Goal: Task Accomplishment & Management: Complete application form

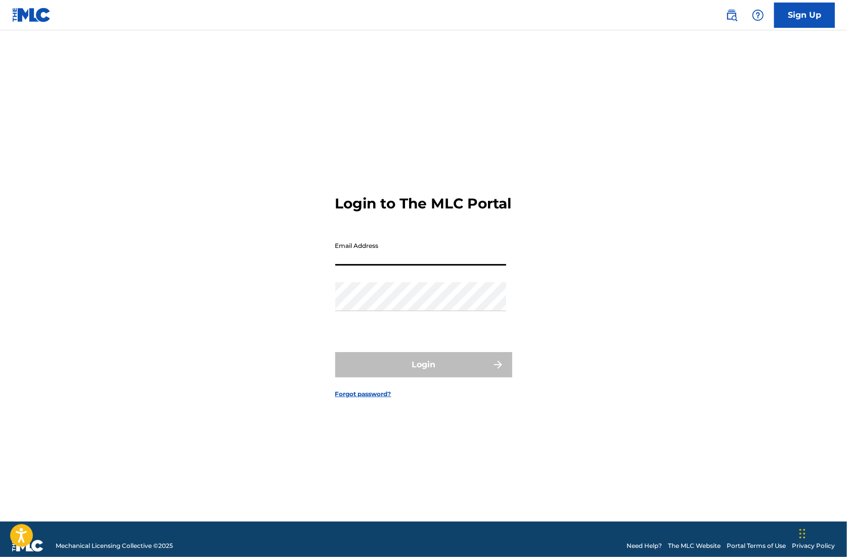
click at [346, 262] on input "Email Address" at bounding box center [420, 251] width 171 height 29
type input "[EMAIL_ADDRESS][DOMAIN_NAME]"
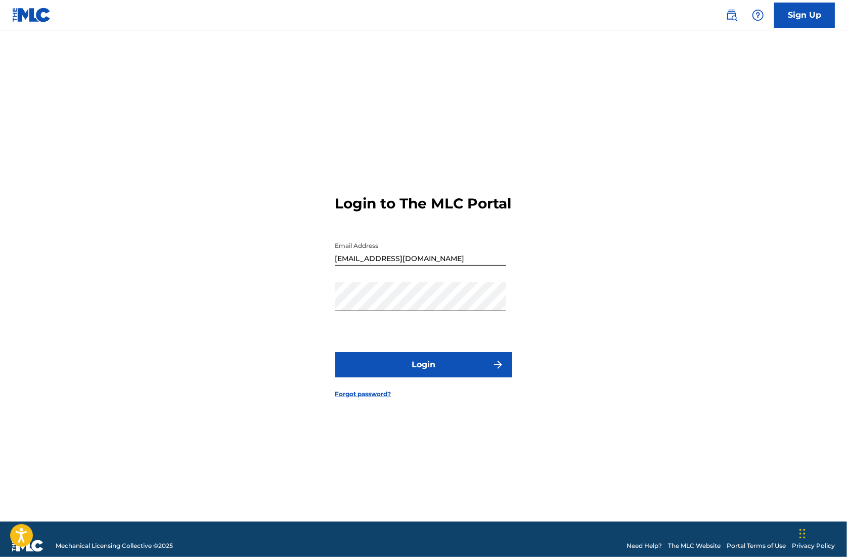
click at [398, 367] on button "Login" at bounding box center [423, 364] width 177 height 25
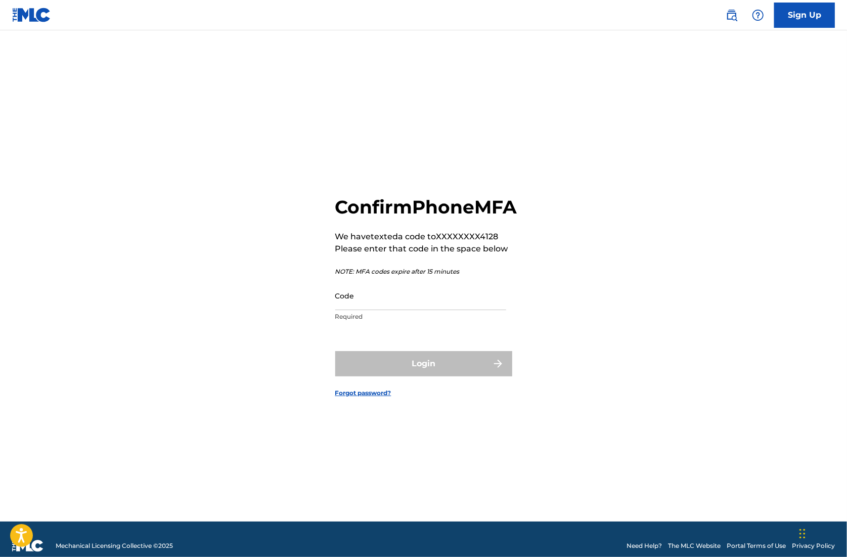
click at [399, 310] on input "Code" at bounding box center [420, 295] width 171 height 29
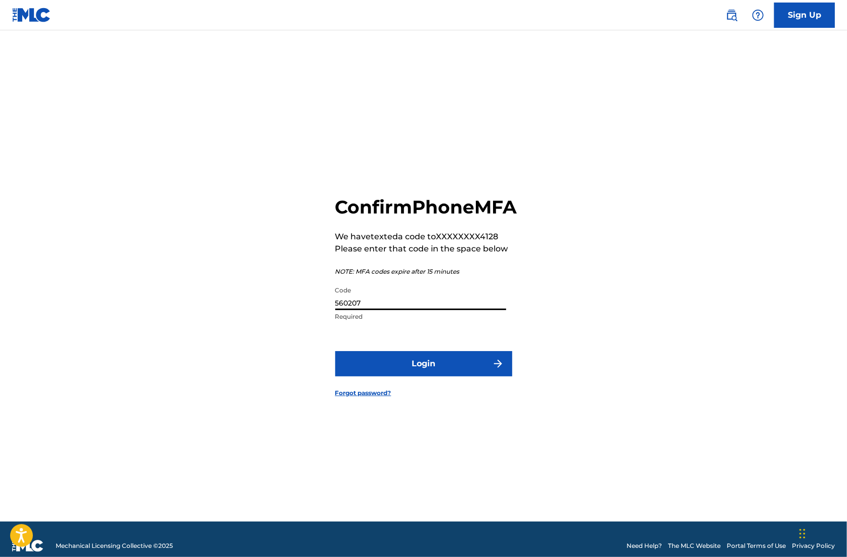
type input "560207"
click at [435, 366] on button "Login" at bounding box center [423, 363] width 177 height 25
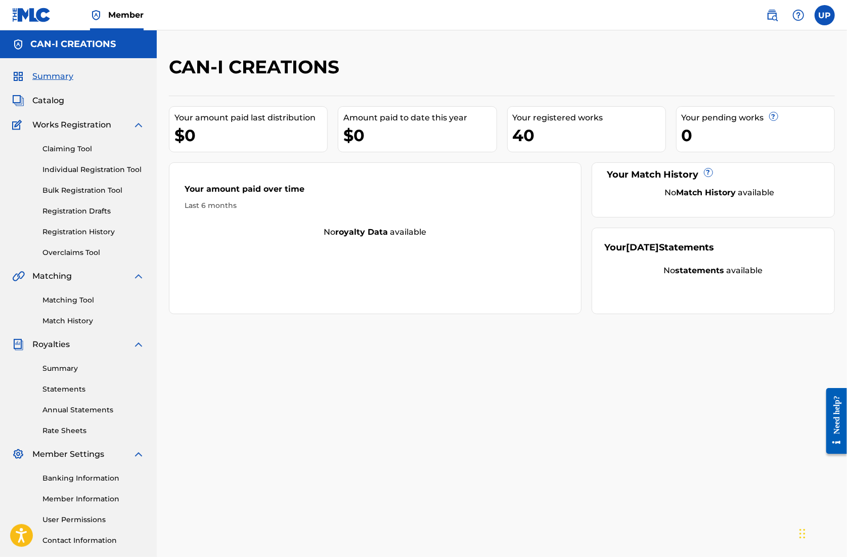
click at [105, 229] on link "Registration History" at bounding box center [93, 232] width 102 height 11
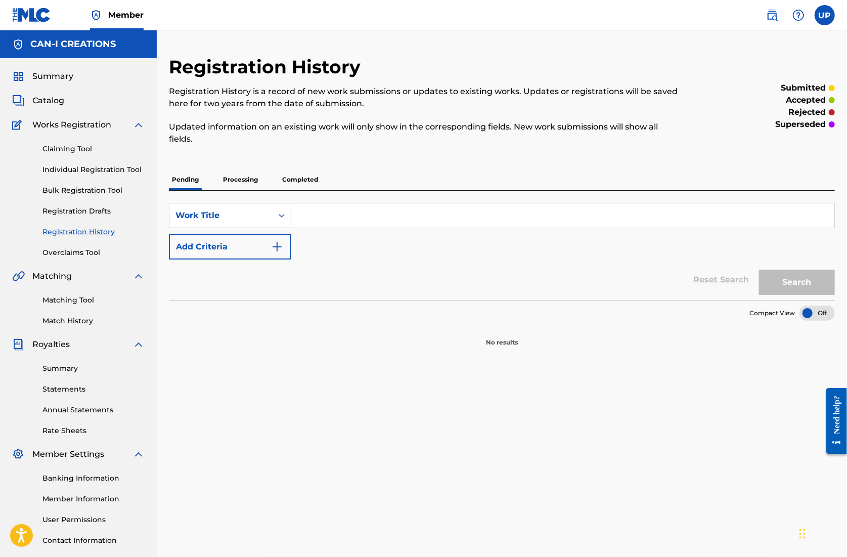
click at [248, 180] on p "Processing" at bounding box center [240, 179] width 41 height 21
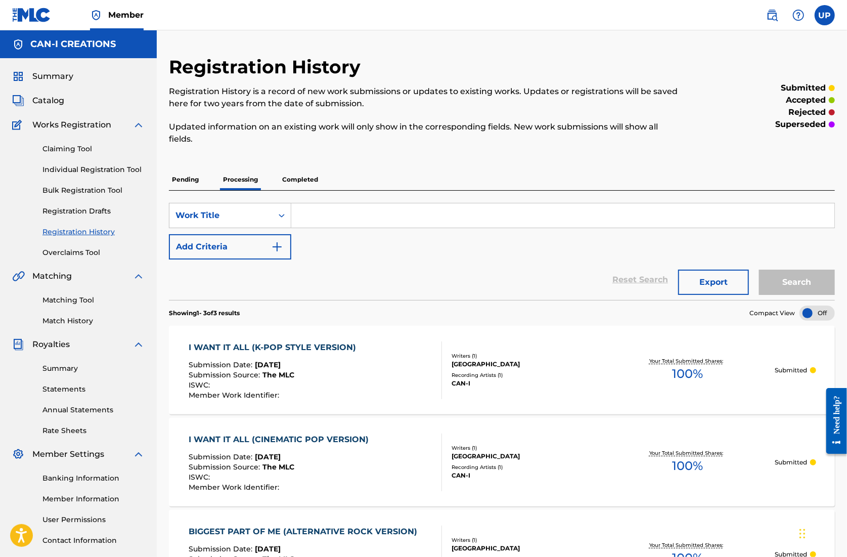
click at [304, 179] on p "Completed" at bounding box center [300, 179] width 42 height 21
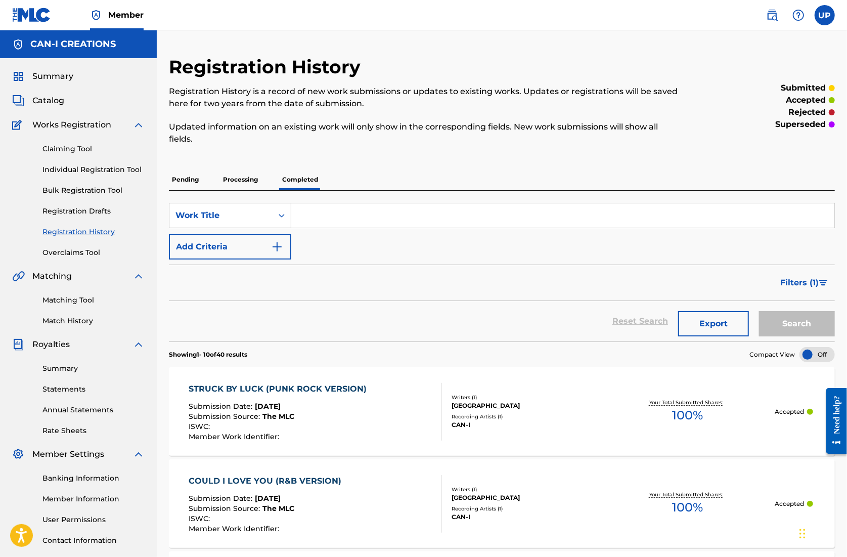
click at [252, 170] on p "Processing" at bounding box center [240, 179] width 41 height 21
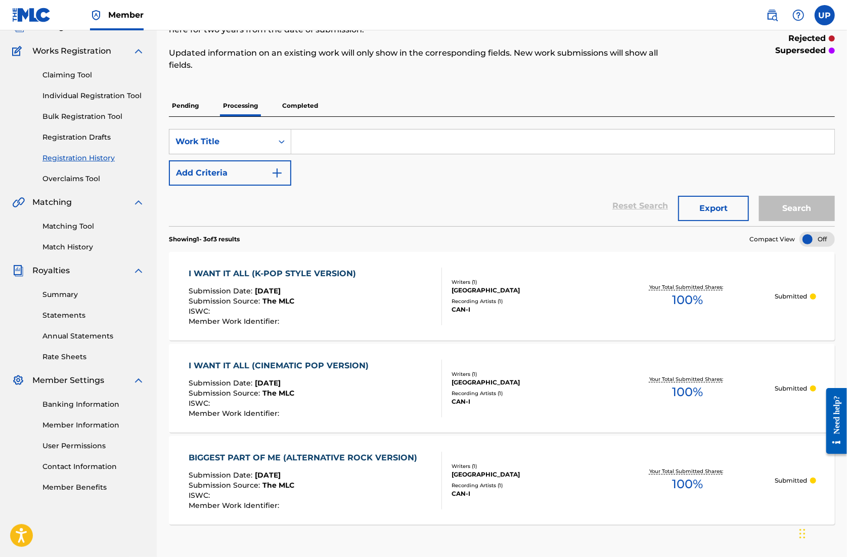
scroll to position [2, 0]
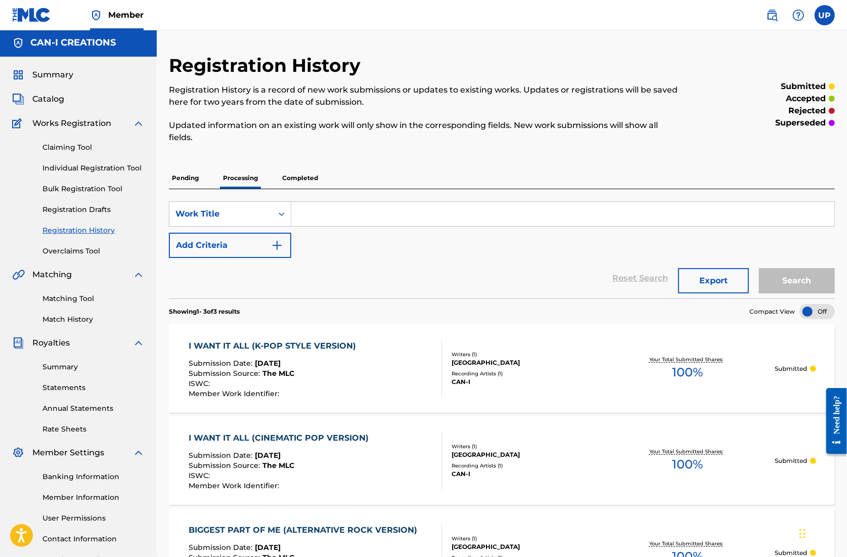
click at [298, 177] on p "Completed" at bounding box center [300, 177] width 42 height 21
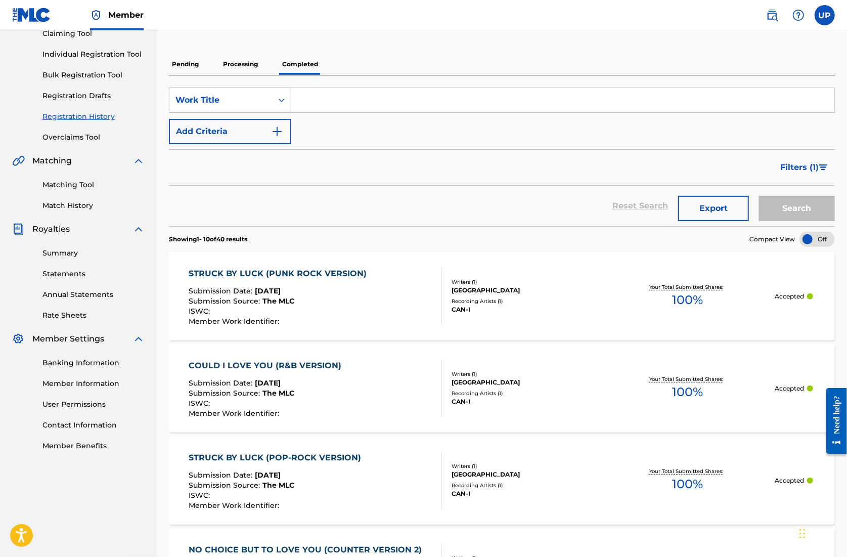
scroll to position [84, 0]
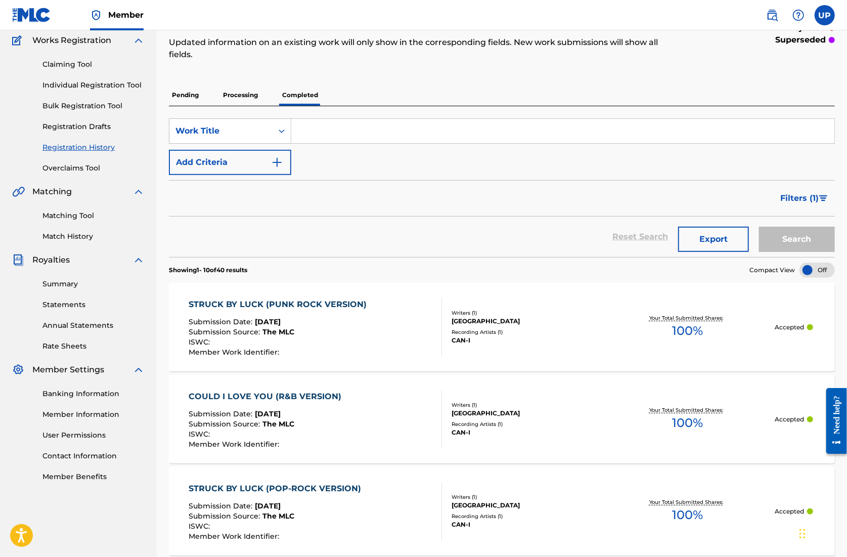
click at [187, 94] on p "Pending" at bounding box center [185, 94] width 33 height 21
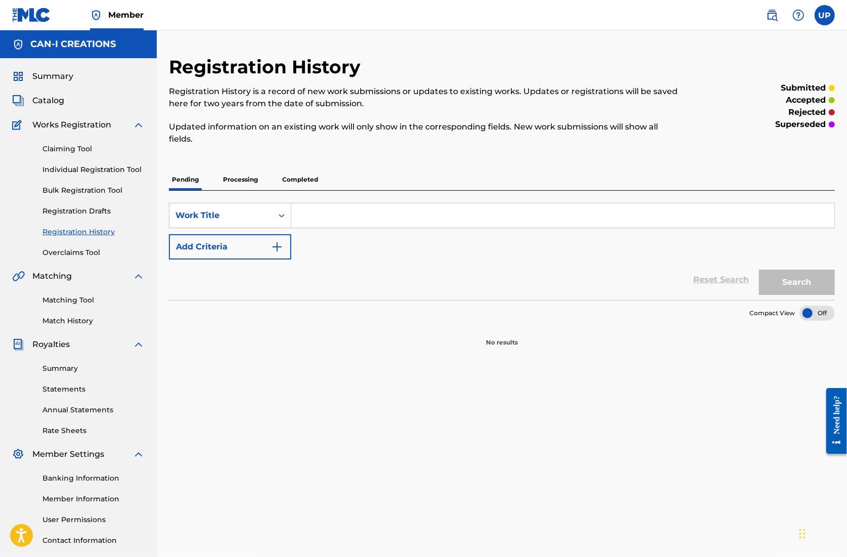
click at [245, 166] on div "Registration History Registration History is a record of new work submissions o…" at bounding box center [502, 201] width 666 height 291
click at [244, 175] on p "Processing" at bounding box center [240, 179] width 41 height 21
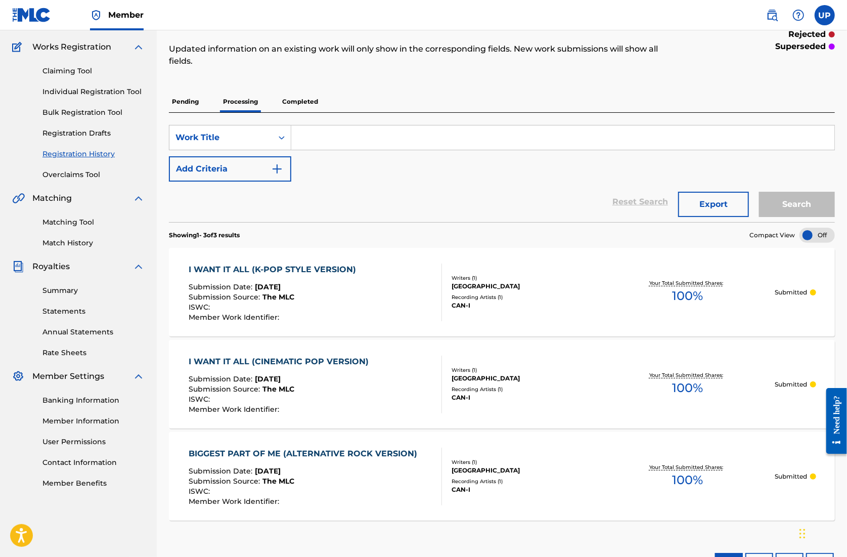
scroll to position [2, 0]
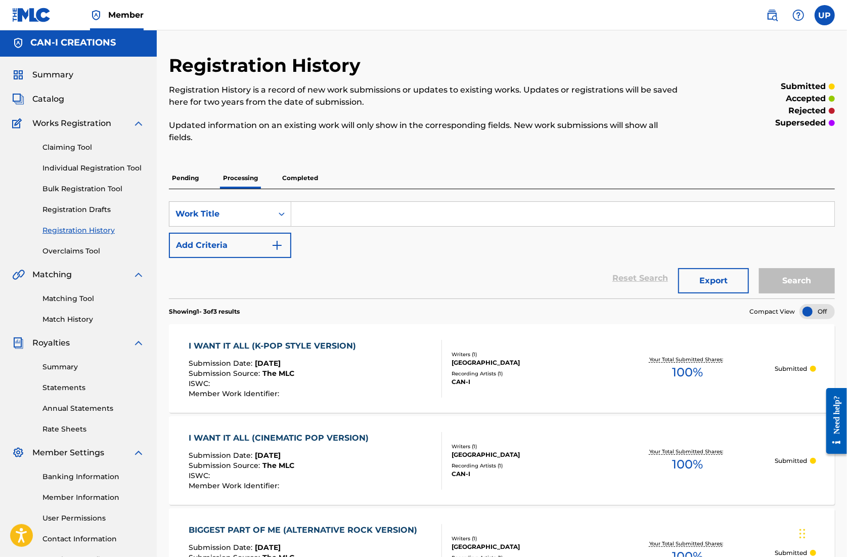
click at [332, 211] on input "Search Form" at bounding box center [562, 214] width 543 height 24
type input "w"
click at [305, 177] on p "Completed" at bounding box center [300, 177] width 42 height 21
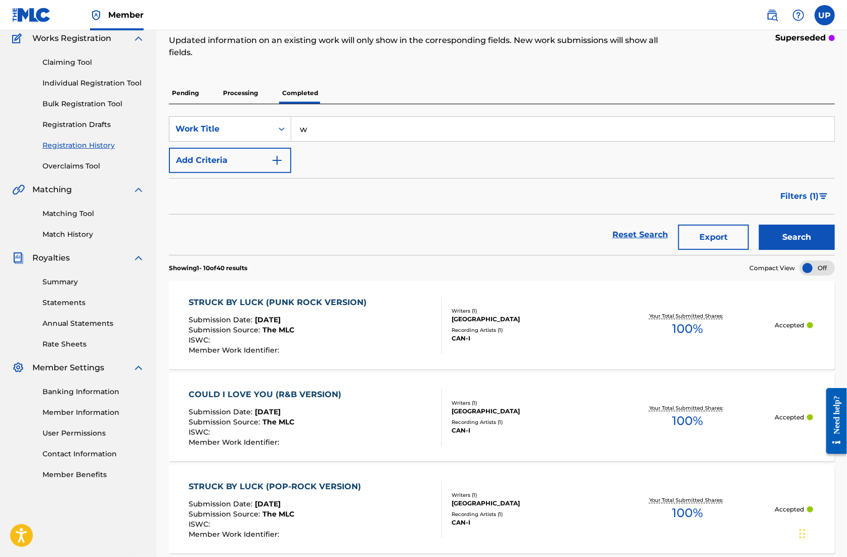
scroll to position [51, 0]
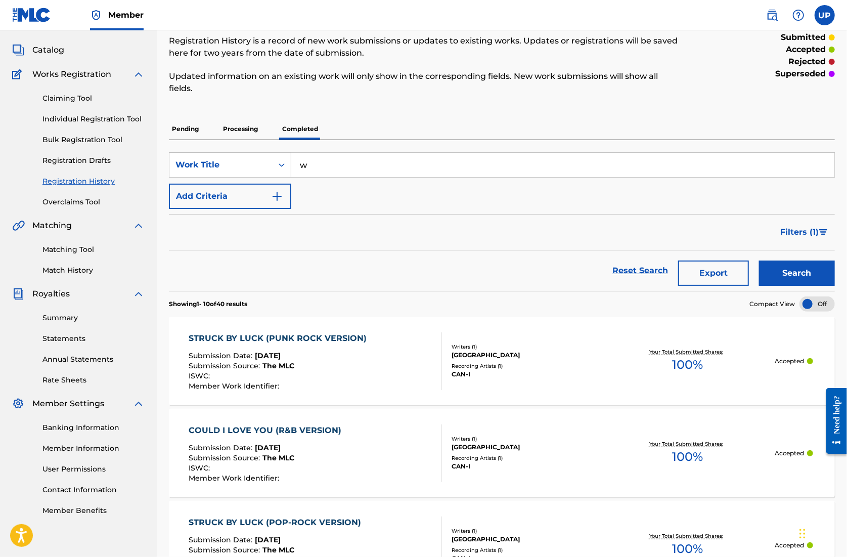
click at [338, 163] on input "w" at bounding box center [562, 165] width 543 height 24
click at [759, 261] on button "Search" at bounding box center [797, 273] width 76 height 25
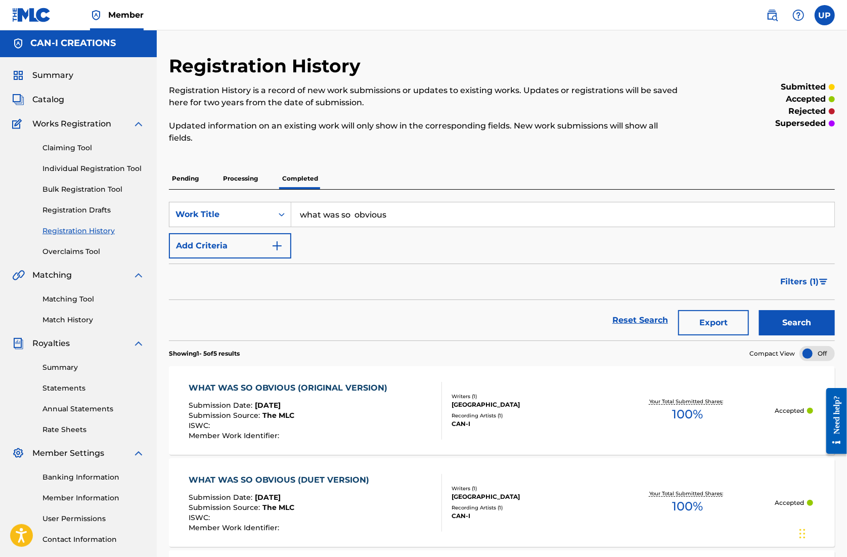
scroll to position [0, 0]
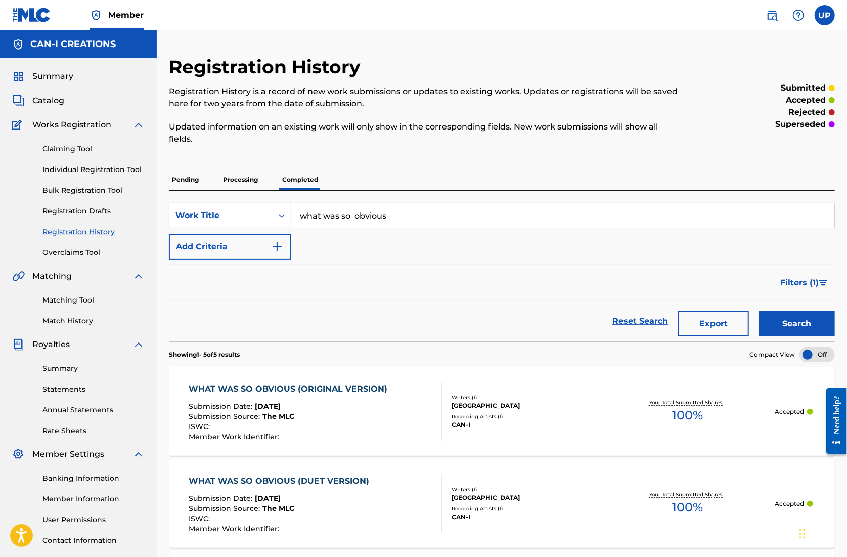
drag, startPoint x: 425, startPoint y: 217, endPoint x: 227, endPoint y: 216, distance: 198.8
click at [227, 216] on div "SearchWithCriteria27388d52-be23-4895-bb69-2c00527e83c6 Work Title what was so o…" at bounding box center [502, 215] width 666 height 25
type input "what we can control"
click at [759, 311] on button "Search" at bounding box center [797, 323] width 76 height 25
click at [103, 168] on link "Individual Registration Tool" at bounding box center [93, 169] width 102 height 11
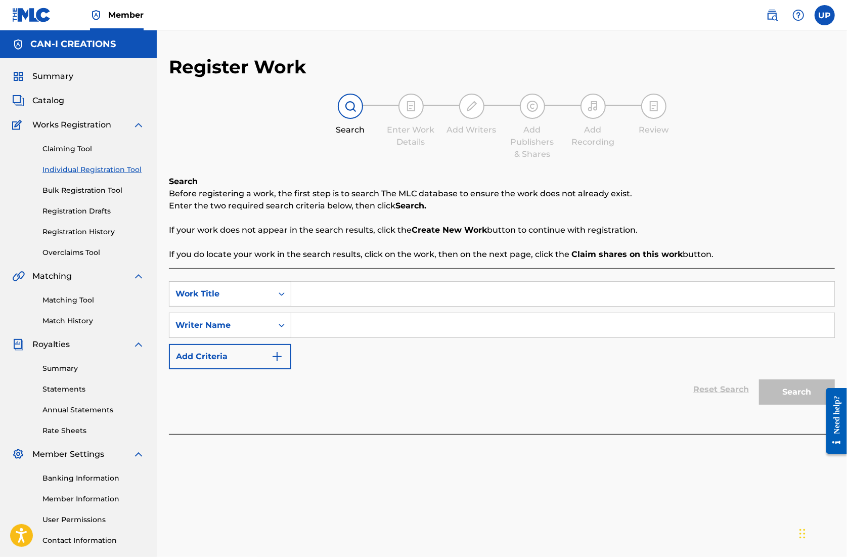
click at [334, 285] on input "Search Form" at bounding box center [562, 294] width 543 height 24
paste input "What We Can Control (Acoustic Version)"
type input "What We Can Control (Acoustic Version)"
click at [332, 323] on input "Search Form" at bounding box center [562, 325] width 543 height 24
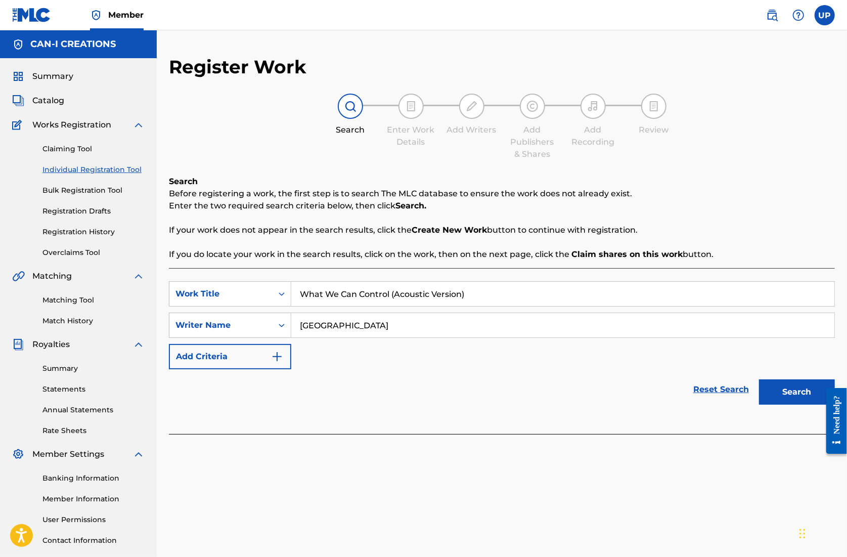
type input "[GEOGRAPHIC_DATA]"
click at [811, 396] on button "Search" at bounding box center [797, 391] width 76 height 25
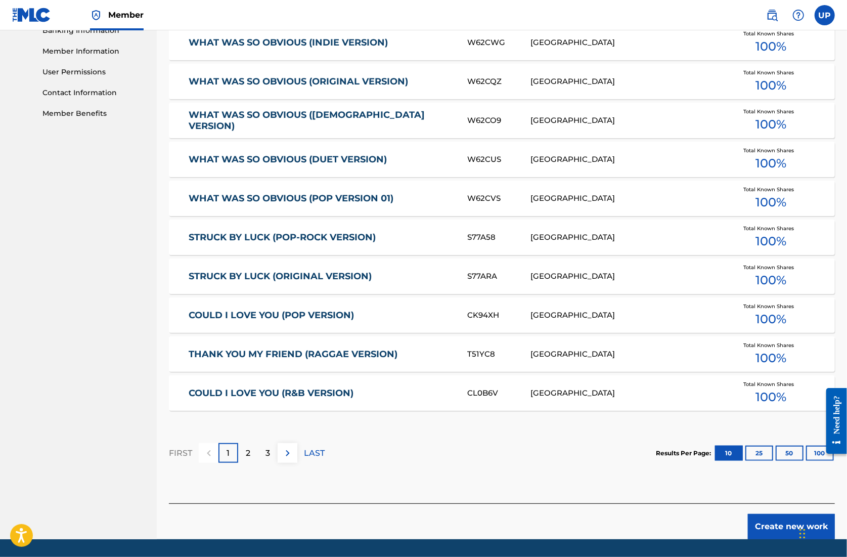
scroll to position [478, 0]
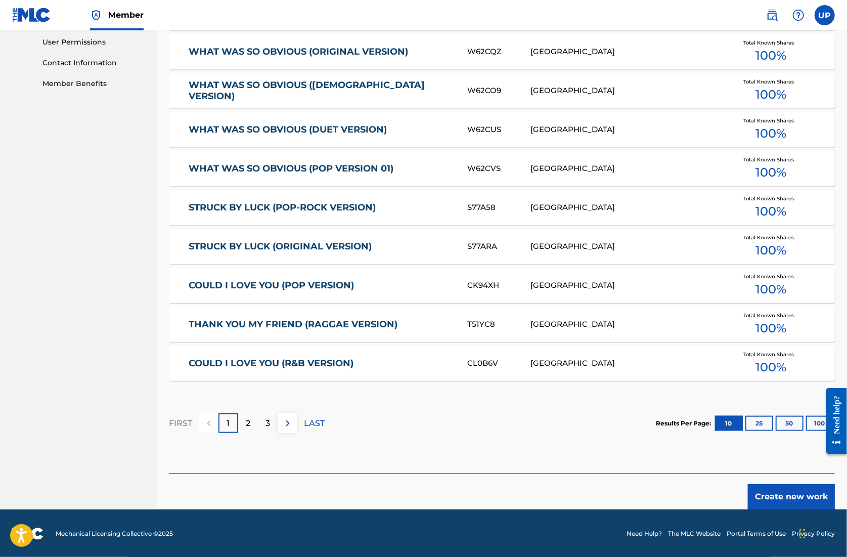
click at [243, 424] on div "2" at bounding box center [248, 423] width 20 height 20
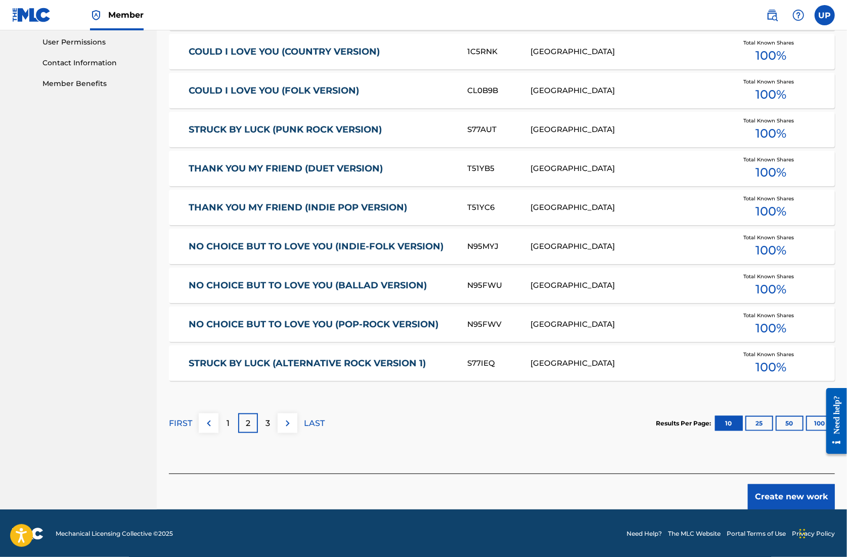
click at [275, 432] on div "3" at bounding box center [268, 423] width 20 height 20
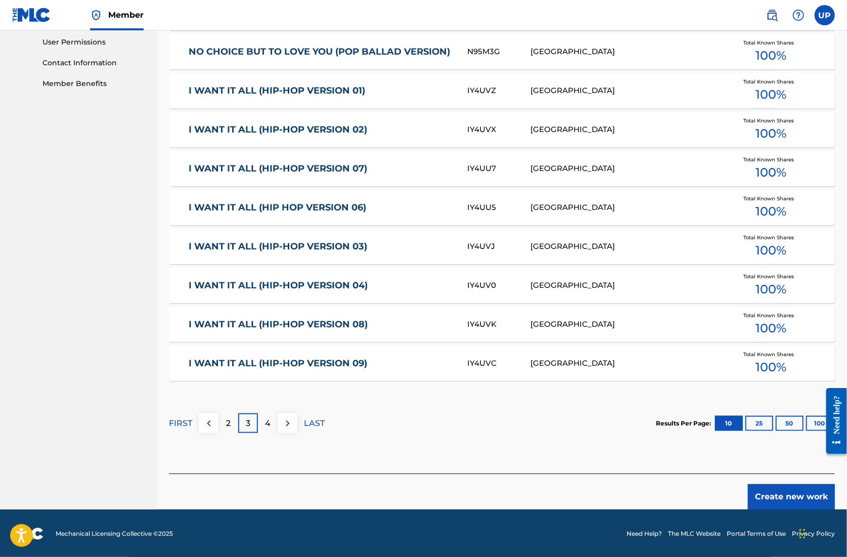
click at [788, 495] on button "Create new work" at bounding box center [791, 496] width 87 height 25
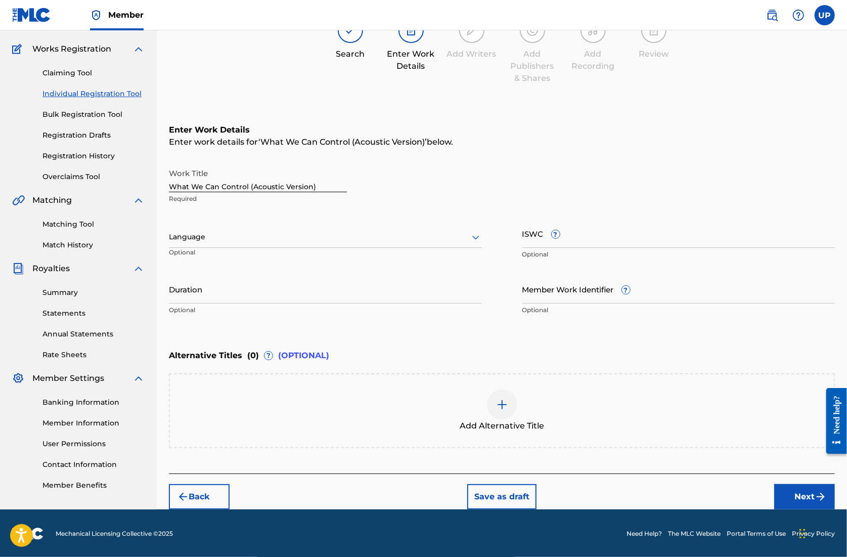
click at [256, 232] on div at bounding box center [325, 237] width 313 height 13
click at [232, 262] on div "English" at bounding box center [325, 259] width 312 height 23
click at [220, 284] on input "Duration" at bounding box center [325, 289] width 313 height 29
click at [241, 298] on input "Duration" at bounding box center [325, 289] width 313 height 29
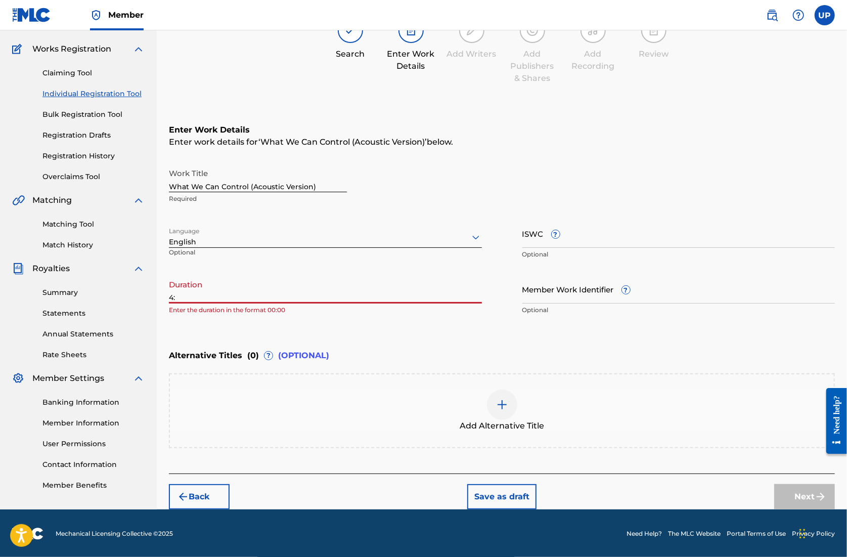
type input "4"
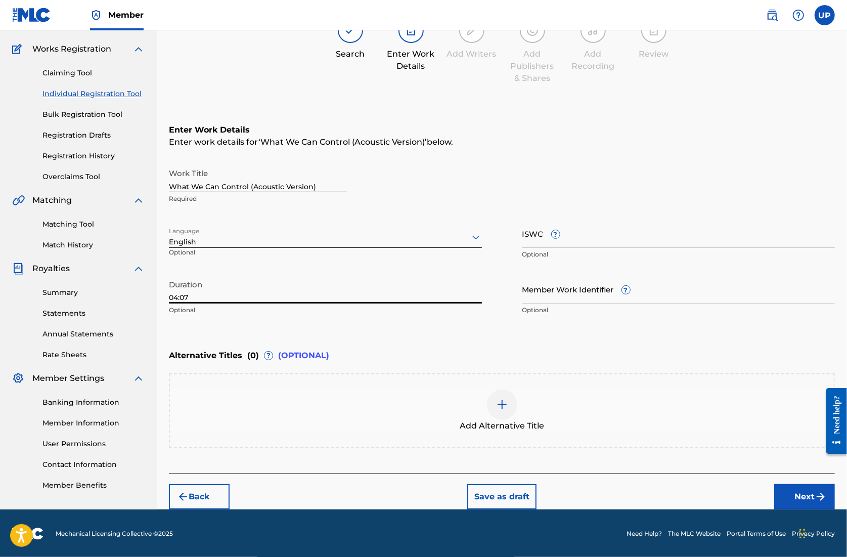
type input "04:07"
click at [798, 494] on button "Next" at bounding box center [805, 496] width 61 height 25
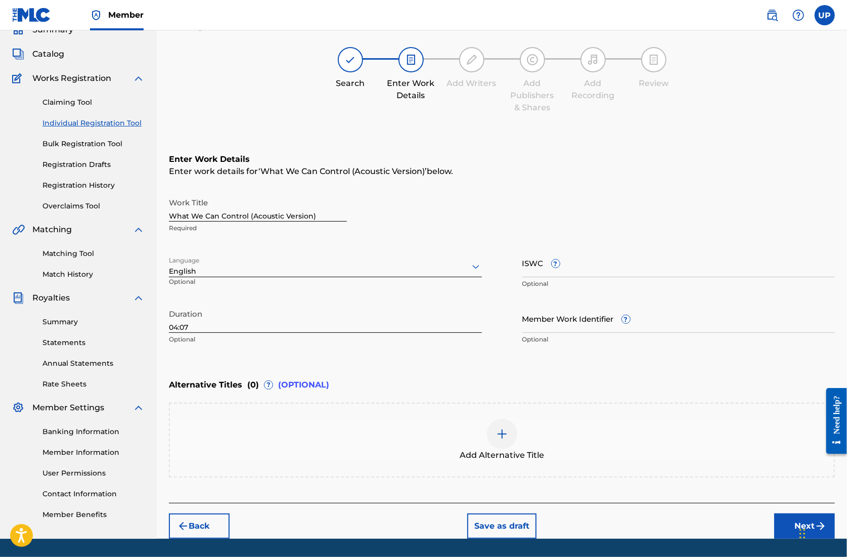
scroll to position [46, 0]
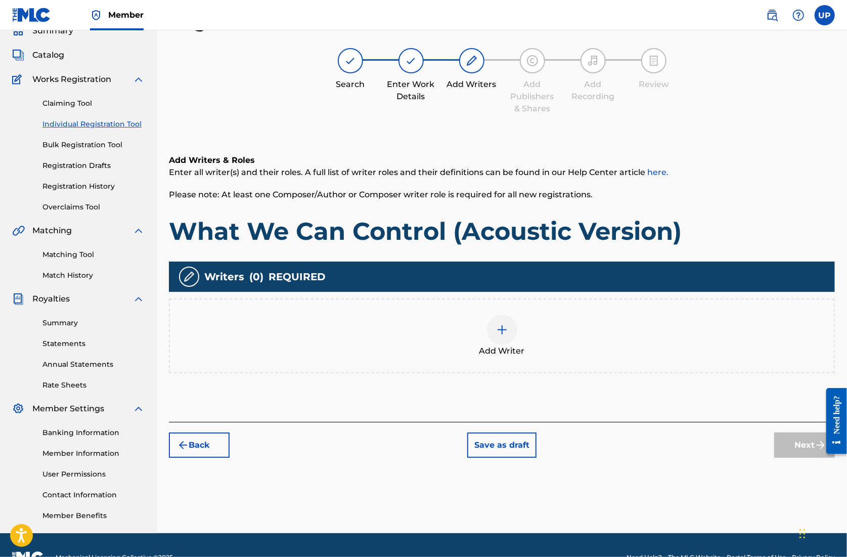
click at [509, 330] on div at bounding box center [502, 330] width 30 height 30
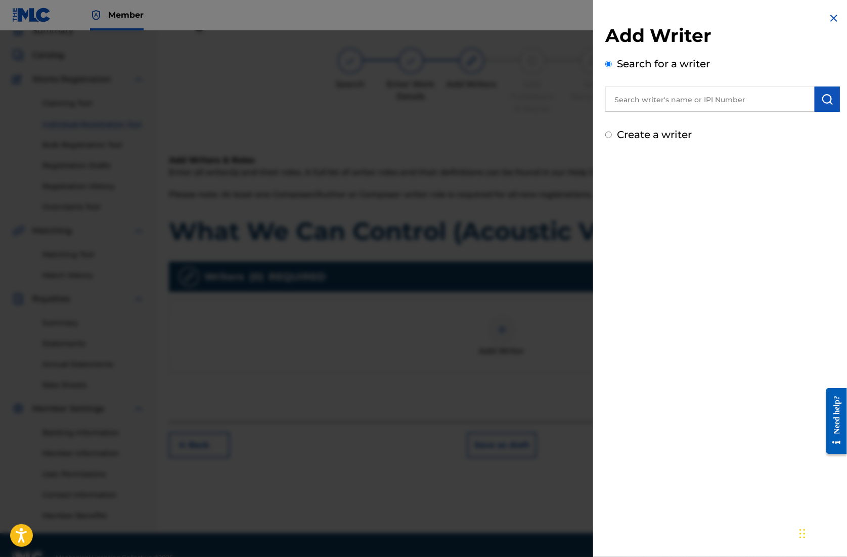
click at [650, 136] on label "Create a writer" at bounding box center [654, 135] width 75 height 12
radio input "true"
click at [612, 136] on input "Create a writer" at bounding box center [609, 135] width 7 height 7
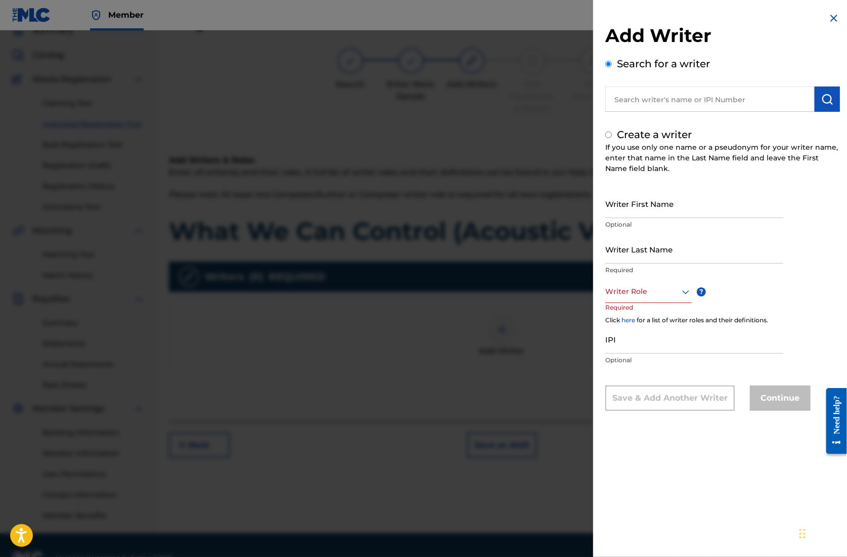
radio input "false"
radio input "true"
click at [660, 203] on input "Writer First Name" at bounding box center [695, 203] width 178 height 29
type input "\"
click at [627, 98] on input "text" at bounding box center [710, 99] width 209 height 25
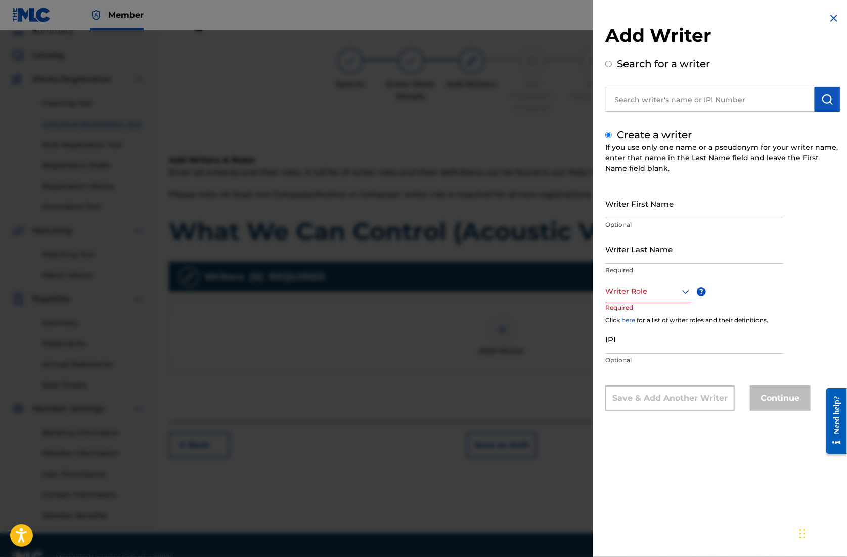
radio input "true"
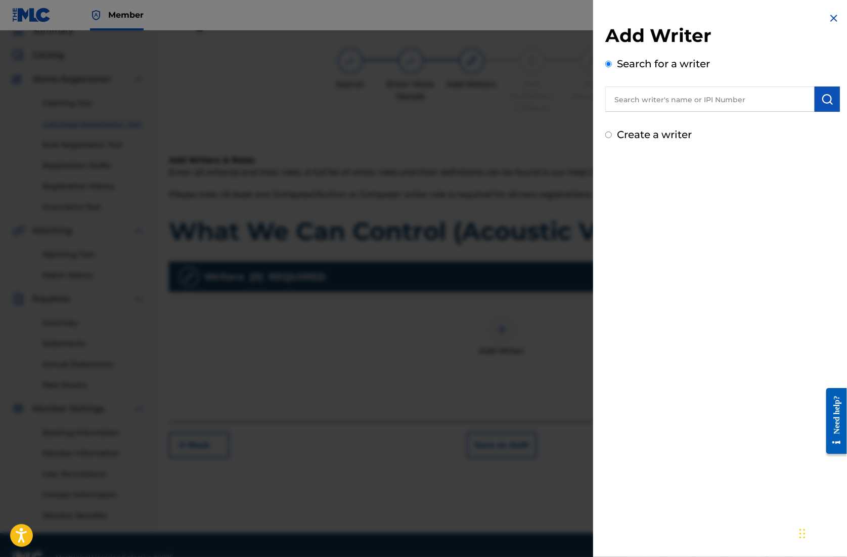
paste input "1305074099"
type input "1305074099"
click at [822, 105] on img "submit" at bounding box center [828, 99] width 12 height 12
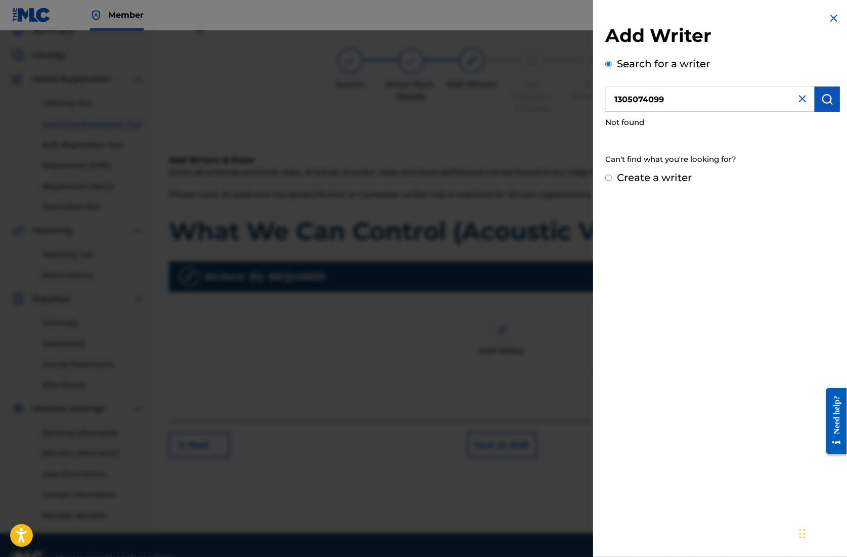
click at [588, 100] on div at bounding box center [423, 308] width 847 height 557
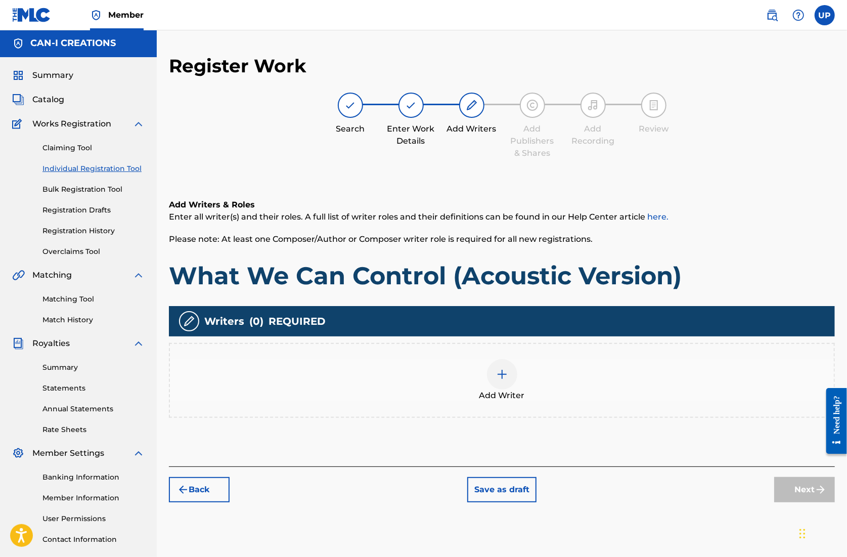
scroll to position [0, 0]
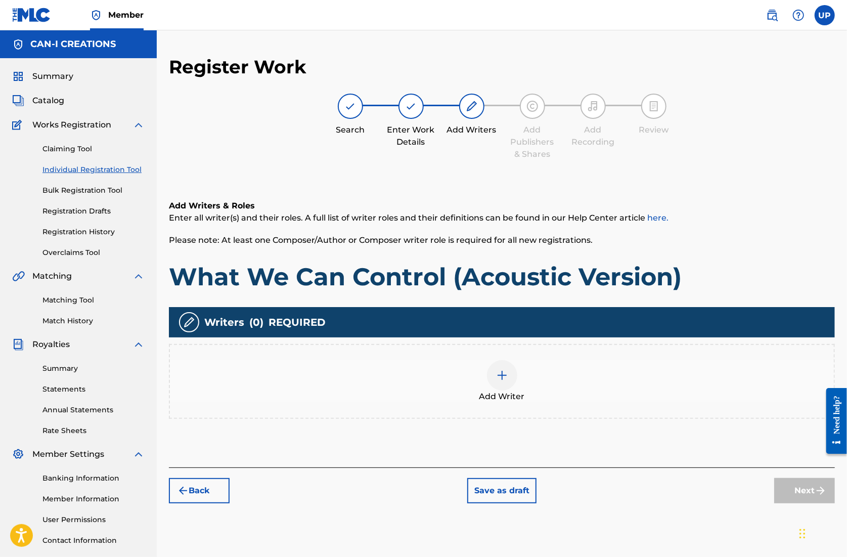
click at [515, 366] on div "Add Writer" at bounding box center [502, 381] width 664 height 42
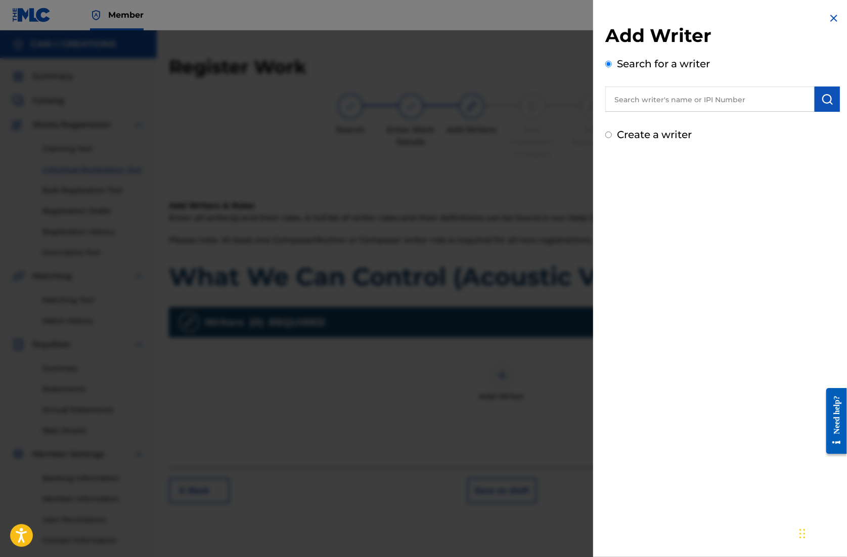
click at [645, 99] on input "text" at bounding box center [710, 99] width 209 height 25
paste input "1305074099"
type input "01305074099"
click at [823, 108] on button "submit" at bounding box center [827, 99] width 25 height 25
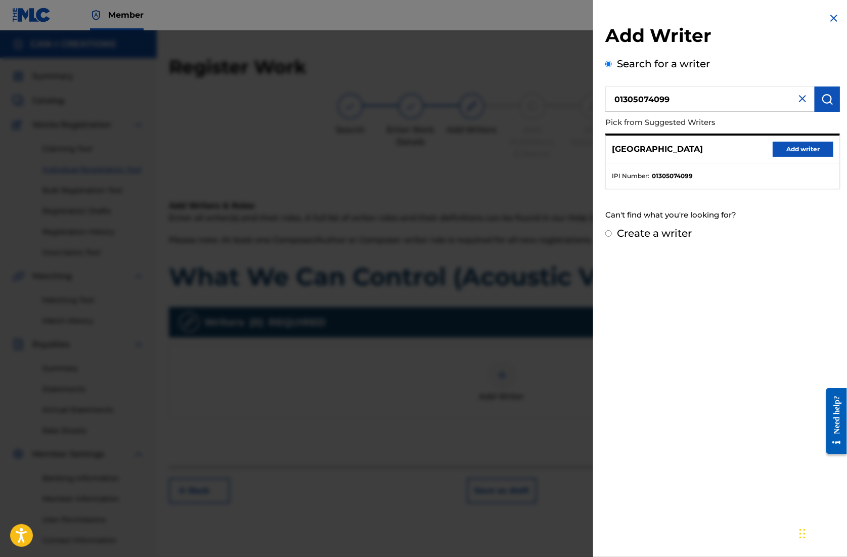
click at [808, 149] on button "Add writer" at bounding box center [803, 149] width 61 height 15
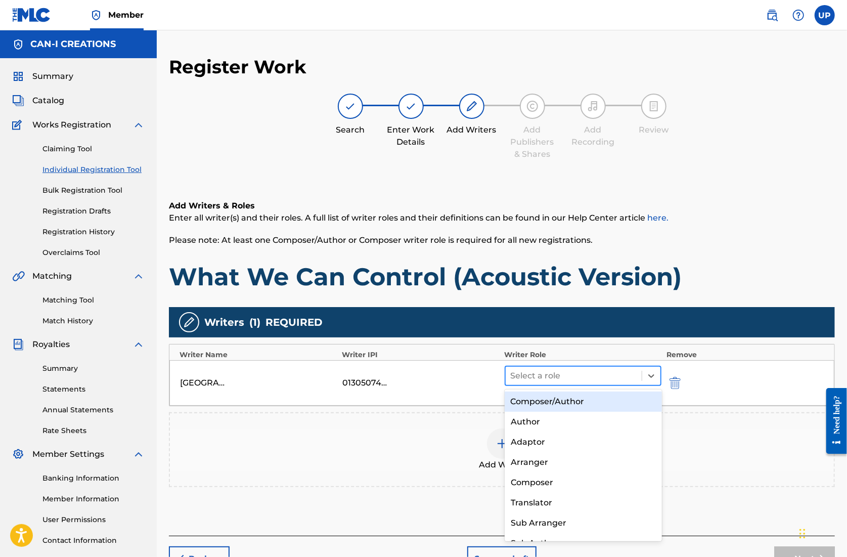
click at [633, 371] on div at bounding box center [574, 376] width 126 height 14
click at [575, 404] on div "Composer/Author" at bounding box center [583, 402] width 157 height 20
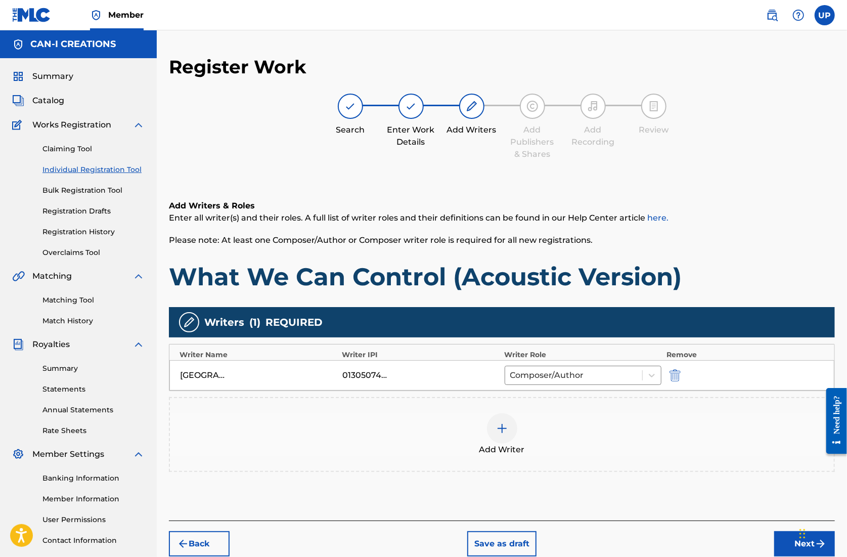
click at [678, 373] on img "submit" at bounding box center [675, 375] width 11 height 12
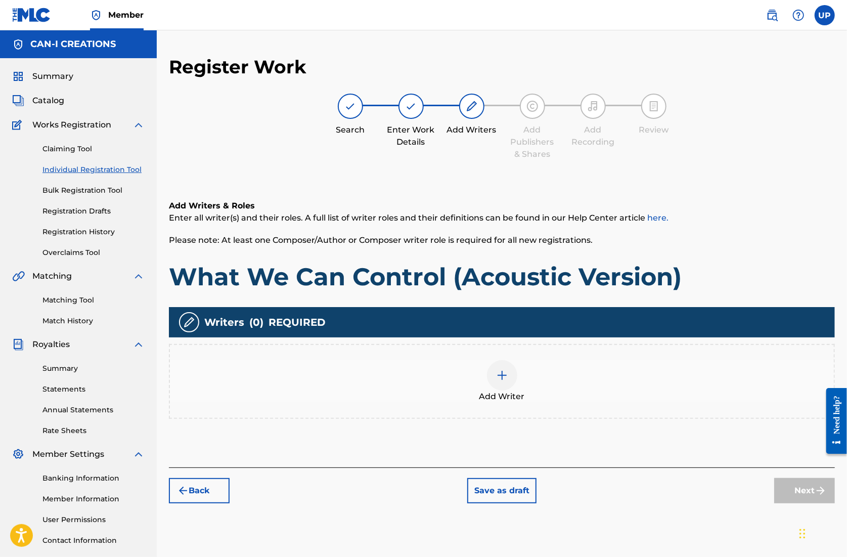
click at [509, 378] on div at bounding box center [502, 375] width 30 height 30
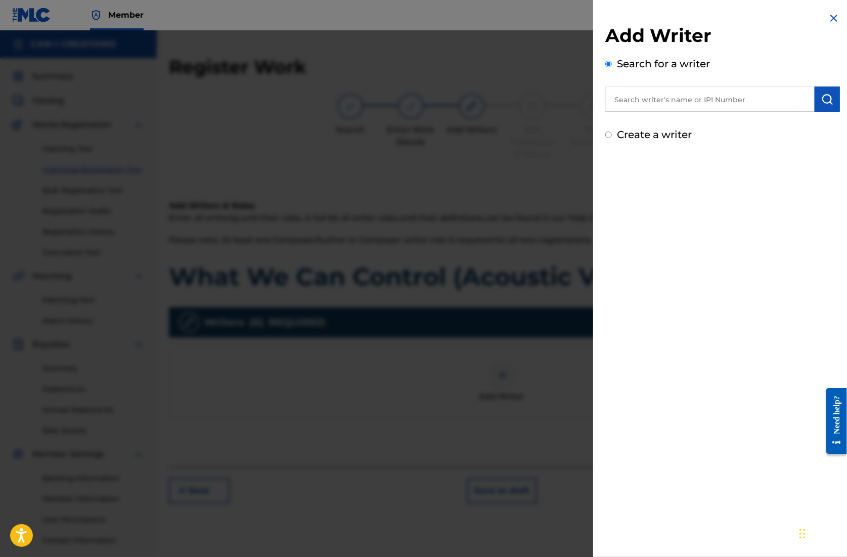
click at [659, 137] on label "Create a writer" at bounding box center [654, 135] width 75 height 12
radio input "true"
click at [612, 137] on input "Create a writer" at bounding box center [609, 135] width 7 height 7
radio input "false"
radio input "true"
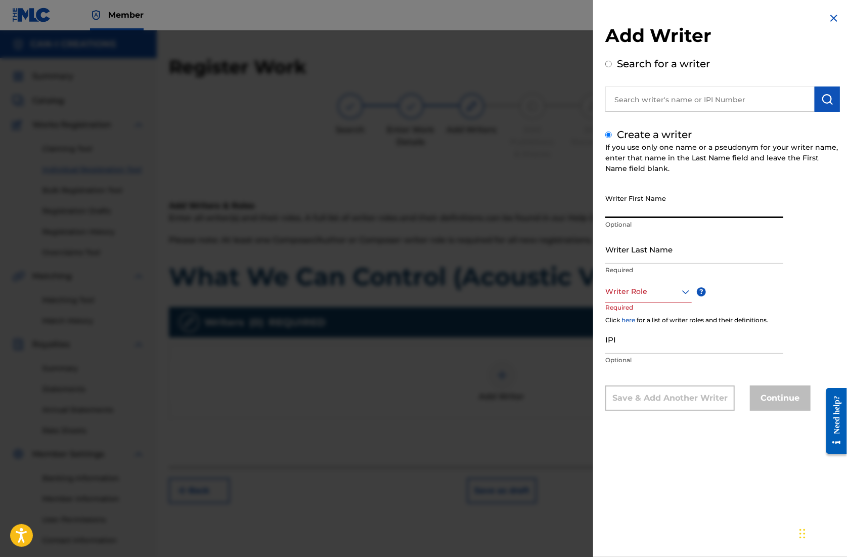
click at [657, 206] on input "Writer First Name" at bounding box center [695, 203] width 178 height 29
type input "Ung"
type input "Park"
click at [635, 291] on div at bounding box center [649, 291] width 87 height 13
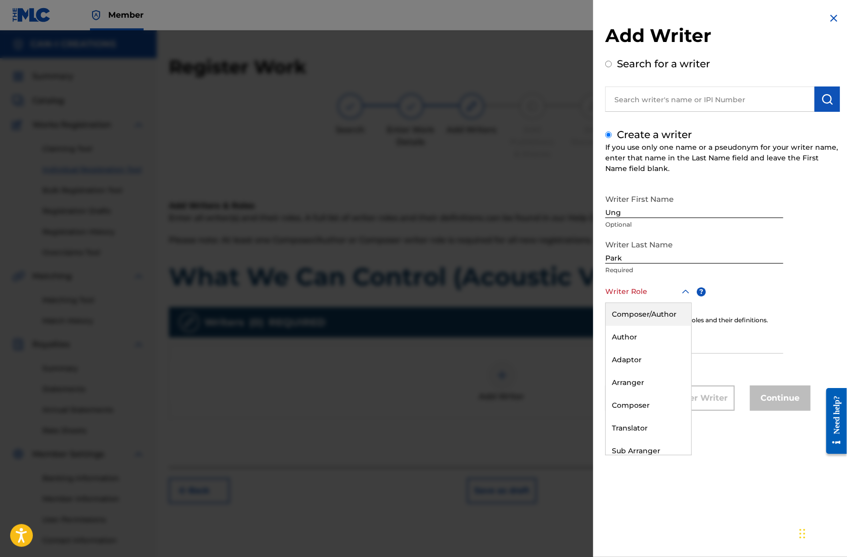
click at [656, 318] on div "Composer/Author" at bounding box center [648, 314] width 85 height 23
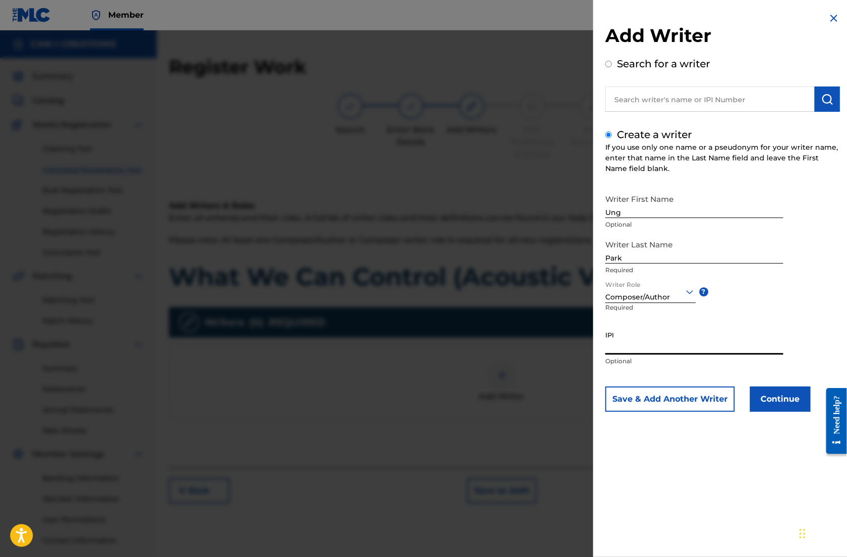
click at [639, 347] on input "IPI" at bounding box center [695, 340] width 178 height 29
paste input "1305074099"
type input "1305074099"
click at [781, 401] on button "Continue" at bounding box center [780, 399] width 61 height 25
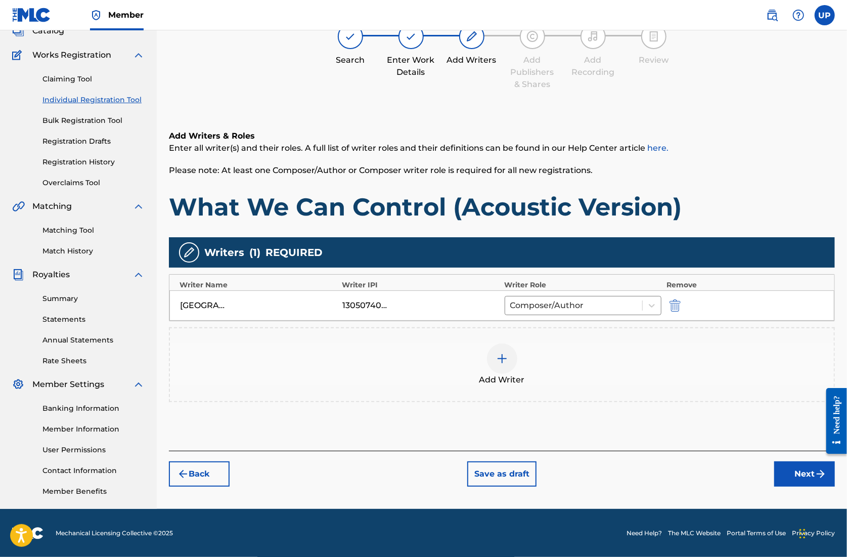
scroll to position [70, 0]
click at [808, 471] on button "Next" at bounding box center [805, 473] width 61 height 25
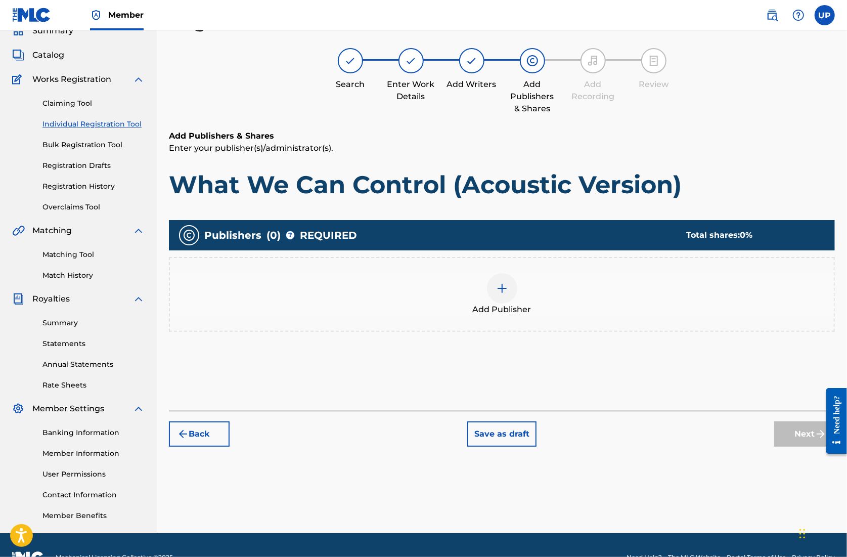
scroll to position [46, 0]
click at [500, 287] on img at bounding box center [502, 288] width 12 height 12
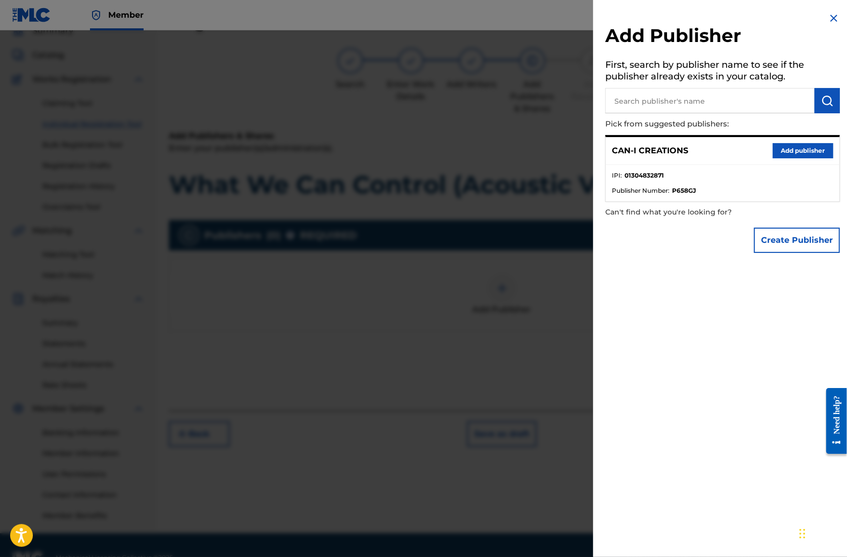
click at [799, 153] on button "Add publisher" at bounding box center [803, 150] width 61 height 15
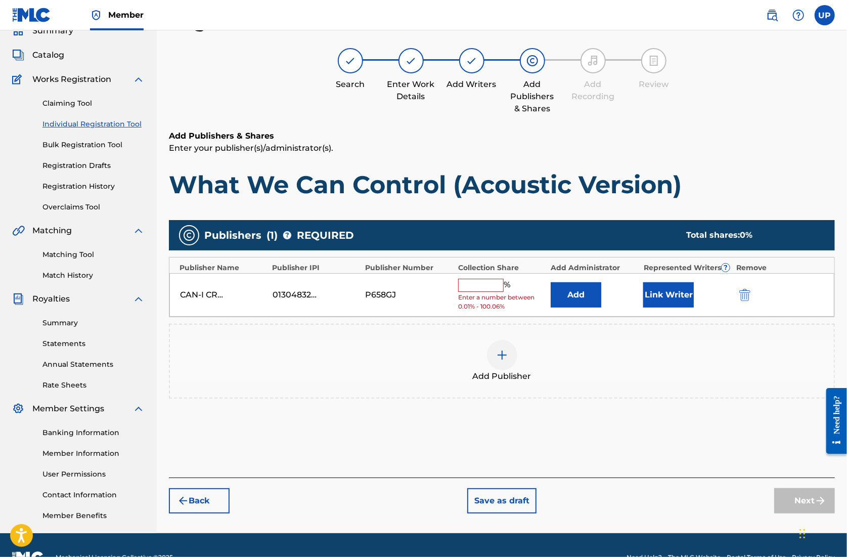
click at [477, 288] on input "text" at bounding box center [481, 285] width 46 height 13
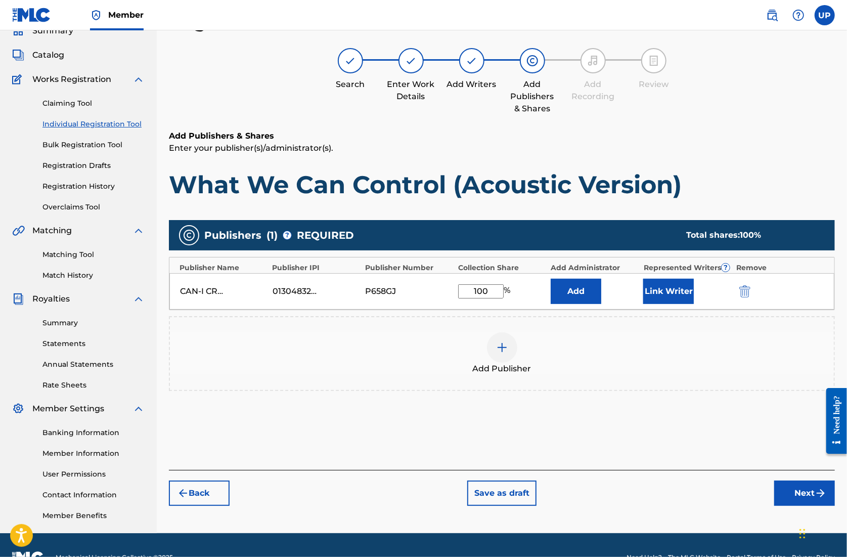
type input "100"
click at [674, 292] on button "Link Writer" at bounding box center [669, 291] width 51 height 25
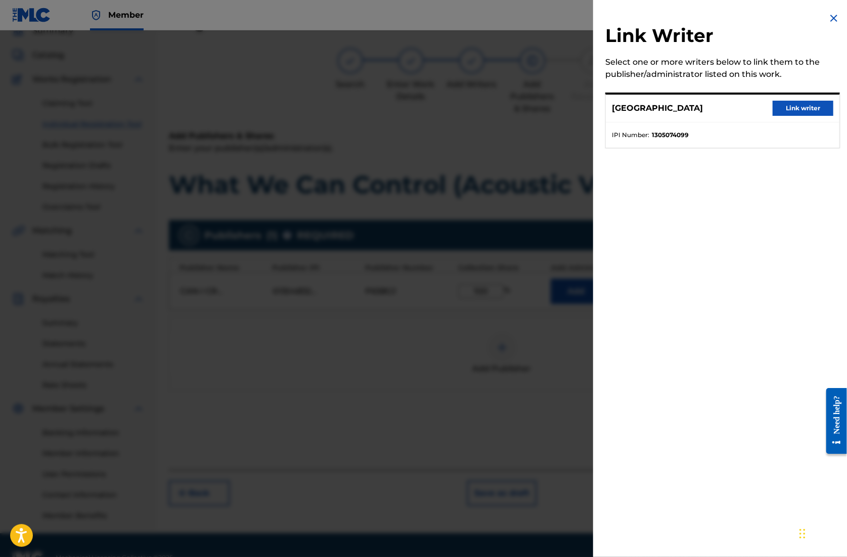
click at [675, 130] on ul "IPI Number : 1305074099" at bounding box center [723, 134] width 234 height 25
click at [783, 109] on button "Link writer" at bounding box center [803, 108] width 61 height 15
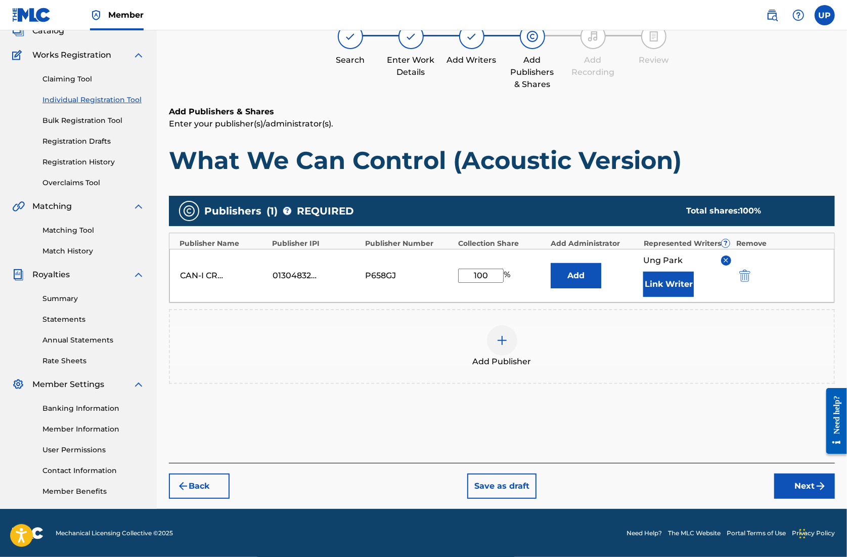
click at [801, 489] on button "Next" at bounding box center [805, 486] width 61 height 25
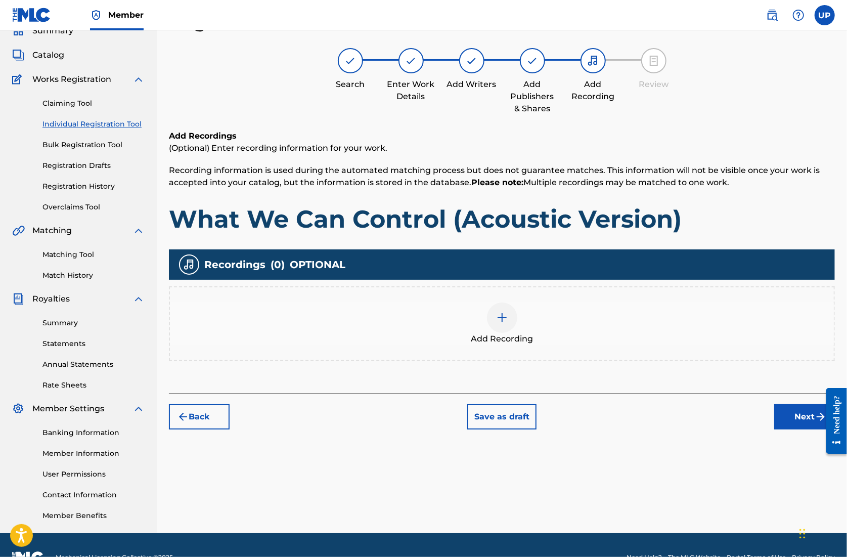
click at [492, 313] on div at bounding box center [502, 318] width 30 height 30
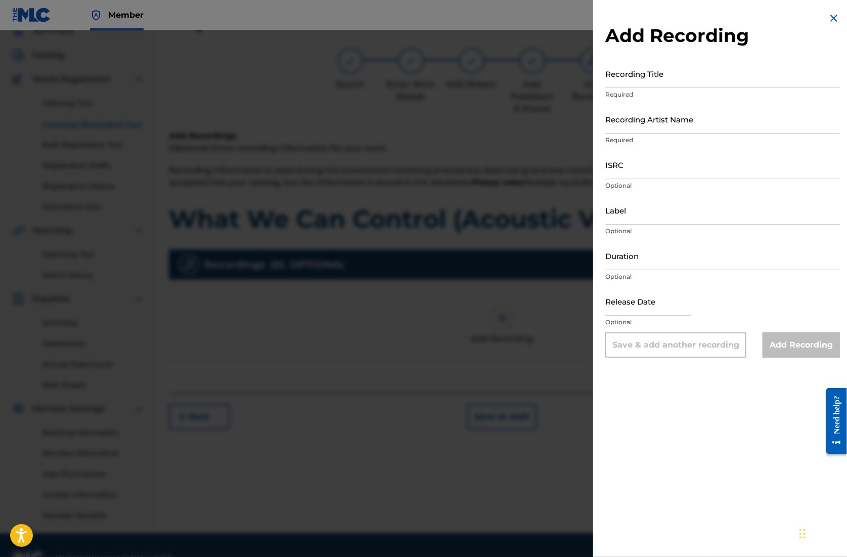
click at [648, 90] on div "Recording Title Required" at bounding box center [723, 82] width 235 height 46
click at [648, 82] on input "Recording Title" at bounding box center [723, 73] width 235 height 29
paste input "What We Can Control (Acoustic Version)"
type input "What We Can Control (Acoustic Version)"
click at [652, 126] on input "Recording Artist Name" at bounding box center [723, 119] width 235 height 29
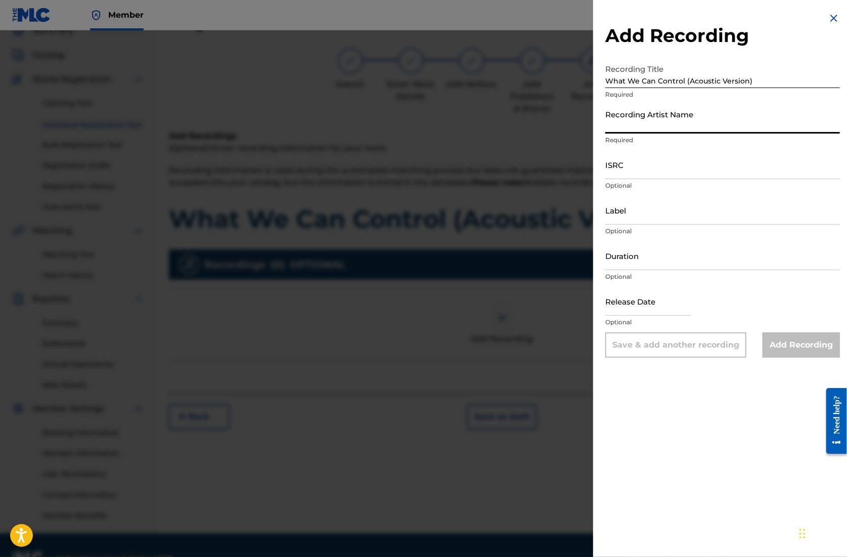
type input "CAN-I"
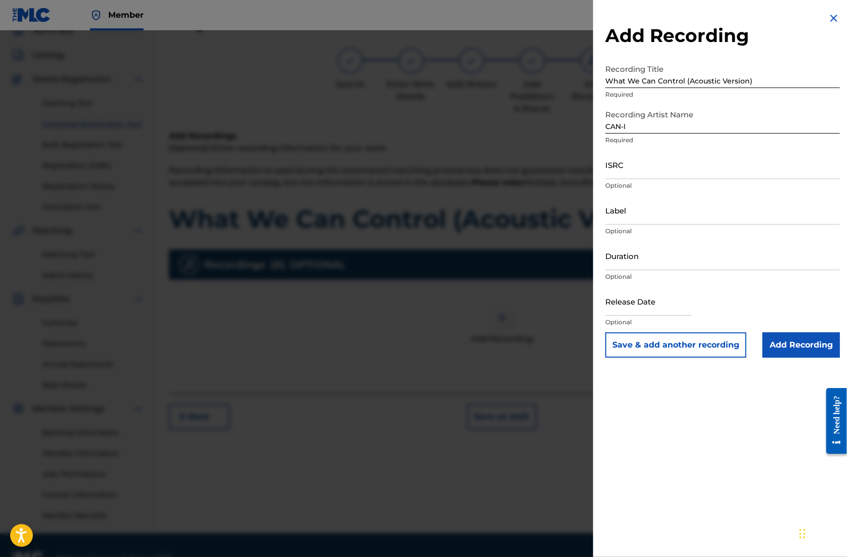
click at [650, 167] on input "ISRC" at bounding box center [723, 164] width 235 height 29
paste input "QZZ782563110"
type input "QZZ782563110"
click at [667, 263] on input "Duration" at bounding box center [723, 255] width 235 height 29
type input "04:07"
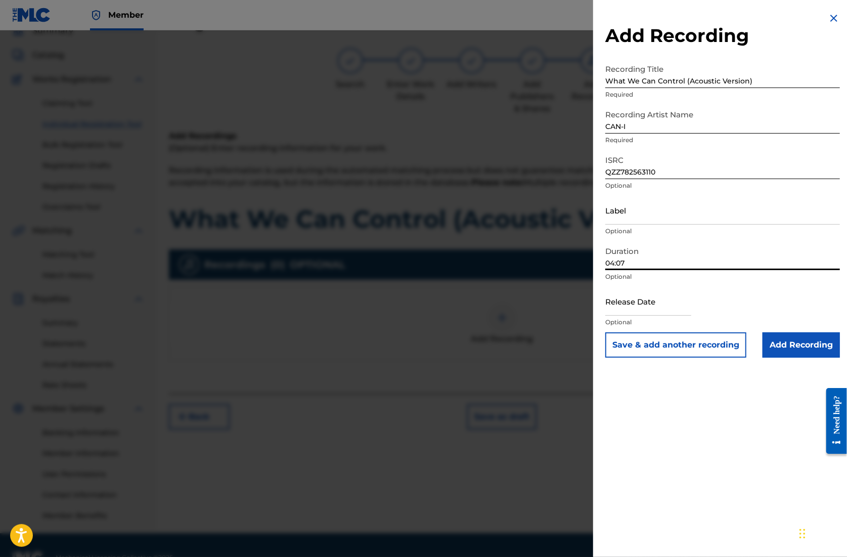
click at [618, 310] on input "text" at bounding box center [649, 301] width 86 height 29
select select "7"
select select "2025"
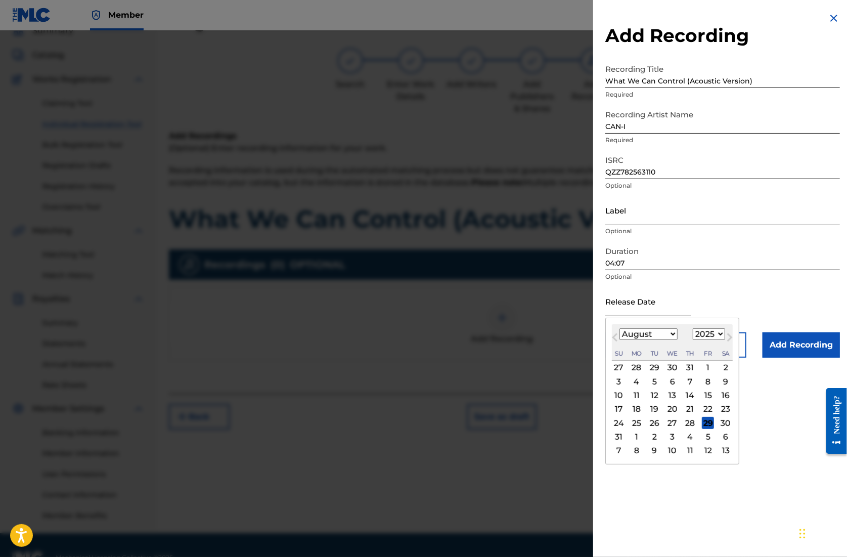
click at [673, 409] on div "20" at bounding box center [673, 409] width 12 height 12
type input "[DATE]"
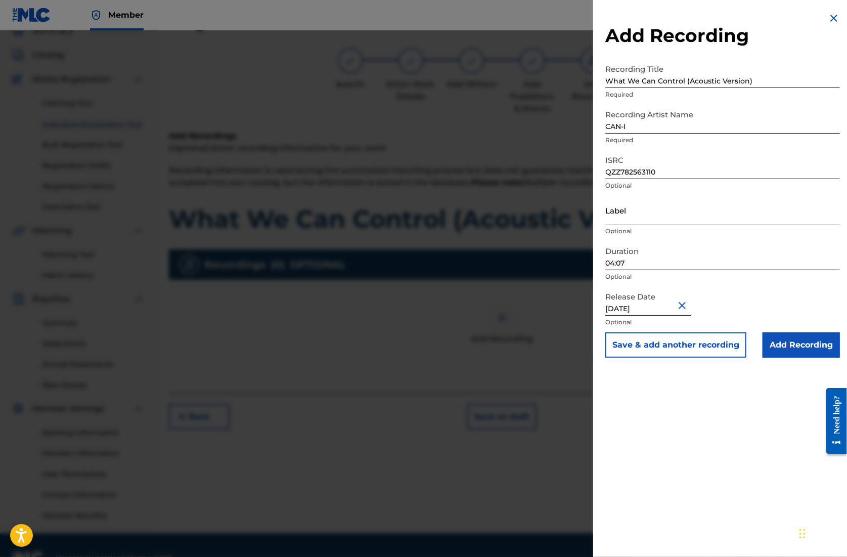
click at [802, 349] on input "Add Recording" at bounding box center [801, 344] width 77 height 25
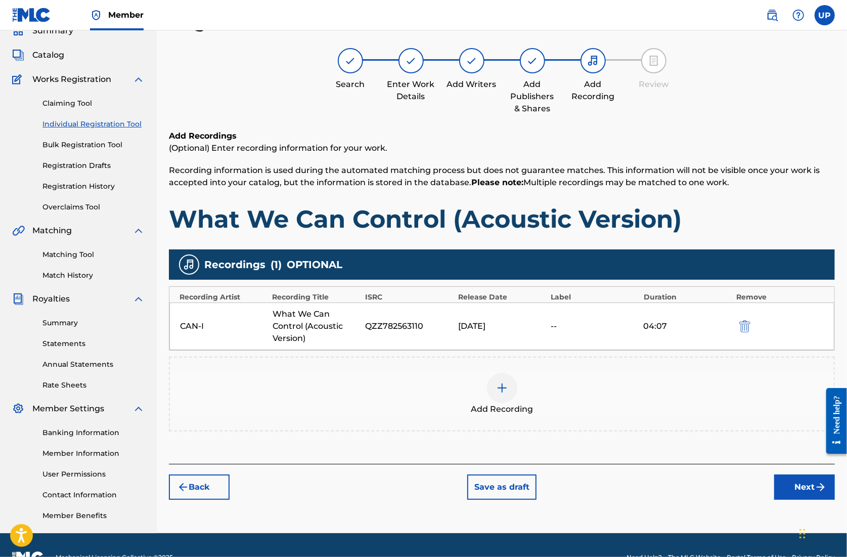
click at [790, 490] on button "Next" at bounding box center [805, 487] width 61 height 25
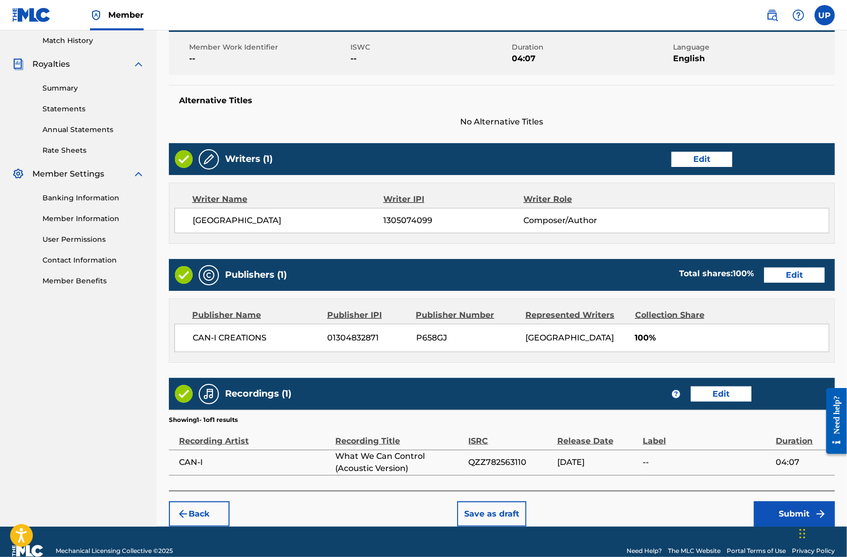
scroll to position [296, 0]
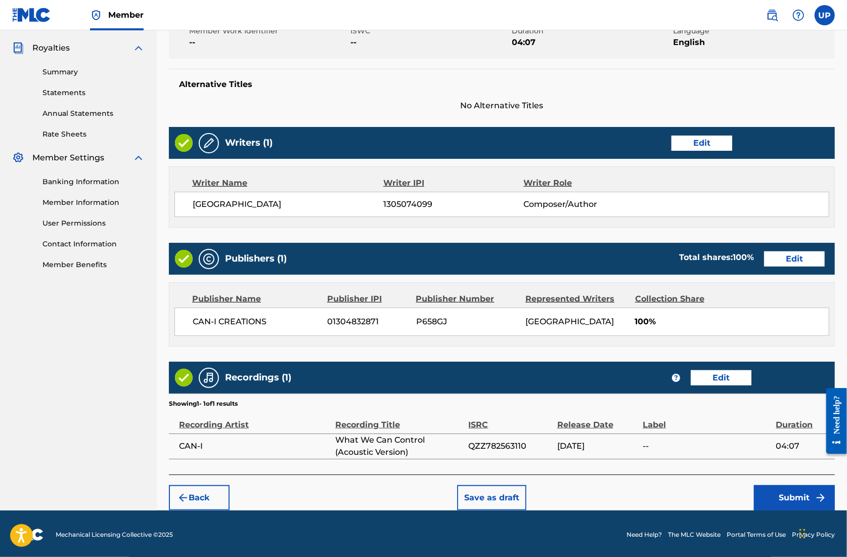
click at [785, 496] on button "Submit" at bounding box center [794, 497] width 81 height 25
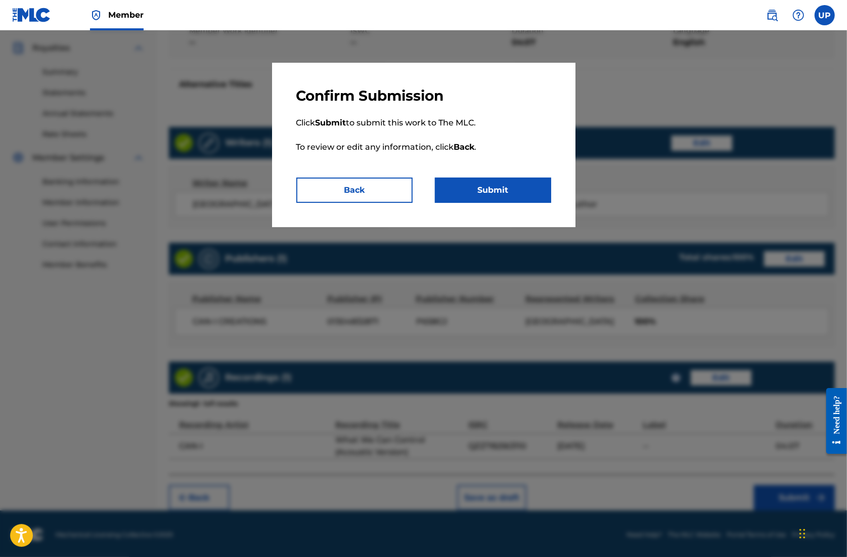
click at [497, 184] on button "Submit" at bounding box center [493, 190] width 116 height 25
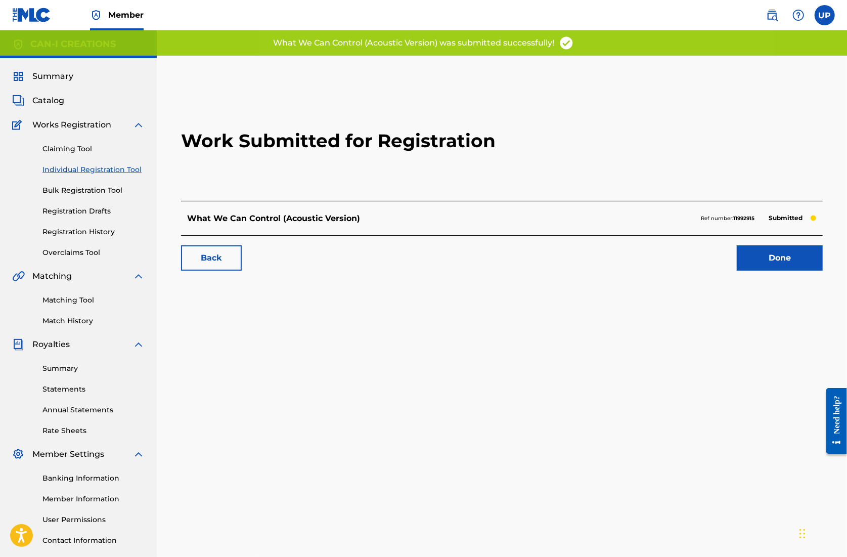
click at [779, 253] on link "Done" at bounding box center [780, 257] width 86 height 25
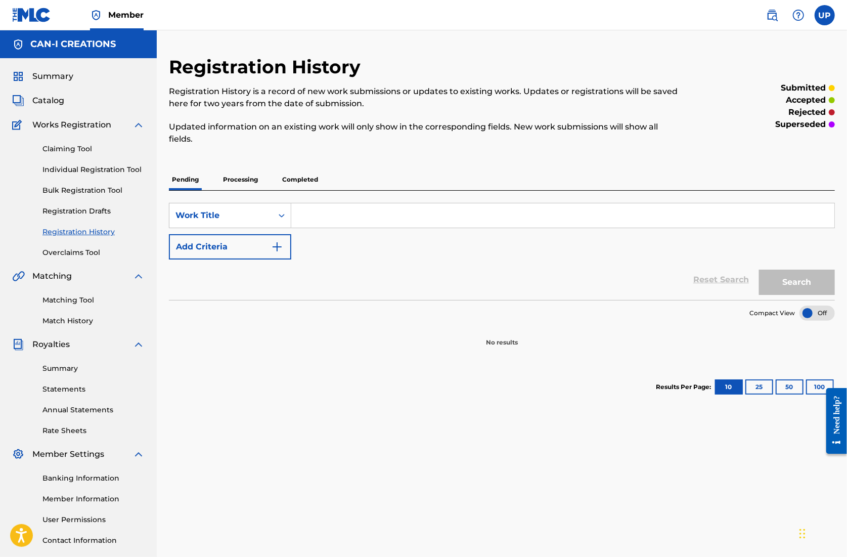
click at [304, 217] on input "Search Form" at bounding box center [562, 215] width 543 height 24
paste input "What We Can Control (Indie Pop Version)"
type input "What We Can Control (Indie Pop Version)"
click at [73, 167] on link "Individual Registration Tool" at bounding box center [93, 169] width 102 height 11
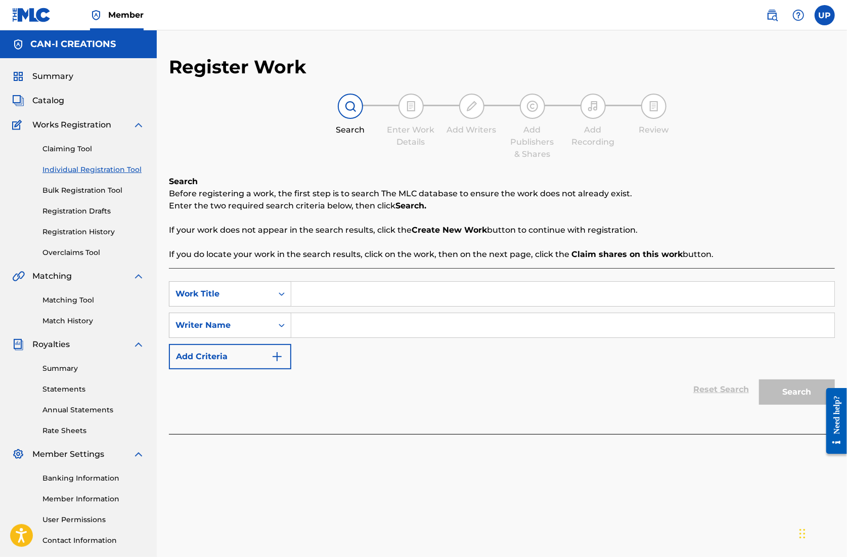
click at [328, 293] on input "Search Form" at bounding box center [562, 294] width 543 height 24
paste input "What We Can Control (Indie Pop Version)"
type input "What We Can Control (Indie Pop Version)"
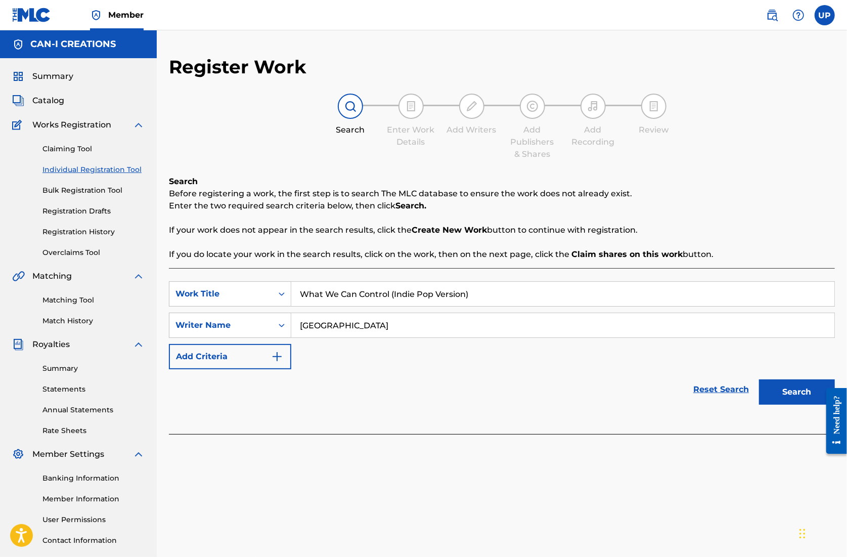
type input "[GEOGRAPHIC_DATA]"
click at [800, 398] on button "Search" at bounding box center [797, 391] width 76 height 25
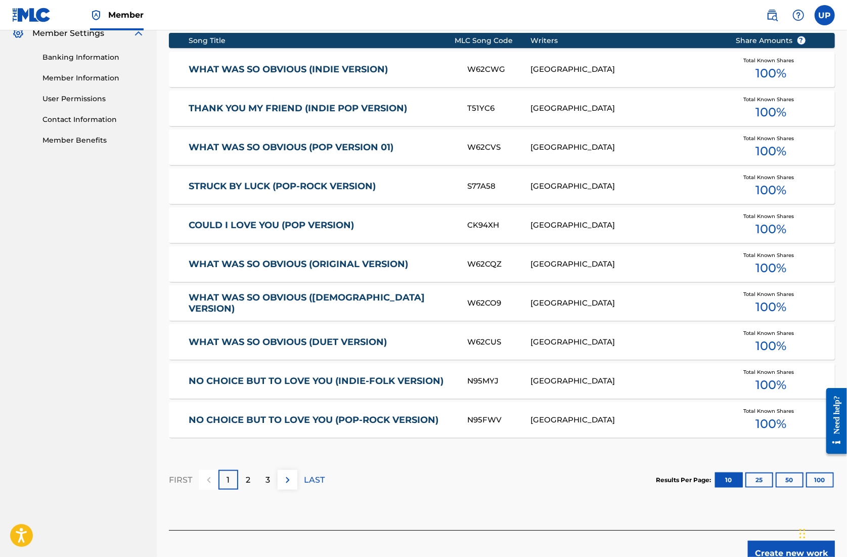
scroll to position [478, 0]
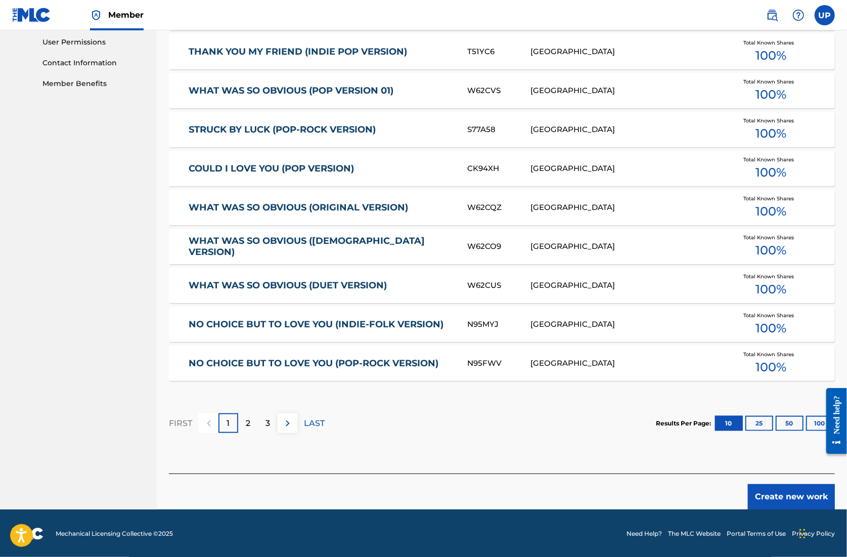
click at [794, 492] on button "Create new work" at bounding box center [791, 496] width 87 height 25
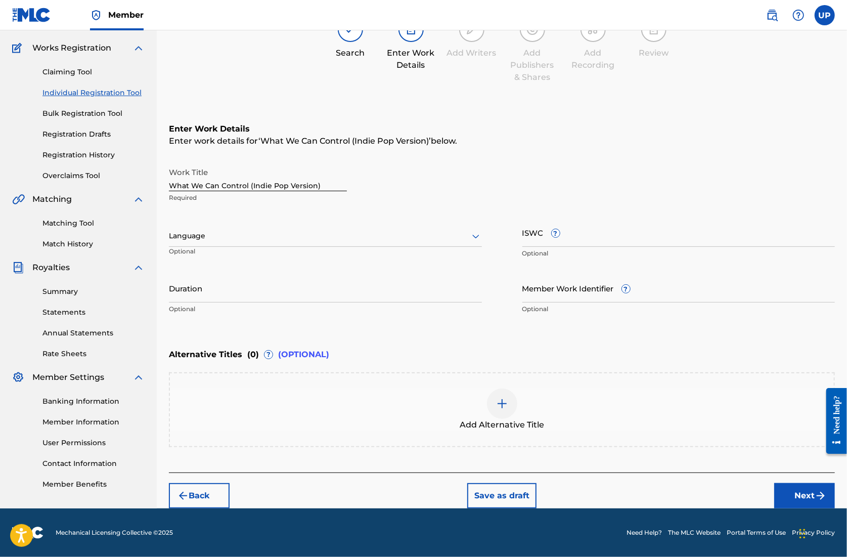
scroll to position [76, 0]
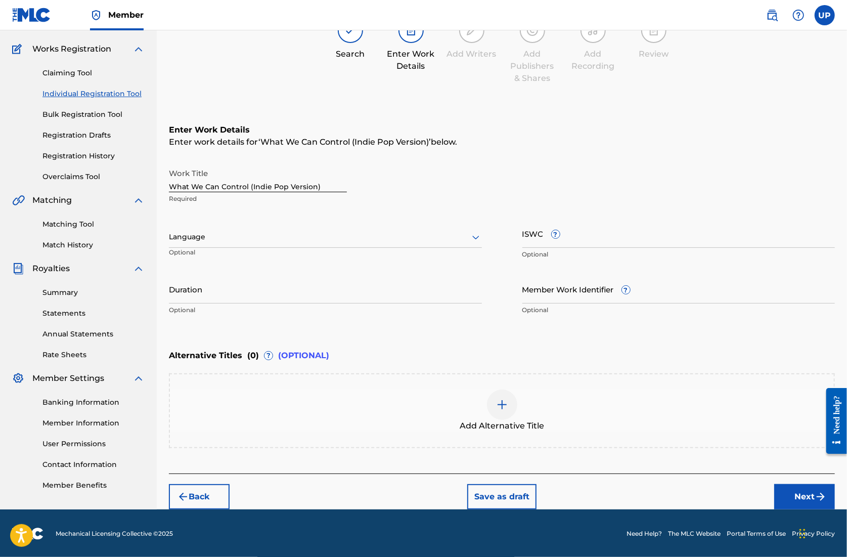
click at [272, 245] on div "Language" at bounding box center [325, 237] width 313 height 21
click at [262, 261] on div "English" at bounding box center [325, 259] width 312 height 23
click at [232, 293] on input "Duration" at bounding box center [325, 289] width 313 height 29
type input "04:10"
click at [805, 495] on button "Next" at bounding box center [805, 496] width 61 height 25
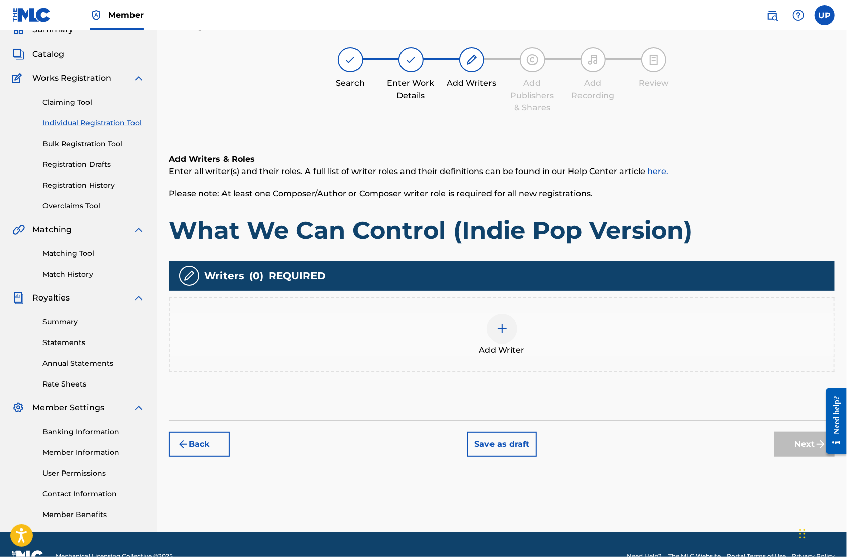
scroll to position [46, 0]
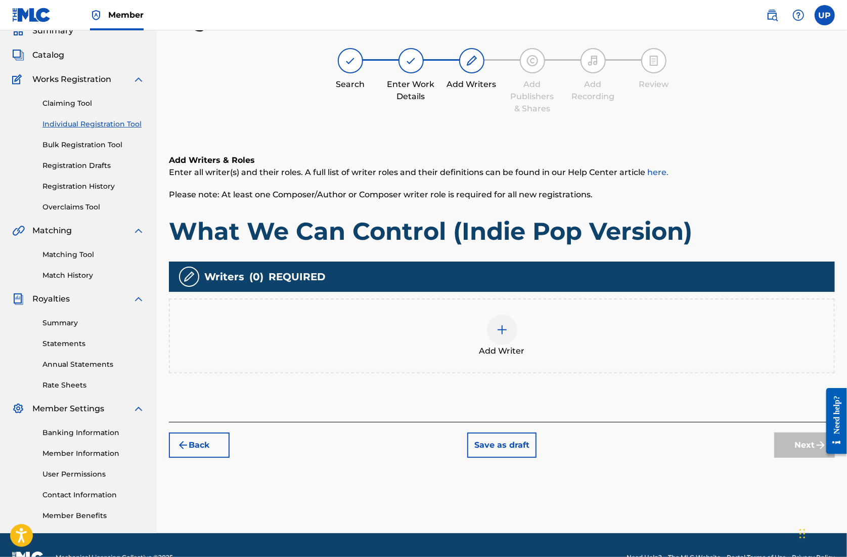
click at [506, 340] on div at bounding box center [502, 330] width 30 height 30
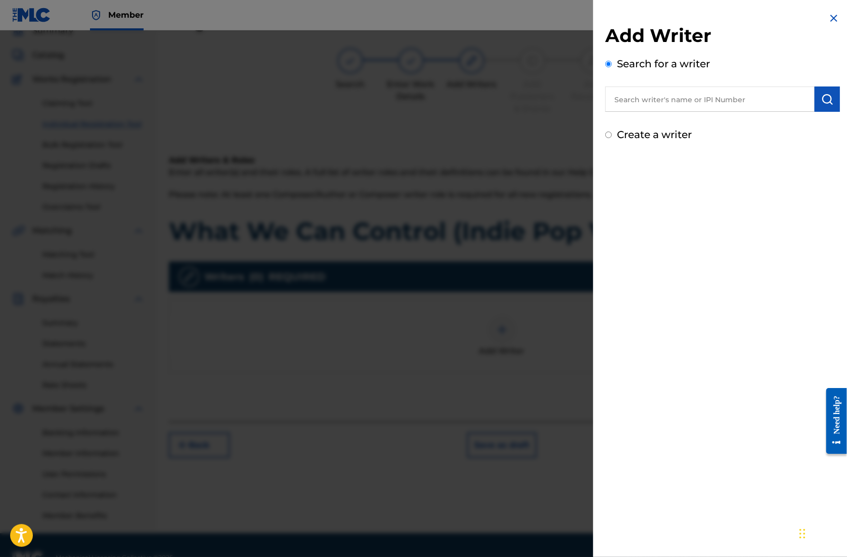
click at [671, 102] on input "text" at bounding box center [710, 99] width 209 height 25
click at [609, 135] on input "Create a writer" at bounding box center [609, 135] width 7 height 7
radio input "false"
radio input "true"
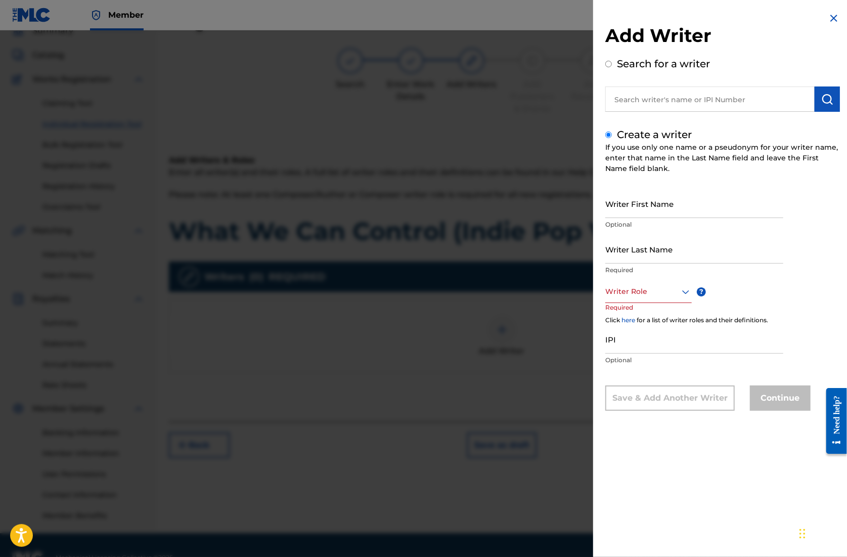
click at [673, 85] on div "Search for a writer" at bounding box center [723, 84] width 235 height 56
click at [666, 97] on input "text" at bounding box center [710, 99] width 209 height 25
radio input "true"
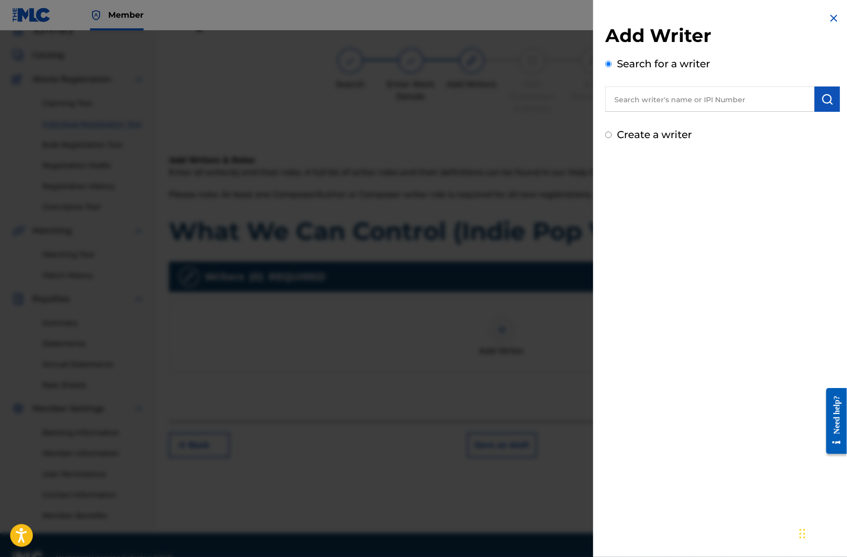
click at [398, 344] on div at bounding box center [423, 308] width 847 height 557
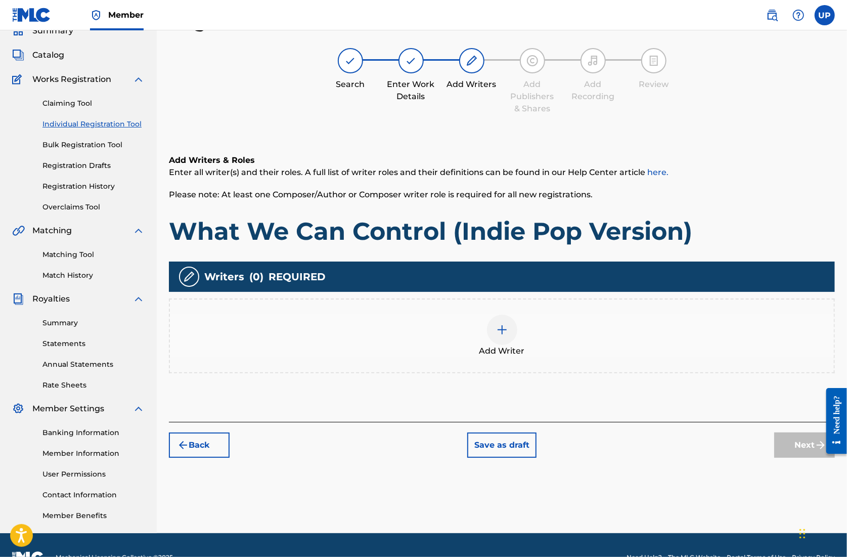
click at [498, 330] on img at bounding box center [502, 330] width 12 height 12
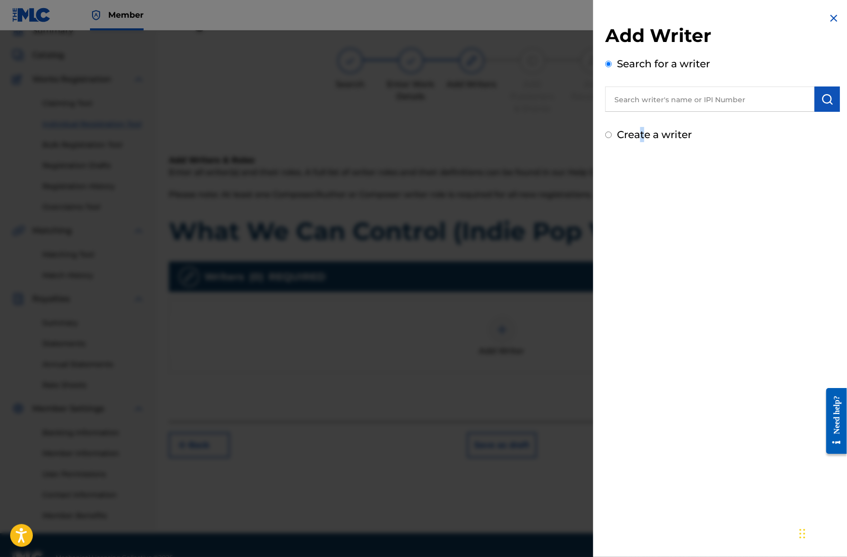
click at [641, 136] on label "Create a writer" at bounding box center [654, 135] width 75 height 12
radio input "true"
radio input "false"
radio input "true"
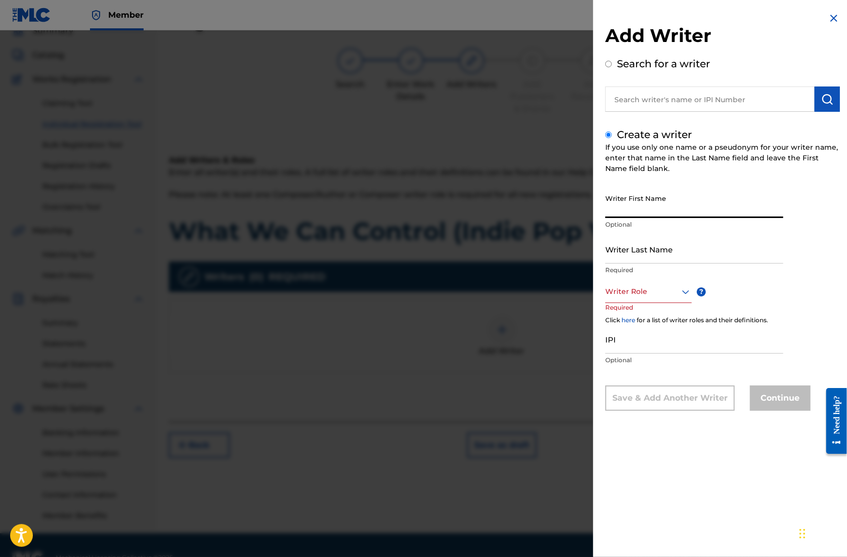
click at [637, 214] on input "Writer First Name" at bounding box center [695, 203] width 178 height 29
type input "Ung"
type input "Park"
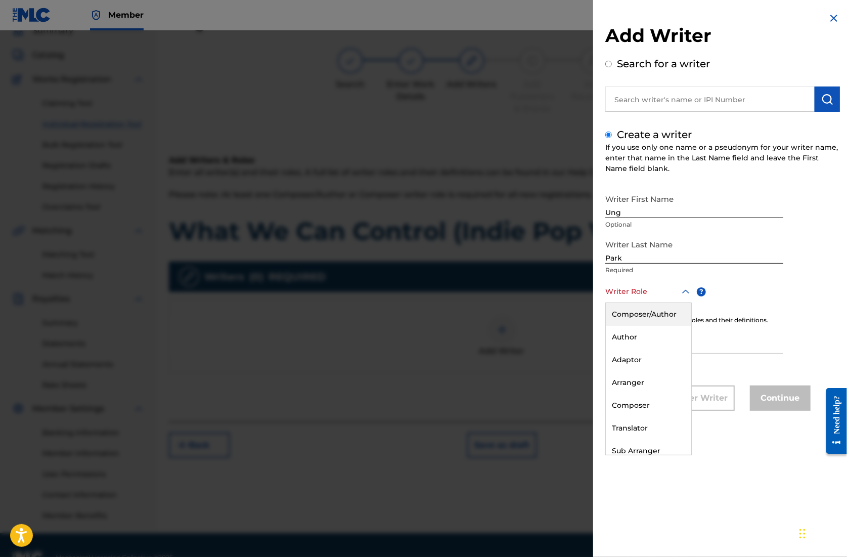
click at [618, 289] on div at bounding box center [649, 291] width 87 height 13
click at [639, 310] on div "Composer/Author" at bounding box center [648, 314] width 85 height 23
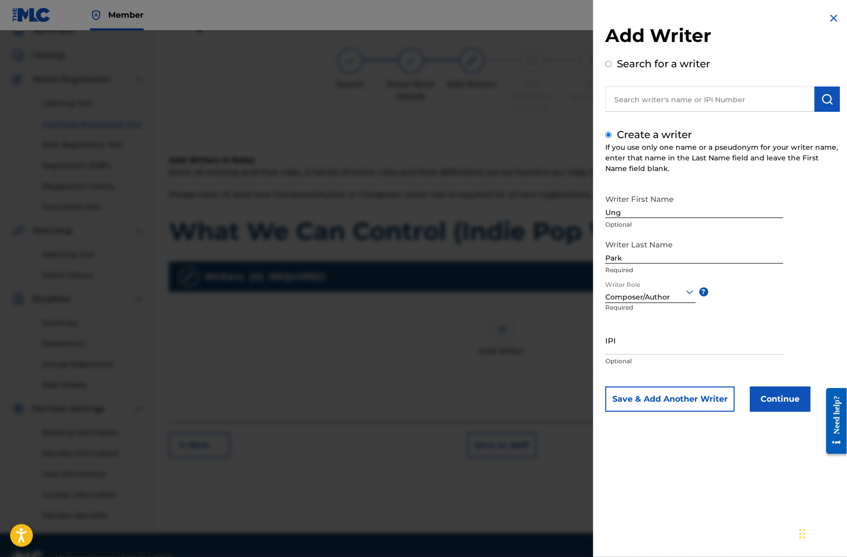
click at [631, 349] on input "IPI" at bounding box center [695, 340] width 178 height 29
paste input "1305074099"
type input "1305074099"
click at [778, 402] on button "Continue" at bounding box center [780, 399] width 61 height 25
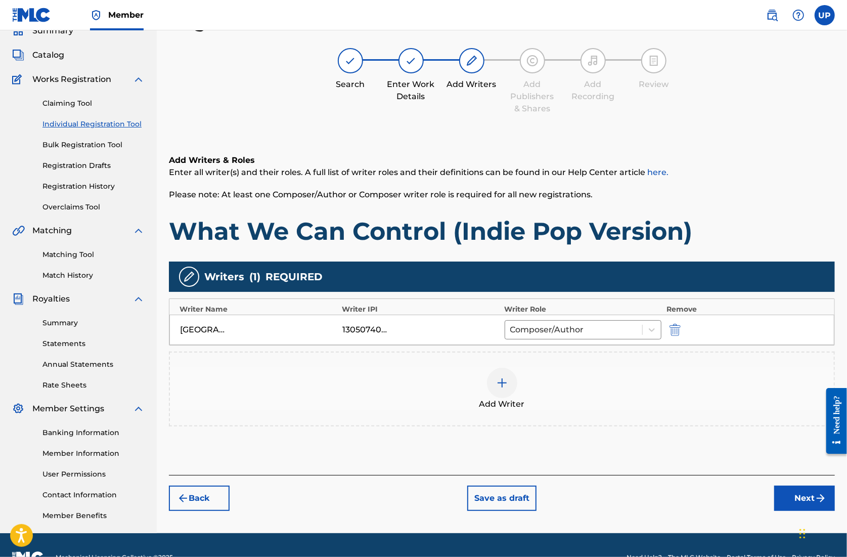
click at [790, 490] on button "Next" at bounding box center [805, 498] width 61 height 25
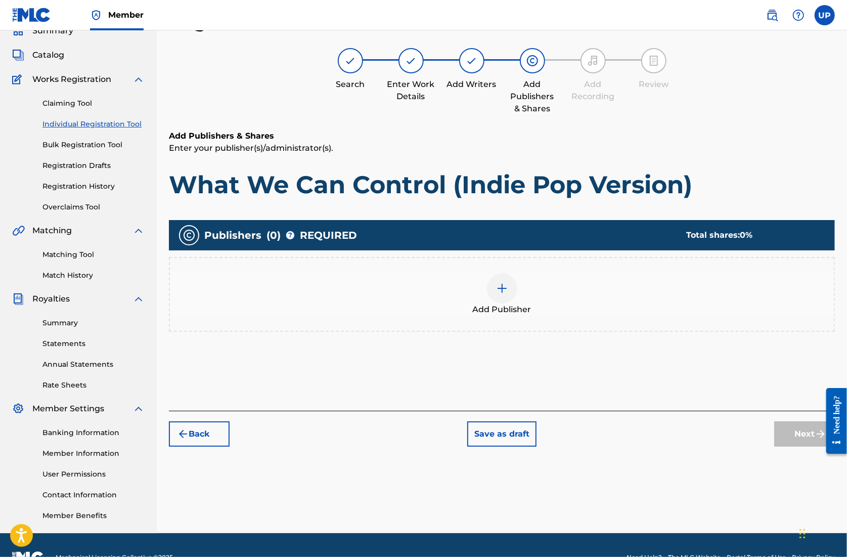
click at [517, 284] on div "Add Publisher" at bounding box center [502, 294] width 664 height 42
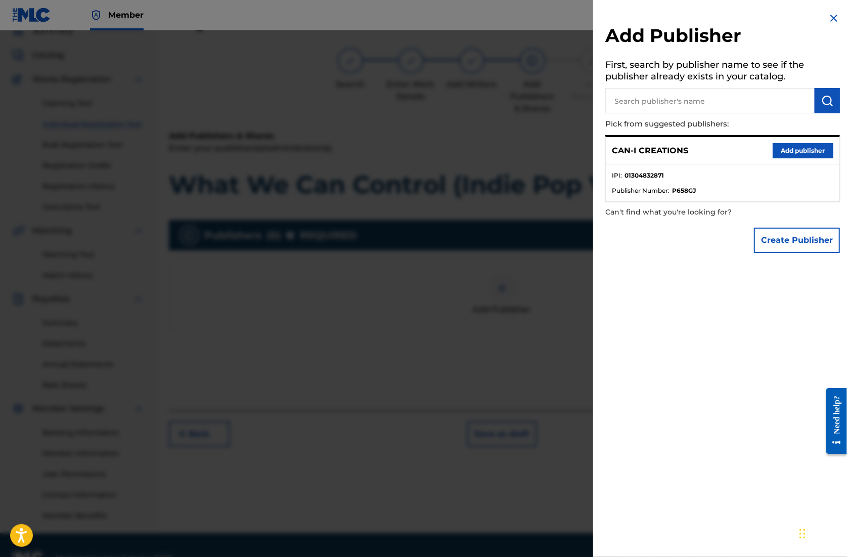
click at [796, 151] on button "Add publisher" at bounding box center [803, 150] width 61 height 15
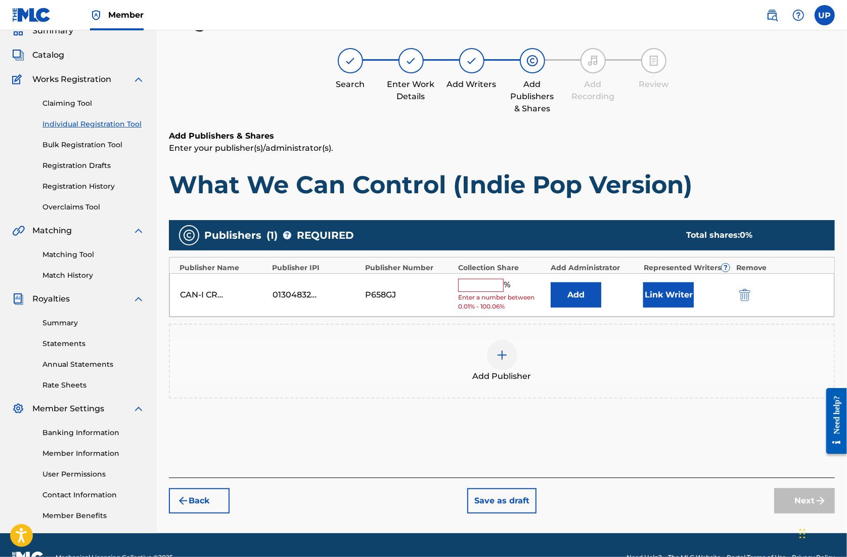
click at [459, 276] on div "CAN-I CREATIONS 01304832871 P658GJ % Enter a number between 0.01% - 100.06% Add…" at bounding box center [501, 295] width 665 height 44
click at [473, 280] on input "text" at bounding box center [481, 285] width 46 height 13
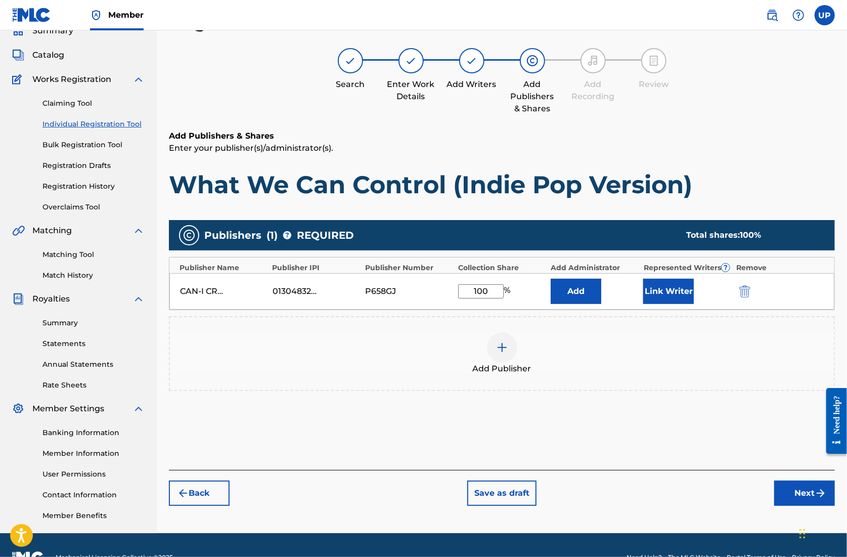
type input "100"
click at [660, 289] on button "Link Writer" at bounding box center [669, 291] width 51 height 25
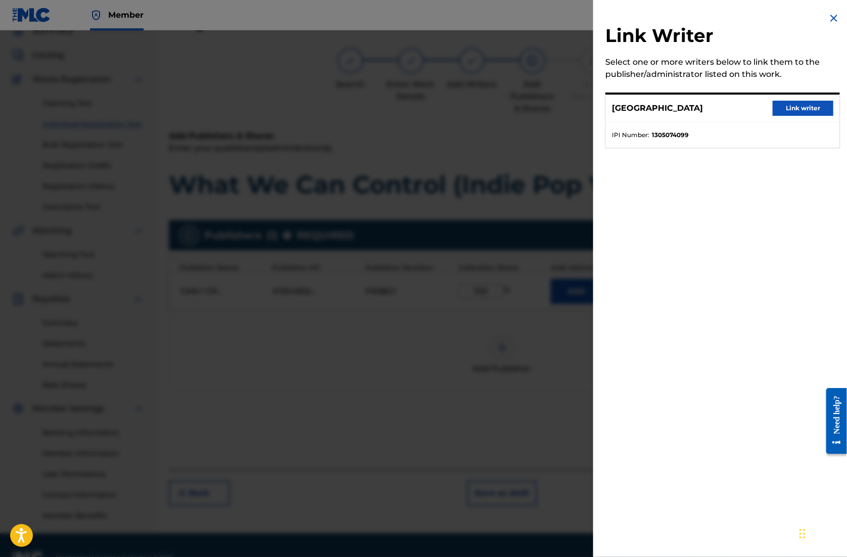
click at [803, 105] on button "Link writer" at bounding box center [803, 108] width 61 height 15
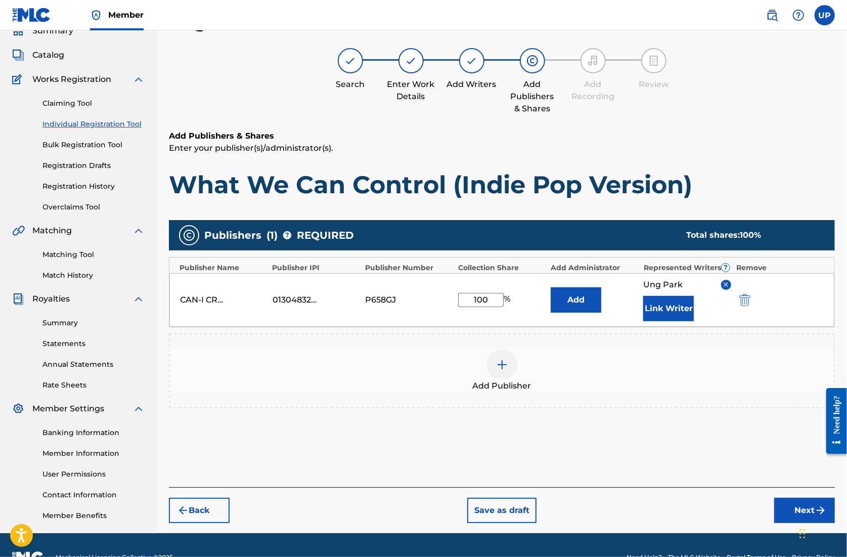
click at [789, 512] on button "Next" at bounding box center [805, 510] width 61 height 25
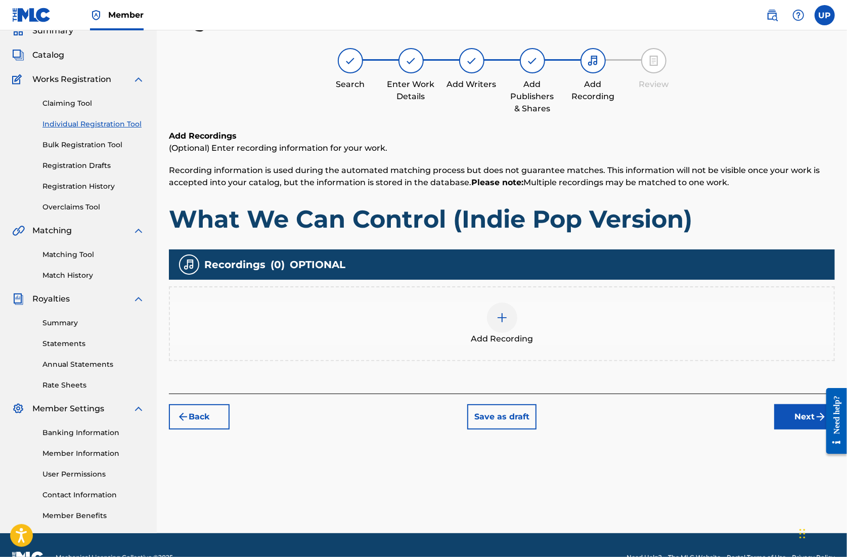
click at [508, 312] on div at bounding box center [502, 318] width 30 height 30
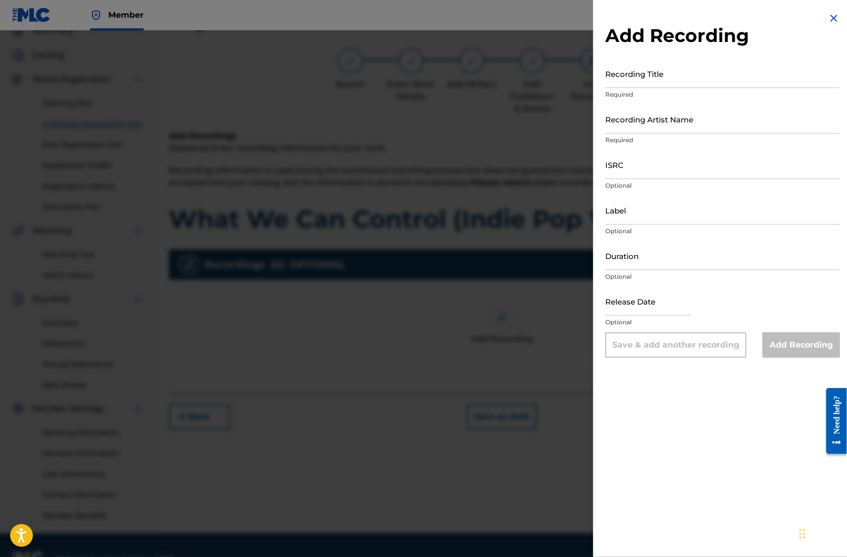
click at [638, 84] on input "Recording Title" at bounding box center [723, 73] width 235 height 29
paste input "What We Can Control (Indie Pop Version)"
type input "What We Can Control (Indie Pop Version)"
click at [647, 126] on input "Recording Artist Name" at bounding box center [723, 119] width 235 height 29
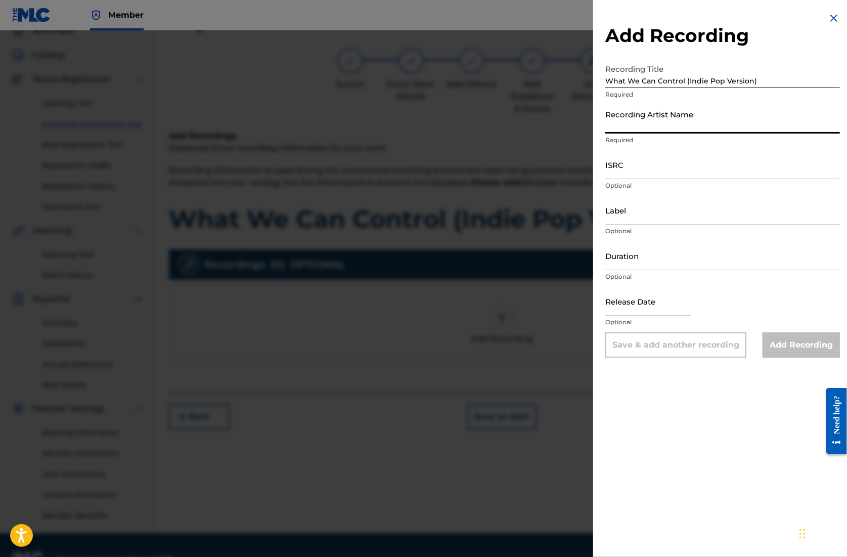
type input "CAN-I"
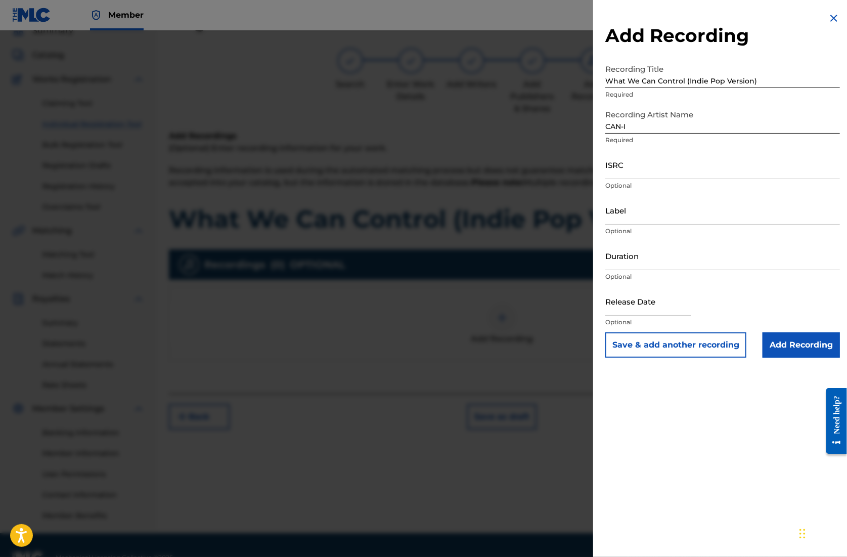
click at [649, 171] on input "ISRC" at bounding box center [723, 164] width 235 height 29
paste input "QZZ782563111"
type input "QZZ782563111"
click at [627, 265] on input "Duration" at bounding box center [723, 255] width 235 height 29
type input "04:10"
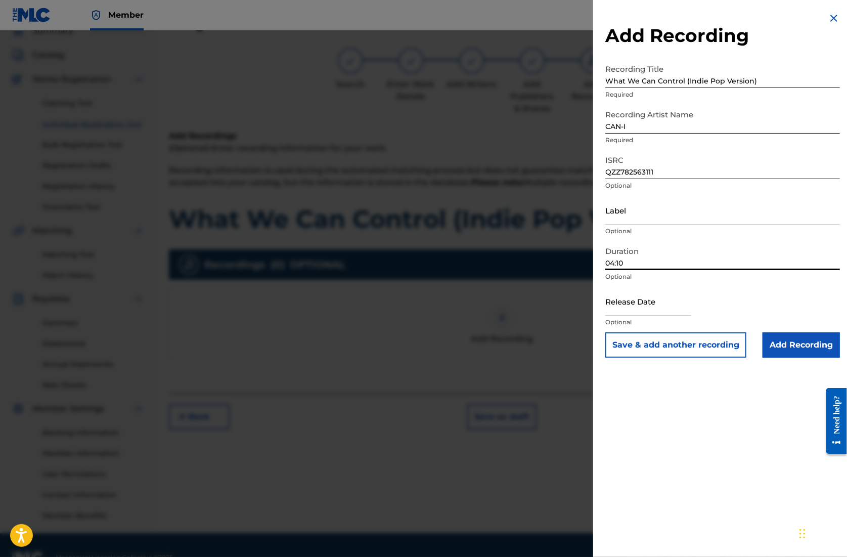
select select "7"
select select "2025"
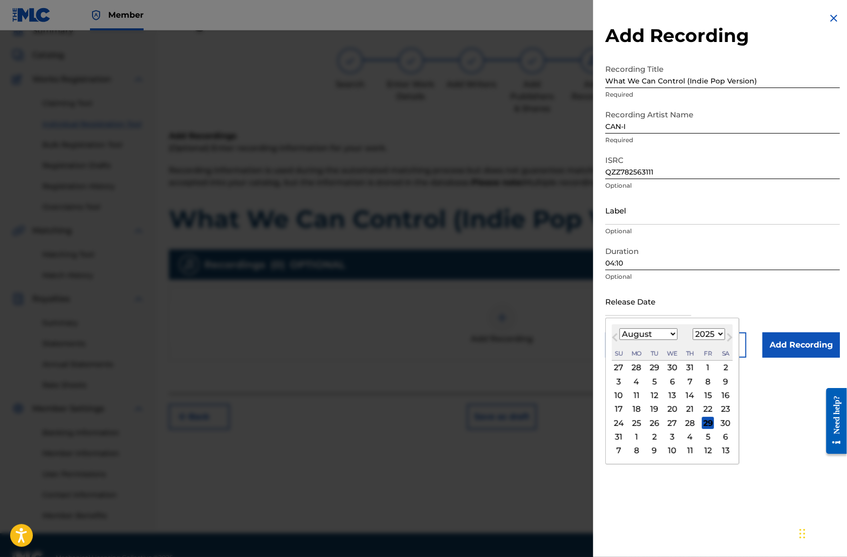
click at [664, 310] on input "text" at bounding box center [649, 301] width 86 height 29
type input "[DATE]"
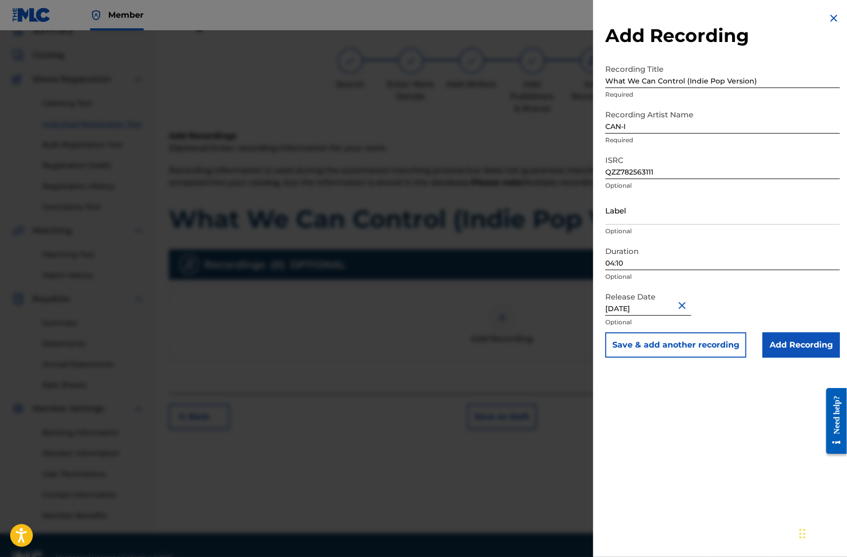
click at [805, 344] on input "Add Recording" at bounding box center [801, 344] width 77 height 25
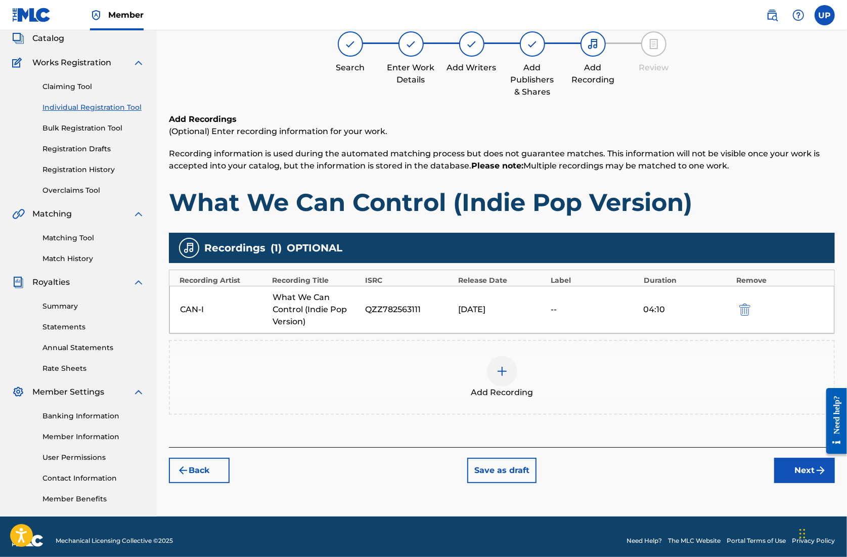
scroll to position [70, 0]
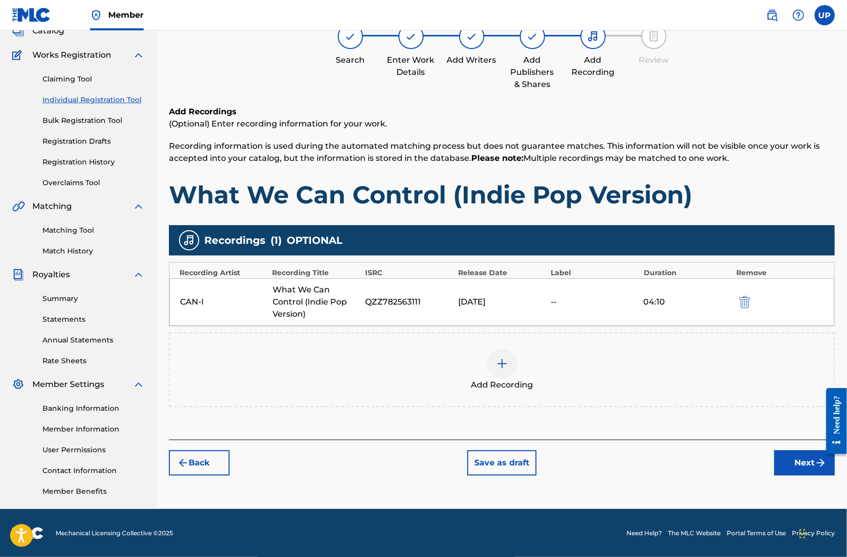
click at [797, 457] on button "Next" at bounding box center [805, 462] width 61 height 25
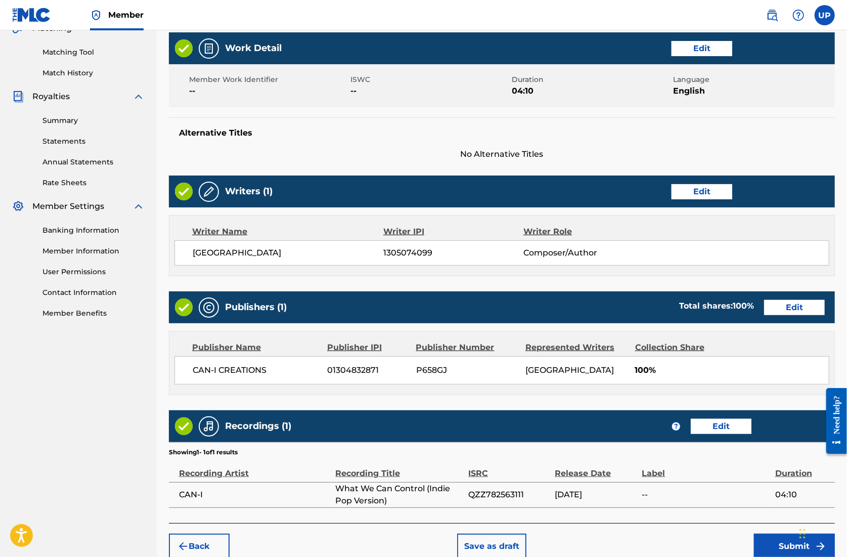
scroll to position [296, 0]
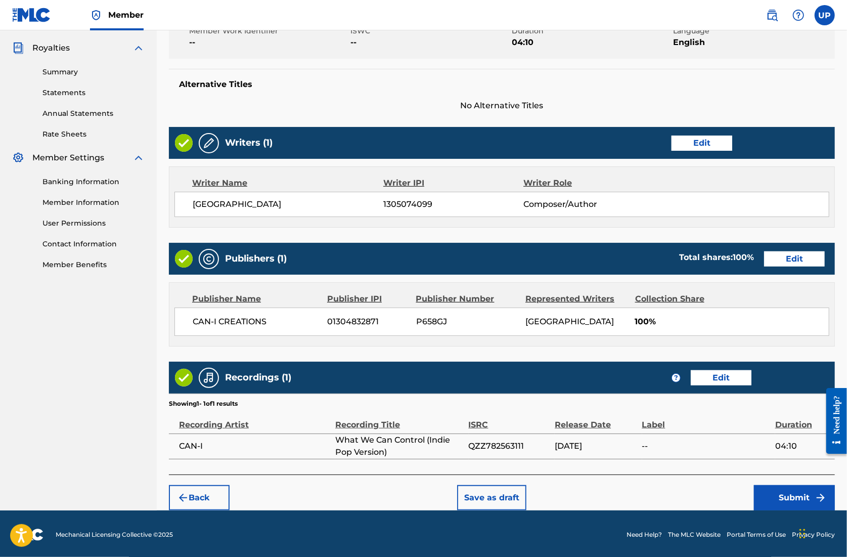
click at [779, 500] on button "Submit" at bounding box center [794, 497] width 81 height 25
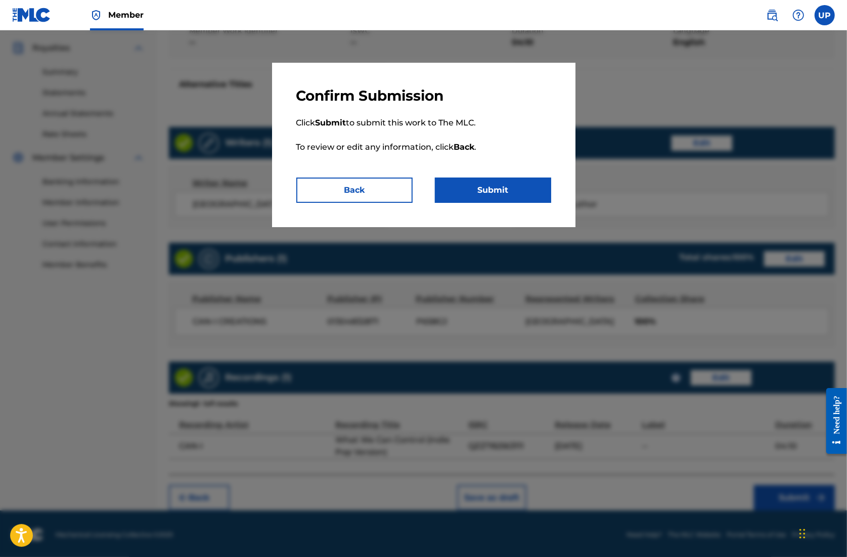
click at [490, 187] on button "Submit" at bounding box center [493, 190] width 116 height 25
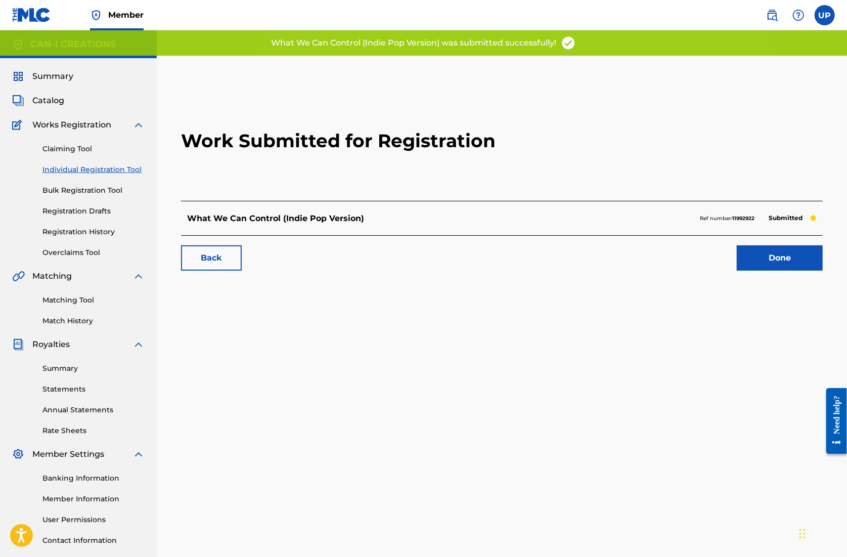
click at [783, 258] on link "Done" at bounding box center [780, 257] width 86 height 25
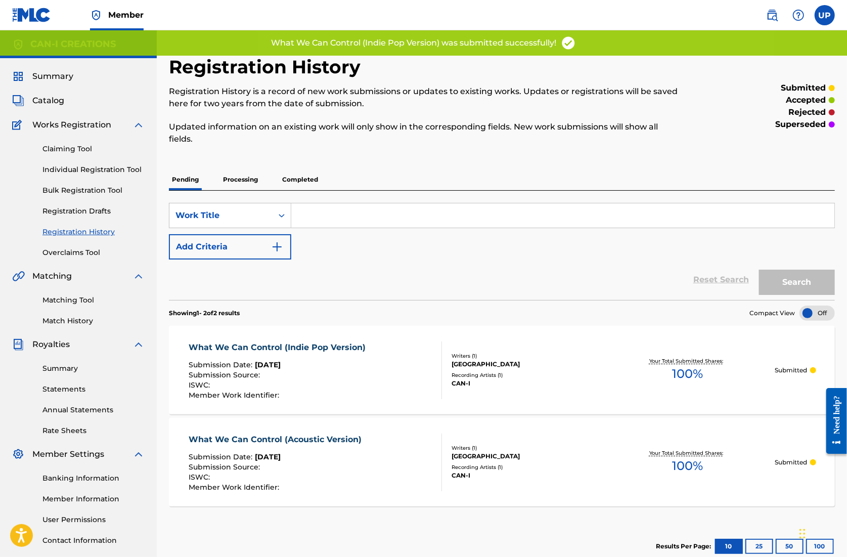
click at [105, 231] on link "Registration History" at bounding box center [93, 232] width 102 height 11
click at [294, 176] on p "Completed" at bounding box center [300, 179] width 42 height 21
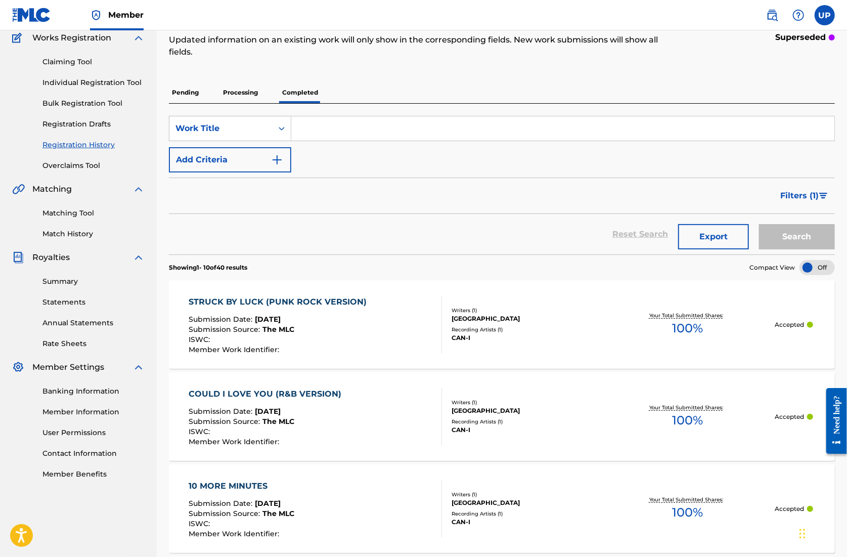
scroll to position [202, 0]
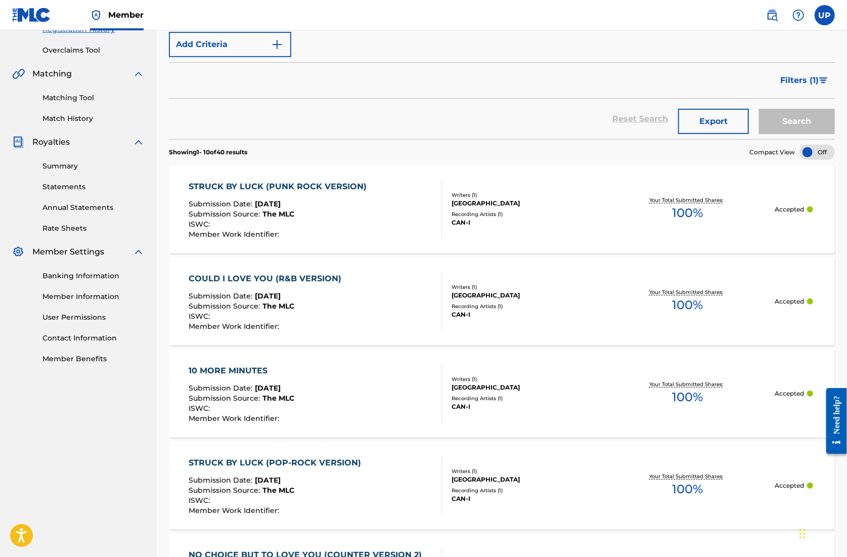
click at [287, 278] on div "COULD I LOVE YOU (R&B VERSION)" at bounding box center [268, 279] width 158 height 12
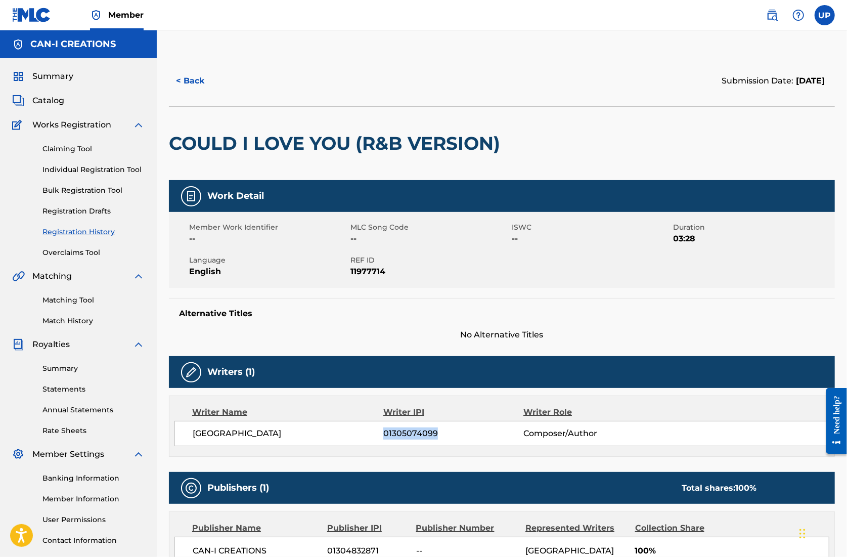
drag, startPoint x: 439, startPoint y: 436, endPoint x: 382, endPoint y: 437, distance: 56.7
click at [383, 439] on span "01305074099" at bounding box center [453, 433] width 140 height 12
copy span "01305074099"
click at [59, 165] on link "Individual Registration Tool" at bounding box center [93, 169] width 102 height 11
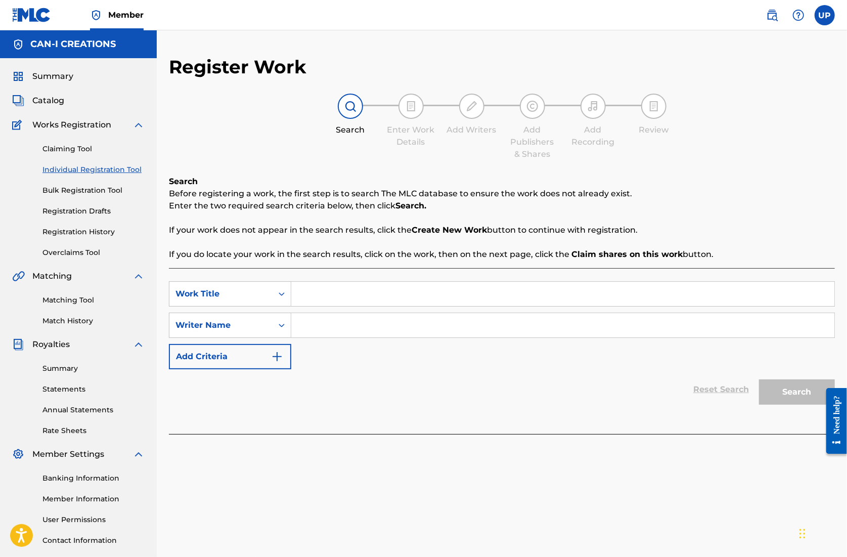
click at [315, 286] on input "Search Form" at bounding box center [562, 294] width 543 height 24
paste input "What We Can Control ([DEMOGRAPHIC_DATA] Country Version)"
type input "What We Can Control ([DEMOGRAPHIC_DATA] Country Version)"
click at [330, 327] on input "Search Form" at bounding box center [562, 325] width 543 height 24
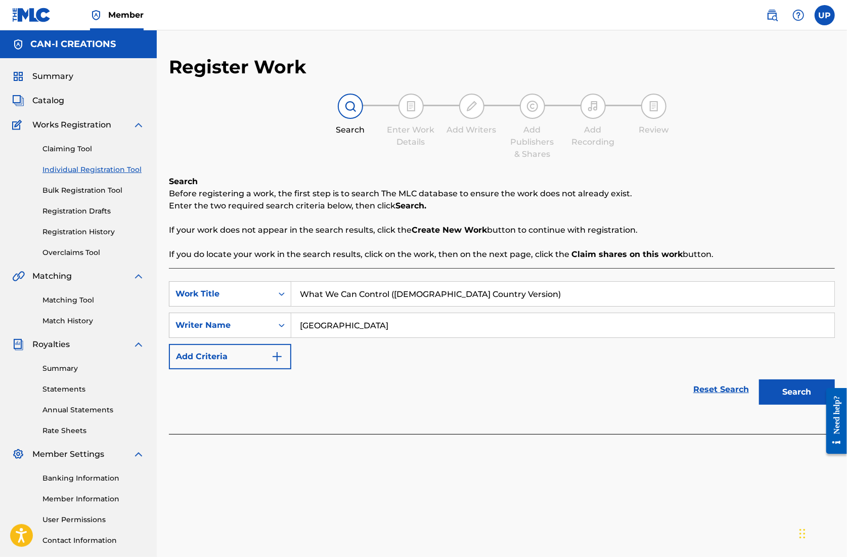
type input "[GEOGRAPHIC_DATA]"
click at [303, 291] on input "What We Can Control ([DEMOGRAPHIC_DATA] Country Version)" at bounding box center [562, 294] width 543 height 24
click at [800, 385] on button "Search" at bounding box center [797, 391] width 76 height 25
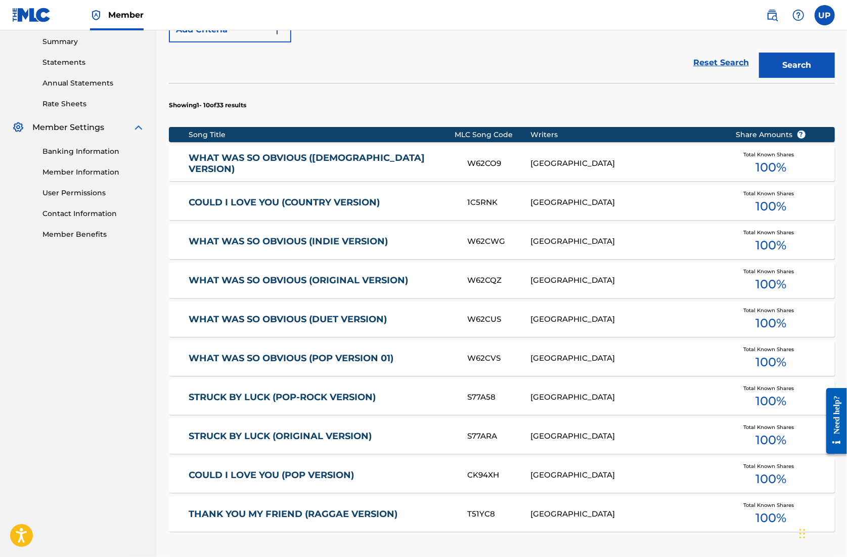
scroll to position [354, 0]
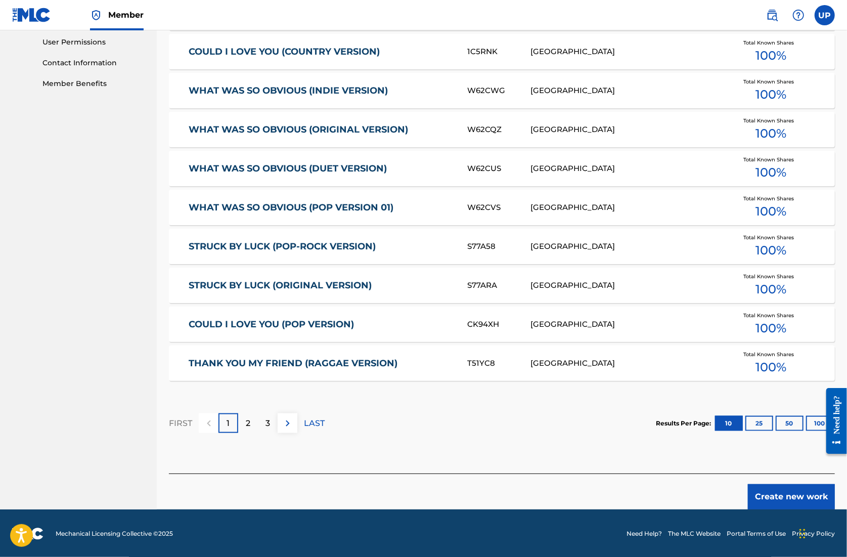
click at [778, 492] on button "Create new work" at bounding box center [791, 496] width 87 height 25
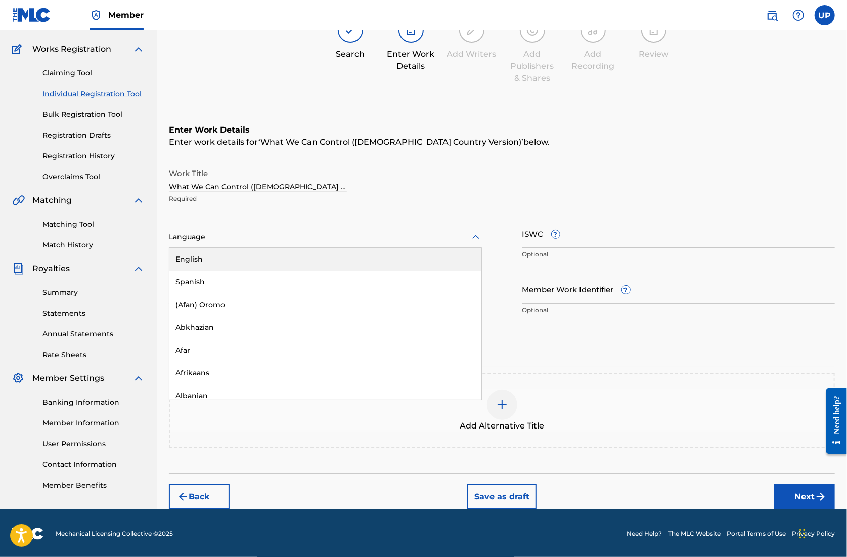
click at [244, 236] on div at bounding box center [325, 237] width 313 height 13
click at [234, 263] on div "English" at bounding box center [325, 259] width 312 height 23
click at [244, 303] on input "Duration" at bounding box center [325, 289] width 313 height 29
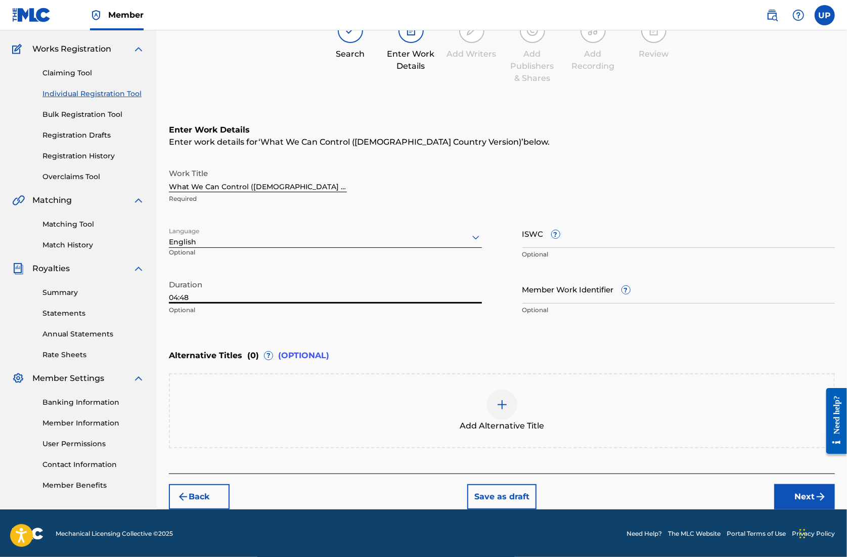
type input "04:48"
click at [802, 495] on button "Next" at bounding box center [805, 496] width 61 height 25
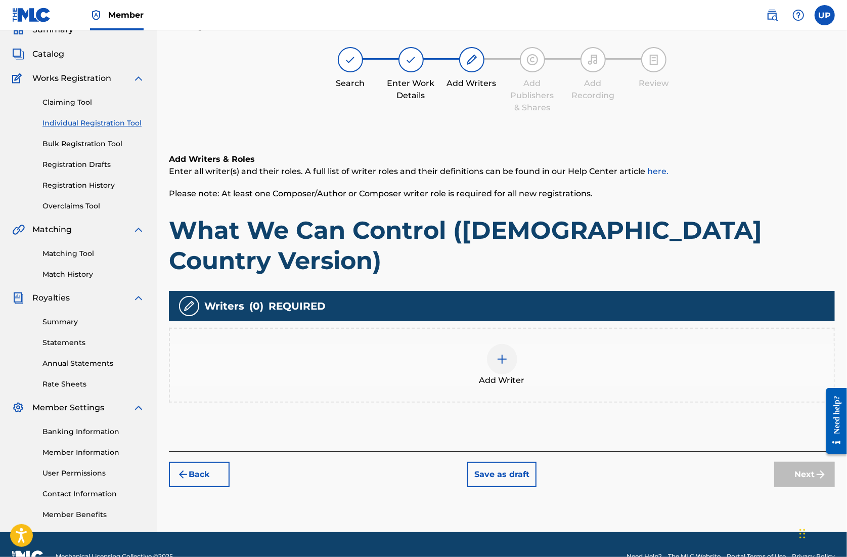
scroll to position [46, 0]
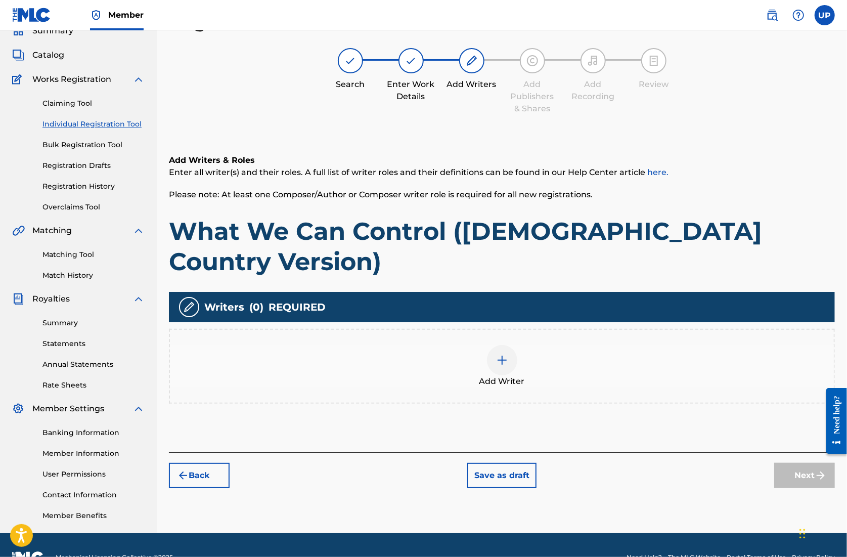
click at [503, 345] on div at bounding box center [502, 360] width 30 height 30
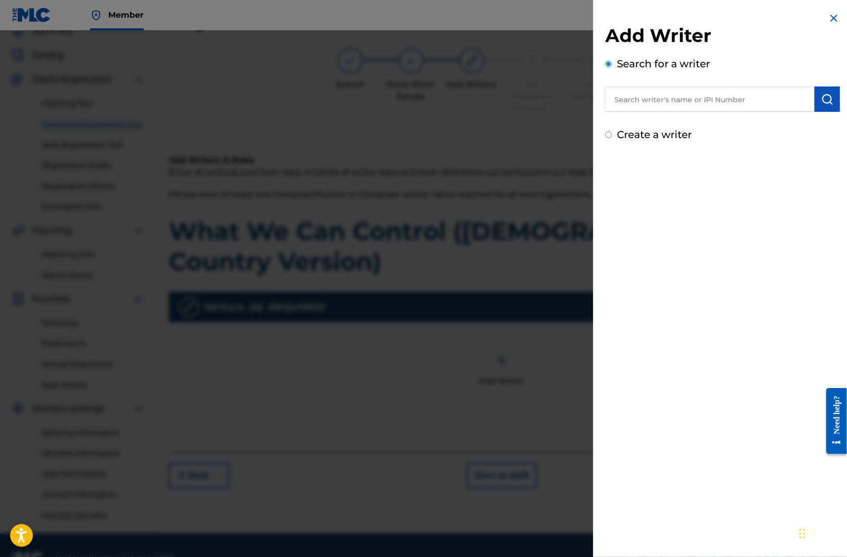
click at [675, 98] on input "text" at bounding box center [710, 99] width 209 height 25
paste input "What We Can Control ([DEMOGRAPHIC_DATA] Country Version)"
type input "What We Can Control ([DEMOGRAPHIC_DATA] Country Version)"
click at [703, 107] on input "text" at bounding box center [710, 99] width 209 height 25
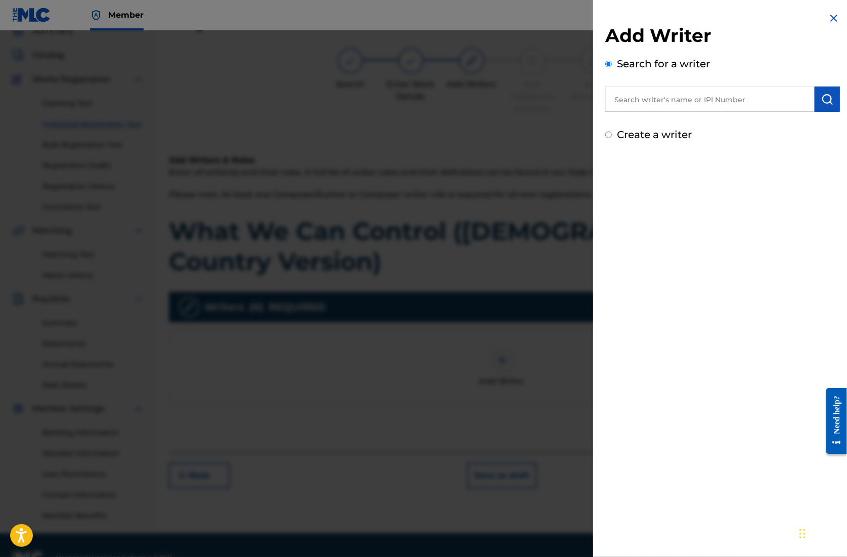
paste input "01305074099"
type input "01305074099"
click at [822, 100] on img "submit" at bounding box center [828, 99] width 12 height 12
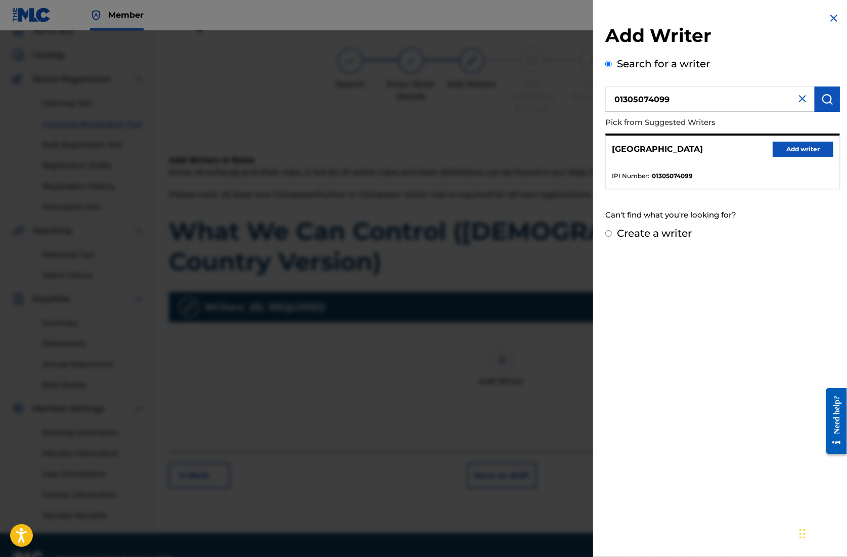
click at [798, 147] on button "Add writer" at bounding box center [803, 149] width 61 height 15
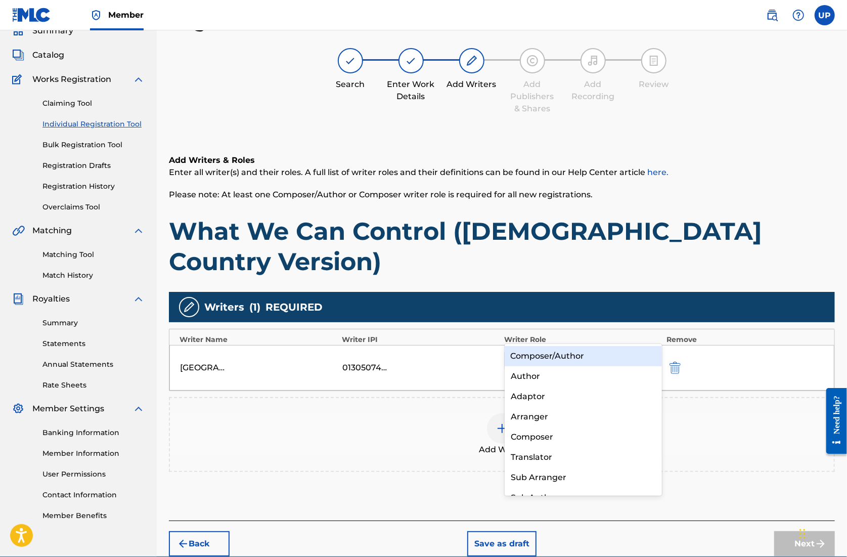
click at [564, 354] on div at bounding box center [574, 361] width 126 height 14
click at [557, 360] on div "Composer/Author" at bounding box center [583, 356] width 157 height 20
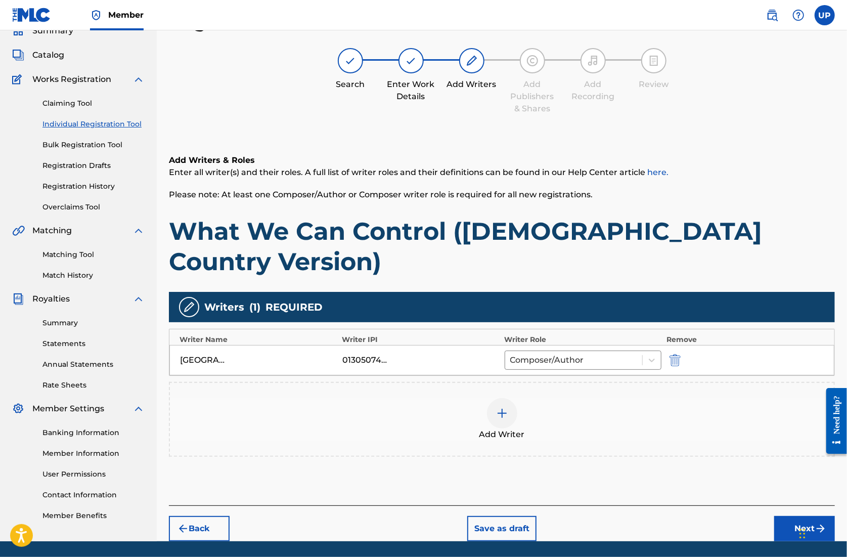
click at [805, 516] on button "Next" at bounding box center [805, 528] width 61 height 25
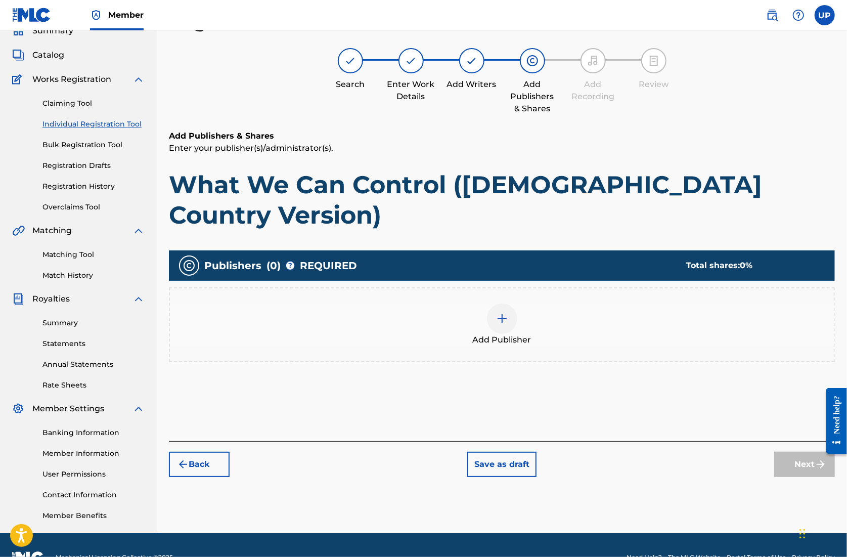
click at [499, 313] on img at bounding box center [502, 319] width 12 height 12
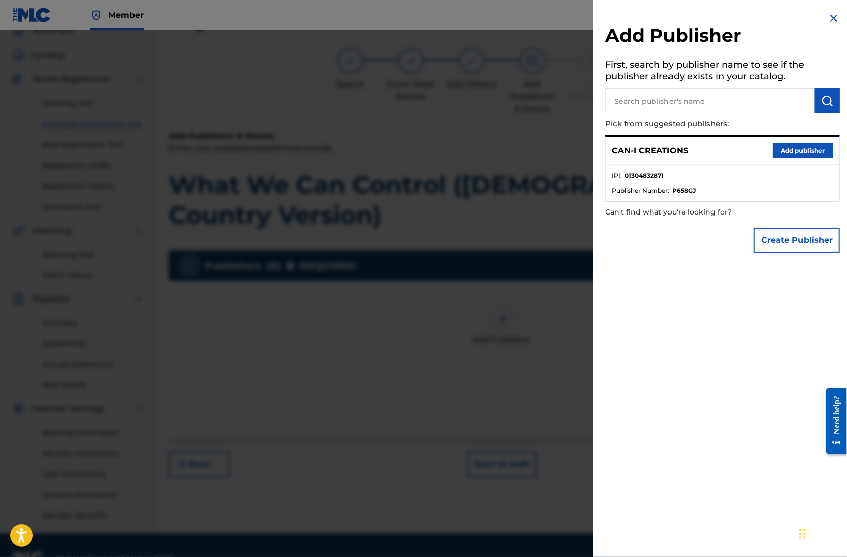
click at [813, 152] on button "Add publisher" at bounding box center [803, 150] width 61 height 15
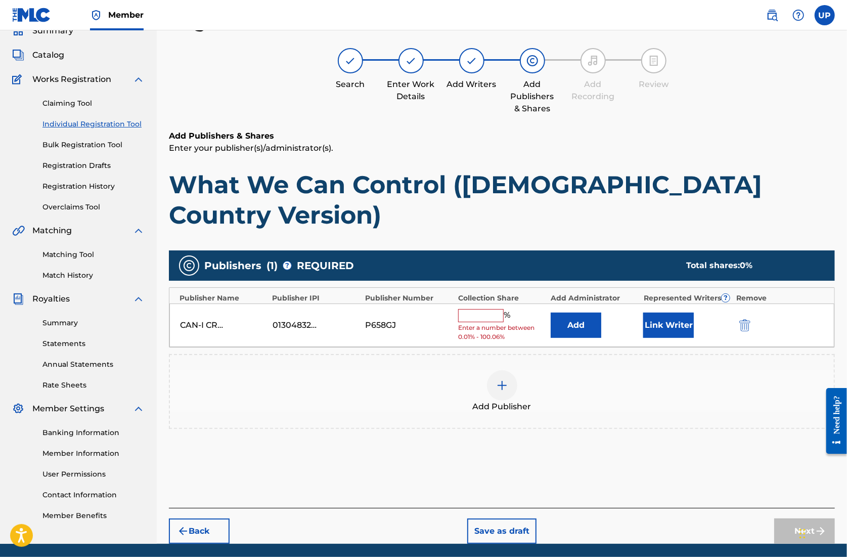
click at [491, 309] on input "text" at bounding box center [481, 315] width 46 height 13
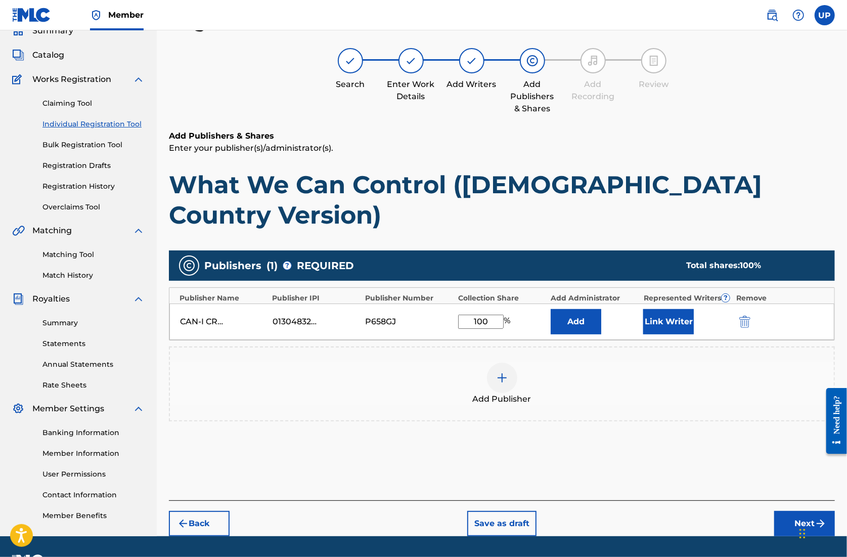
type input "100"
click at [672, 309] on button "Link Writer" at bounding box center [669, 321] width 51 height 25
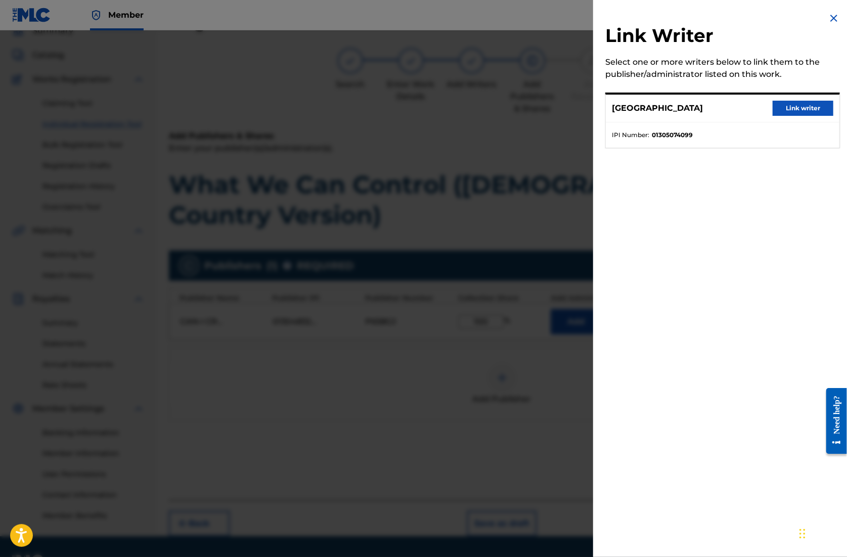
click at [801, 110] on button "Link writer" at bounding box center [803, 108] width 61 height 15
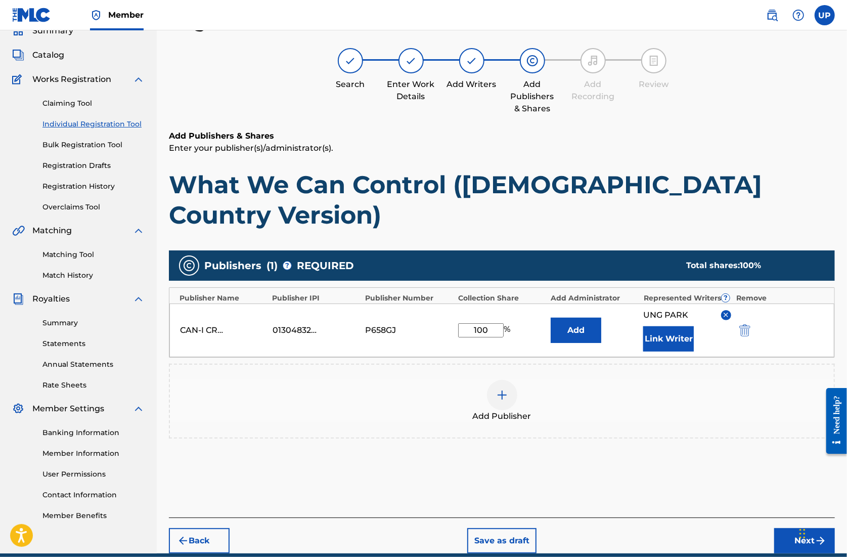
click at [798, 528] on button "Next" at bounding box center [805, 540] width 61 height 25
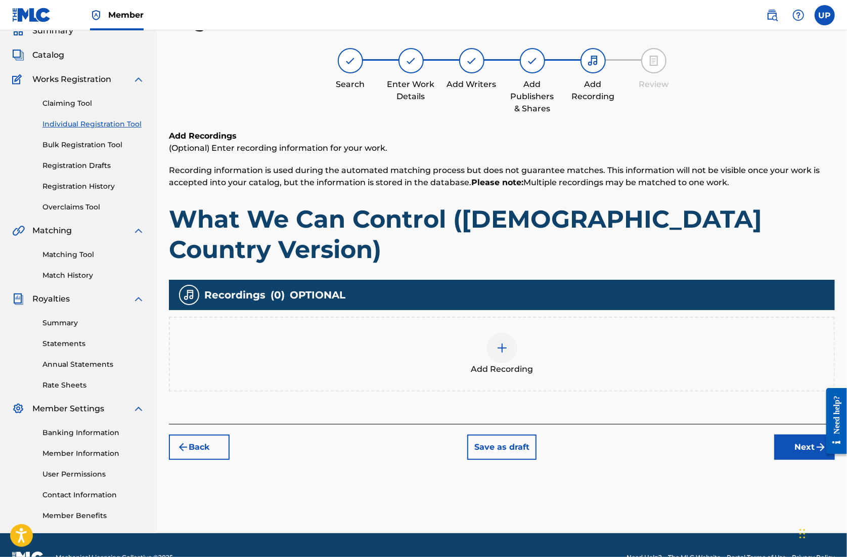
click at [510, 333] on div at bounding box center [502, 348] width 30 height 30
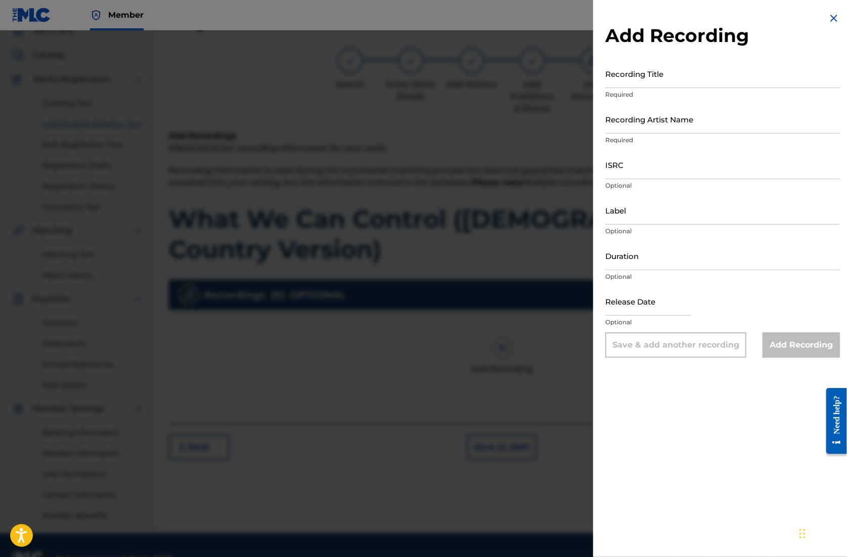
click at [638, 84] on input "Recording Title" at bounding box center [723, 73] width 235 height 29
click at [668, 84] on input "Recording Title" at bounding box center [723, 73] width 235 height 29
paste input "What We Can Control ([DEMOGRAPHIC_DATA] Country Version)"
type input "What We Can Control ([DEMOGRAPHIC_DATA] Country Version)"
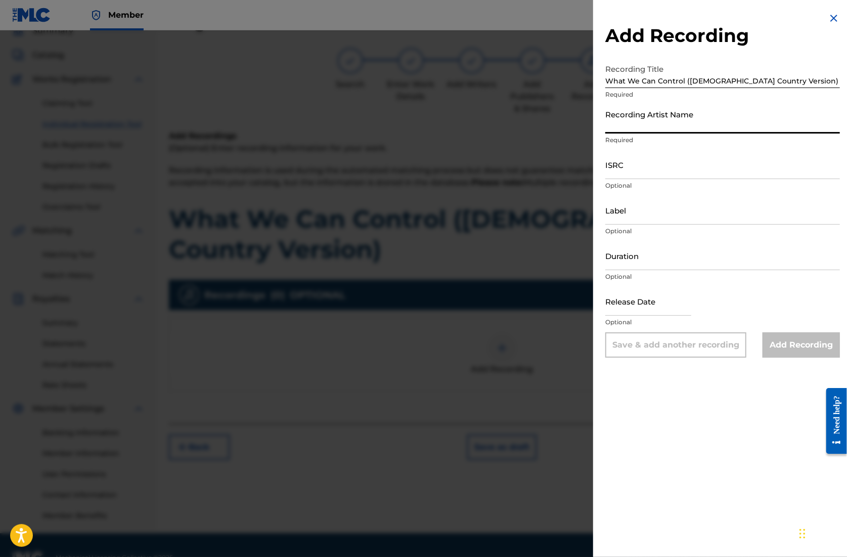
click at [656, 127] on input "Recording Artist Name" at bounding box center [723, 119] width 235 height 29
type input "CAN-I"
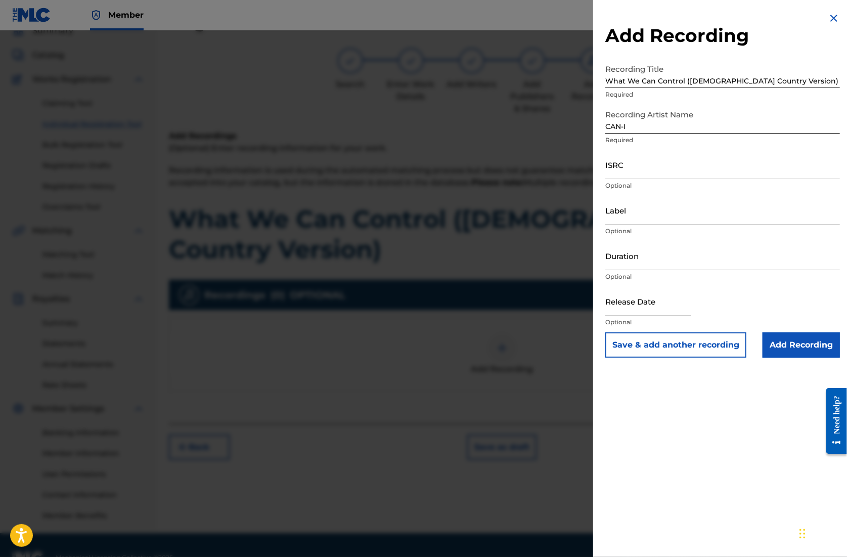
click at [646, 175] on input "ISRC" at bounding box center [723, 164] width 235 height 29
paste input "QZZ782563112"
type input "QZZ782563112"
click at [633, 263] on input "Duration" at bounding box center [723, 255] width 235 height 29
type input "04:48"
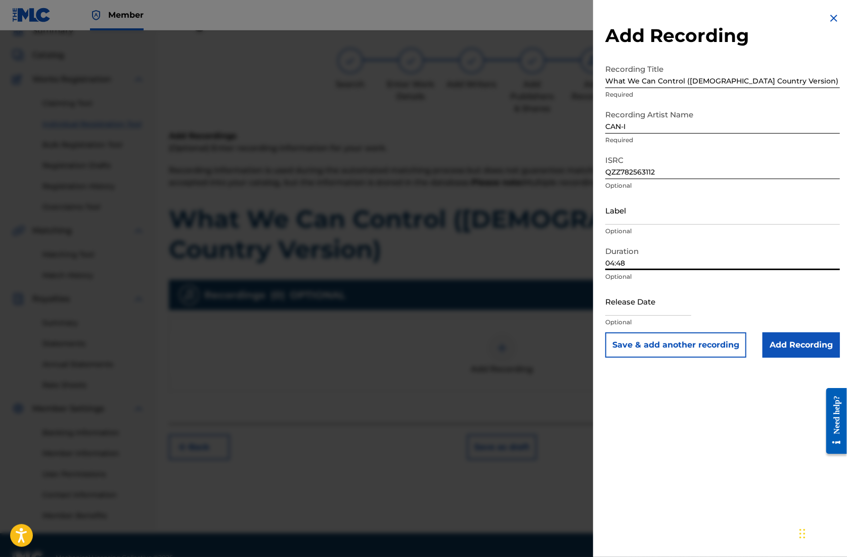
click at [667, 307] on input "text" at bounding box center [649, 301] width 86 height 29
select select "7"
select select "2025"
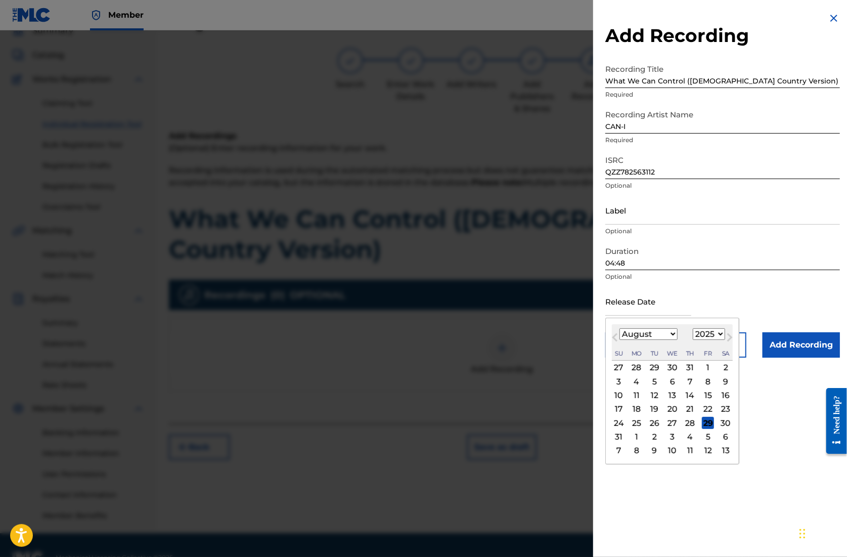
type input "[DATE]"
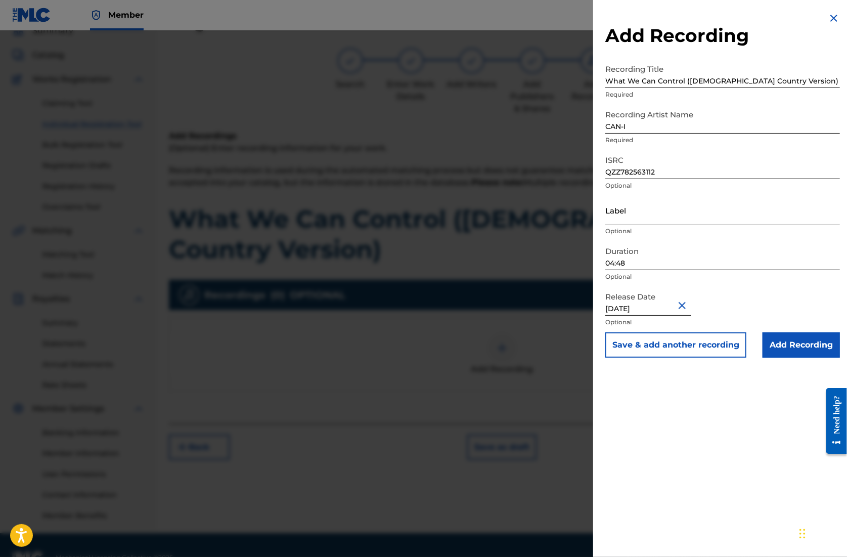
click at [811, 360] on div "Add Recording Recording Title What We Can Control ([DEMOGRAPHIC_DATA] Country V…" at bounding box center [722, 185] width 259 height 370
click at [807, 352] on input "Add Recording" at bounding box center [801, 344] width 77 height 25
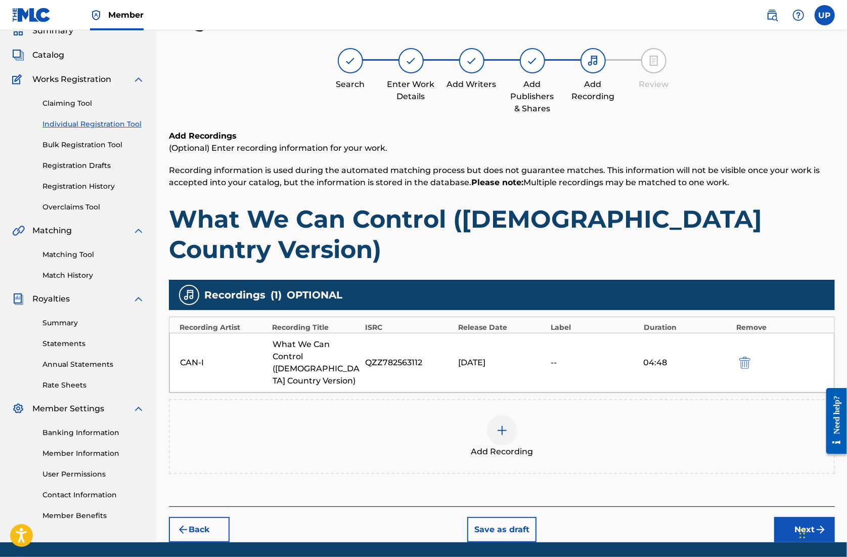
click at [808, 517] on button "Next" at bounding box center [805, 529] width 61 height 25
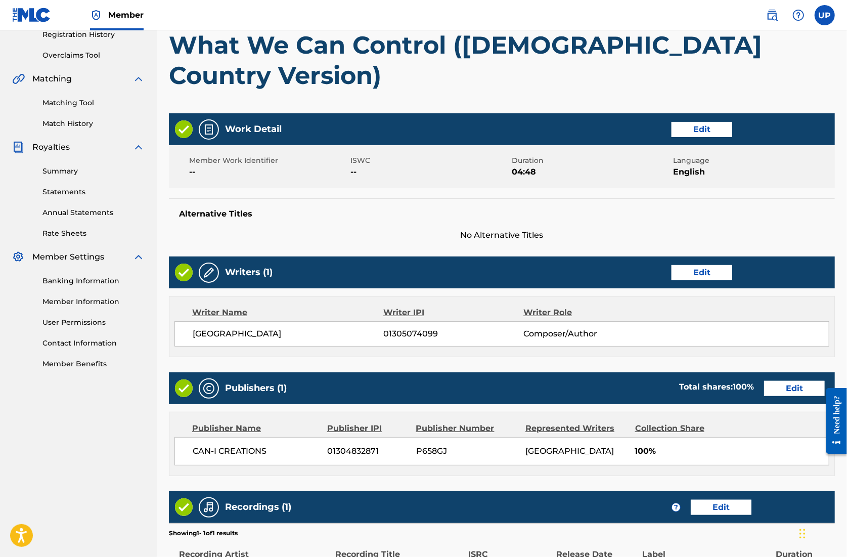
scroll to position [296, 0]
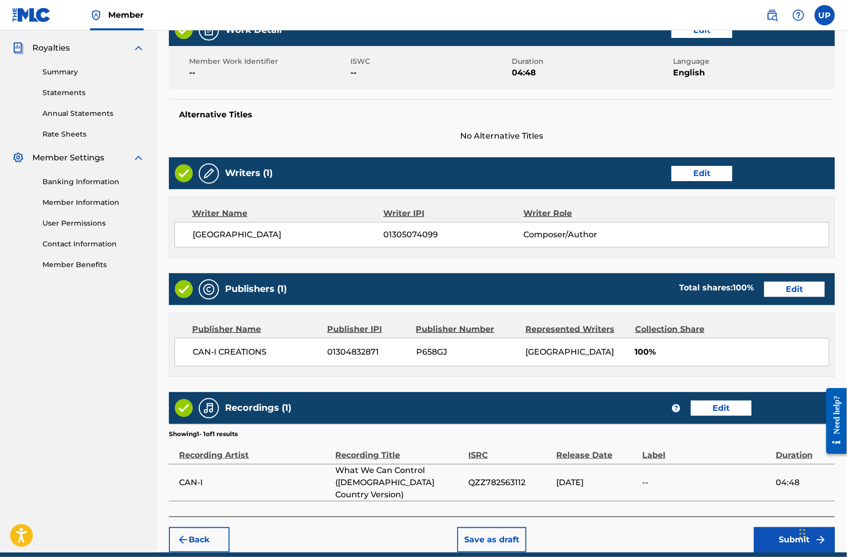
click at [788, 527] on button "Submit" at bounding box center [794, 539] width 81 height 25
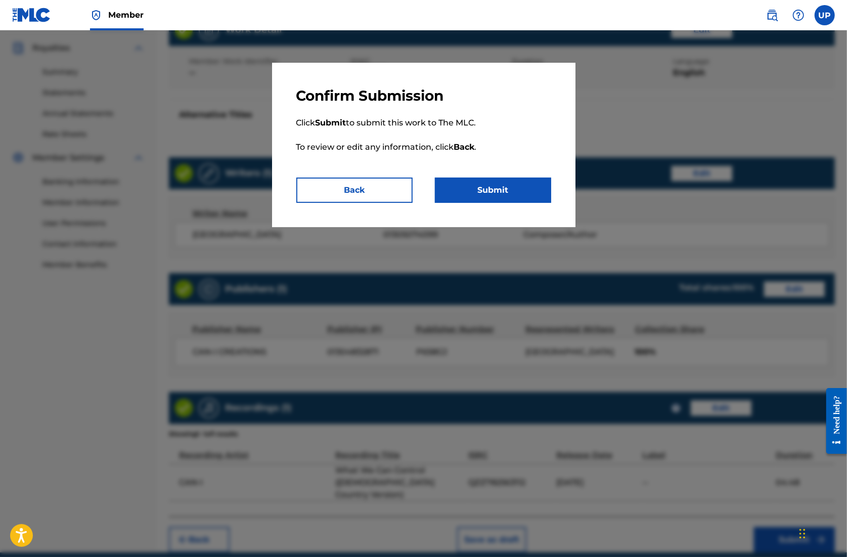
click at [519, 188] on button "Submit" at bounding box center [493, 190] width 116 height 25
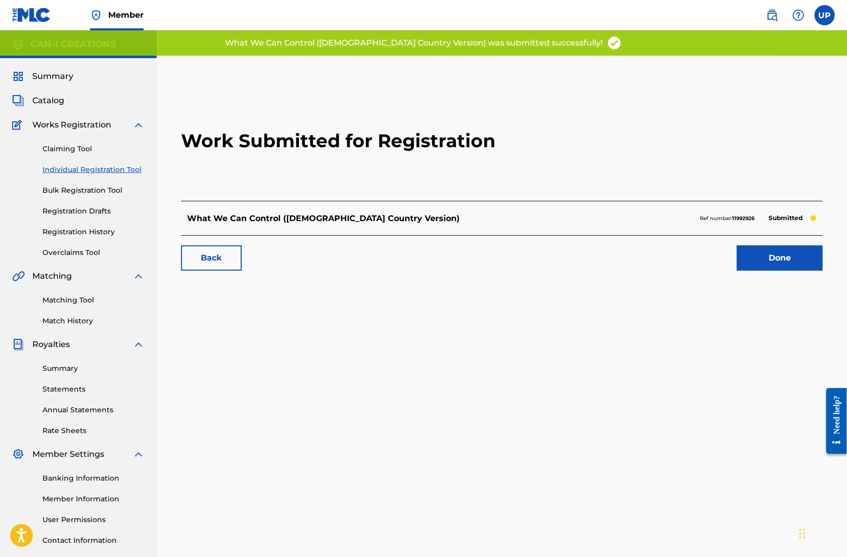
click at [790, 261] on link "Done" at bounding box center [780, 257] width 86 height 25
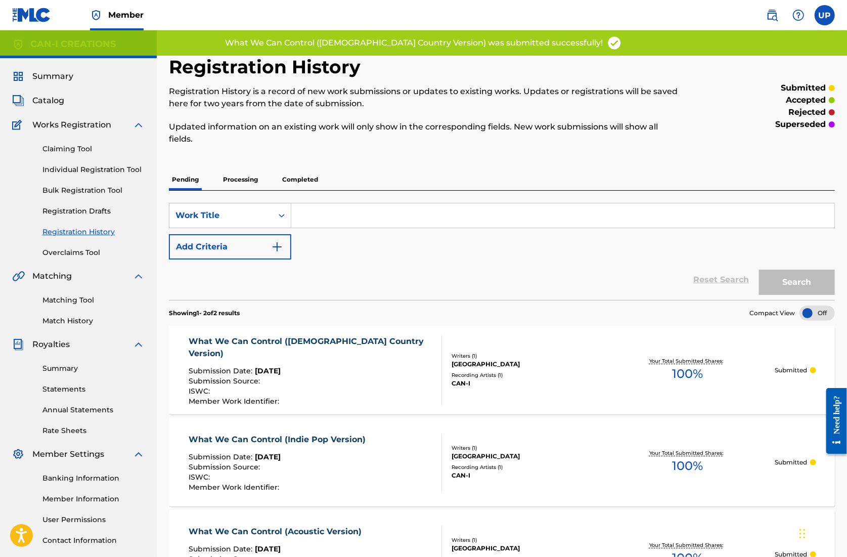
click at [67, 169] on link "Individual Registration Tool" at bounding box center [93, 169] width 102 height 11
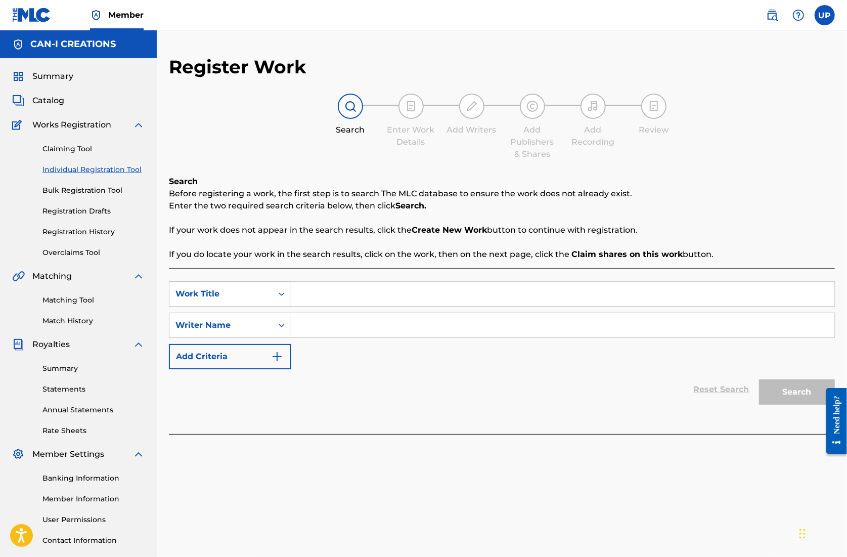
click at [343, 281] on div "SearchWithCriteria4daf1457-b3f3-4264-a56a-ab540fe5e361 Work Title SearchWithCri…" at bounding box center [502, 351] width 666 height 166
paste input "What We Can Control (Soul-Pop Version)"
type input "What We Can Control (Soul-Pop Version)"
click at [343, 320] on input "Search Form" at bounding box center [562, 325] width 543 height 24
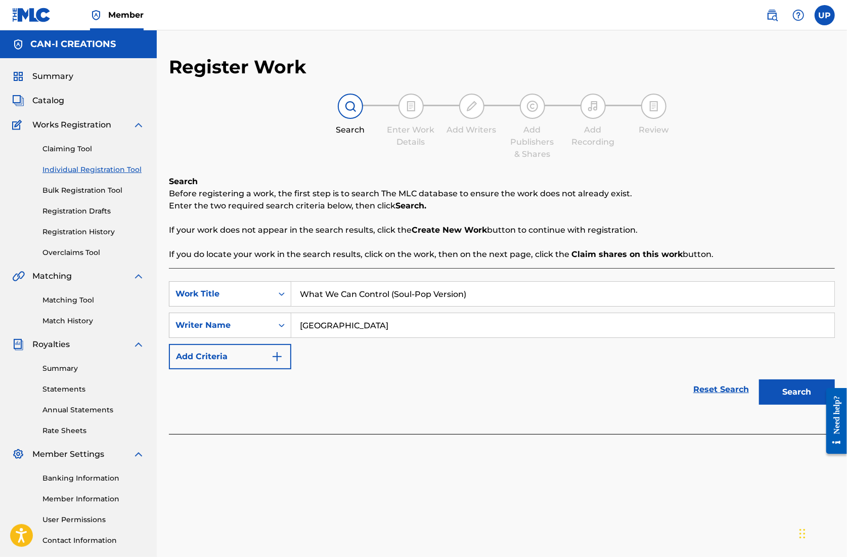
type input "[GEOGRAPHIC_DATA]"
click at [799, 395] on button "Search" at bounding box center [797, 391] width 76 height 25
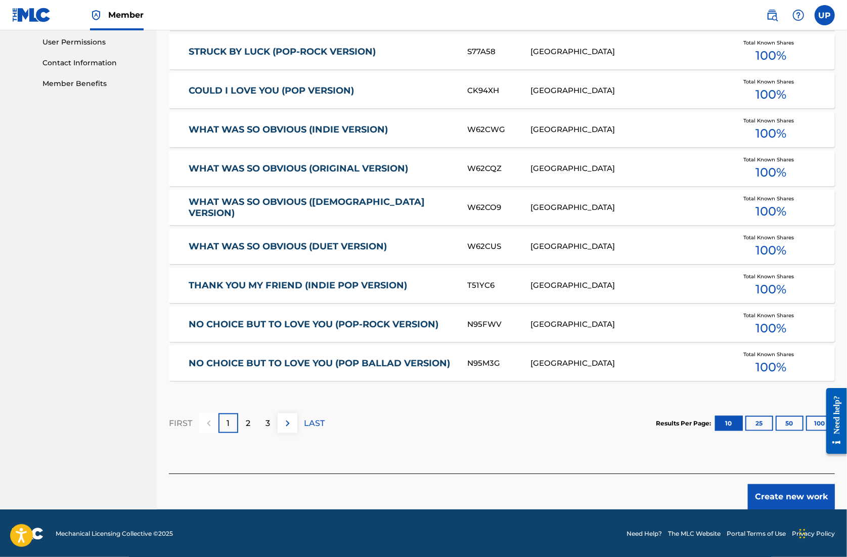
click at [806, 486] on button "Create new work" at bounding box center [791, 496] width 87 height 25
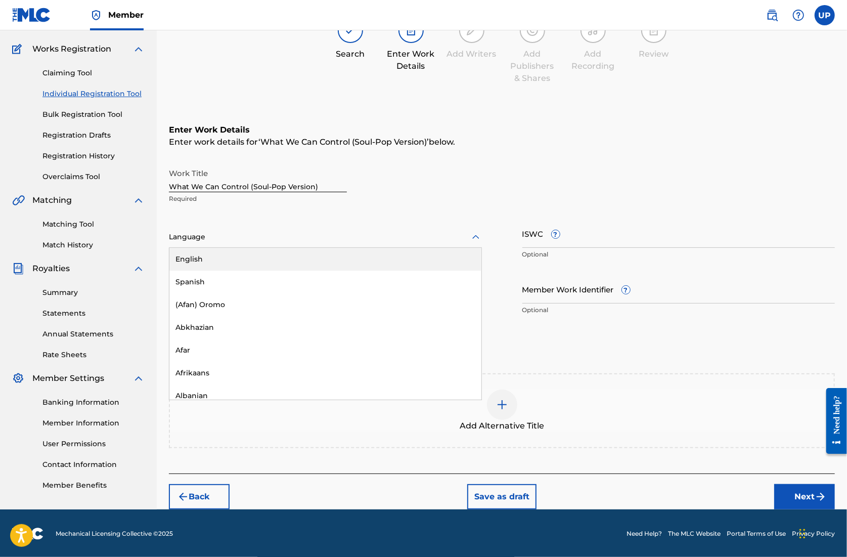
click at [255, 240] on div at bounding box center [325, 237] width 313 height 13
click at [243, 258] on div "English" at bounding box center [325, 259] width 312 height 23
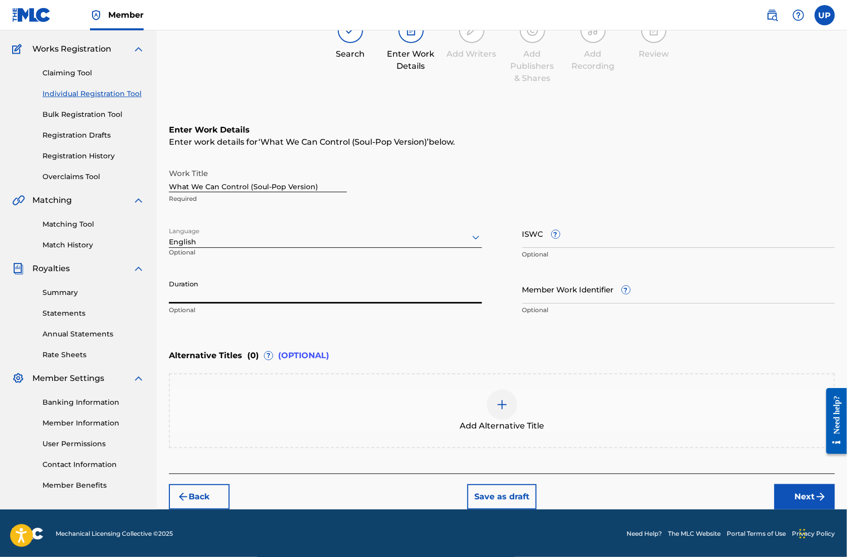
click at [205, 294] on input "Duration" at bounding box center [325, 289] width 313 height 29
type input "04:06"
click at [811, 496] on button "Next" at bounding box center [805, 496] width 61 height 25
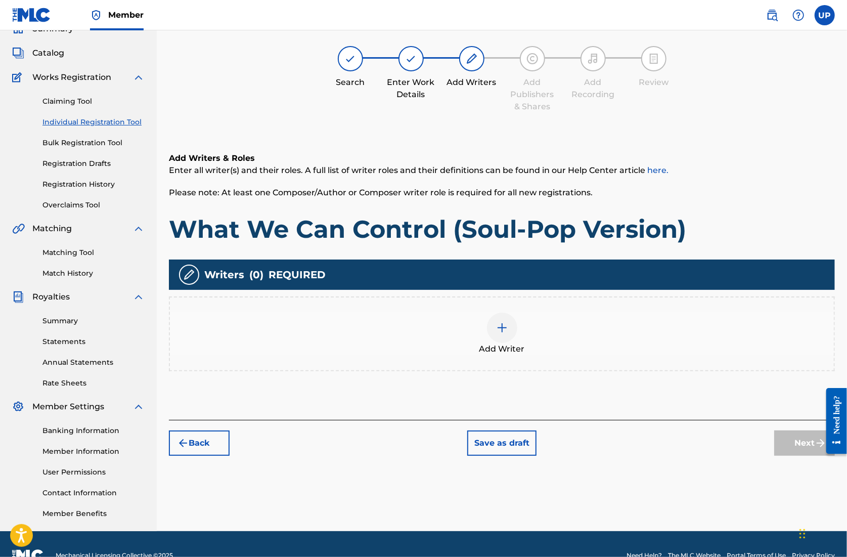
scroll to position [46, 0]
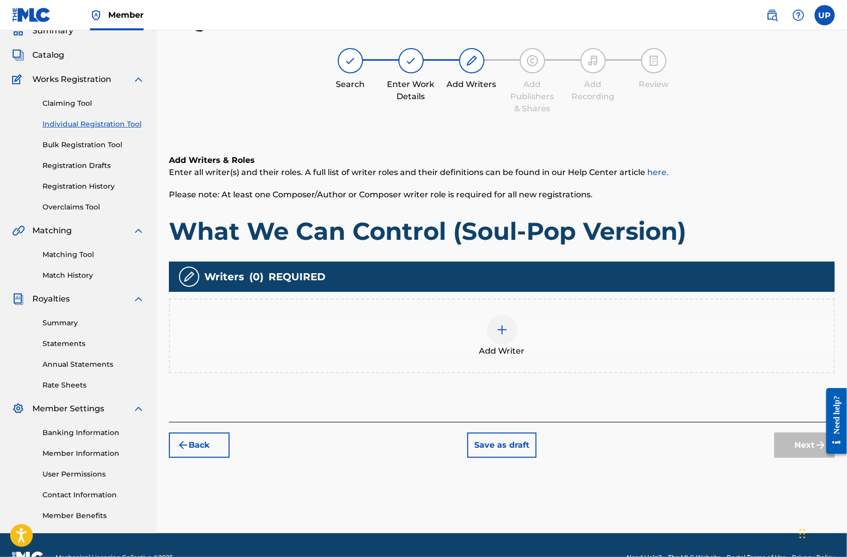
click at [506, 324] on img at bounding box center [502, 330] width 12 height 12
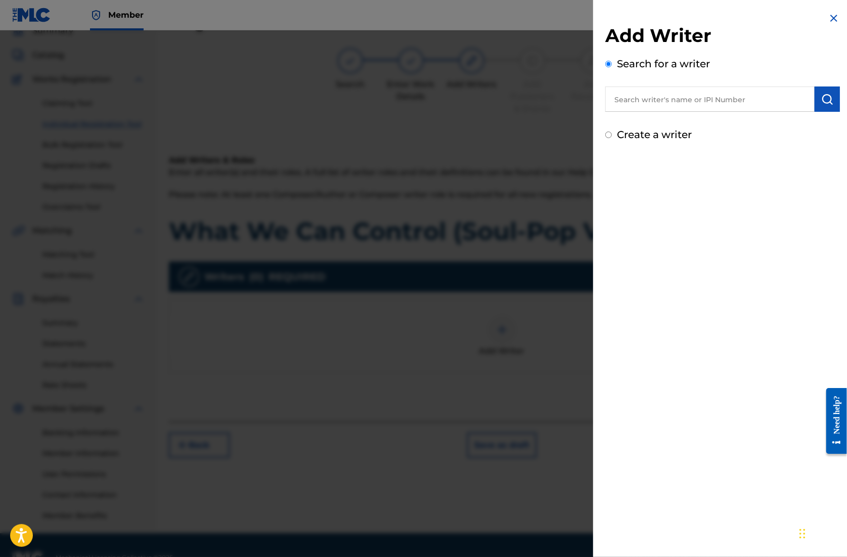
click at [690, 99] on input "text" at bounding box center [710, 99] width 209 height 25
click at [670, 110] on input "text" at bounding box center [710, 99] width 209 height 25
click at [651, 101] on input "text" at bounding box center [710, 99] width 209 height 25
paste input "01305074099"
type input "01305074099"
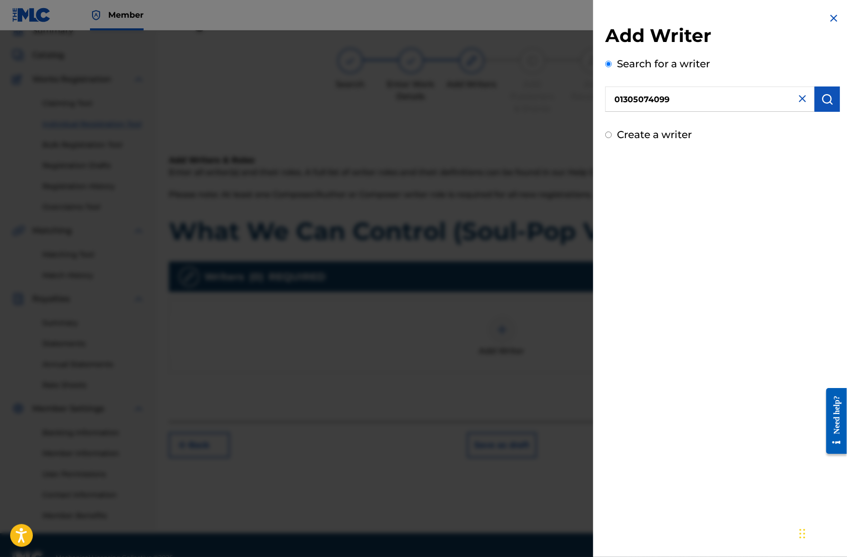
click at [833, 104] on button "submit" at bounding box center [827, 99] width 25 height 25
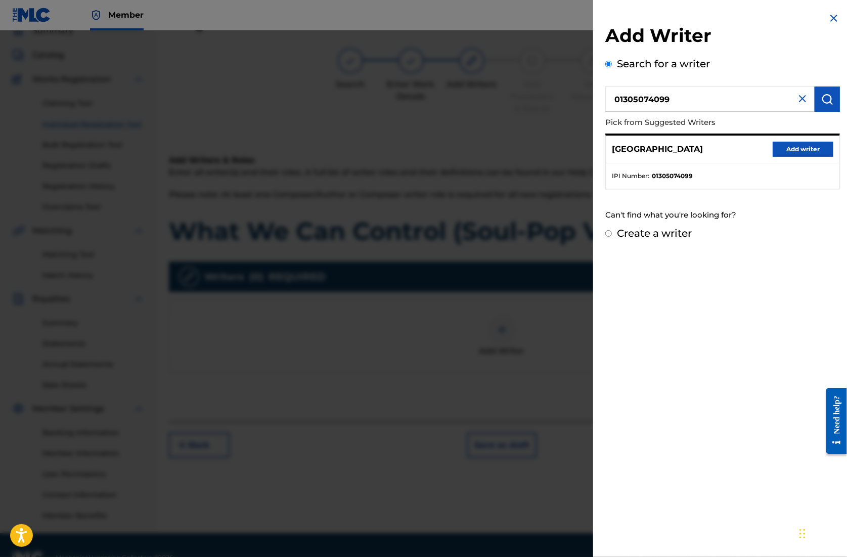
click at [800, 149] on button "Add writer" at bounding box center [803, 149] width 61 height 15
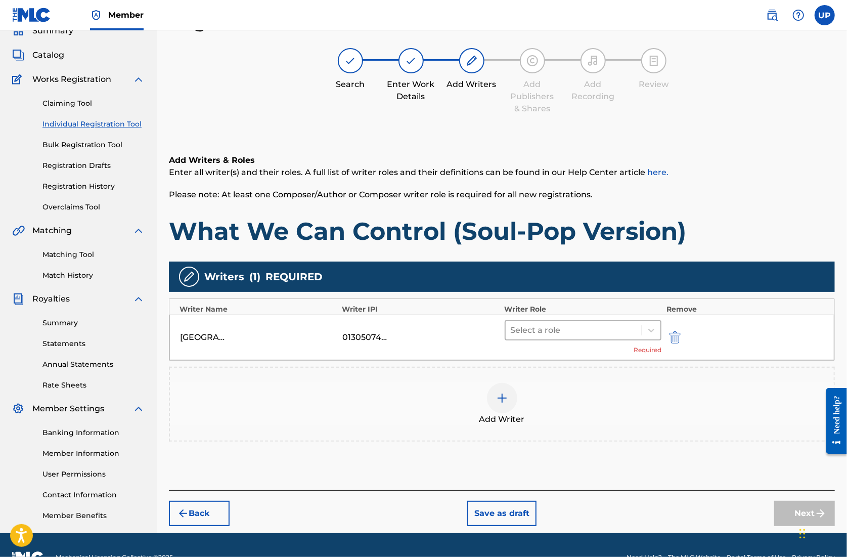
click at [627, 337] on div "Select a role" at bounding box center [574, 330] width 137 height 18
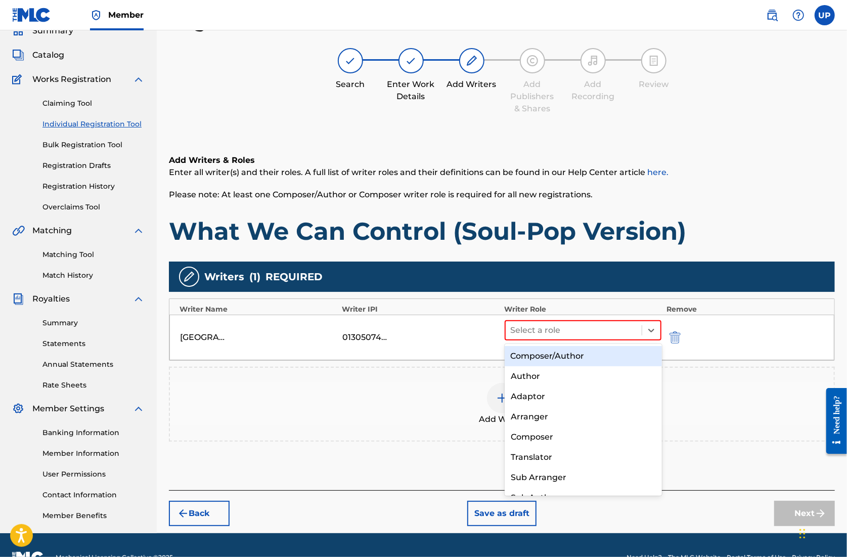
click at [556, 356] on div "Composer/Author" at bounding box center [583, 356] width 157 height 20
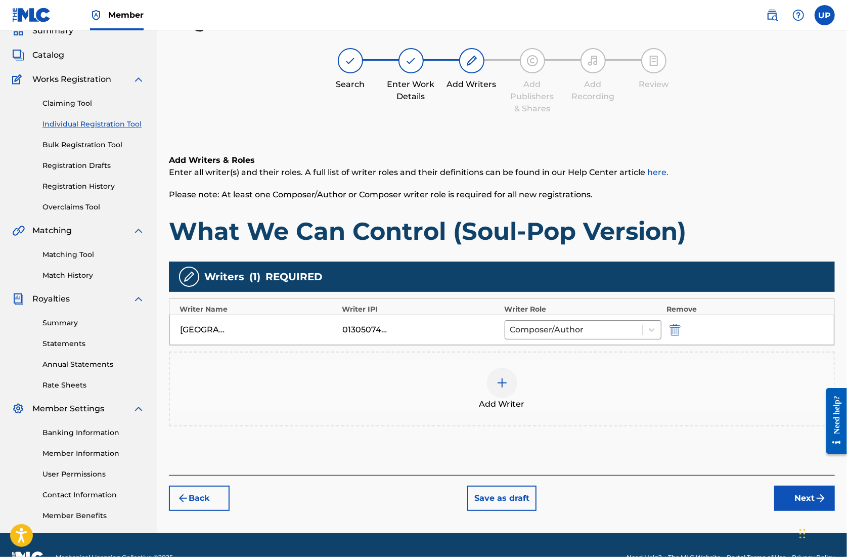
click at [795, 498] on button "Next" at bounding box center [805, 498] width 61 height 25
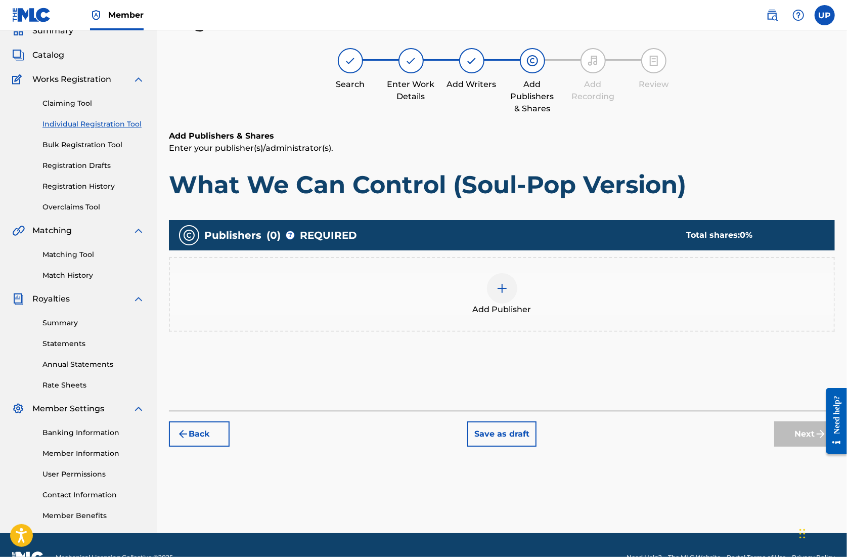
click at [501, 284] on img at bounding box center [502, 288] width 12 height 12
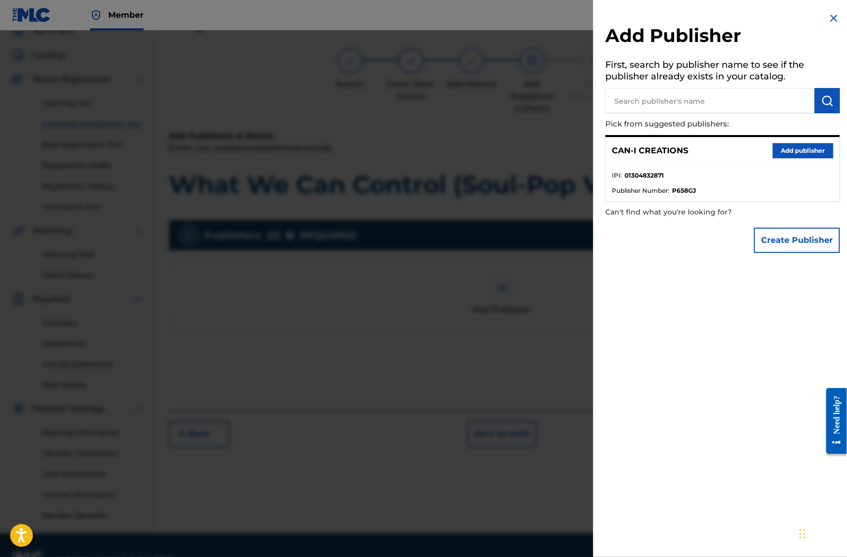
click at [784, 149] on button "Add publisher" at bounding box center [803, 150] width 61 height 15
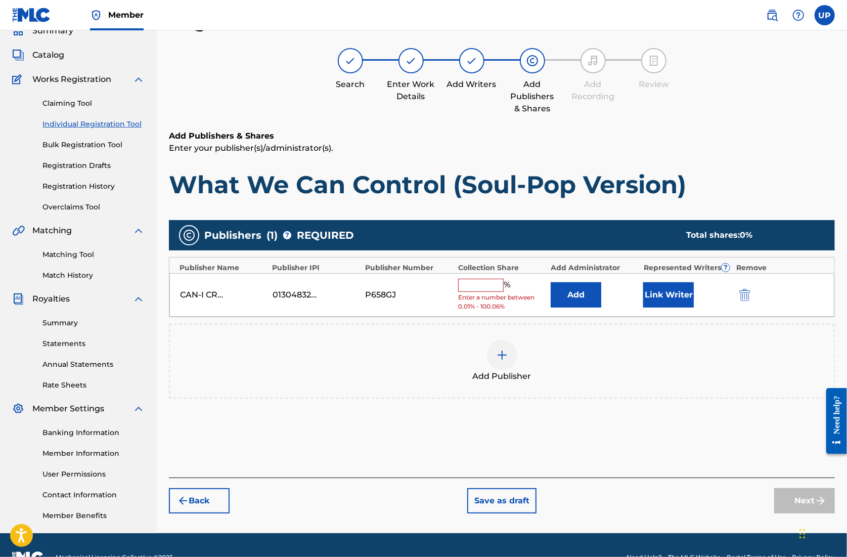
click at [476, 282] on input "text" at bounding box center [481, 285] width 46 height 13
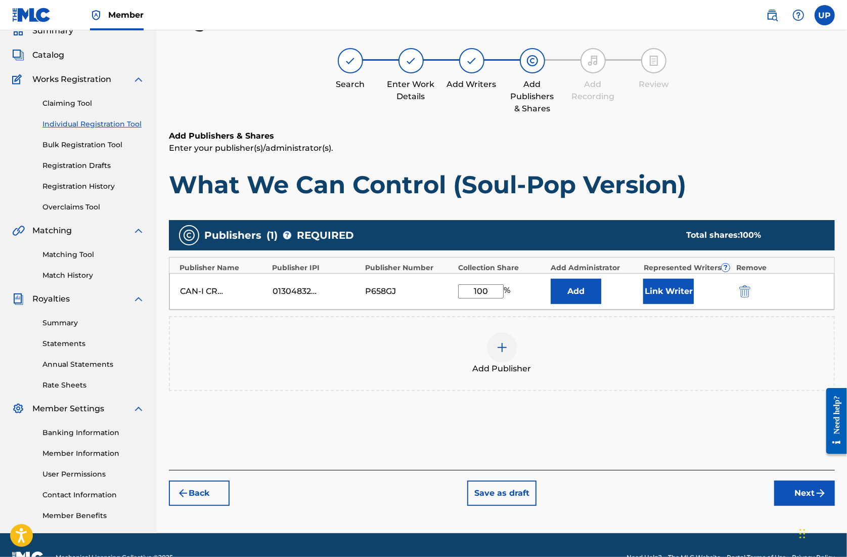
type input "100"
click at [670, 290] on button "Link Writer" at bounding box center [669, 291] width 51 height 25
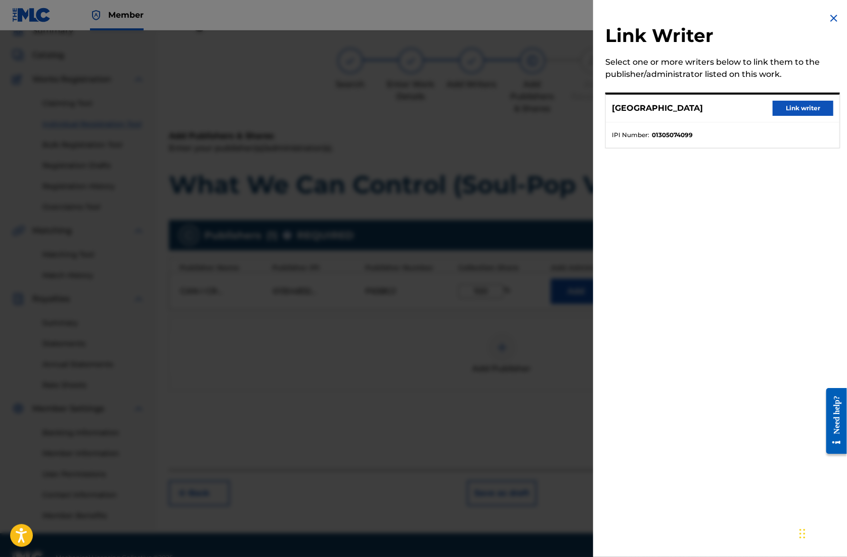
click at [798, 110] on button "Link writer" at bounding box center [803, 108] width 61 height 15
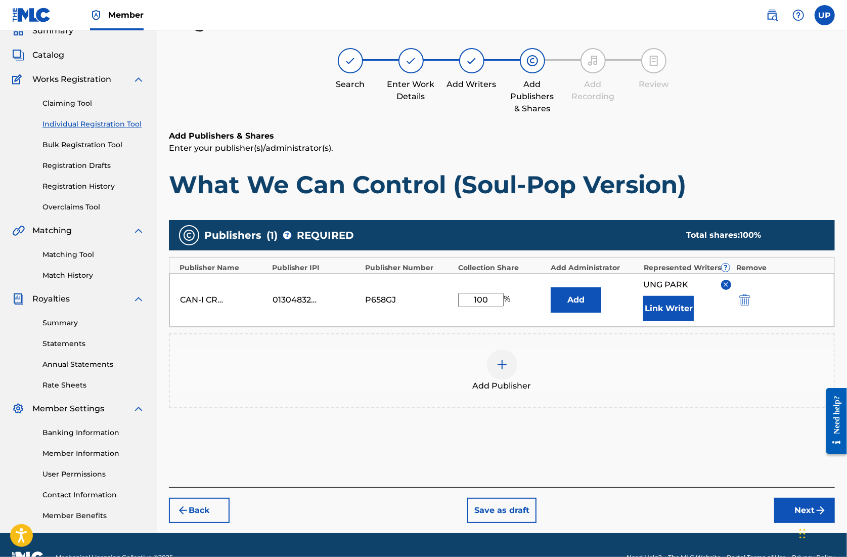
click at [791, 512] on button "Next" at bounding box center [805, 510] width 61 height 25
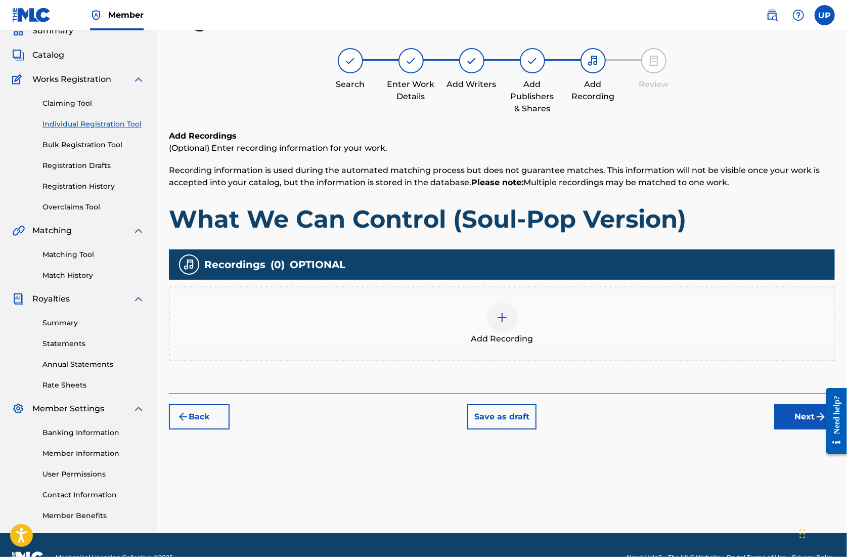
click at [500, 318] on img at bounding box center [502, 318] width 12 height 12
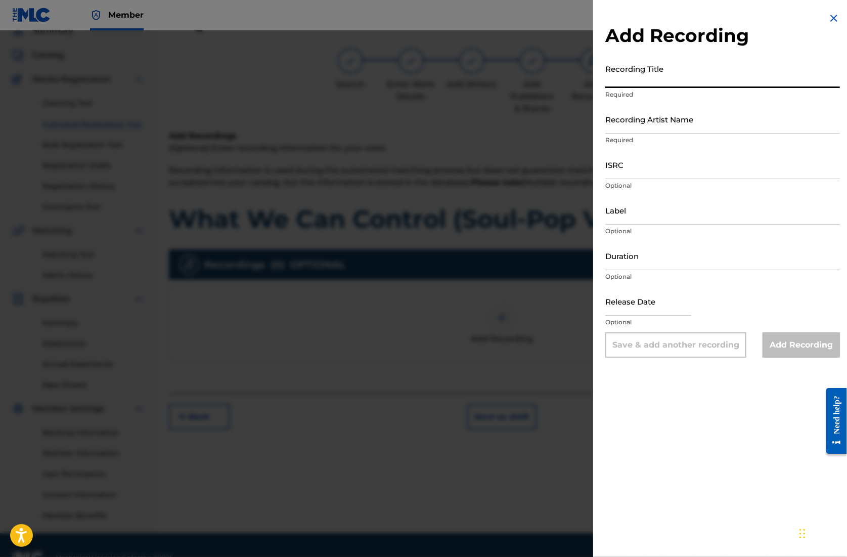
click at [672, 81] on input "Recording Title" at bounding box center [723, 73] width 235 height 29
paste input "What We Can Control (Soul-Pop Version)"
type input "What We Can Control (Soul-Pop Version)"
click at [653, 131] on input "Recording Artist Name" at bounding box center [723, 119] width 235 height 29
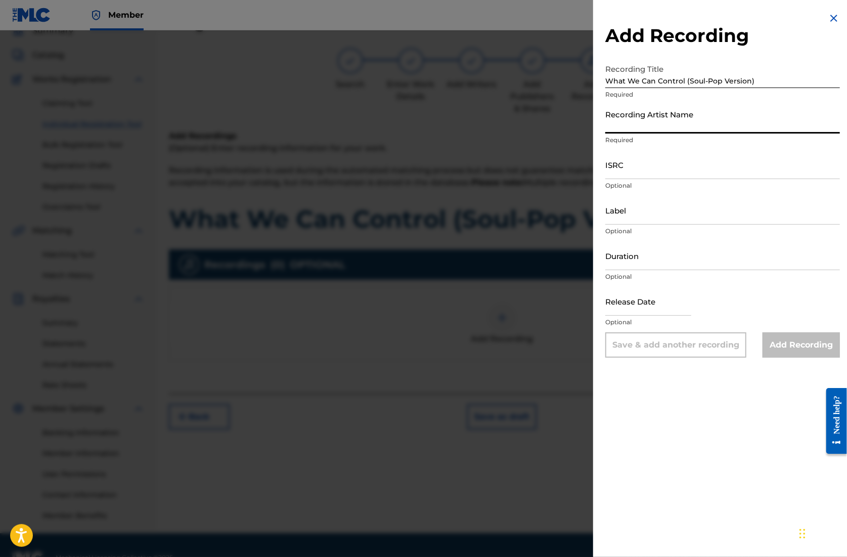
type input "CAN-I"
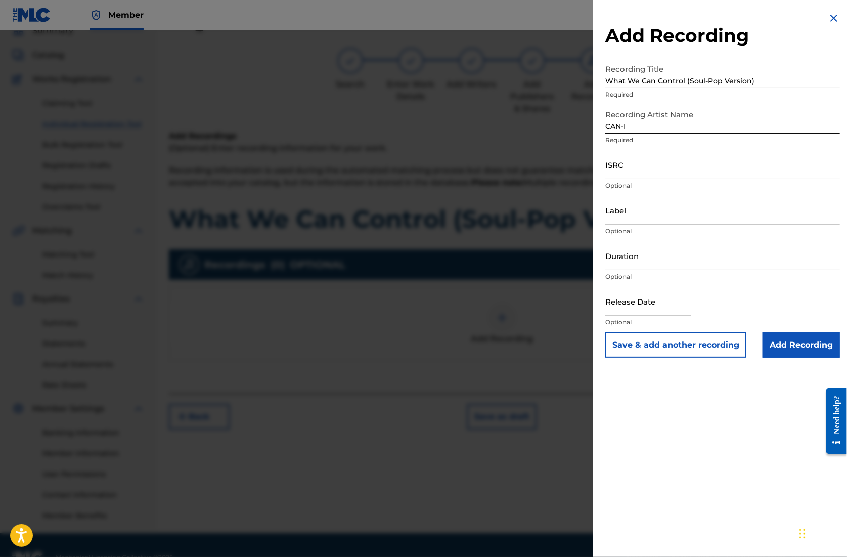
click at [649, 176] on input "ISRC" at bounding box center [723, 164] width 235 height 29
paste input "QZZ782563113"
type input "QZZ782563113"
click at [633, 266] on input "Duration" at bounding box center [723, 255] width 235 height 29
type input "04:06"
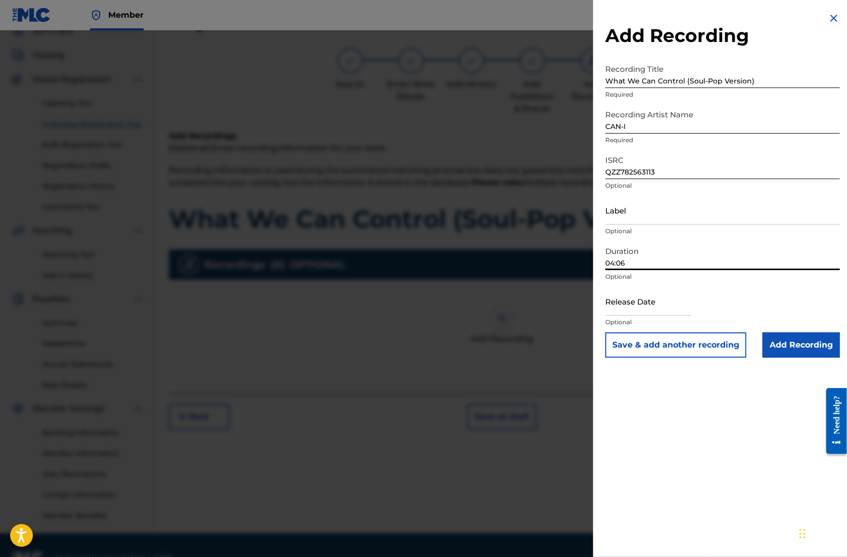
select select "7"
select select "2025"
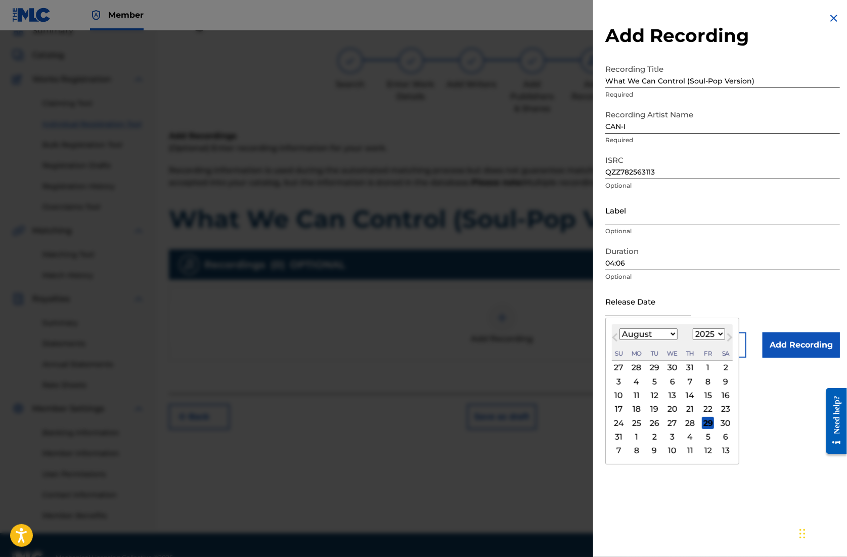
click at [666, 304] on input "text" at bounding box center [649, 301] width 86 height 29
type input "[DATE]"
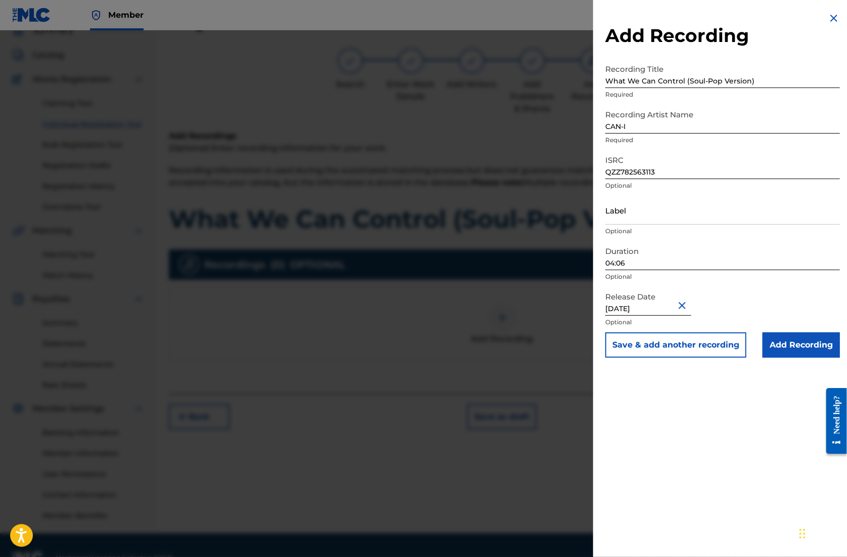
click at [799, 350] on input "Add Recording" at bounding box center [801, 344] width 77 height 25
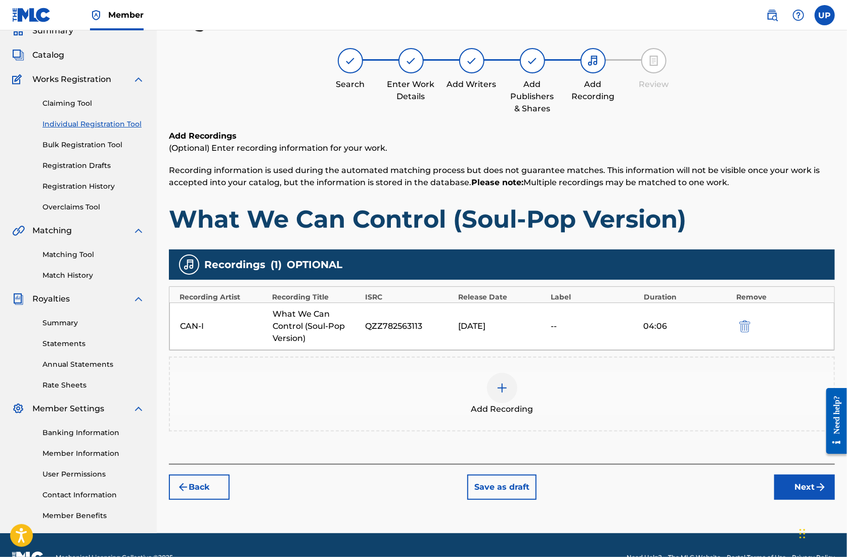
click at [800, 487] on button "Next" at bounding box center [805, 487] width 61 height 25
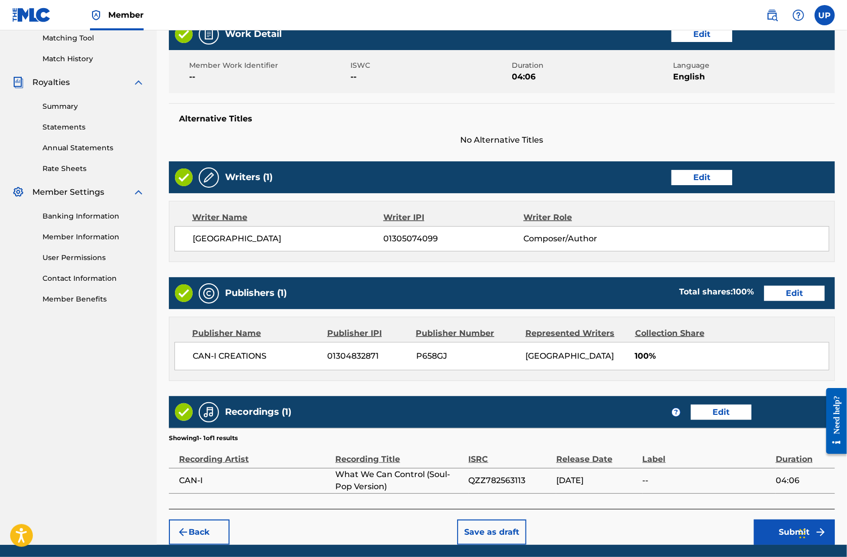
scroll to position [296, 0]
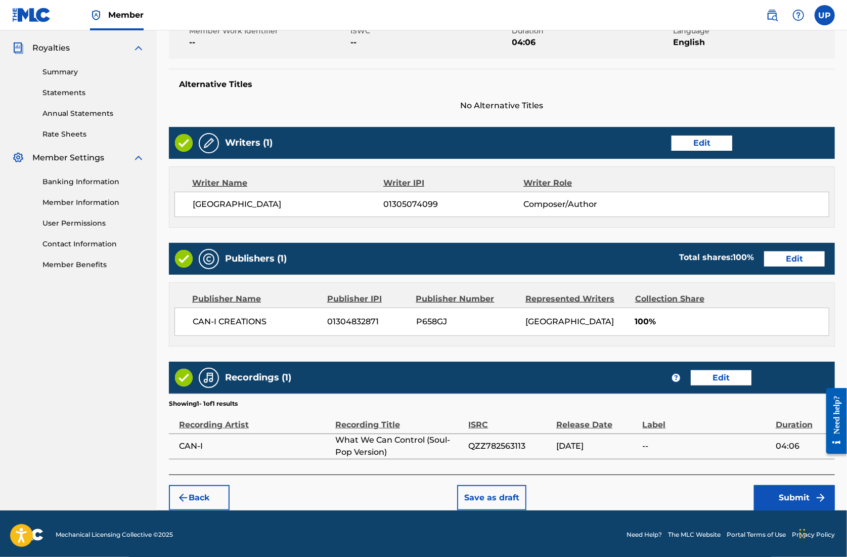
click at [792, 496] on button "Submit" at bounding box center [794, 497] width 81 height 25
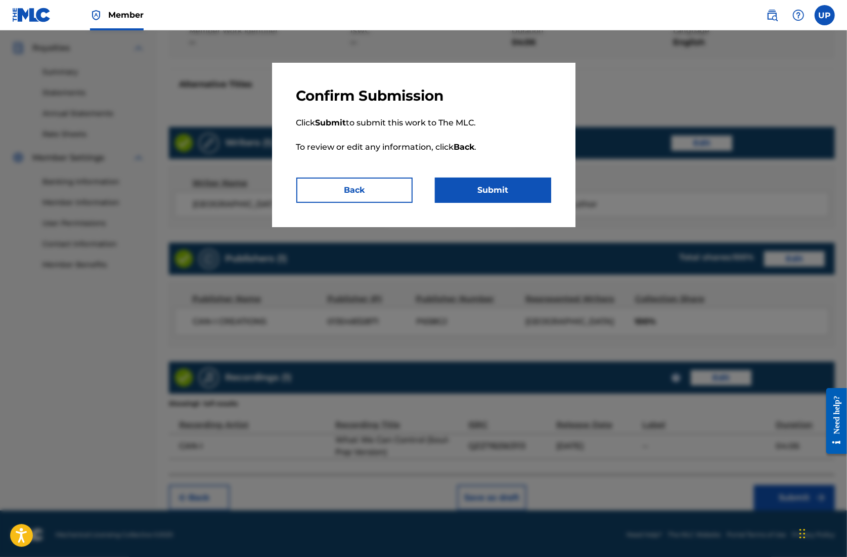
click at [503, 185] on button "Submit" at bounding box center [493, 190] width 116 height 25
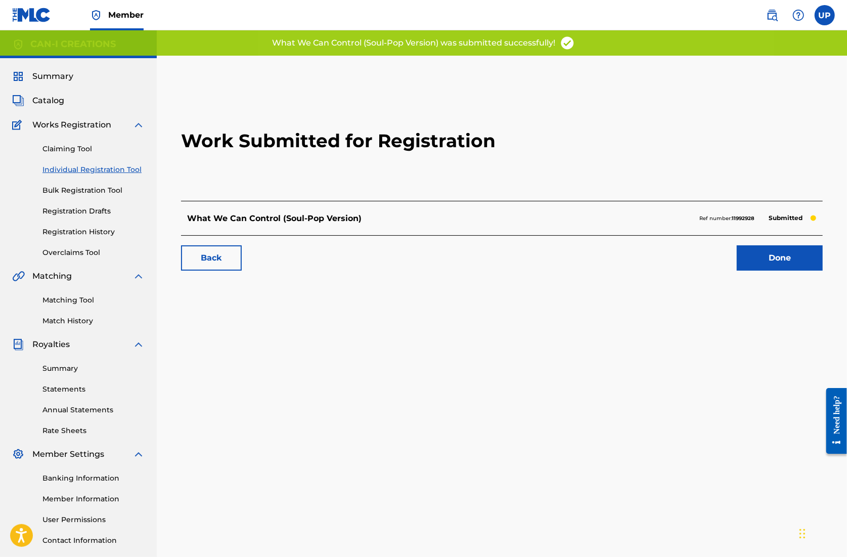
click at [773, 258] on link "Done" at bounding box center [780, 257] width 86 height 25
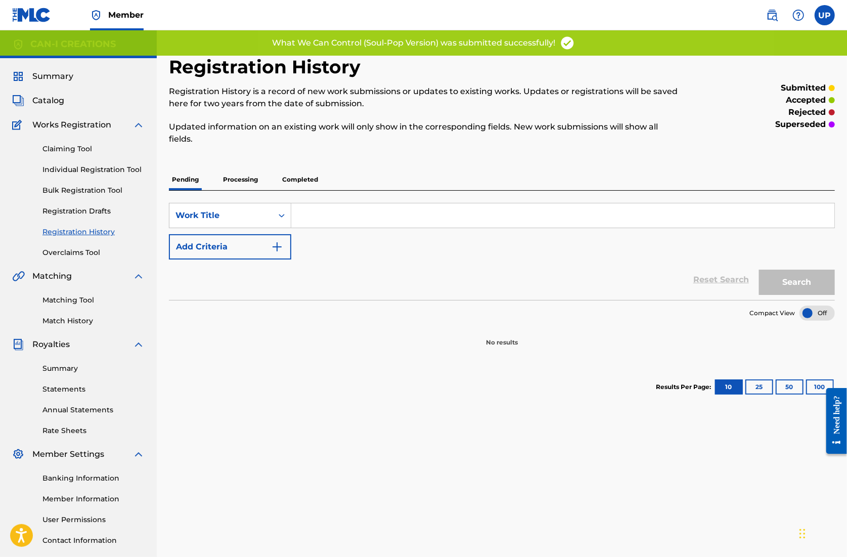
click at [74, 172] on link "Individual Registration Tool" at bounding box center [93, 169] width 102 height 11
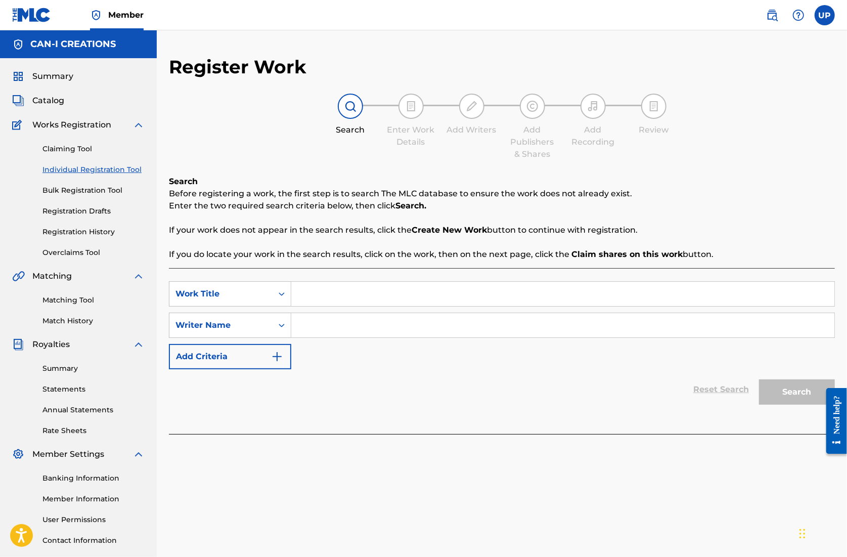
click at [325, 299] on input "Search Form" at bounding box center [562, 294] width 543 height 24
paste input "What We Can Control (Country Version)"
type input "What We Can Control (Country Version)"
click at [360, 324] on input "Search Form" at bounding box center [562, 325] width 543 height 24
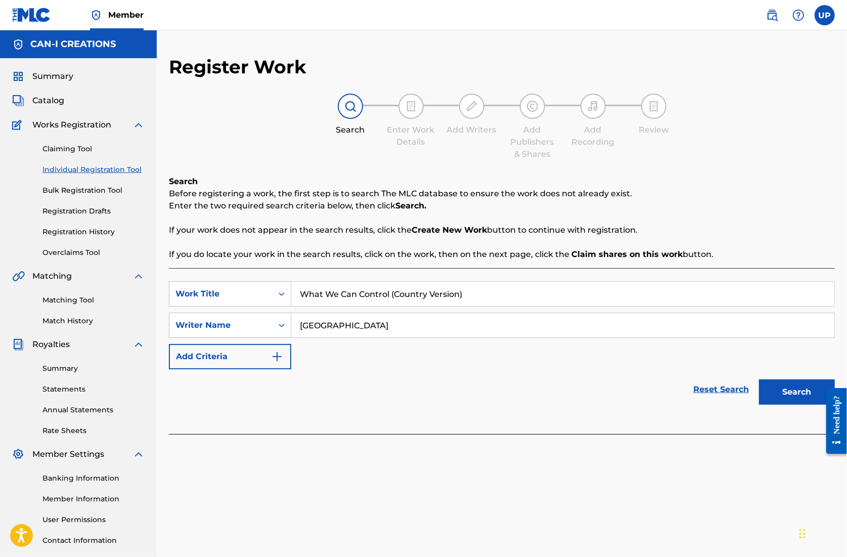
type input "[GEOGRAPHIC_DATA]"
click at [789, 393] on button "Search" at bounding box center [797, 391] width 76 height 25
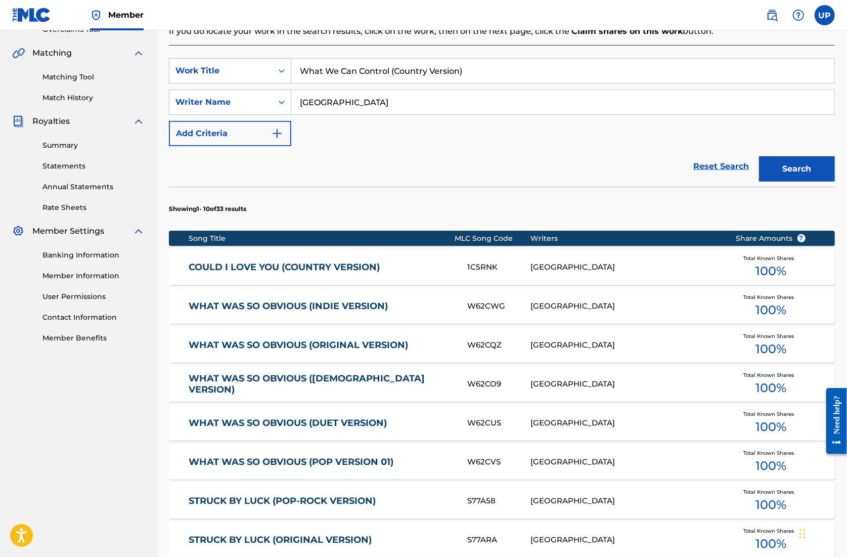
scroll to position [478, 0]
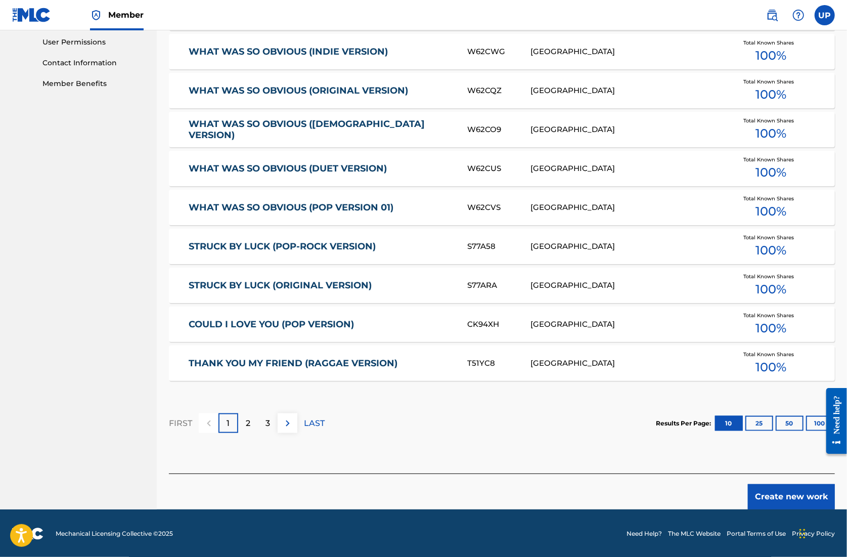
click at [787, 497] on button "Create new work" at bounding box center [791, 496] width 87 height 25
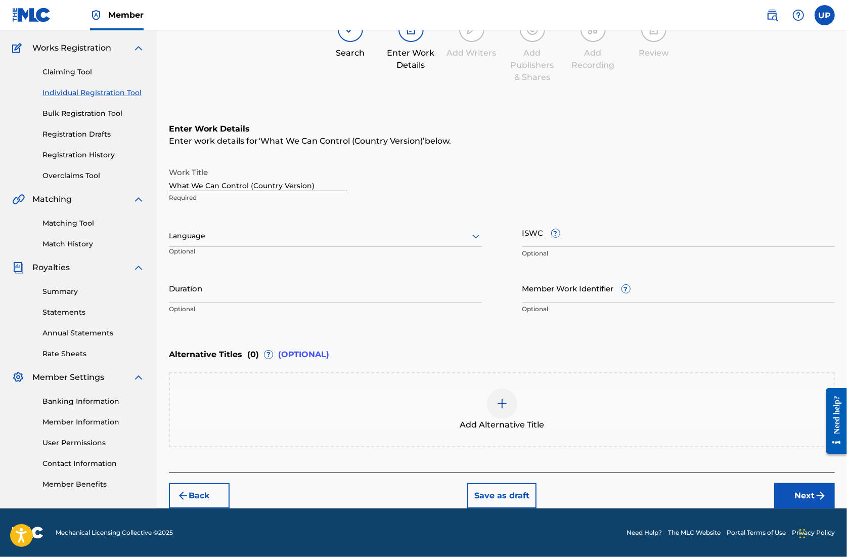
scroll to position [76, 0]
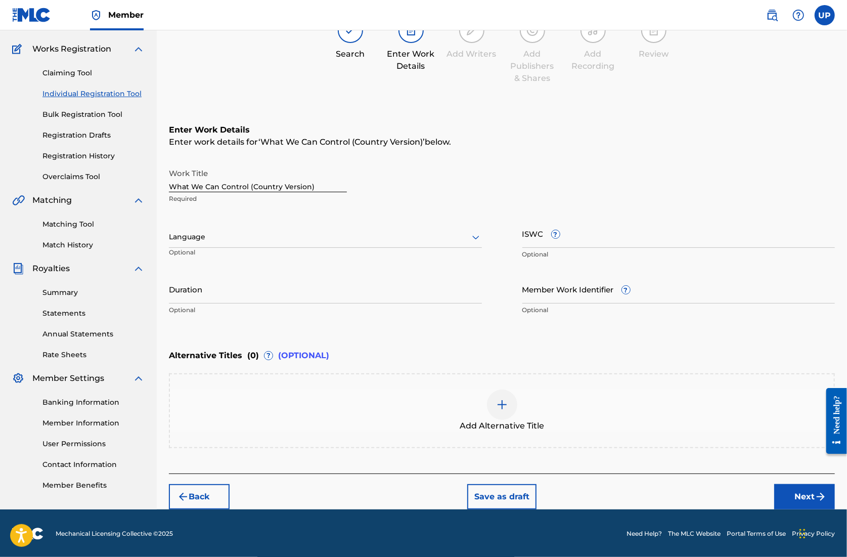
click at [285, 227] on div "Language" at bounding box center [325, 237] width 313 height 21
click at [270, 265] on div "English" at bounding box center [325, 259] width 312 height 23
click at [313, 292] on input "Duration" at bounding box center [325, 289] width 313 height 29
type input "03:44"
click at [818, 496] on img "submit" at bounding box center [821, 497] width 12 height 12
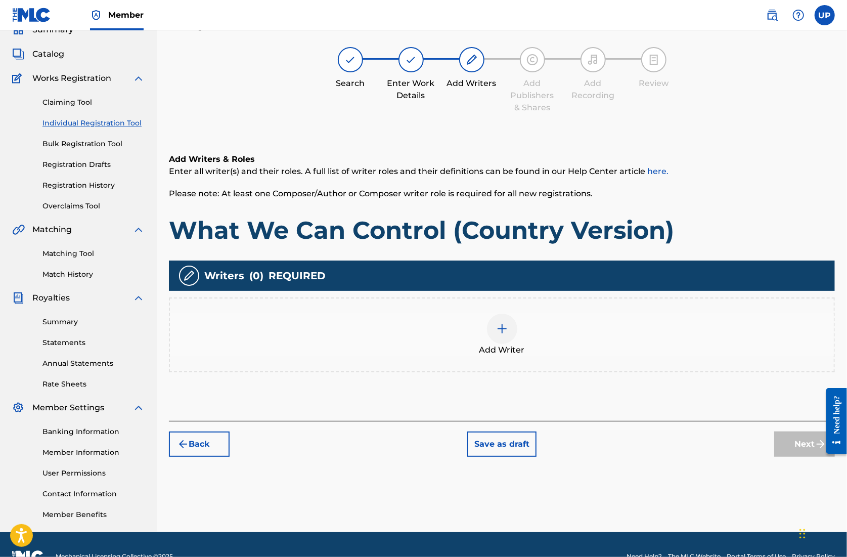
scroll to position [46, 0]
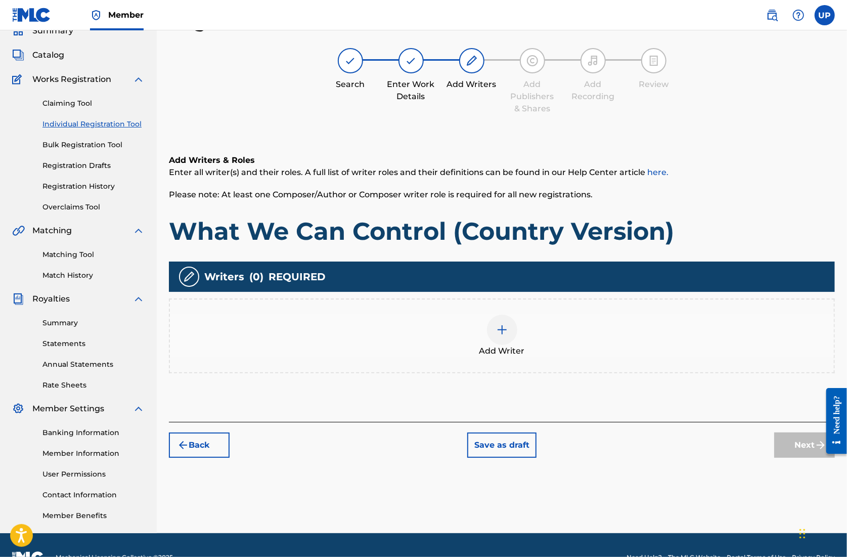
click at [523, 337] on div "Add Writer" at bounding box center [502, 336] width 664 height 42
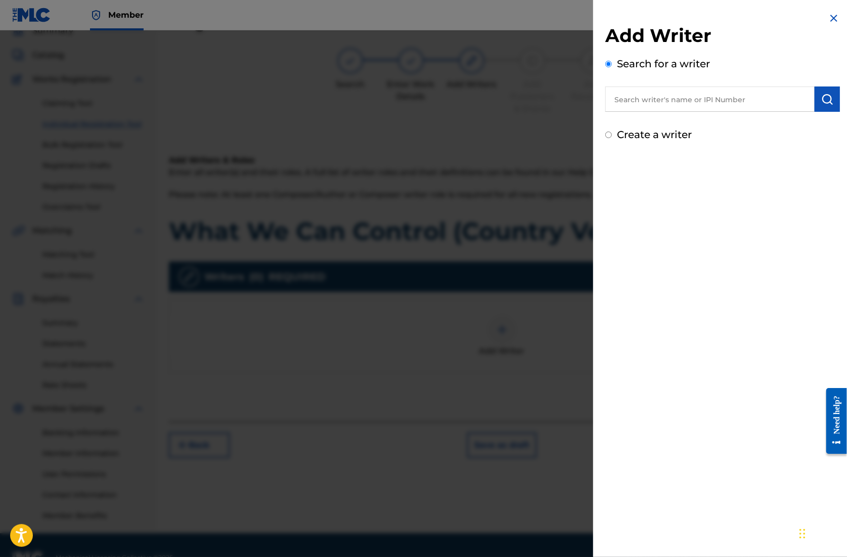
click at [676, 109] on input "text" at bounding box center [710, 99] width 209 height 25
paste input "01305074099"
type input "01305074099"
click at [822, 104] on img "submit" at bounding box center [828, 99] width 12 height 12
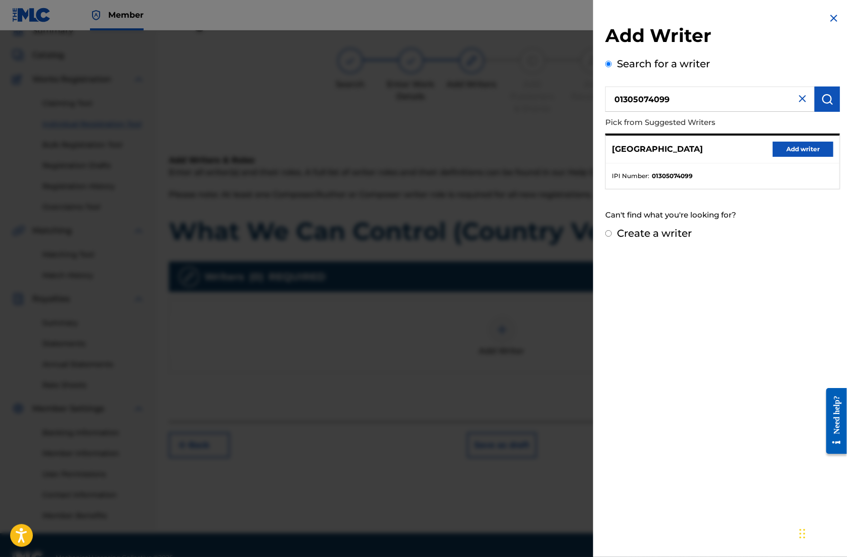
click at [794, 150] on button "Add writer" at bounding box center [803, 149] width 61 height 15
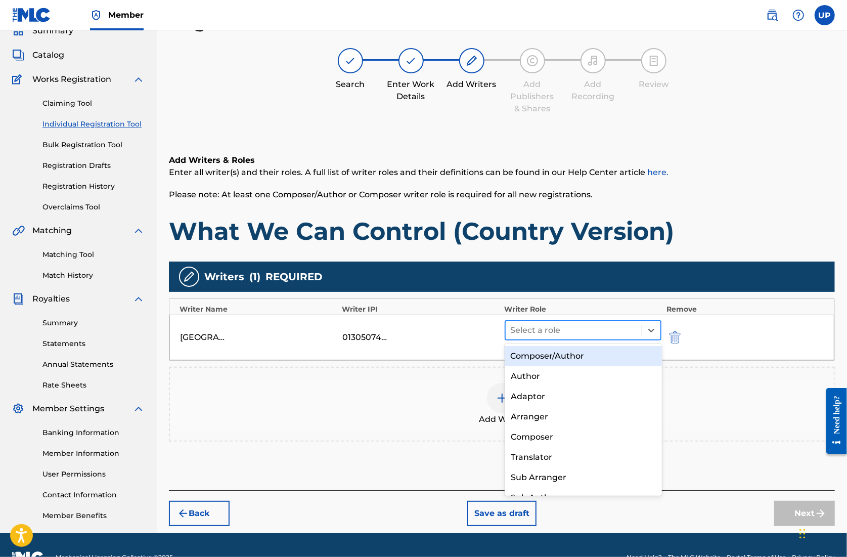
click at [610, 333] on div at bounding box center [574, 330] width 126 height 14
click at [590, 355] on div "Composer/Author" at bounding box center [583, 356] width 157 height 20
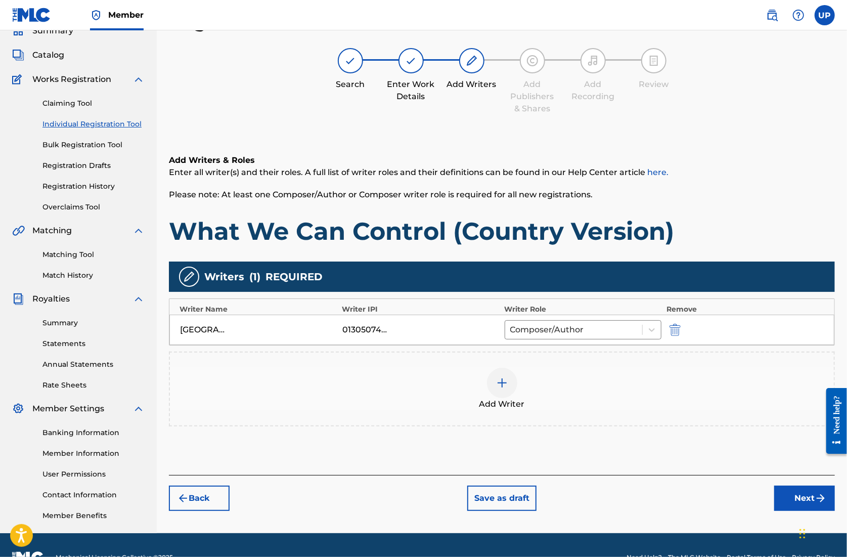
click at [799, 503] on button "Next" at bounding box center [805, 498] width 61 height 25
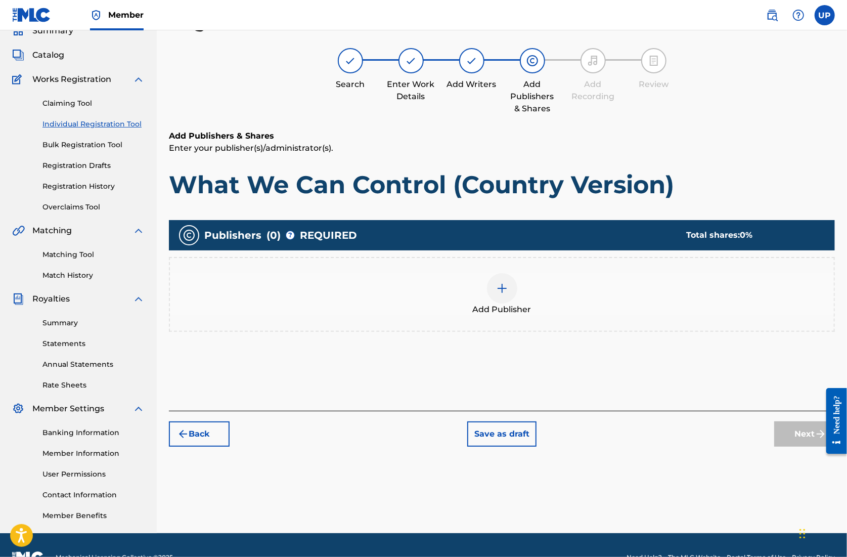
click at [505, 292] on img at bounding box center [502, 288] width 12 height 12
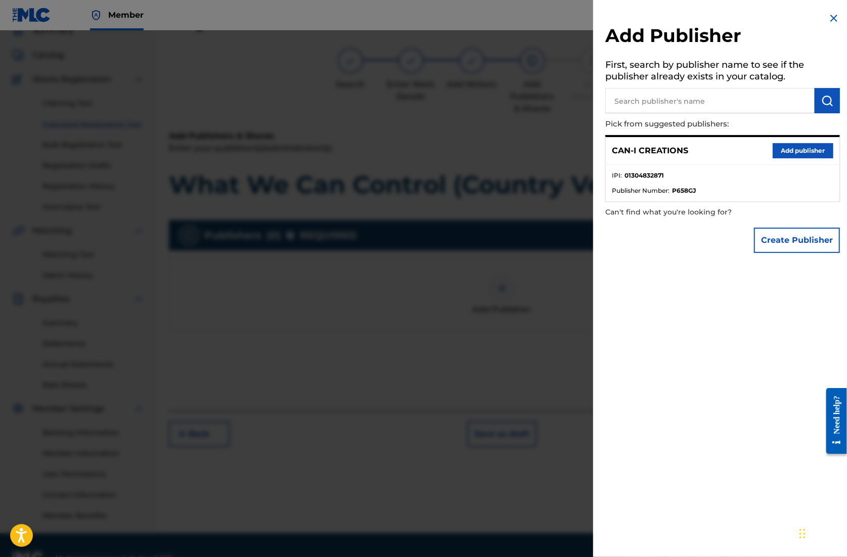
click at [793, 146] on button "Add publisher" at bounding box center [803, 150] width 61 height 15
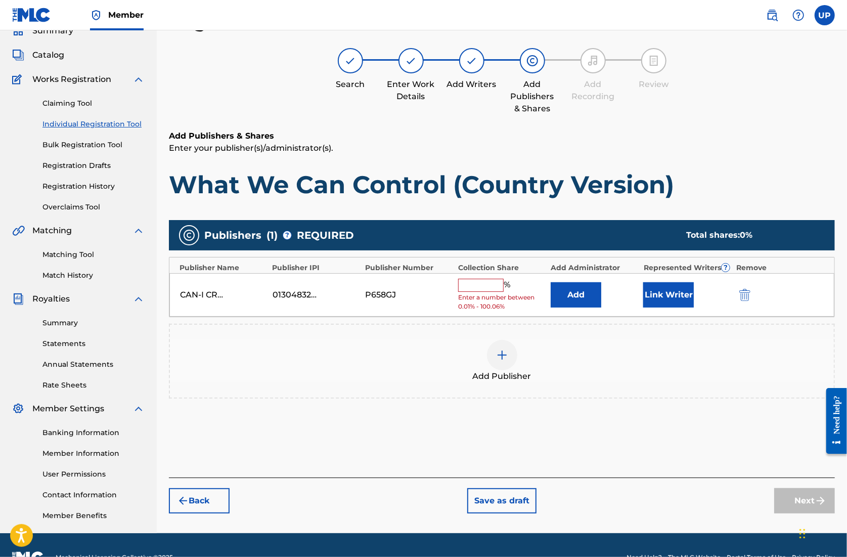
click at [680, 292] on button "Link Writer" at bounding box center [669, 294] width 51 height 25
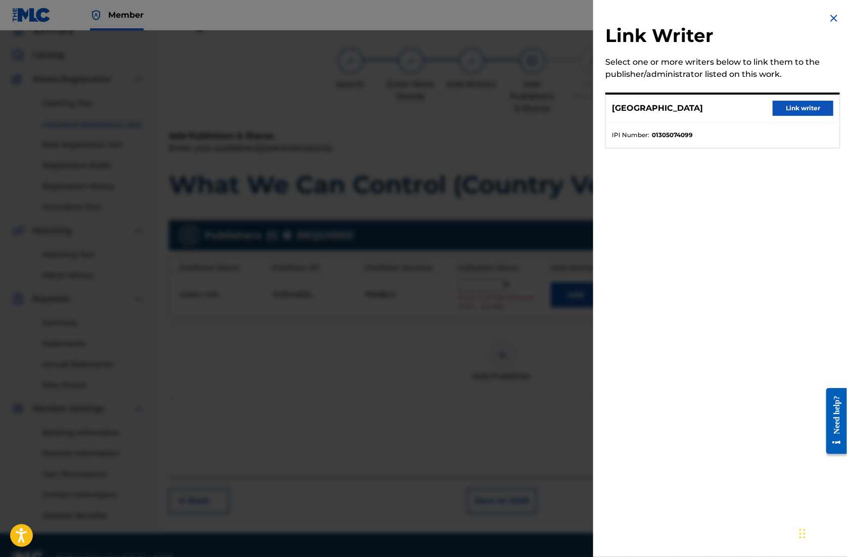
click at [805, 106] on button "Link writer" at bounding box center [803, 108] width 61 height 15
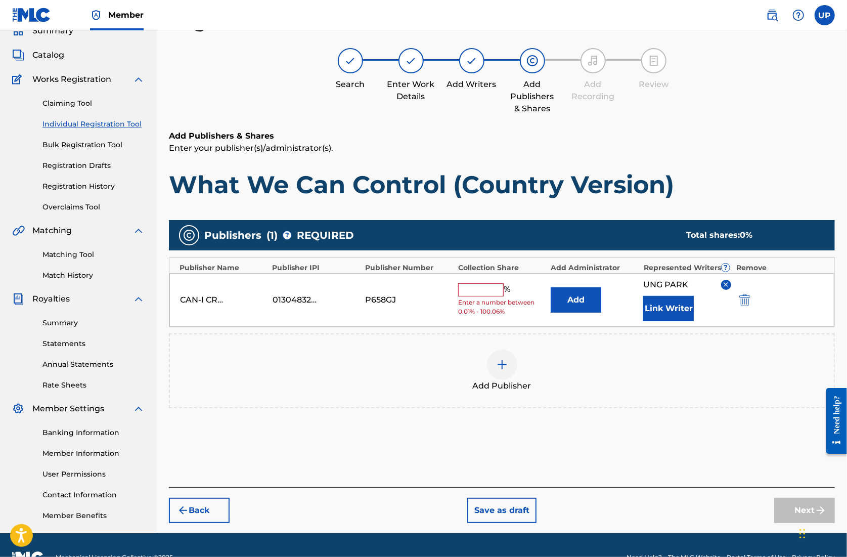
click at [498, 290] on input "text" at bounding box center [481, 289] width 46 height 13
type input "100"
click at [788, 510] on button "Next" at bounding box center [805, 510] width 61 height 25
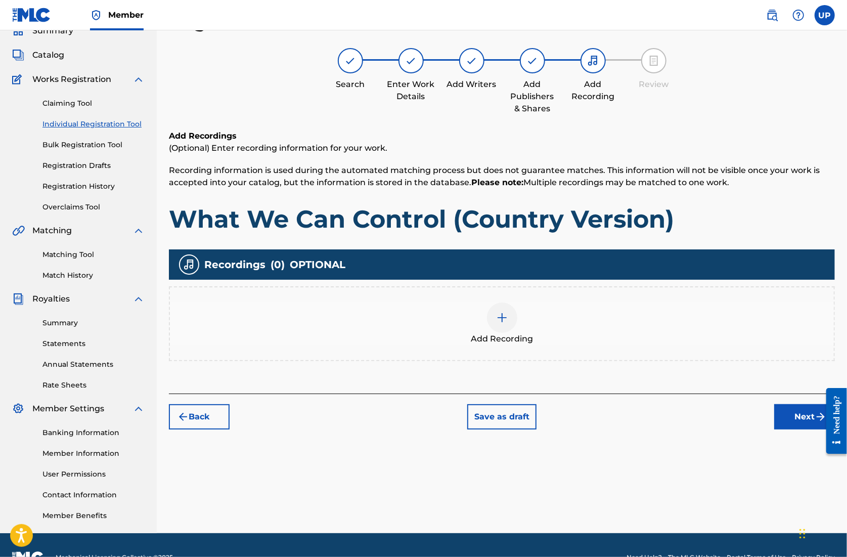
click at [784, 418] on button "Next" at bounding box center [805, 416] width 61 height 25
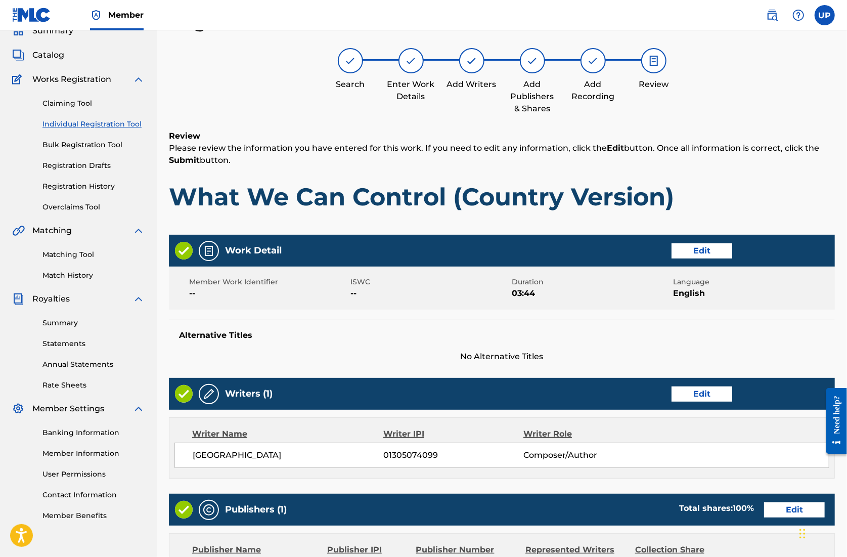
click at [784, 418] on div "Writer Name Writer IPI Writer Role UNG PARK 01305074099 Composer/Author" at bounding box center [502, 447] width 666 height 61
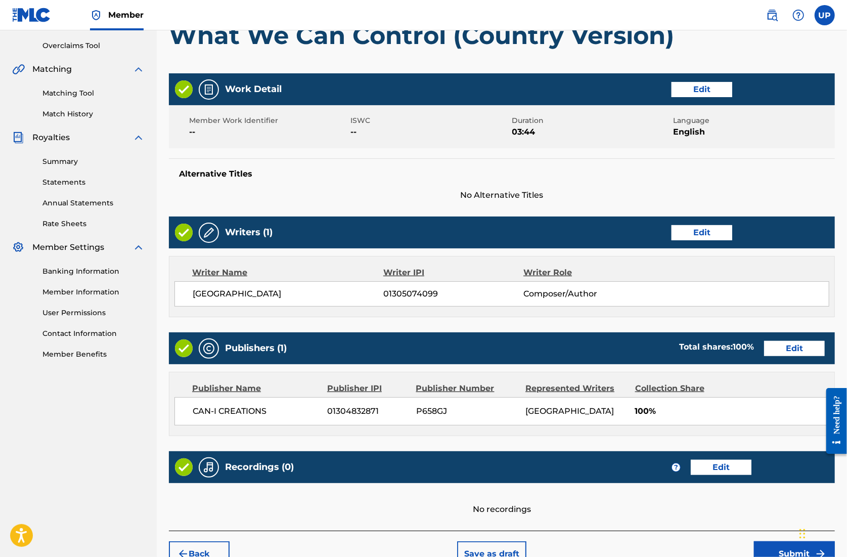
scroll to position [264, 0]
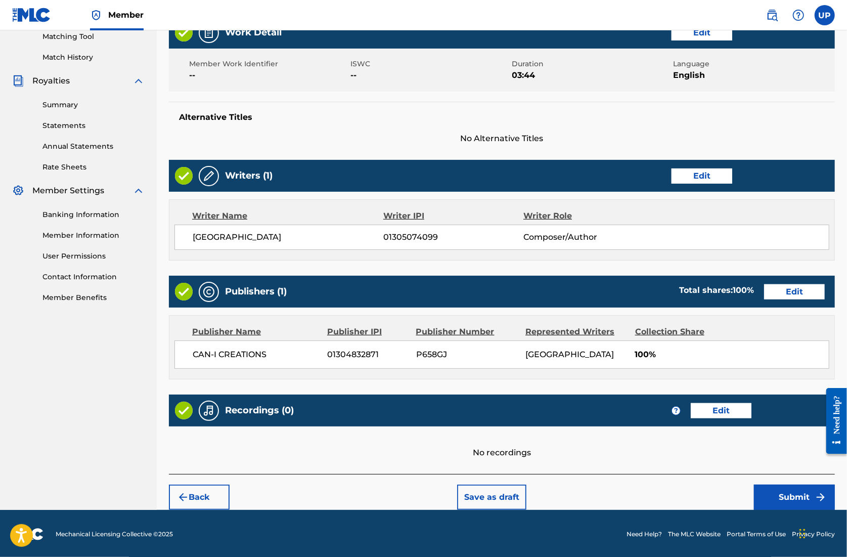
click at [181, 497] on img "submit" at bounding box center [183, 497] width 12 height 12
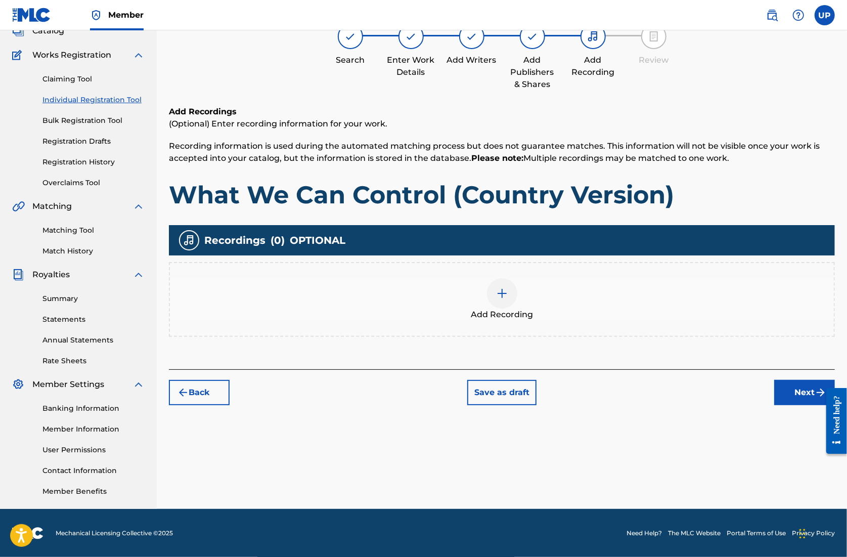
click at [506, 301] on div at bounding box center [502, 293] width 30 height 30
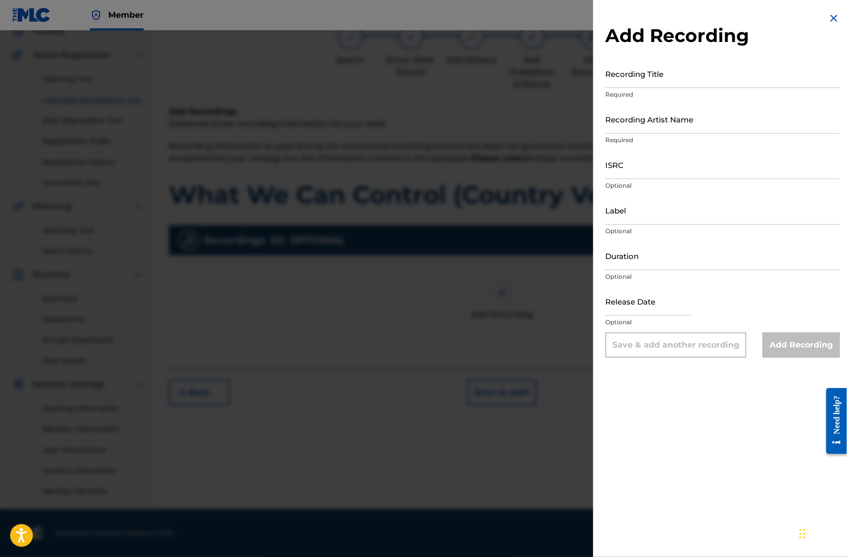
click at [730, 81] on input "Recording Title" at bounding box center [723, 73] width 235 height 29
paste input "What We Can Control (Country Version)"
type input "What We Can Control (Country Version)"
click at [678, 130] on input "Recording Artist Name" at bounding box center [723, 119] width 235 height 29
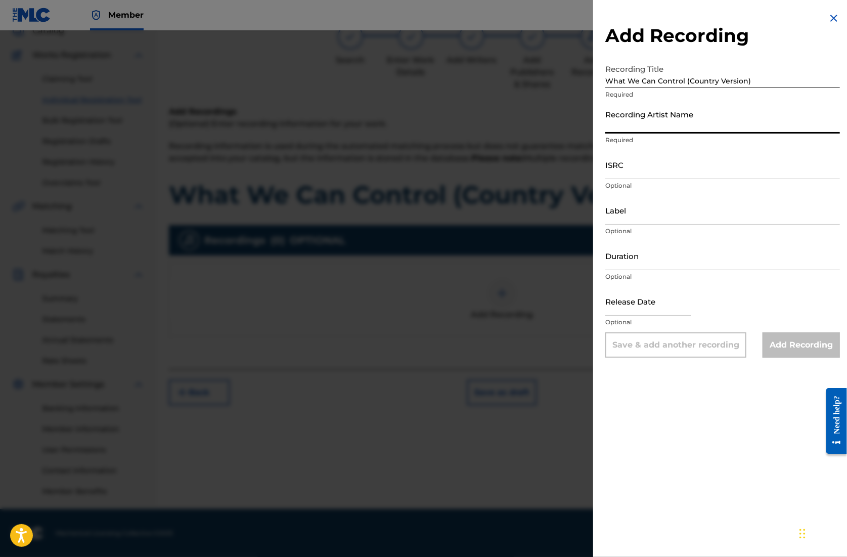
type input "CAN-I"
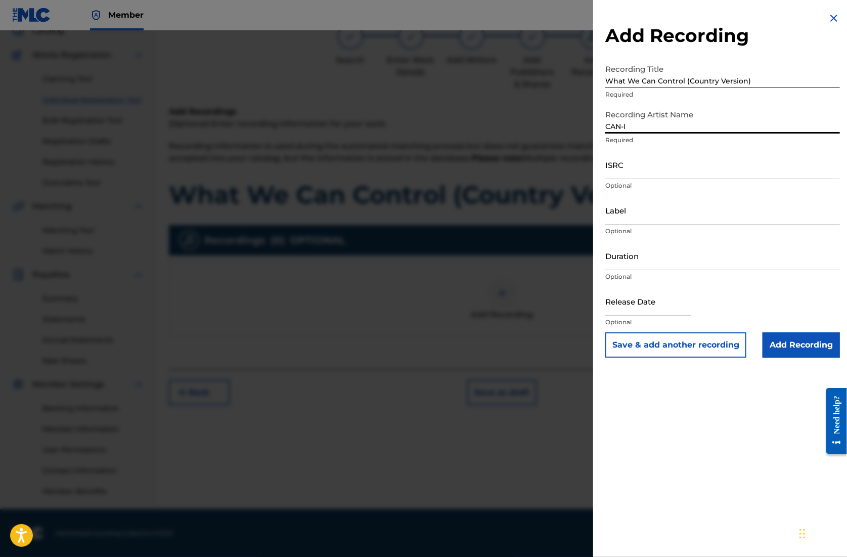
click at [645, 169] on input "ISRC" at bounding box center [723, 164] width 235 height 29
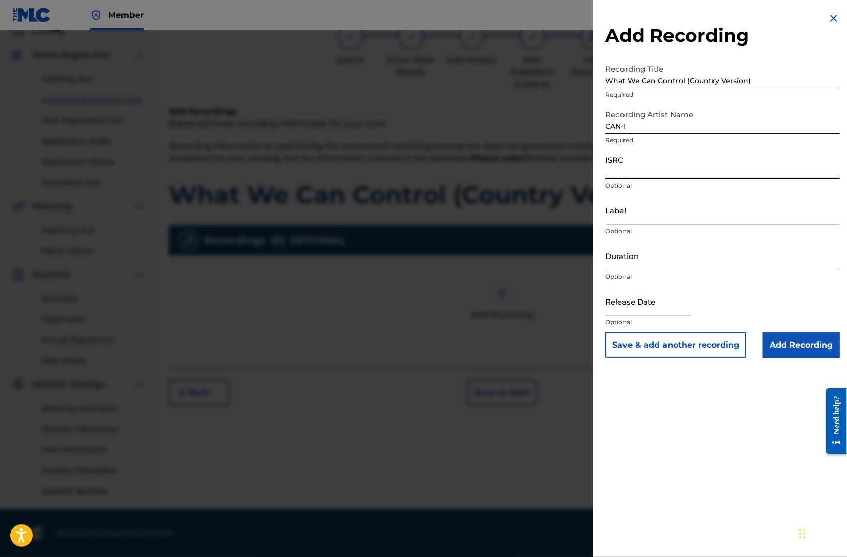
click at [630, 176] on input "ISRC" at bounding box center [723, 164] width 235 height 29
paste input "QZZ782563114"
type input "QZZ782563114"
click at [647, 264] on input "Duration" at bounding box center [723, 255] width 235 height 29
type input "03:44"
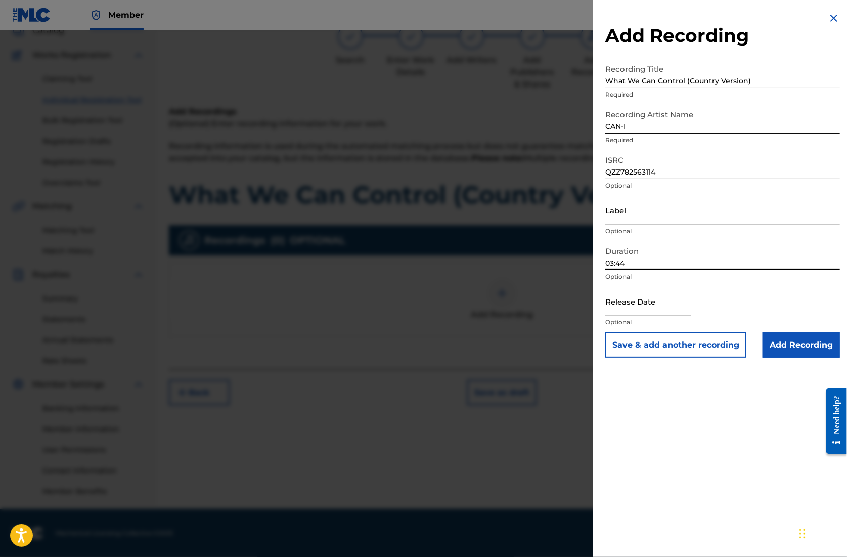
click at [661, 312] on input "text" at bounding box center [649, 301] width 86 height 29
select select "7"
select select "2025"
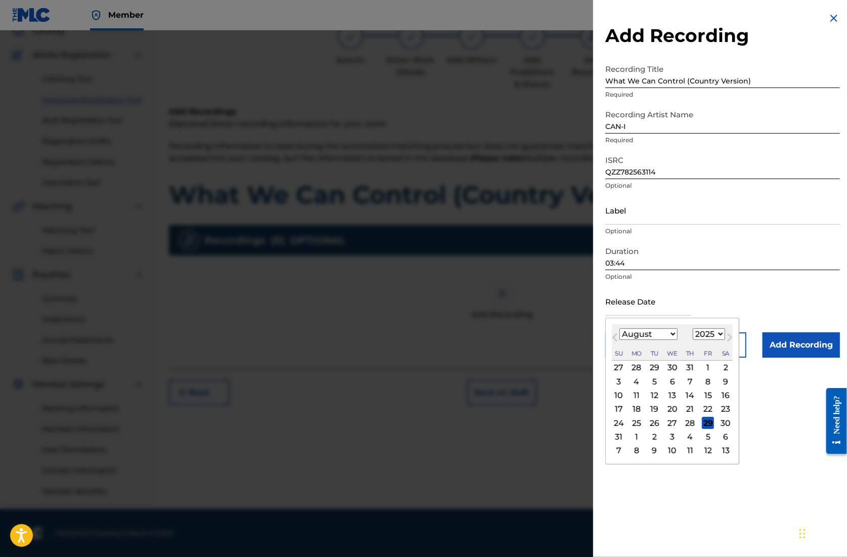
type input "[DATE]"
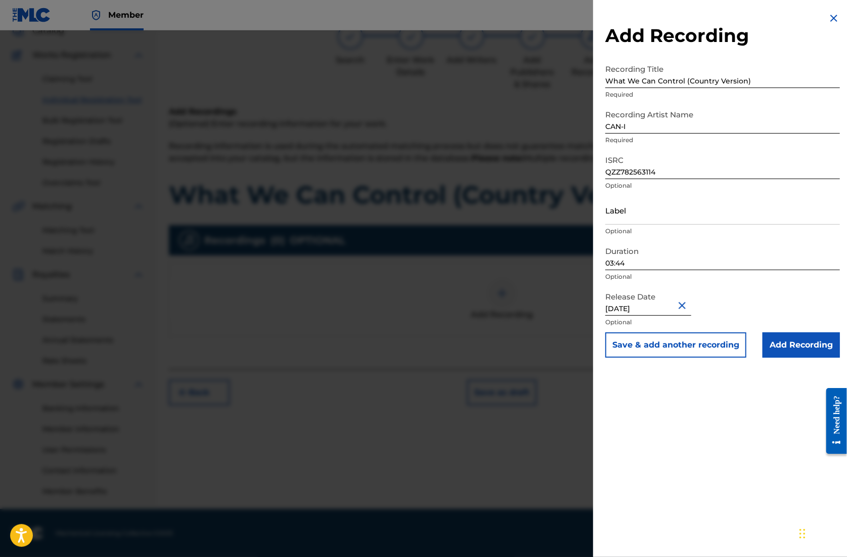
click at [791, 346] on input "Add Recording" at bounding box center [801, 344] width 77 height 25
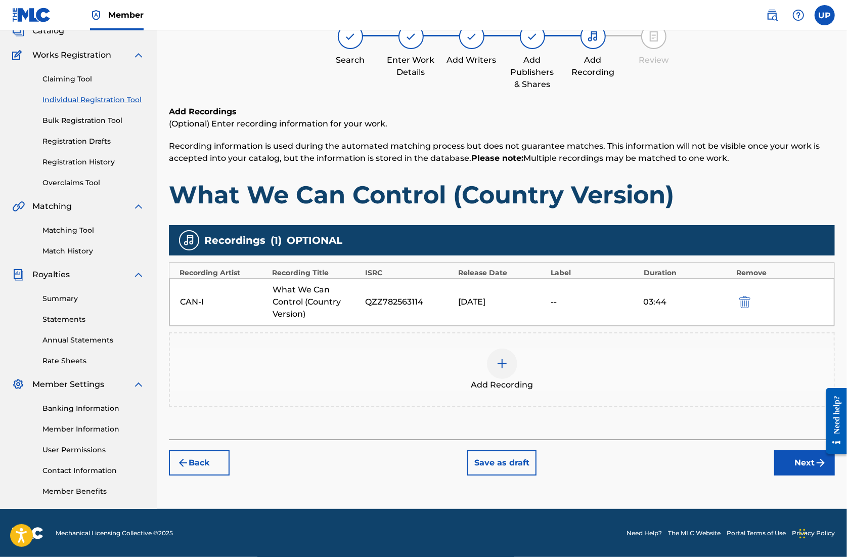
click at [810, 469] on button "Next" at bounding box center [805, 462] width 61 height 25
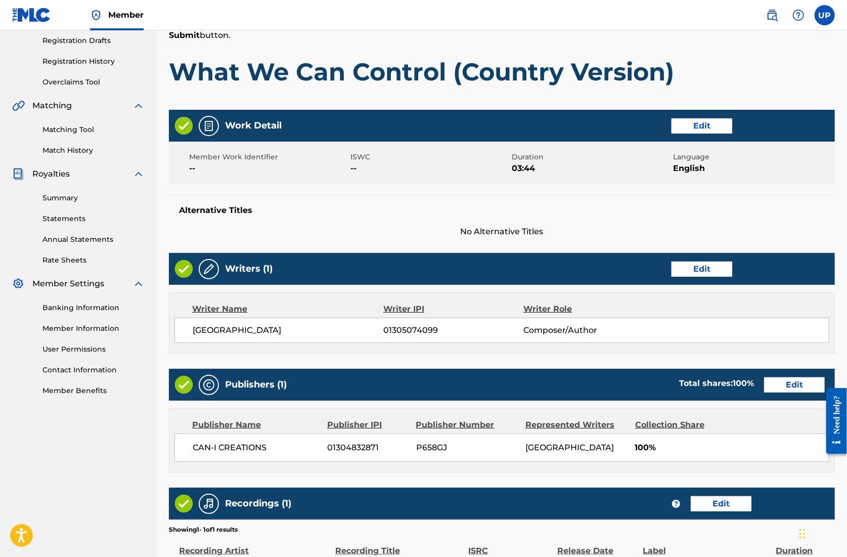
scroll to position [296, 0]
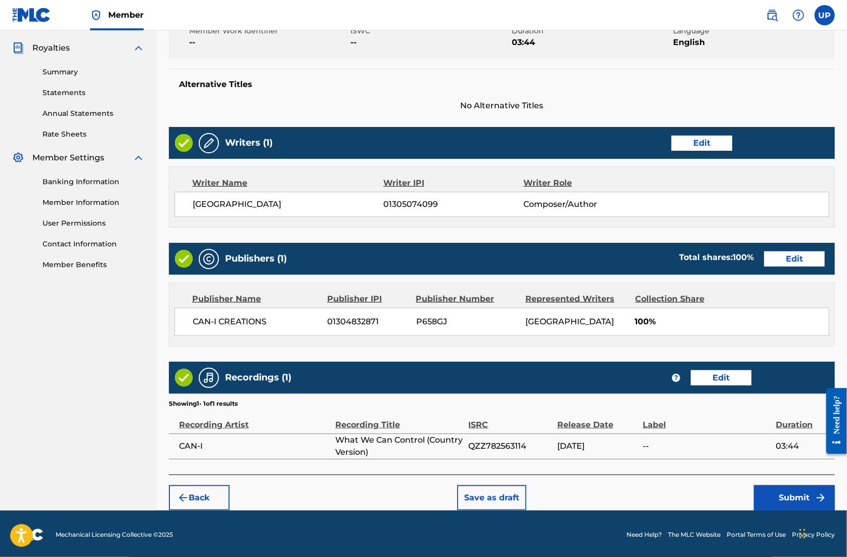
click at [786, 498] on button "Submit" at bounding box center [794, 497] width 81 height 25
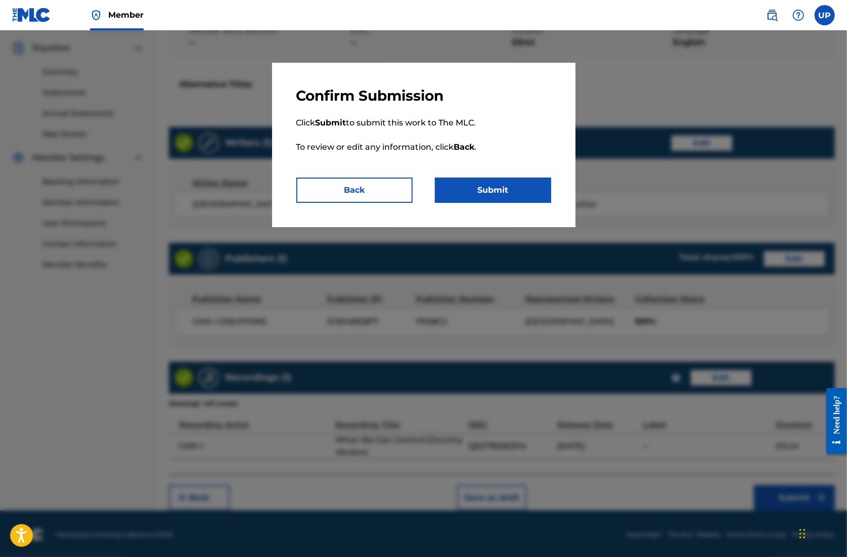
click at [498, 192] on button "Submit" at bounding box center [493, 190] width 116 height 25
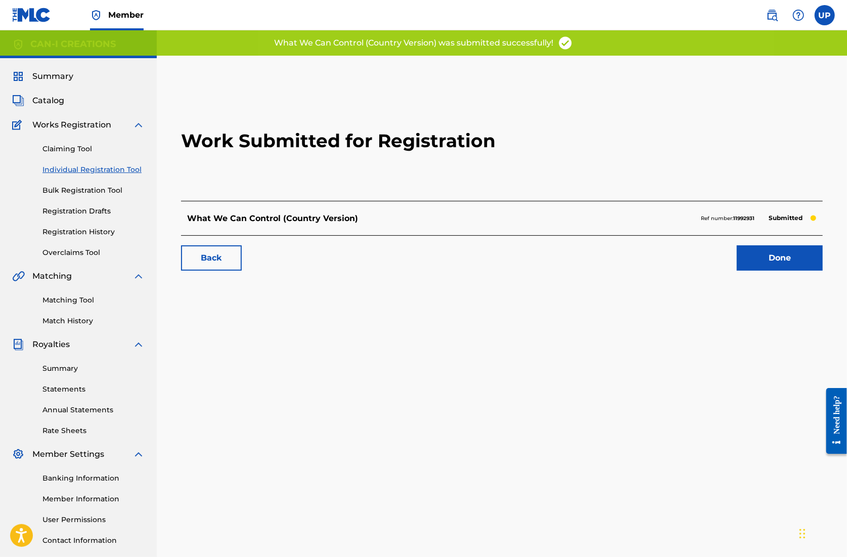
click at [776, 267] on link "Done" at bounding box center [780, 257] width 86 height 25
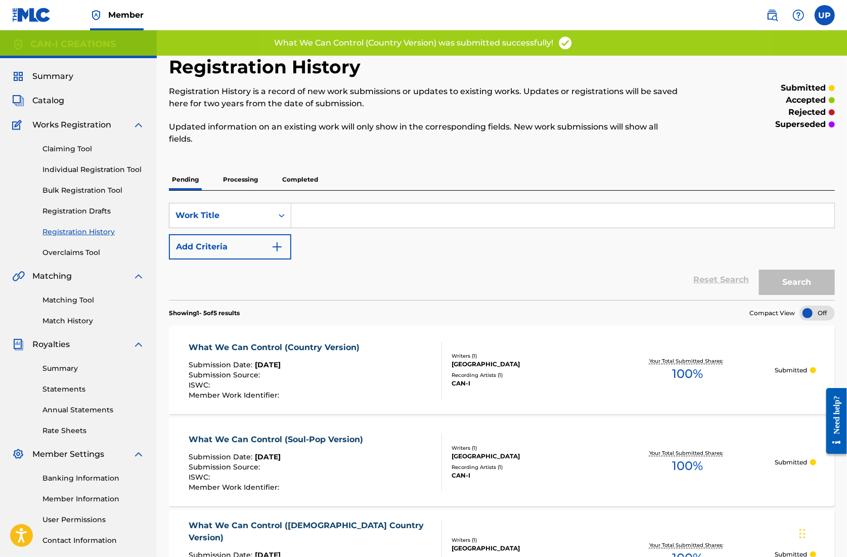
click at [90, 165] on link "Individual Registration Tool" at bounding box center [93, 169] width 102 height 11
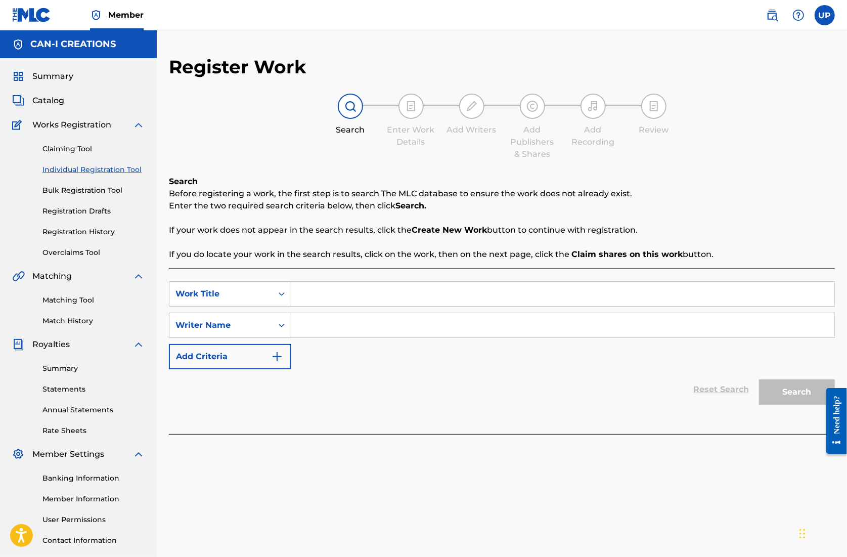
click at [334, 290] on input "Search Form" at bounding box center [562, 294] width 543 height 24
paste input "What We Can Control (Pop Ballad Version)"
type input "What We Can Control (Pop Ballad Version)"
click at [325, 325] on input "Search Form" at bounding box center [562, 325] width 543 height 24
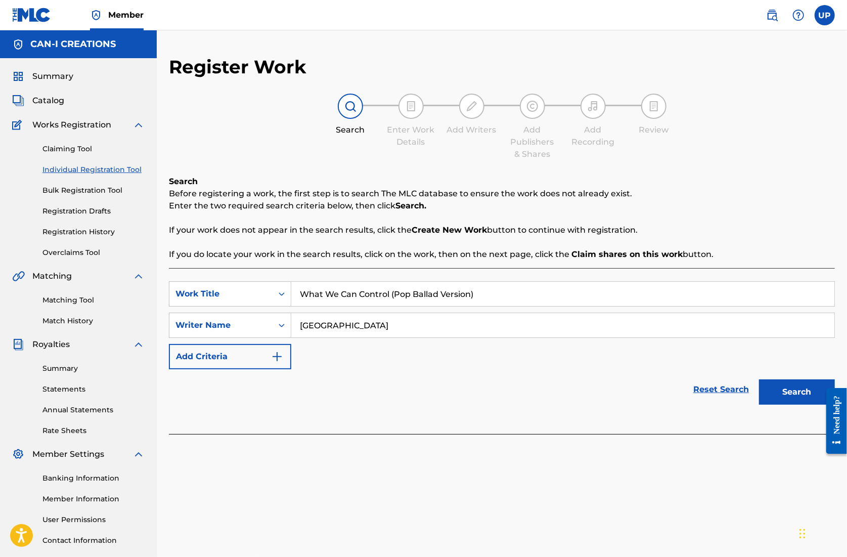
type input "[GEOGRAPHIC_DATA]"
click at [794, 383] on button "Search" at bounding box center [797, 391] width 76 height 25
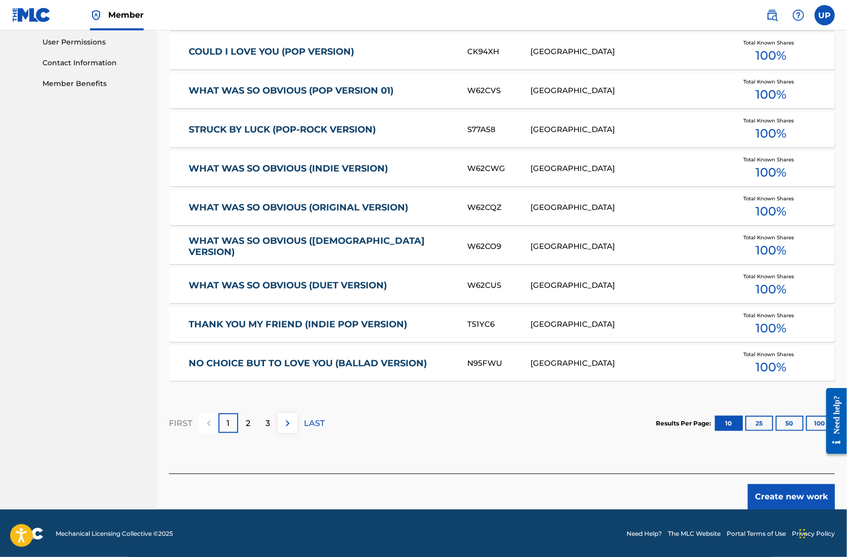
click at [801, 493] on button "Create new work" at bounding box center [791, 496] width 87 height 25
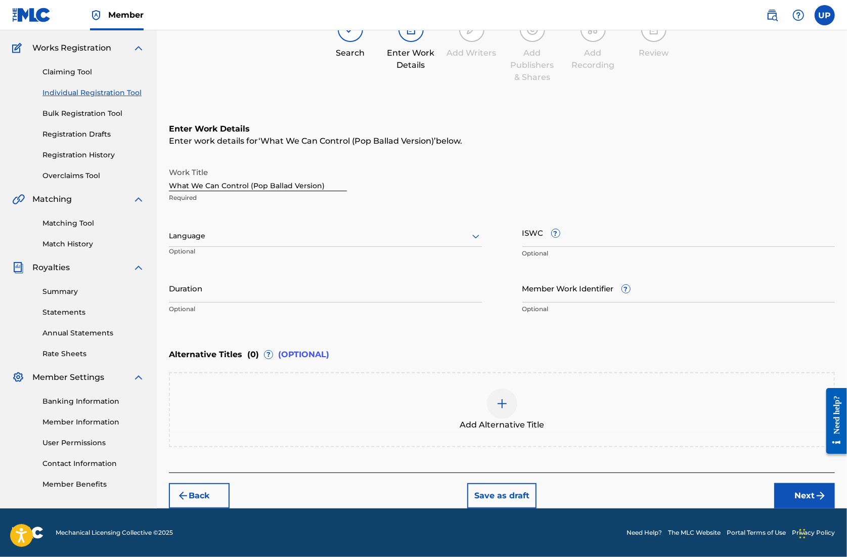
scroll to position [76, 0]
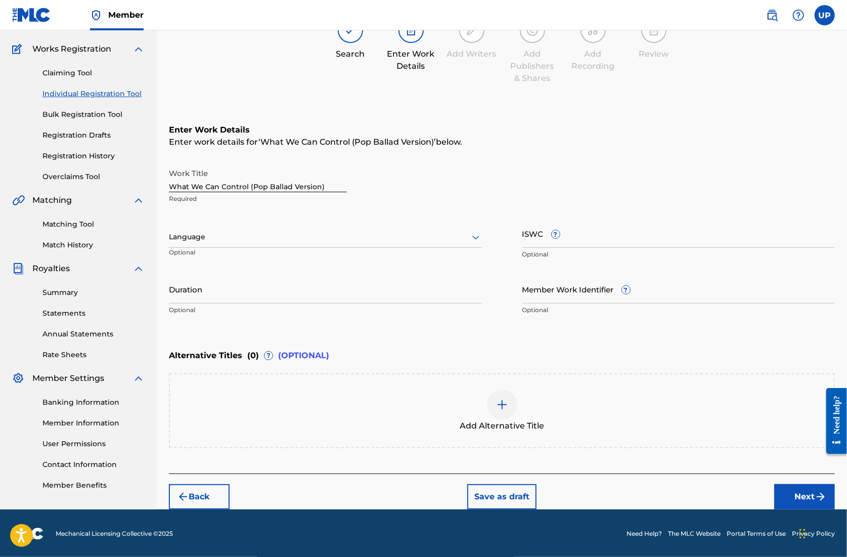
click at [304, 237] on div at bounding box center [325, 237] width 313 height 13
click at [288, 260] on div "English" at bounding box center [325, 259] width 312 height 23
click at [256, 293] on input "Duration" at bounding box center [325, 289] width 313 height 29
type input "04:16"
click at [794, 486] on button "Next" at bounding box center [805, 496] width 61 height 25
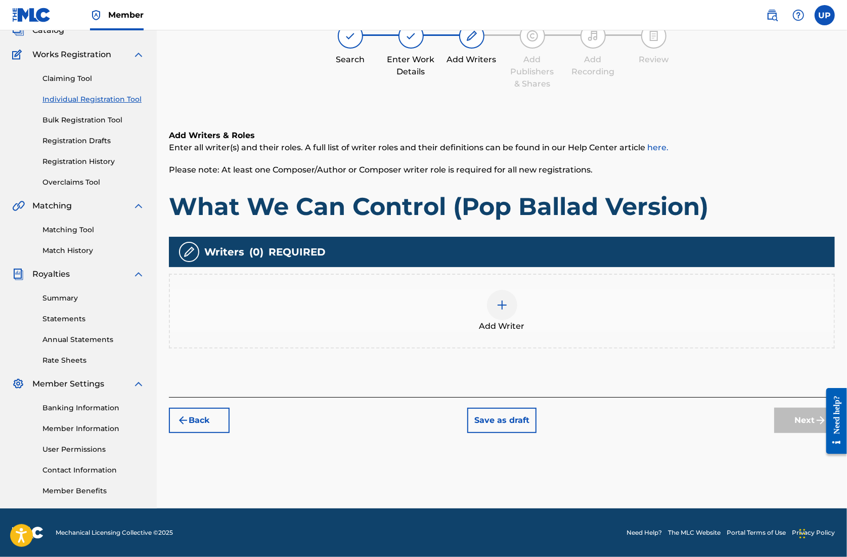
scroll to position [46, 0]
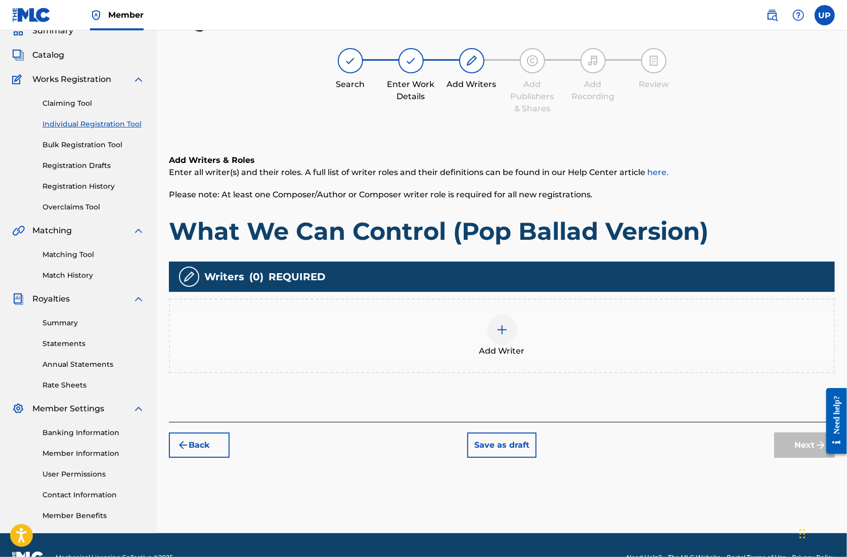
click at [514, 339] on div "Add Writer" at bounding box center [502, 336] width 664 height 42
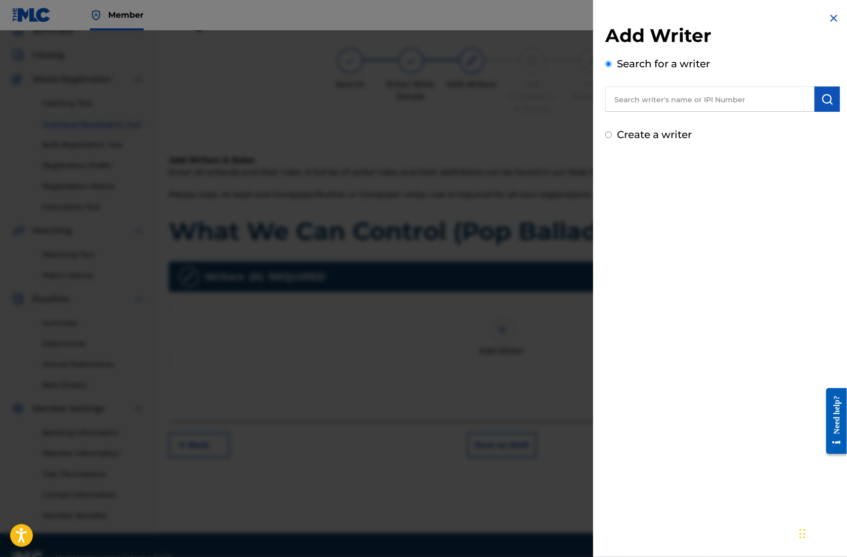
click at [662, 95] on input "text" at bounding box center [710, 99] width 209 height 25
paste input "01305074099"
type input "01305074099"
click at [822, 103] on img "submit" at bounding box center [828, 99] width 12 height 12
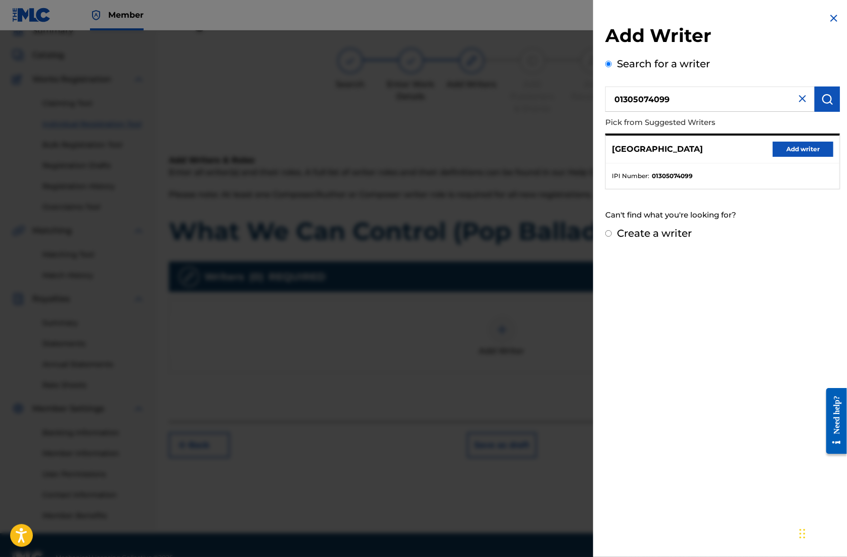
click at [798, 149] on button "Add writer" at bounding box center [803, 149] width 61 height 15
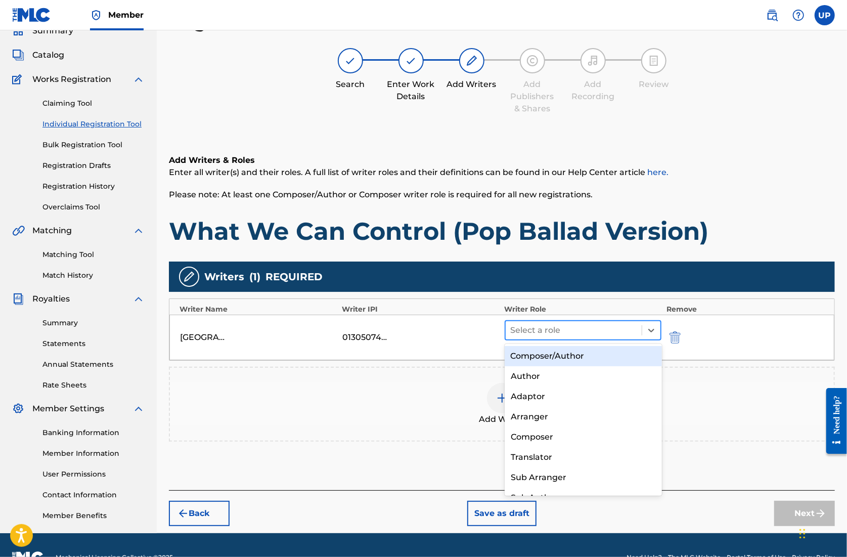
click at [589, 330] on div at bounding box center [574, 330] width 126 height 14
click at [569, 358] on div "Composer/Author" at bounding box center [583, 356] width 157 height 20
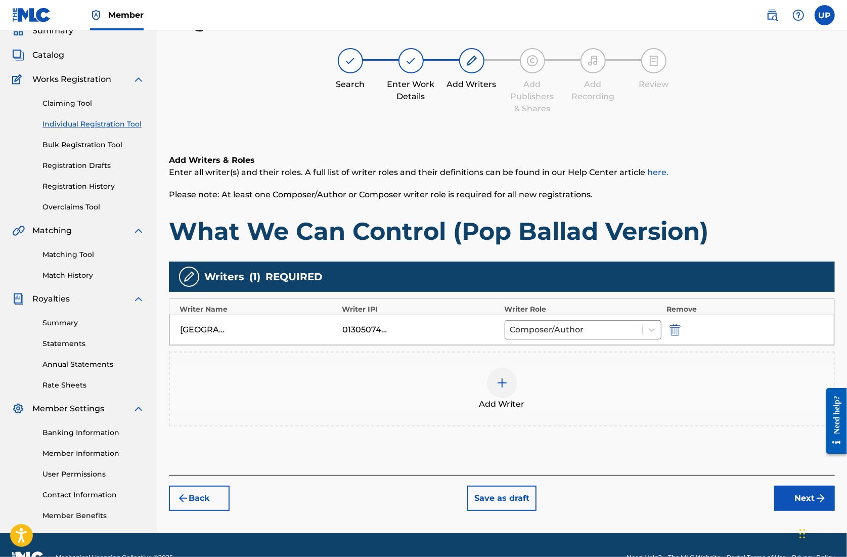
click at [790, 494] on button "Next" at bounding box center [805, 498] width 61 height 25
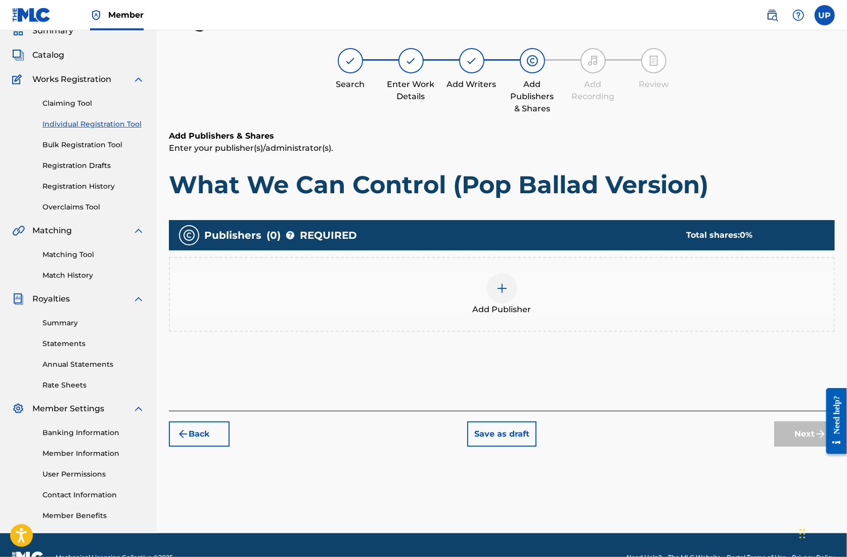
click at [485, 287] on div "Add Publisher" at bounding box center [502, 294] width 664 height 42
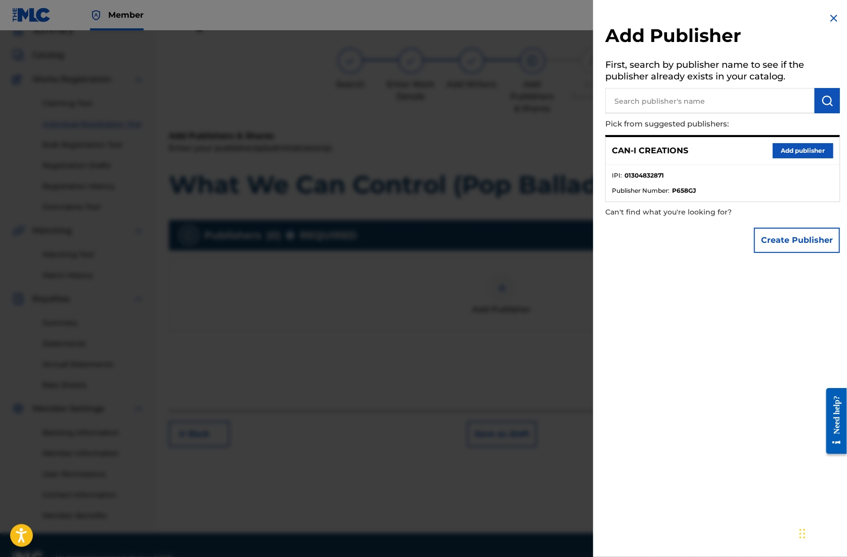
click at [787, 146] on button "Add publisher" at bounding box center [803, 150] width 61 height 15
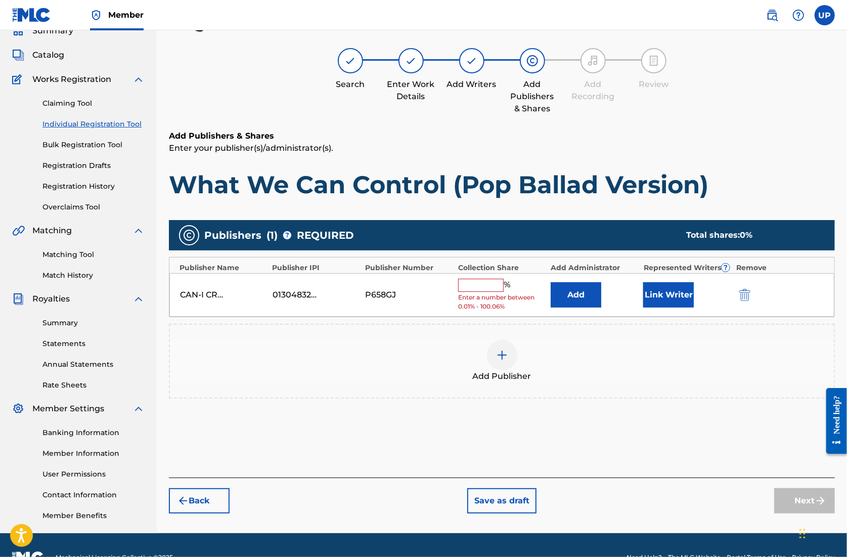
click at [459, 269] on div "Collection Share" at bounding box center [502, 268] width 88 height 11
click at [481, 281] on input "text" at bounding box center [481, 285] width 46 height 13
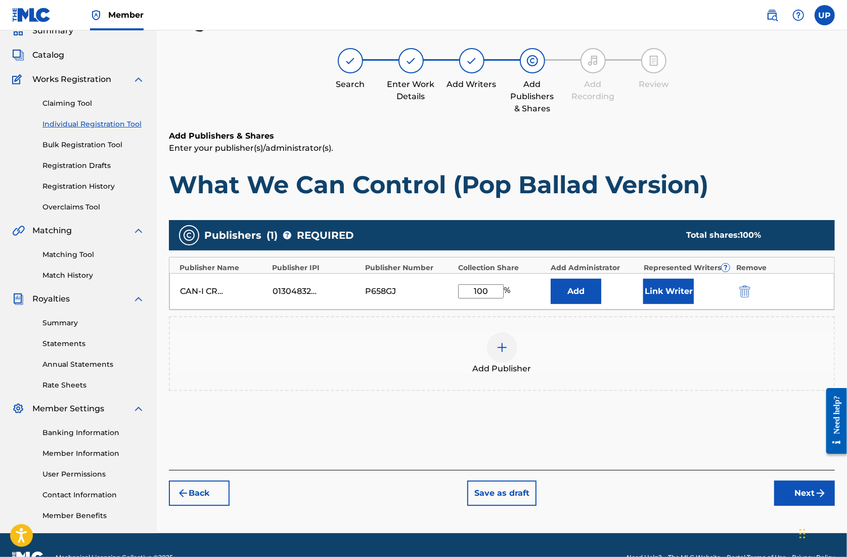
type input "100"
click at [675, 299] on button "Link Writer" at bounding box center [669, 291] width 51 height 25
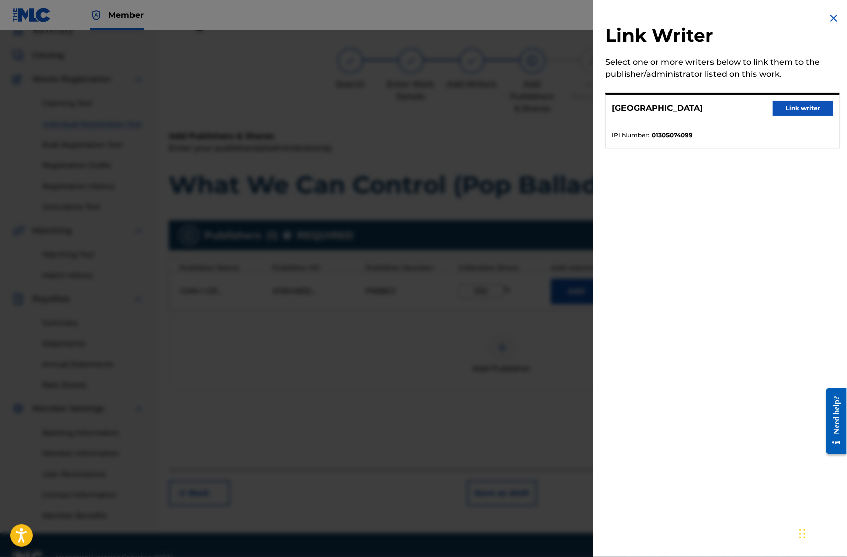
click at [795, 109] on button "Link writer" at bounding box center [803, 108] width 61 height 15
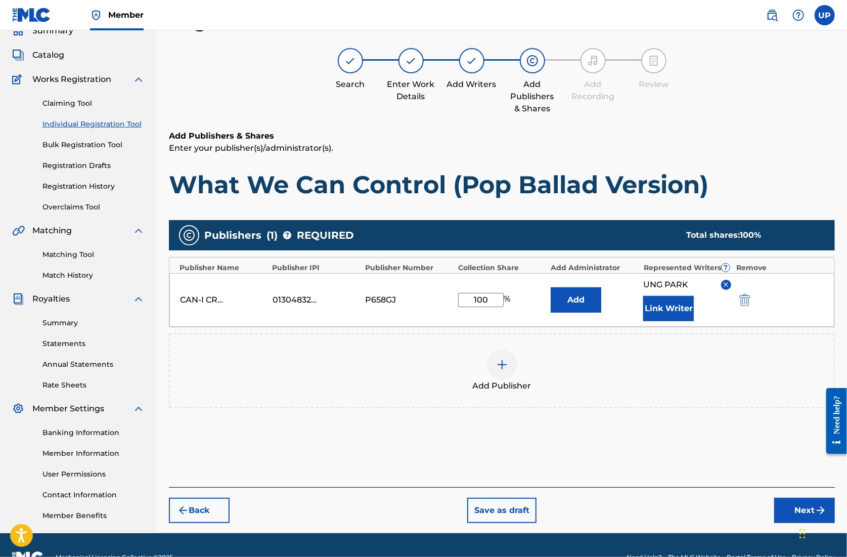
click at [807, 506] on button "Next" at bounding box center [805, 510] width 61 height 25
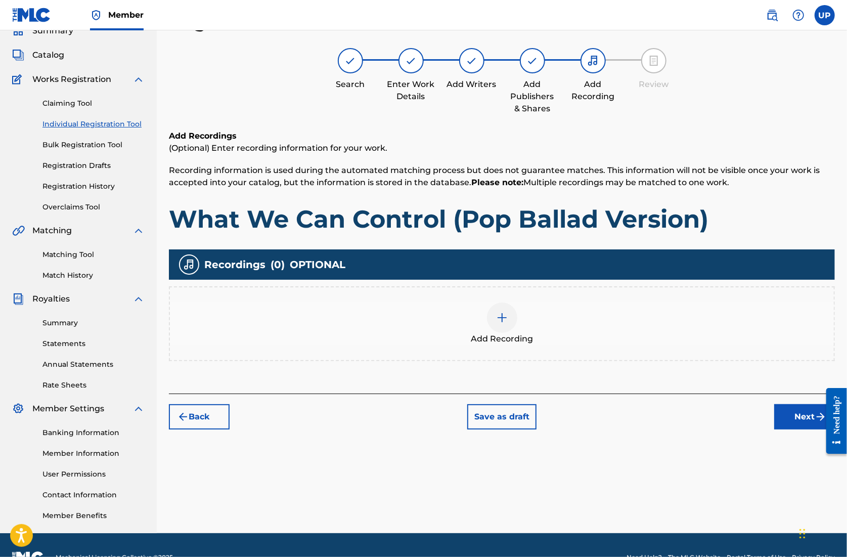
click at [508, 325] on div at bounding box center [502, 318] width 30 height 30
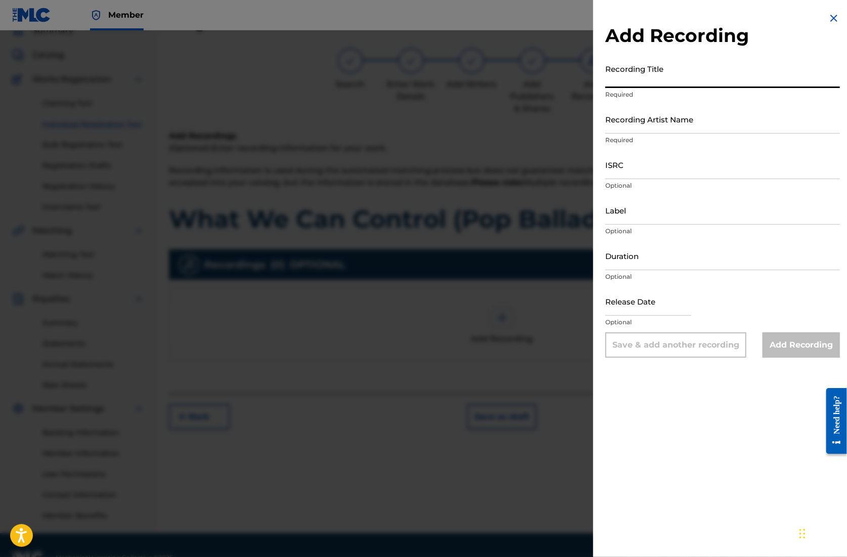
click at [652, 75] on input "Recording Title" at bounding box center [723, 73] width 235 height 29
paste input "What We Can Control (Pop Ballad Version)"
type input "What We Can Control (Pop Ballad Version)"
click at [644, 132] on input "Recording Artist Name" at bounding box center [723, 119] width 235 height 29
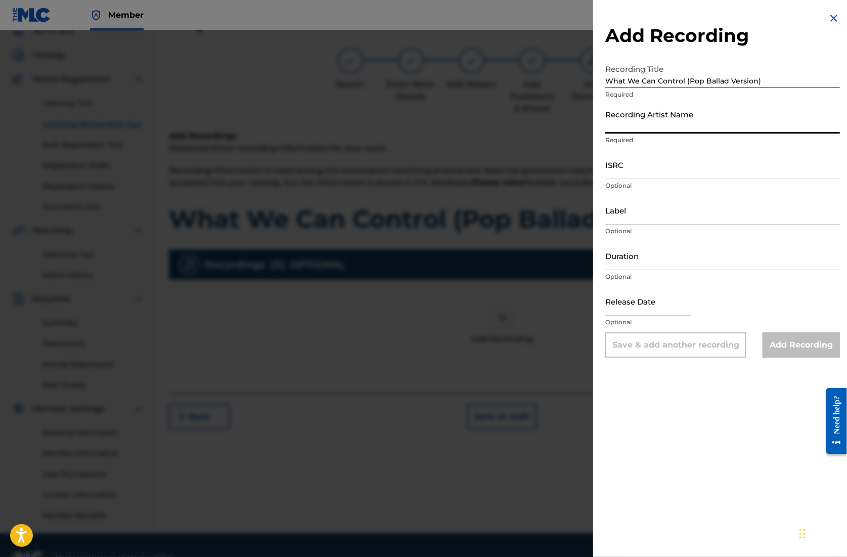
type input "CAN-I"
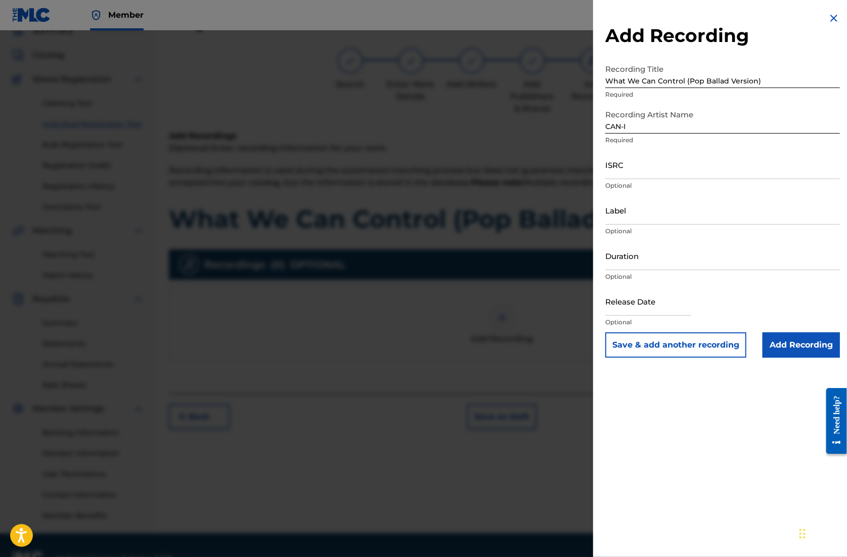
click at [640, 166] on input "ISRC" at bounding box center [723, 164] width 235 height 29
paste input "QZZ782563115"
type input "QZZ782563115"
click at [653, 261] on input "Duration" at bounding box center [723, 255] width 235 height 29
type input "04:16"
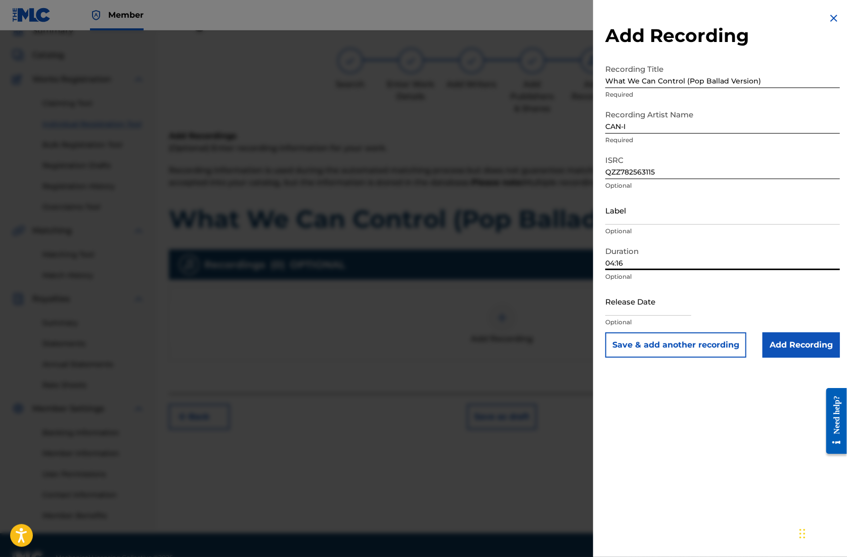
select select "7"
select select "2025"
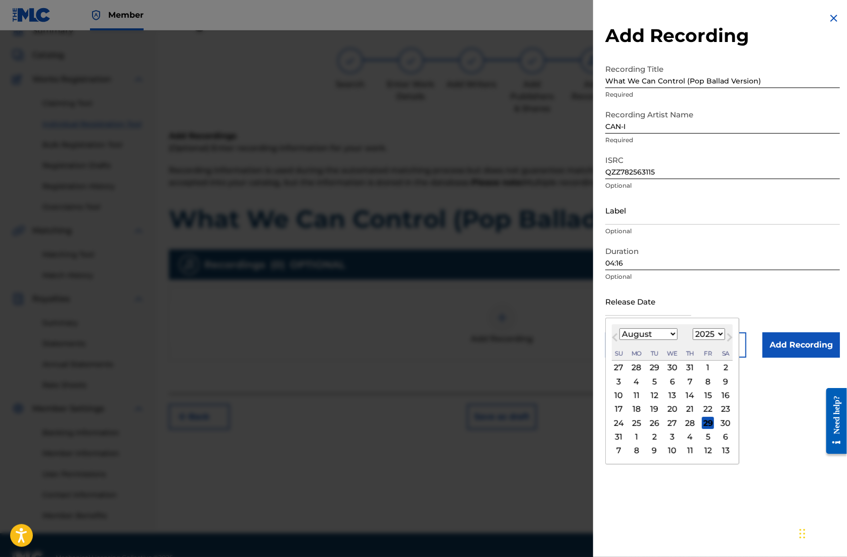
click at [663, 301] on input "text" at bounding box center [649, 301] width 86 height 29
type input "[DATE]"
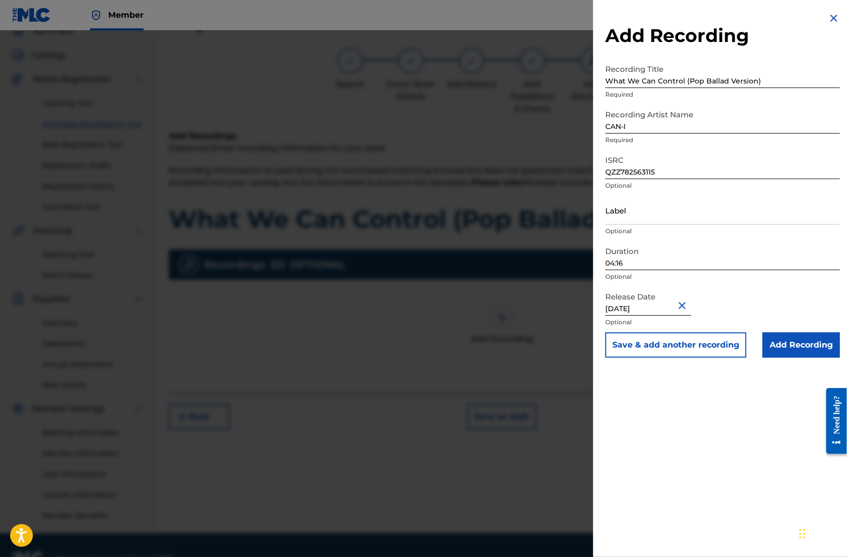
click at [792, 352] on input "Add Recording" at bounding box center [801, 344] width 77 height 25
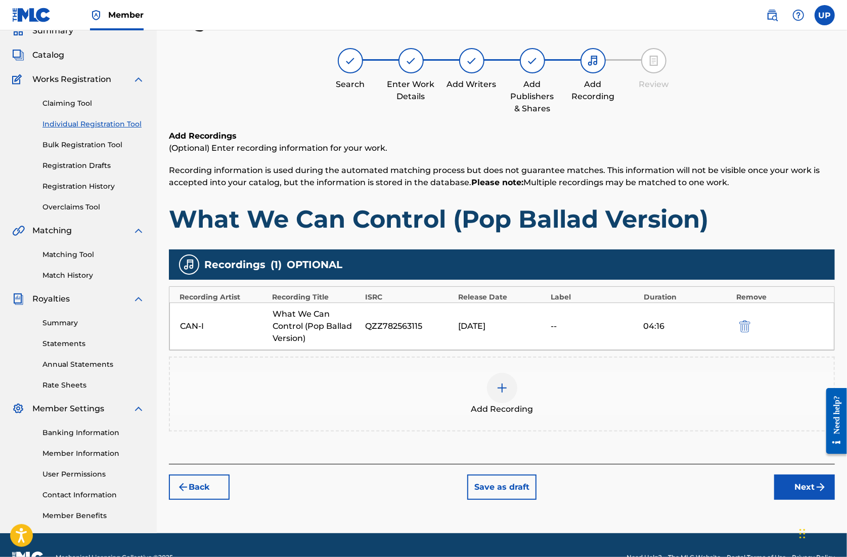
click at [818, 486] on img "submit" at bounding box center [821, 487] width 12 height 12
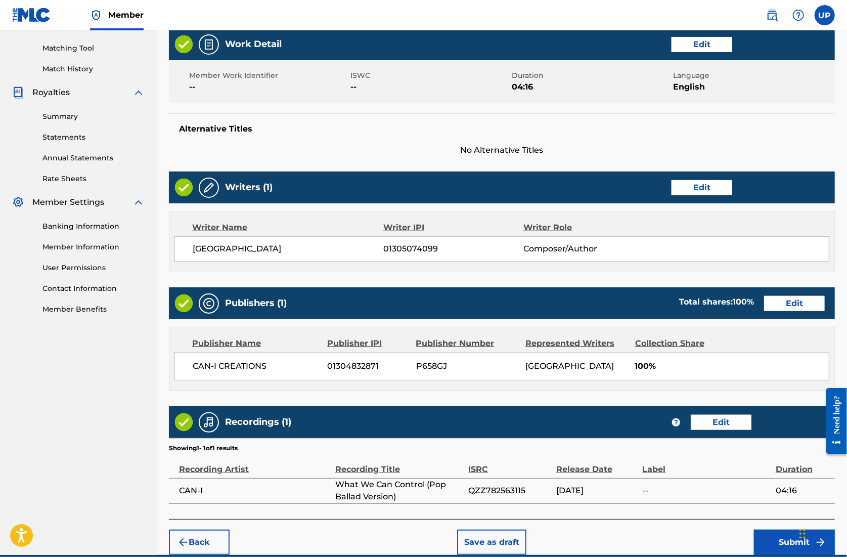
scroll to position [296, 0]
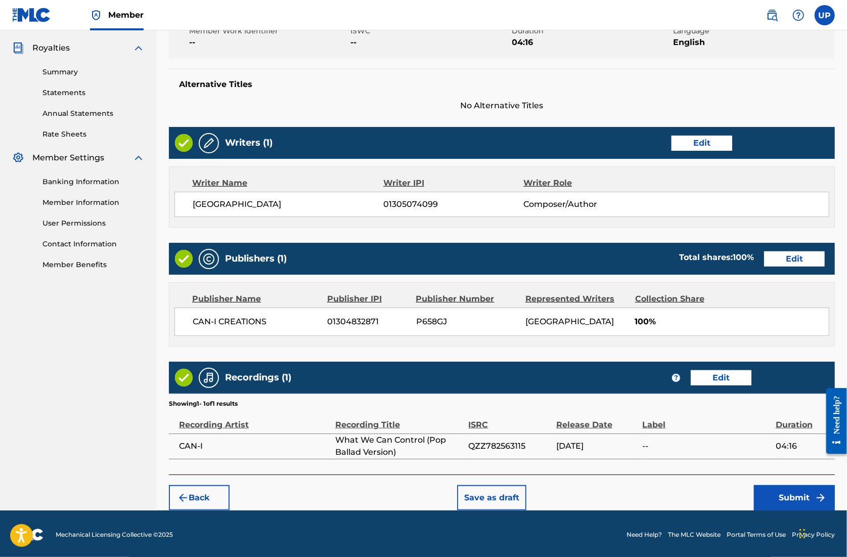
click at [784, 499] on button "Submit" at bounding box center [794, 497] width 81 height 25
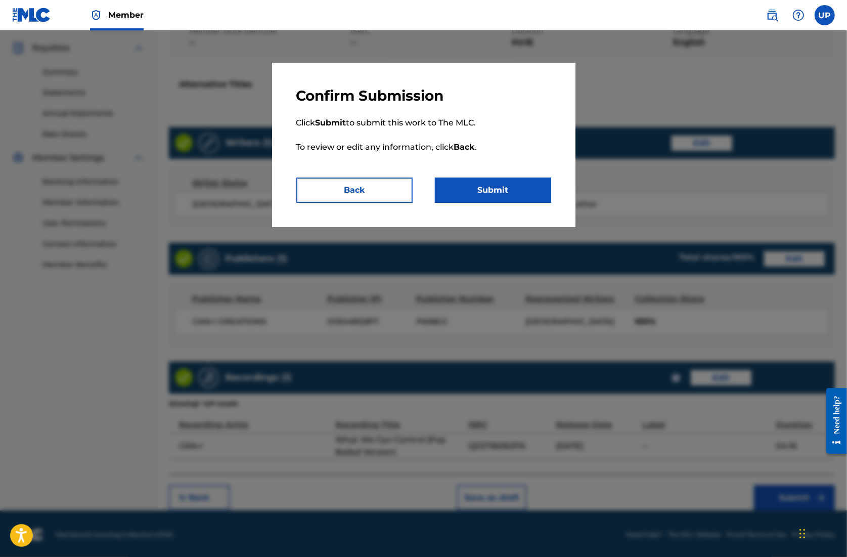
click at [480, 195] on button "Submit" at bounding box center [493, 190] width 116 height 25
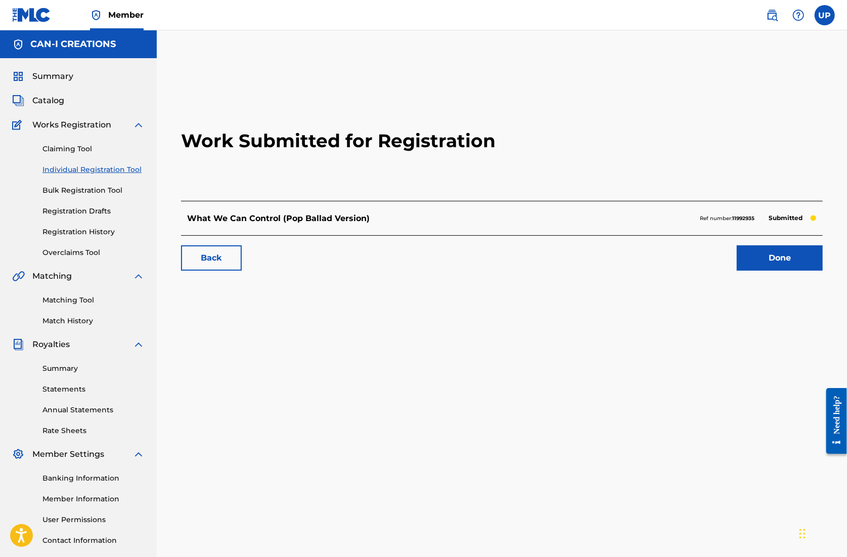
click at [794, 265] on link "Done" at bounding box center [780, 257] width 86 height 25
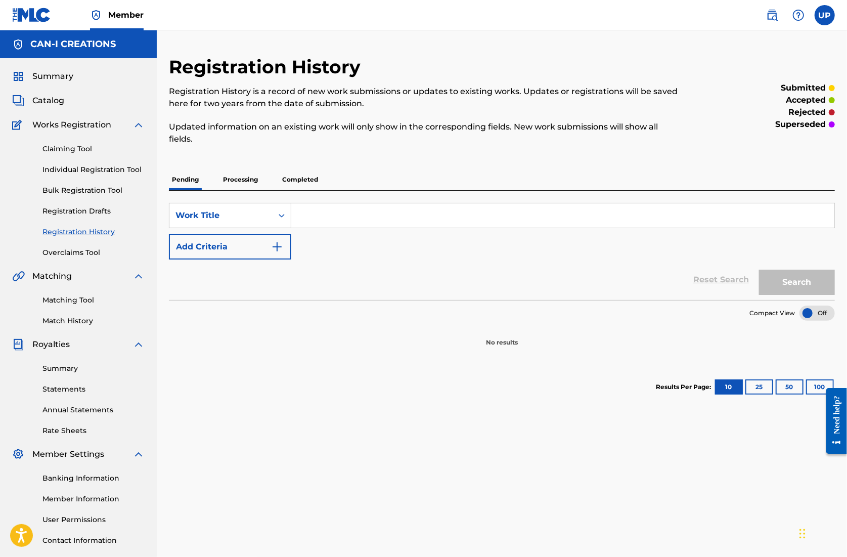
click at [94, 207] on link "Registration Drafts" at bounding box center [93, 211] width 102 height 11
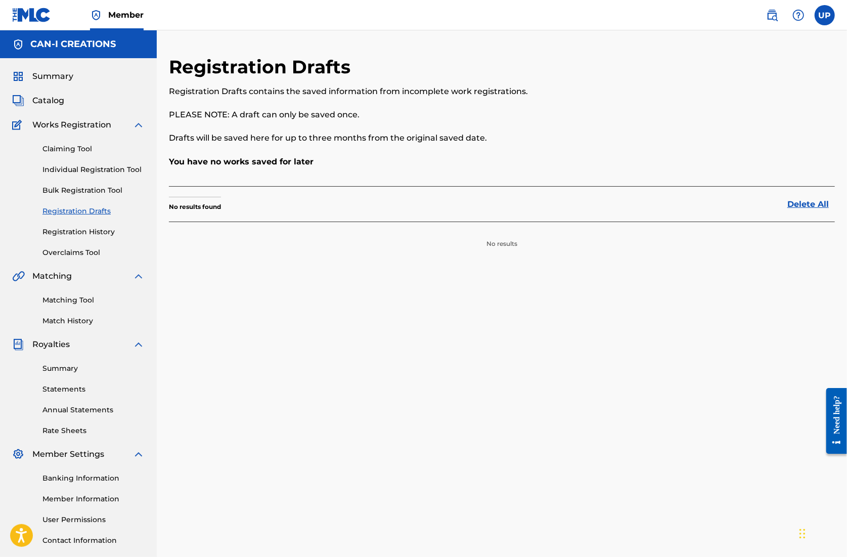
click at [92, 229] on link "Registration History" at bounding box center [93, 232] width 102 height 11
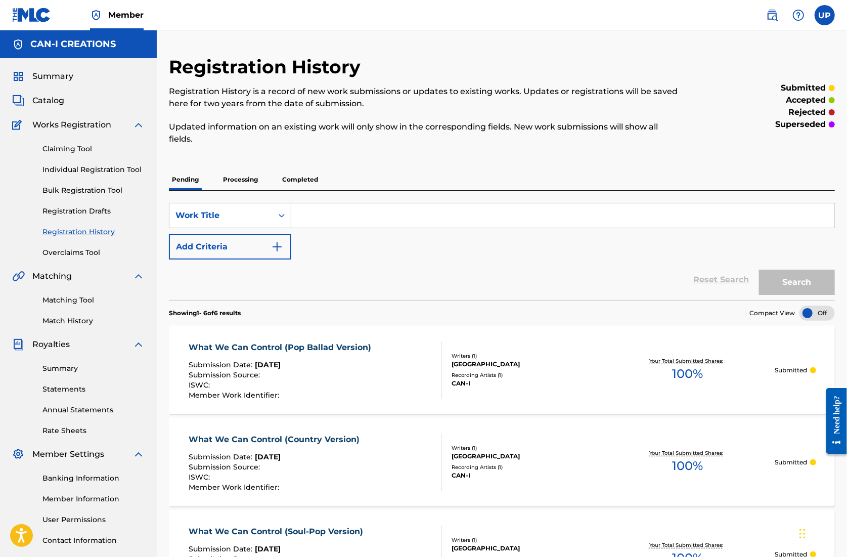
click at [249, 177] on p "Processing" at bounding box center [240, 179] width 41 height 21
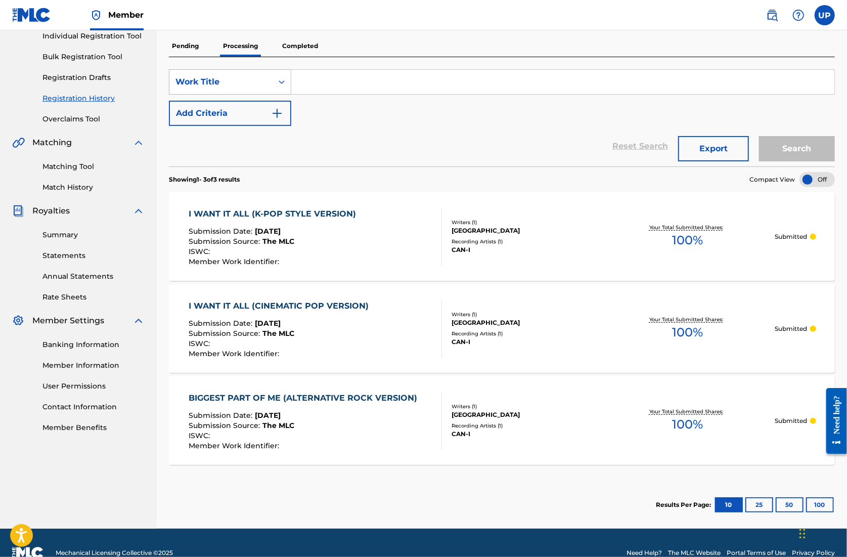
scroll to position [103, 0]
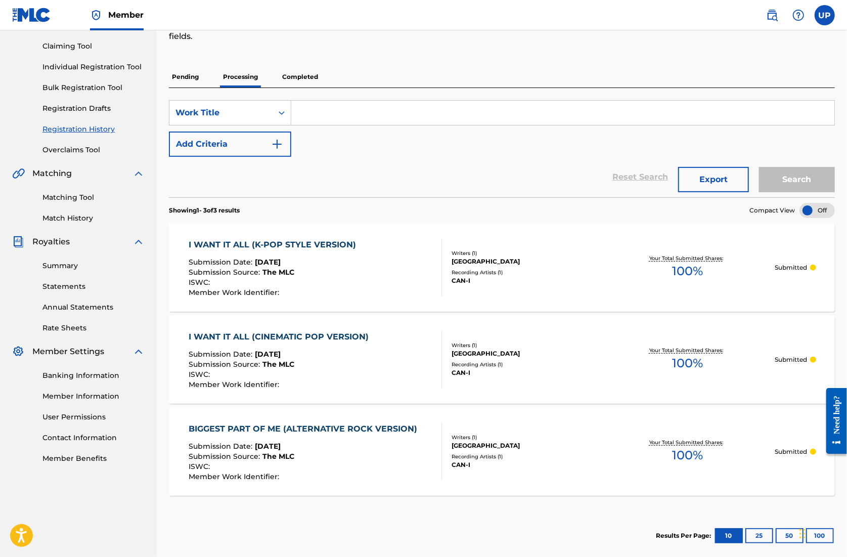
click at [180, 79] on p "Pending" at bounding box center [185, 76] width 33 height 21
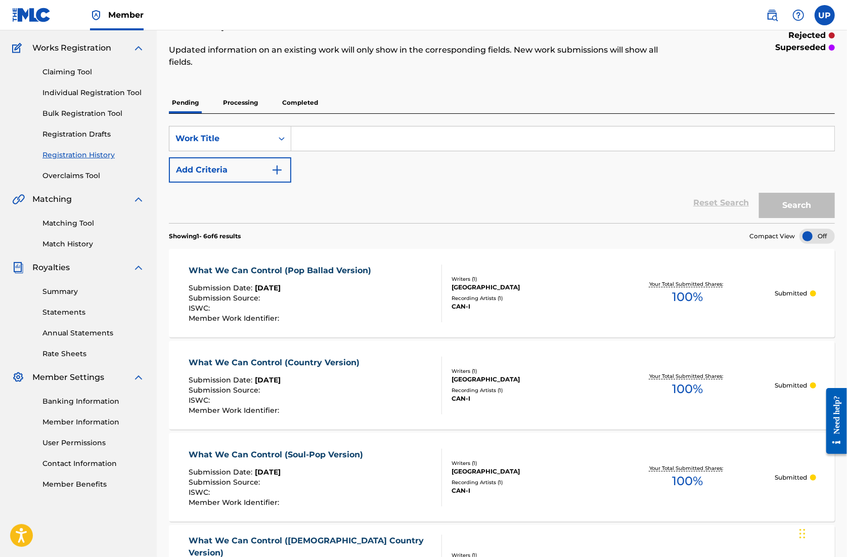
scroll to position [75, 0]
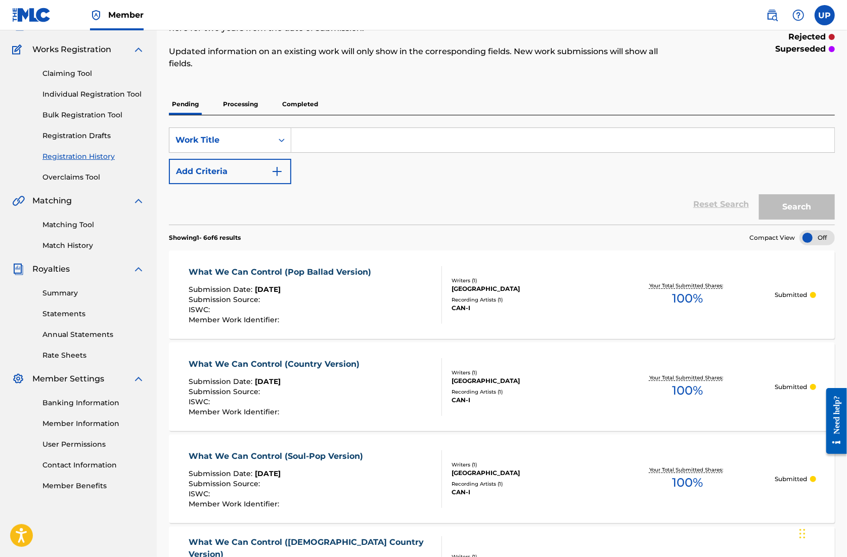
click at [84, 98] on link "Individual Registration Tool" at bounding box center [93, 94] width 102 height 11
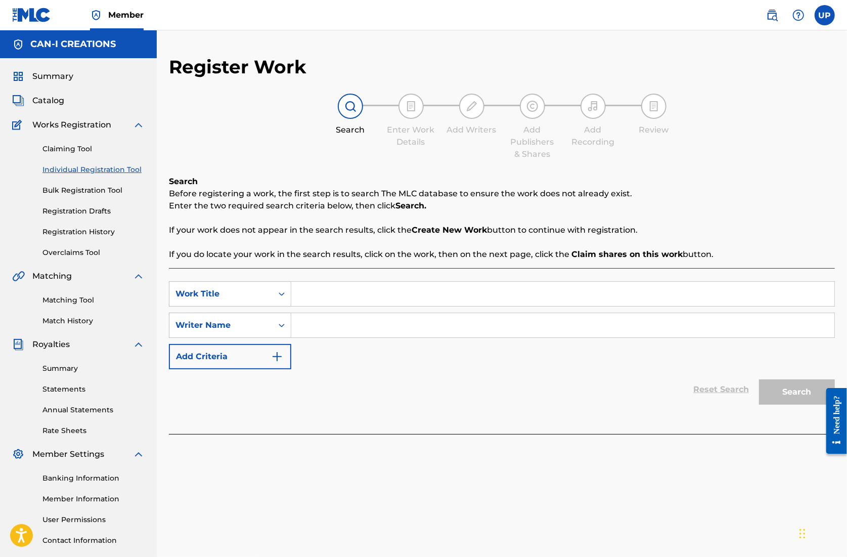
click at [341, 297] on input "Search Form" at bounding box center [562, 294] width 543 height 24
paste input "What We Can Control (Cinematic Pop Version)"
type input "What We Can Control (Cinematic Pop Version)"
click at [343, 321] on input "Search Form" at bounding box center [562, 325] width 543 height 24
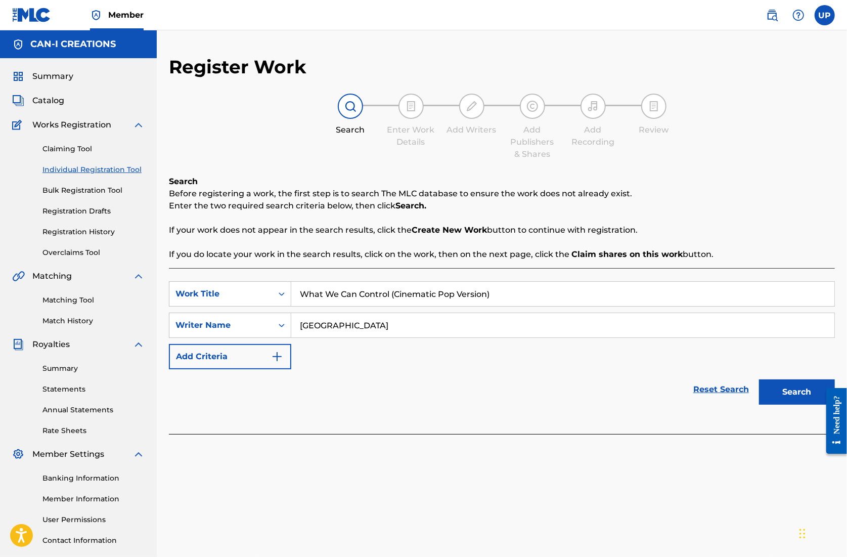
type input "[GEOGRAPHIC_DATA]"
click at [802, 388] on button "Search" at bounding box center [797, 391] width 76 height 25
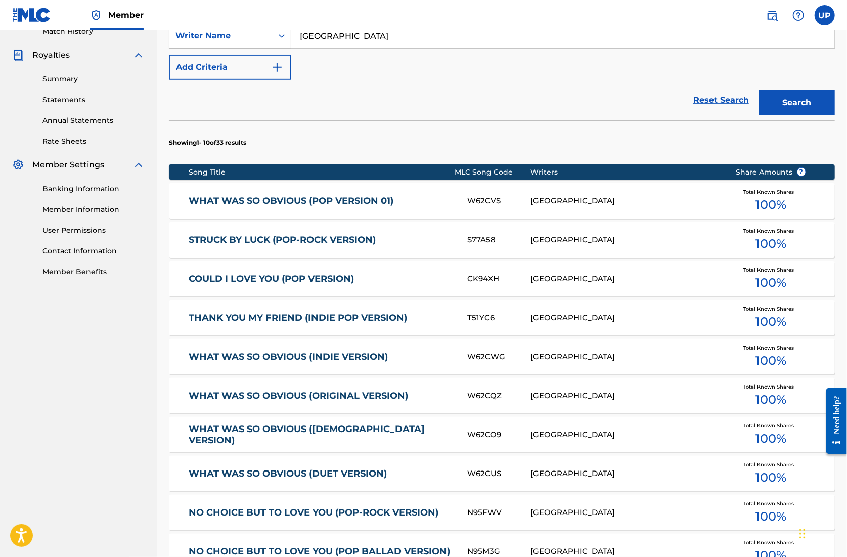
scroll to position [478, 0]
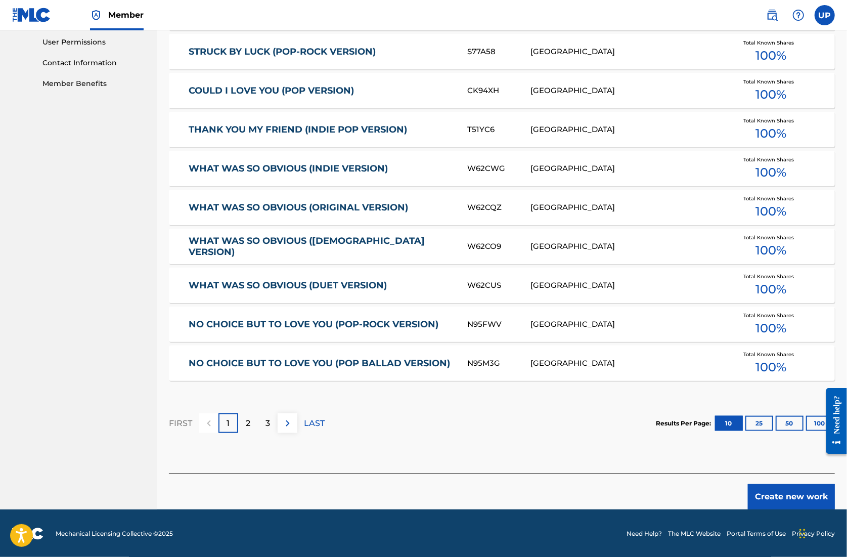
click at [785, 492] on button "Create new work" at bounding box center [791, 496] width 87 height 25
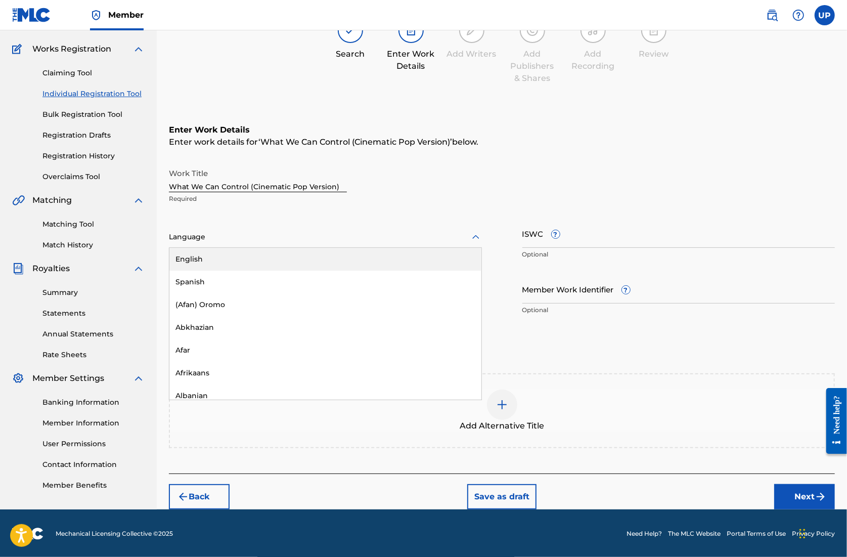
click at [277, 234] on div at bounding box center [325, 237] width 313 height 13
click at [259, 261] on div "English" at bounding box center [325, 259] width 312 height 23
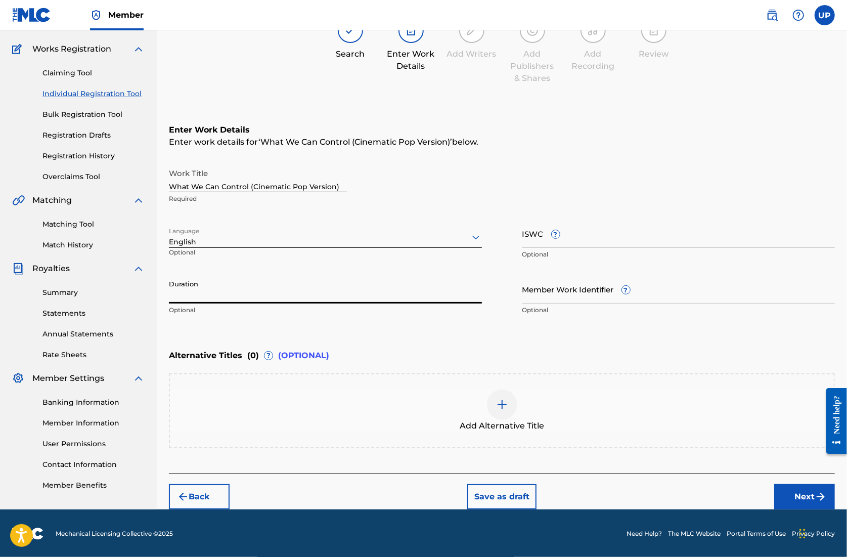
click at [243, 289] on input "Duration" at bounding box center [325, 289] width 313 height 29
type input "04:04"
click at [812, 502] on button "Next" at bounding box center [805, 496] width 61 height 25
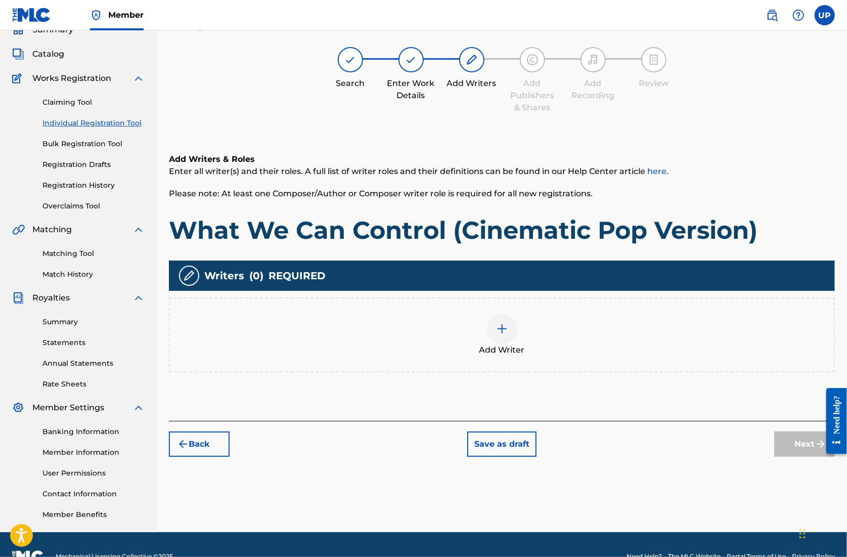
scroll to position [46, 0]
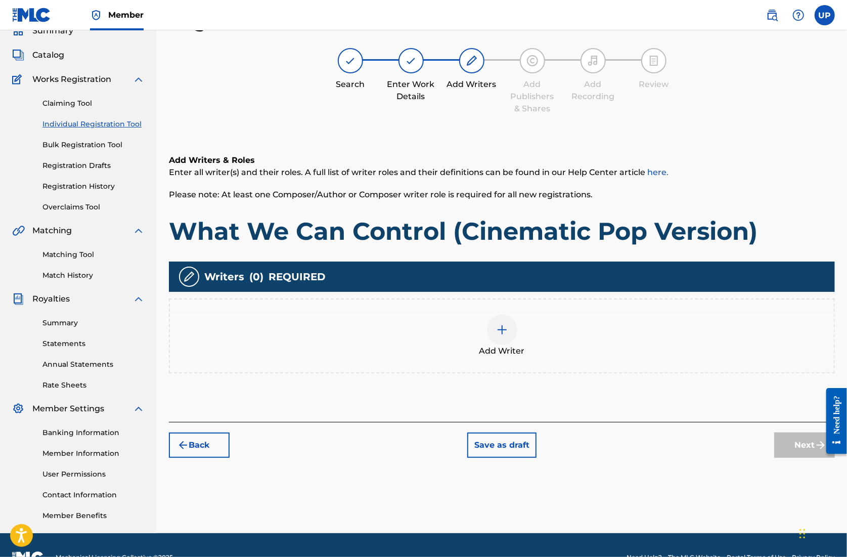
click at [512, 336] on div at bounding box center [502, 330] width 30 height 30
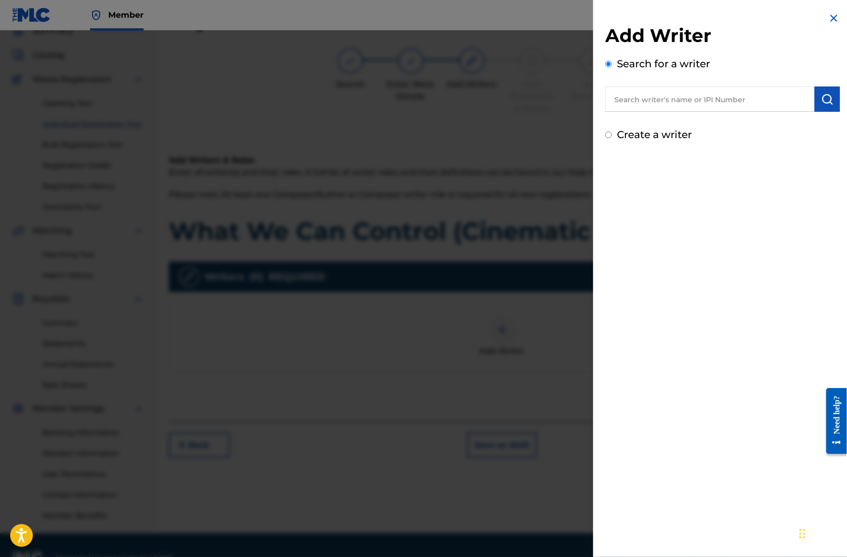
click at [674, 107] on input "text" at bounding box center [710, 99] width 209 height 25
paste input "01305074099"
type input "01305074099"
click at [826, 106] on button "submit" at bounding box center [827, 99] width 25 height 25
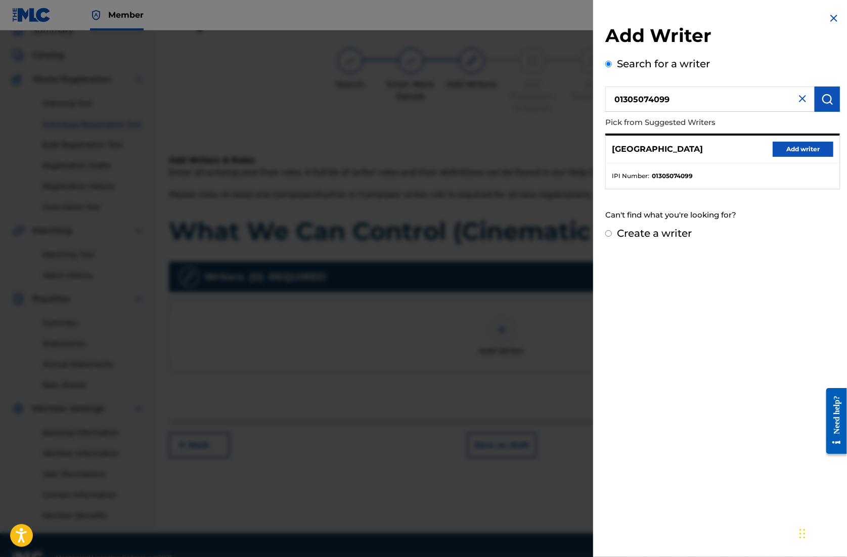
click at [796, 147] on button "Add writer" at bounding box center [803, 149] width 61 height 15
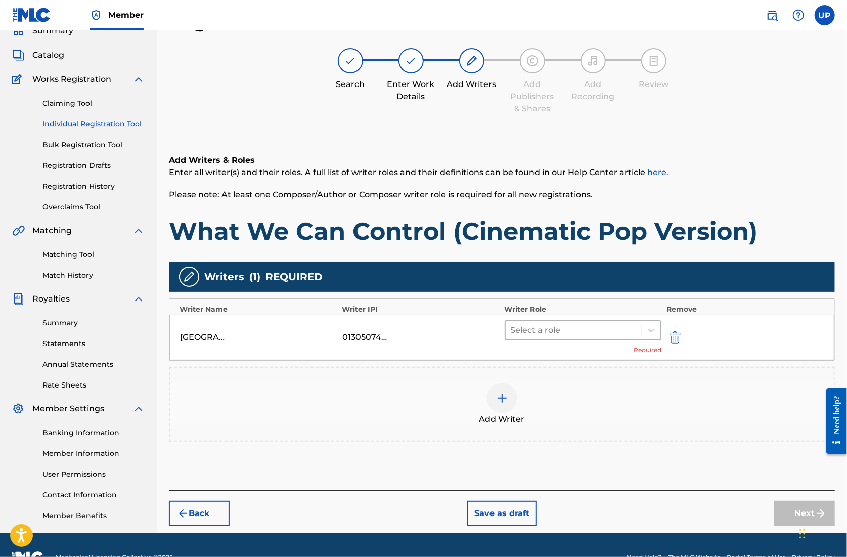
click at [609, 322] on div "Select a role" at bounding box center [574, 330] width 137 height 18
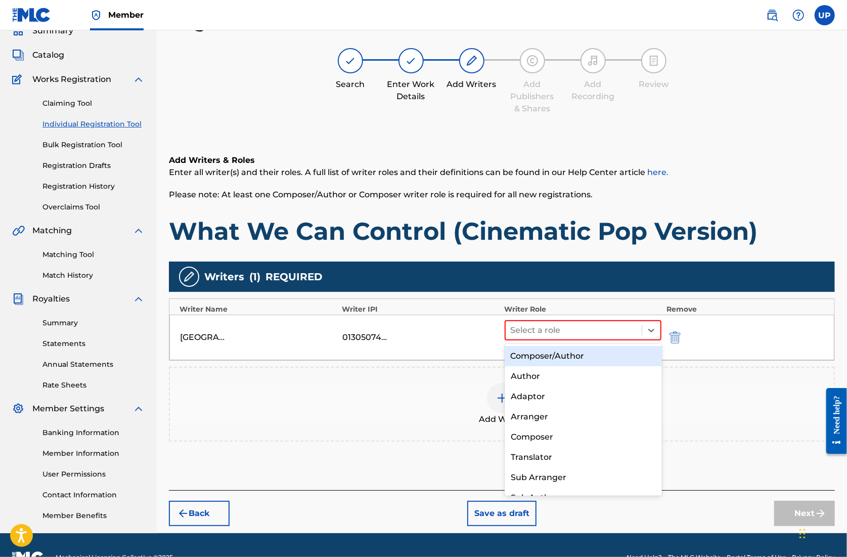
click at [573, 354] on div "Composer/Author" at bounding box center [583, 356] width 157 height 20
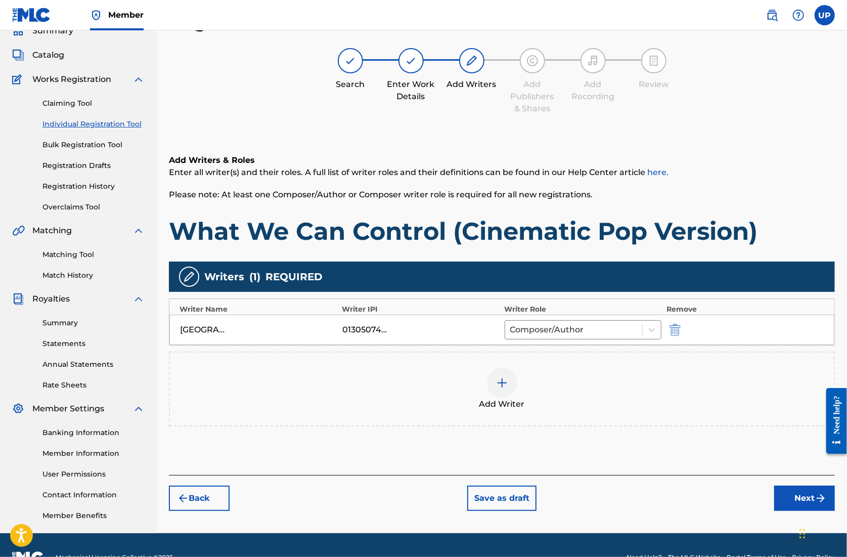
click at [789, 497] on button "Next" at bounding box center [805, 498] width 61 height 25
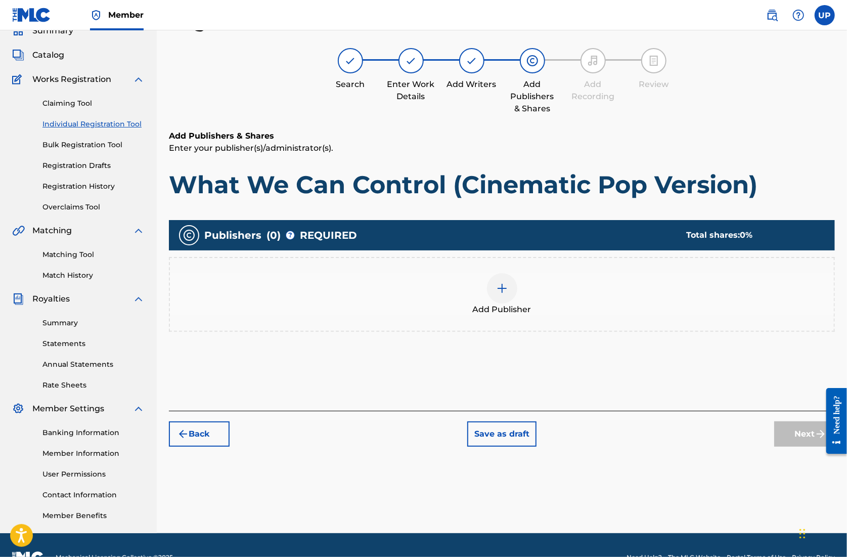
click at [501, 287] on img at bounding box center [502, 288] width 12 height 12
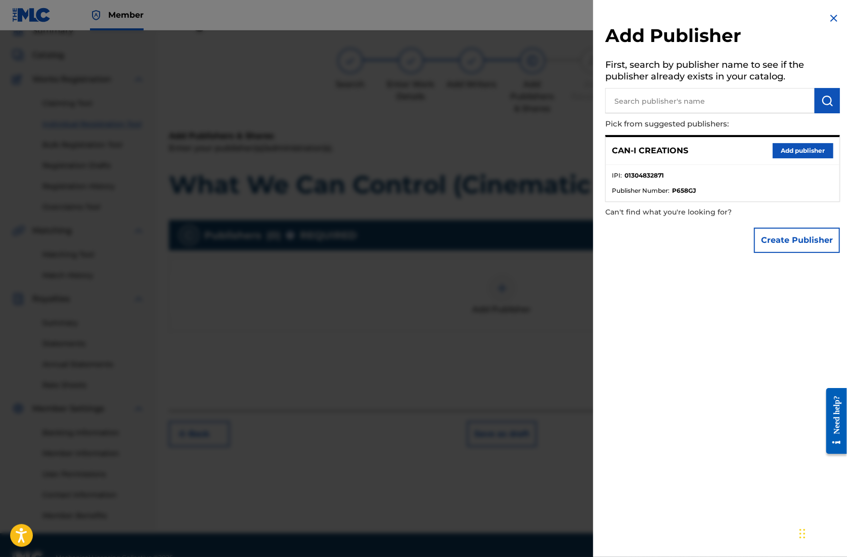
click at [814, 149] on button "Add publisher" at bounding box center [803, 150] width 61 height 15
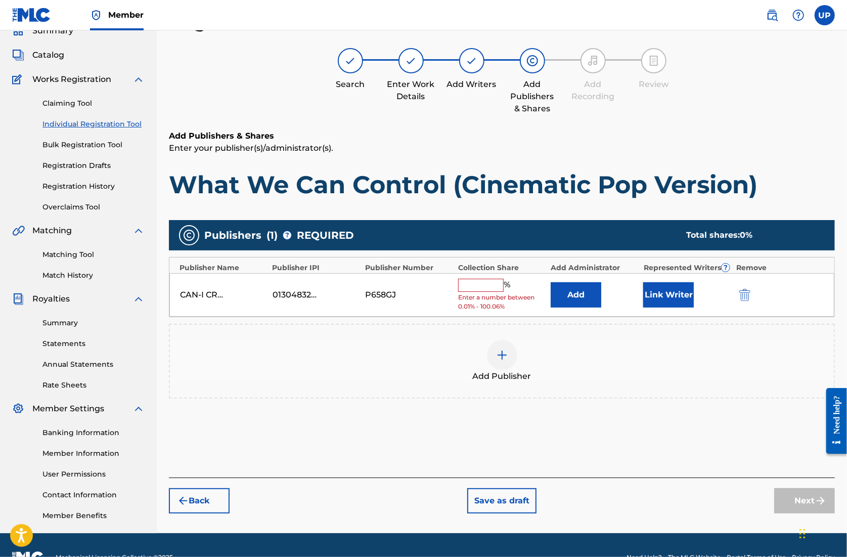
click at [485, 286] on input "text" at bounding box center [481, 285] width 46 height 13
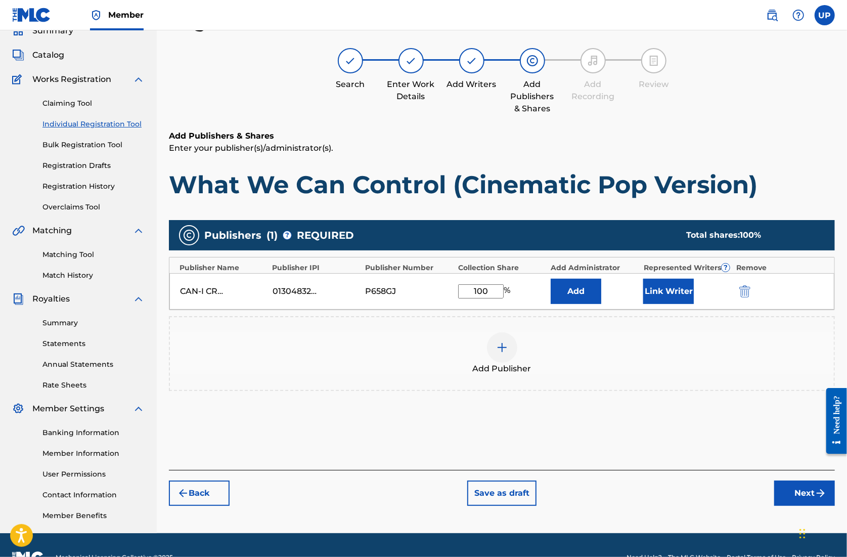
type input "100"
click at [659, 294] on button "Link Writer" at bounding box center [669, 291] width 51 height 25
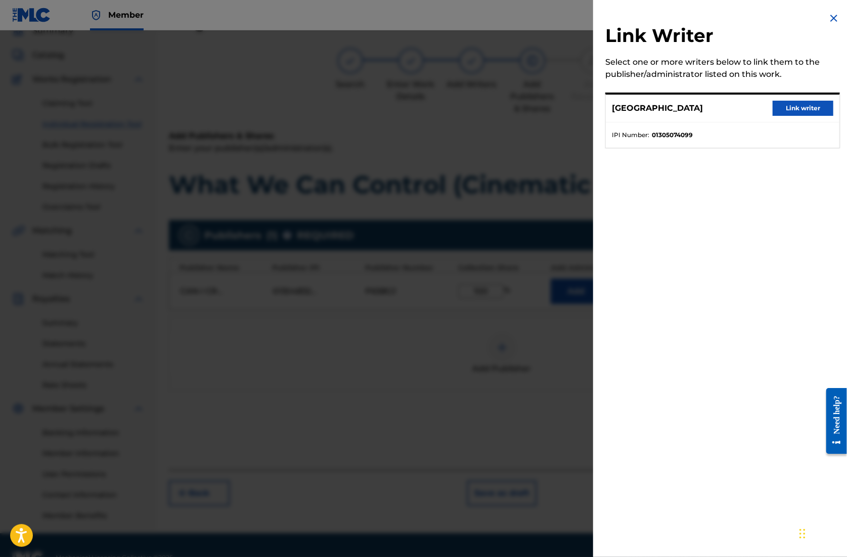
click at [800, 110] on button "Link writer" at bounding box center [803, 108] width 61 height 15
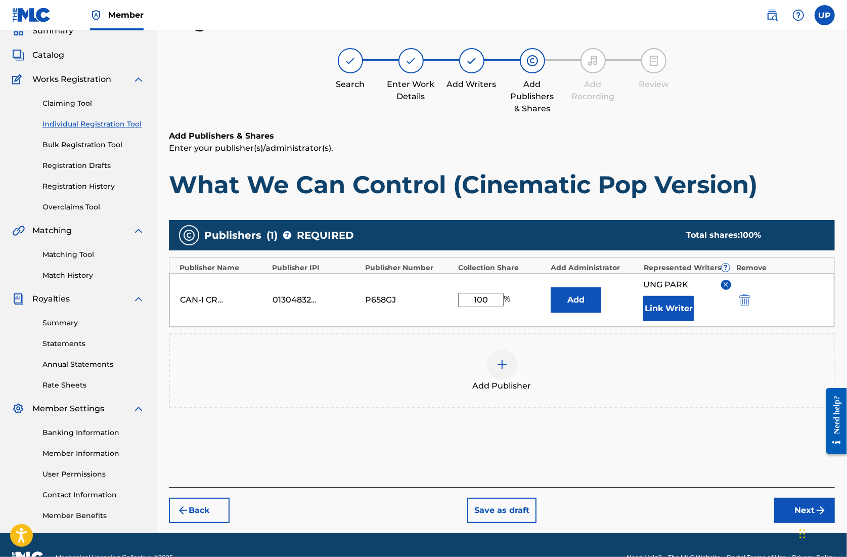
click at [798, 500] on button "Next" at bounding box center [805, 510] width 61 height 25
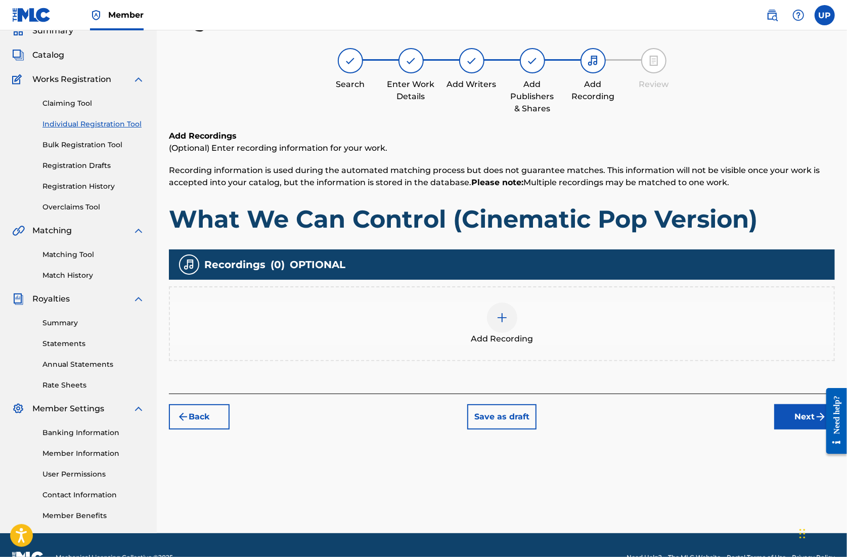
click at [510, 317] on div at bounding box center [502, 318] width 30 height 30
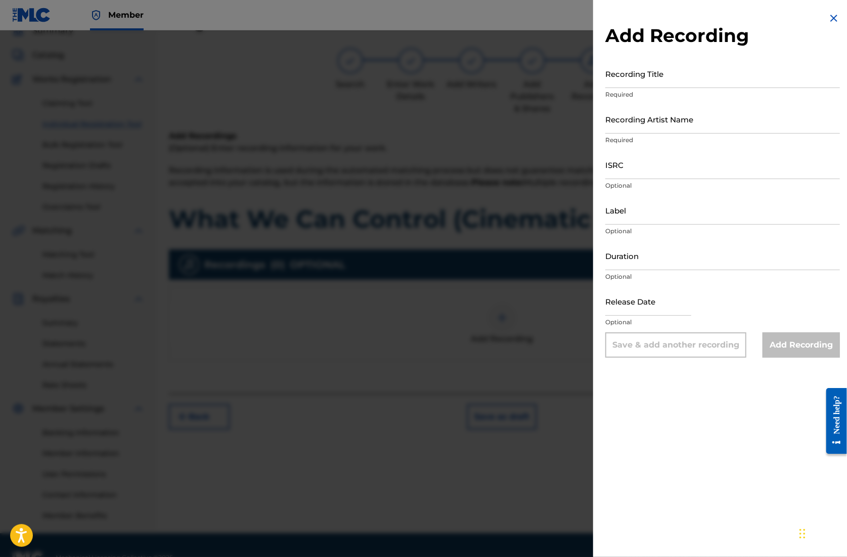
click at [624, 85] on input "Recording Title" at bounding box center [723, 73] width 235 height 29
paste input "What We Can Control (Cinematic Pop Version)"
type input "What We Can Control (Cinematic Pop Version)"
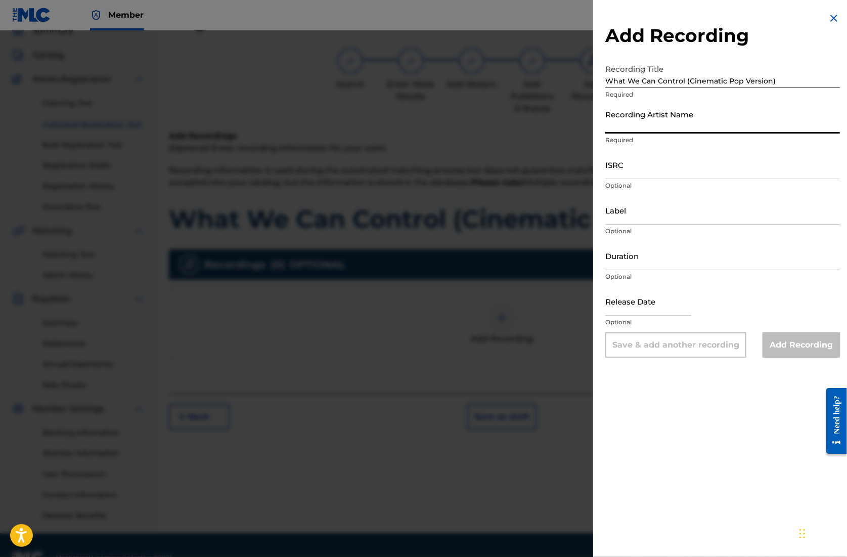
click at [640, 130] on input "Recording Artist Name" at bounding box center [723, 119] width 235 height 29
type input "CAN-I"
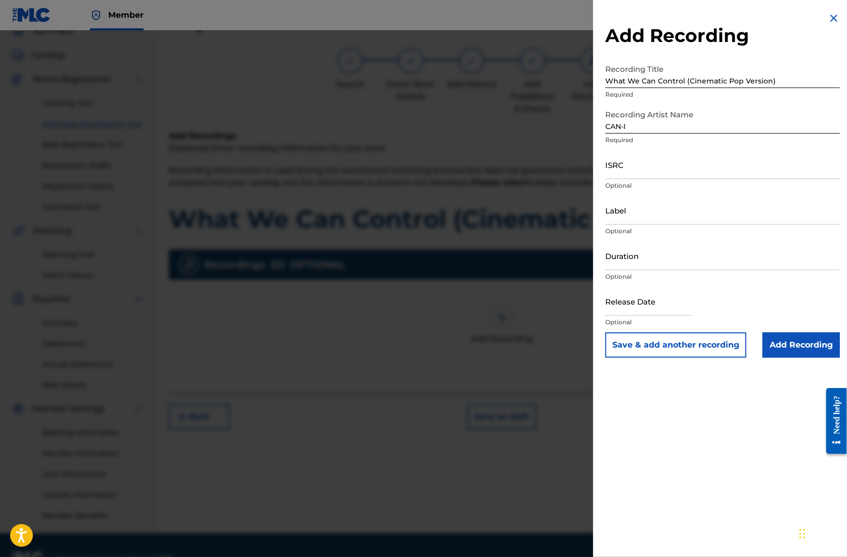
click at [639, 166] on input "ISRC" at bounding box center [723, 164] width 235 height 29
paste input "QZZ782563116"
type input "QZZ782563116"
click at [633, 270] on input "Duration" at bounding box center [723, 255] width 235 height 29
type input "04:04"
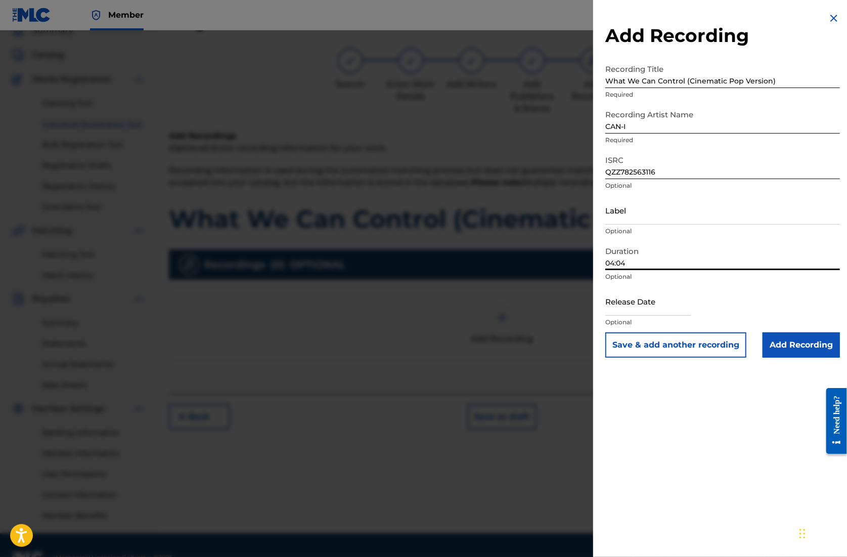
select select "7"
select select "2025"
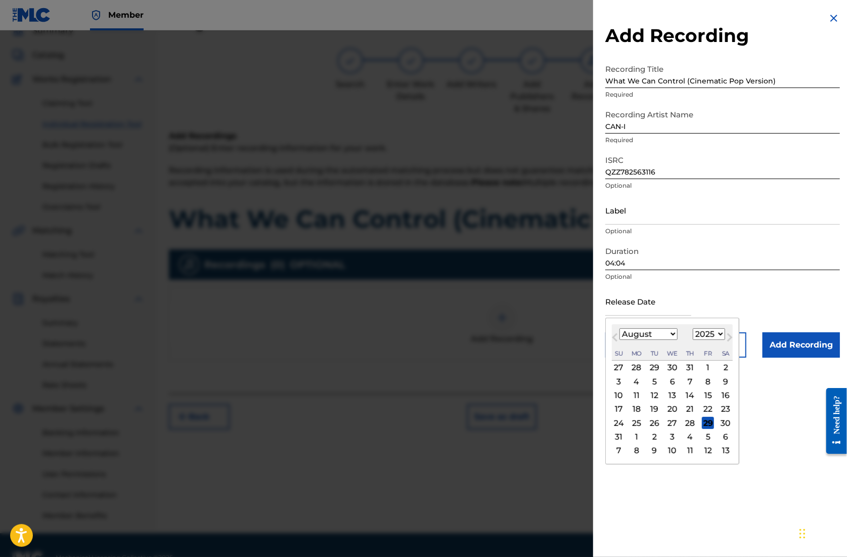
click at [674, 299] on input "text" at bounding box center [649, 301] width 86 height 29
type input "[DATE]"
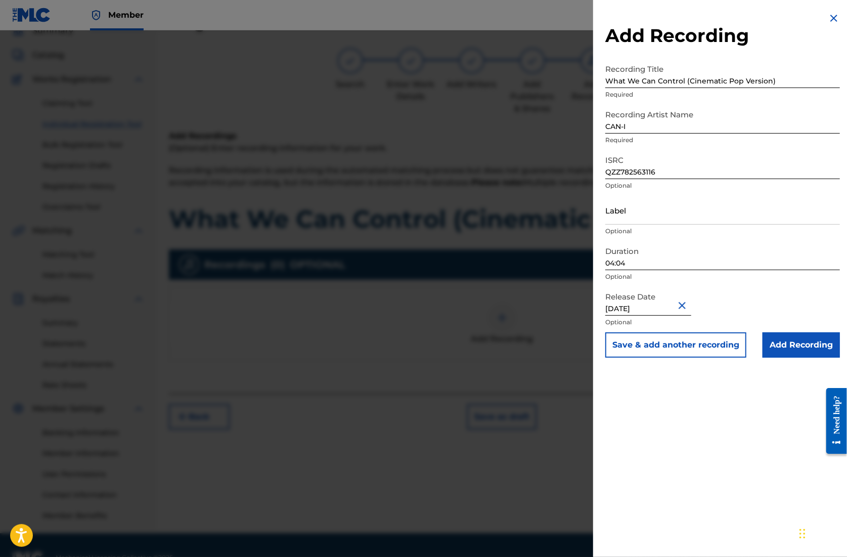
click at [799, 346] on input "Add Recording" at bounding box center [801, 344] width 77 height 25
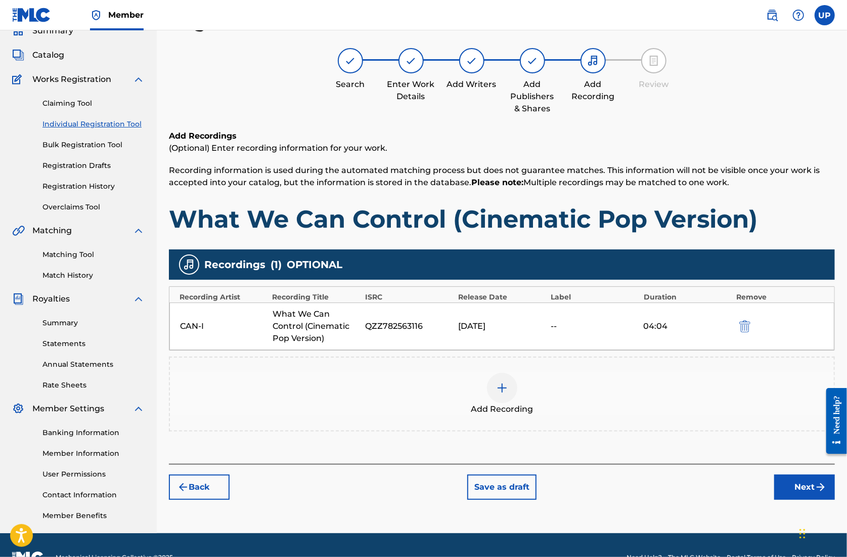
click at [791, 493] on button "Next" at bounding box center [805, 487] width 61 height 25
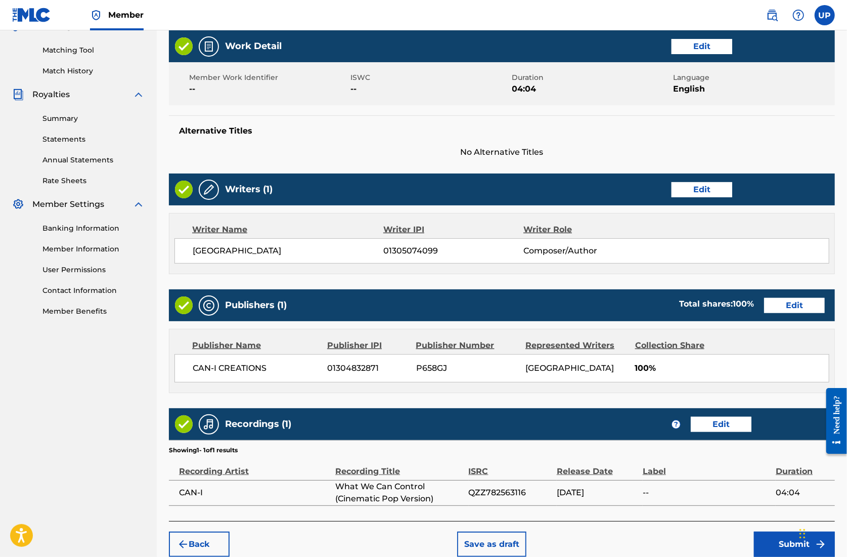
scroll to position [296, 0]
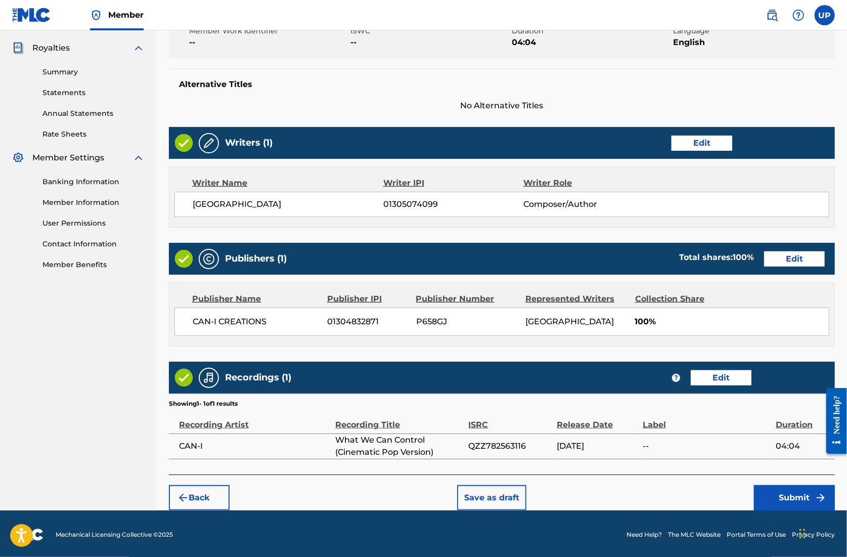
click at [799, 494] on button "Submit" at bounding box center [794, 497] width 81 height 25
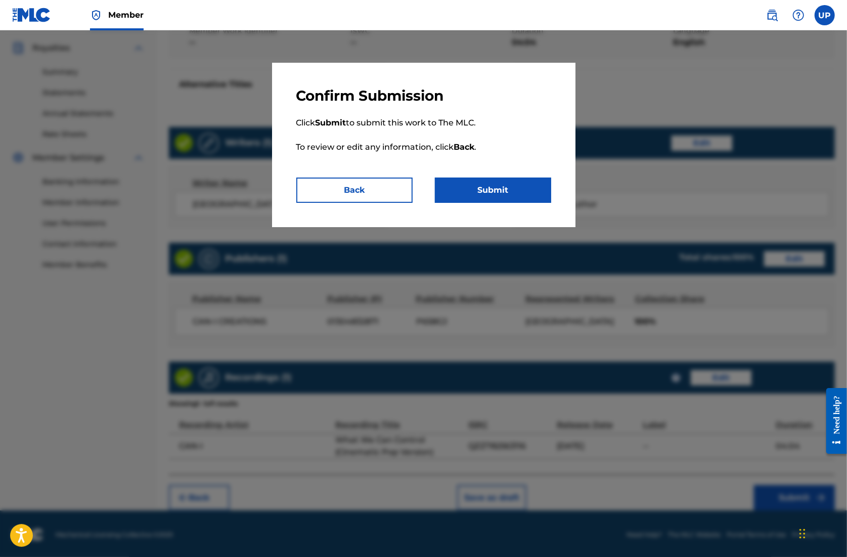
click at [473, 191] on button "Submit" at bounding box center [493, 190] width 116 height 25
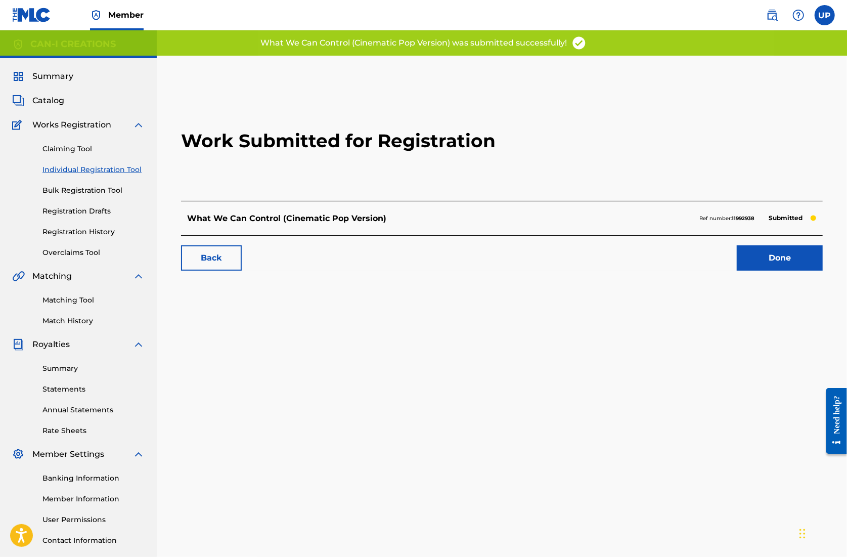
click at [768, 259] on link "Done" at bounding box center [780, 257] width 86 height 25
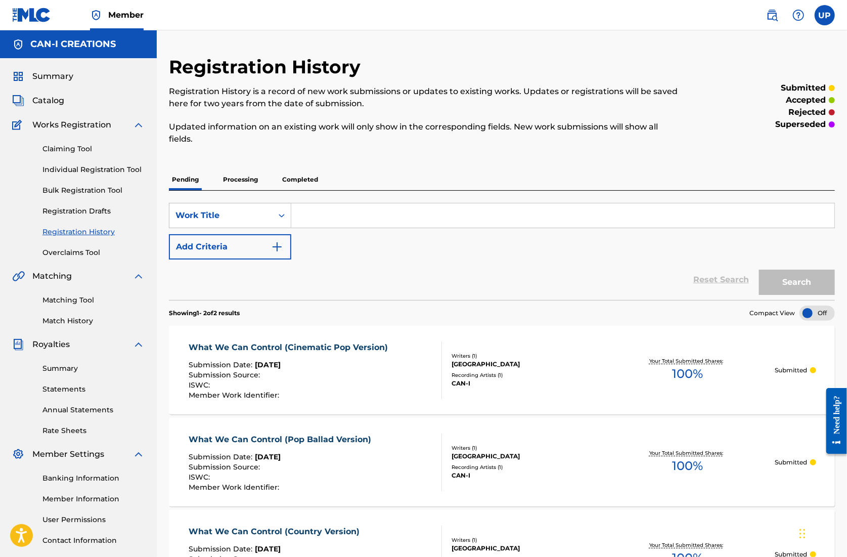
click at [121, 167] on link "Individual Registration Tool" at bounding box center [93, 169] width 102 height 11
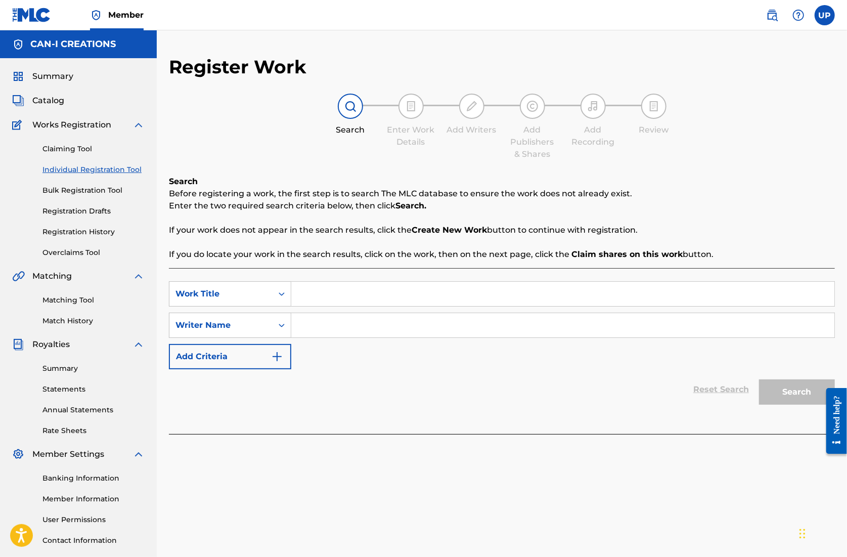
click at [323, 289] on input "Search Form" at bounding box center [562, 294] width 543 height 24
paste input "The Way You Love Me (Country Ballad - Duet)"
type input "The Way You Love Me (Country Ballad - Duet)"
click at [349, 326] on input "Search Form" at bounding box center [562, 325] width 543 height 24
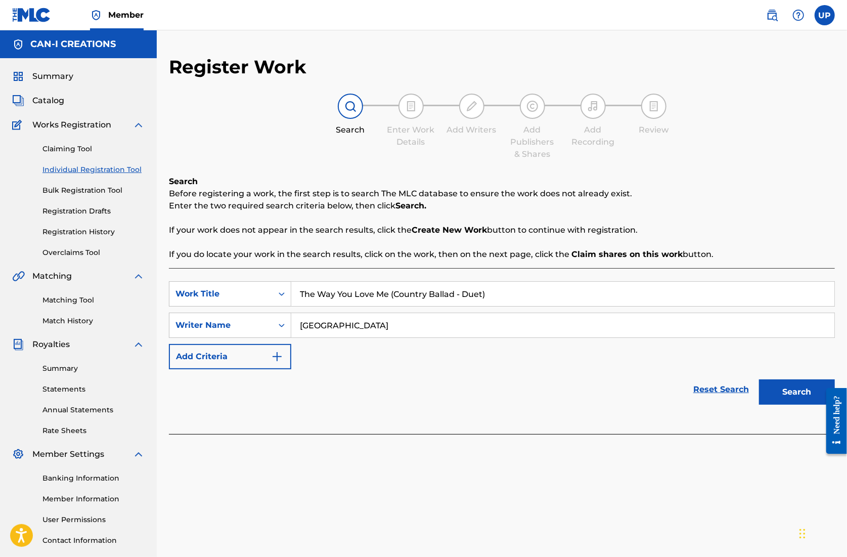
type input "[GEOGRAPHIC_DATA]"
click at [793, 390] on button "Search" at bounding box center [797, 391] width 76 height 25
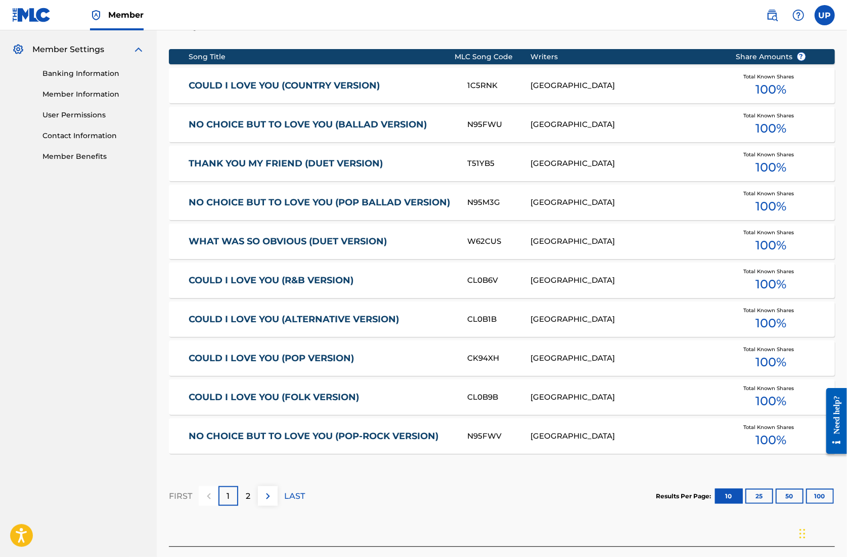
scroll to position [478, 0]
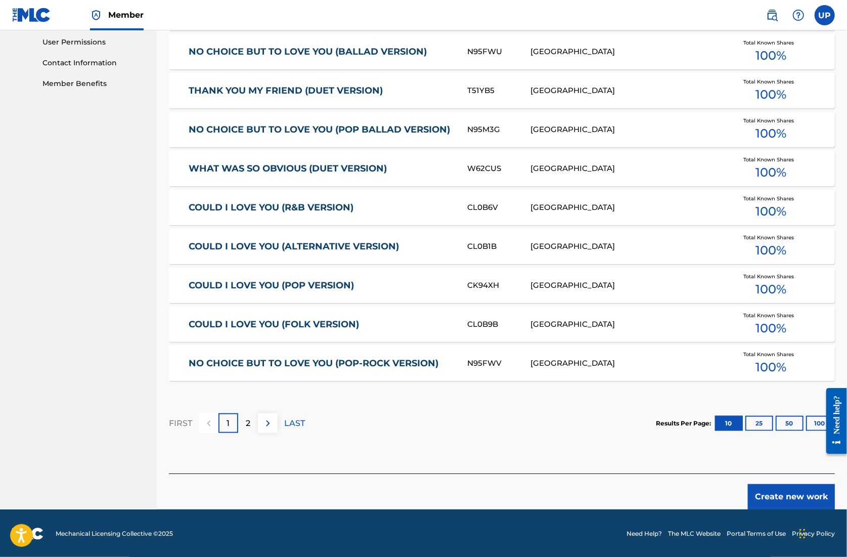
click at [786, 491] on button "Create new work" at bounding box center [791, 496] width 87 height 25
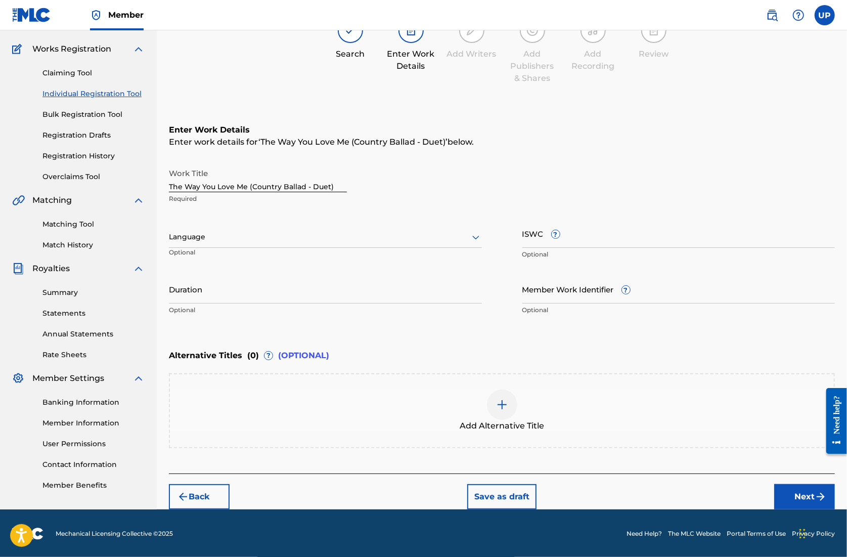
click at [289, 242] on div at bounding box center [325, 237] width 313 height 13
click at [274, 262] on div "English" at bounding box center [325, 259] width 312 height 23
click at [277, 284] on input "Duration" at bounding box center [325, 289] width 313 height 29
type input "04:36"
click at [812, 497] on button "Next" at bounding box center [805, 496] width 61 height 25
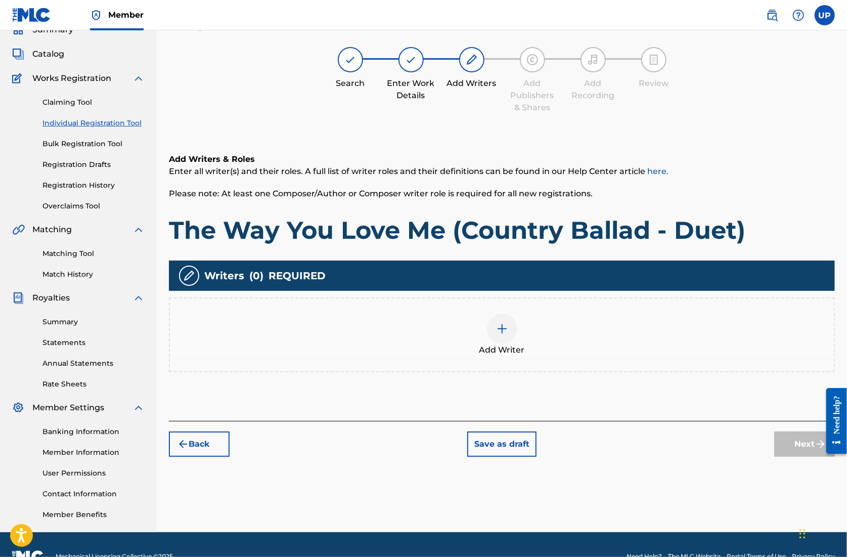
scroll to position [46, 0]
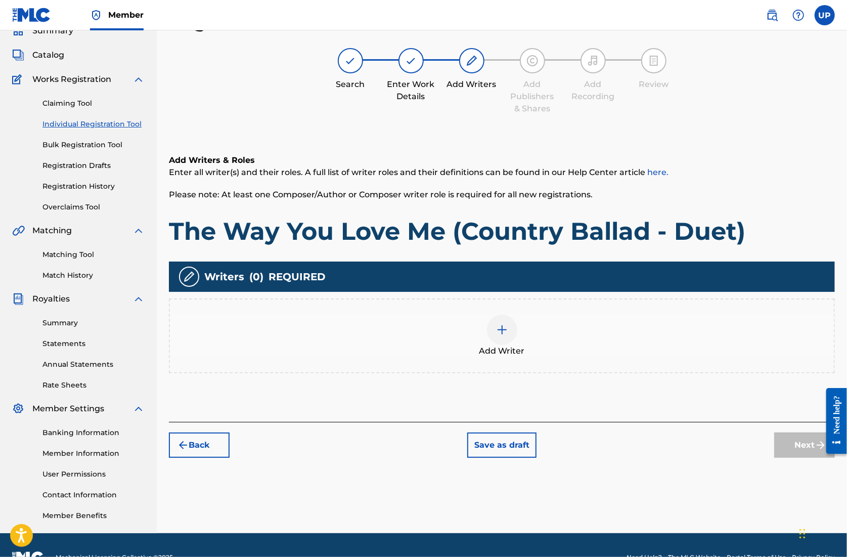
click at [507, 328] on img at bounding box center [502, 330] width 12 height 12
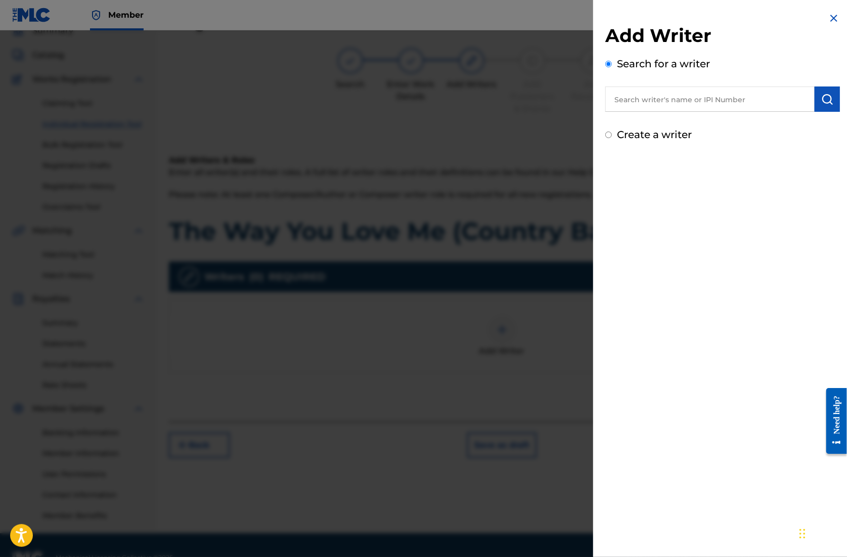
click at [665, 106] on input "text" at bounding box center [710, 99] width 209 height 25
paste input "01305074099"
type input "01305074099"
click at [828, 103] on img "submit" at bounding box center [828, 99] width 12 height 12
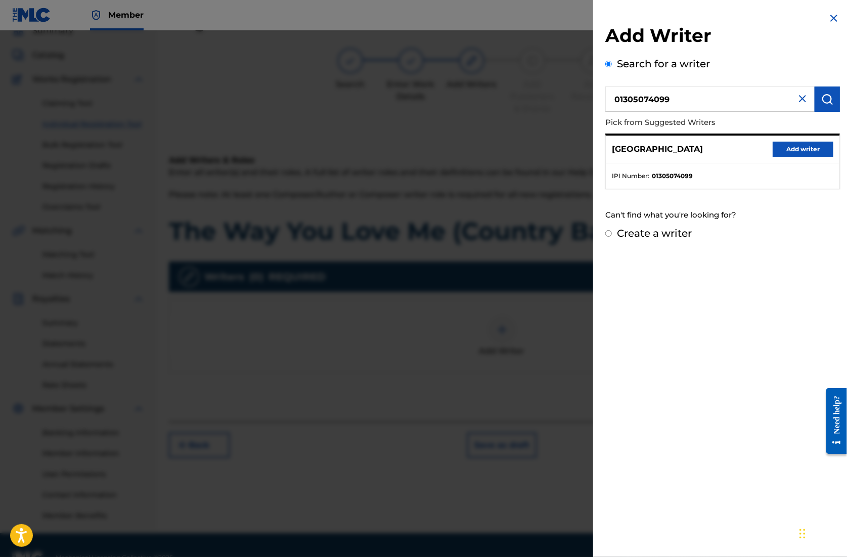
click at [806, 147] on button "Add writer" at bounding box center [803, 149] width 61 height 15
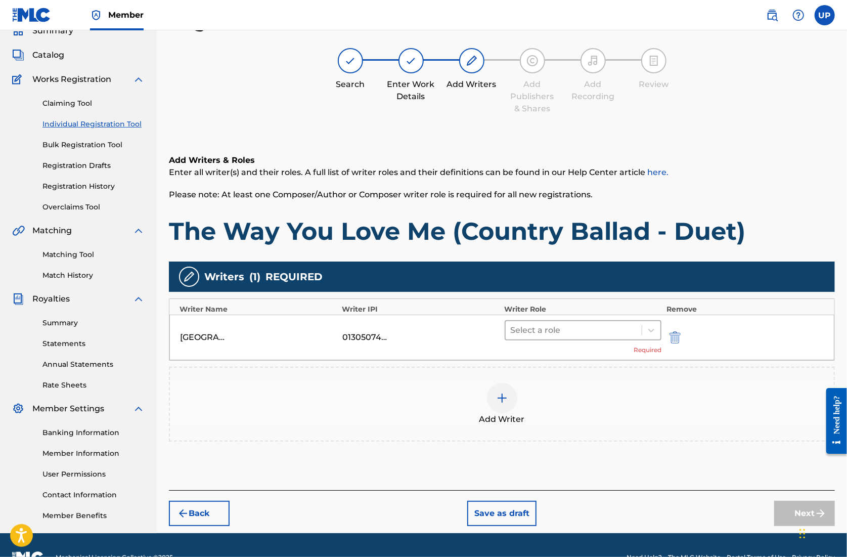
click at [590, 325] on div at bounding box center [574, 330] width 126 height 14
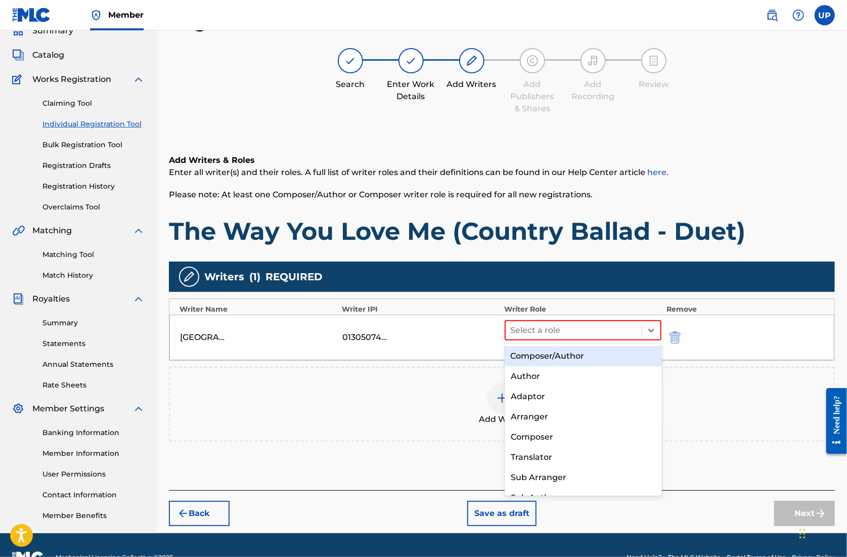
click at [553, 356] on div "Composer/Author" at bounding box center [583, 356] width 157 height 20
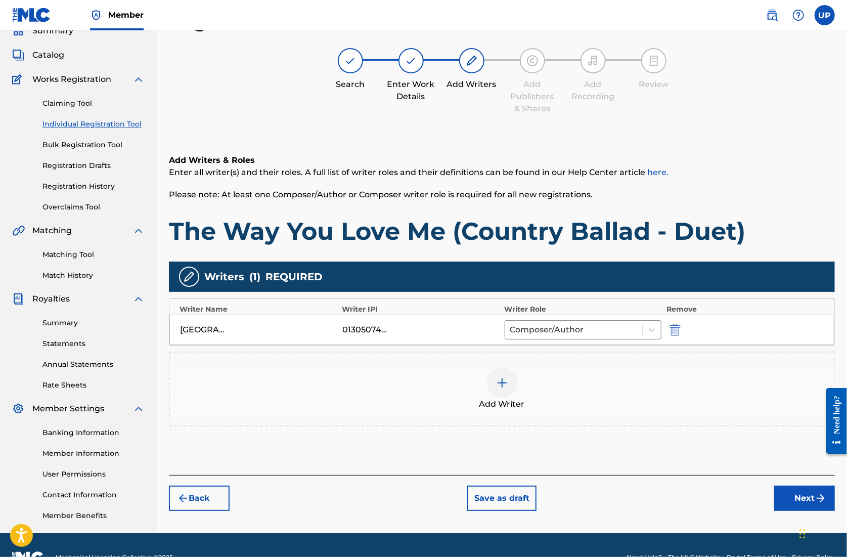
click at [791, 501] on button "Next" at bounding box center [805, 498] width 61 height 25
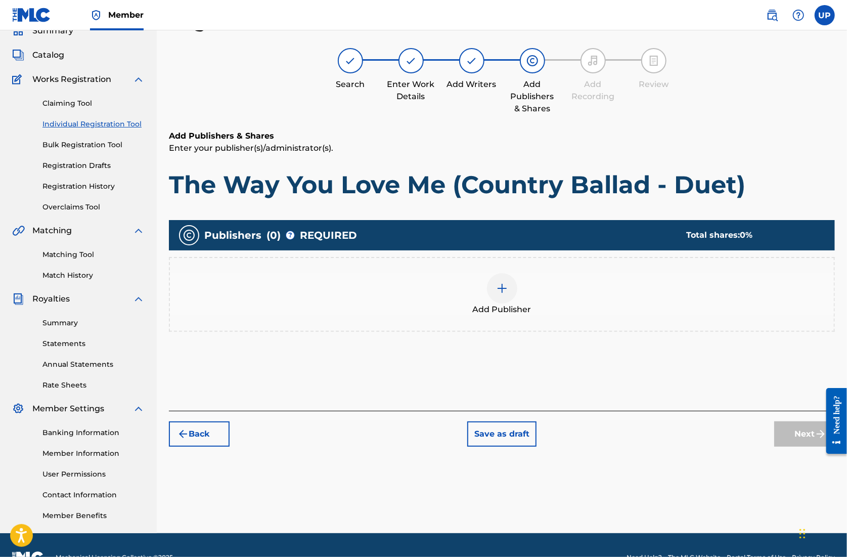
click at [500, 294] on img at bounding box center [502, 288] width 12 height 12
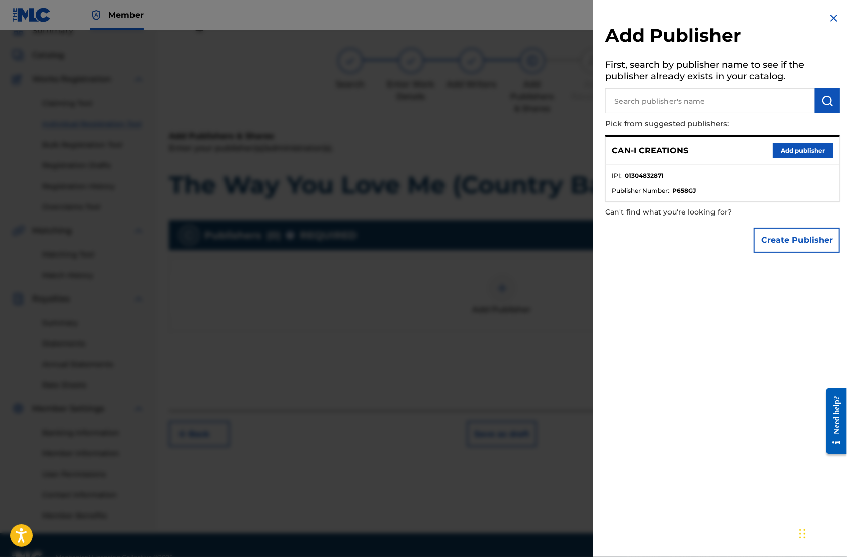
click at [796, 151] on button "Add publisher" at bounding box center [803, 150] width 61 height 15
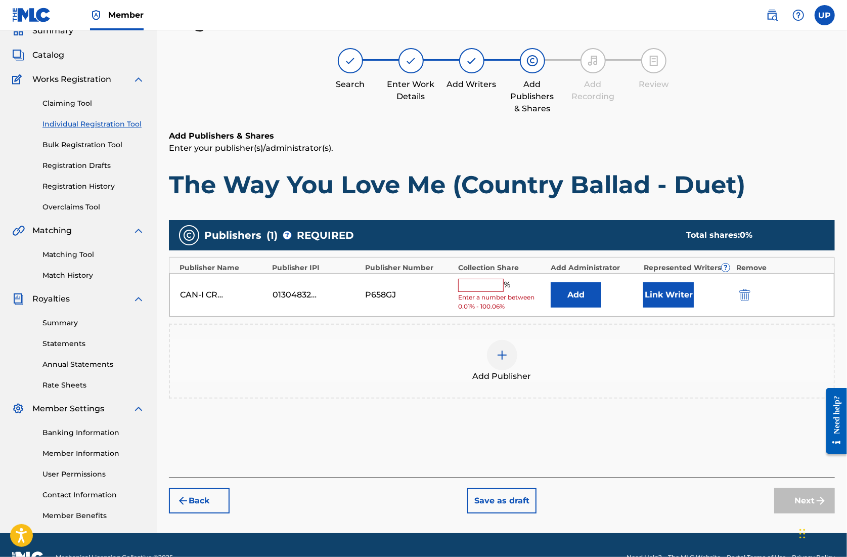
click at [491, 283] on input "text" at bounding box center [481, 285] width 46 height 13
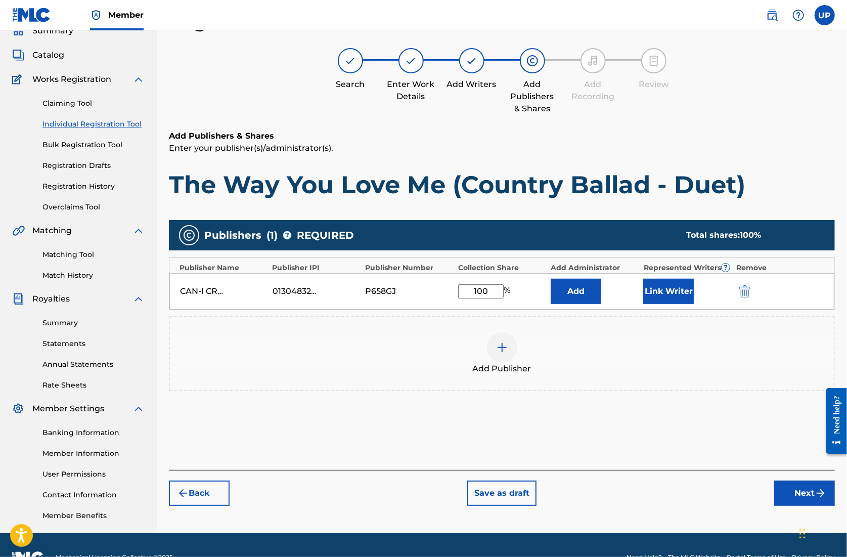
type input "100"
click at [682, 299] on button "Link Writer" at bounding box center [669, 291] width 51 height 25
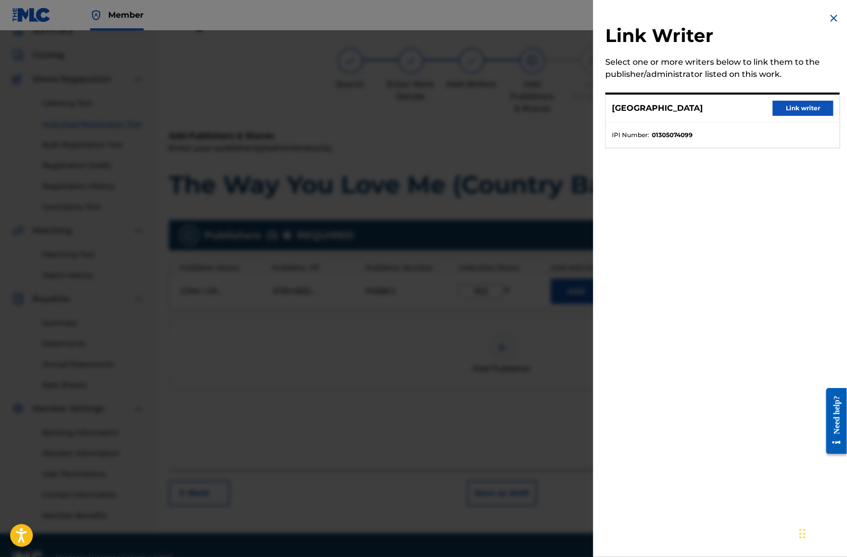
click at [788, 109] on button "Link writer" at bounding box center [803, 108] width 61 height 15
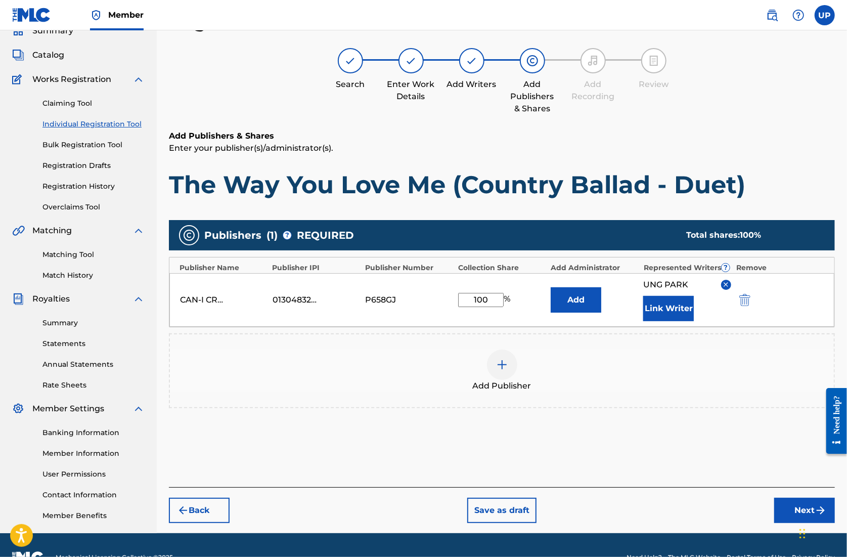
click at [797, 506] on button "Next" at bounding box center [805, 510] width 61 height 25
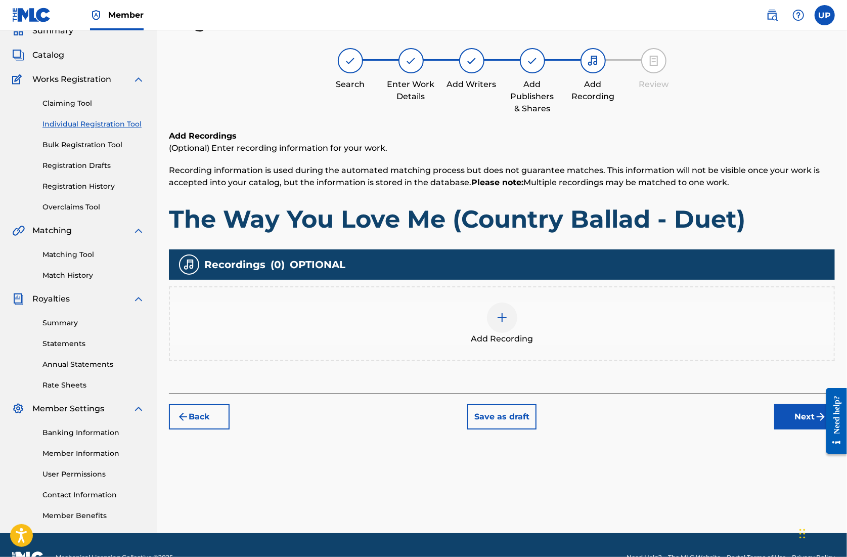
click at [506, 322] on img at bounding box center [502, 318] width 12 height 12
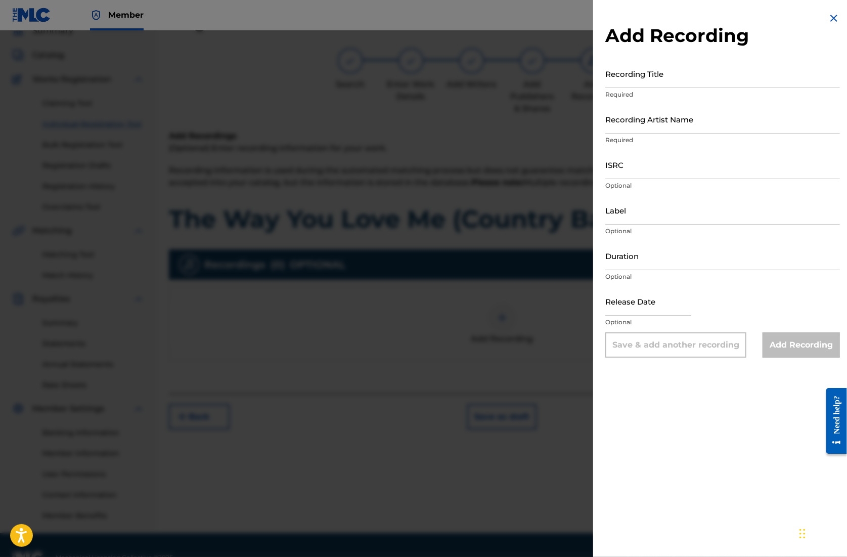
click at [643, 82] on input "Recording Title" at bounding box center [723, 73] width 235 height 29
paste input "The Way You Love Me (Country Ballad - Duet)"
type input "The Way You Love Me (Country Ballad - Duet)"
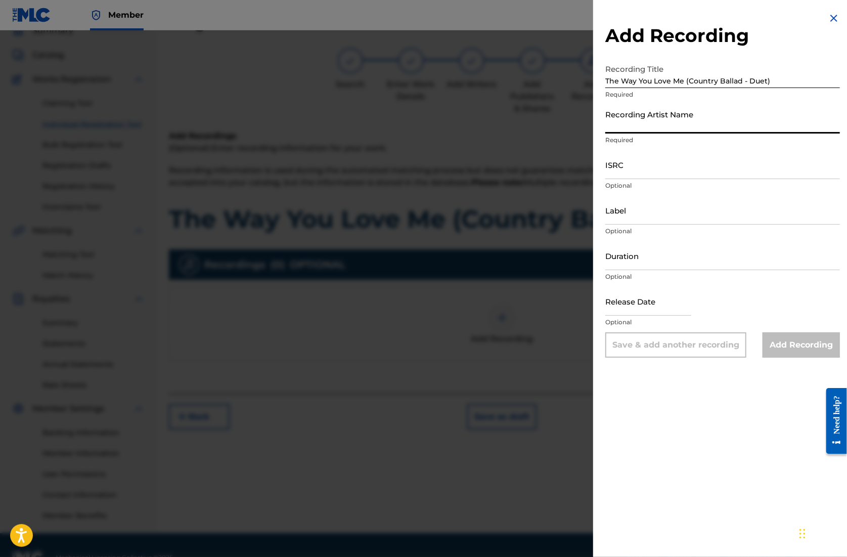
click at [651, 132] on input "Recording Artist Name" at bounding box center [723, 119] width 235 height 29
type input "CAN-I"
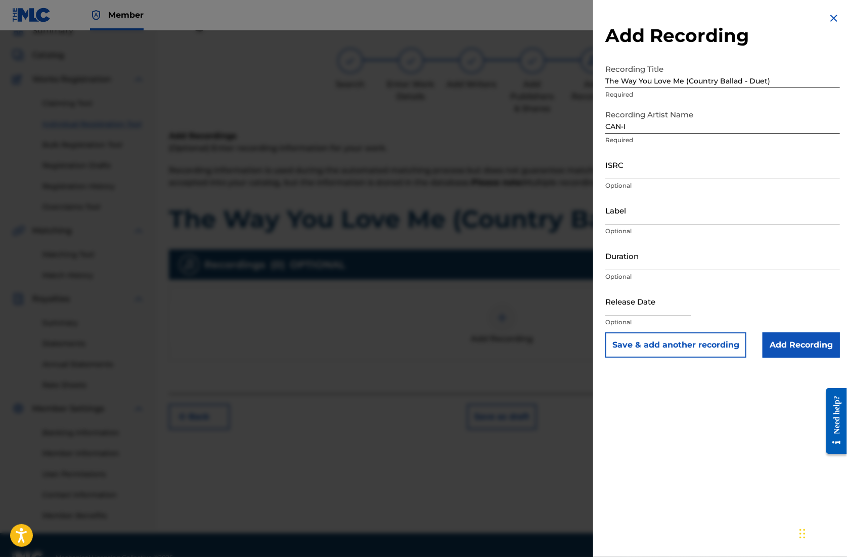
click at [634, 173] on input "ISRC" at bounding box center [723, 164] width 235 height 29
paste input "QZZ782567976"
type input "QZZ782567976"
click at [657, 263] on input "Duration" at bounding box center [723, 255] width 235 height 29
type input "04:36"
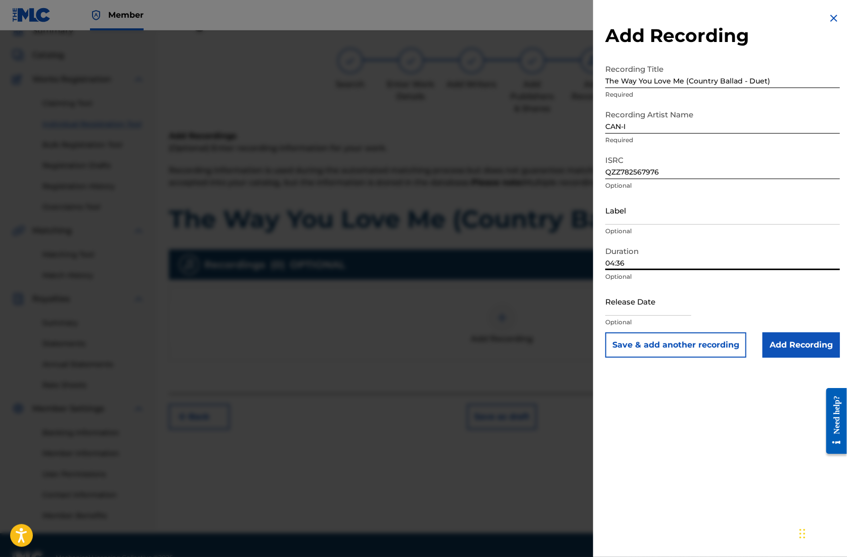
click at [636, 315] on input "text" at bounding box center [649, 301] width 86 height 29
select select "7"
select select "2025"
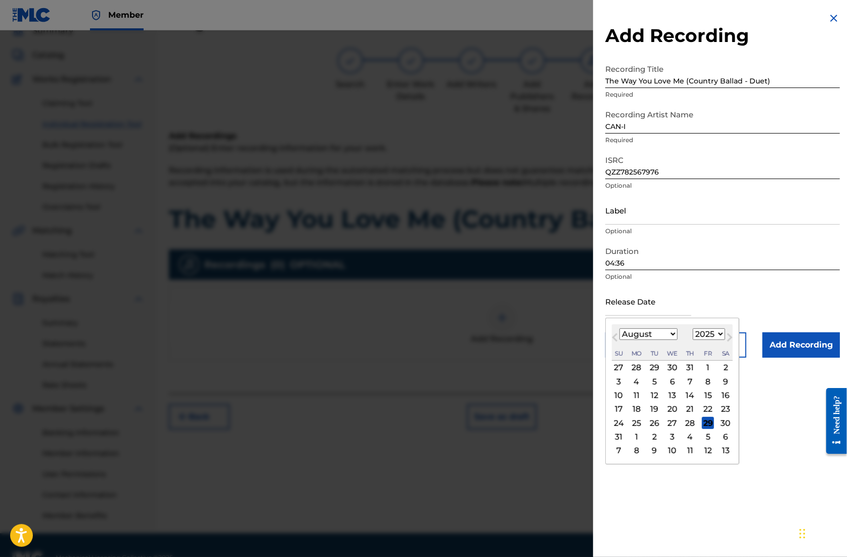
click at [691, 409] on div "21" at bounding box center [690, 409] width 12 height 12
type input "[DATE]"
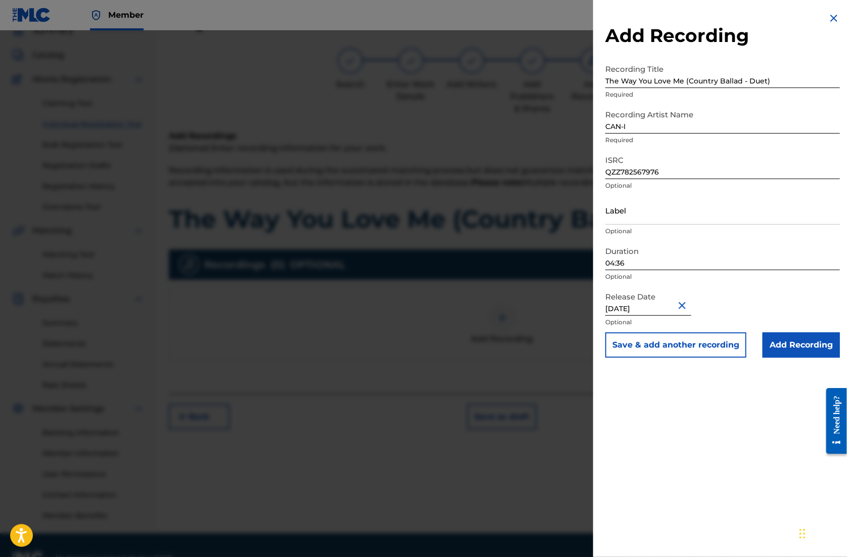
click at [791, 348] on input "Add Recording" at bounding box center [801, 344] width 77 height 25
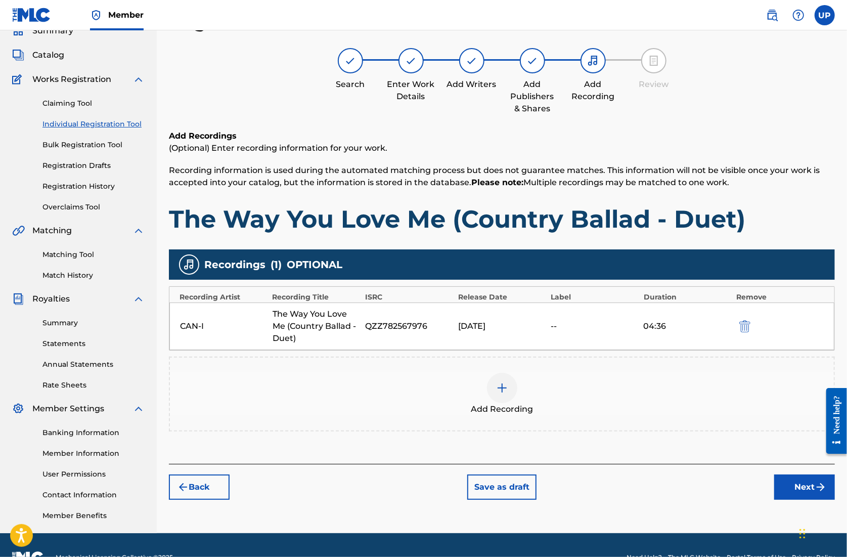
click at [802, 485] on button "Next" at bounding box center [805, 487] width 61 height 25
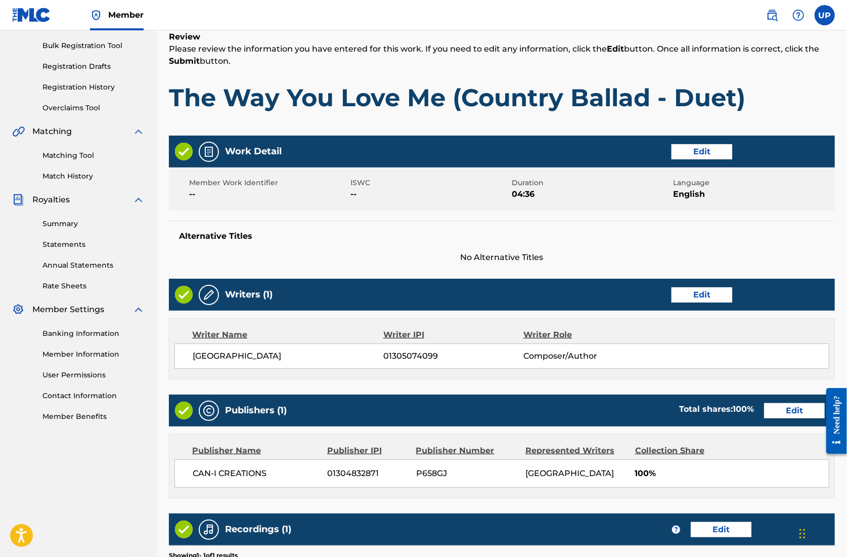
scroll to position [296, 0]
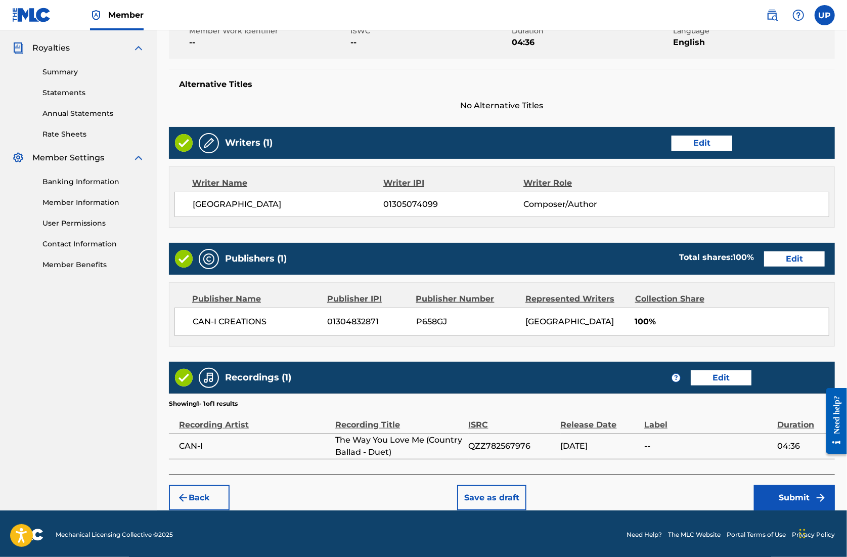
click at [791, 495] on button "Submit" at bounding box center [794, 497] width 81 height 25
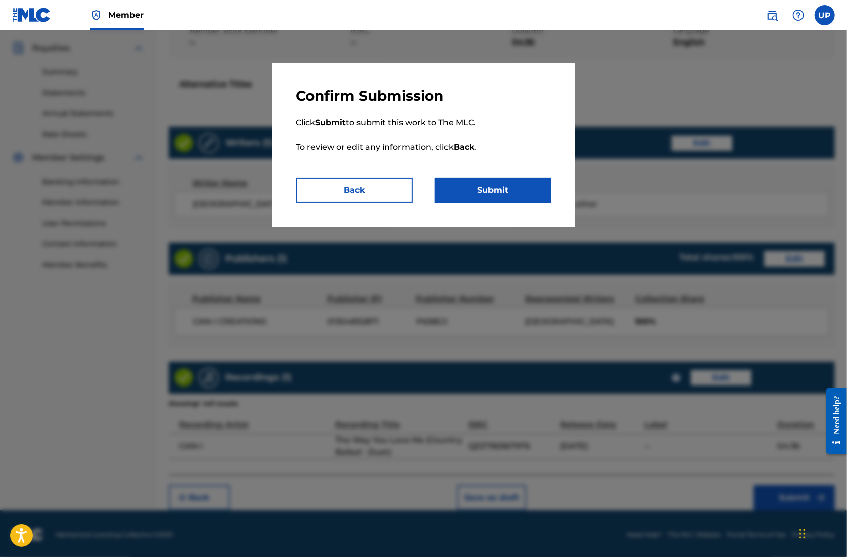
click at [507, 187] on button "Submit" at bounding box center [493, 190] width 116 height 25
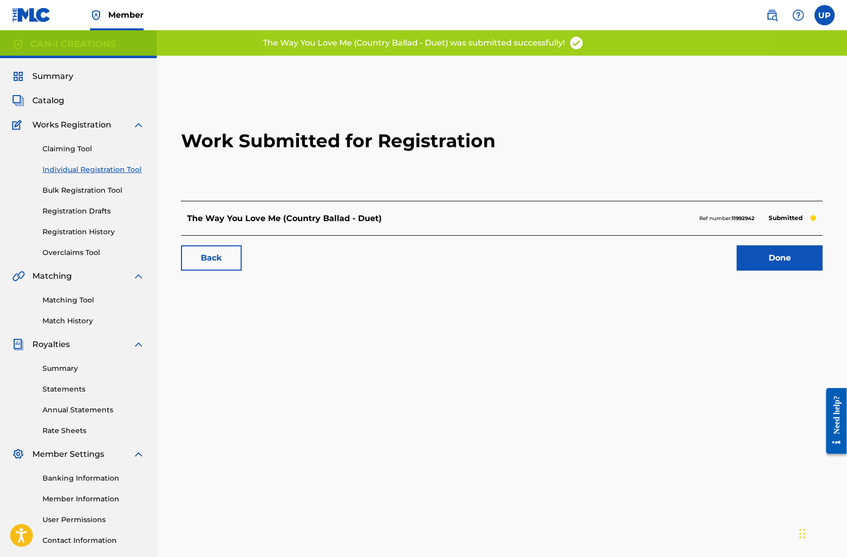
click at [778, 253] on link "Done" at bounding box center [780, 257] width 86 height 25
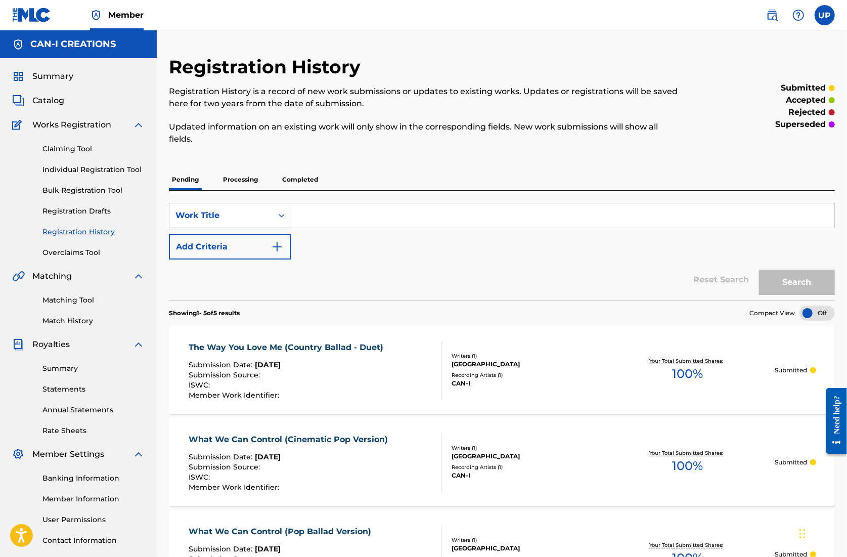
click at [79, 170] on link "Individual Registration Tool" at bounding box center [93, 169] width 102 height 11
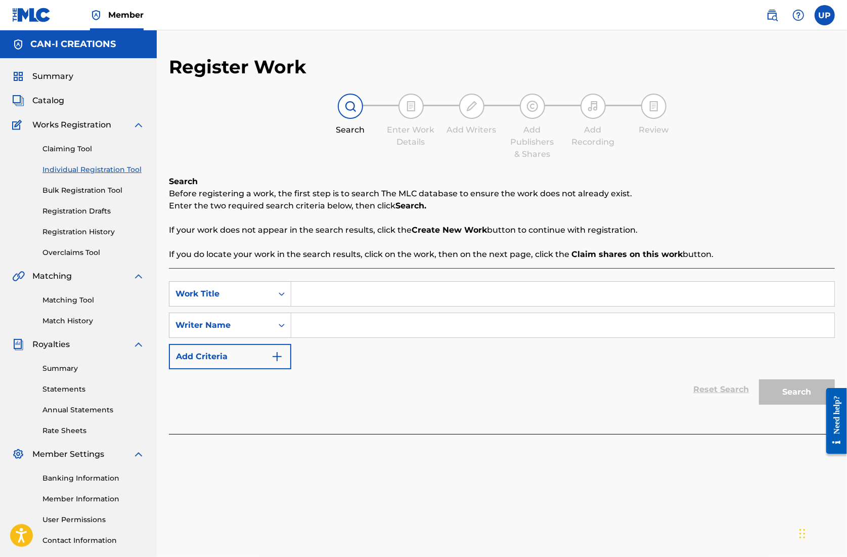
click at [352, 283] on input "Search Form" at bounding box center [562, 294] width 543 height 24
paste input "The Way You Love Me (Power Ballad)"
type input "The Way You Love Me (Power Ballad)"
click at [350, 328] on input "Search Form" at bounding box center [562, 325] width 543 height 24
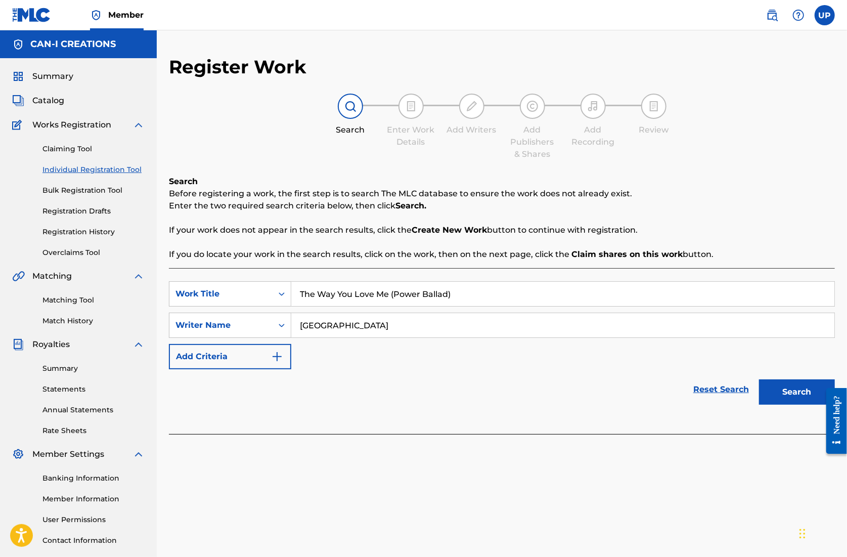
type input "[GEOGRAPHIC_DATA]"
click at [801, 398] on button "Search" at bounding box center [797, 391] width 76 height 25
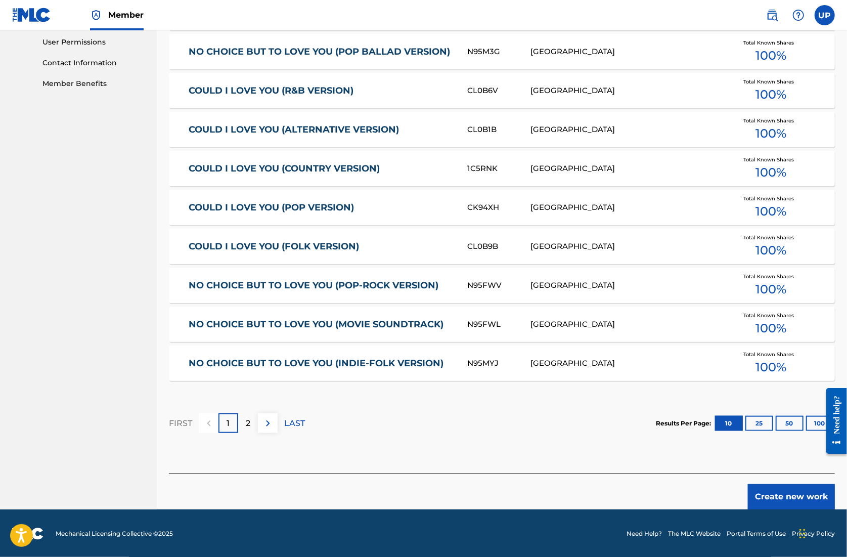
click at [767, 496] on button "Create new work" at bounding box center [791, 496] width 87 height 25
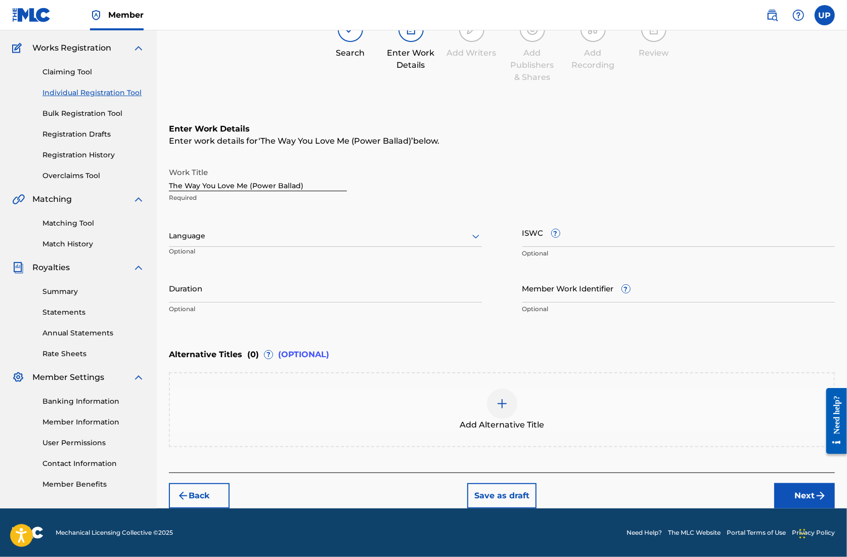
scroll to position [76, 0]
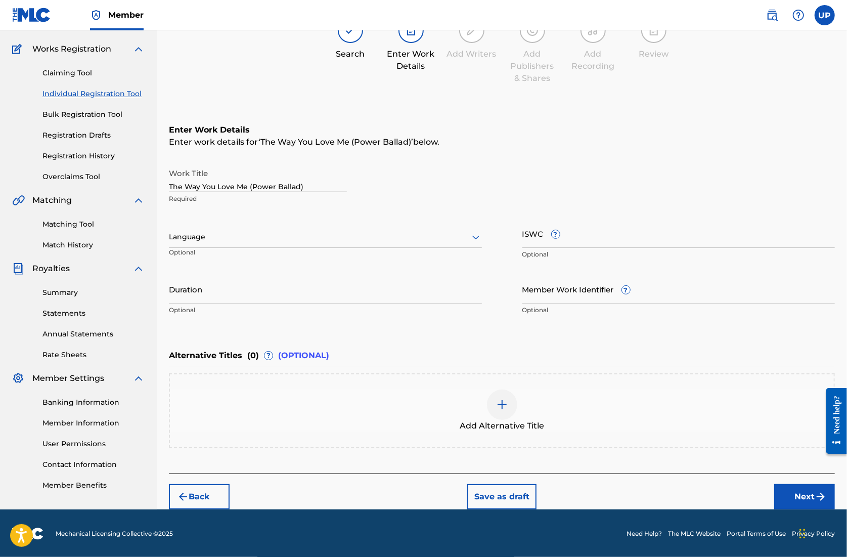
click at [276, 232] on div at bounding box center [325, 237] width 313 height 13
click at [249, 256] on div "English" at bounding box center [325, 259] width 312 height 23
click at [218, 300] on input "Duration" at bounding box center [325, 289] width 313 height 29
type input "04:49"
click at [818, 487] on button "Next" at bounding box center [805, 496] width 61 height 25
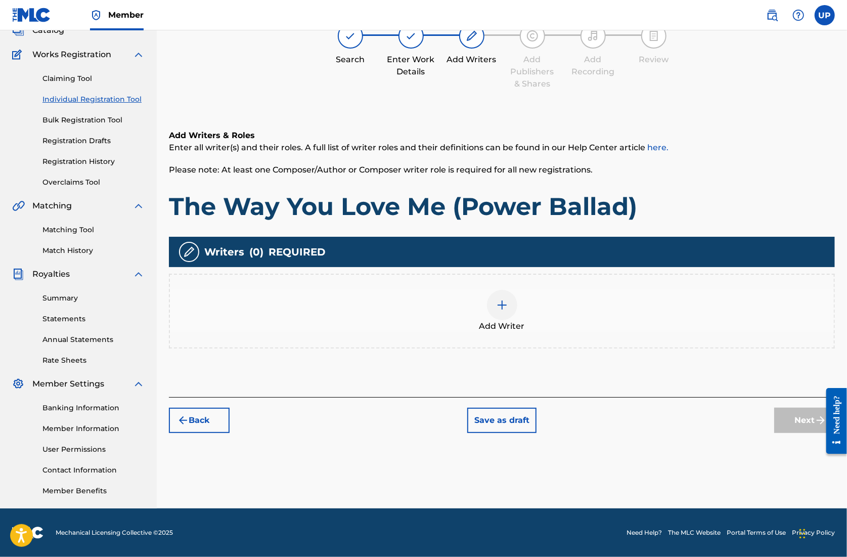
scroll to position [46, 0]
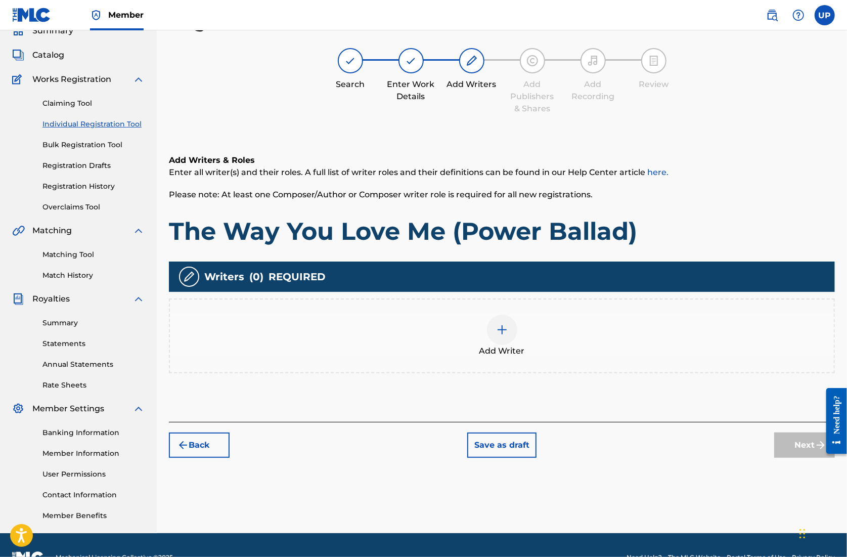
click at [499, 335] on img at bounding box center [502, 330] width 12 height 12
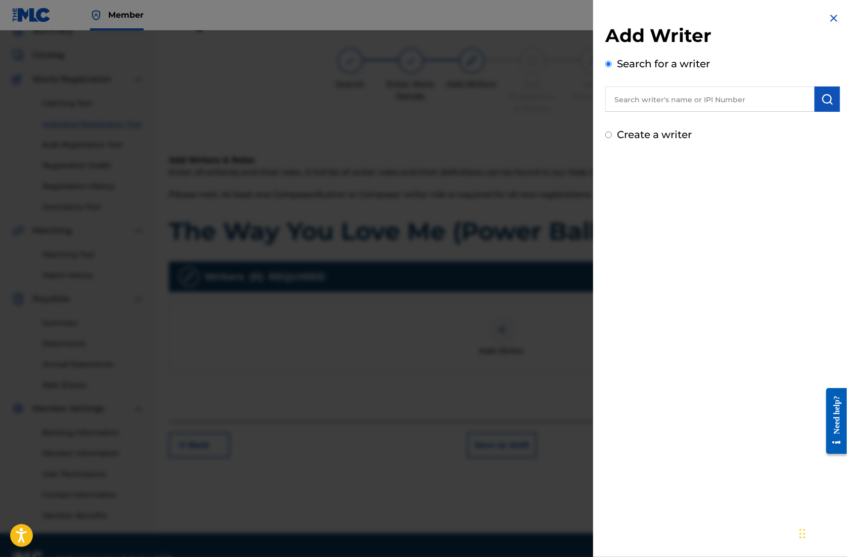
click at [665, 101] on input "text" at bounding box center [710, 99] width 209 height 25
paste input "01305074099"
type input "01305074099"
click at [829, 108] on button "submit" at bounding box center [827, 99] width 25 height 25
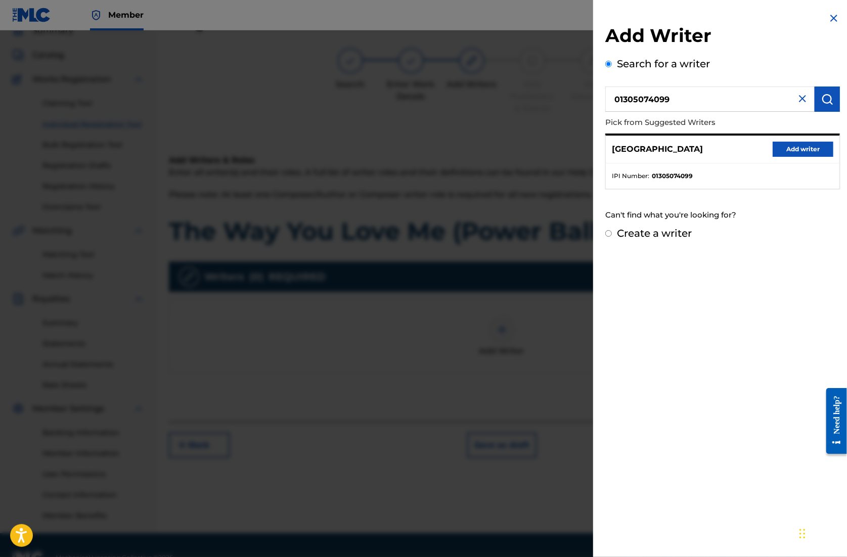
click at [792, 149] on button "Add writer" at bounding box center [803, 149] width 61 height 15
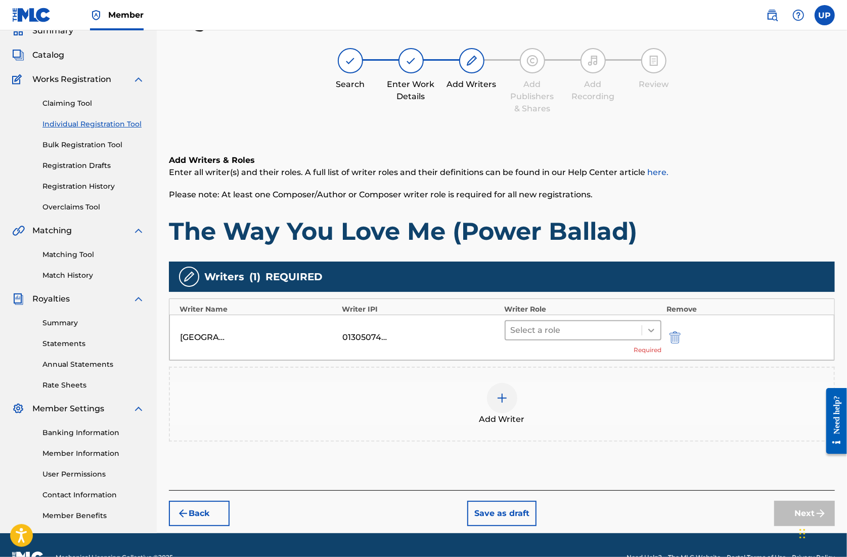
click at [649, 333] on icon at bounding box center [652, 330] width 10 height 10
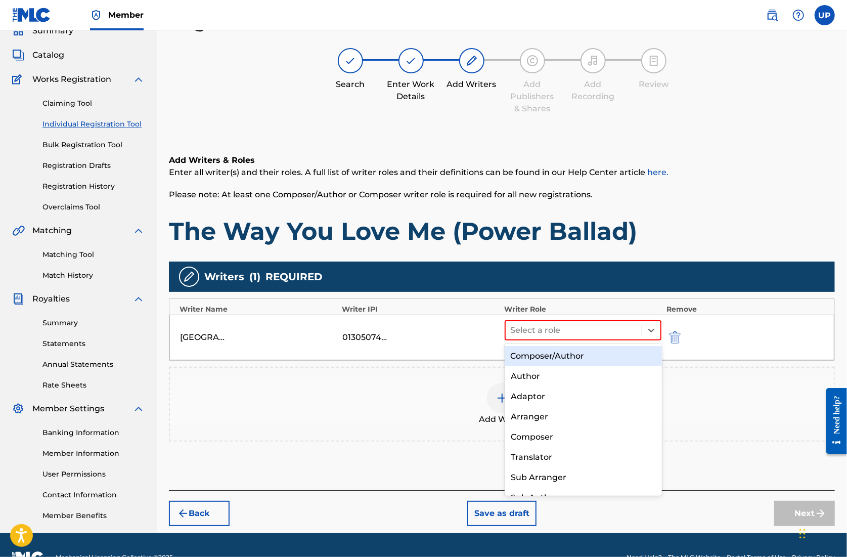
click at [586, 349] on div "Composer/Author" at bounding box center [583, 356] width 157 height 20
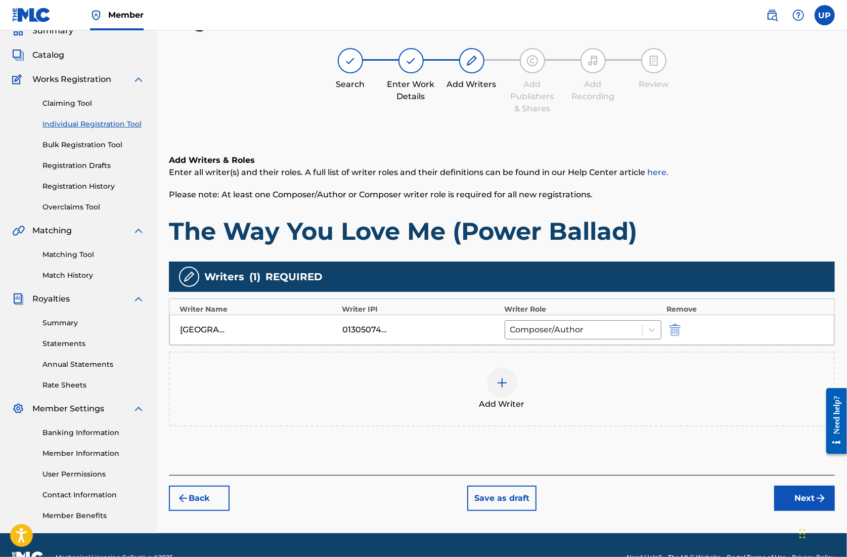
click at [798, 495] on button "Next" at bounding box center [805, 498] width 61 height 25
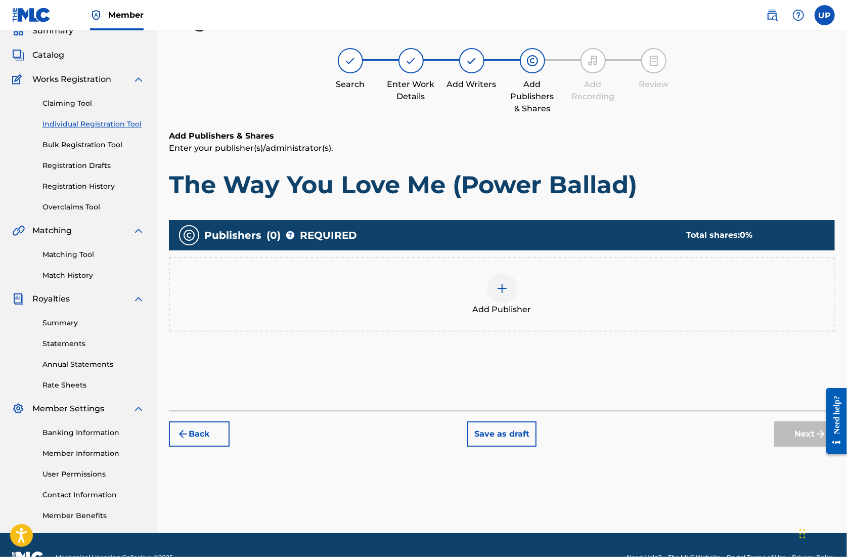
click at [511, 288] on div at bounding box center [502, 288] width 30 height 30
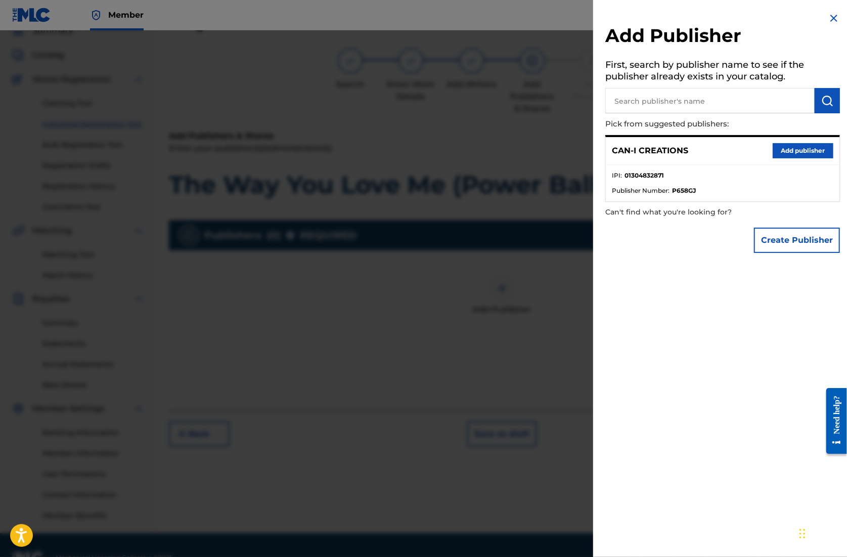
click at [801, 144] on button "Add publisher" at bounding box center [803, 150] width 61 height 15
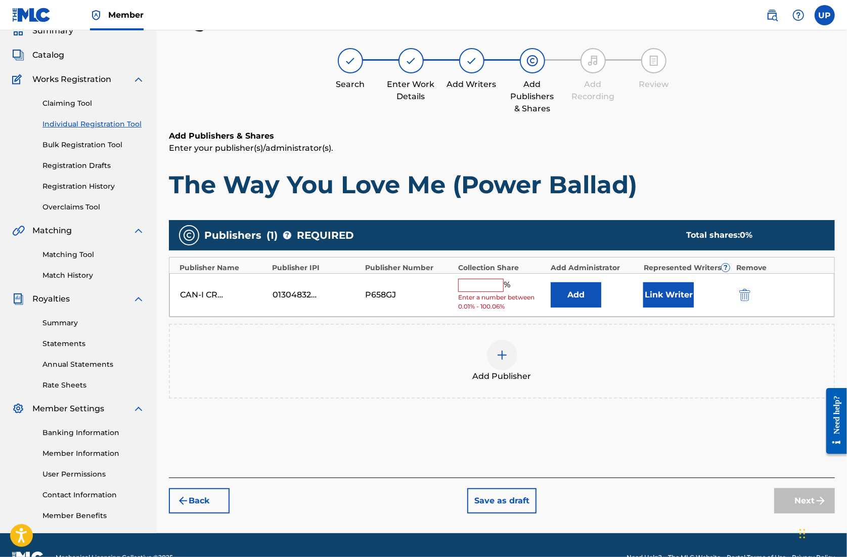
click at [505, 282] on span "%" at bounding box center [508, 285] width 9 height 13
click at [497, 287] on input "text" at bounding box center [481, 285] width 46 height 13
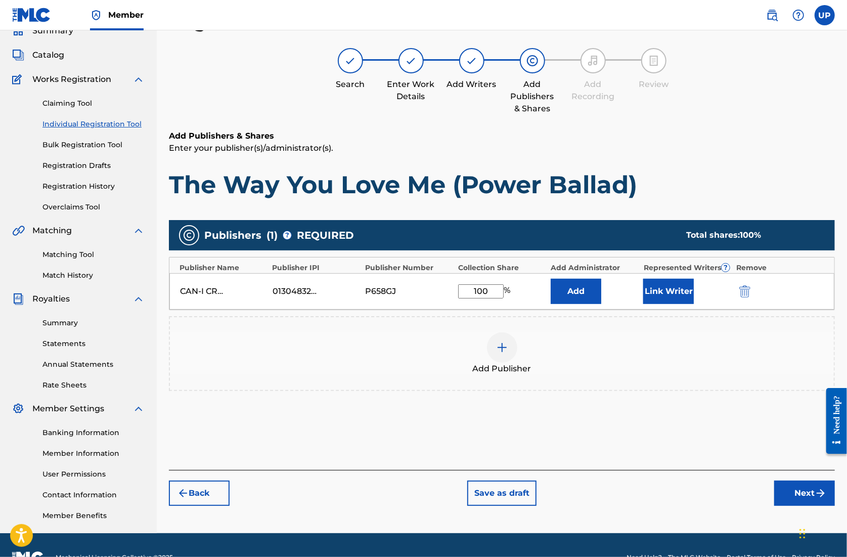
type input "100"
click at [677, 289] on button "Link Writer" at bounding box center [669, 291] width 51 height 25
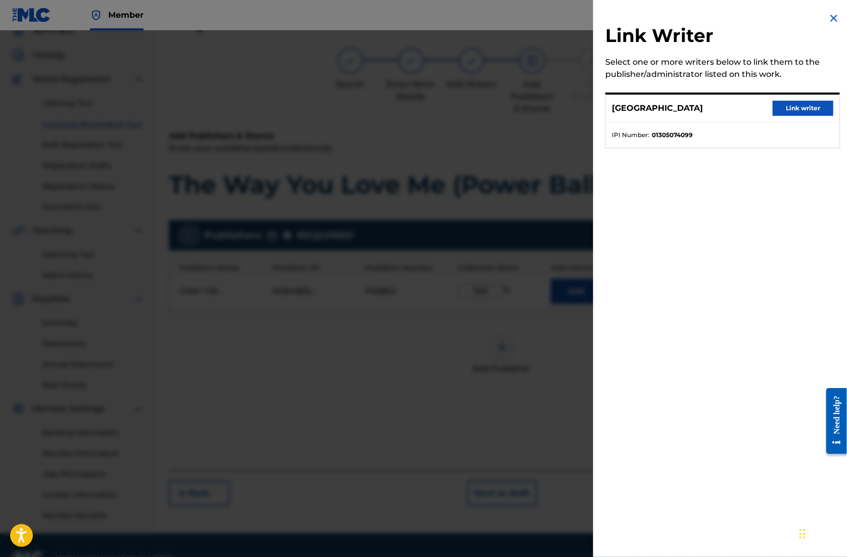
click at [815, 104] on button "Link writer" at bounding box center [803, 108] width 61 height 15
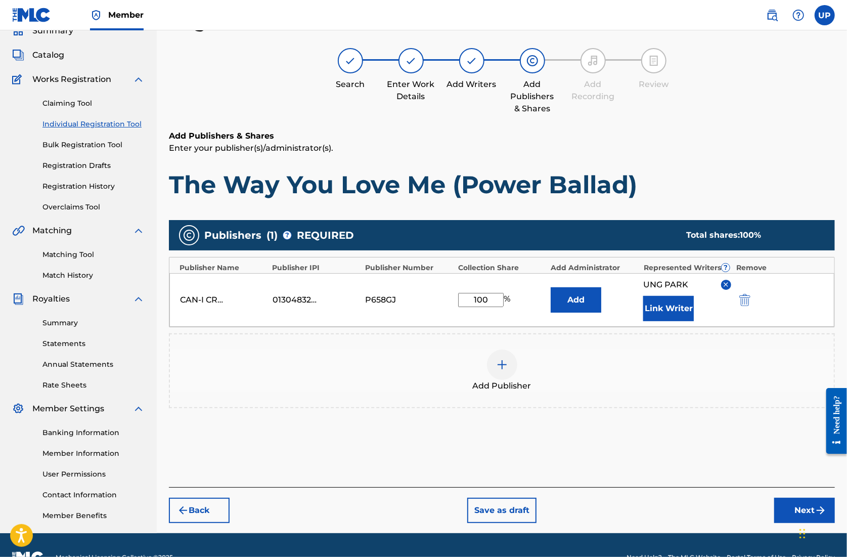
click at [796, 509] on button "Next" at bounding box center [805, 510] width 61 height 25
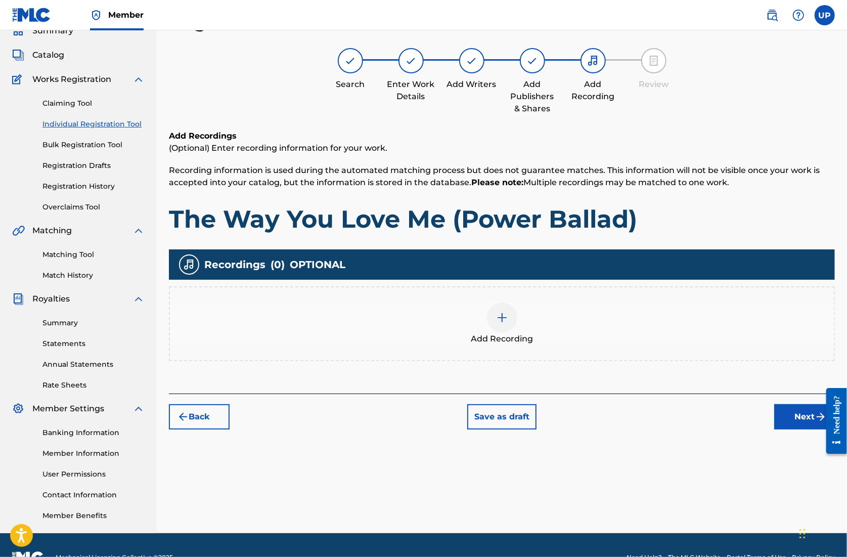
click at [500, 320] on img at bounding box center [502, 318] width 12 height 12
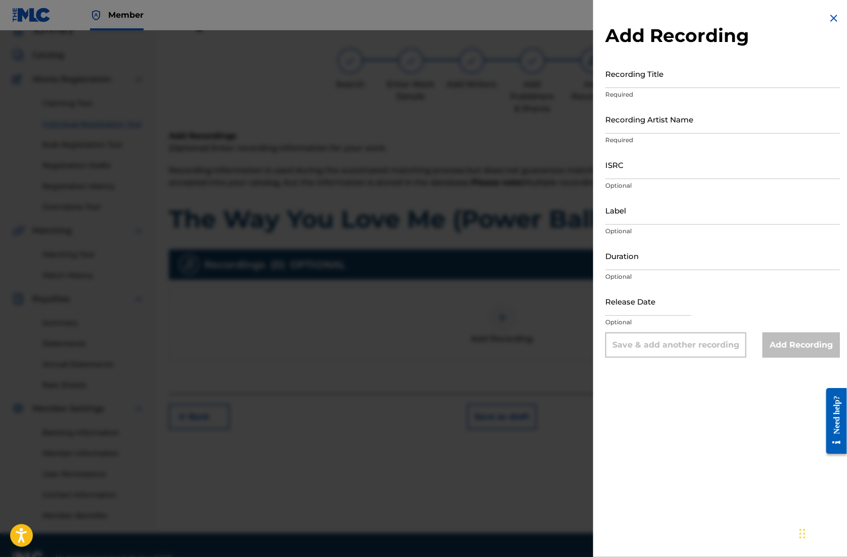
click at [619, 80] on input "Recording Title" at bounding box center [723, 73] width 235 height 29
paste input "The Way You Love Me (Power Ballad)"
type input "The Way You Love Me (Power Ballad)"
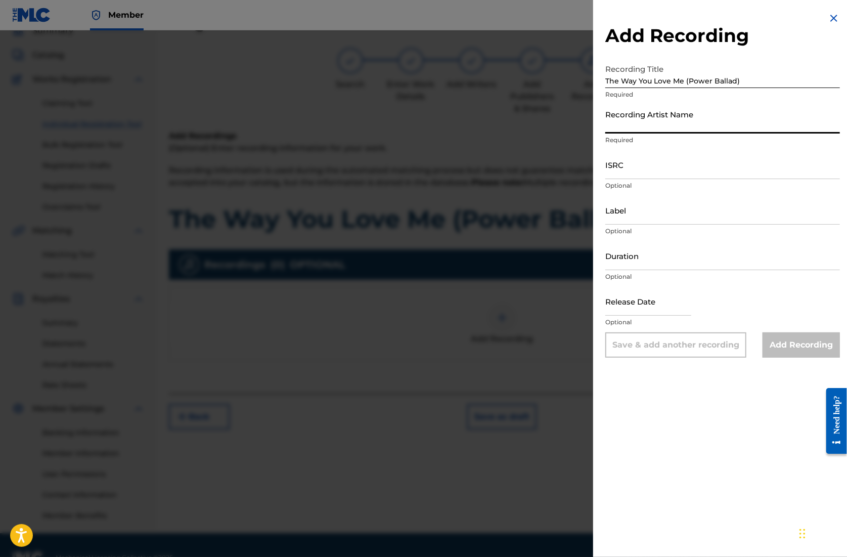
click at [637, 122] on input "Recording Artist Name" at bounding box center [723, 119] width 235 height 29
type input "CAN-I"
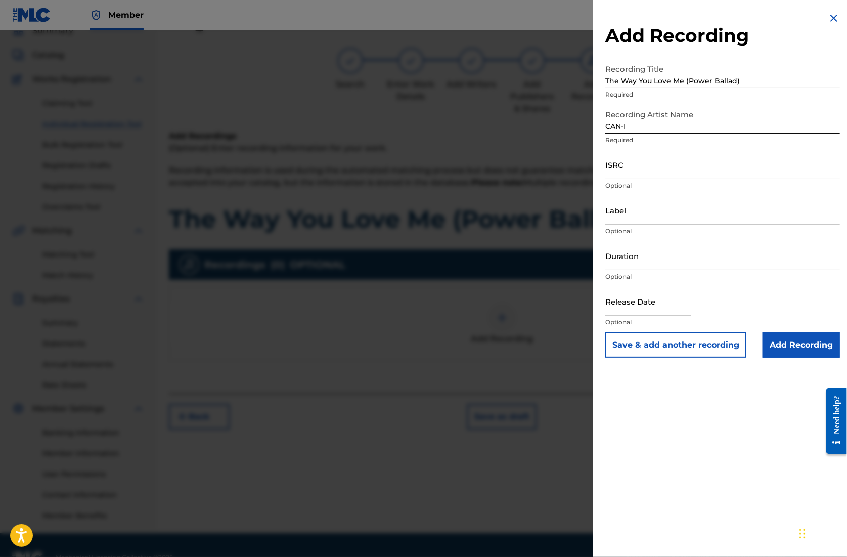
click at [648, 173] on input "ISRC" at bounding box center [723, 164] width 235 height 29
paste input "QZZ792521966"
type input "QZZ792521966"
click at [638, 264] on input "Duration" at bounding box center [723, 255] width 235 height 29
type input "04:49"
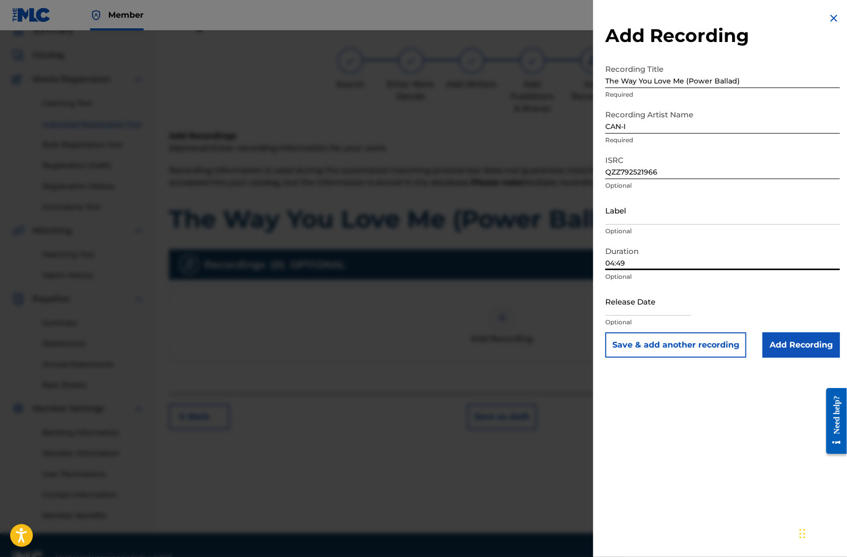
click at [653, 314] on input "text" at bounding box center [649, 301] width 86 height 29
select select "7"
select select "2025"
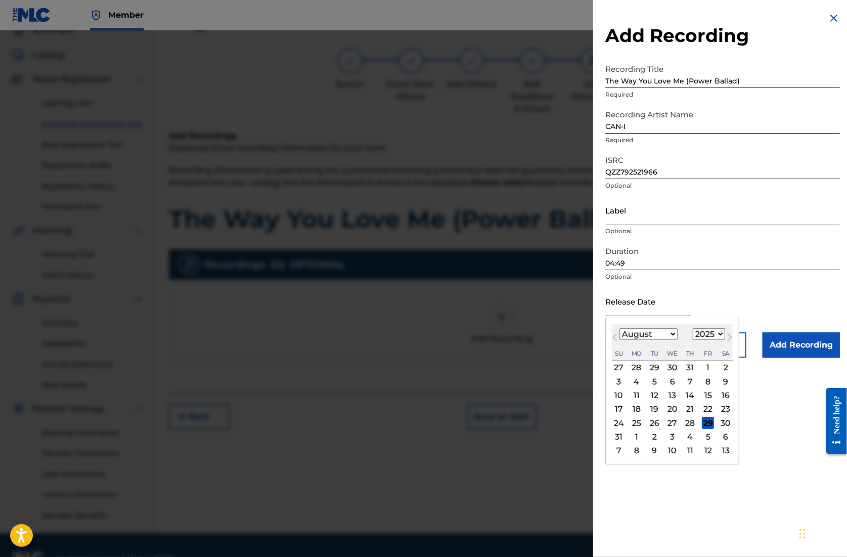
type input "[DATE]"
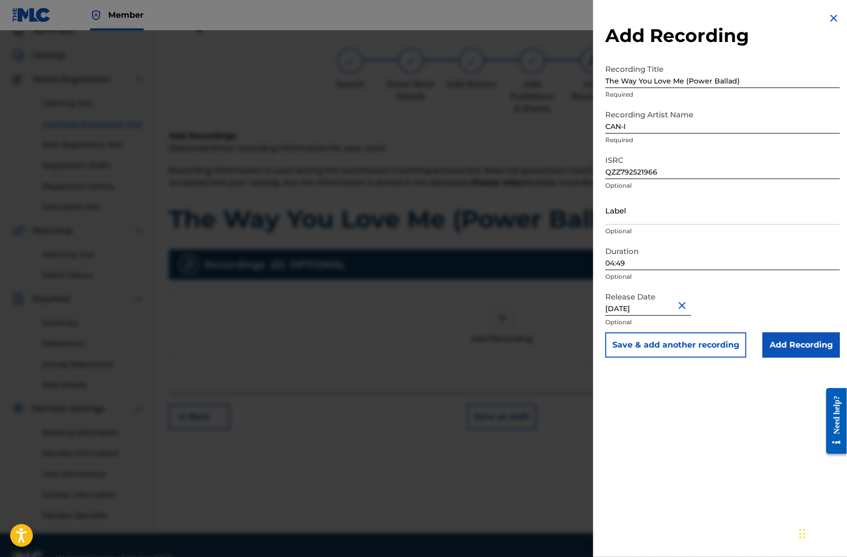
click at [802, 346] on input "Add Recording" at bounding box center [801, 344] width 77 height 25
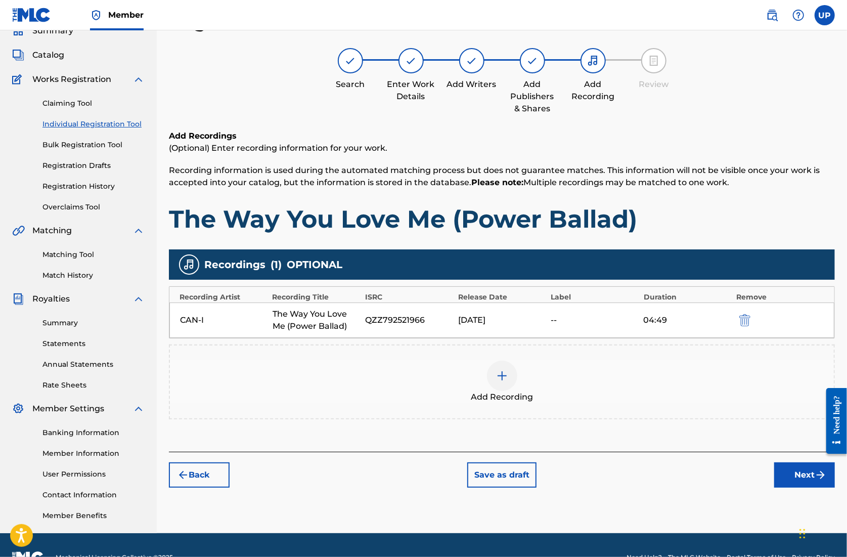
click at [800, 474] on button "Next" at bounding box center [805, 474] width 61 height 25
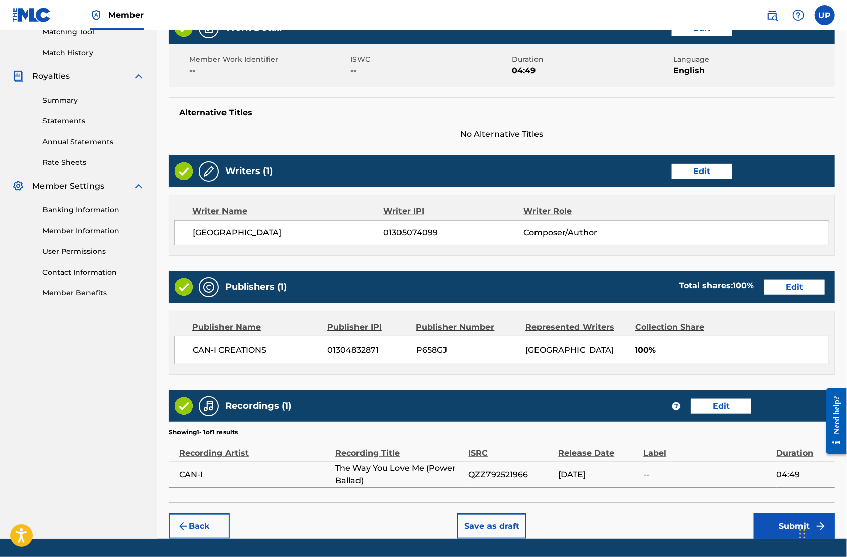
scroll to position [296, 0]
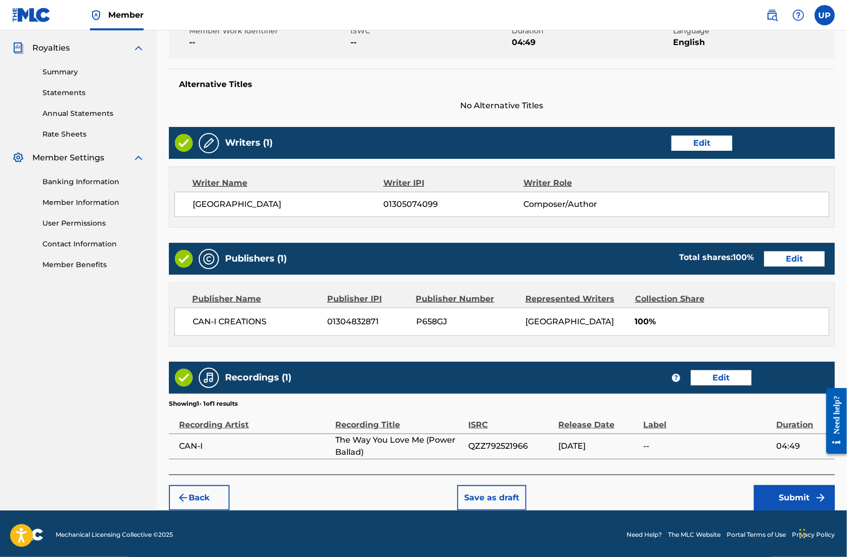
click at [797, 497] on button "Submit" at bounding box center [794, 497] width 81 height 25
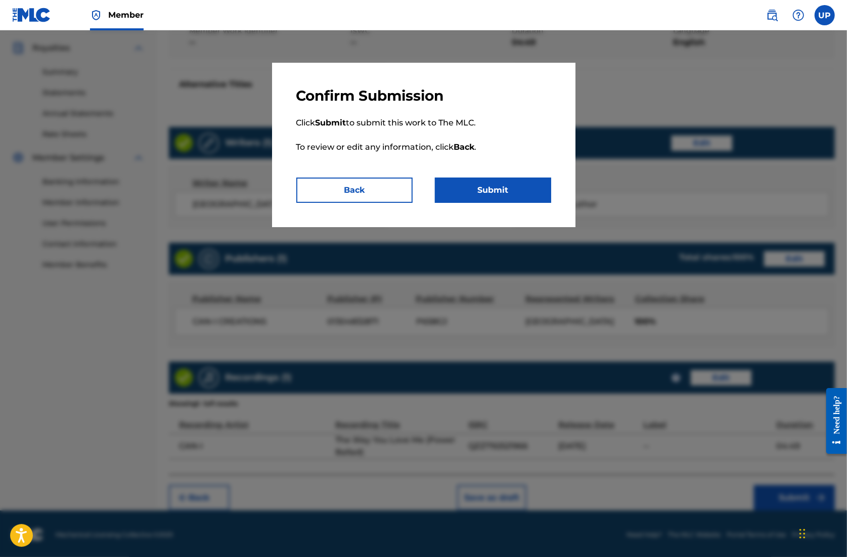
click at [482, 191] on button "Submit" at bounding box center [493, 190] width 116 height 25
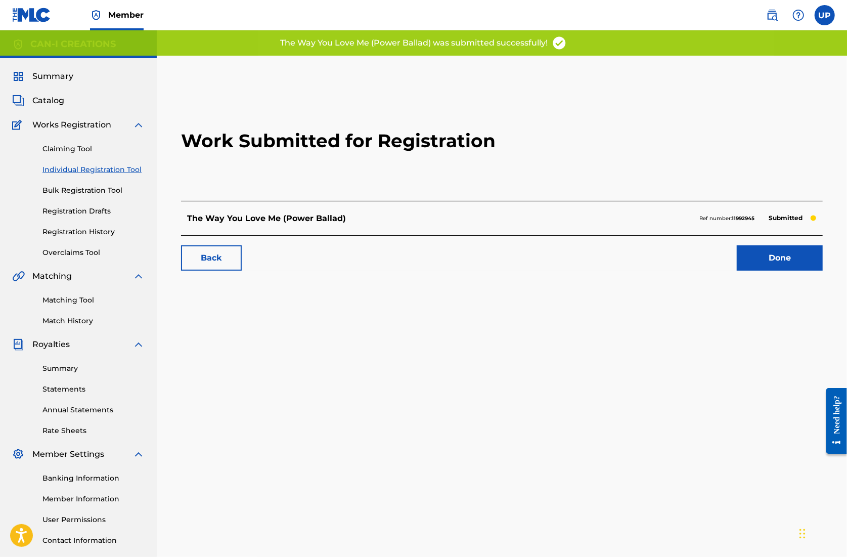
click at [787, 271] on div "Work Submitted for Registration The Way You Love Me (Power Ballad) Ref number: …" at bounding box center [502, 181] width 666 height 200
click at [787, 263] on link "Done" at bounding box center [780, 257] width 86 height 25
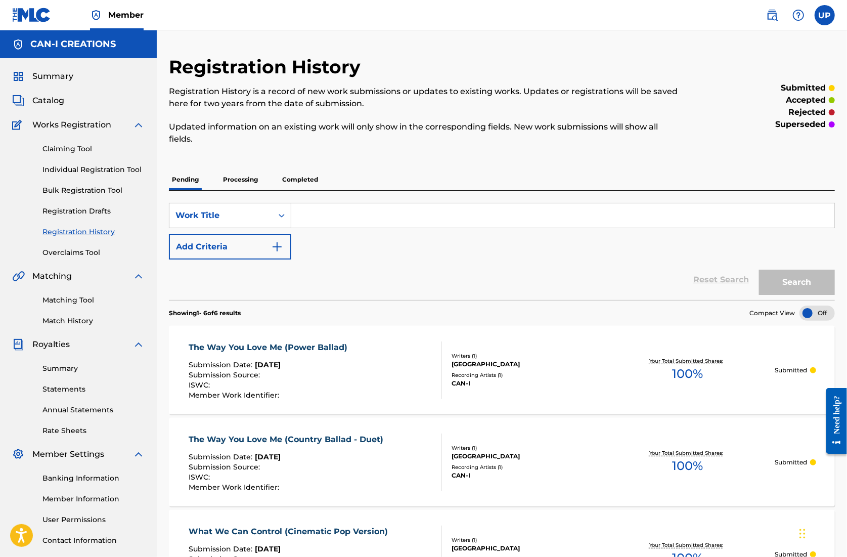
click at [83, 174] on link "Individual Registration Tool" at bounding box center [93, 169] width 102 height 11
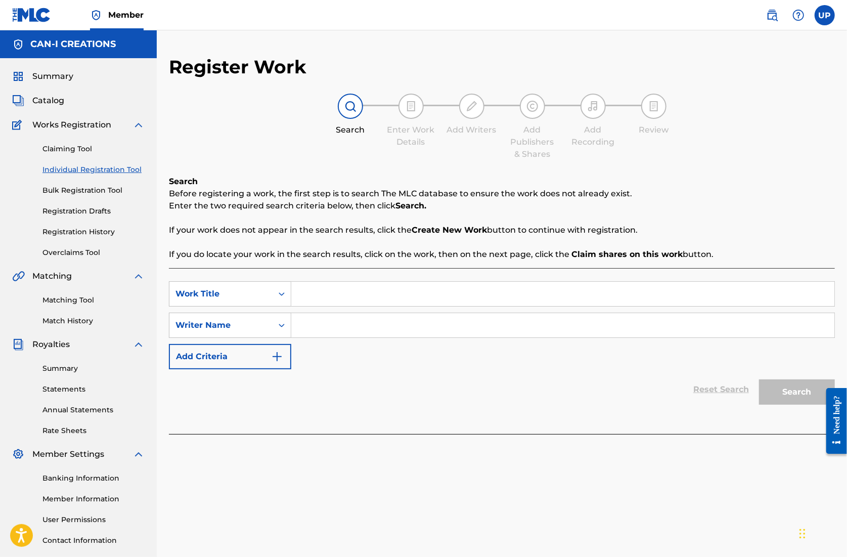
click at [317, 284] on input "Search Form" at bounding box center [562, 294] width 543 height 24
paste input "he Way You Love Me (Intimate Acoustic)"
drag, startPoint x: 300, startPoint y: 296, endPoint x: 317, endPoint y: 287, distance: 19.5
click at [300, 296] on input "he Way You Love Me (Intimate Acoustic)" at bounding box center [562, 294] width 543 height 24
type input "The Way You Love Me (Intimate Acoustic)"
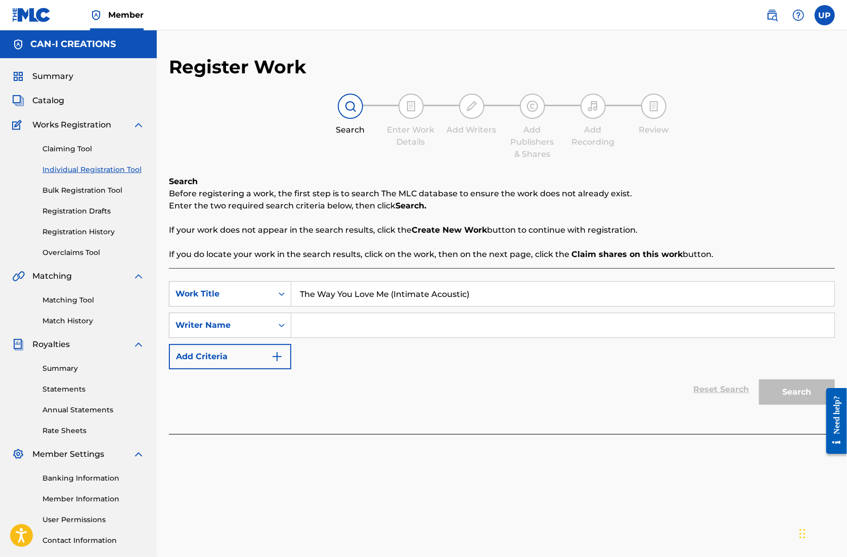
click at [309, 321] on input "Search Form" at bounding box center [562, 325] width 543 height 24
type input "[GEOGRAPHIC_DATA]"
click at [795, 392] on button "Search" at bounding box center [797, 391] width 76 height 25
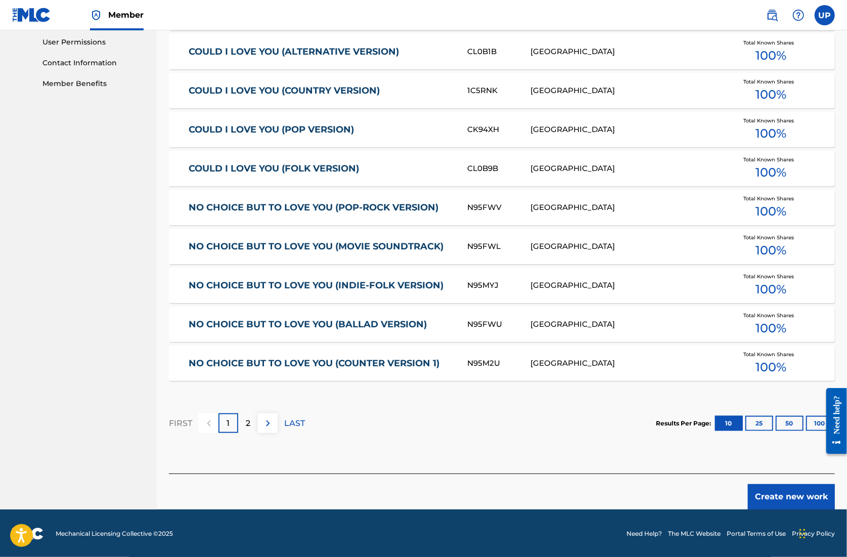
click at [775, 493] on button "Create new work" at bounding box center [791, 496] width 87 height 25
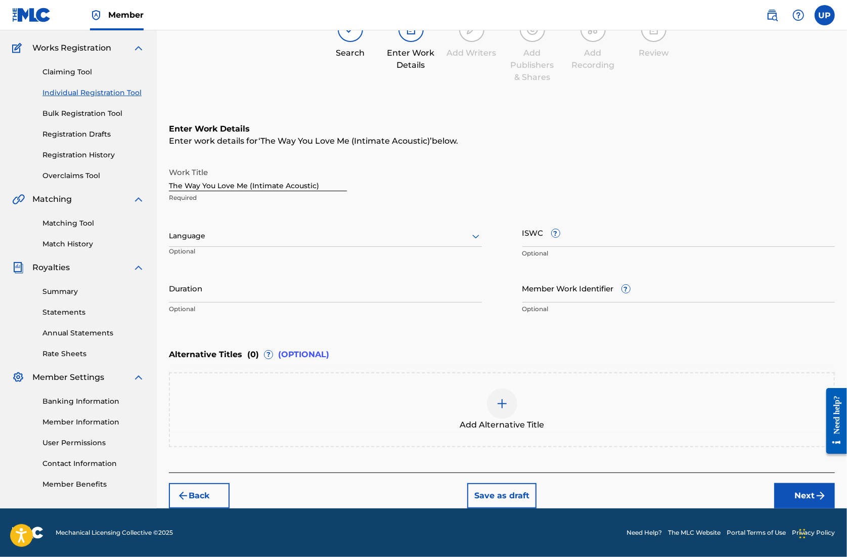
scroll to position [76, 0]
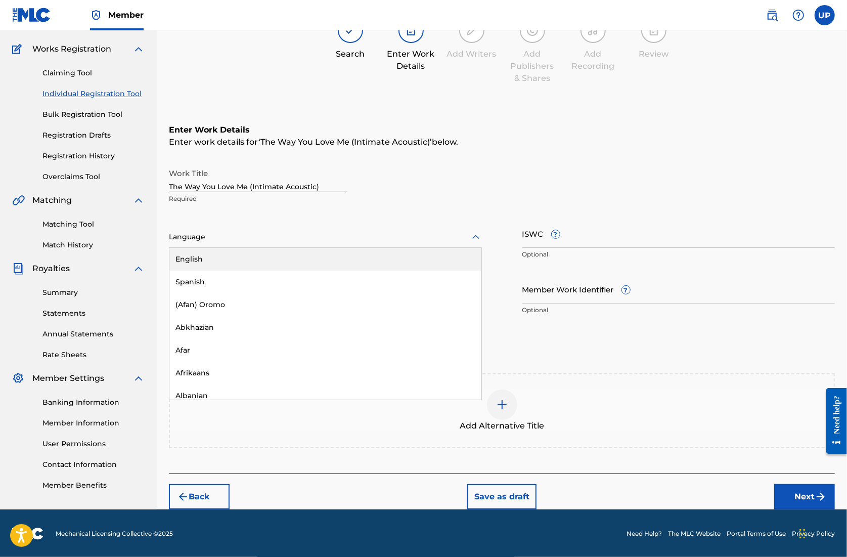
click at [279, 236] on div at bounding box center [325, 237] width 313 height 13
click at [257, 258] on div "English" at bounding box center [325, 259] width 312 height 23
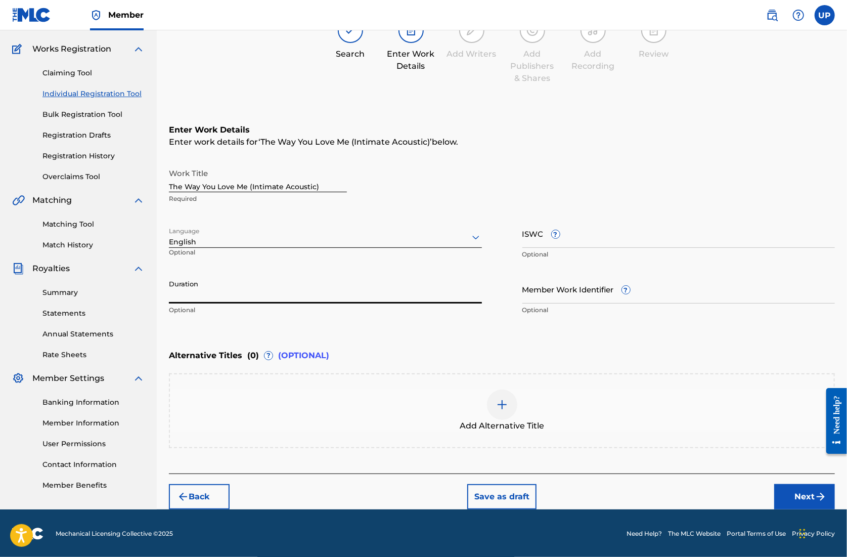
click at [261, 287] on input "Duration" at bounding box center [325, 289] width 313 height 29
type input "04:41"
click at [813, 492] on button "Next" at bounding box center [805, 496] width 61 height 25
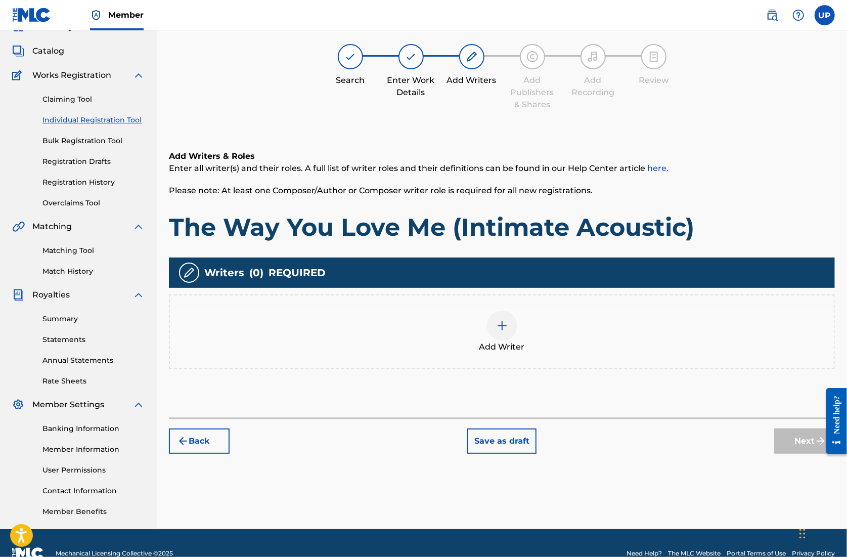
scroll to position [46, 0]
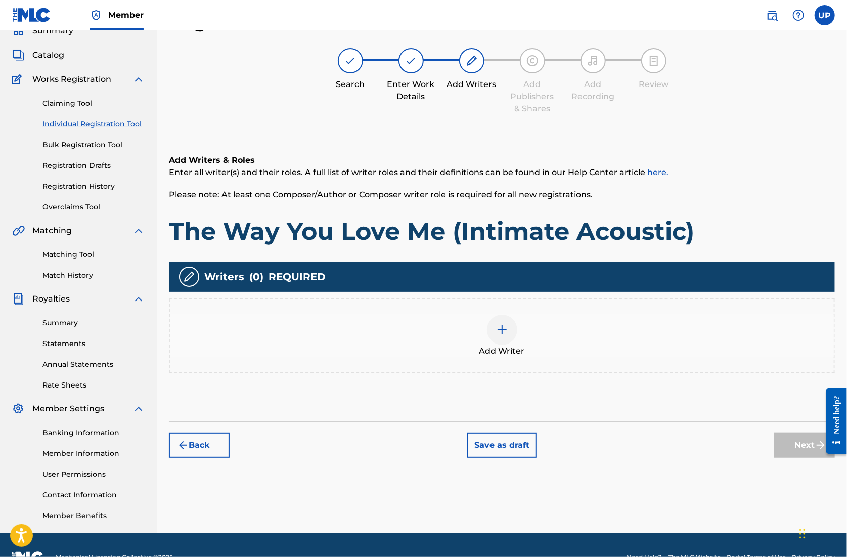
click at [499, 331] on img at bounding box center [502, 330] width 12 height 12
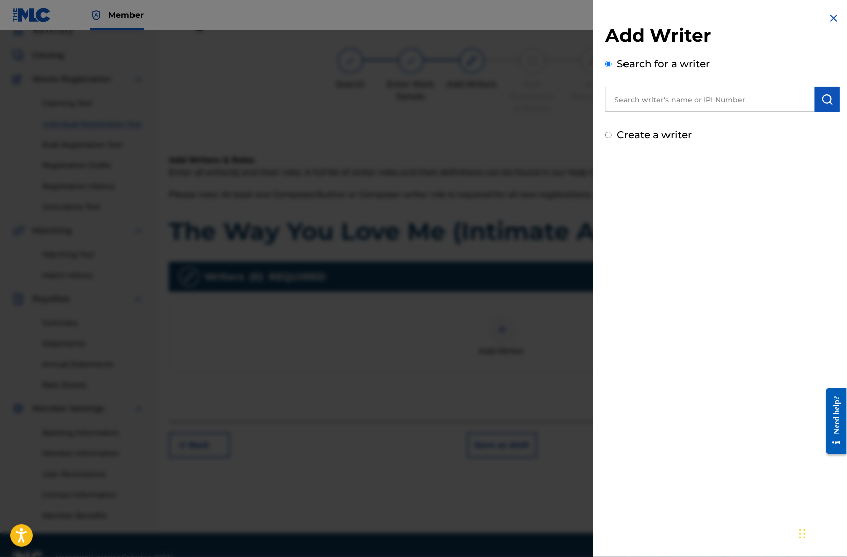
click at [743, 97] on input "text" at bounding box center [710, 99] width 209 height 25
paste input "01305074099"
type input "01305074099"
click at [830, 99] on img "submit" at bounding box center [828, 99] width 12 height 12
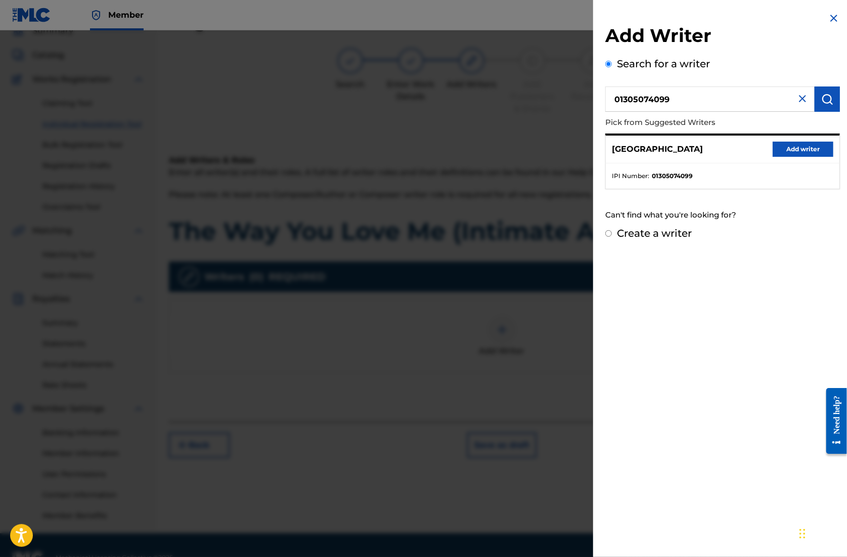
click at [794, 149] on button "Add writer" at bounding box center [803, 149] width 61 height 15
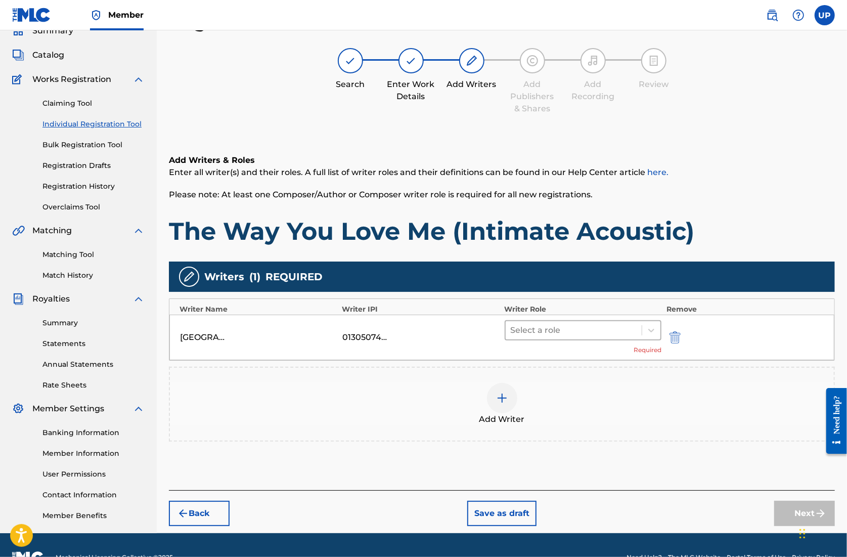
click at [593, 325] on div at bounding box center [574, 330] width 126 height 14
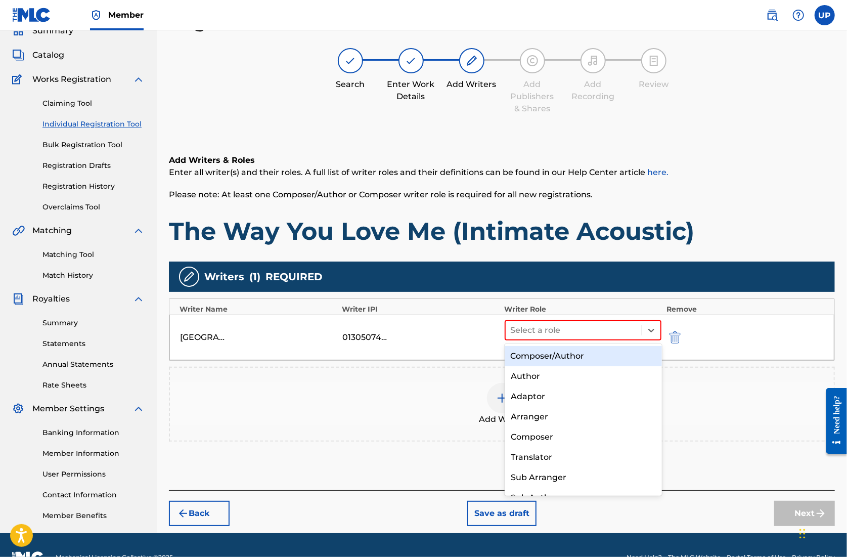
click at [575, 354] on div "Composer/Author" at bounding box center [583, 356] width 157 height 20
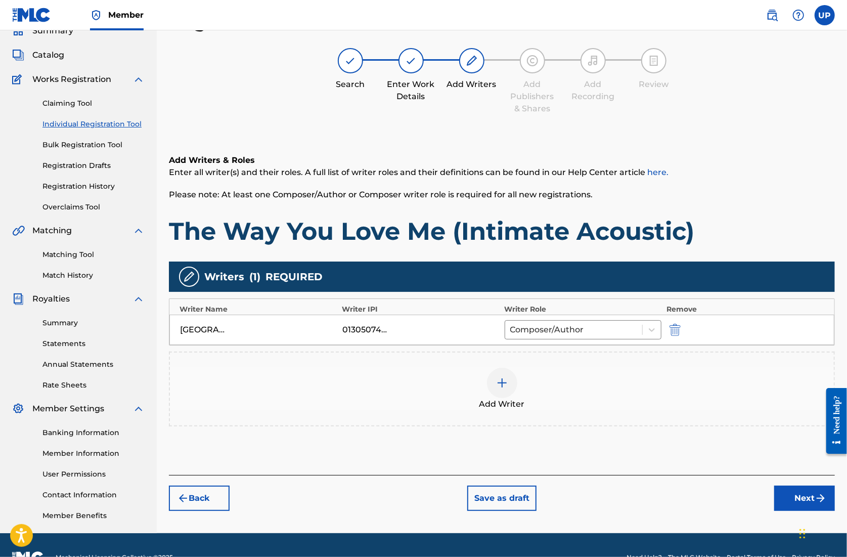
click at [799, 499] on button "Next" at bounding box center [805, 498] width 61 height 25
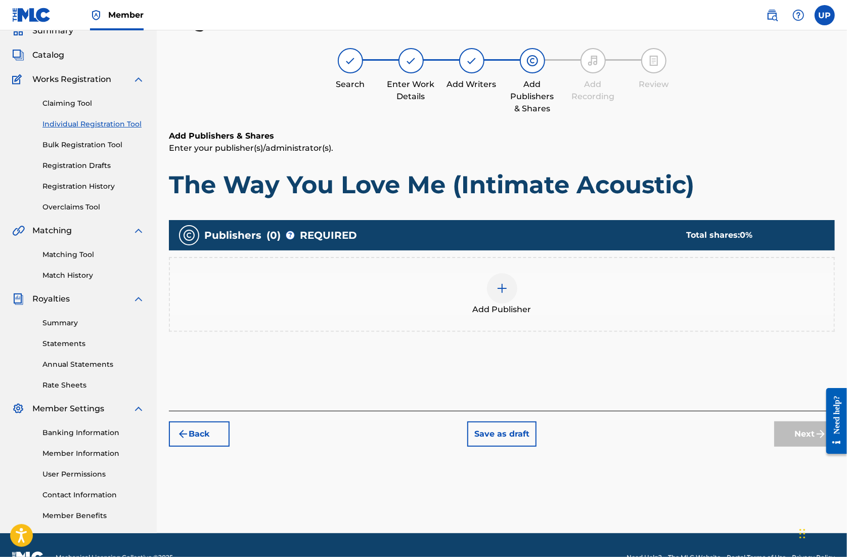
click at [507, 290] on img at bounding box center [502, 288] width 12 height 12
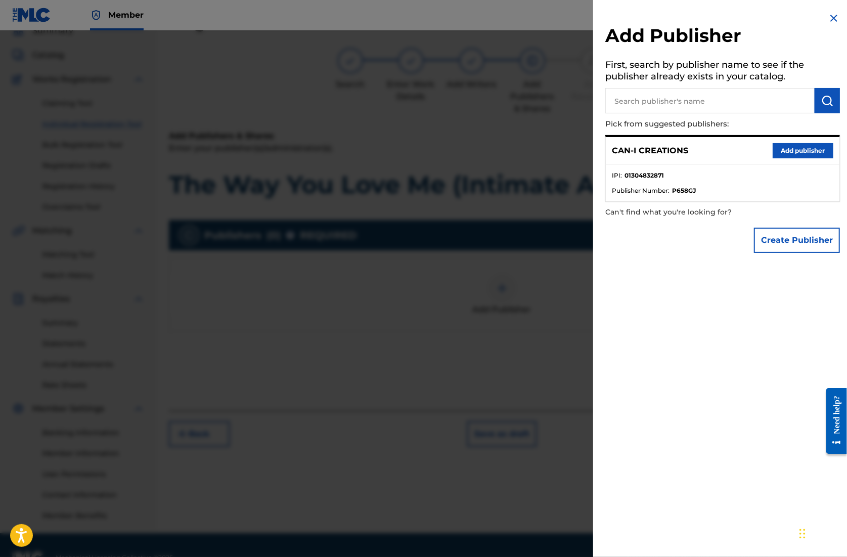
click at [804, 150] on button "Add publisher" at bounding box center [803, 150] width 61 height 15
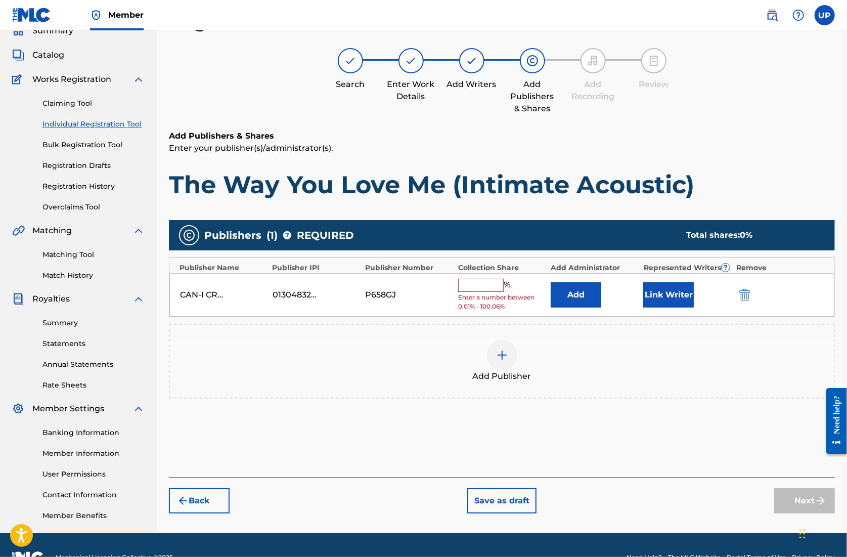
click at [486, 282] on input "text" at bounding box center [481, 285] width 46 height 13
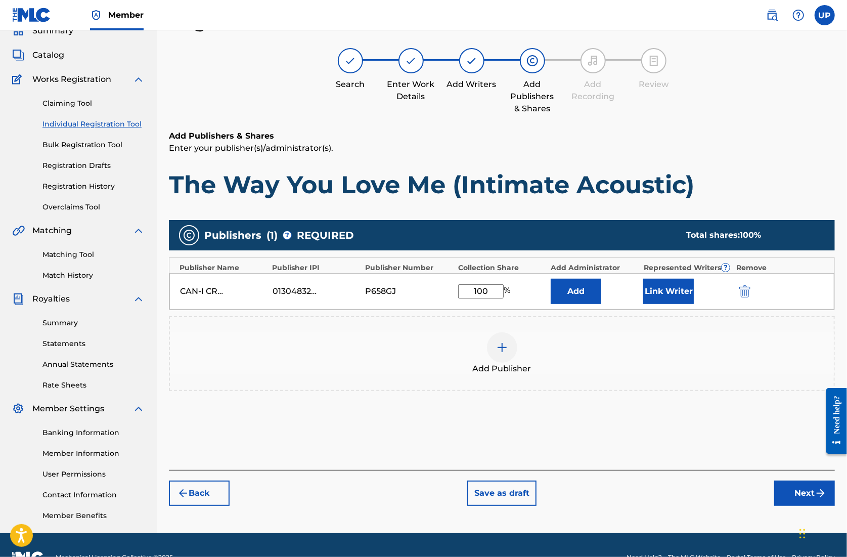
type input "100"
click at [659, 295] on button "Link Writer" at bounding box center [669, 291] width 51 height 25
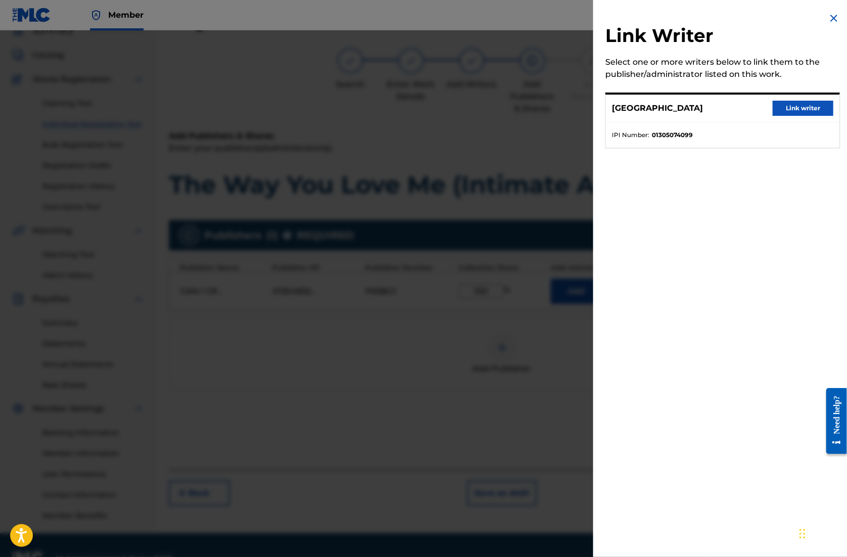
click at [792, 106] on button "Link writer" at bounding box center [803, 108] width 61 height 15
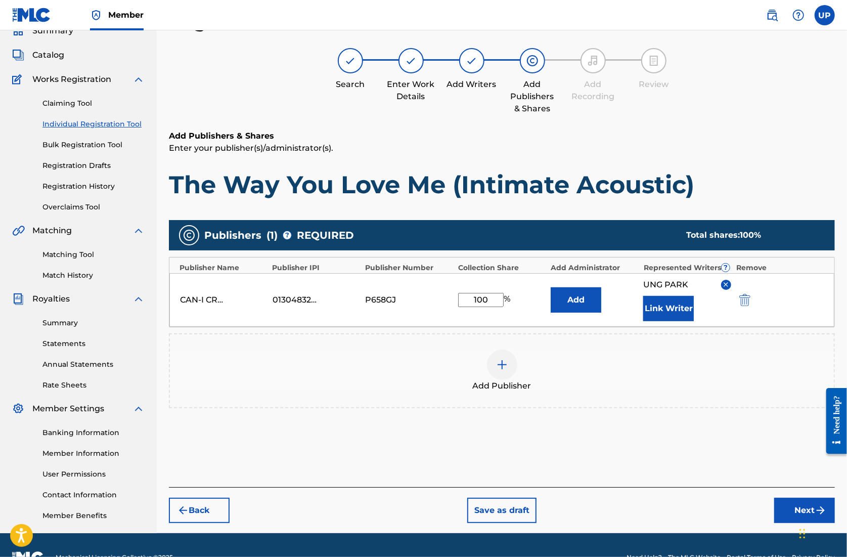
click at [794, 511] on button "Next" at bounding box center [805, 510] width 61 height 25
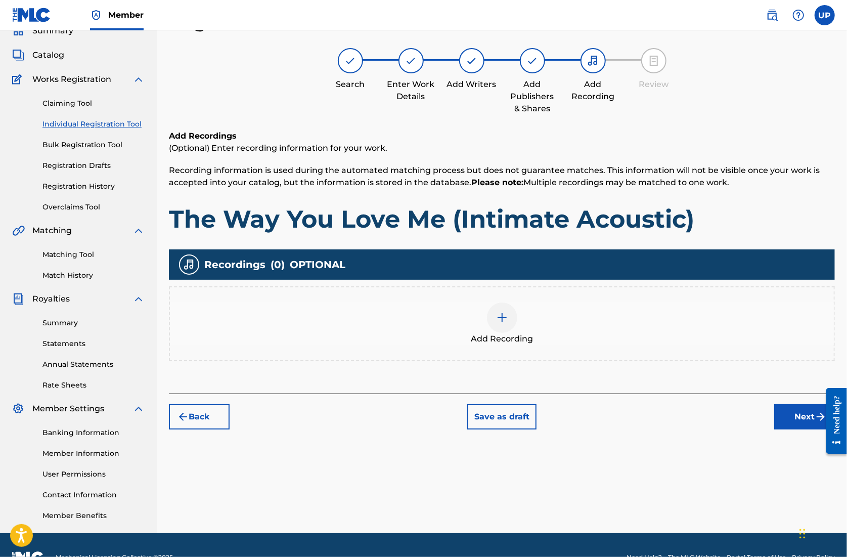
click at [512, 318] on div at bounding box center [502, 318] width 30 height 30
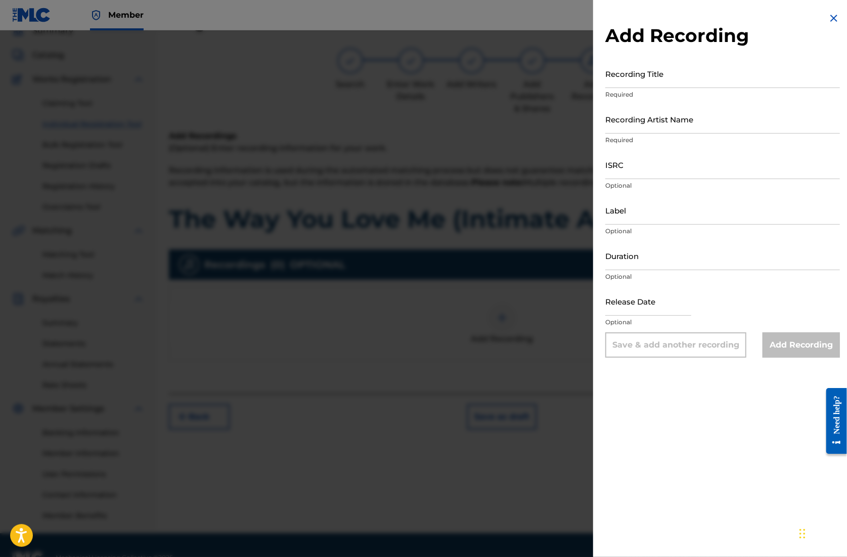
click at [640, 81] on input "Recording Title" at bounding box center [723, 73] width 235 height 29
paste input "The Way You Love Me (Intimate Acoustic)"
type input "The Way You Love Me (Intimate Acoustic)"
click at [666, 131] on input "Recording Artist Name" at bounding box center [723, 119] width 235 height 29
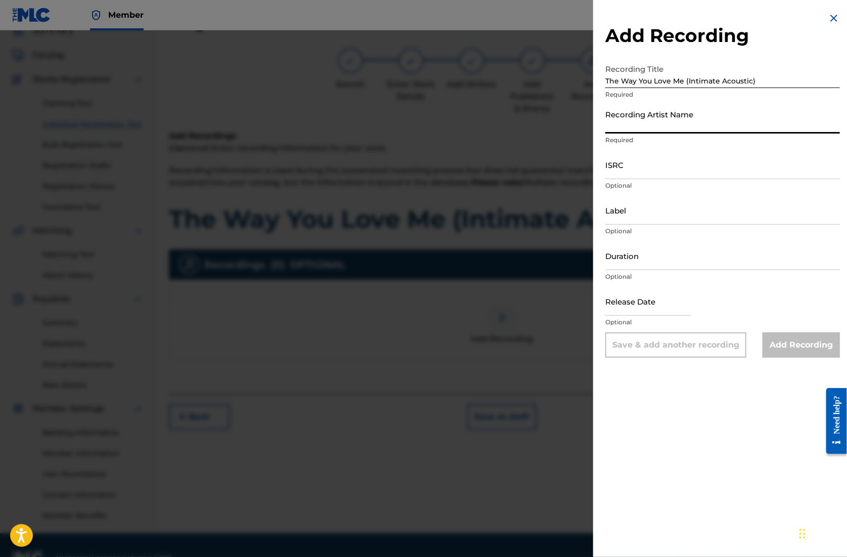
type input "CAN-I"
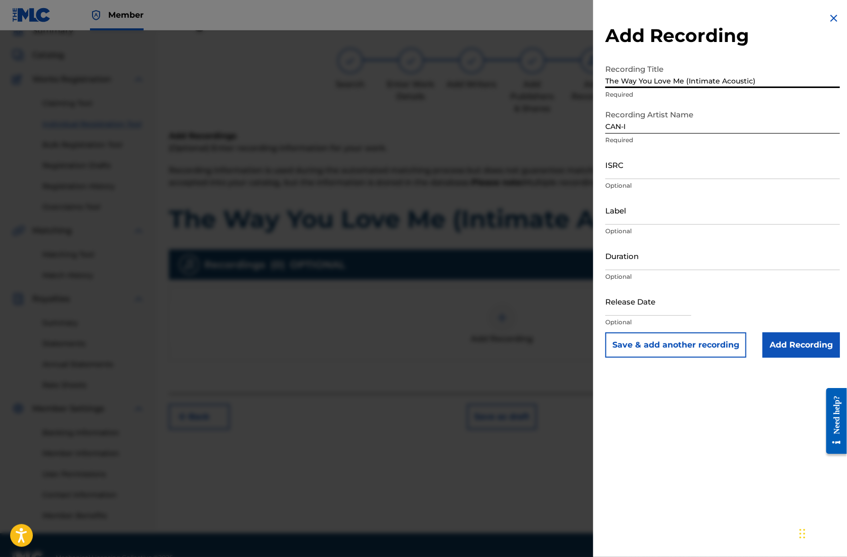
click at [608, 80] on input "The Way You Love Me (Intimate Acoustic)" at bounding box center [723, 73] width 235 height 29
type input "The Way You Love Me (Intimate Acoustic)"
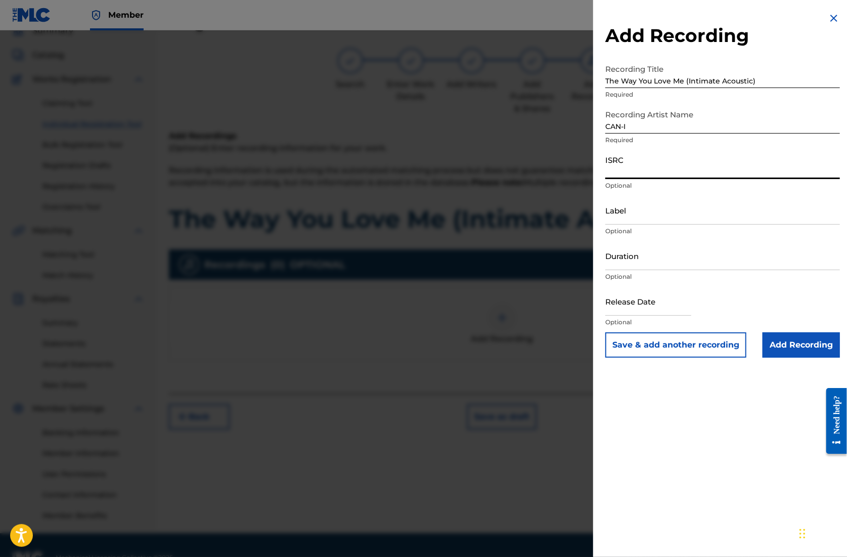
click at [653, 175] on input "ISRC" at bounding box center [723, 164] width 235 height 29
paste input "QZZ792521967"
type input "QZZ792521967"
click at [634, 264] on input "Duration" at bounding box center [723, 255] width 235 height 29
type input "04:41"
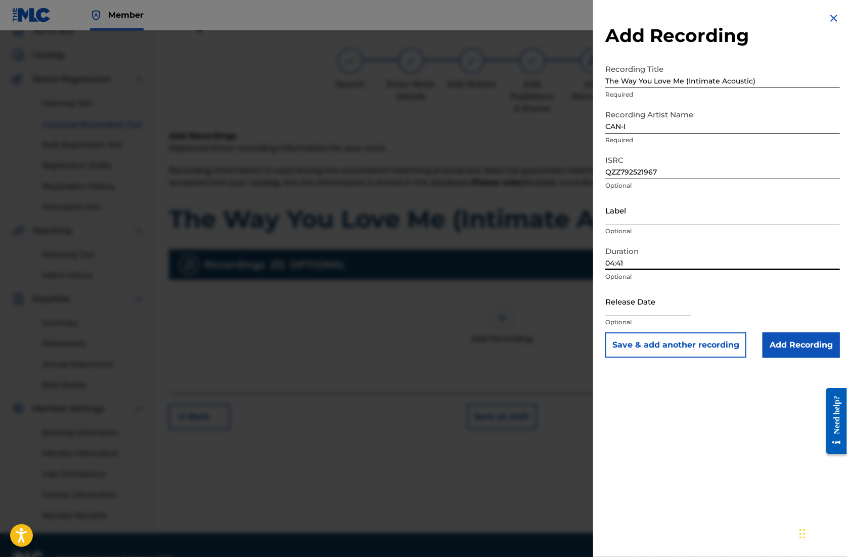
click at [659, 306] on input "text" at bounding box center [649, 301] width 86 height 29
select select "7"
select select "2025"
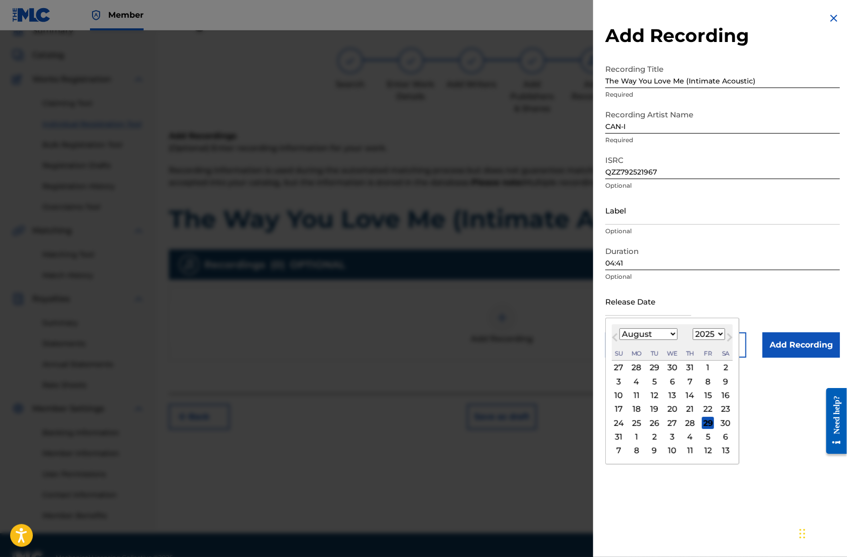
type input "[DATE]"
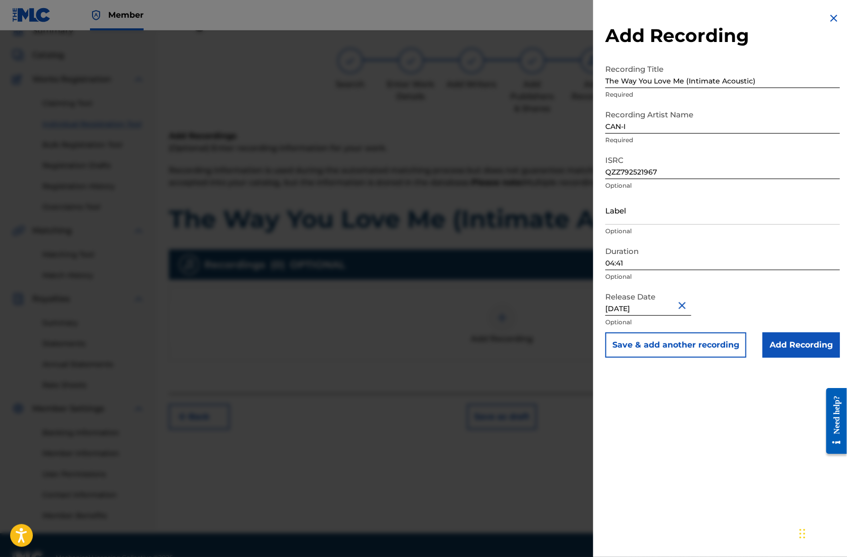
click at [787, 314] on div "Release Date [DATE] Optional" at bounding box center [723, 310] width 235 height 46
click at [800, 353] on input "Add Recording" at bounding box center [801, 344] width 77 height 25
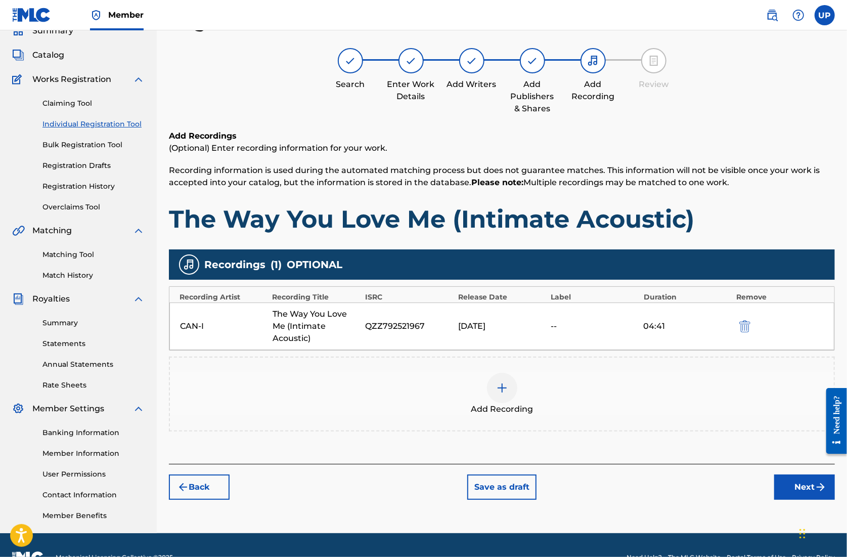
click at [799, 482] on button "Next" at bounding box center [805, 487] width 61 height 25
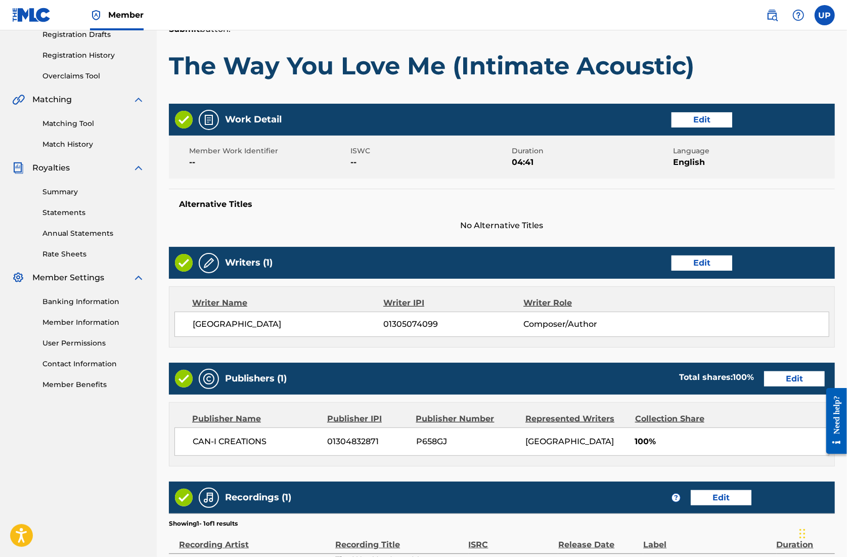
scroll to position [296, 0]
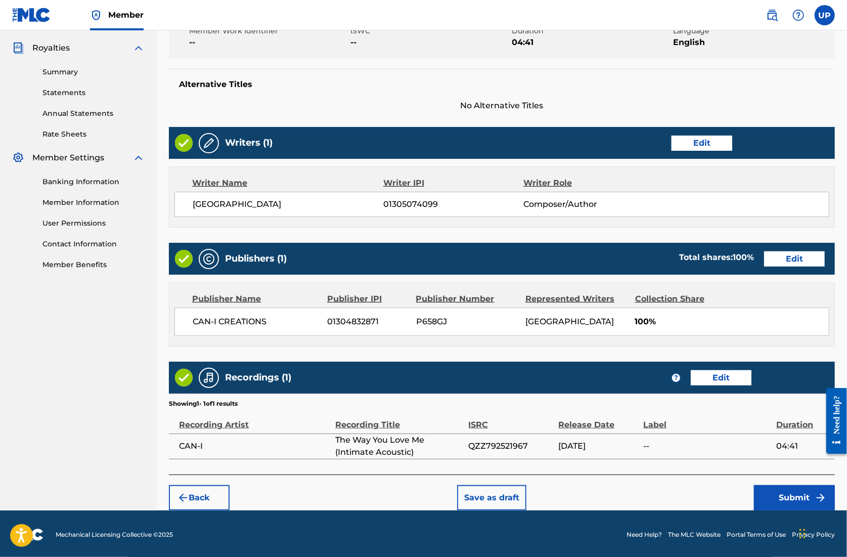
click at [790, 497] on button "Submit" at bounding box center [794, 497] width 81 height 25
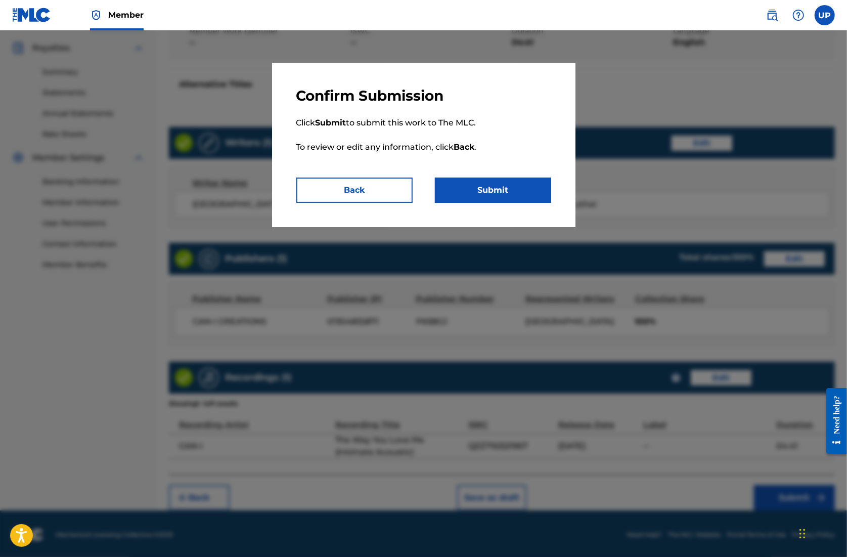
click at [480, 199] on button "Submit" at bounding box center [493, 190] width 116 height 25
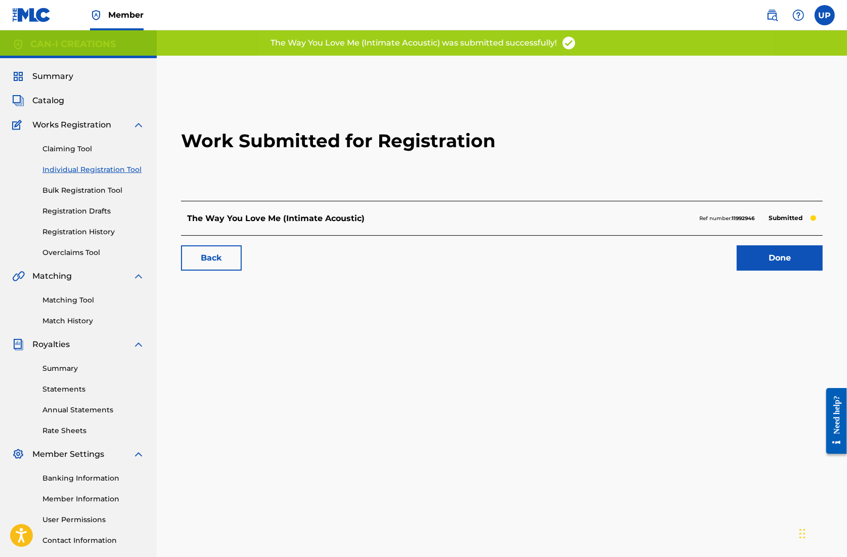
click at [769, 253] on link "Done" at bounding box center [780, 257] width 86 height 25
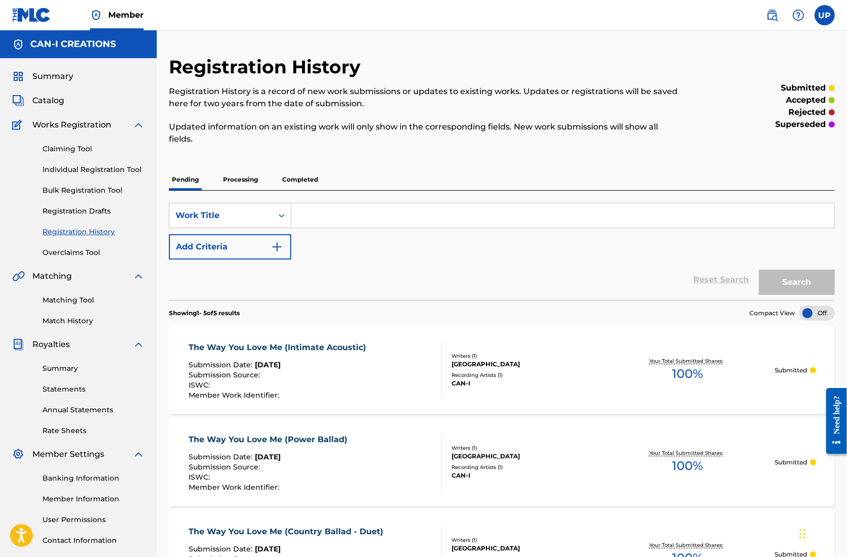
click at [92, 170] on link "Individual Registration Tool" at bounding box center [93, 169] width 102 height 11
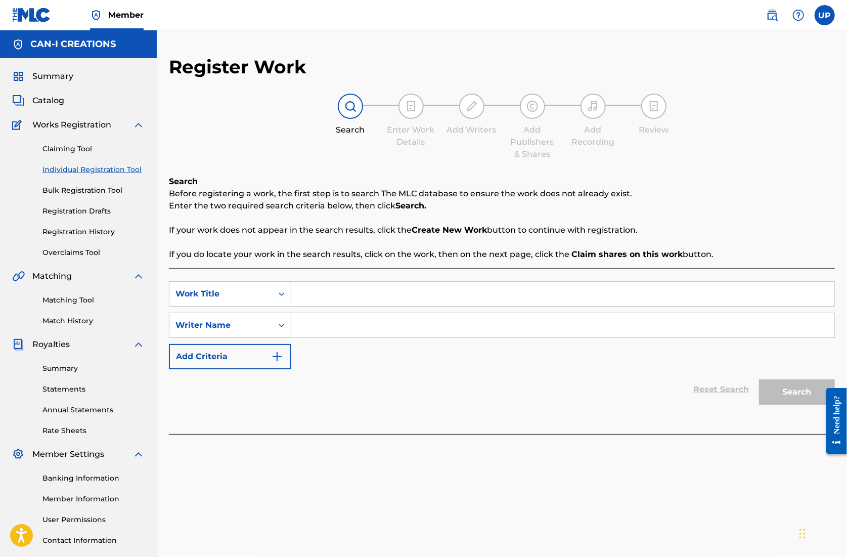
click at [336, 283] on input "Search Form" at bounding box center [562, 294] width 543 height 24
paste input "The Way You Love Me (Acoustic Pop Duet)"
type input "The Way You Love Me (Acoustic Pop Duet)"
click at [362, 323] on input "Search Form" at bounding box center [562, 325] width 543 height 24
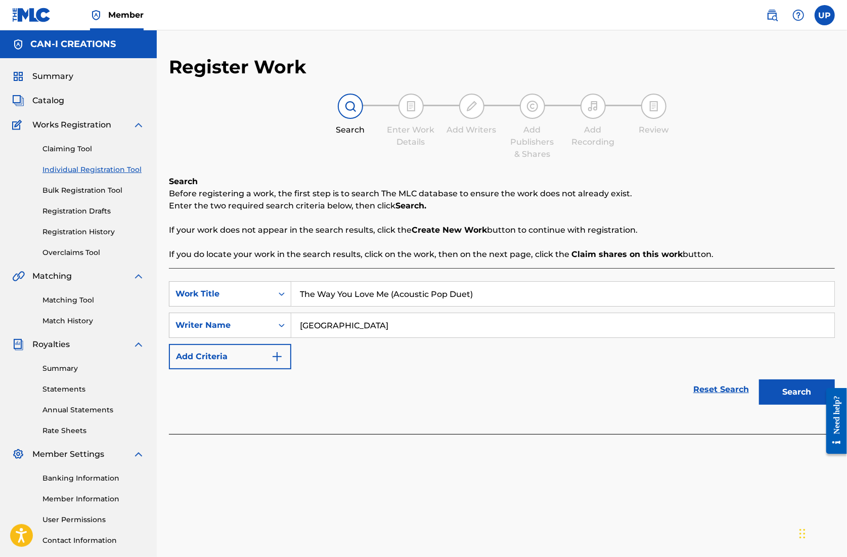
type input "[GEOGRAPHIC_DATA]"
drag, startPoint x: 0, startPoint y: 16, endPoint x: 811, endPoint y: 395, distance: 895.8
click at [811, 395] on button "Search" at bounding box center [797, 391] width 76 height 25
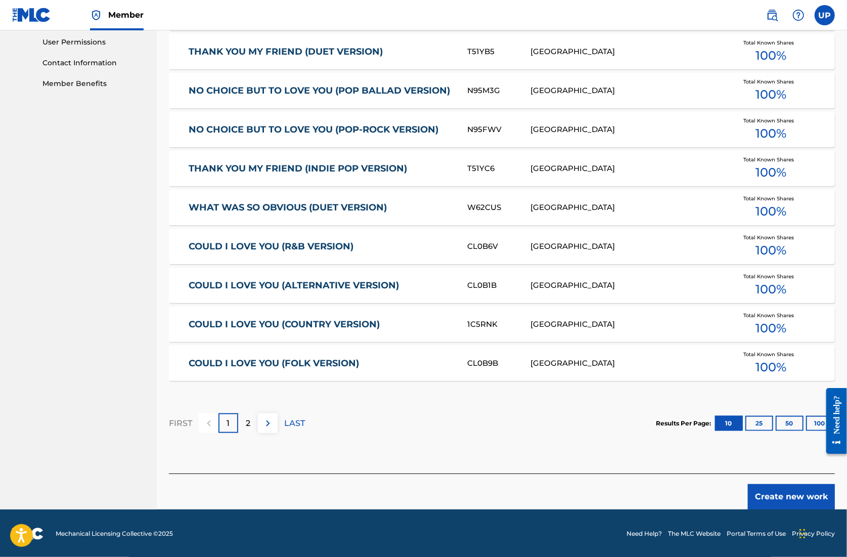
click at [789, 498] on button "Create new work" at bounding box center [791, 496] width 87 height 25
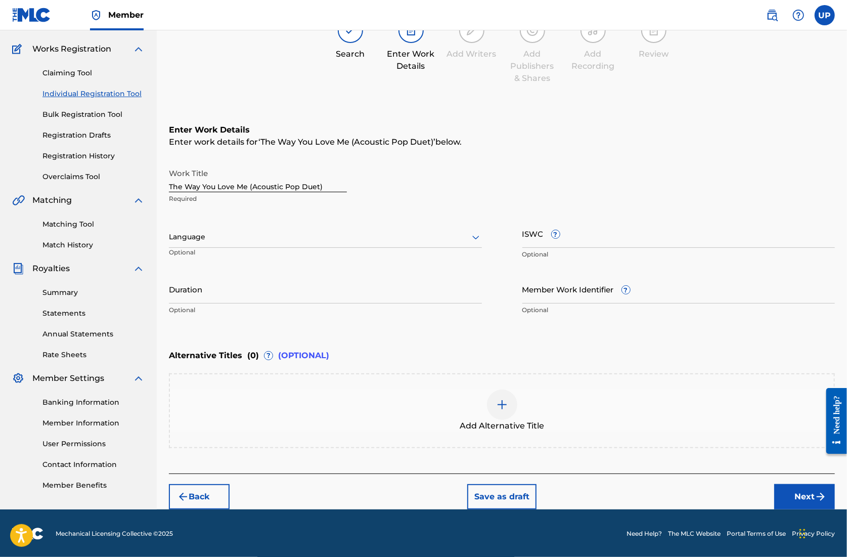
click at [243, 229] on div "Language" at bounding box center [325, 237] width 313 height 21
click at [241, 254] on div "English" at bounding box center [325, 259] width 312 height 23
click at [243, 290] on input "Duration" at bounding box center [325, 289] width 313 height 29
type input "04:14"
click at [815, 498] on img "submit" at bounding box center [821, 497] width 12 height 12
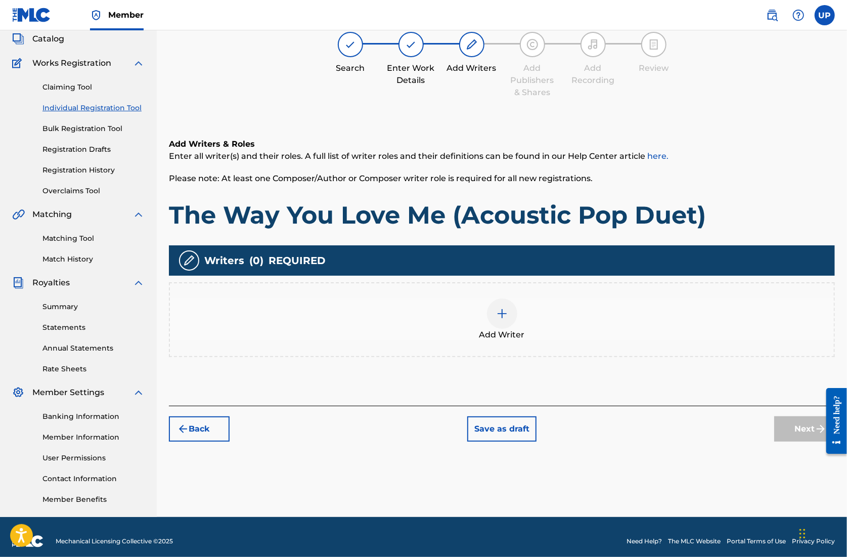
scroll to position [46, 0]
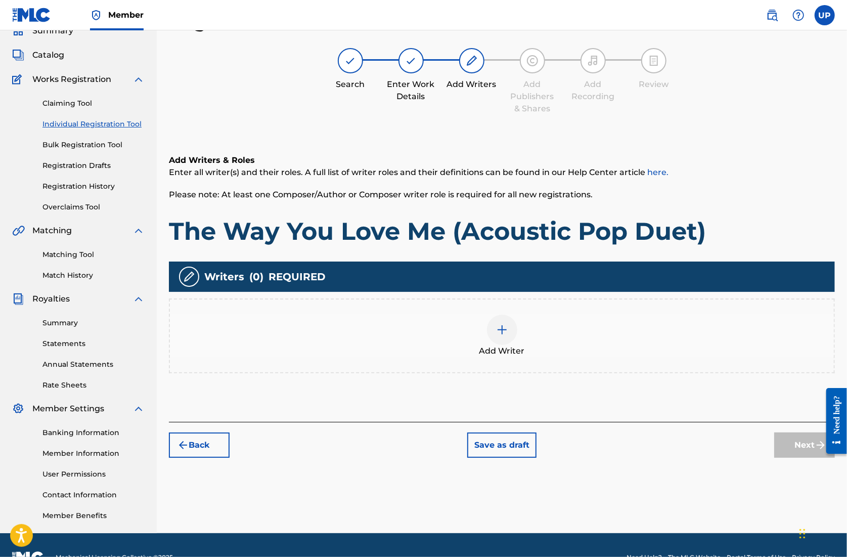
click at [492, 326] on div at bounding box center [502, 330] width 30 height 30
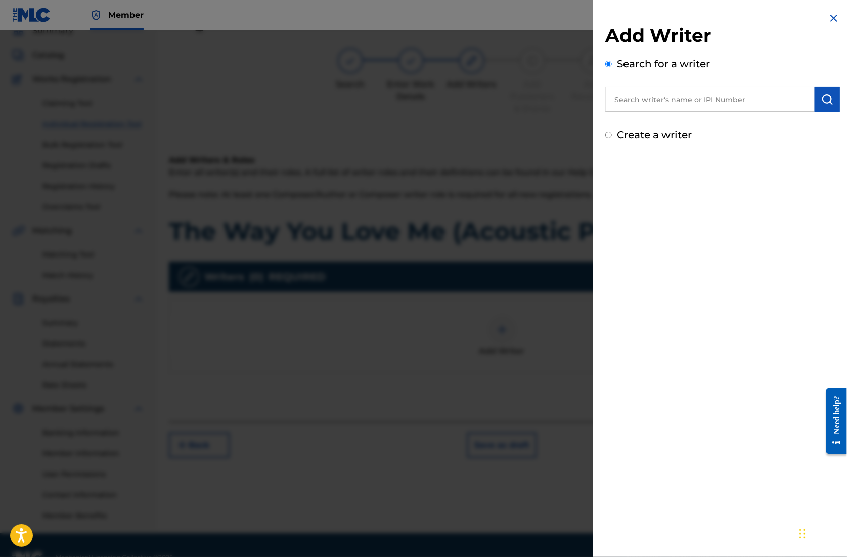
click at [689, 105] on input "text" at bounding box center [710, 99] width 209 height 25
paste input "01305074099"
type input "01305074099"
click at [822, 101] on img "submit" at bounding box center [828, 99] width 12 height 12
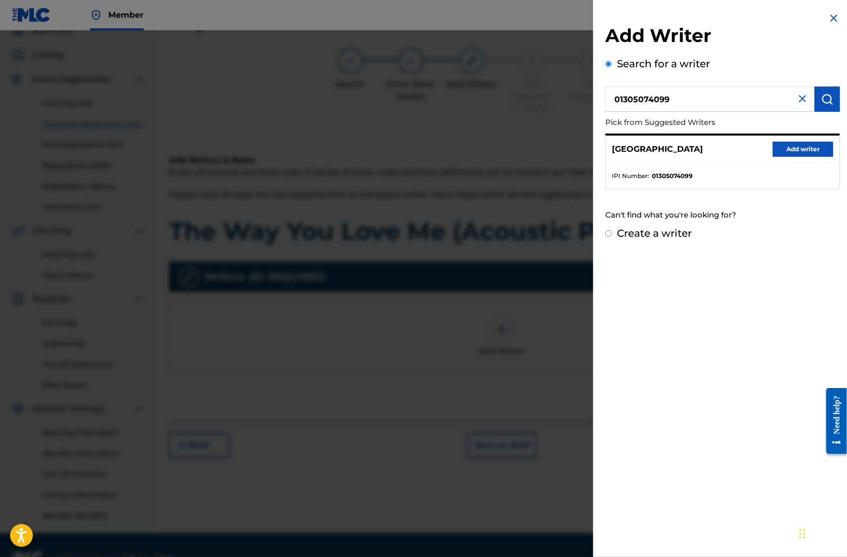
click at [791, 153] on button "Add writer" at bounding box center [803, 149] width 61 height 15
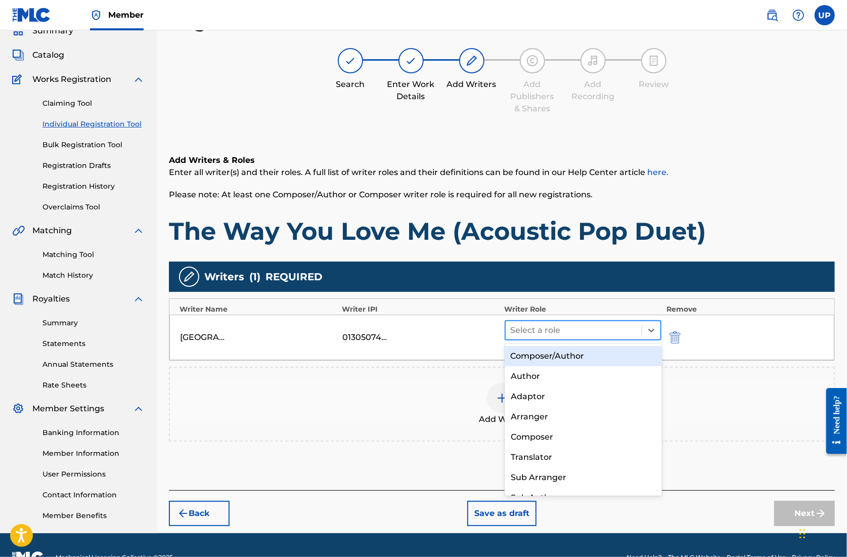
click at [570, 321] on div "Select a role" at bounding box center [574, 330] width 137 height 18
click at [561, 354] on div "Composer/Author" at bounding box center [583, 356] width 157 height 20
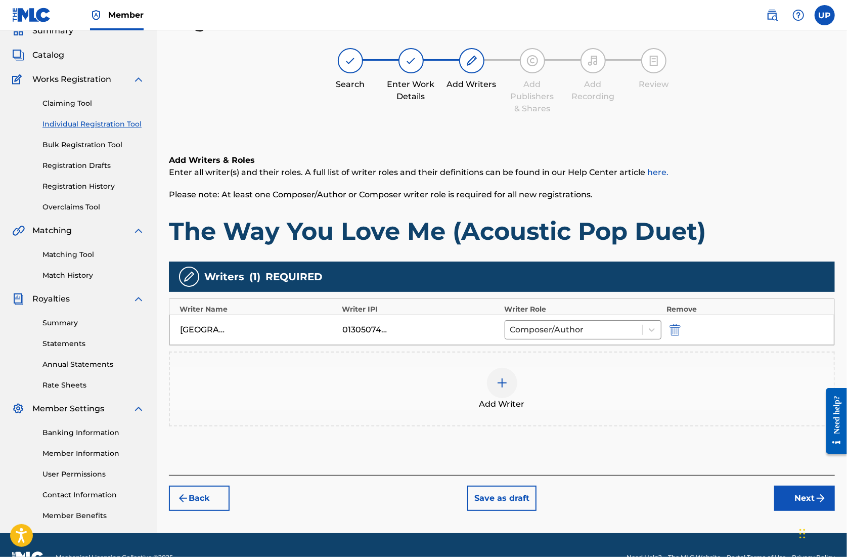
click at [791, 497] on button "Next" at bounding box center [805, 498] width 61 height 25
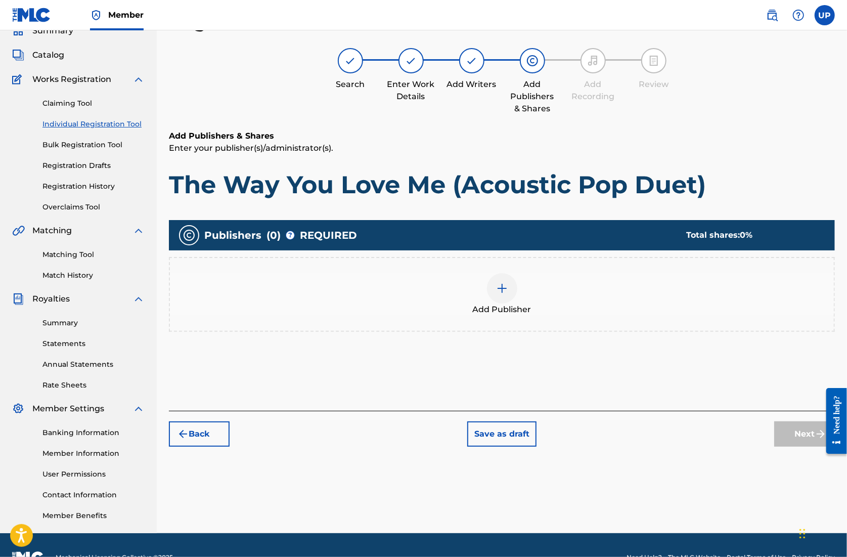
click at [507, 280] on div at bounding box center [502, 288] width 30 height 30
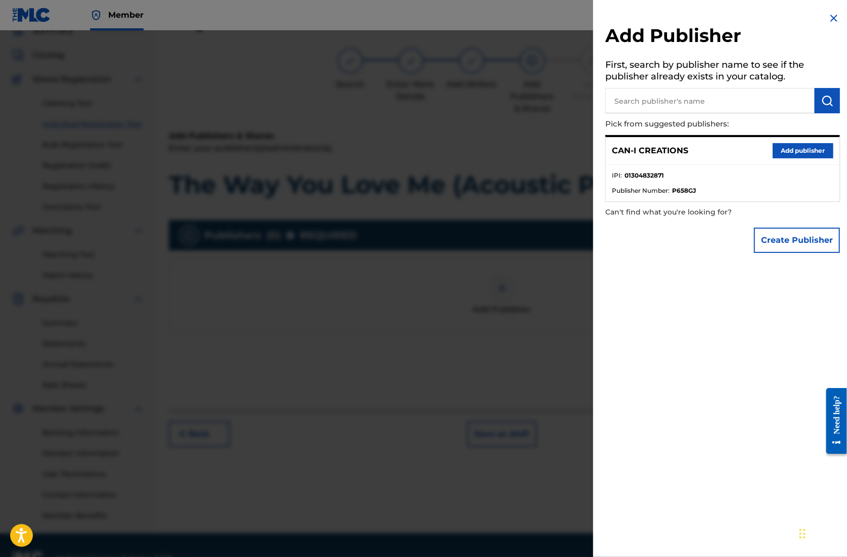
click at [803, 147] on button "Add publisher" at bounding box center [803, 150] width 61 height 15
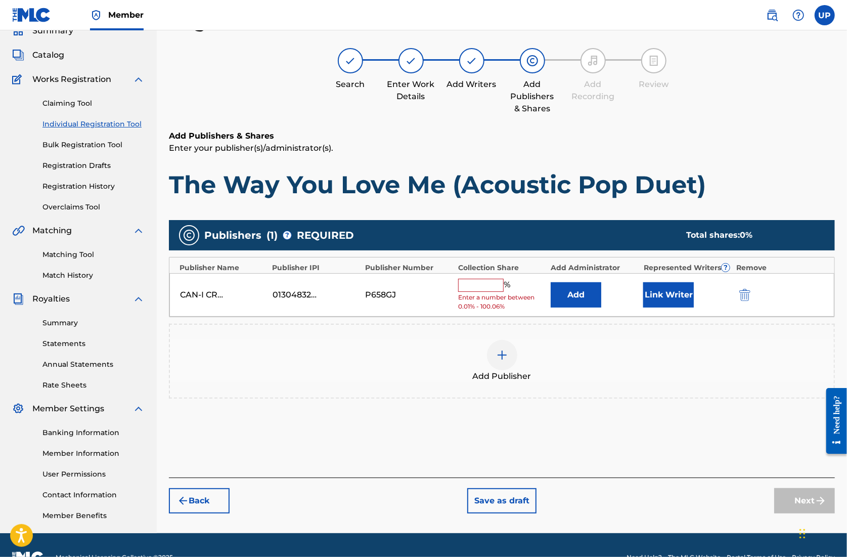
click at [479, 277] on div "CAN-I CREATIONS 01304832871 P658GJ % Enter a number between 0.01% - 100.06% Add…" at bounding box center [501, 295] width 665 height 44
drag, startPoint x: 485, startPoint y: 287, endPoint x: 478, endPoint y: 291, distance: 8.2
click at [485, 287] on input "text" at bounding box center [481, 285] width 46 height 13
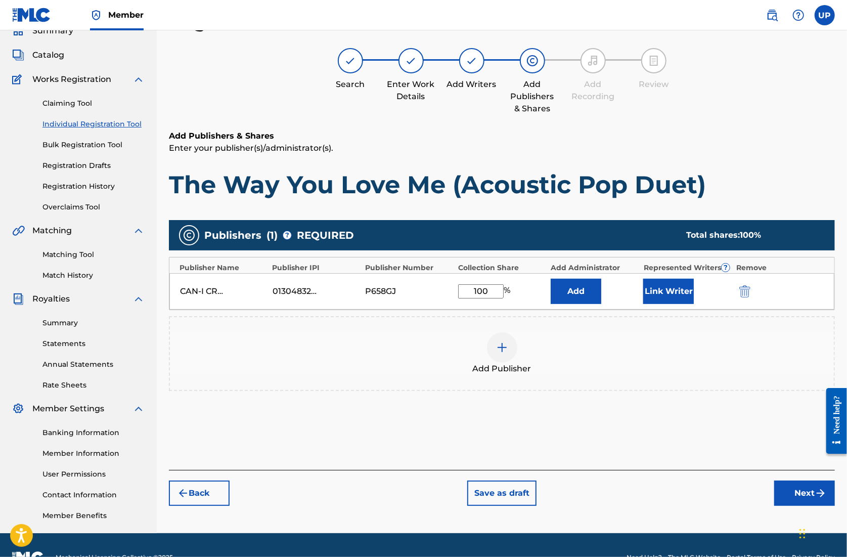
type input "100"
click at [676, 290] on button "Link Writer" at bounding box center [669, 291] width 51 height 25
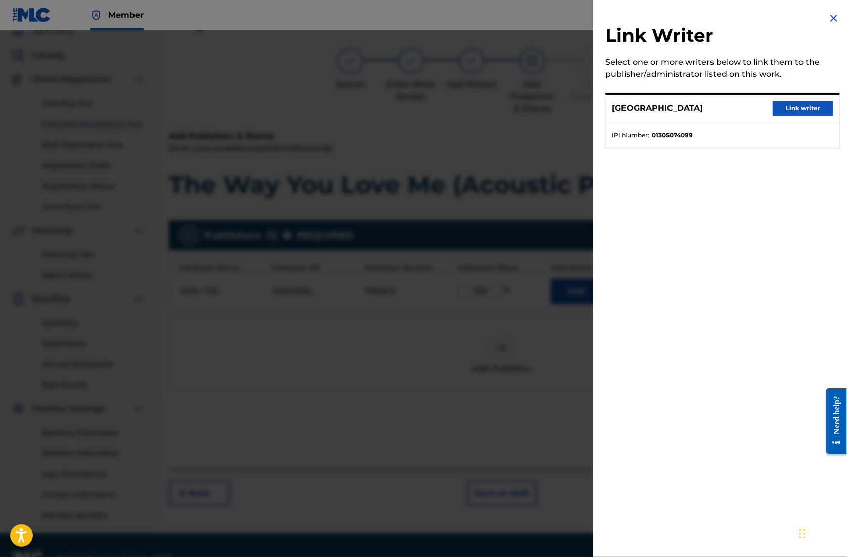
click at [790, 104] on button "Link writer" at bounding box center [803, 108] width 61 height 15
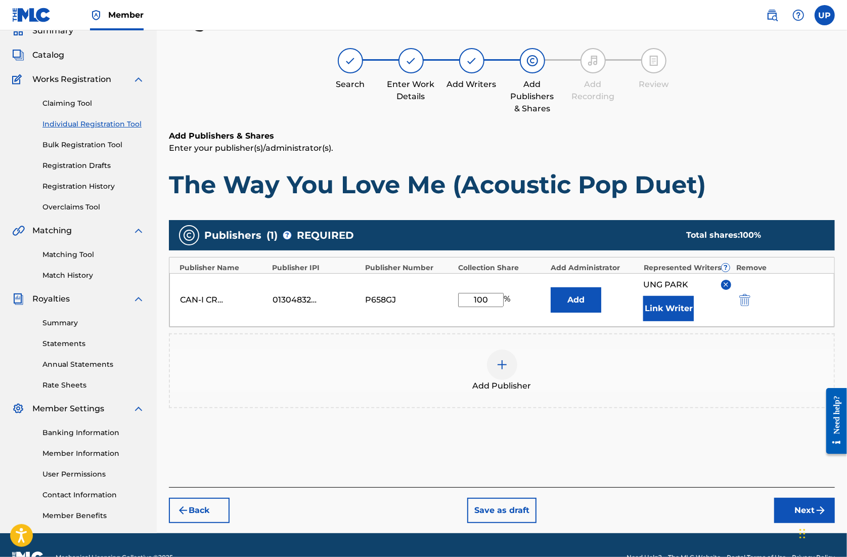
click at [787, 510] on button "Next" at bounding box center [805, 510] width 61 height 25
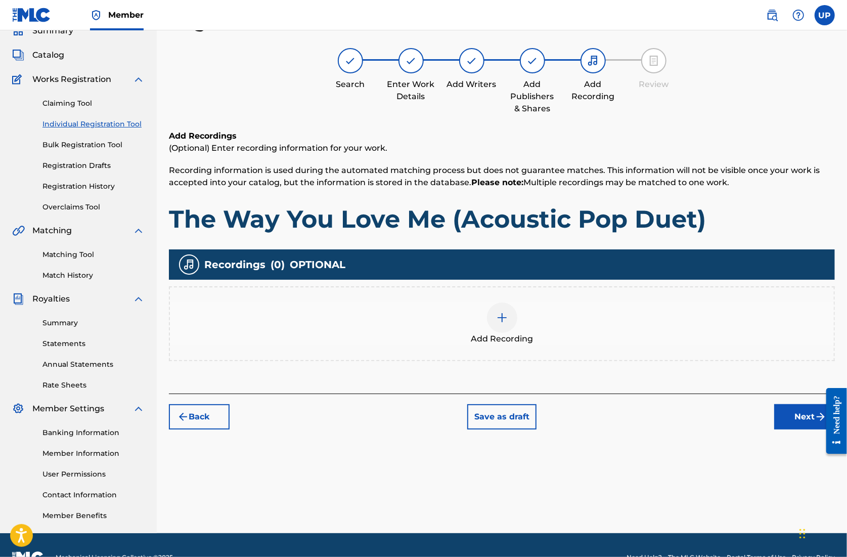
click at [497, 318] on img at bounding box center [502, 318] width 12 height 12
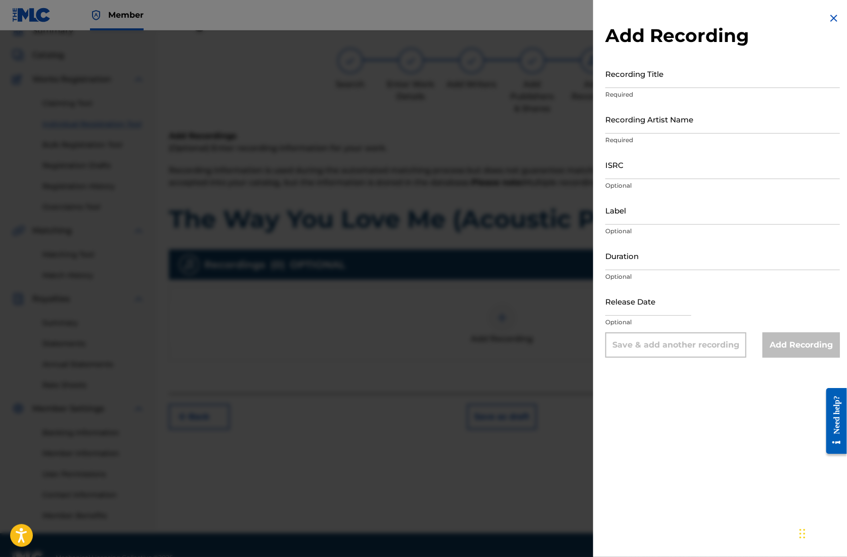
click at [652, 91] on p "Required" at bounding box center [723, 94] width 235 height 9
click at [647, 79] on input "Recording Title" at bounding box center [723, 73] width 235 height 29
paste input "01305074099"
drag, startPoint x: 657, startPoint y: 77, endPoint x: 542, endPoint y: 85, distance: 114.6
click at [534, 80] on div "Add Recording Recording Title 01305074099 Required Recording Artist Name Requir…" at bounding box center [423, 293] width 847 height 527
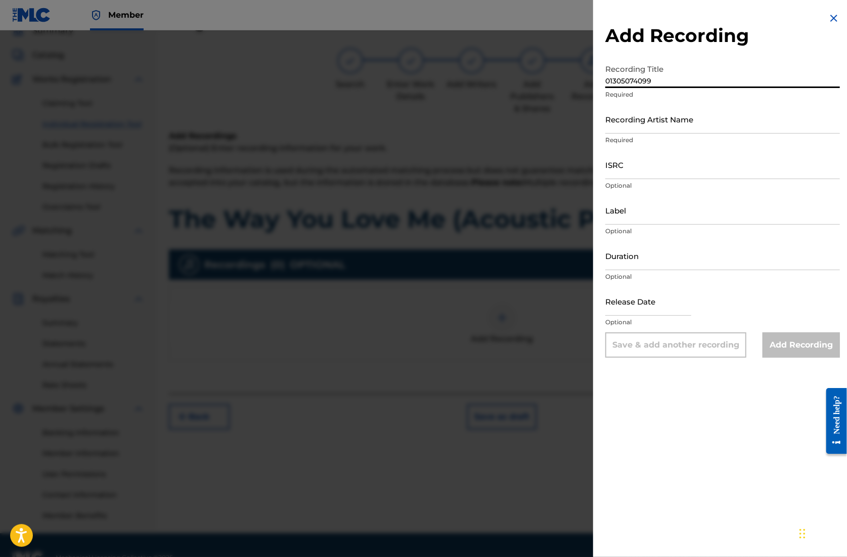
paste input "The Way You Love Me (Acoustic Pop Duet)"
type input "The Way You Love Me (Acoustic Pop Duet)"
click at [668, 135] on div "Recording Artist Name Required" at bounding box center [723, 128] width 235 height 46
click at [668, 132] on input "Recording Artist Name" at bounding box center [723, 119] width 235 height 29
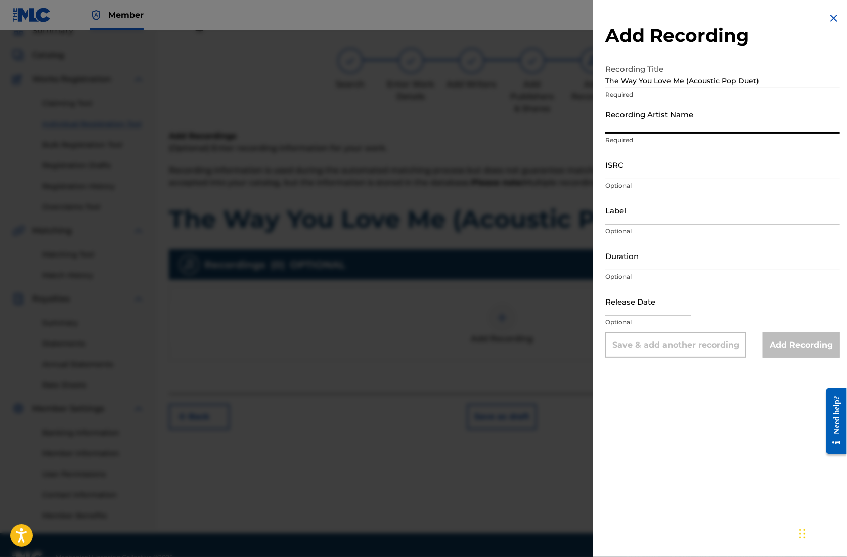
type input "CAN-I"
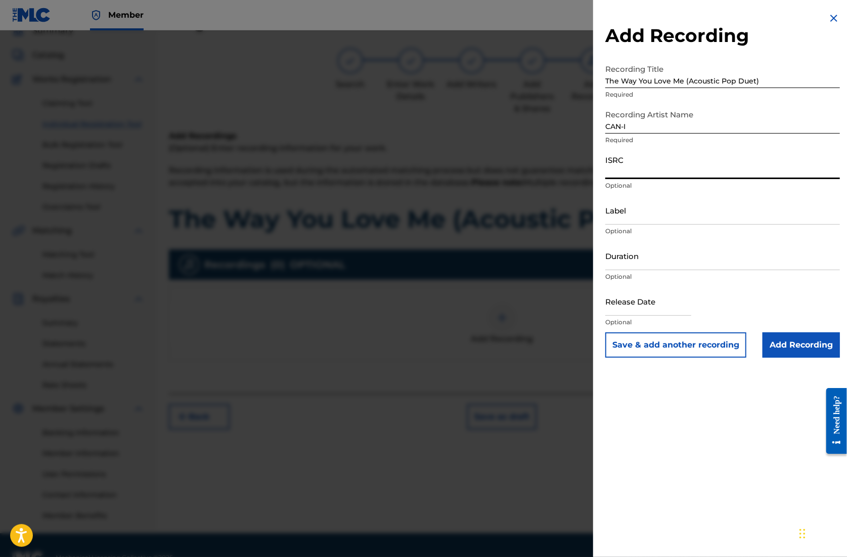
drag, startPoint x: 652, startPoint y: 175, endPoint x: 658, endPoint y: 173, distance: 6.4
click at [652, 175] on input "ISRC" at bounding box center [723, 164] width 235 height 29
drag, startPoint x: 636, startPoint y: 170, endPoint x: 645, endPoint y: 176, distance: 9.5
click at [636, 170] on input "ISRC" at bounding box center [723, 164] width 235 height 29
paste input "QZZ782567977"
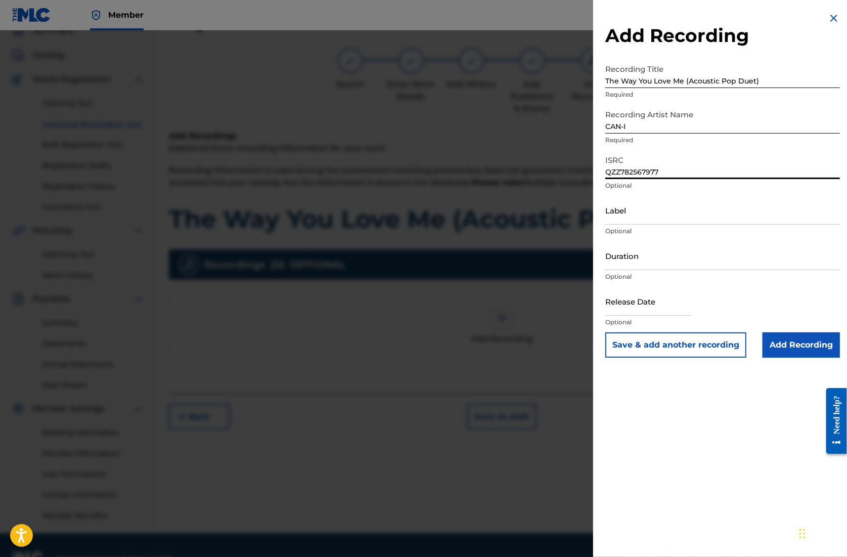
type input "QZZ782567977"
click at [640, 260] on input "Duration" at bounding box center [723, 255] width 235 height 29
type input "04:14"
select select "7"
select select "2025"
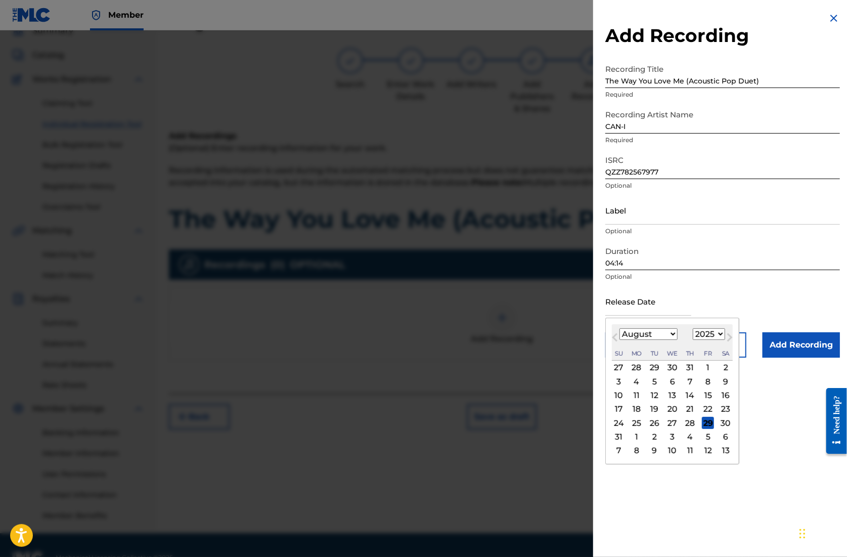
drag, startPoint x: 656, startPoint y: 299, endPoint x: 657, endPoint y: 304, distance: 5.2
click at [656, 299] on input "text" at bounding box center [649, 301] width 86 height 29
type input "[DATE]"
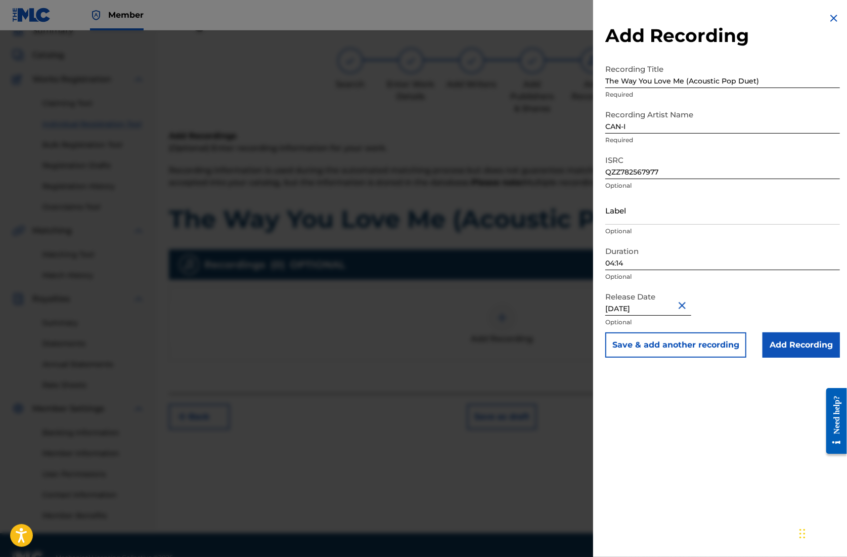
click at [796, 350] on input "Add Recording" at bounding box center [801, 344] width 77 height 25
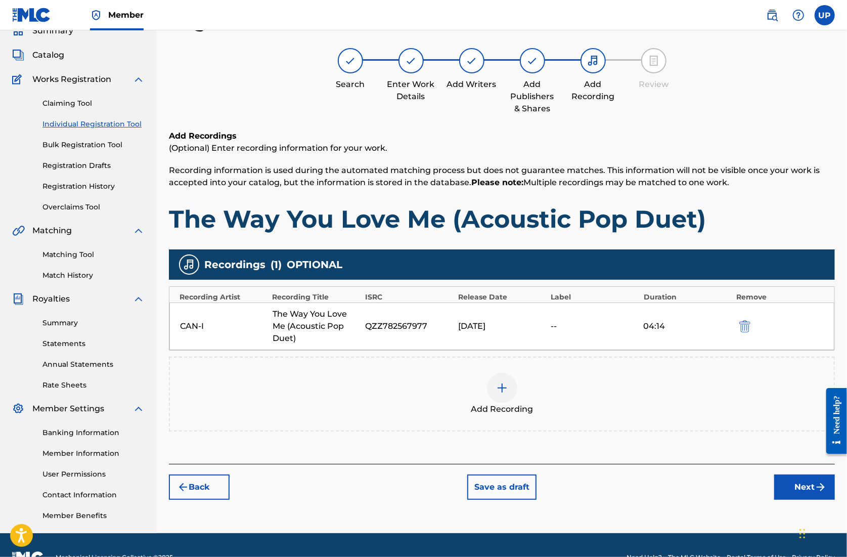
click at [804, 488] on button "Next" at bounding box center [805, 487] width 61 height 25
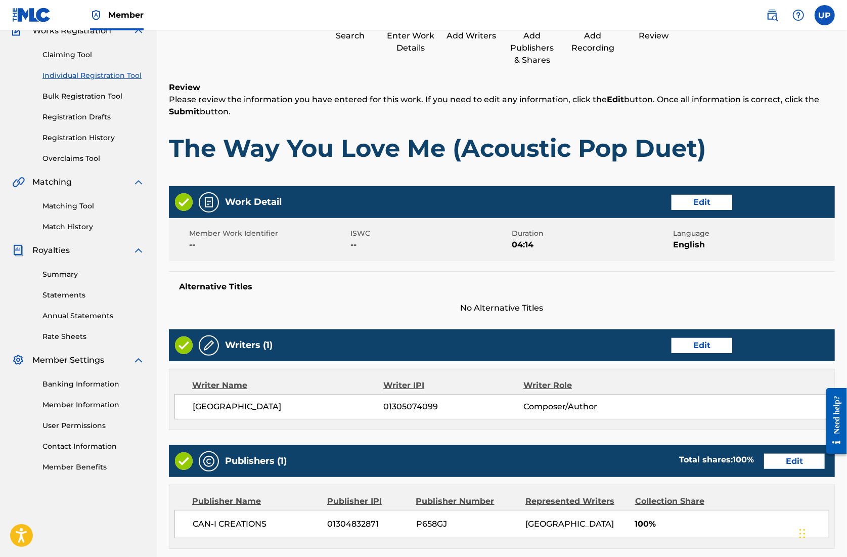
scroll to position [296, 0]
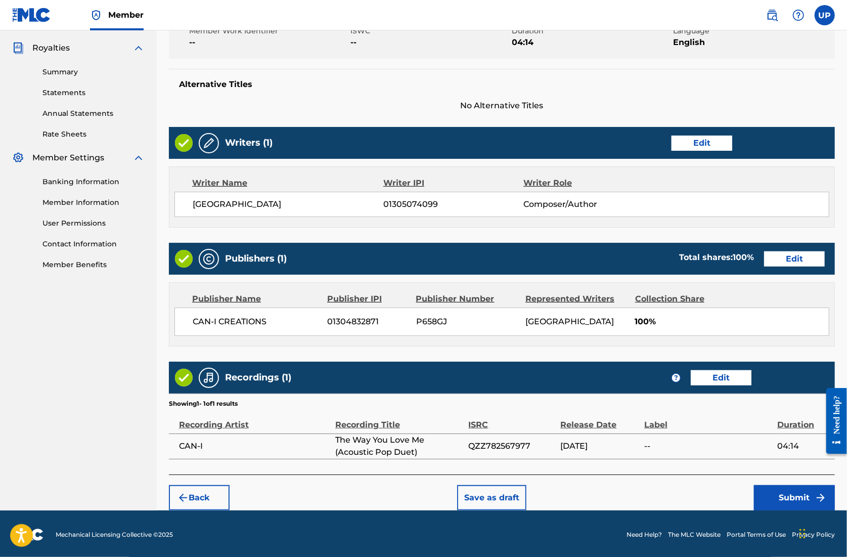
click at [787, 500] on button "Submit" at bounding box center [794, 497] width 81 height 25
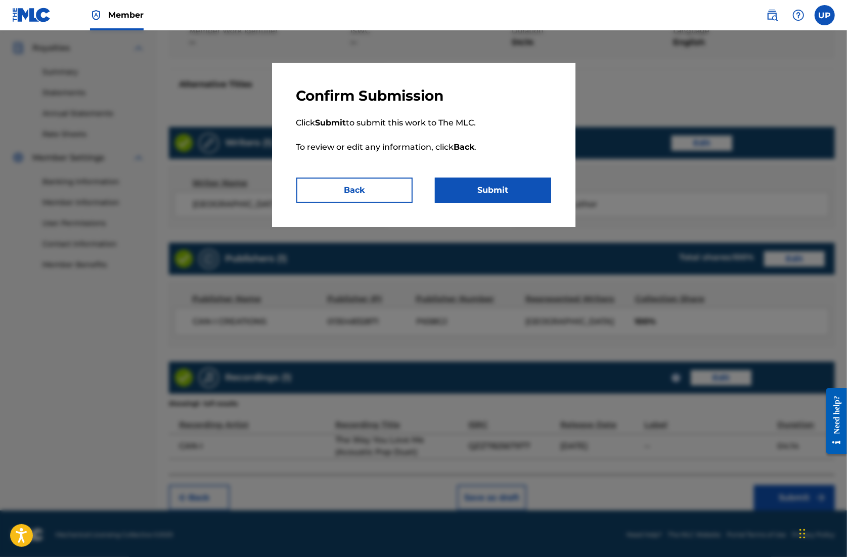
click at [498, 202] on button "Submit" at bounding box center [493, 190] width 116 height 25
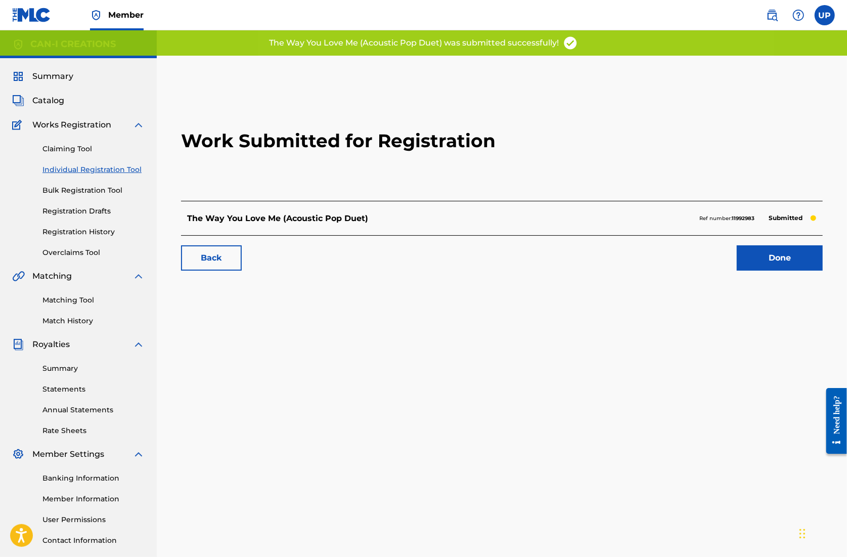
click at [764, 251] on link "Done" at bounding box center [780, 257] width 86 height 25
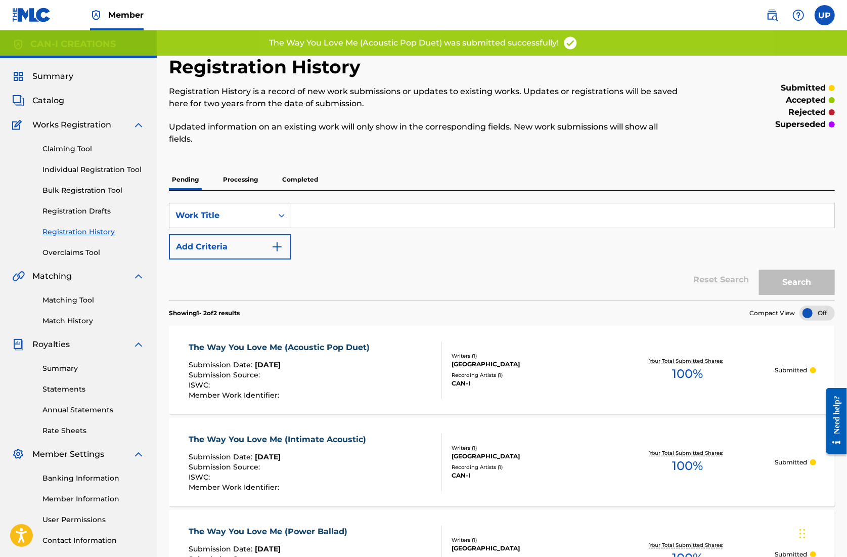
click at [73, 172] on link "Individual Registration Tool" at bounding box center [93, 169] width 102 height 11
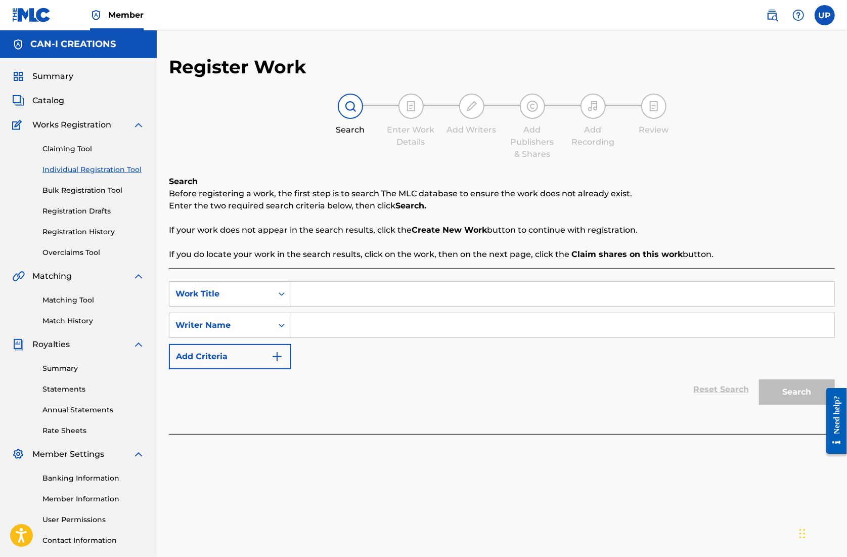
click at [352, 300] on input "Search Form" at bounding box center [562, 294] width 543 height 24
paste input "The Way You Love Me (Dreamy Pop)"
type input "The Way You Love Me (Dreamy Pop)"
click at [353, 319] on input "Search Form" at bounding box center [562, 325] width 543 height 24
type input "I"
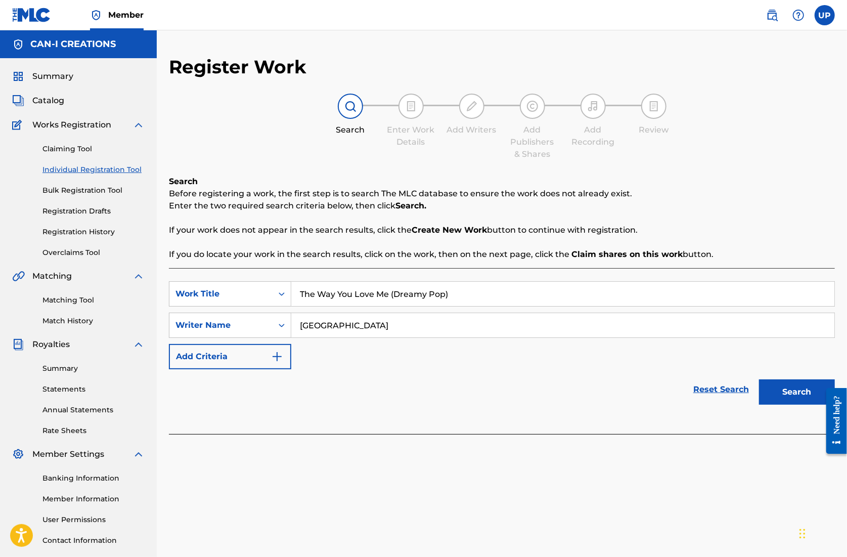
type input "[GEOGRAPHIC_DATA]"
click at [787, 379] on button "Search" at bounding box center [797, 391] width 76 height 25
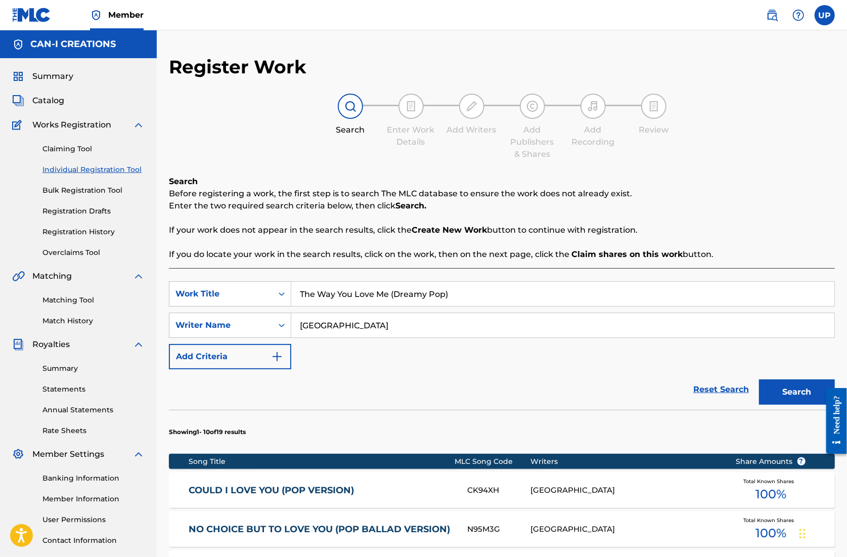
click at [799, 389] on button "Search" at bounding box center [797, 391] width 76 height 25
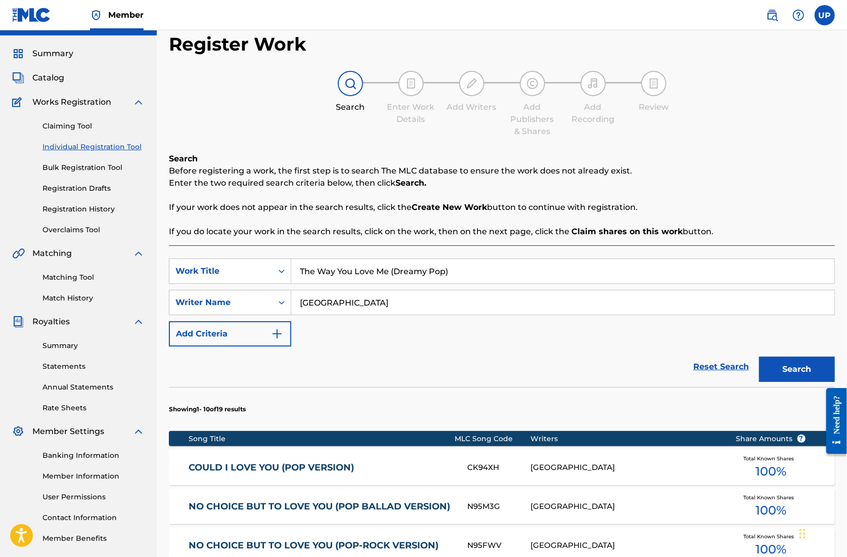
scroll to position [478, 0]
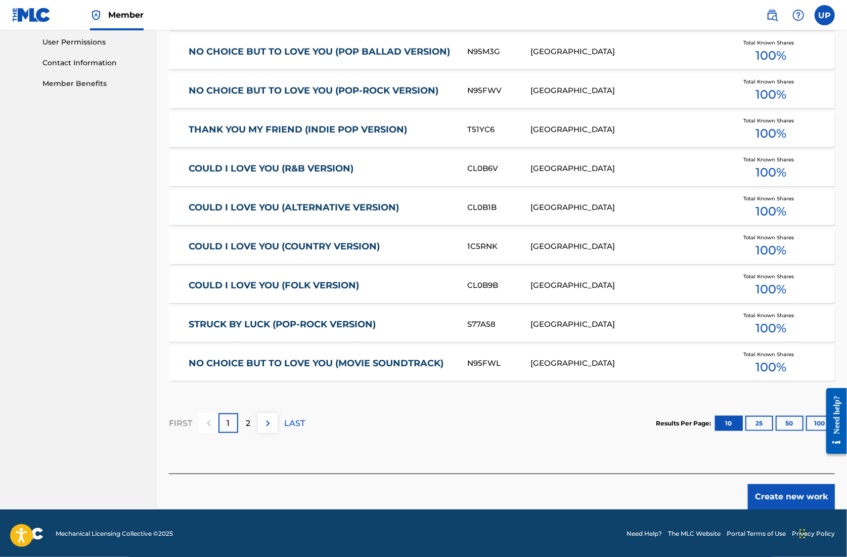
click at [778, 490] on button "Create new work" at bounding box center [791, 496] width 87 height 25
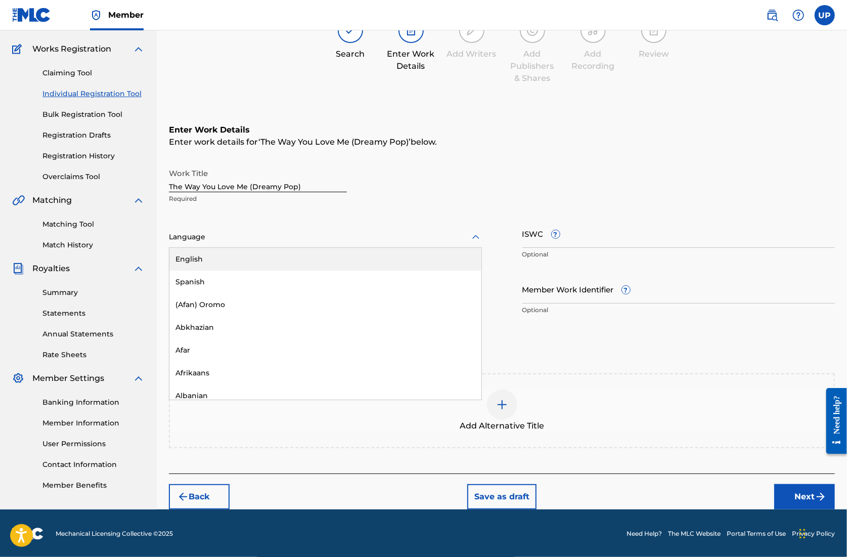
click at [241, 238] on div at bounding box center [325, 237] width 313 height 13
click at [239, 263] on div "English" at bounding box center [325, 259] width 312 height 23
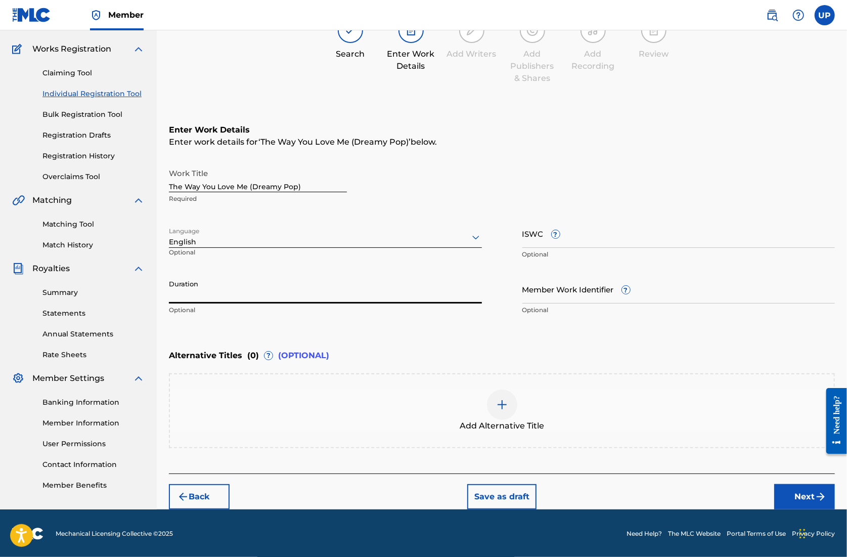
click at [254, 292] on input "Duration" at bounding box center [325, 289] width 313 height 29
type input "05:10"
click at [805, 501] on button "Next" at bounding box center [805, 496] width 61 height 25
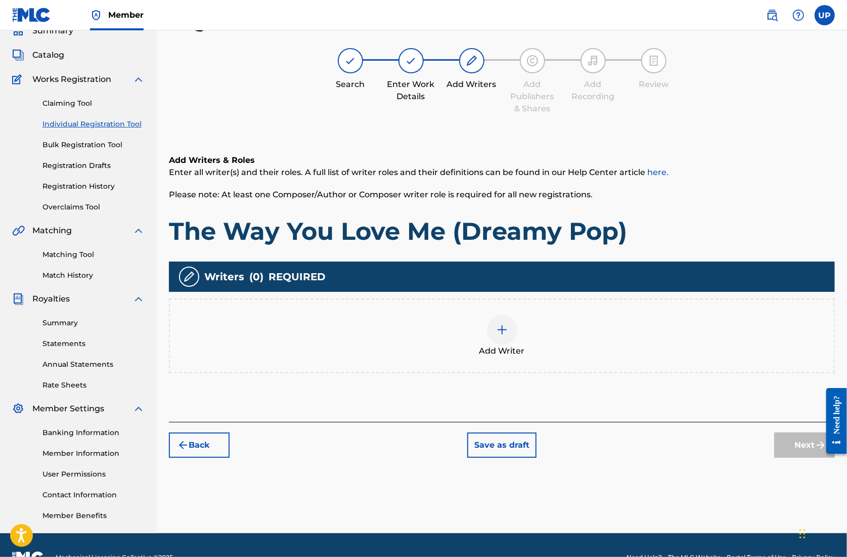
scroll to position [46, 0]
click at [496, 326] on img at bounding box center [502, 330] width 12 height 12
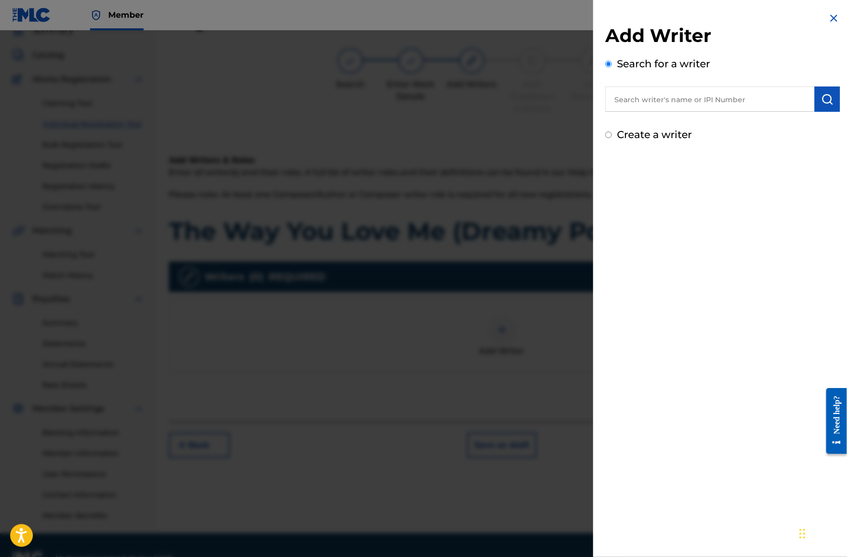
click at [633, 88] on input "text" at bounding box center [710, 99] width 209 height 25
paste input "01305074099"
type input "01305074099"
click at [823, 99] on img "submit" at bounding box center [828, 99] width 12 height 12
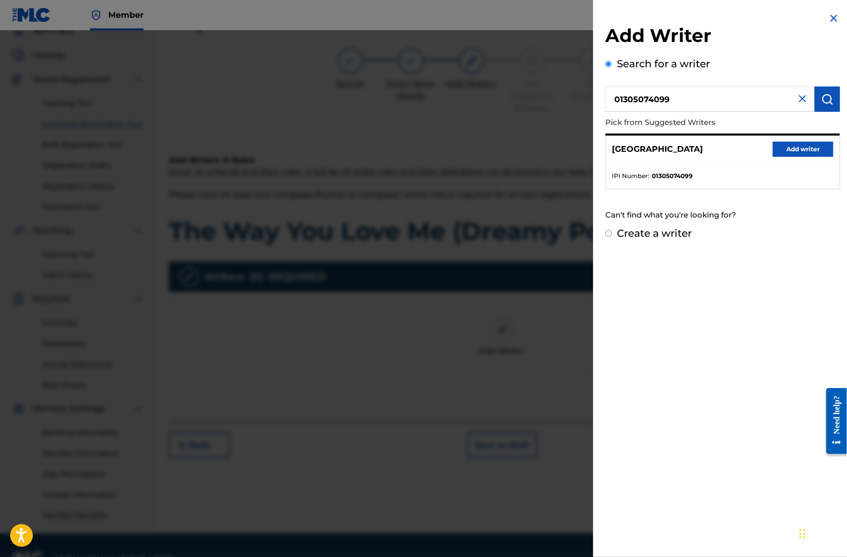
click at [790, 150] on button "Add writer" at bounding box center [803, 149] width 61 height 15
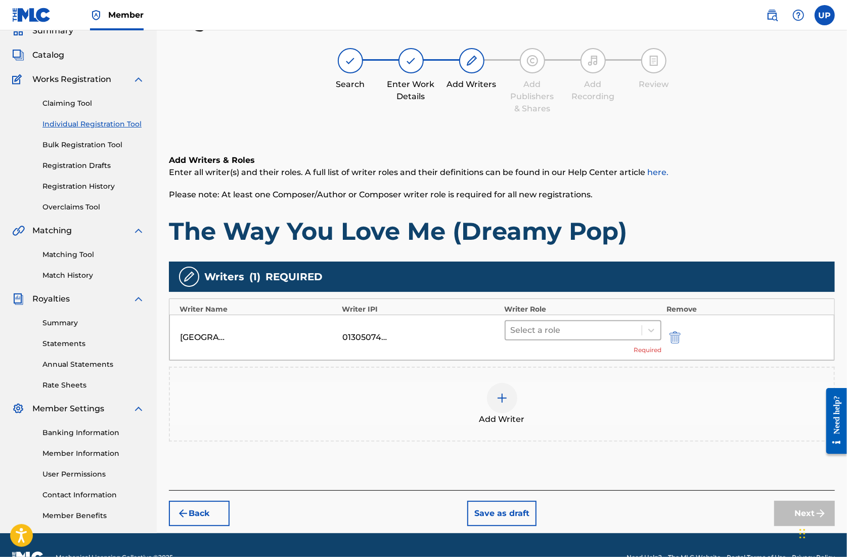
click at [599, 331] on div at bounding box center [574, 330] width 126 height 14
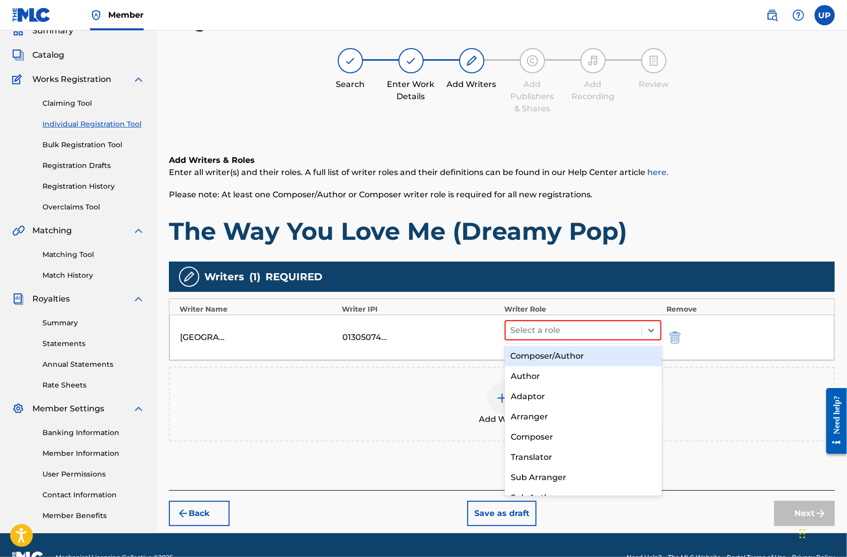
click at [593, 352] on div "Composer/Author" at bounding box center [583, 356] width 157 height 20
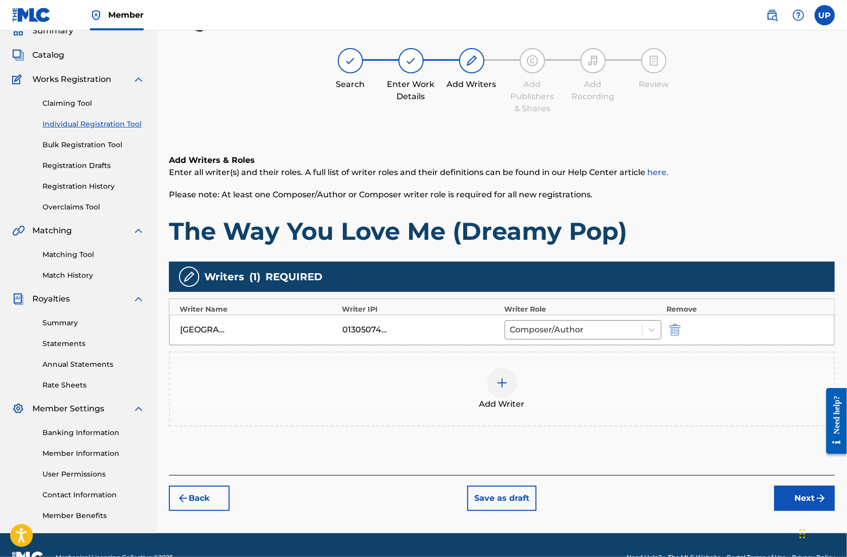
click at [788, 499] on button "Next" at bounding box center [805, 498] width 61 height 25
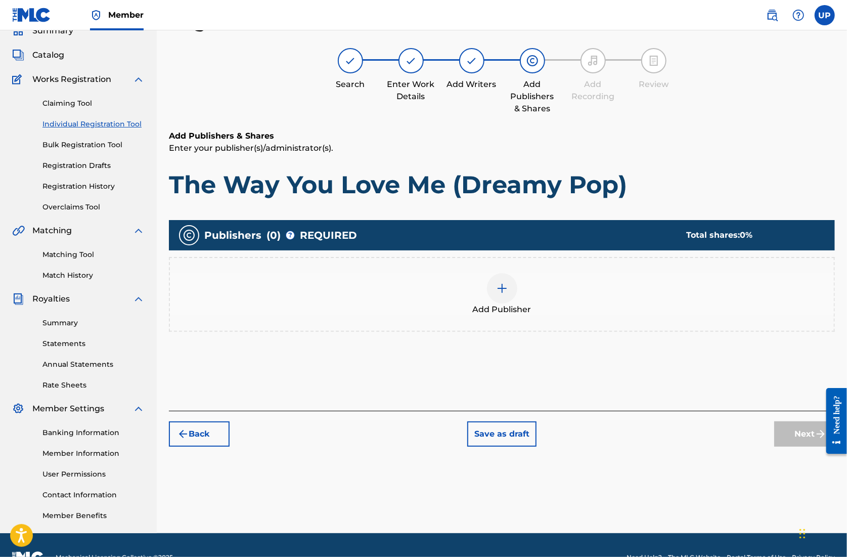
click at [495, 297] on div at bounding box center [502, 288] width 30 height 30
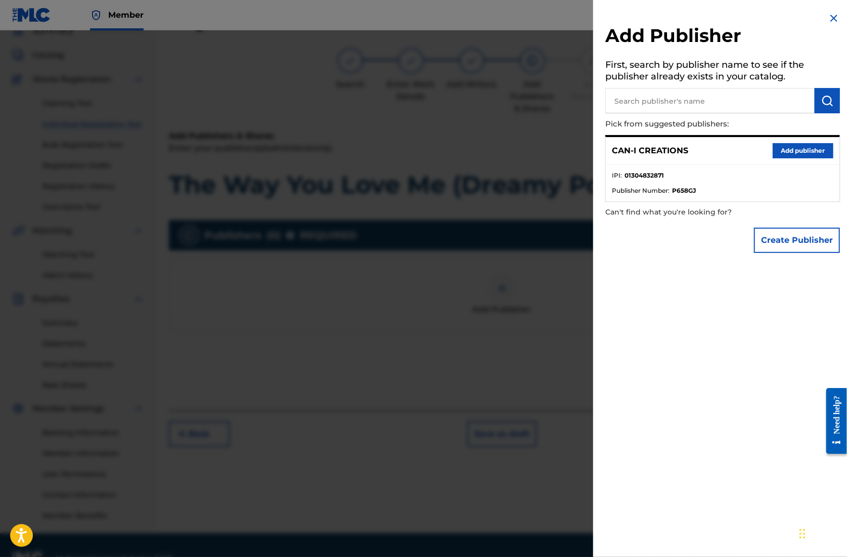
click at [806, 150] on button "Add publisher" at bounding box center [803, 150] width 61 height 15
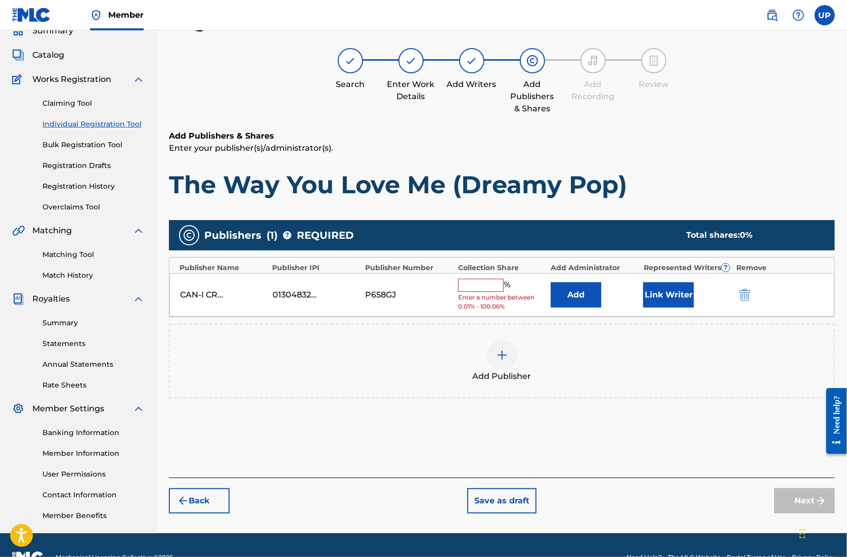
click at [489, 291] on div "% Enter a number between 0.01% - 100.06%" at bounding box center [502, 295] width 88 height 33
click at [491, 287] on input "text" at bounding box center [481, 285] width 46 height 13
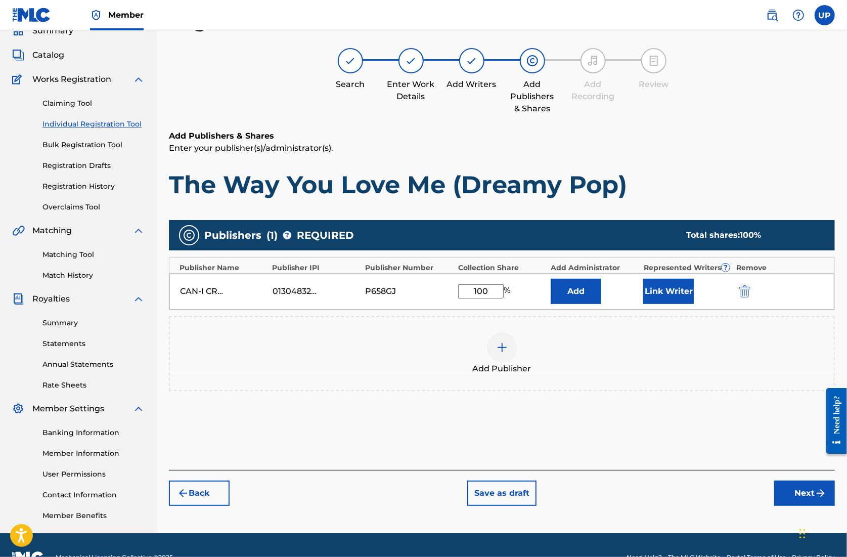
type input "100"
click at [652, 293] on button "Link Writer" at bounding box center [669, 291] width 51 height 25
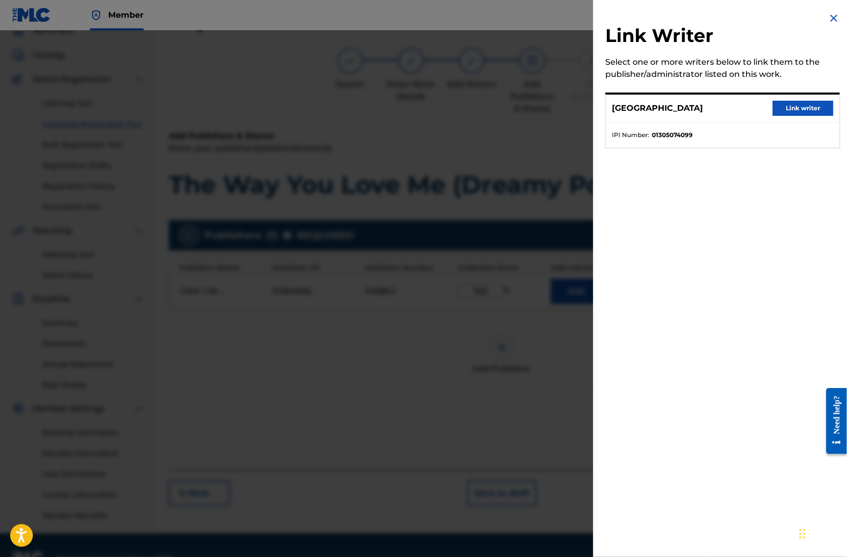
click at [801, 109] on button "Link writer" at bounding box center [803, 108] width 61 height 15
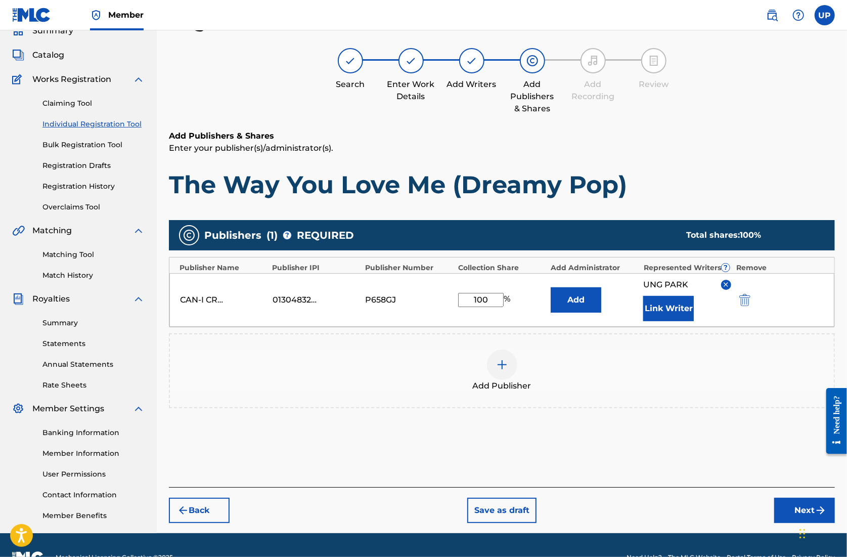
click at [801, 504] on button "Next" at bounding box center [805, 510] width 61 height 25
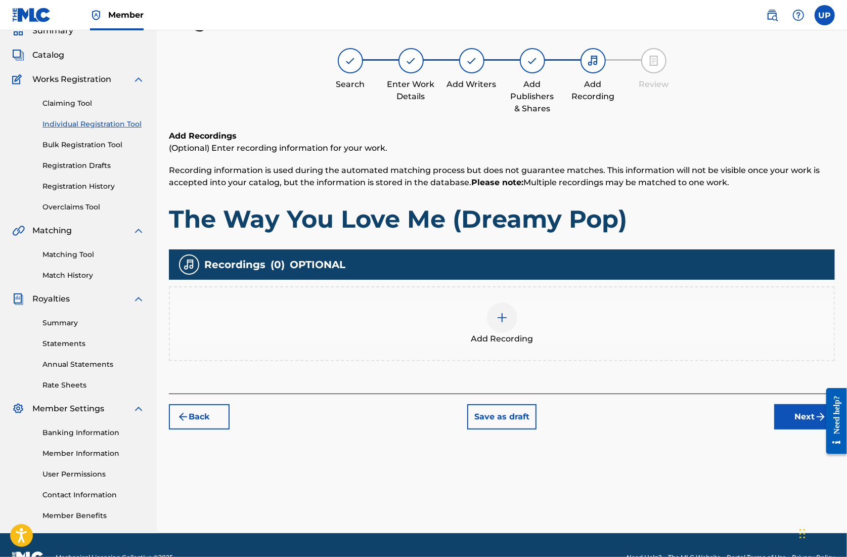
click at [505, 323] on div at bounding box center [502, 318] width 30 height 30
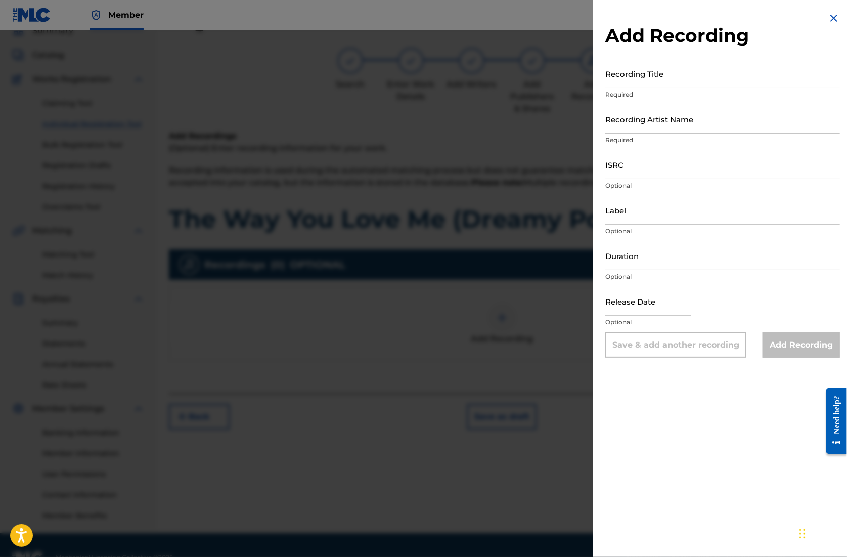
click at [635, 77] on input "Recording Title" at bounding box center [723, 73] width 235 height 29
paste input "The Way You Love Me (Dreamy Pop)"
type input "The Way You Love Me (Dreamy Pop)"
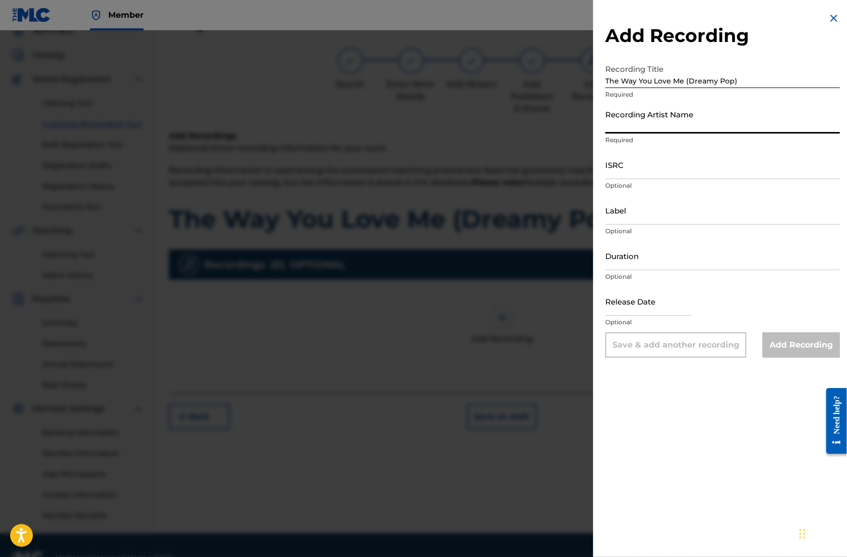
click at [647, 132] on input "Recording Artist Name" at bounding box center [723, 119] width 235 height 29
type input "CAN-I"
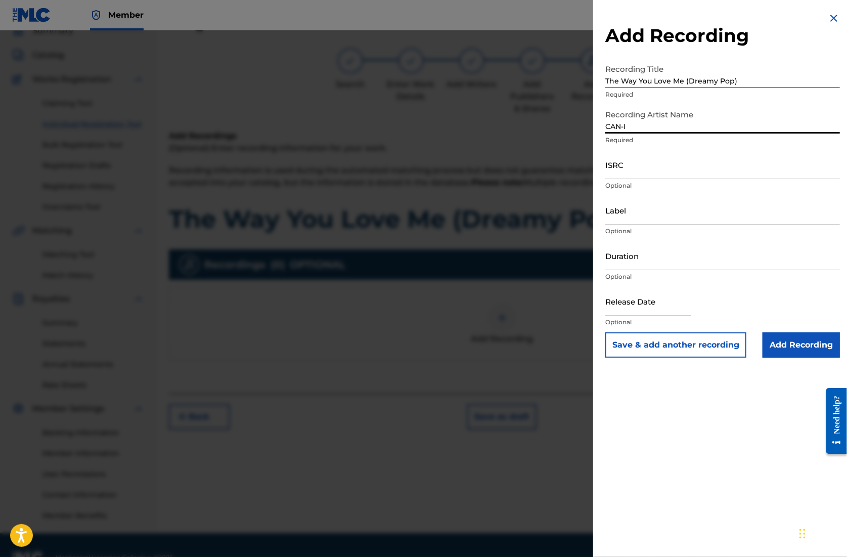
click at [639, 172] on input "ISRC" at bounding box center [723, 164] width 235 height 29
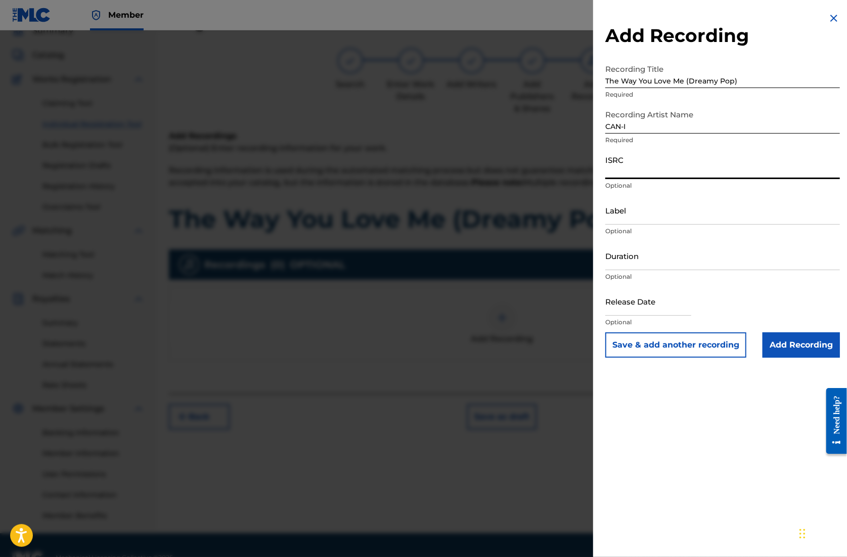
click at [635, 163] on input "ISRC" at bounding box center [723, 164] width 235 height 29
paste input "QZZ792521968"
type input "QZZ792521968"
click at [641, 259] on input "Duration" at bounding box center [723, 255] width 235 height 29
type input "05:10"
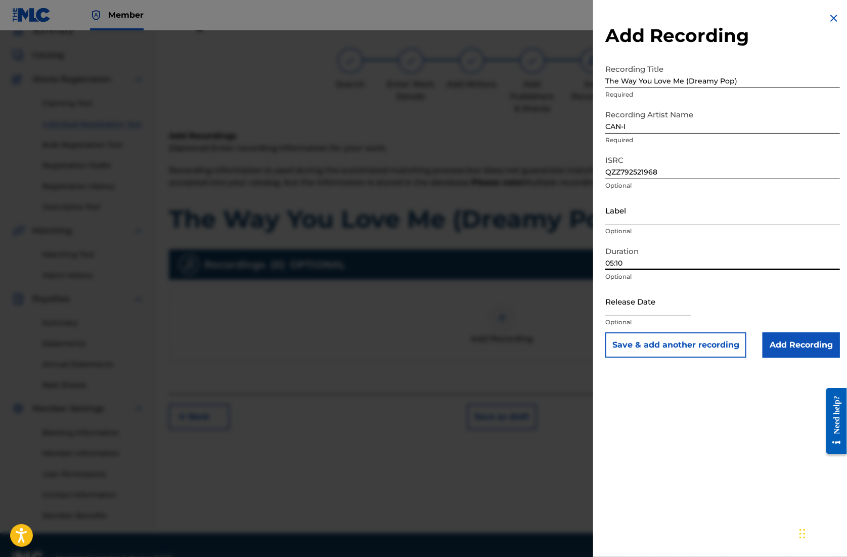
select select "7"
select select "2025"
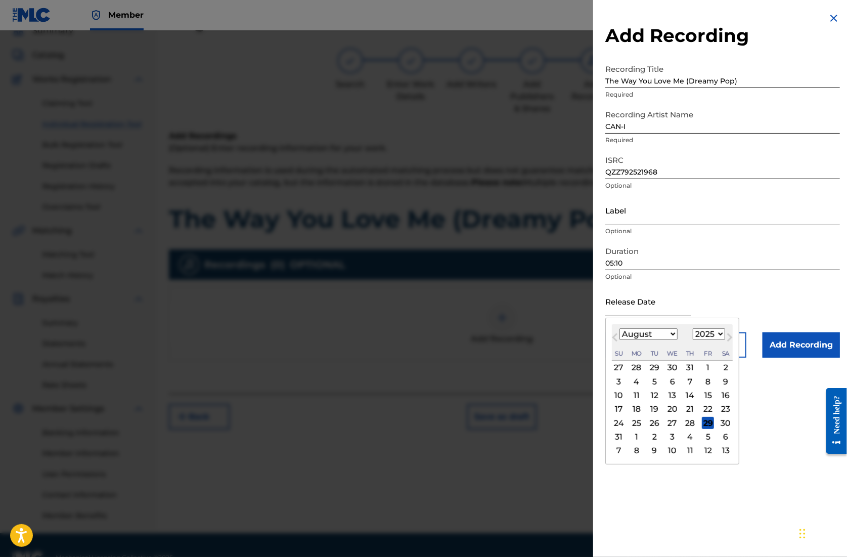
click at [660, 314] on input "text" at bounding box center [649, 301] width 86 height 29
type input "[DATE]"
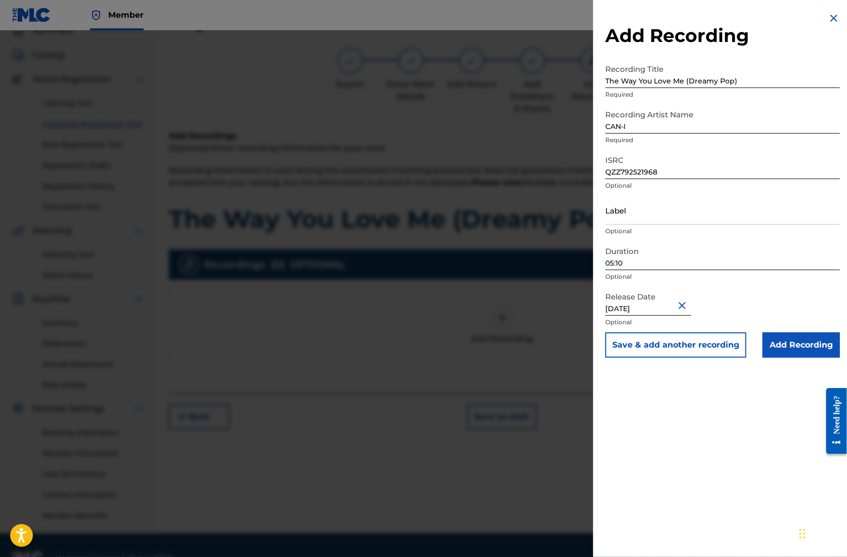
click at [799, 351] on input "Add Recording" at bounding box center [801, 344] width 77 height 25
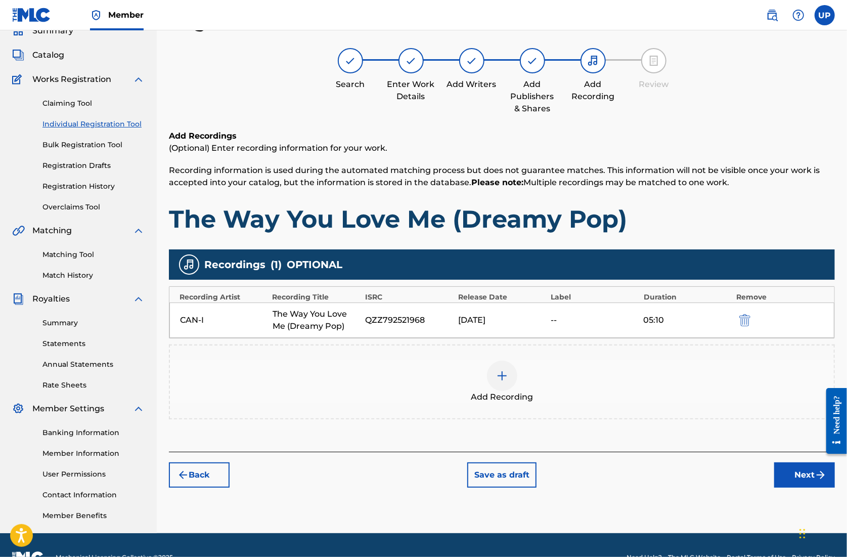
click at [823, 470] on img "submit" at bounding box center [821, 475] width 12 height 12
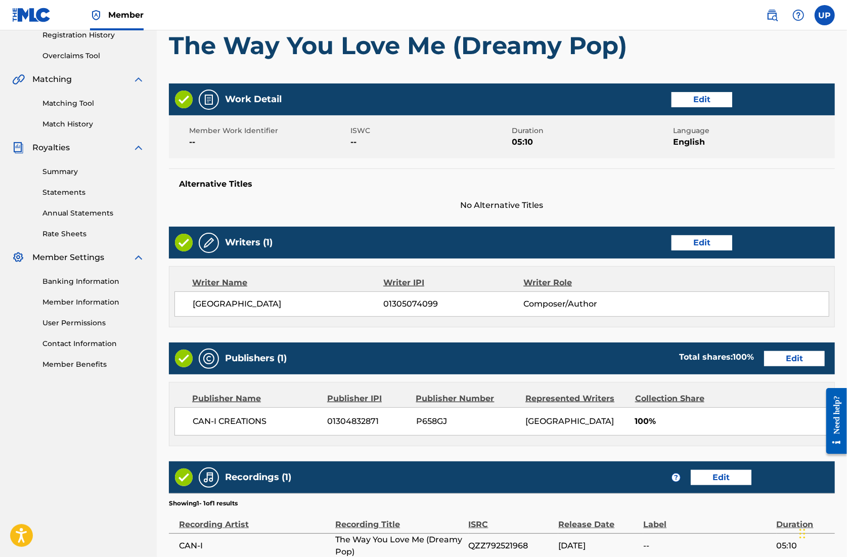
scroll to position [296, 0]
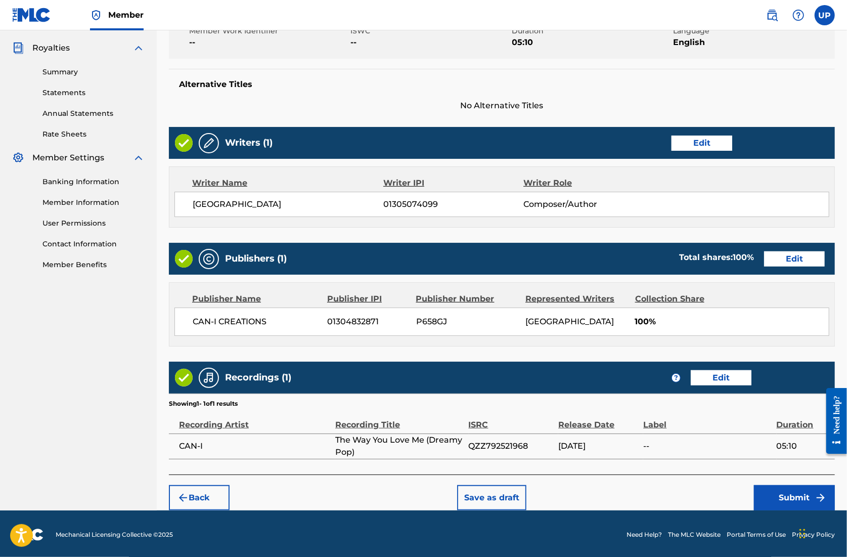
click at [777, 497] on button "Submit" at bounding box center [794, 497] width 81 height 25
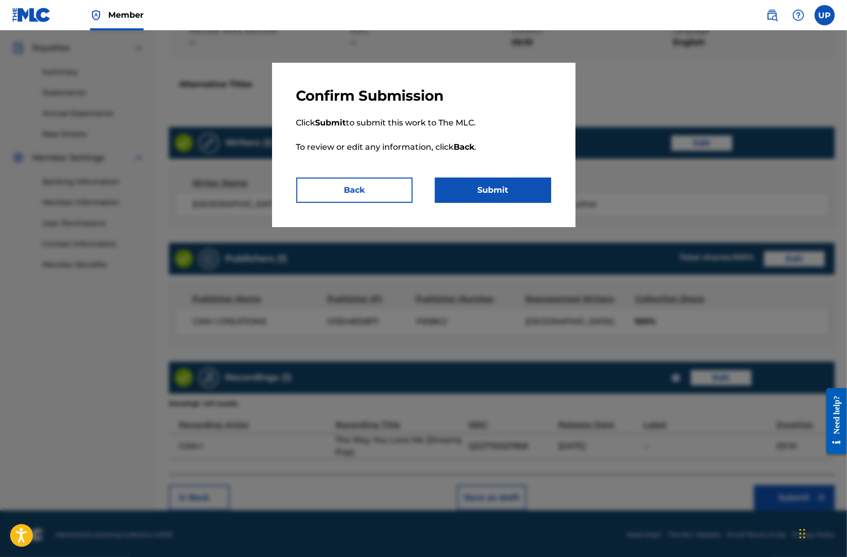
click at [359, 198] on button "Back" at bounding box center [354, 190] width 116 height 25
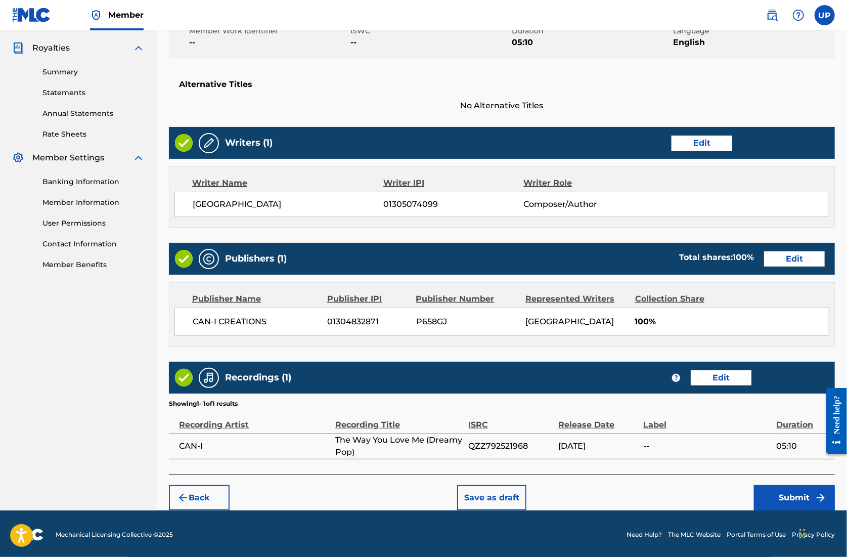
click at [786, 495] on button "Submit" at bounding box center [794, 497] width 81 height 25
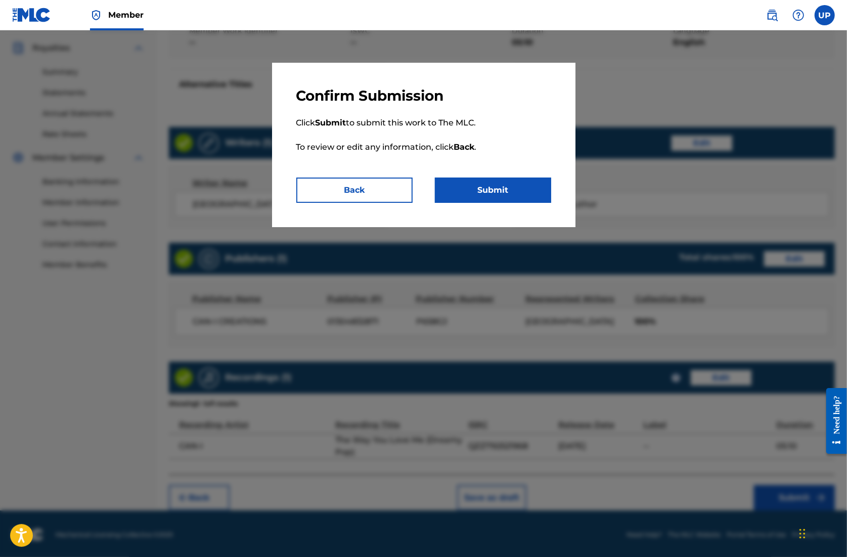
click at [505, 179] on button "Submit" at bounding box center [493, 190] width 116 height 25
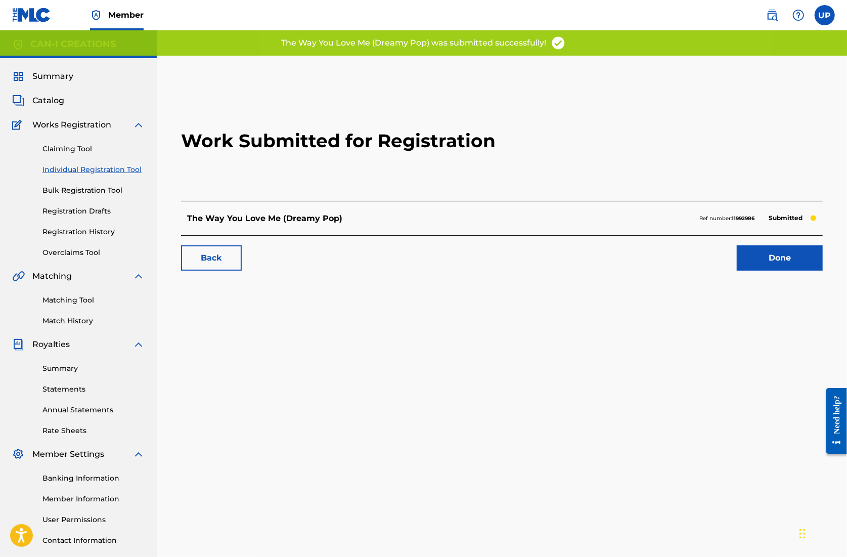
click at [802, 268] on link "Done" at bounding box center [780, 257] width 86 height 25
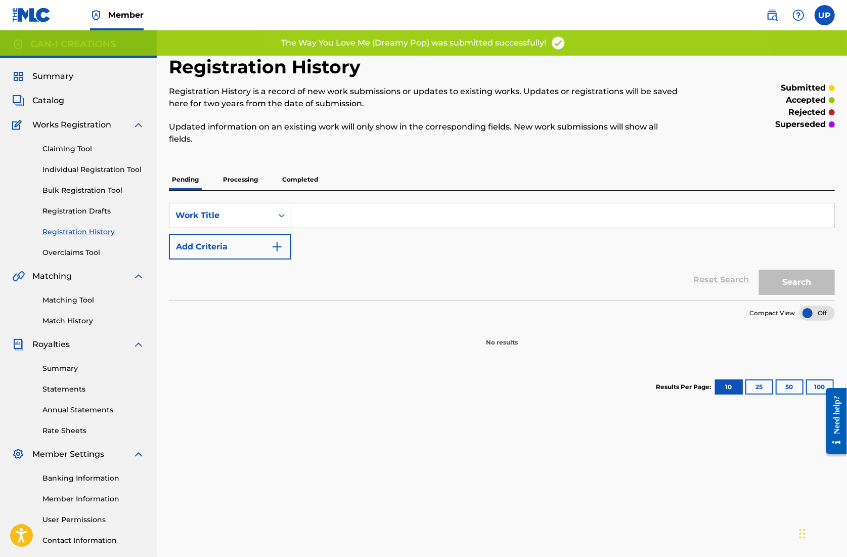
click at [85, 166] on link "Individual Registration Tool" at bounding box center [93, 169] width 102 height 11
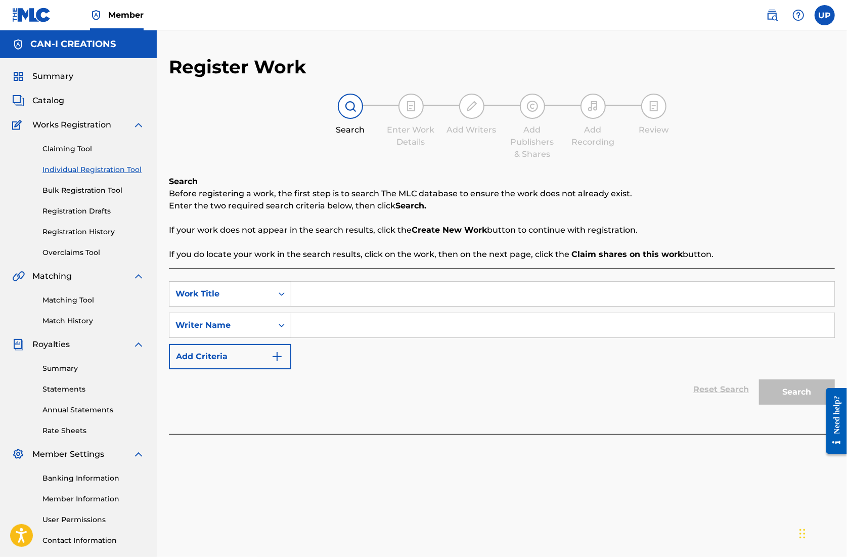
click at [309, 291] on input "Search Form" at bounding box center [562, 294] width 543 height 24
paste input "The Way You Love Me (Acoustic Folk-Pop Duet)"
type input "The Way You Love Me (Acoustic Folk-Pop Duet)"
click at [332, 321] on input "Search Form" at bounding box center [562, 325] width 543 height 24
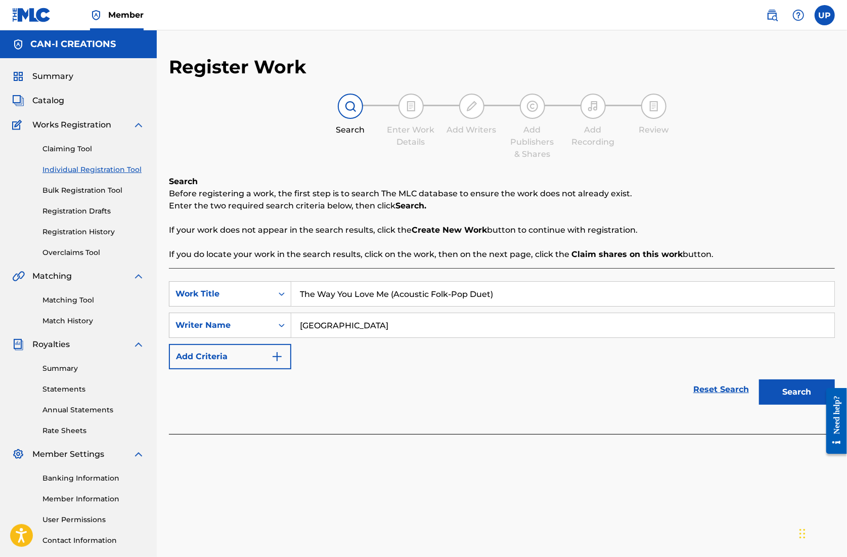
type input "[GEOGRAPHIC_DATA]"
click at [794, 398] on button "Search" at bounding box center [797, 391] width 76 height 25
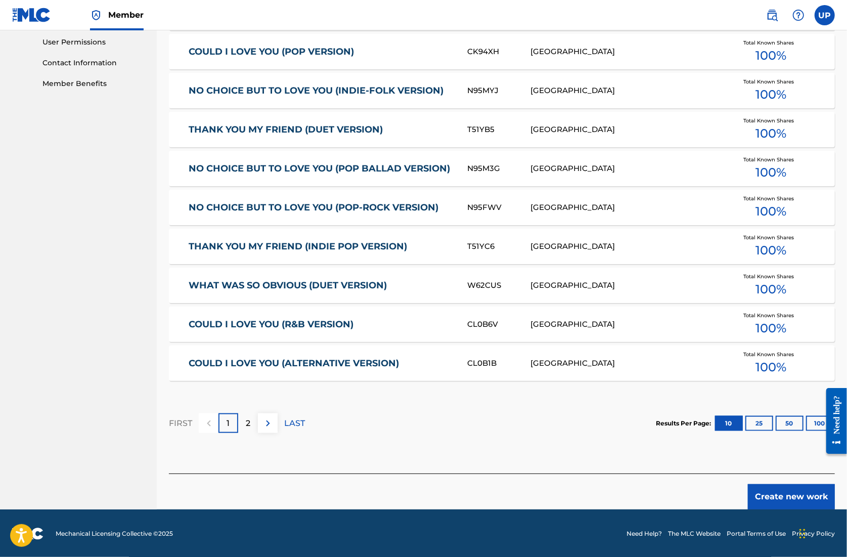
click at [813, 498] on button "Create new work" at bounding box center [791, 496] width 87 height 25
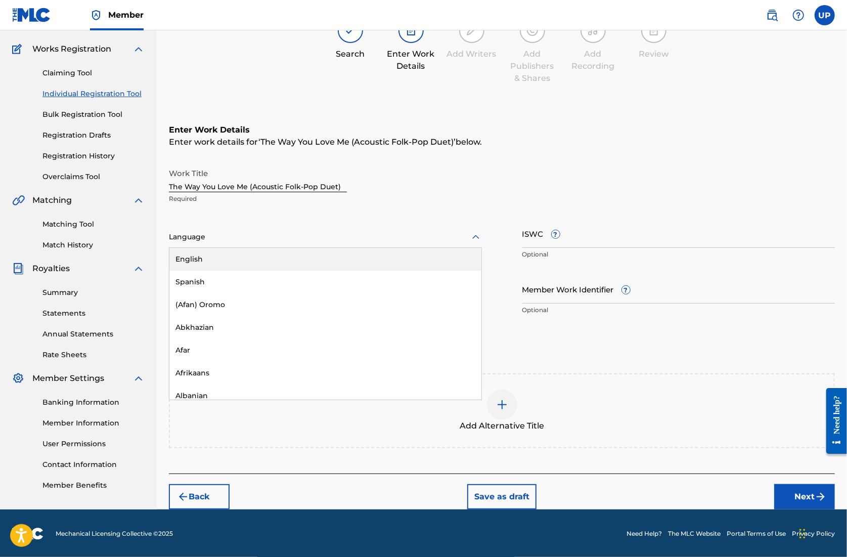
click at [355, 232] on div at bounding box center [325, 237] width 313 height 13
click at [287, 264] on div "English" at bounding box center [325, 259] width 312 height 23
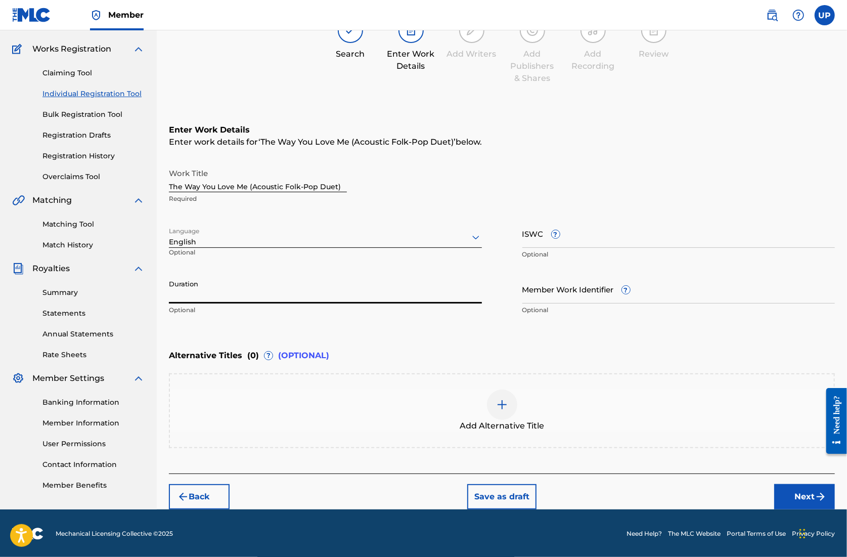
click at [329, 287] on input "Duration" at bounding box center [325, 289] width 313 height 29
type input "04:10"
click at [818, 496] on img "submit" at bounding box center [821, 497] width 12 height 12
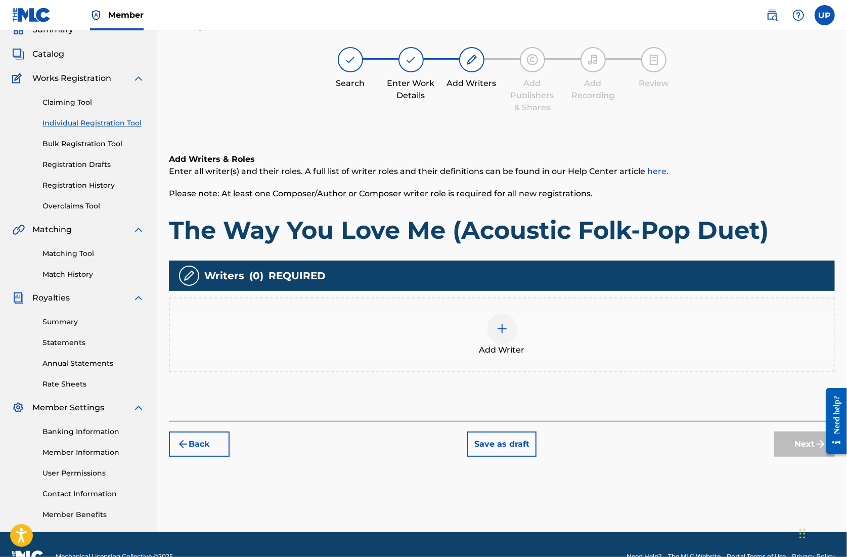
scroll to position [46, 0]
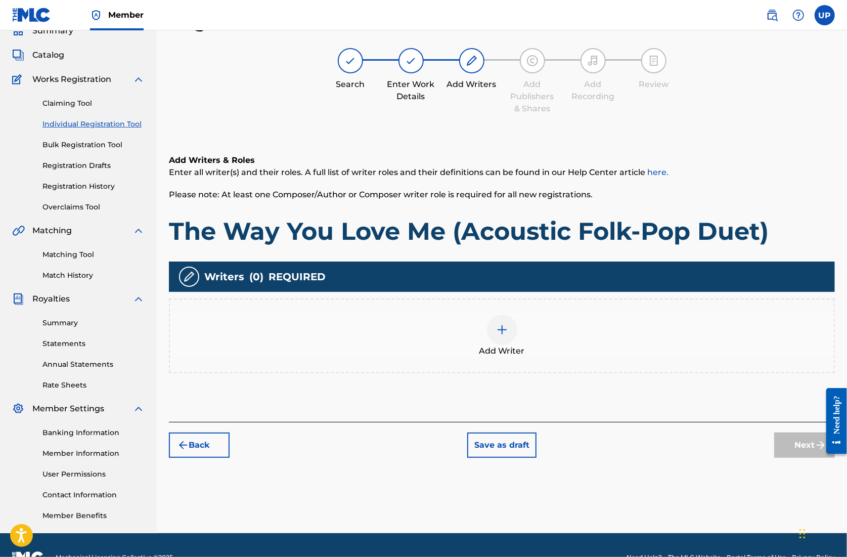
click at [493, 330] on div at bounding box center [502, 330] width 30 height 30
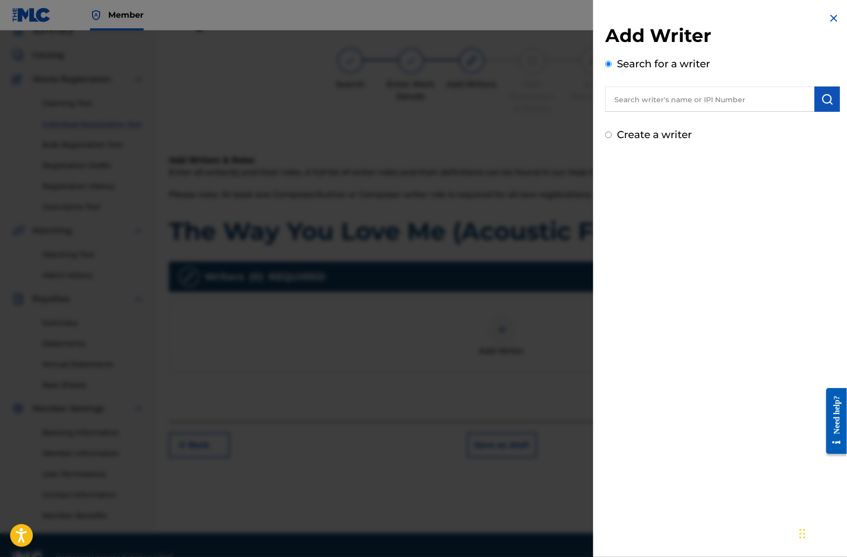
click at [728, 107] on input "text" at bounding box center [710, 99] width 209 height 25
paste input "01305074099"
type input "01305074099"
click at [824, 107] on button "submit" at bounding box center [827, 99] width 25 height 25
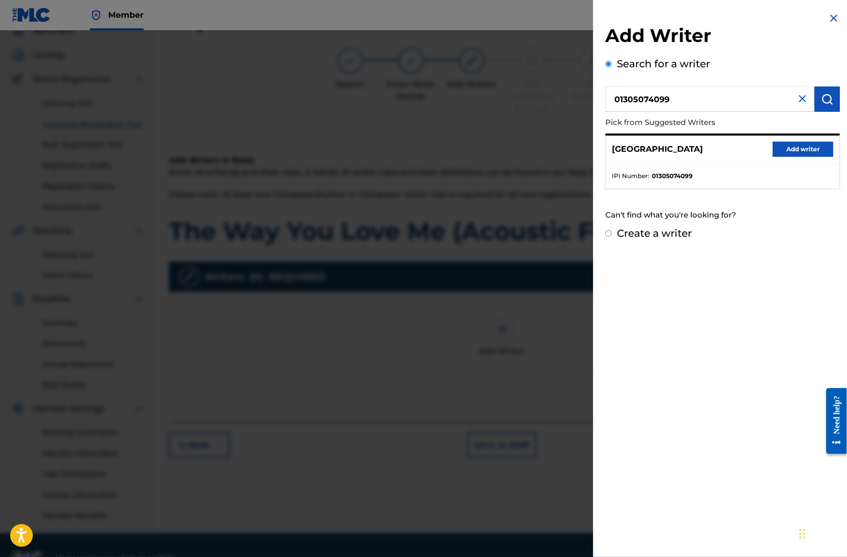
click at [792, 151] on button "Add writer" at bounding box center [803, 149] width 61 height 15
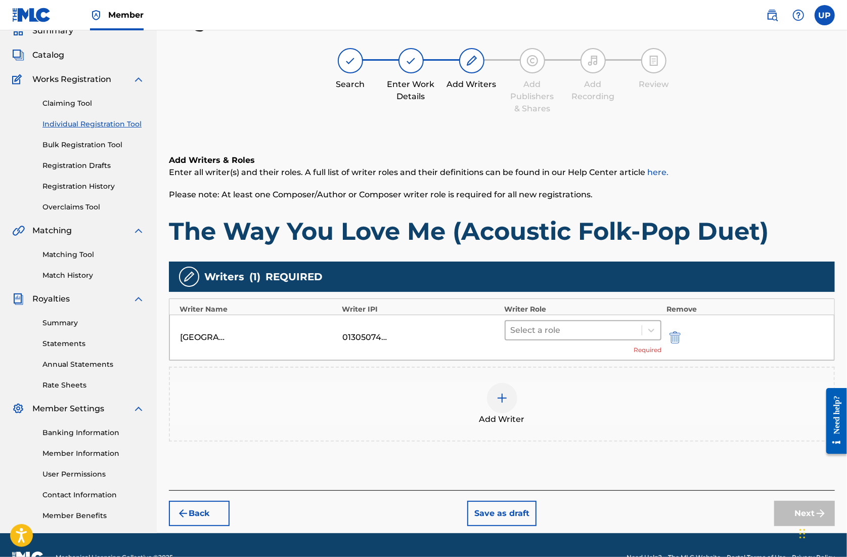
click at [621, 337] on div "Select a role" at bounding box center [574, 330] width 137 height 18
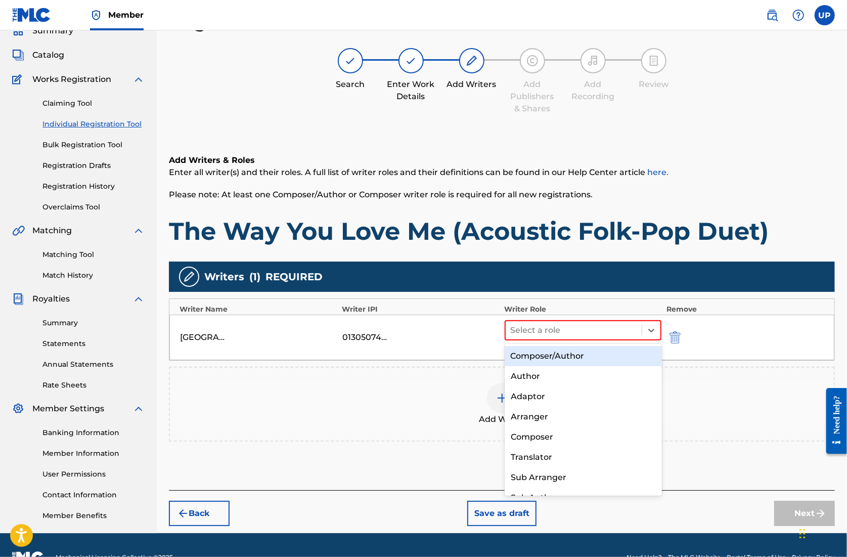
click at [596, 356] on div "Composer/Author" at bounding box center [583, 356] width 157 height 20
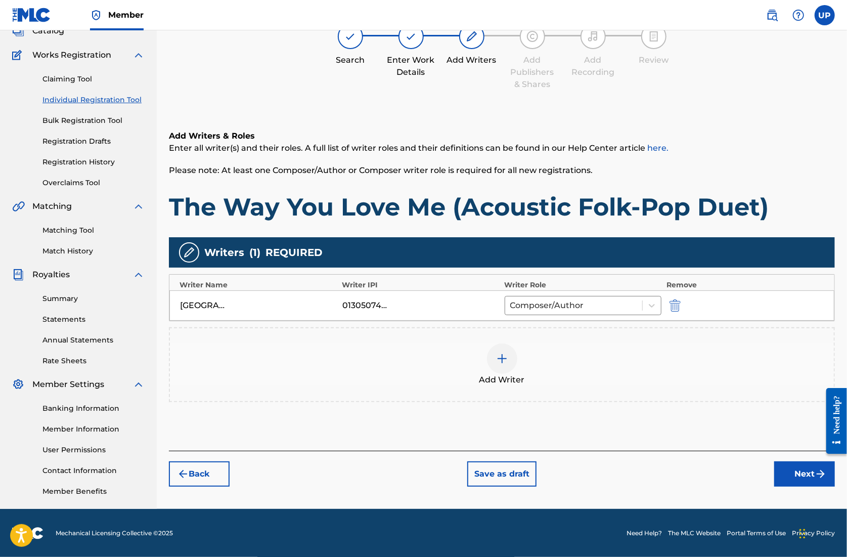
click at [807, 474] on button "Next" at bounding box center [805, 473] width 61 height 25
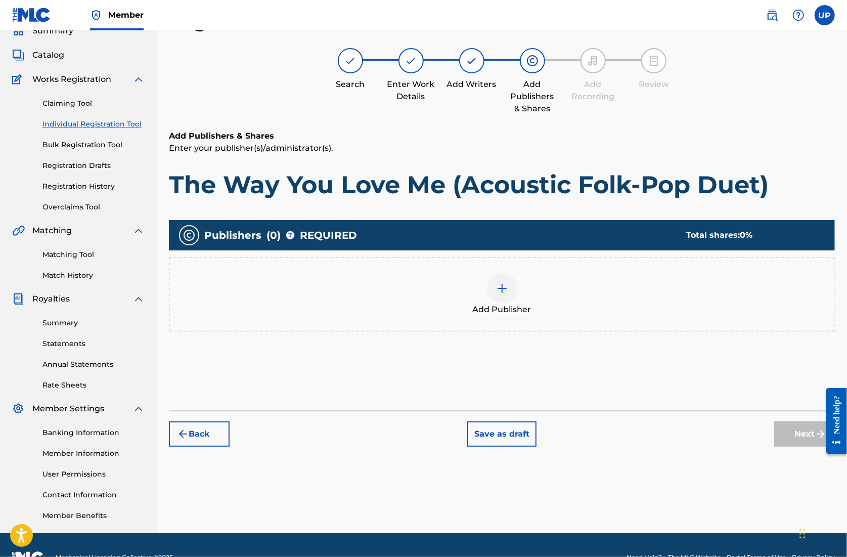
click at [499, 288] on img at bounding box center [502, 288] width 12 height 12
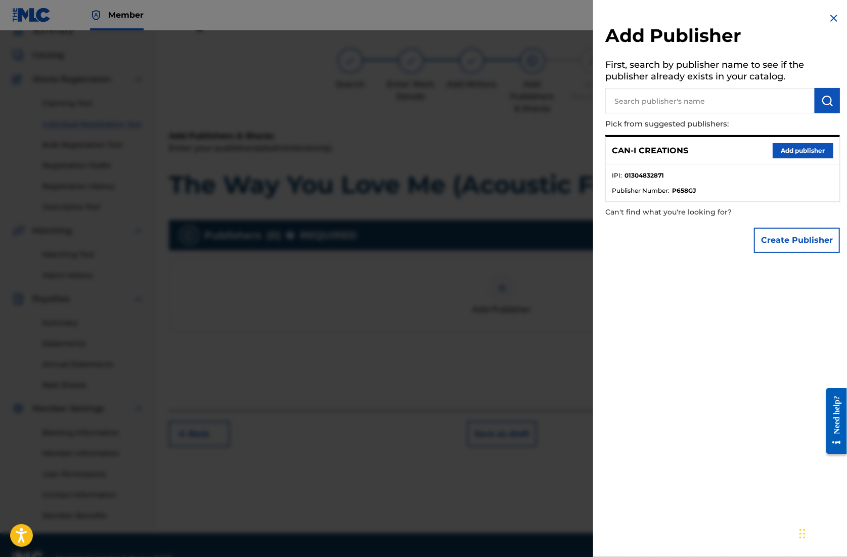
click at [635, 108] on input "text" at bounding box center [710, 100] width 209 height 25
click at [783, 157] on button "Add publisher" at bounding box center [803, 150] width 61 height 15
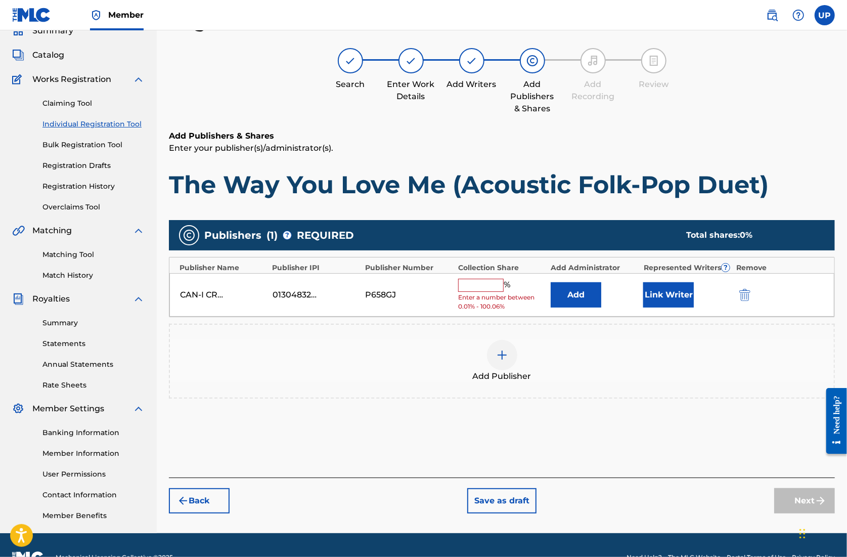
click at [499, 290] on input "text" at bounding box center [481, 285] width 46 height 13
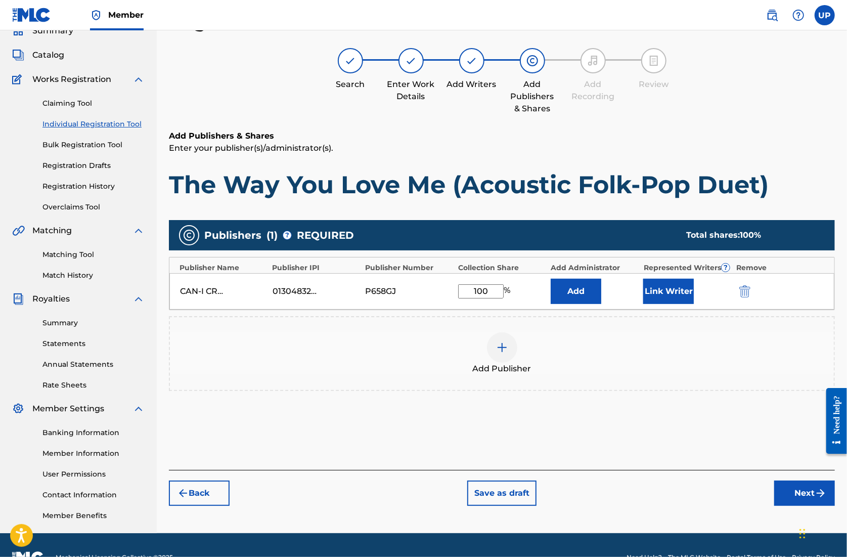
type input "100"
click at [661, 290] on button "Link Writer" at bounding box center [669, 291] width 51 height 25
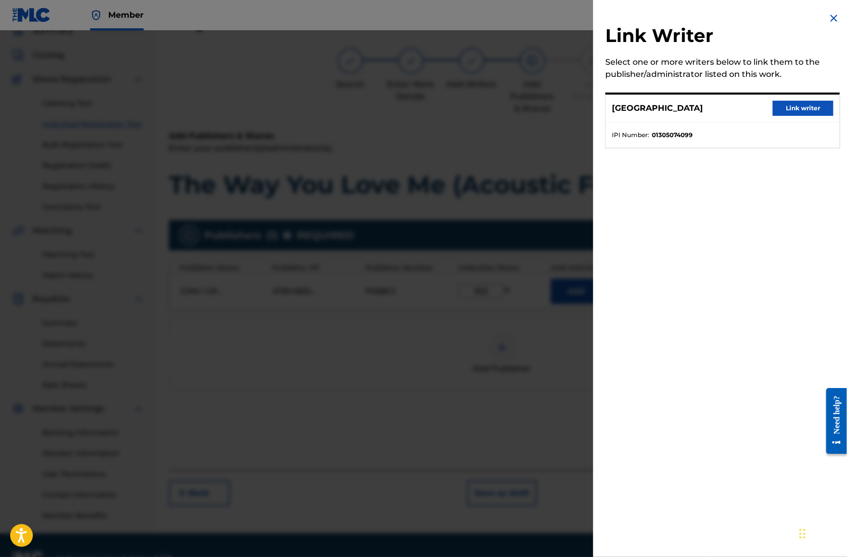
click at [806, 112] on button "Link writer" at bounding box center [803, 108] width 61 height 15
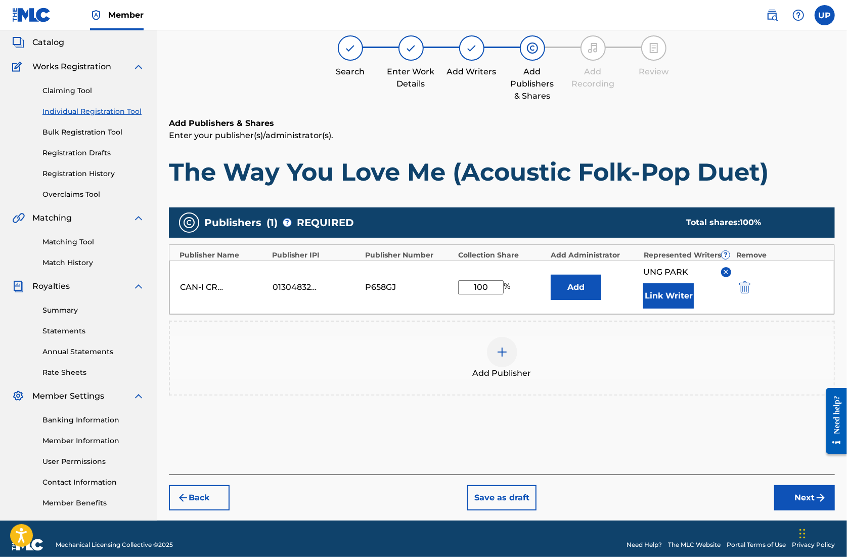
scroll to position [70, 0]
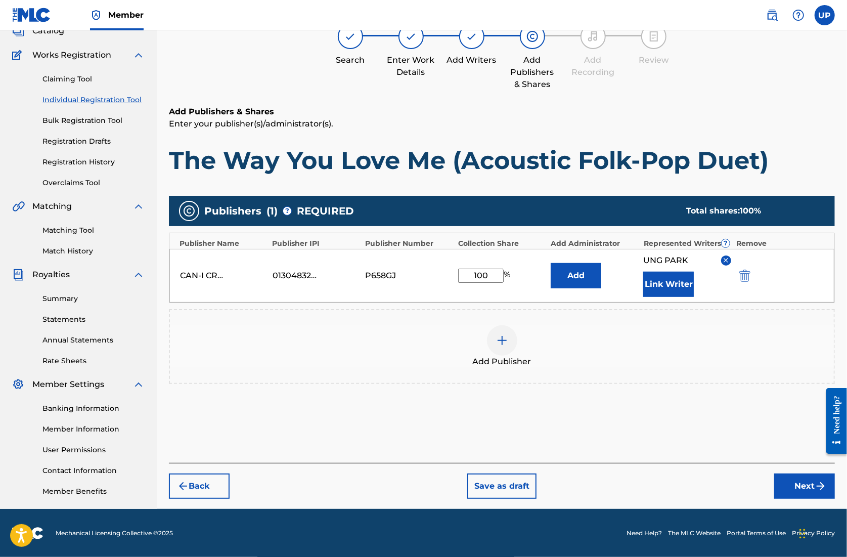
click at [800, 488] on button "Next" at bounding box center [805, 486] width 61 height 25
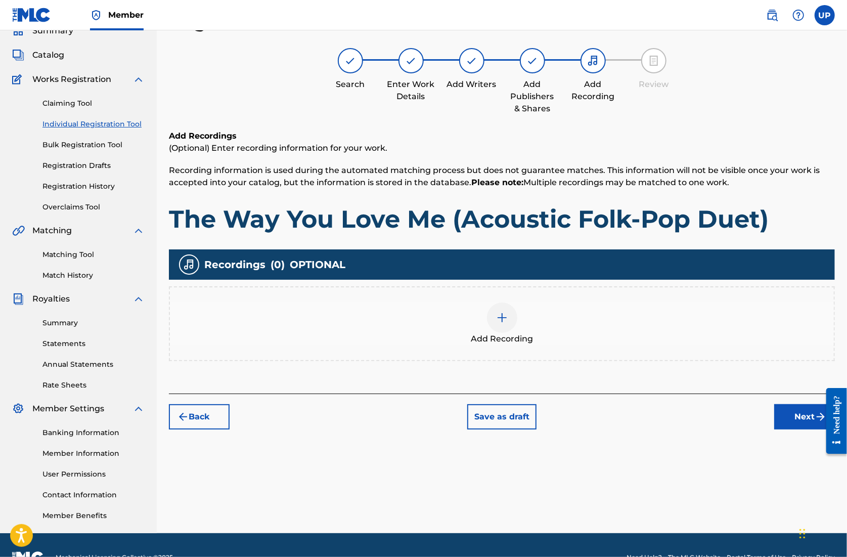
scroll to position [46, 0]
click at [503, 320] on img at bounding box center [502, 318] width 12 height 12
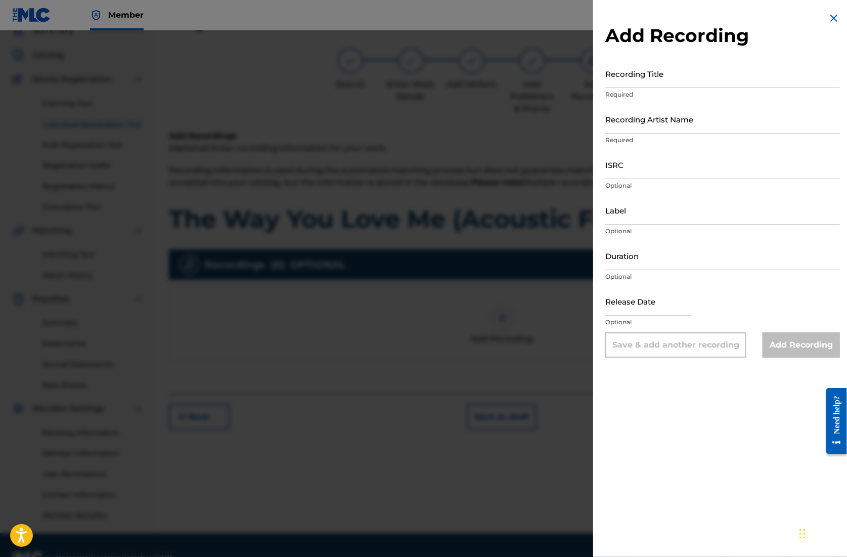
click at [668, 81] on input "Recording Title" at bounding box center [723, 73] width 235 height 29
paste input "The Way You Love Me (Acoustic Folk-Pop Duet)"
type input "The Way You Love Me (Acoustic Folk-Pop Duet)"
click at [659, 124] on input "Recording Artist Name" at bounding box center [723, 119] width 235 height 29
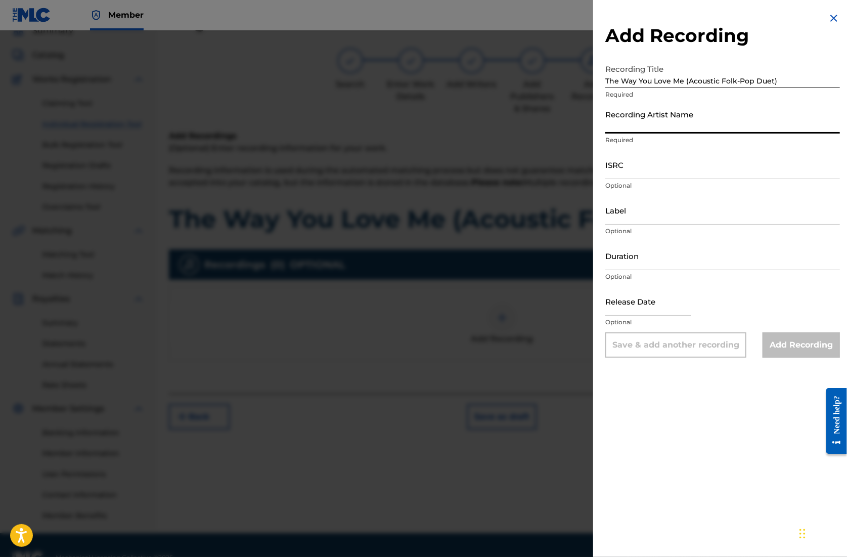
type input "CAN-I"
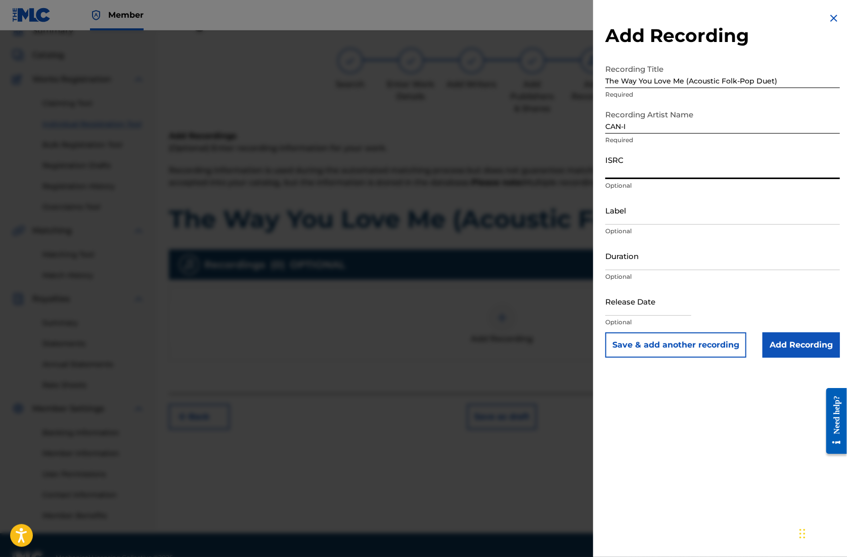
click at [646, 169] on input "ISRC" at bounding box center [723, 164] width 235 height 29
click at [633, 155] on input "ISRC" at bounding box center [723, 164] width 235 height 29
paste input "QZZ782567980"
type input "QZZ782567980"
click at [644, 275] on p "Optional" at bounding box center [723, 276] width 235 height 9
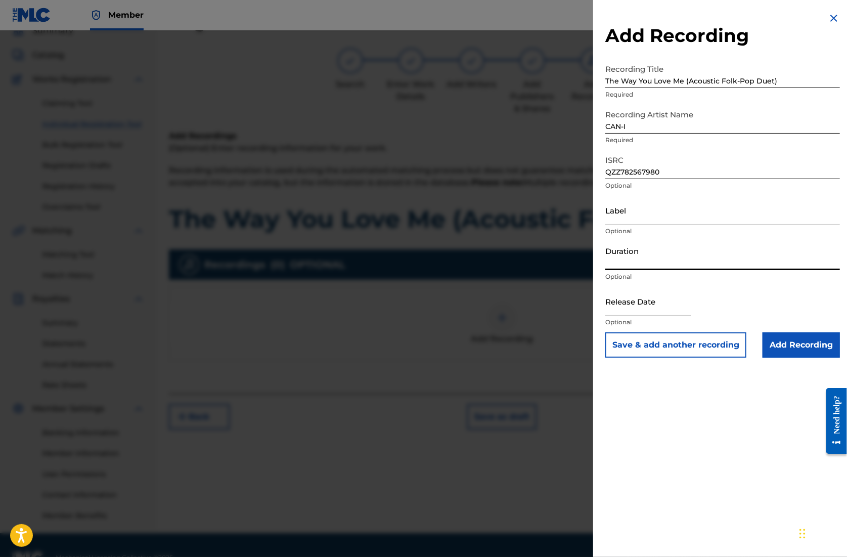
click at [647, 259] on input "Duration" at bounding box center [723, 255] width 235 height 29
type input "04:10"
select select "7"
select select "2025"
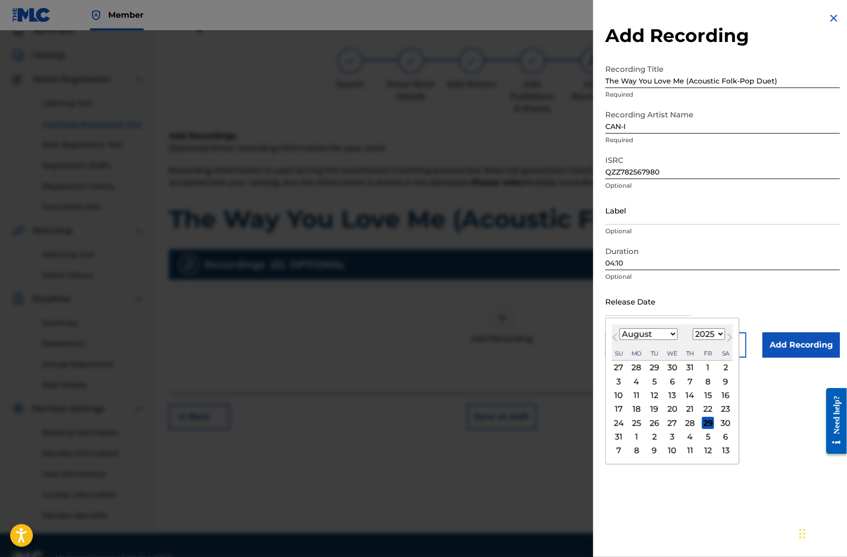
click at [649, 306] on input "text" at bounding box center [649, 301] width 86 height 29
type input "[DATE]"
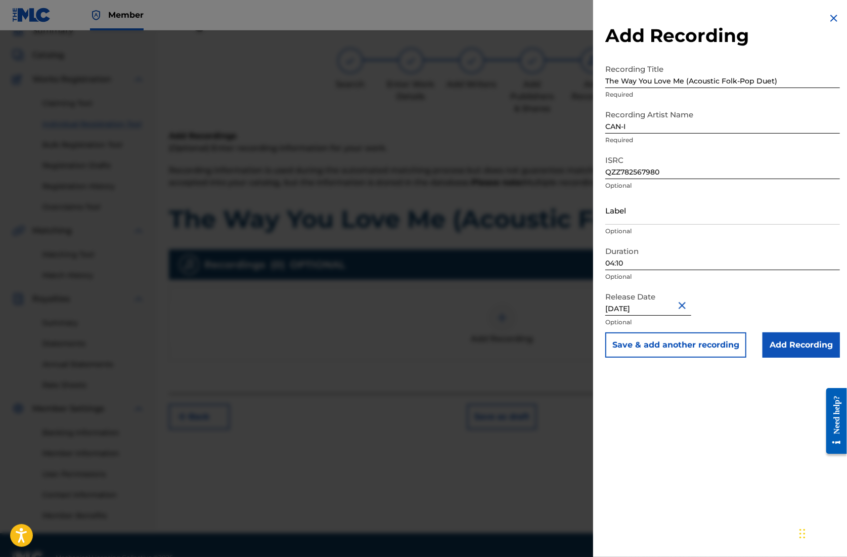
click at [800, 346] on input "Add Recording" at bounding box center [801, 344] width 77 height 25
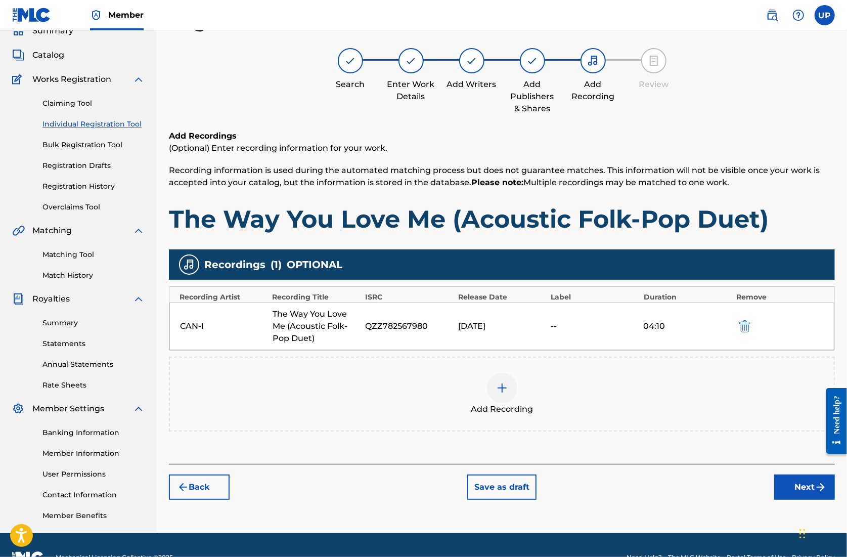
click at [806, 487] on button "Next" at bounding box center [805, 487] width 61 height 25
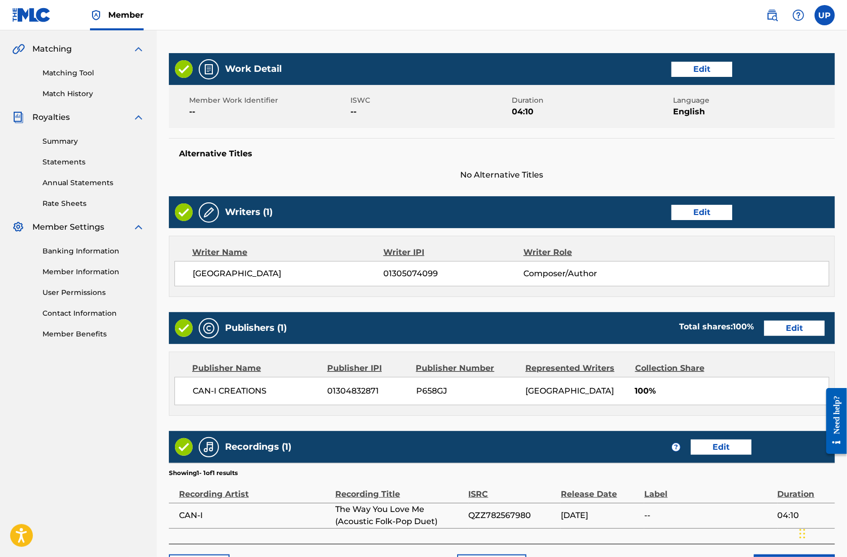
scroll to position [296, 0]
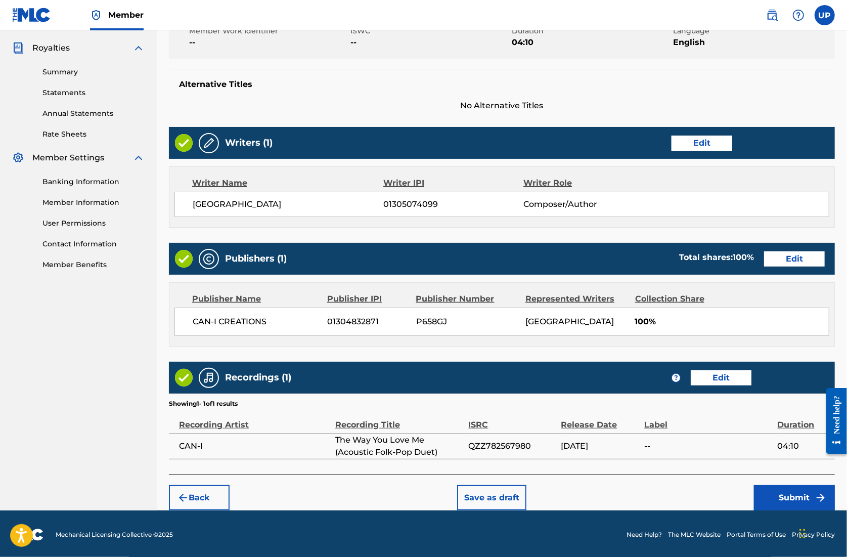
click at [804, 498] on button "Submit" at bounding box center [794, 497] width 81 height 25
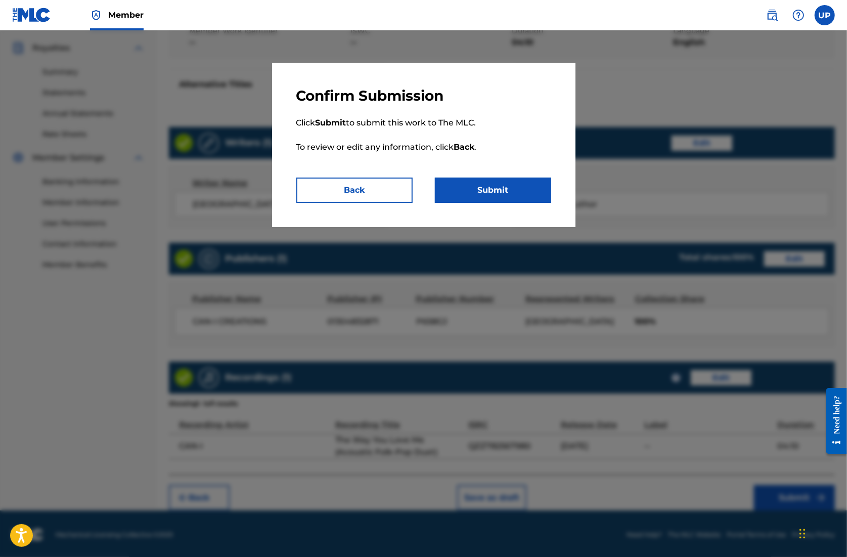
click at [503, 198] on button "Submit" at bounding box center [493, 190] width 116 height 25
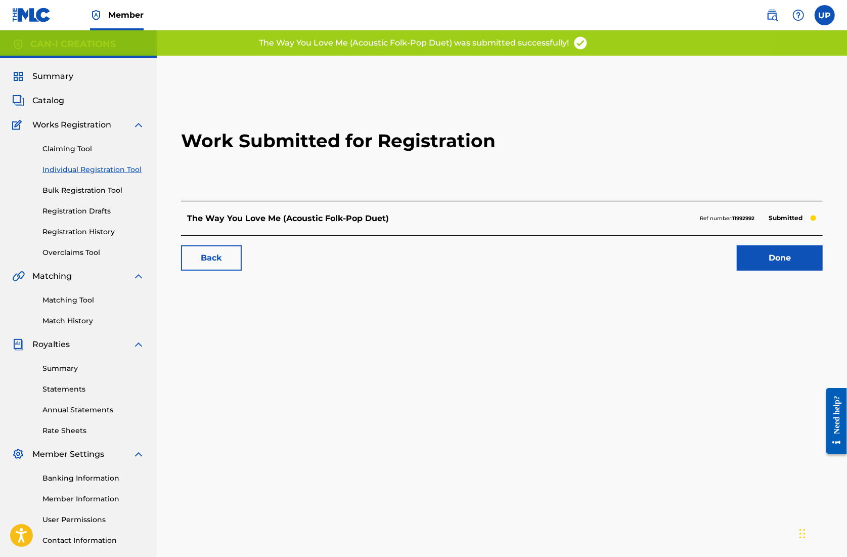
click at [766, 260] on link "Done" at bounding box center [780, 257] width 86 height 25
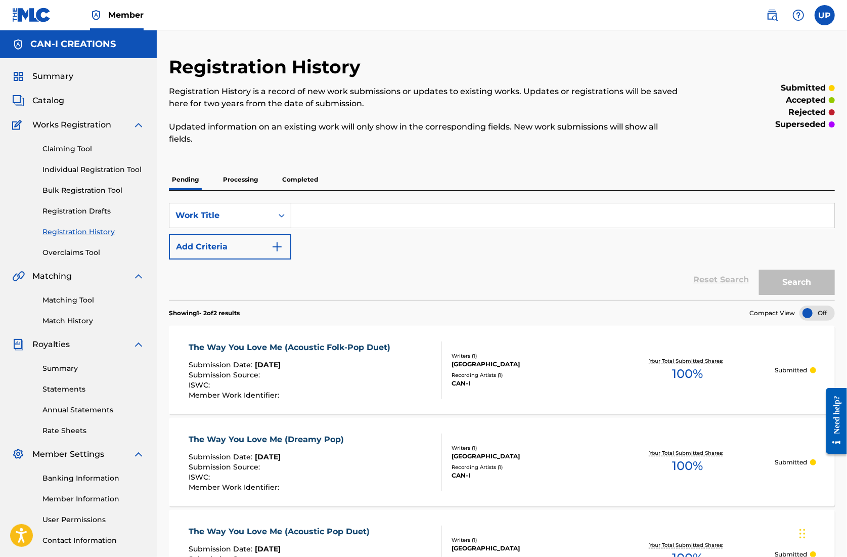
click at [110, 172] on link "Individual Registration Tool" at bounding box center [93, 169] width 102 height 11
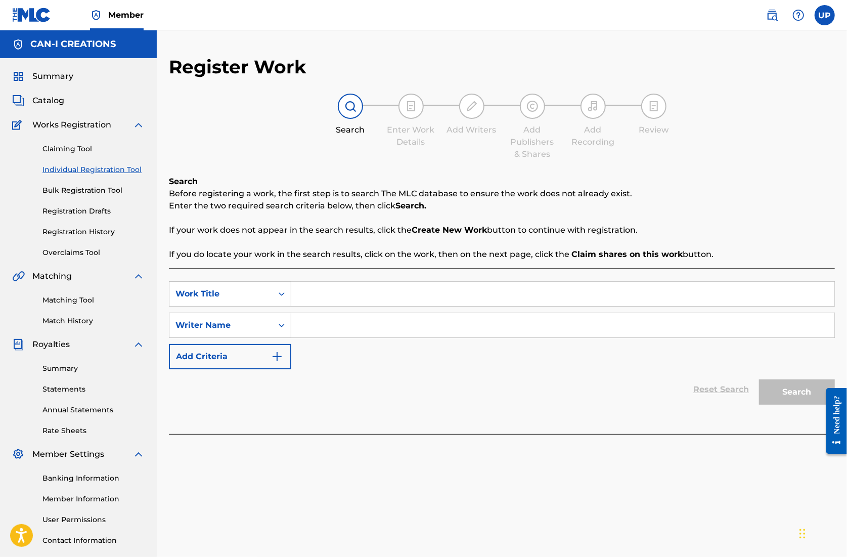
click at [347, 288] on input "Search Form" at bounding box center [562, 294] width 543 height 24
paste input "The Way You Love Me (Acoustic)"
type input "The Way You Love Me (Acoustic)"
click at [350, 328] on input "Search Form" at bounding box center [562, 325] width 543 height 24
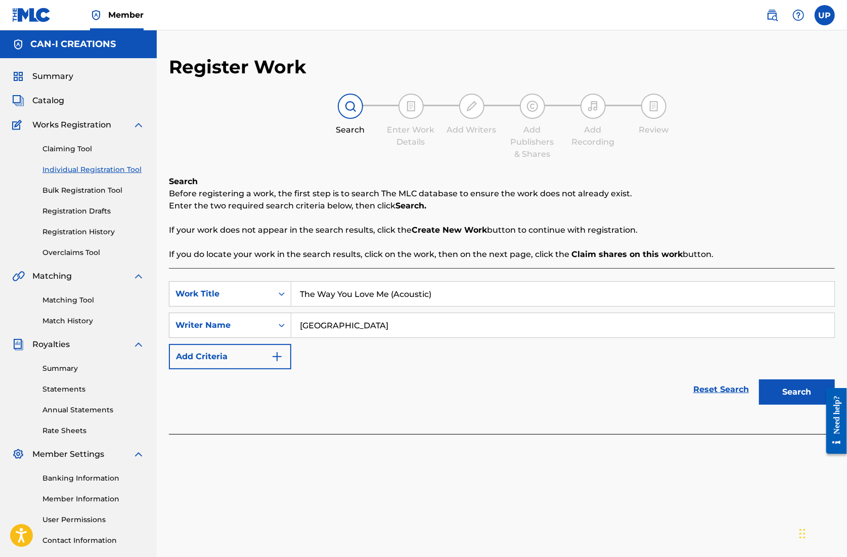
type input "[GEOGRAPHIC_DATA]"
click at [804, 392] on button "Search" at bounding box center [797, 391] width 76 height 25
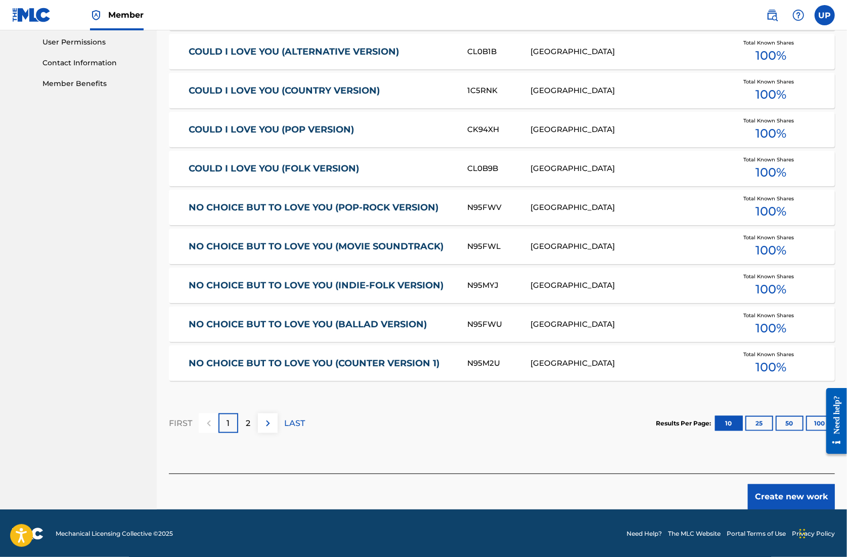
click at [804, 500] on button "Create new work" at bounding box center [791, 496] width 87 height 25
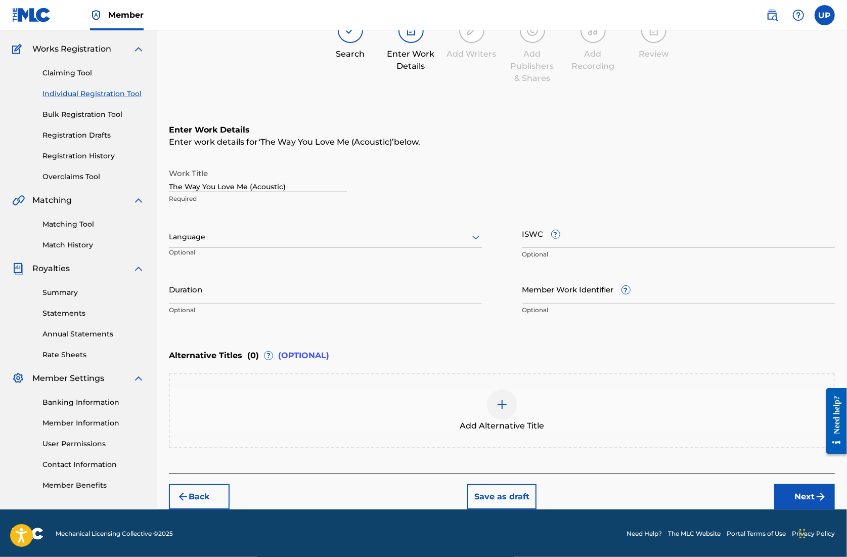
click at [272, 249] on div "Language Optional" at bounding box center [325, 242] width 313 height 46
click at [273, 239] on div at bounding box center [325, 237] width 313 height 13
click at [236, 264] on div "English" at bounding box center [325, 259] width 312 height 23
click at [243, 297] on input "Duration" at bounding box center [325, 289] width 313 height 29
type input "04:14"
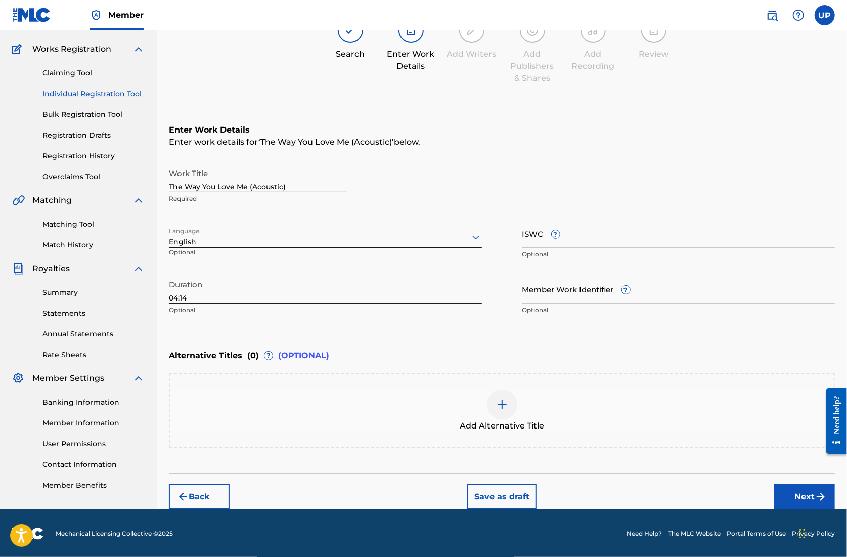
click at [789, 496] on button "Next" at bounding box center [805, 496] width 61 height 25
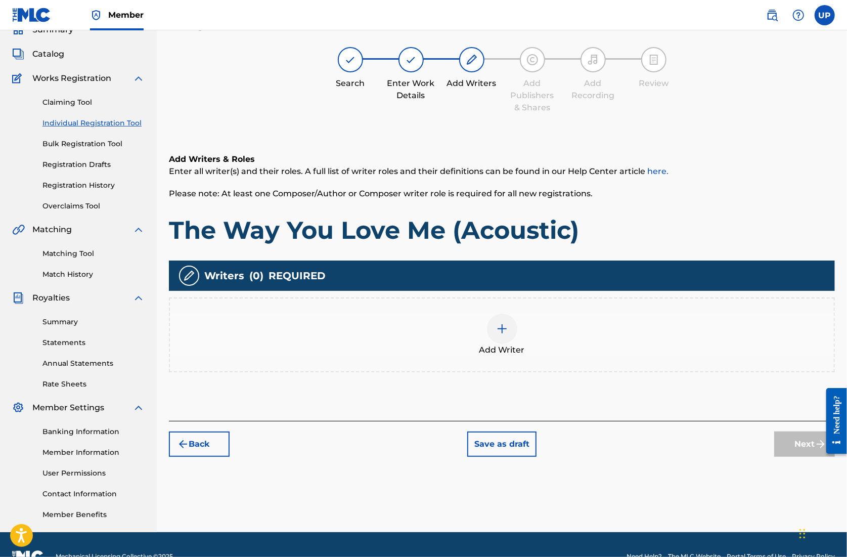
scroll to position [46, 0]
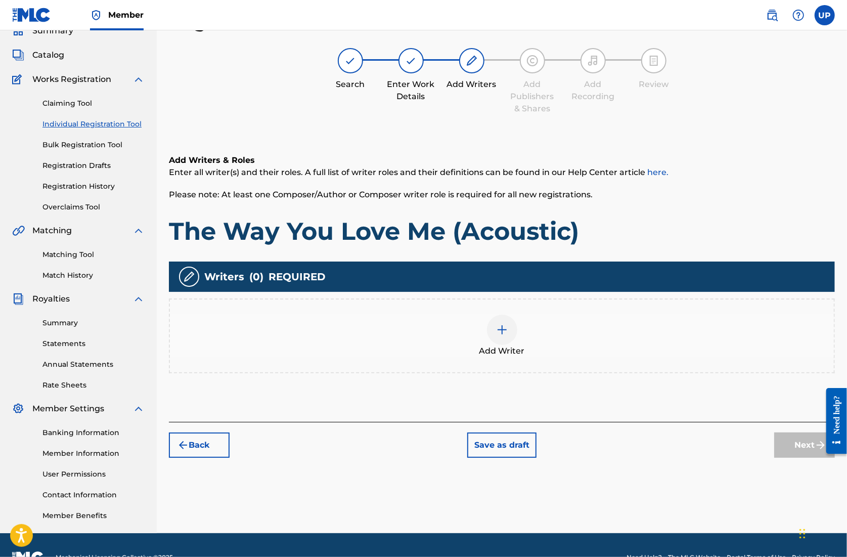
click at [504, 329] on img at bounding box center [502, 330] width 12 height 12
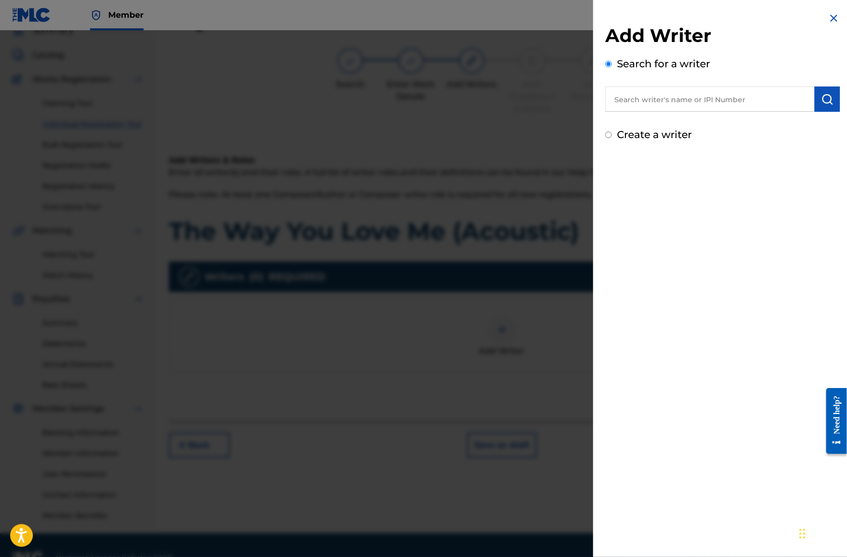
click at [655, 103] on input "text" at bounding box center [710, 99] width 209 height 25
paste input "01305074099"
type input "01305074099"
click at [832, 110] on button "submit" at bounding box center [827, 99] width 25 height 25
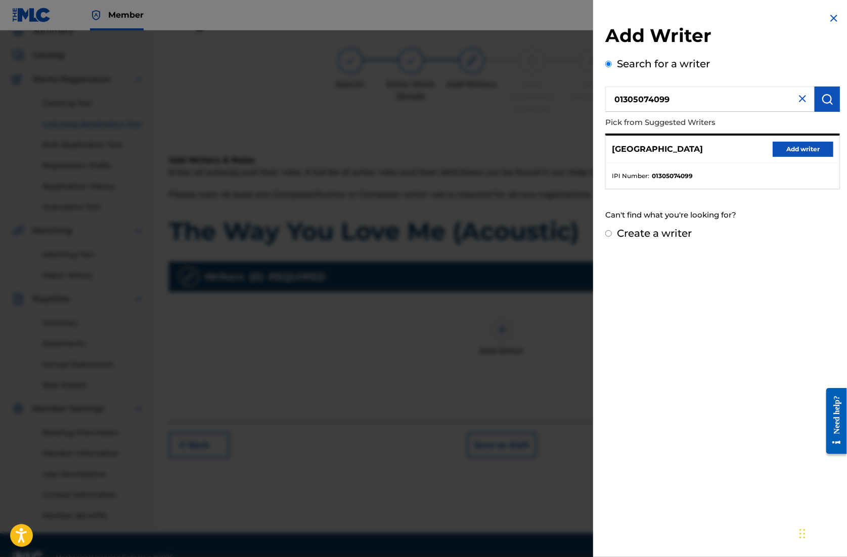
click at [785, 148] on button "Add writer" at bounding box center [803, 149] width 61 height 15
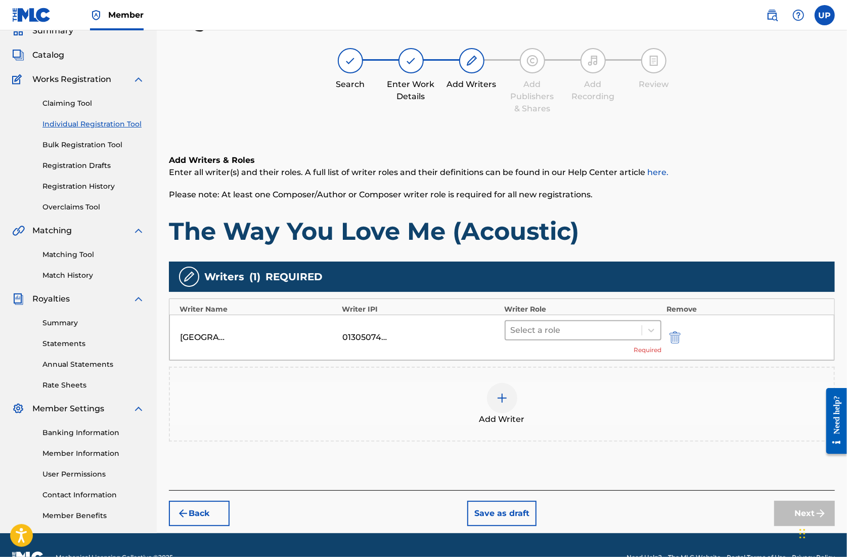
click at [617, 331] on div at bounding box center [574, 330] width 126 height 14
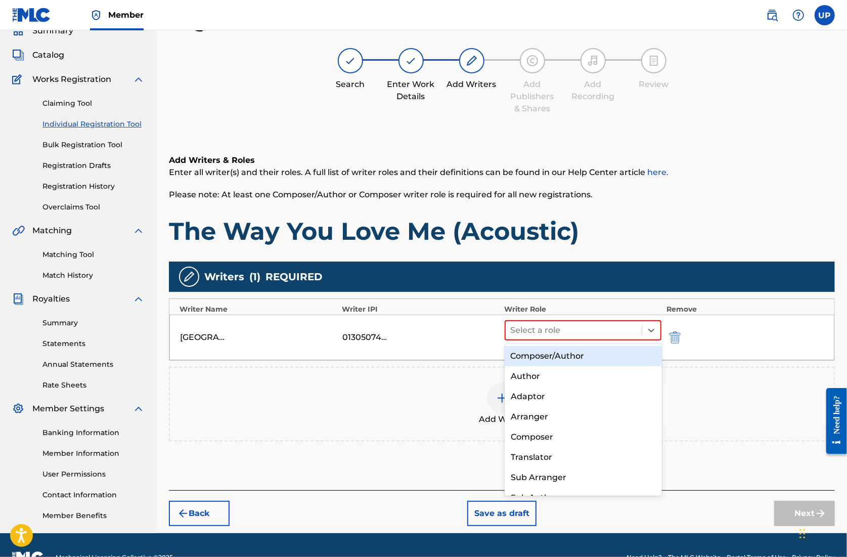
click at [569, 355] on div "Composer/Author" at bounding box center [583, 356] width 157 height 20
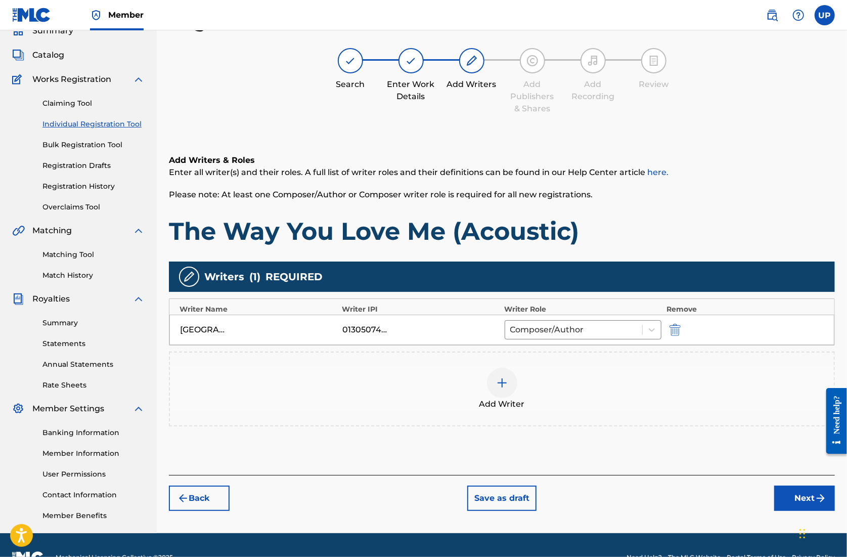
click at [805, 497] on button "Next" at bounding box center [805, 498] width 61 height 25
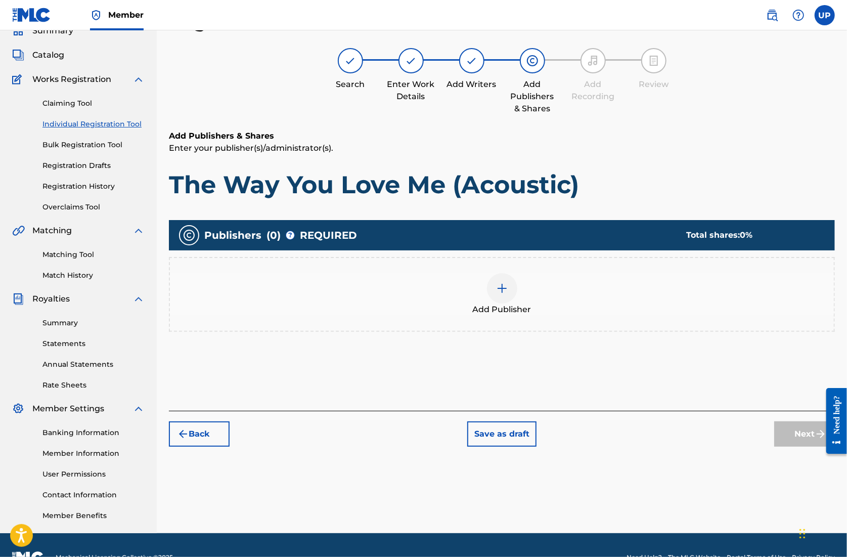
click at [509, 291] on div at bounding box center [502, 288] width 30 height 30
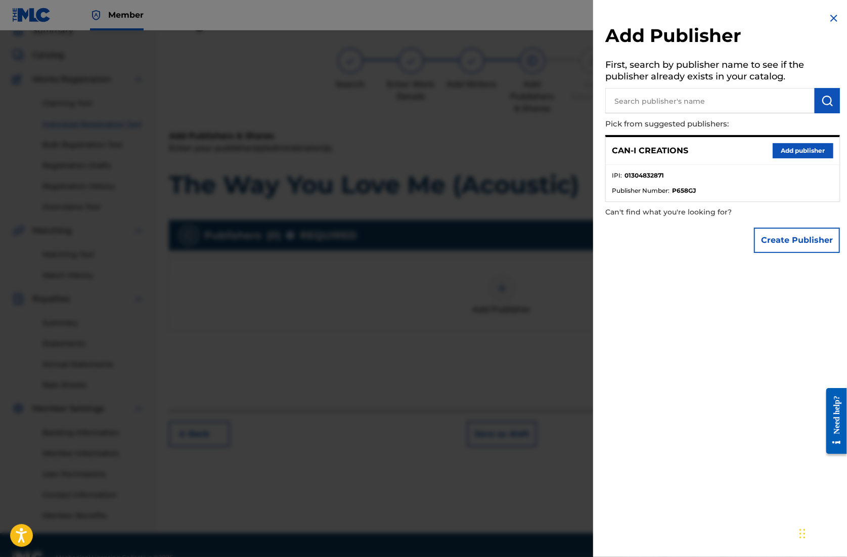
click at [799, 152] on button "Add publisher" at bounding box center [803, 150] width 61 height 15
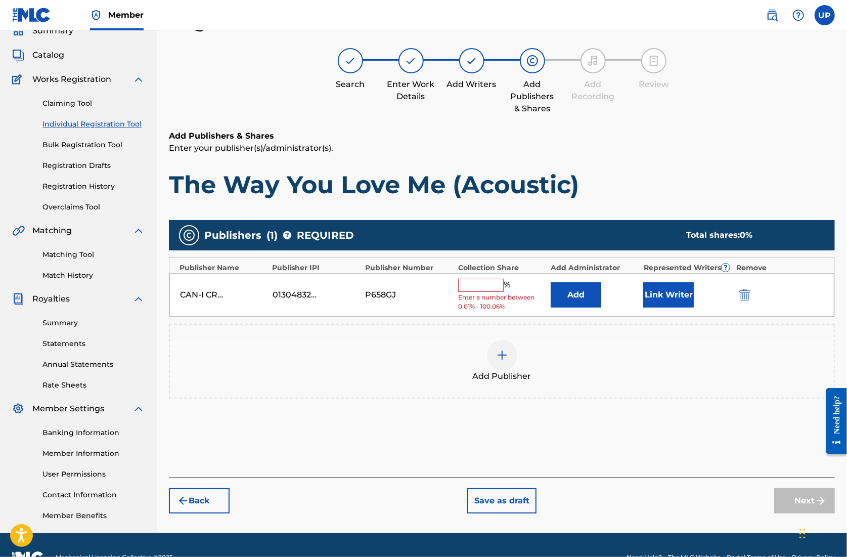
click at [473, 285] on input "text" at bounding box center [481, 285] width 46 height 13
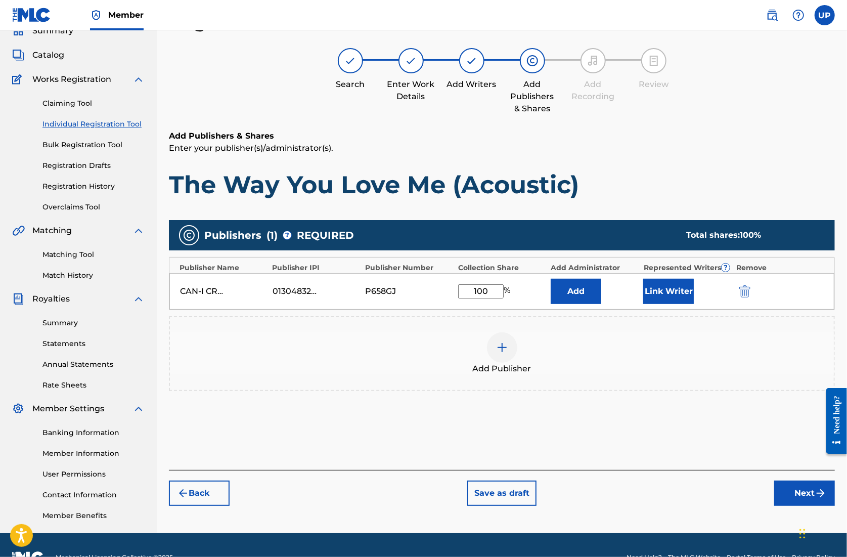
type input "100"
click at [669, 296] on button "Link Writer" at bounding box center [669, 291] width 51 height 25
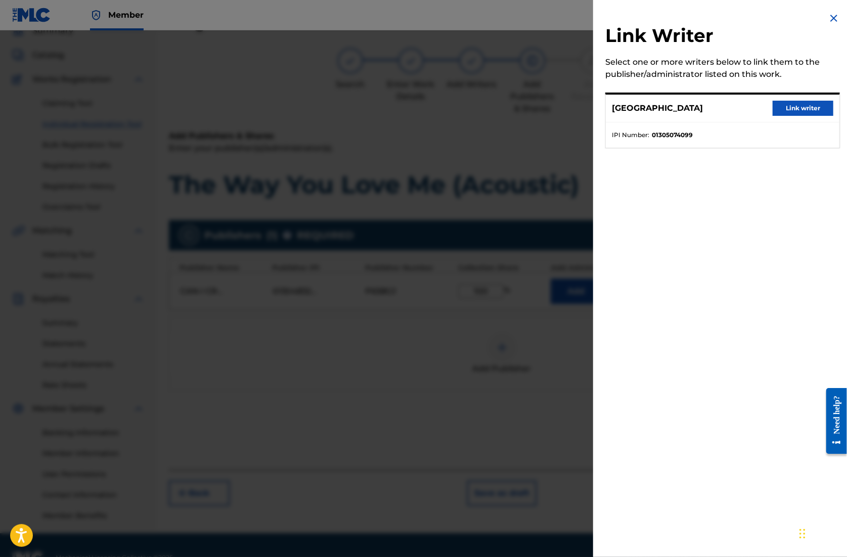
click at [802, 108] on button "Link writer" at bounding box center [803, 108] width 61 height 15
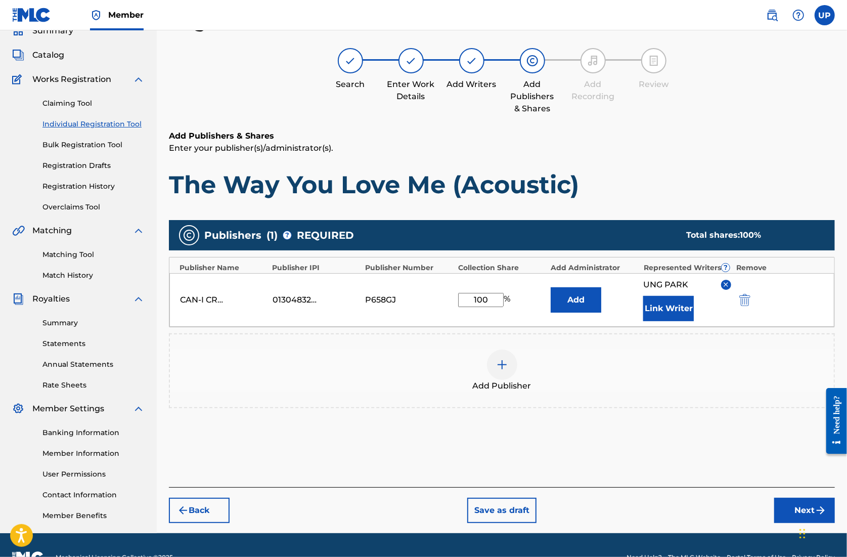
click at [792, 510] on button "Next" at bounding box center [805, 510] width 61 height 25
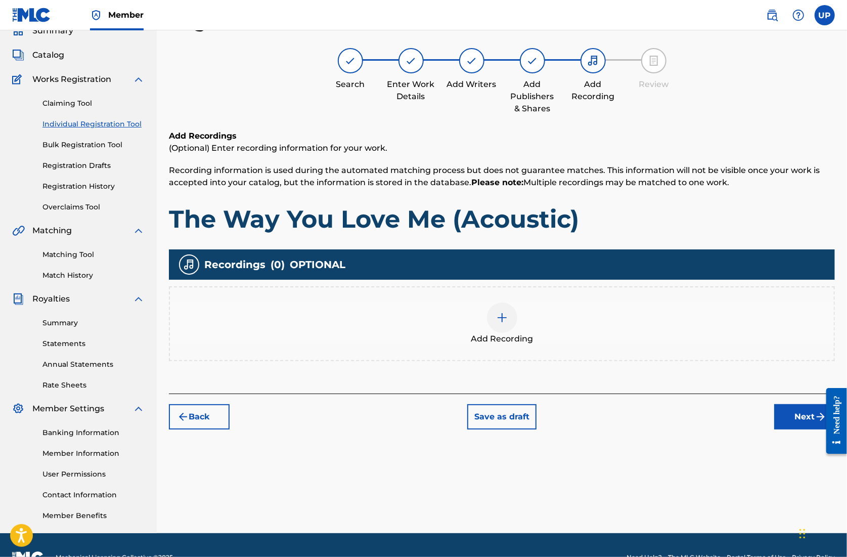
click at [492, 318] on div at bounding box center [502, 318] width 30 height 30
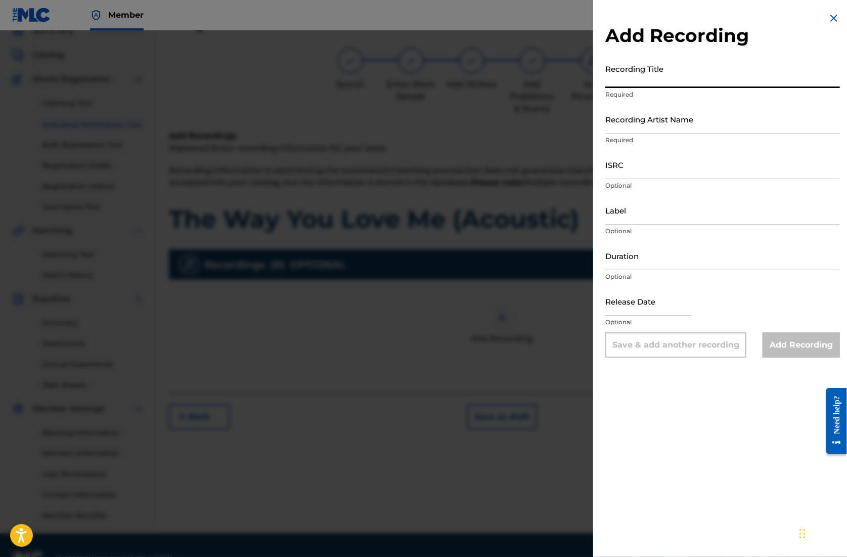
click at [655, 77] on input "Recording Title" at bounding box center [723, 73] width 235 height 29
paste input "The Way You Love Me (Acoustic)"
type input "The Way You Love Me (Acoustic)"
click at [646, 134] on div "Recording Artist Name Required" at bounding box center [723, 128] width 235 height 46
click at [648, 129] on input "Recording Artist Name" at bounding box center [723, 119] width 235 height 29
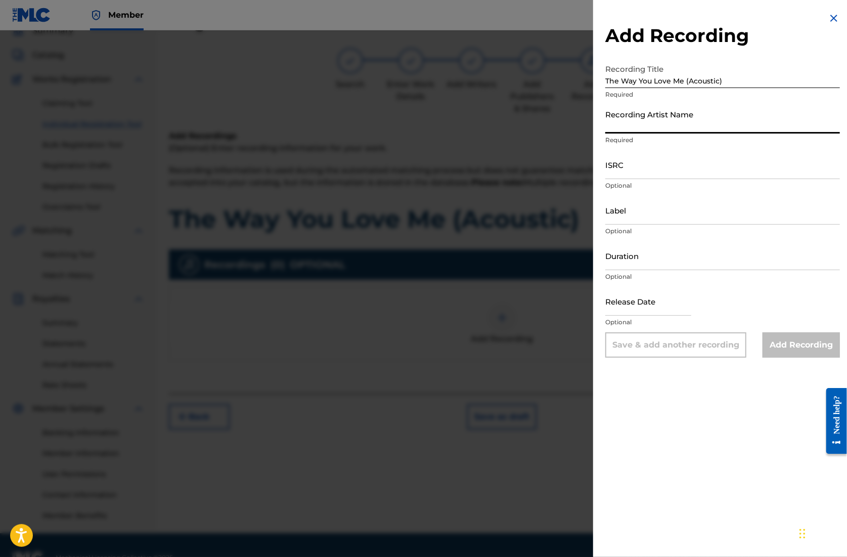
type input "CAN-I"
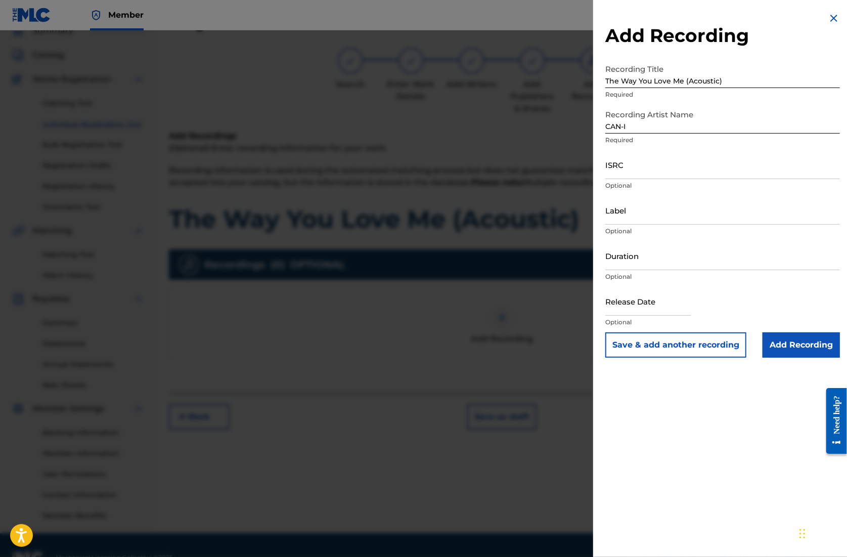
click at [641, 169] on input "ISRC" at bounding box center [723, 164] width 235 height 29
paste input "QZZ792521969"
type input "QZZ792521969"
click at [639, 266] on input "Duration" at bounding box center [723, 255] width 235 height 29
type input "04:14"
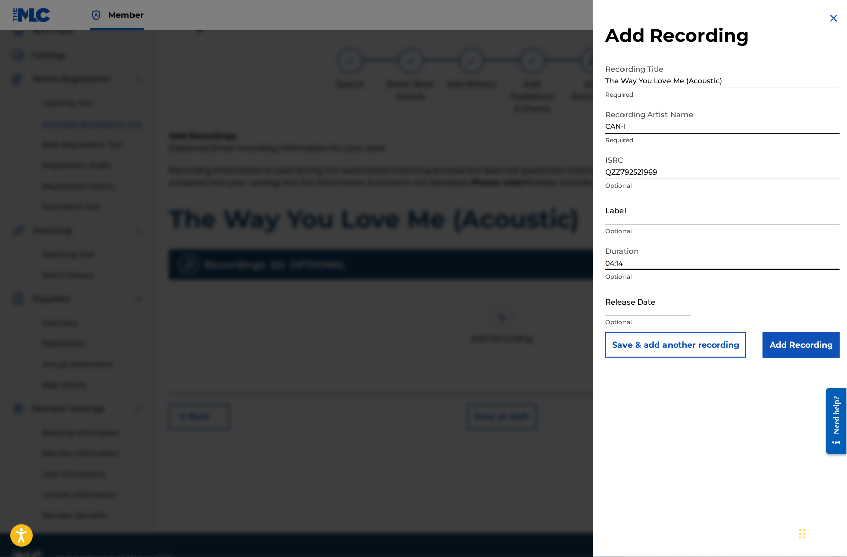
click at [643, 309] on input "text" at bounding box center [649, 301] width 86 height 29
select select "7"
select select "2025"
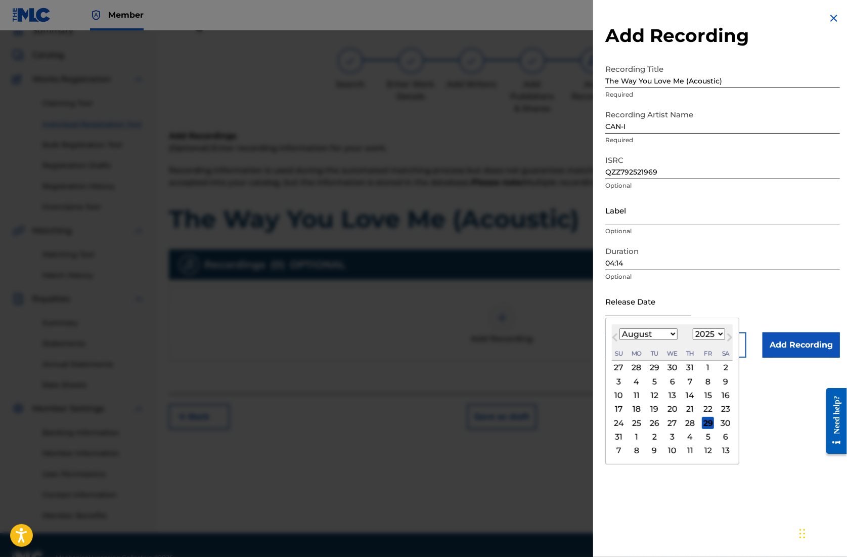
type input "[DATE]"
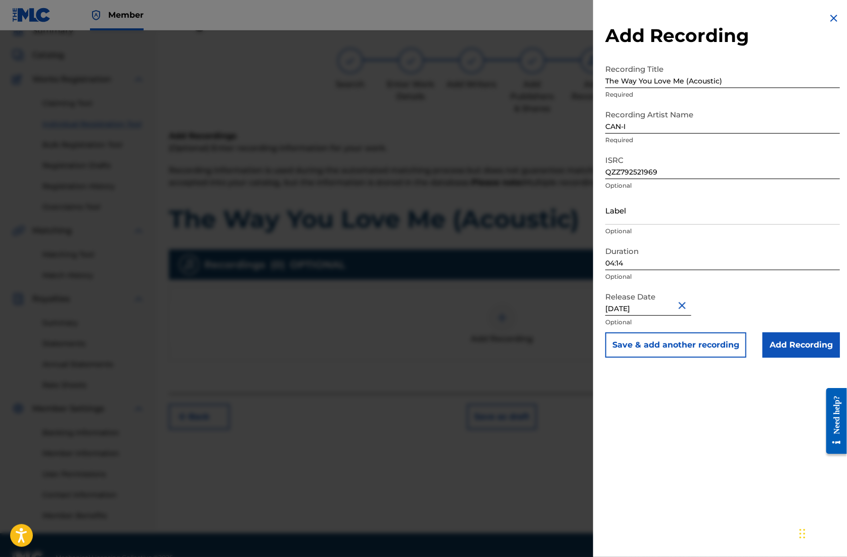
click at [800, 344] on input "Add Recording" at bounding box center [801, 344] width 77 height 25
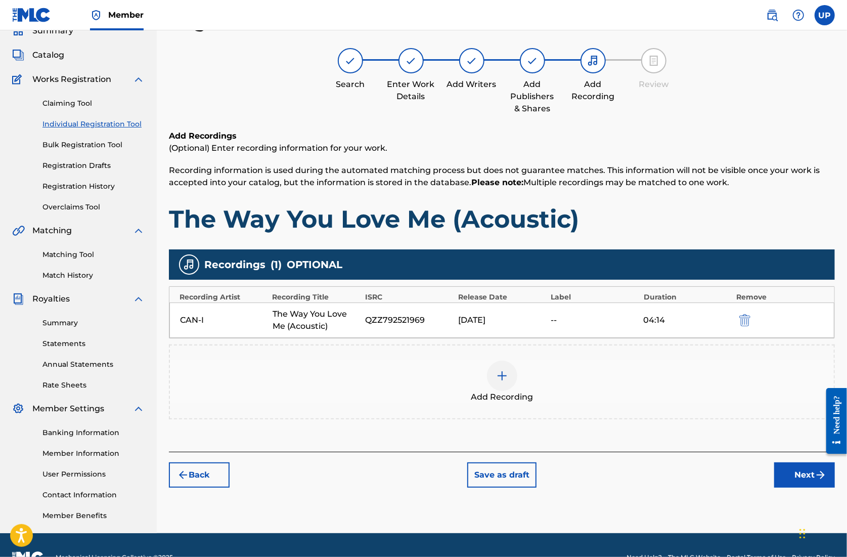
click at [795, 478] on button "Next" at bounding box center [805, 474] width 61 height 25
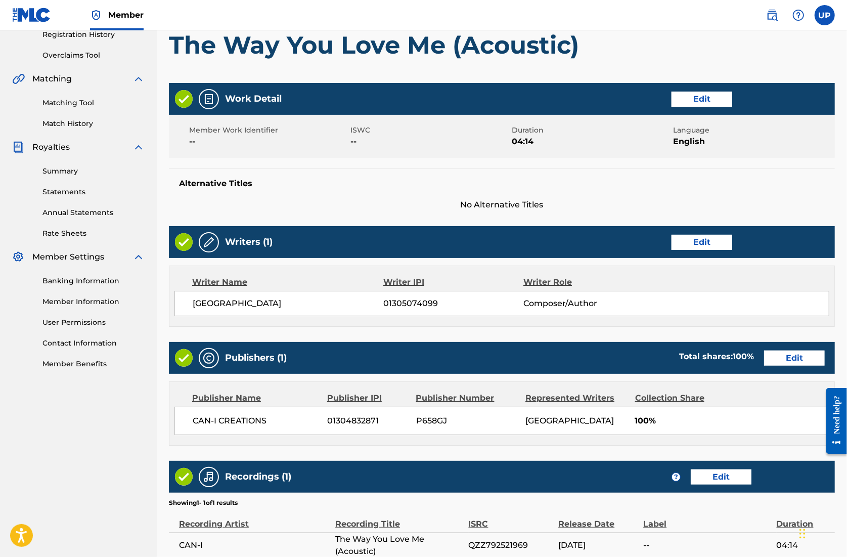
scroll to position [296, 0]
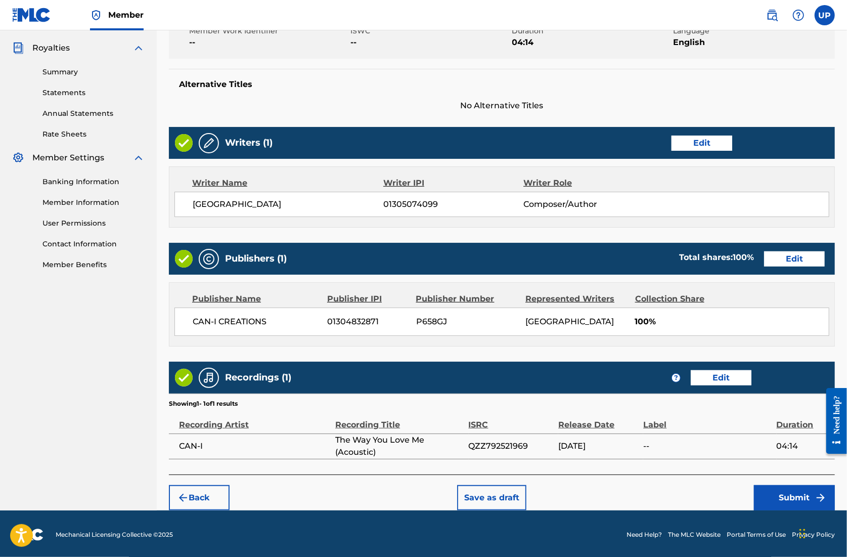
click at [788, 499] on button "Submit" at bounding box center [794, 497] width 81 height 25
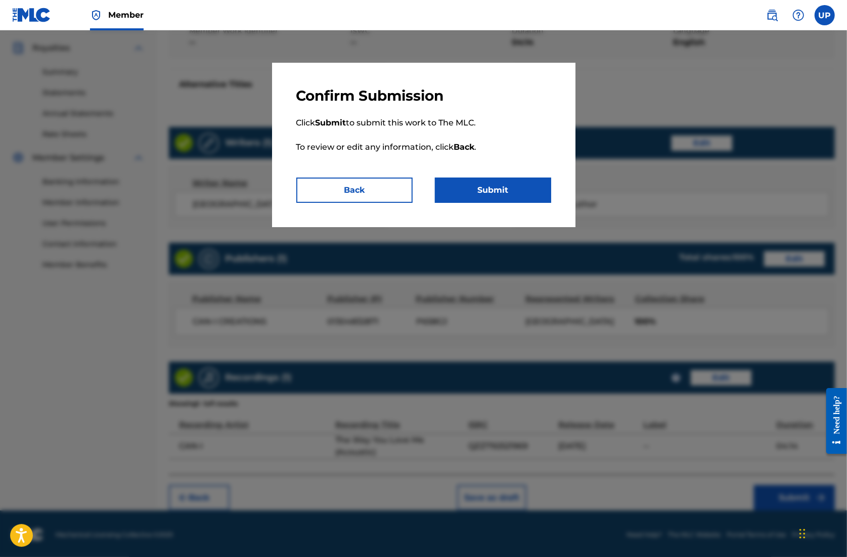
click at [505, 190] on button "Submit" at bounding box center [493, 190] width 116 height 25
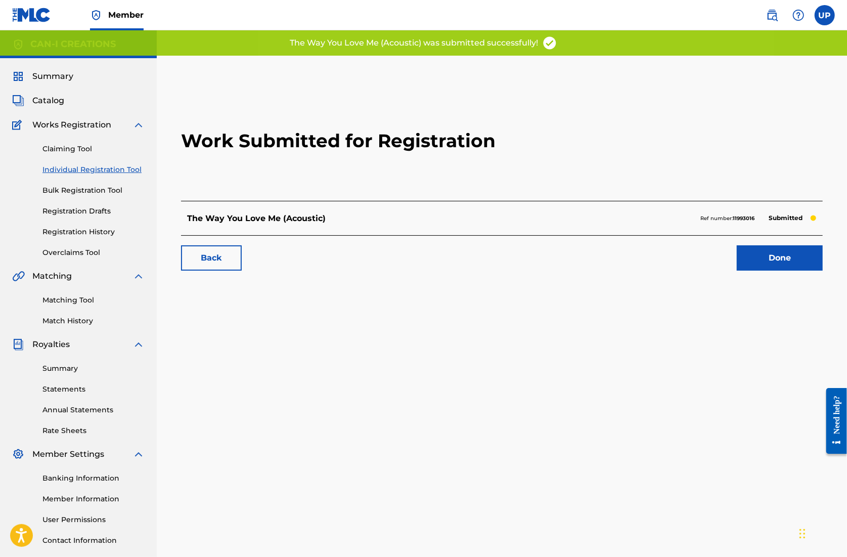
click at [778, 258] on link "Done" at bounding box center [780, 257] width 86 height 25
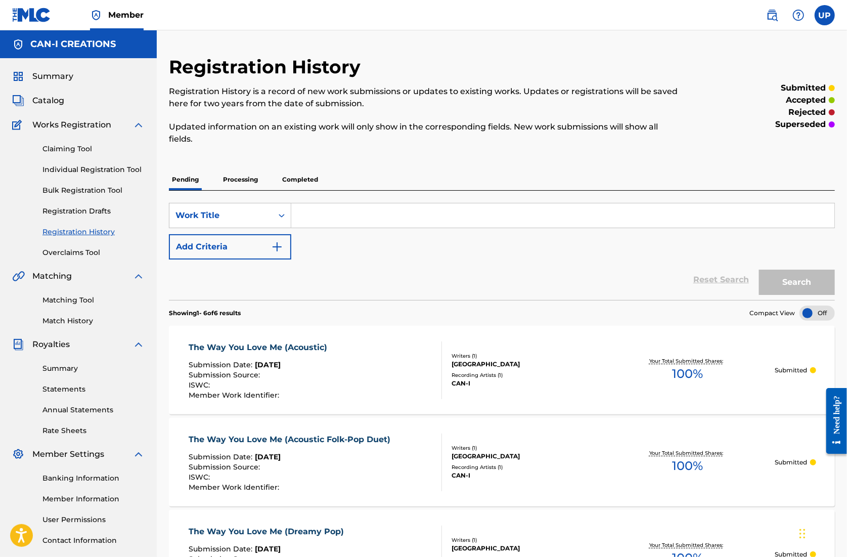
click at [90, 169] on link "Individual Registration Tool" at bounding box center [93, 169] width 102 height 11
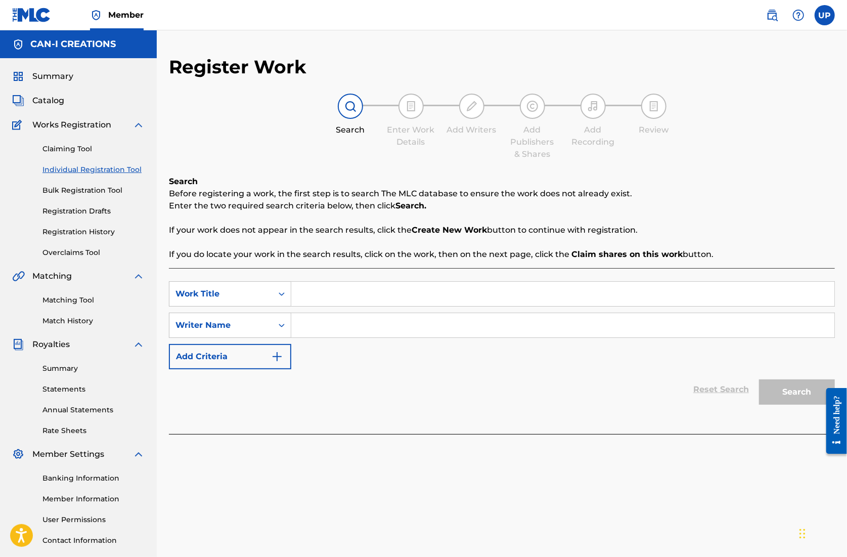
click at [341, 293] on input "Search Form" at bounding box center [562, 294] width 543 height 24
paste input "The Way You Love Me (Modern Country Duet)"
type input "The Way You Love Me (Modern Country Duet)"
click at [366, 325] on input "Search Form" at bounding box center [562, 325] width 543 height 24
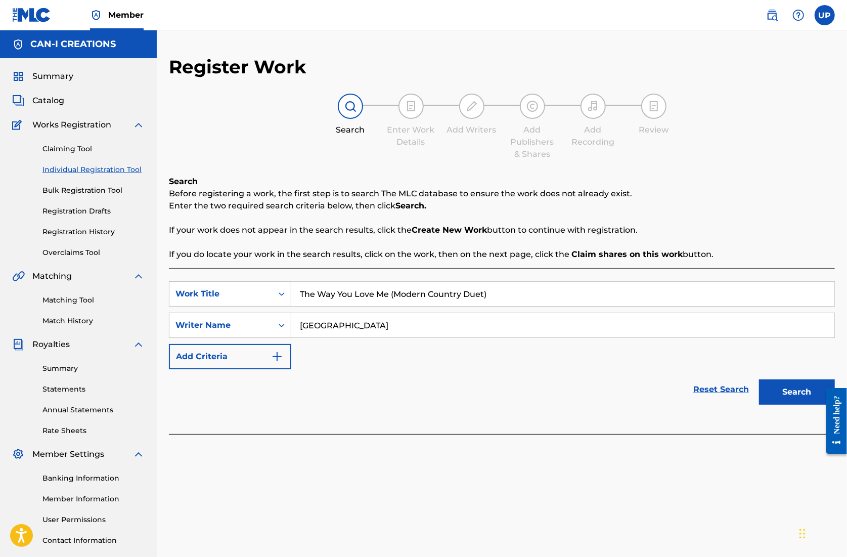
type input "[GEOGRAPHIC_DATA]"
click at [796, 401] on button "Search" at bounding box center [797, 391] width 76 height 25
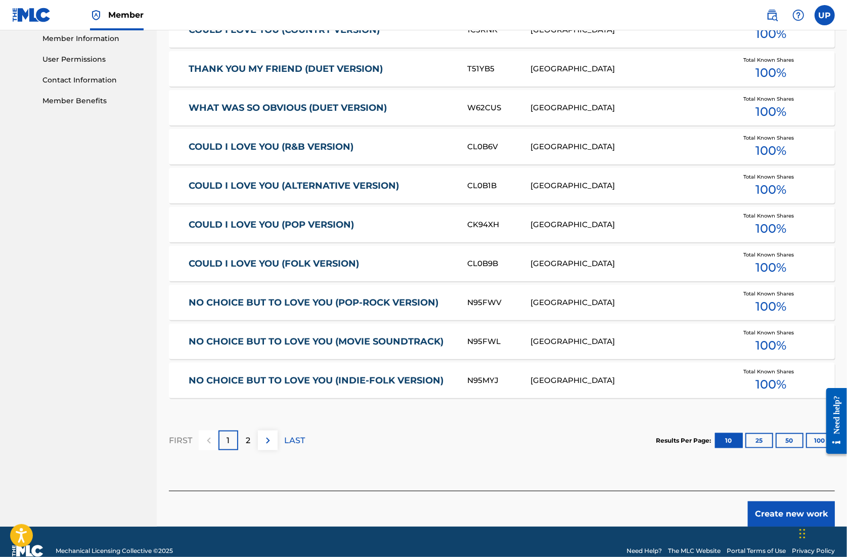
scroll to position [326, 0]
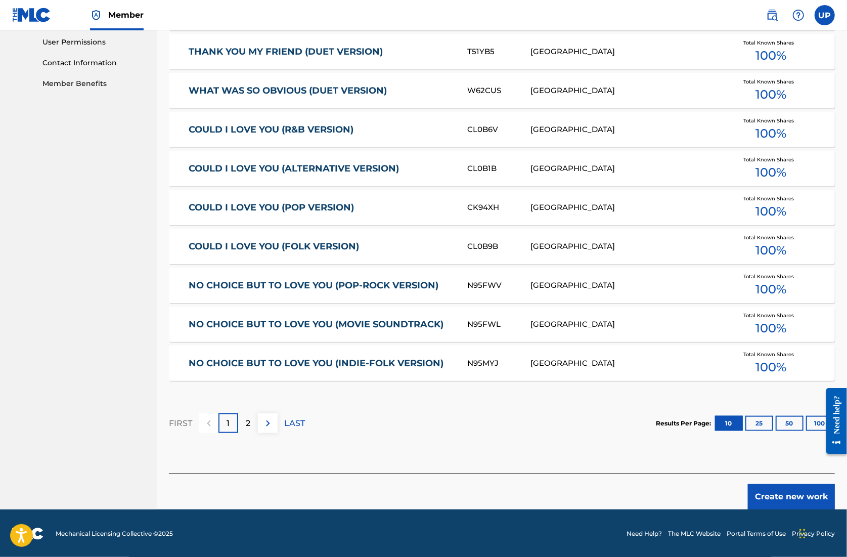
click at [799, 488] on button "Create new work" at bounding box center [791, 496] width 87 height 25
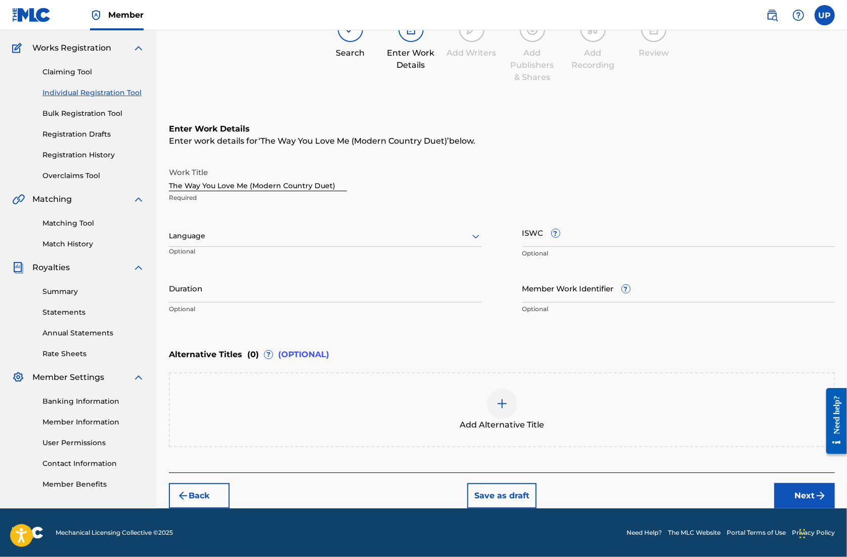
scroll to position [76, 0]
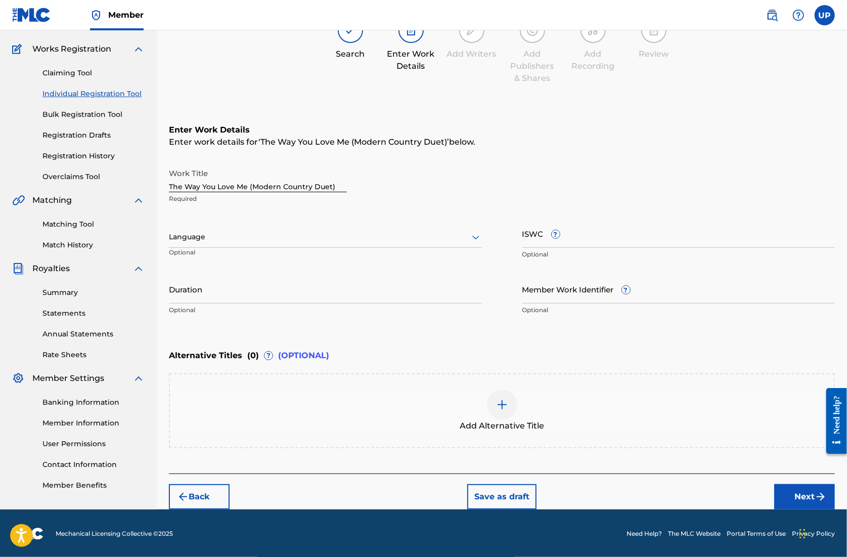
click at [339, 235] on div at bounding box center [325, 237] width 313 height 13
click at [312, 264] on div "English" at bounding box center [325, 259] width 312 height 23
click at [248, 295] on input "Duration" at bounding box center [325, 289] width 313 height 29
click at [796, 492] on button "Next" at bounding box center [805, 496] width 61 height 25
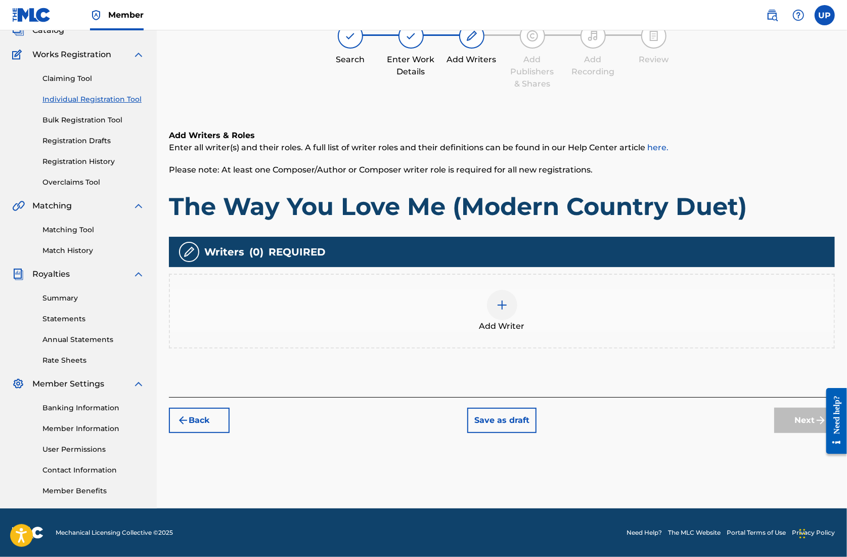
scroll to position [46, 0]
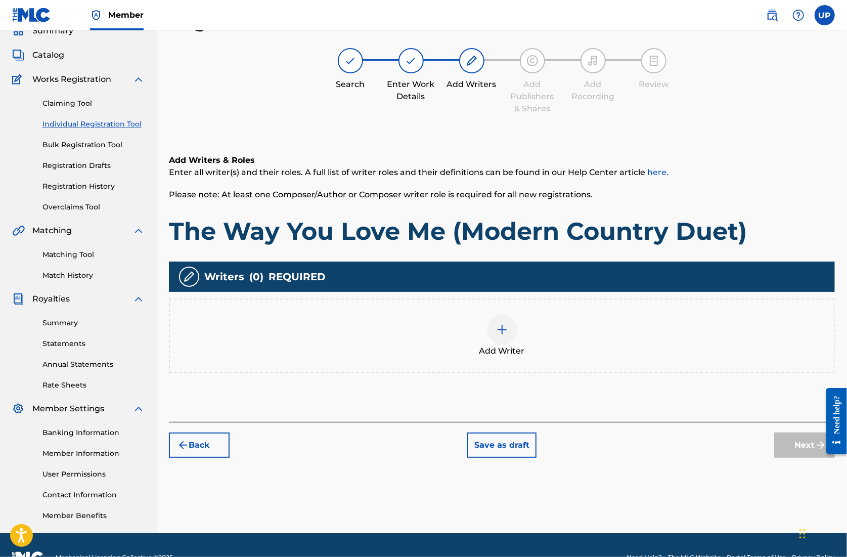
click at [505, 328] on img at bounding box center [502, 330] width 12 height 12
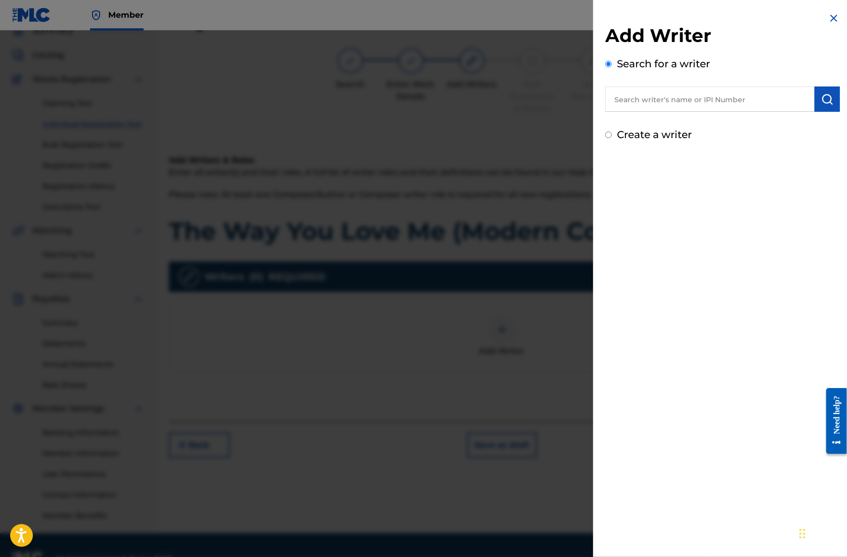
click at [634, 100] on input "text" at bounding box center [710, 99] width 209 height 25
paste input "01305074099"
click at [822, 104] on img "submit" at bounding box center [828, 99] width 12 height 12
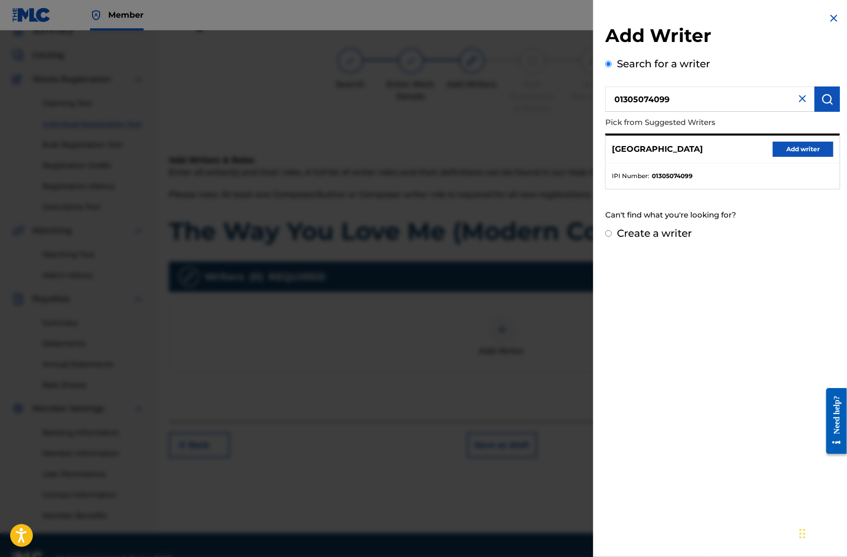
click at [800, 151] on button "Add writer" at bounding box center [803, 149] width 61 height 15
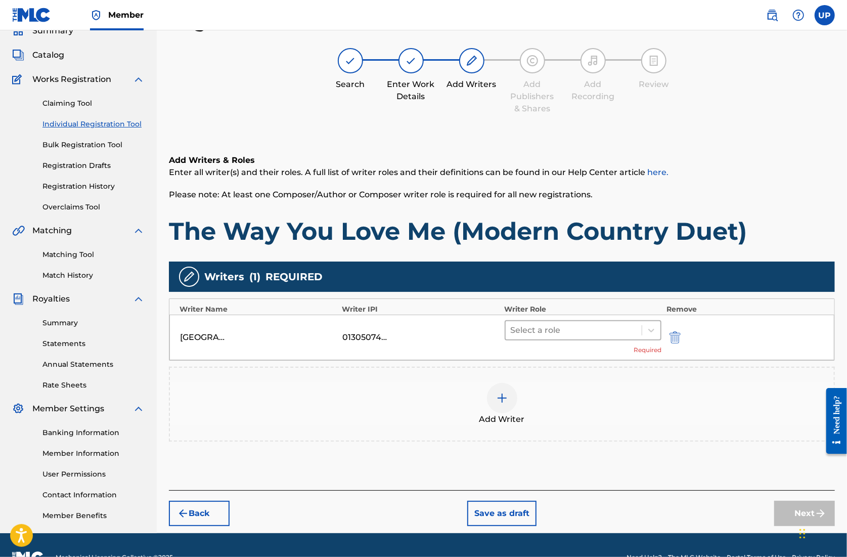
click at [577, 338] on div "Select a role" at bounding box center [583, 330] width 157 height 20
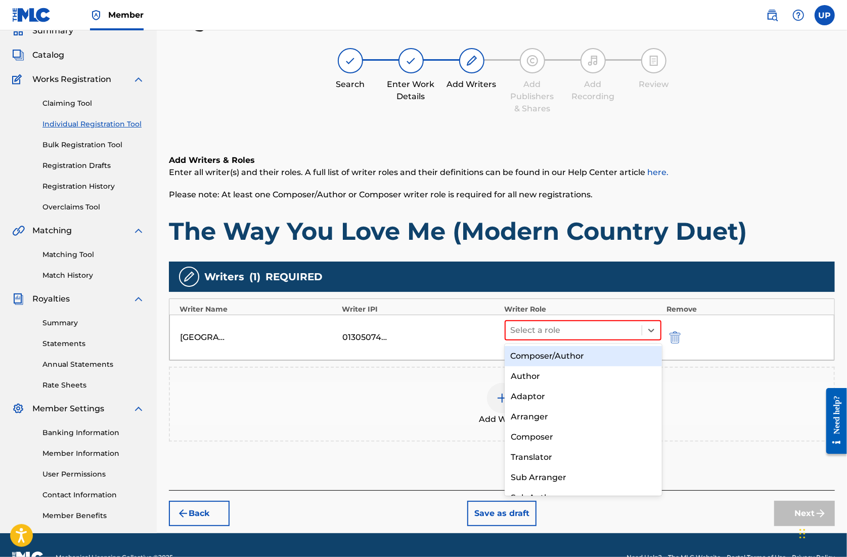
click at [571, 351] on div "Composer/Author" at bounding box center [583, 356] width 157 height 20
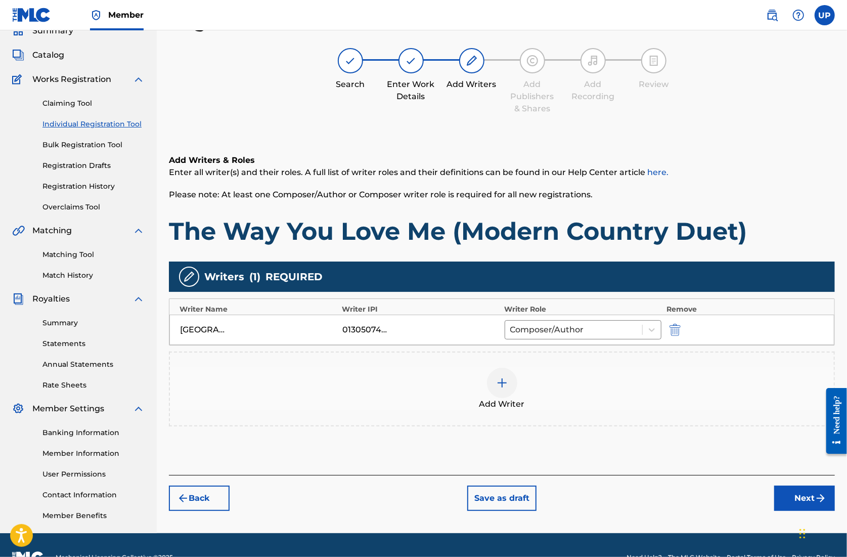
click at [800, 495] on button "Next" at bounding box center [805, 498] width 61 height 25
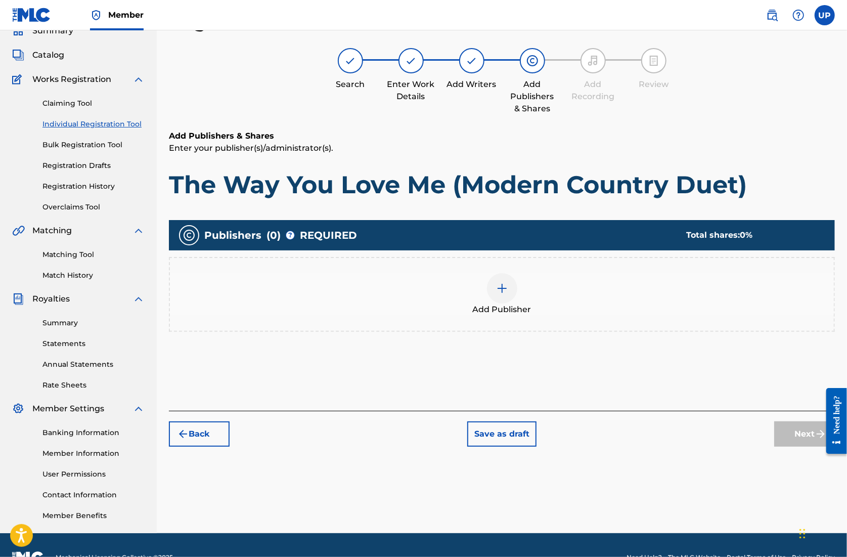
click at [505, 287] on img at bounding box center [502, 288] width 12 height 12
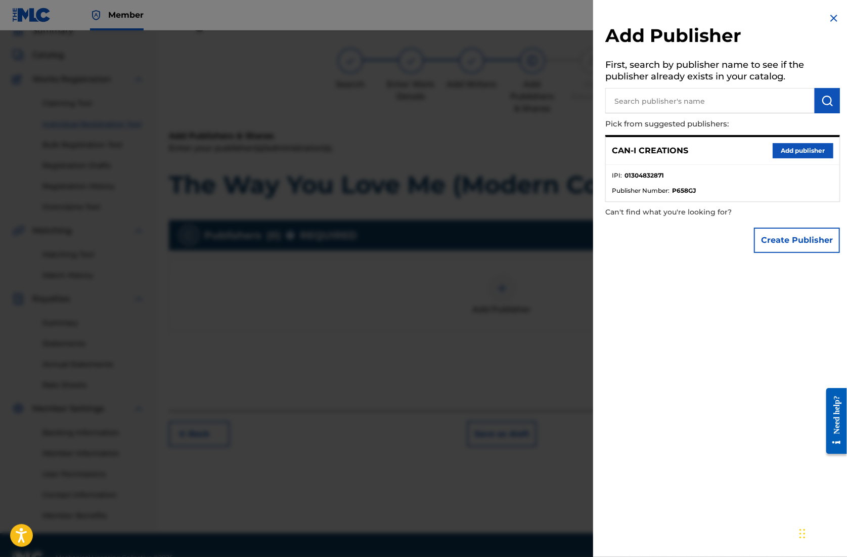
click at [779, 154] on button "Add publisher" at bounding box center [803, 150] width 61 height 15
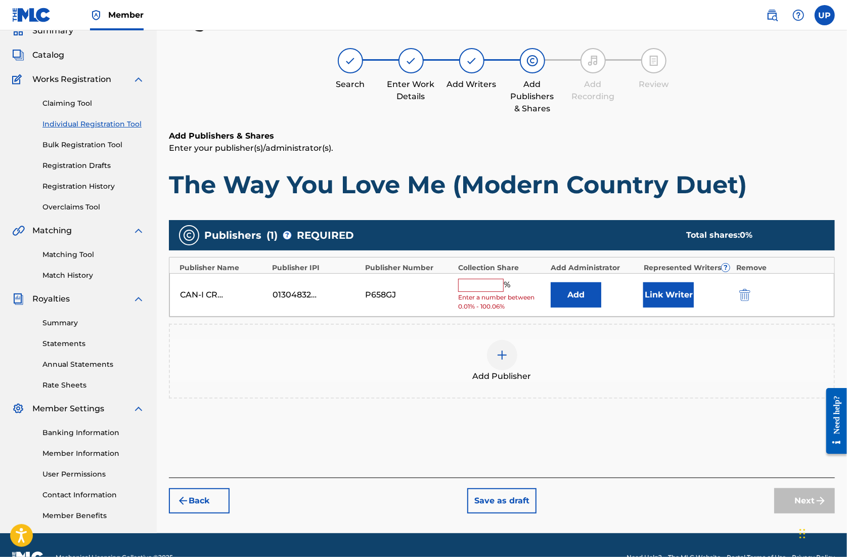
click at [482, 285] on input "text" at bounding box center [481, 285] width 46 height 13
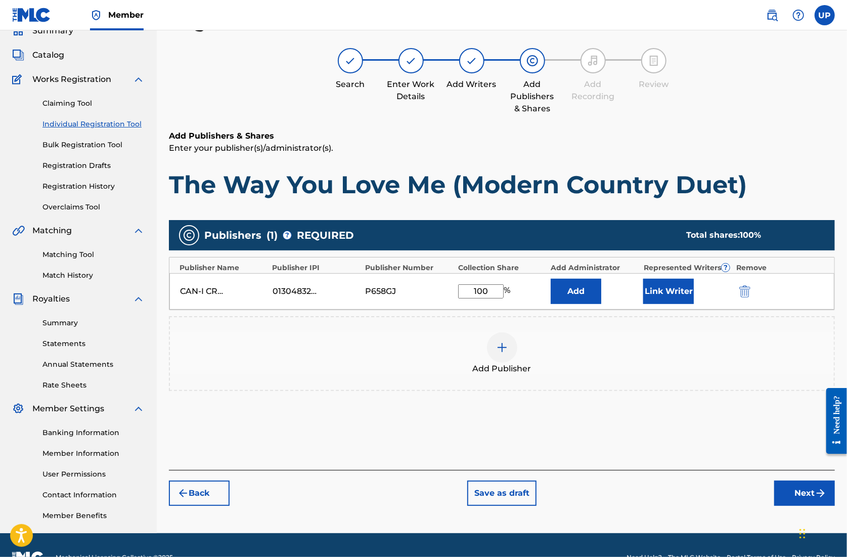
click at [673, 285] on button "Link Writer" at bounding box center [669, 291] width 51 height 25
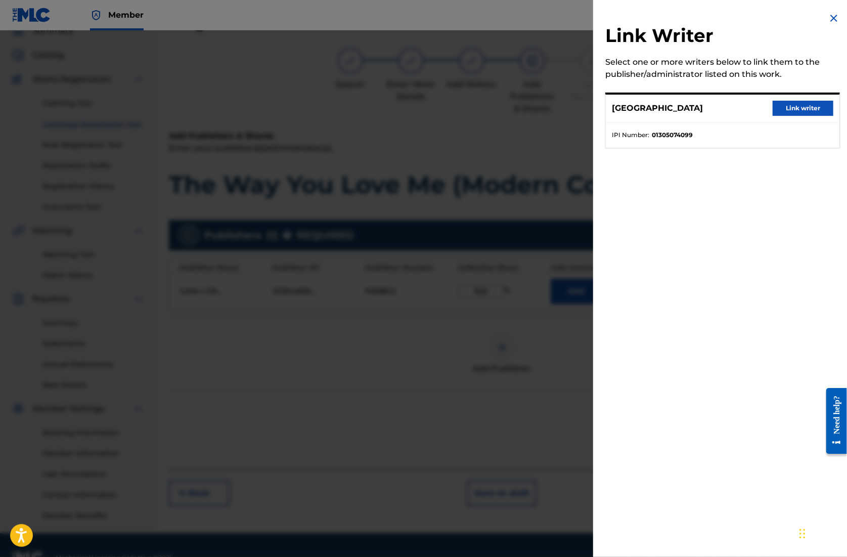
click at [807, 110] on button "Link writer" at bounding box center [803, 108] width 61 height 15
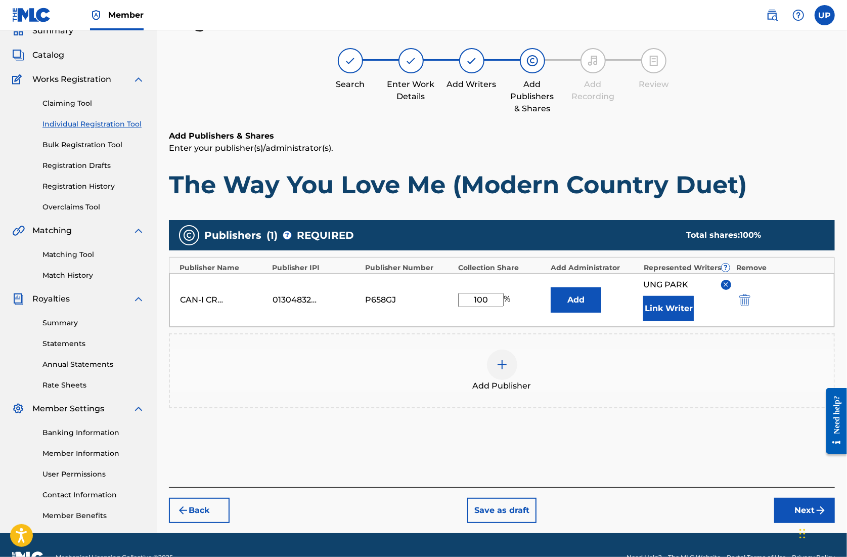
click at [792, 508] on button "Next" at bounding box center [805, 510] width 61 height 25
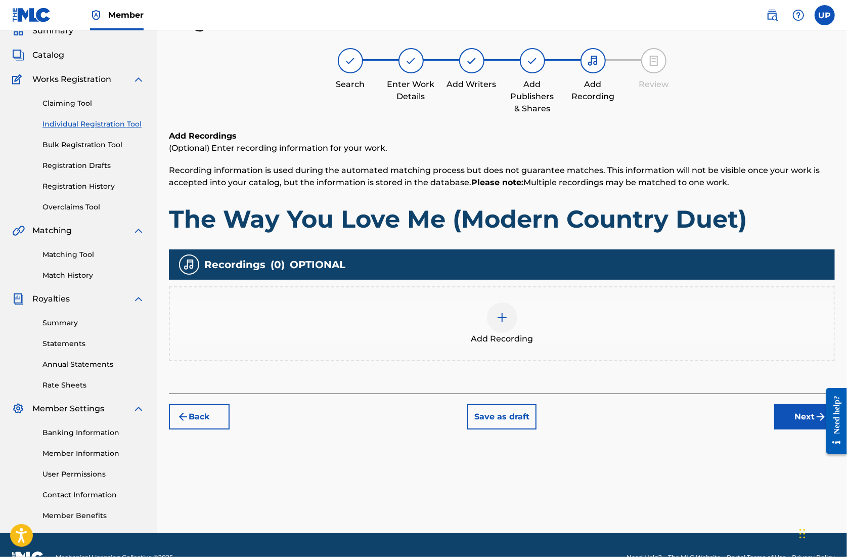
click at [497, 318] on img at bounding box center [502, 318] width 12 height 12
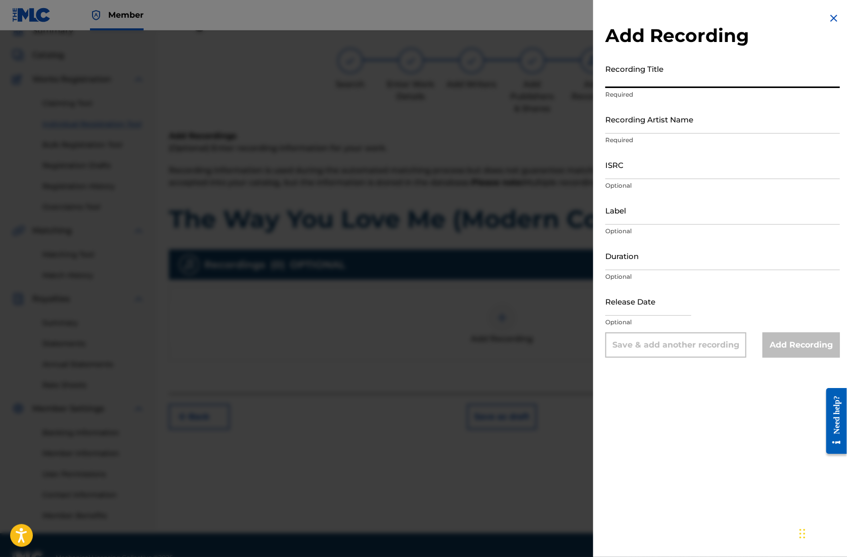
click at [639, 82] on input "Recording Title" at bounding box center [723, 73] width 235 height 29
paste input "The Way You Love Me (Modern Country Duet)"
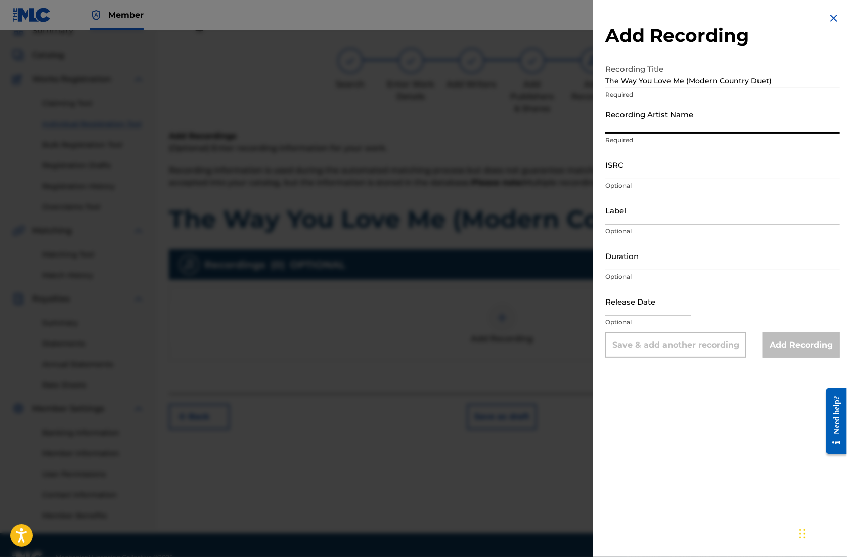
click at [645, 129] on input "Recording Artist Name" at bounding box center [723, 119] width 235 height 29
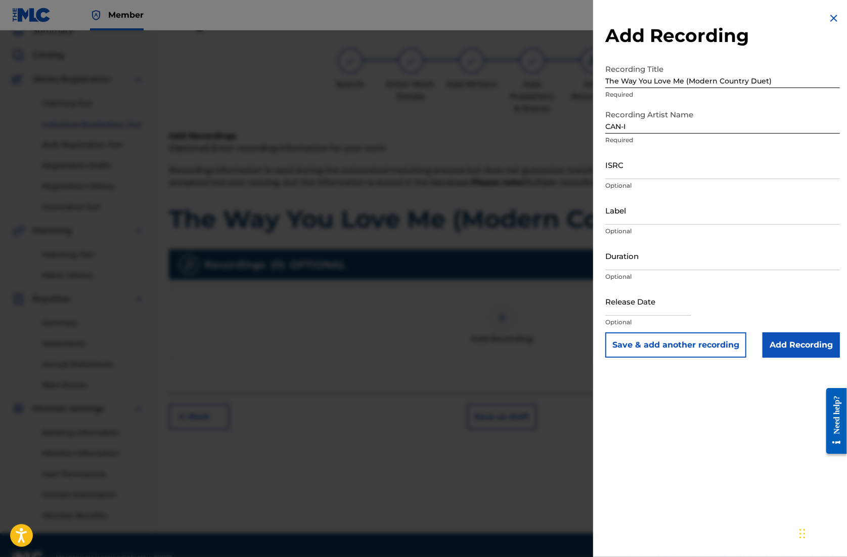
click at [656, 172] on input "ISRC" at bounding box center [723, 164] width 235 height 29
paste input "QZZ792521970"
click at [629, 260] on input "Duration" at bounding box center [723, 255] width 235 height 29
click at [644, 305] on input "text" at bounding box center [649, 301] width 86 height 29
click at [801, 344] on input "Add Recording" at bounding box center [801, 344] width 77 height 25
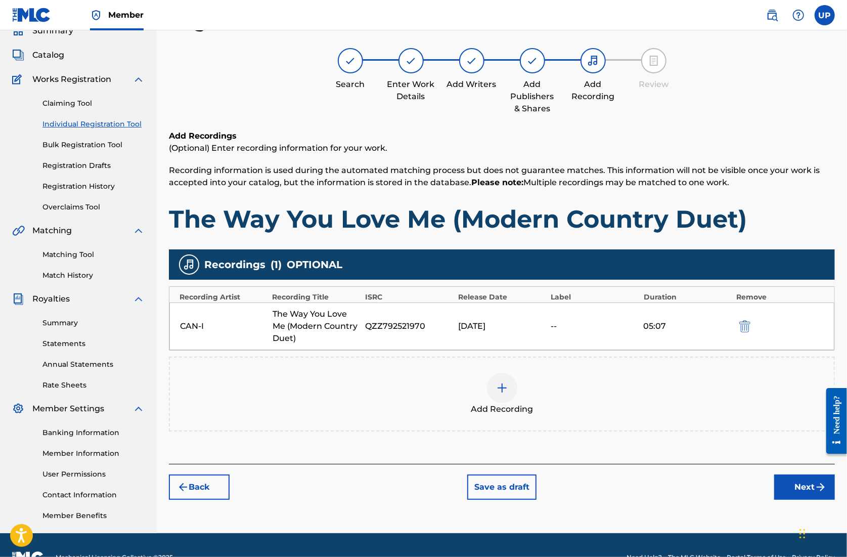
click at [799, 485] on button "Next" at bounding box center [805, 487] width 61 height 25
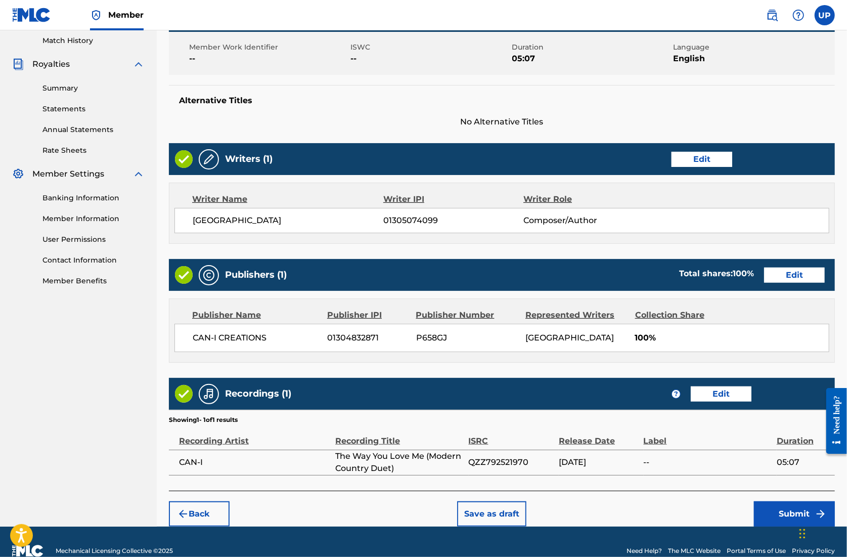
scroll to position [296, 0]
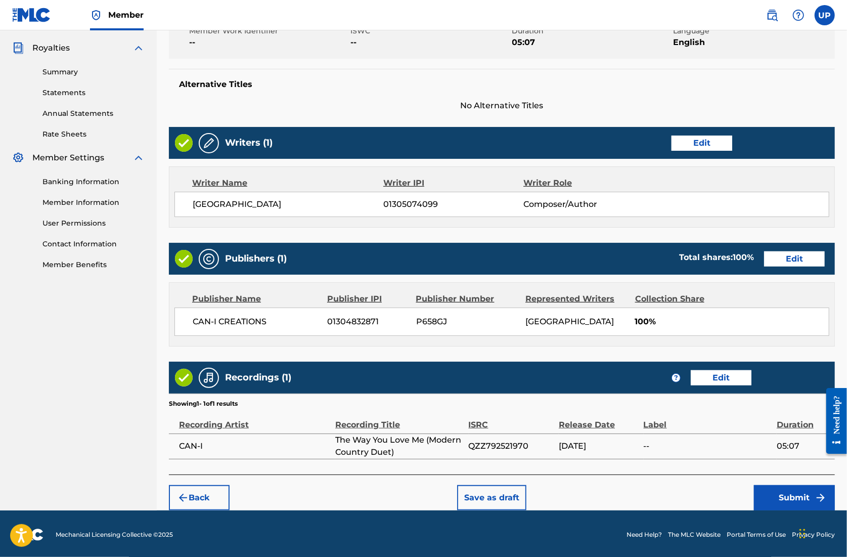
click at [802, 495] on button "Submit" at bounding box center [794, 497] width 81 height 25
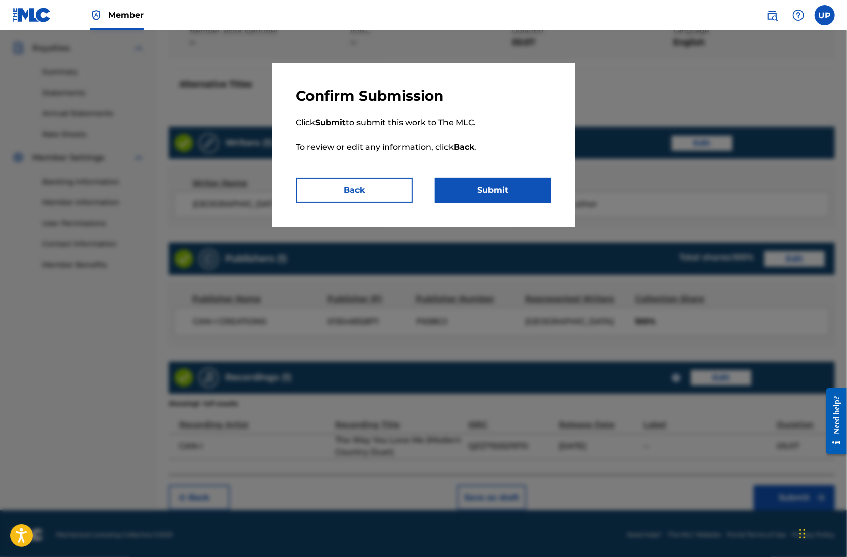
click at [495, 192] on button "Submit" at bounding box center [493, 190] width 116 height 25
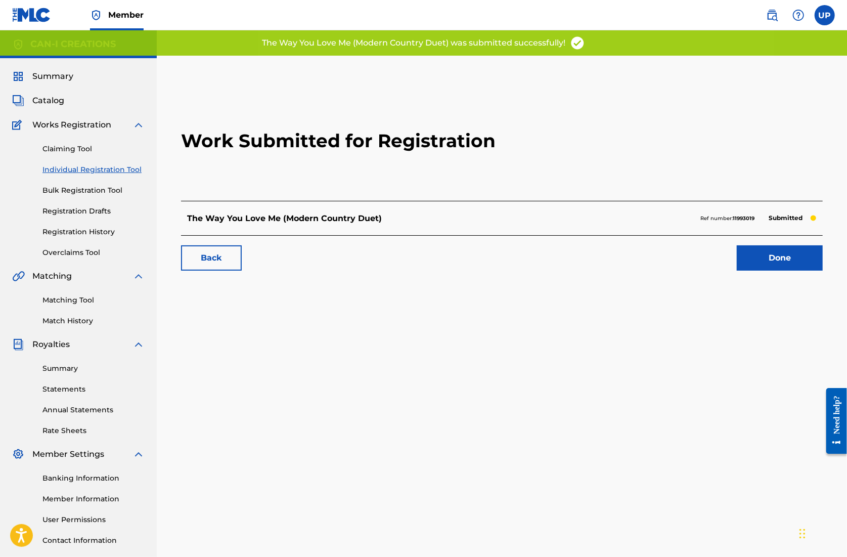
click at [786, 256] on link "Done" at bounding box center [780, 257] width 86 height 25
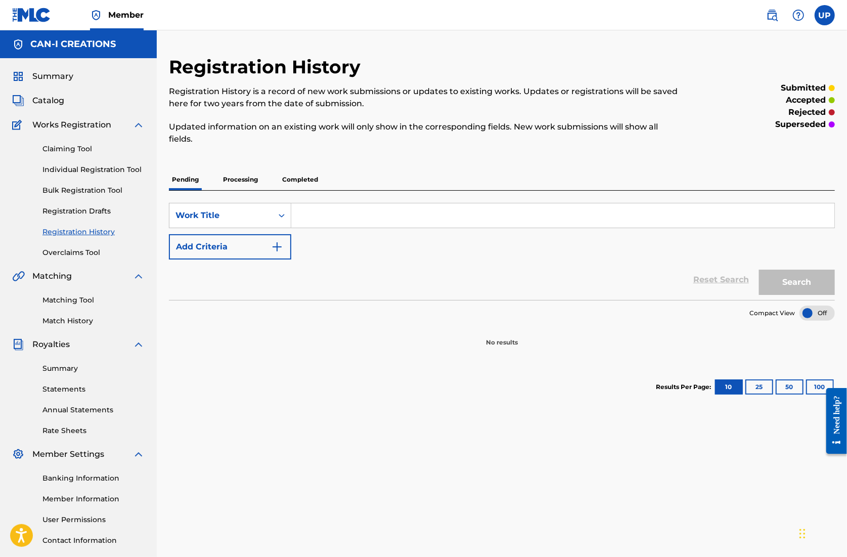
click at [245, 182] on p "Processing" at bounding box center [240, 179] width 41 height 21
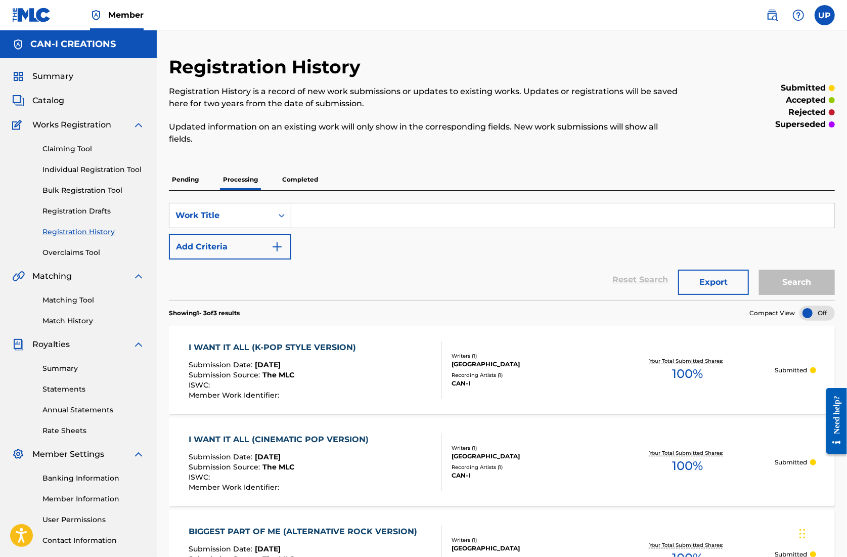
click at [170, 178] on p "Pending" at bounding box center [185, 179] width 33 height 21
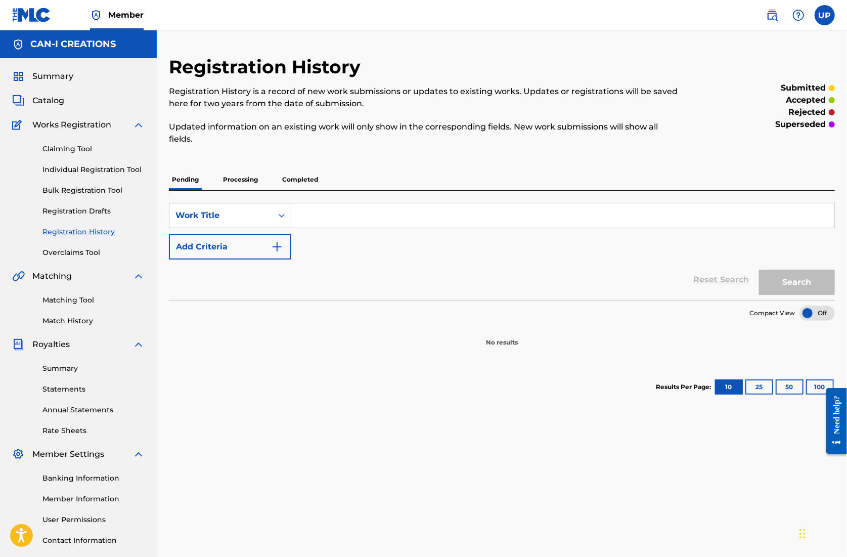
click at [92, 231] on link "Registration History" at bounding box center [93, 232] width 102 height 11
click at [231, 176] on p "Processing" at bounding box center [240, 179] width 41 height 21
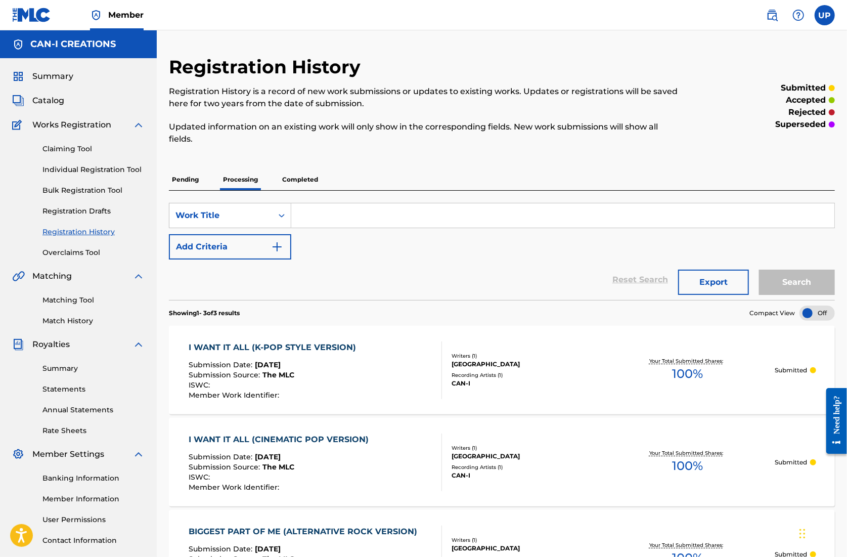
click at [193, 173] on p "Pending" at bounding box center [185, 179] width 33 height 21
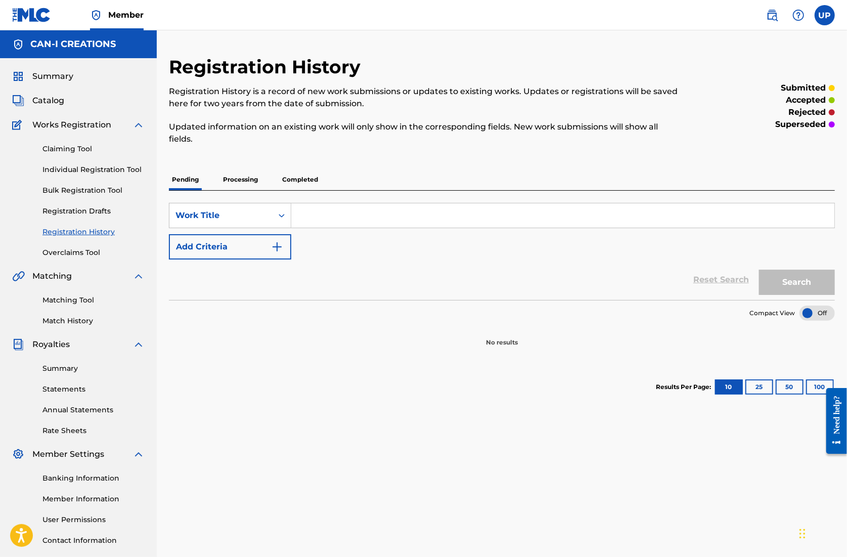
click at [193, 176] on p "Pending" at bounding box center [185, 179] width 33 height 21
click at [77, 152] on link "Claiming Tool" at bounding box center [93, 149] width 102 height 11
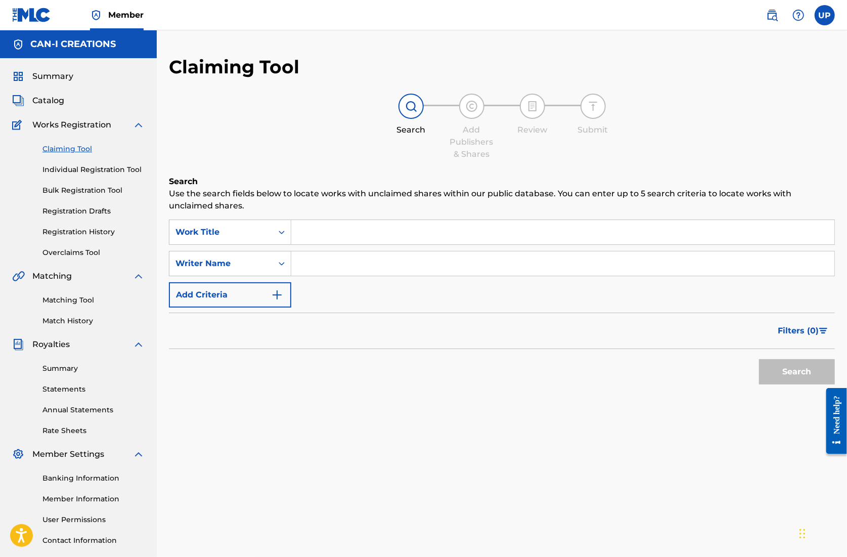
click at [87, 173] on link "Individual Registration Tool" at bounding box center [93, 169] width 102 height 11
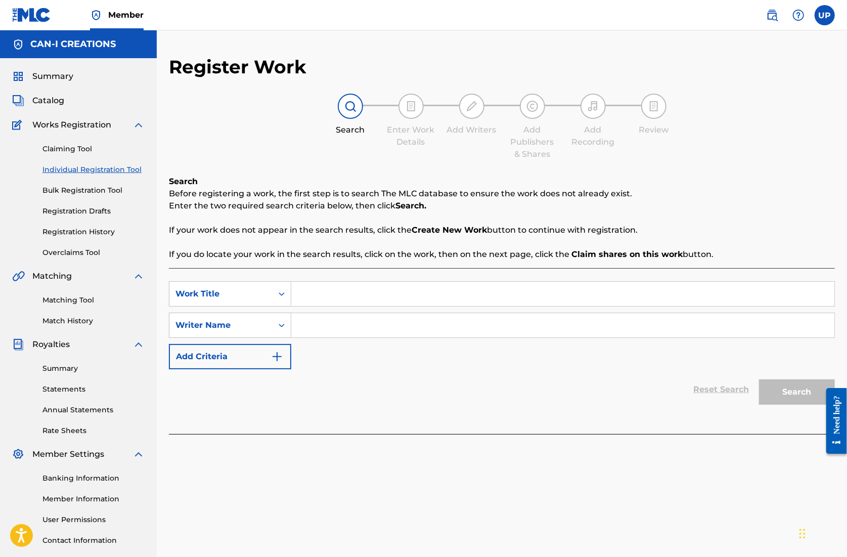
click at [82, 235] on link "Registration History" at bounding box center [93, 232] width 102 height 11
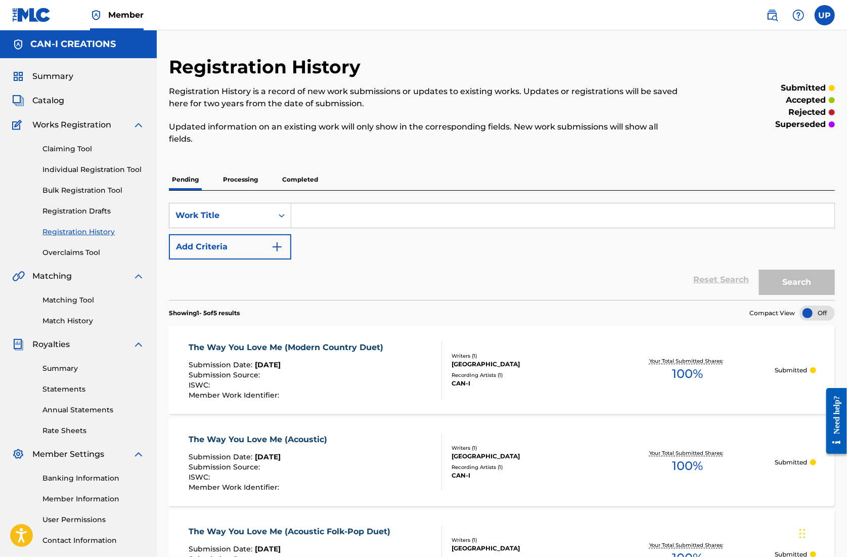
click at [64, 165] on link "Individual Registration Tool" at bounding box center [93, 169] width 102 height 11
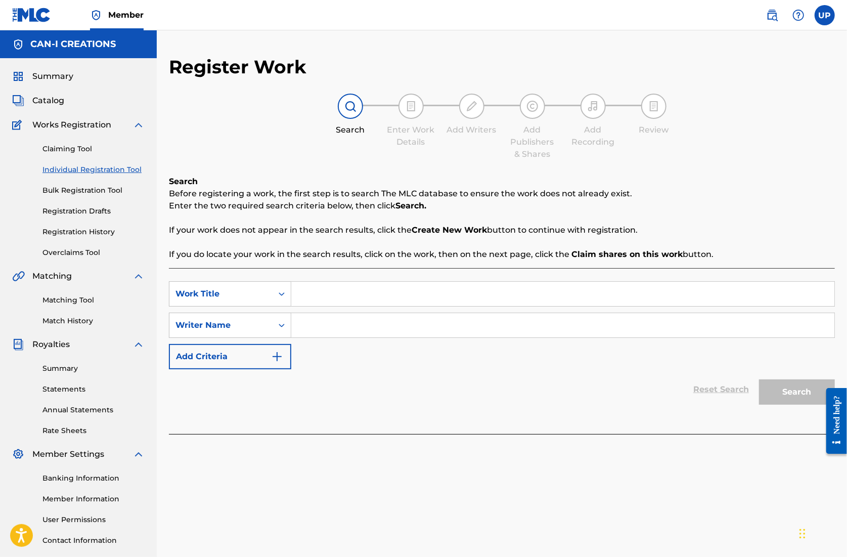
click at [328, 289] on input "Search Form" at bounding box center [562, 294] width 543 height 24
paste input "The Way You Love Me (Pop Ballad)"
click at [329, 325] on input "Search Form" at bounding box center [562, 325] width 543 height 24
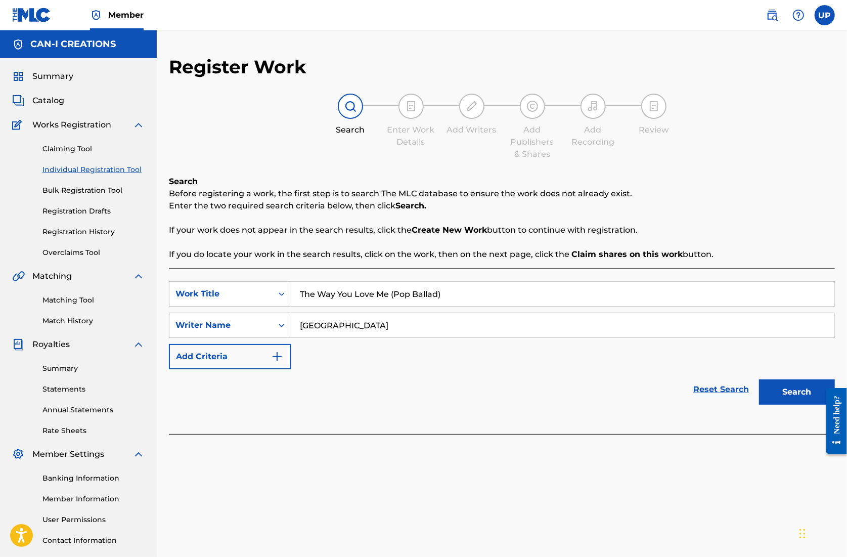
click at [798, 397] on button "Search" at bounding box center [797, 391] width 76 height 25
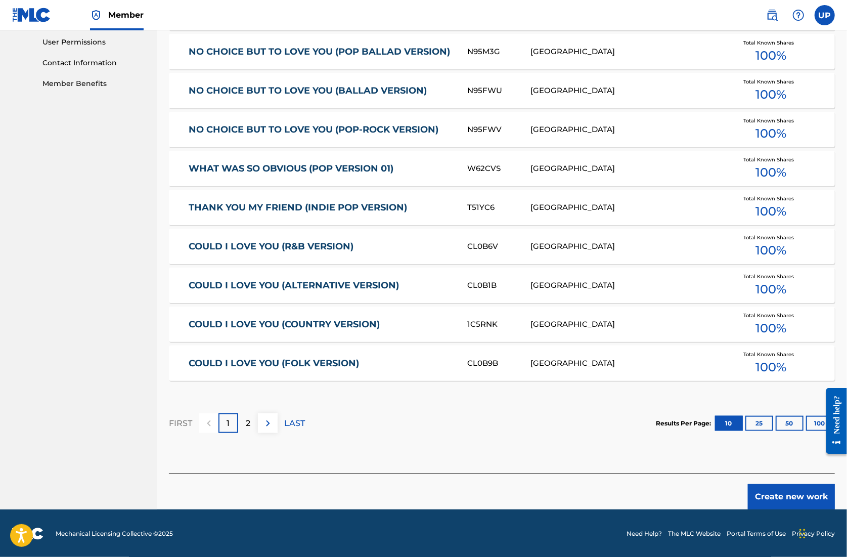
click at [787, 491] on button "Create new work" at bounding box center [791, 496] width 87 height 25
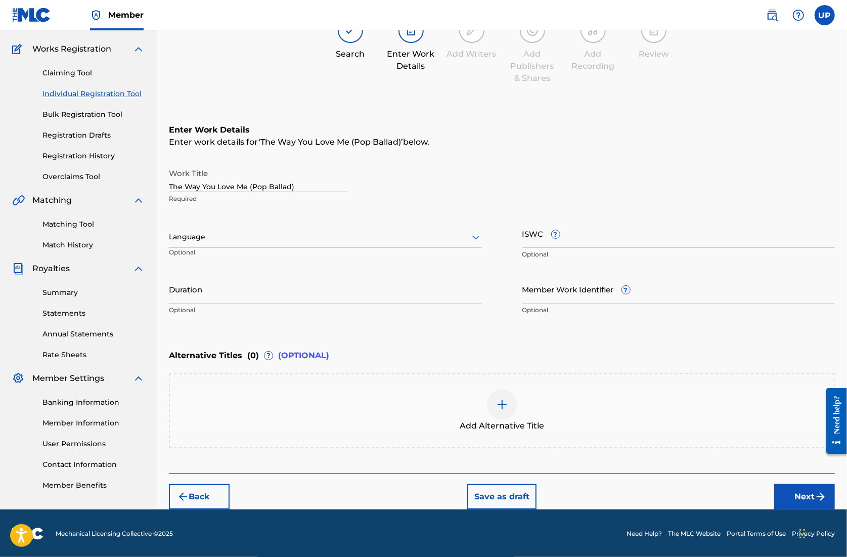
click at [240, 286] on input "Duration" at bounding box center [325, 289] width 313 height 29
click at [248, 236] on div at bounding box center [325, 237] width 313 height 13
click at [234, 252] on div "English" at bounding box center [325, 259] width 312 height 23
click at [239, 287] on input "Duration" at bounding box center [325, 289] width 313 height 29
click at [800, 498] on button "Next" at bounding box center [805, 496] width 61 height 25
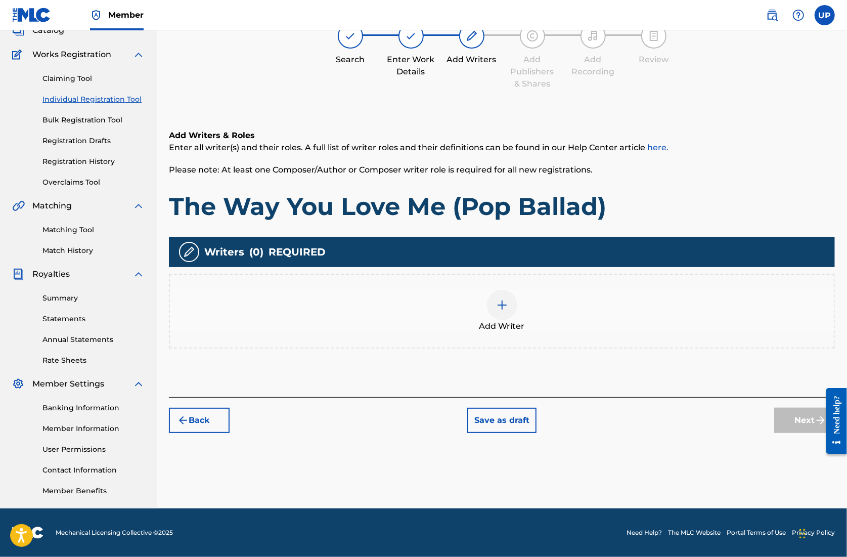
scroll to position [46, 0]
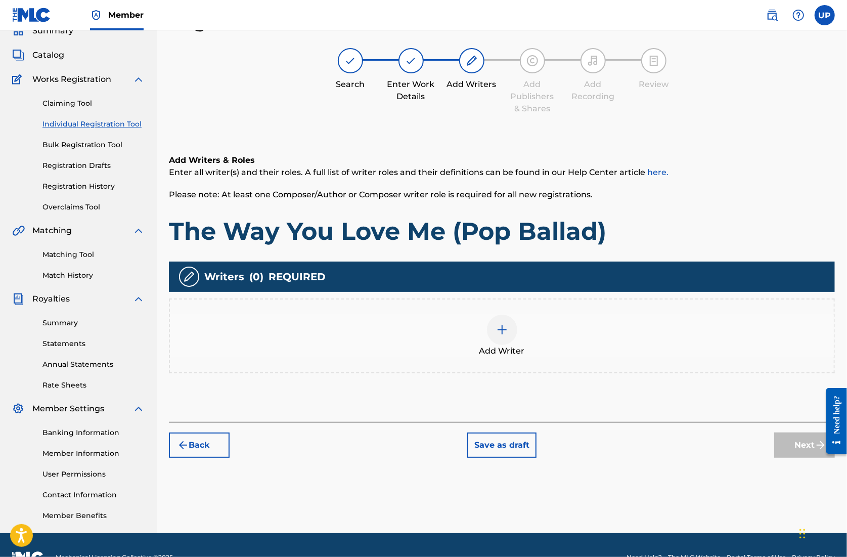
click at [510, 334] on div at bounding box center [502, 330] width 30 height 30
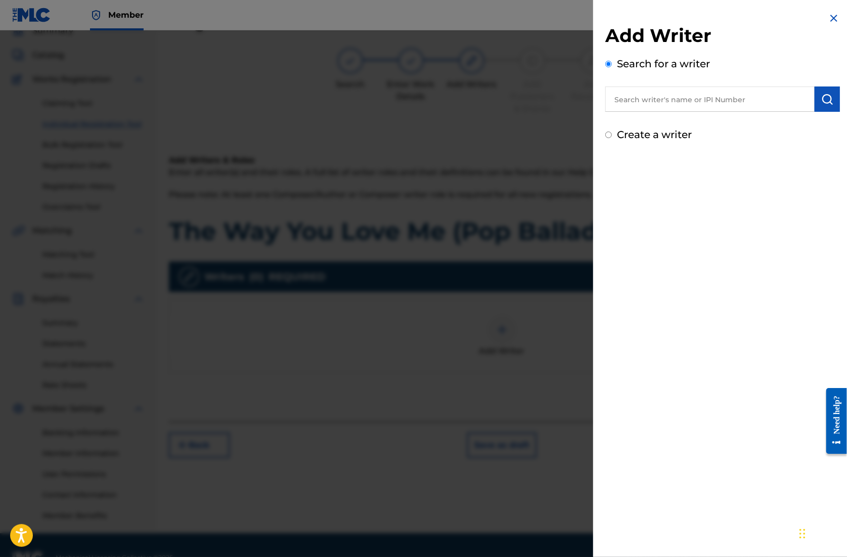
click at [697, 105] on input "text" at bounding box center [710, 99] width 209 height 25
paste input "01305074099"
click at [832, 104] on button "submit" at bounding box center [827, 99] width 25 height 25
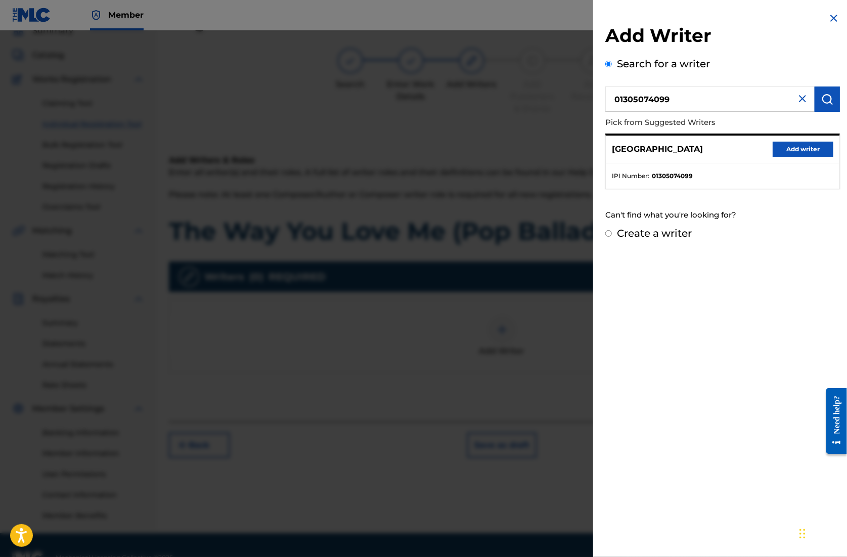
click at [803, 149] on button "Add writer" at bounding box center [803, 149] width 61 height 15
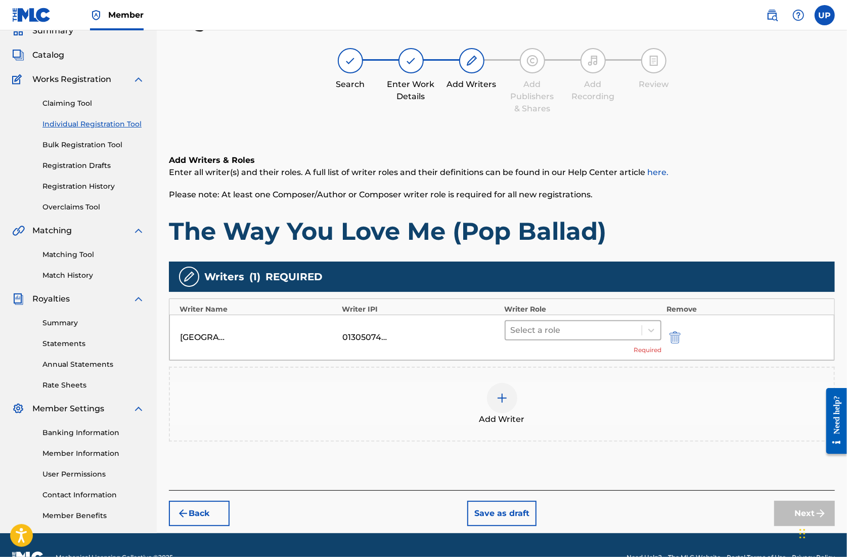
click at [564, 336] on div at bounding box center [574, 330] width 126 height 14
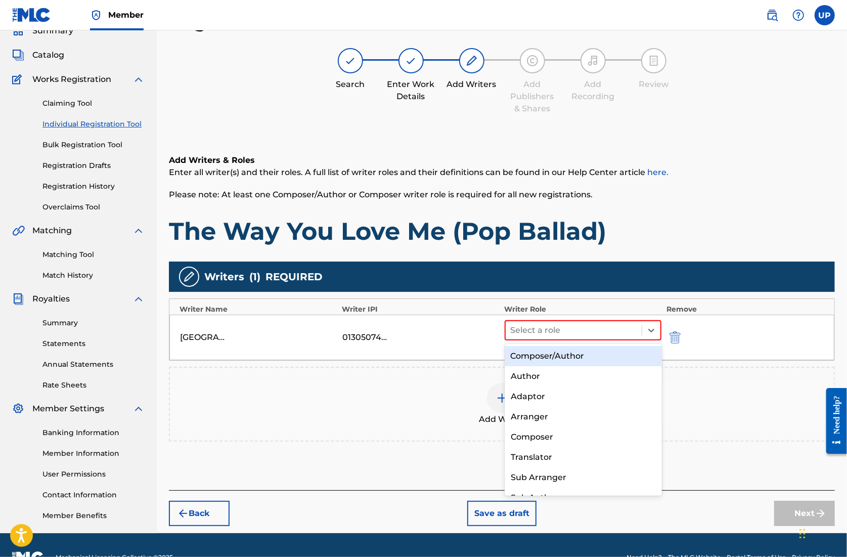
click at [557, 353] on div "Composer/Author" at bounding box center [583, 356] width 157 height 20
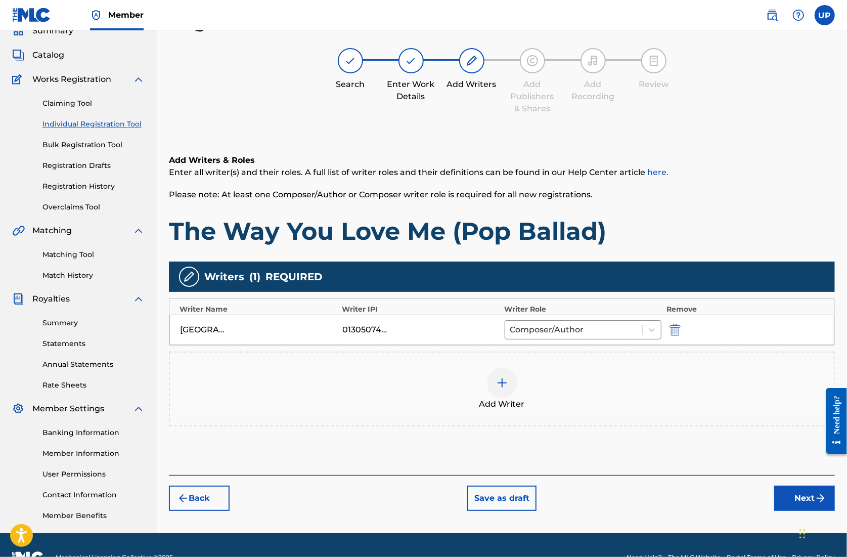
click at [804, 502] on button "Next" at bounding box center [805, 498] width 61 height 25
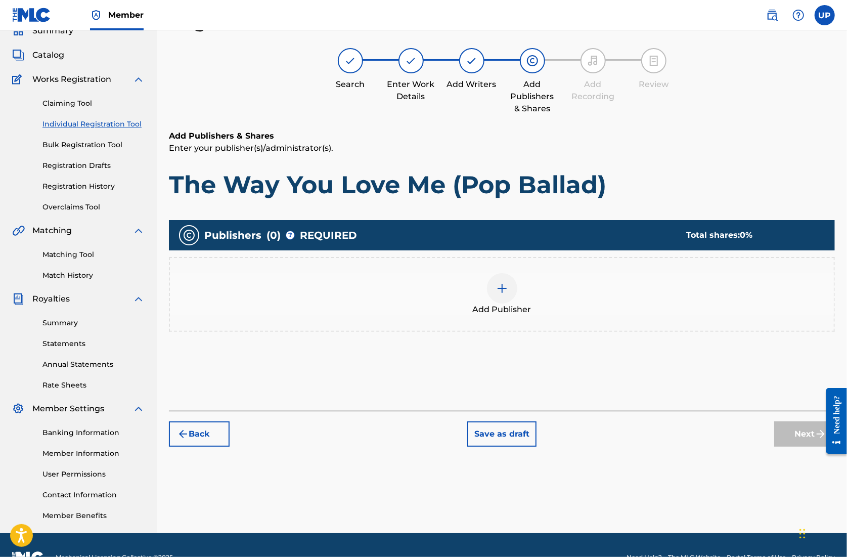
click at [486, 282] on div "Add Publisher" at bounding box center [502, 294] width 664 height 42
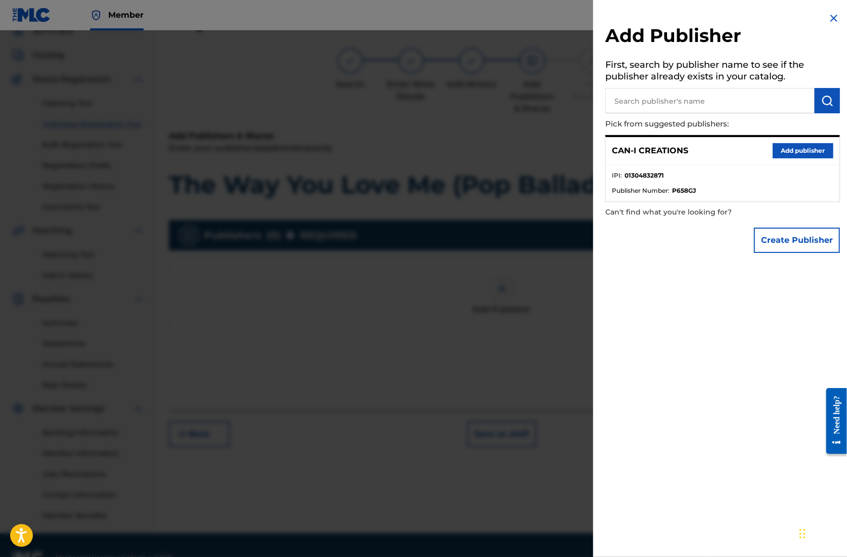
click at [801, 151] on button "Add publisher" at bounding box center [803, 150] width 61 height 15
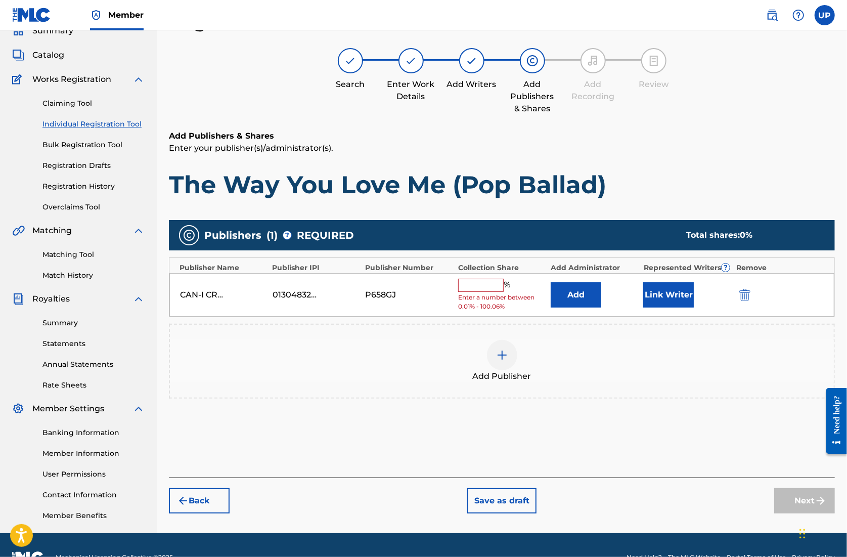
click at [489, 287] on input "text" at bounding box center [481, 285] width 46 height 13
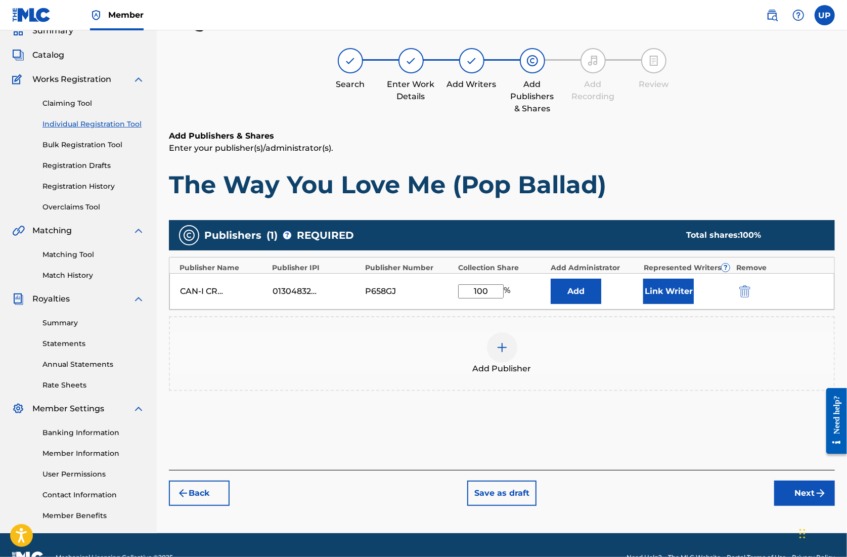
click at [678, 291] on button "Link Writer" at bounding box center [669, 291] width 51 height 25
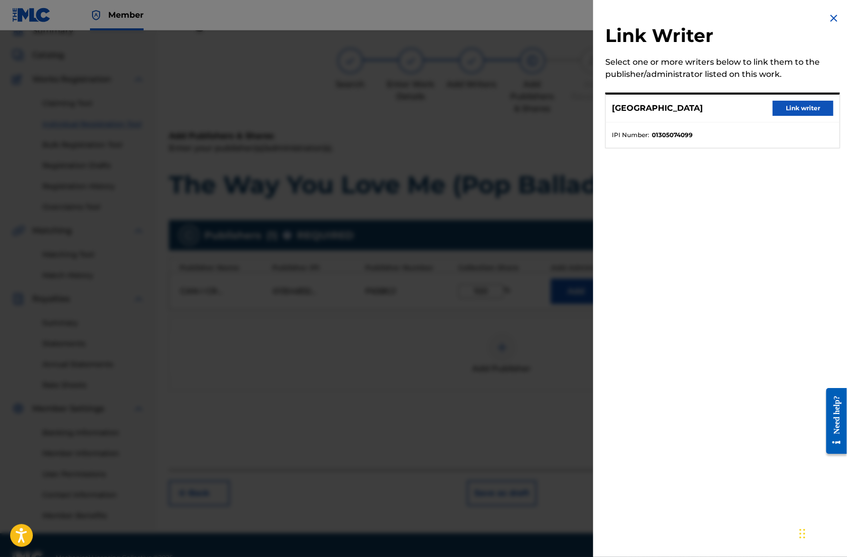
click at [809, 108] on button "Link writer" at bounding box center [803, 108] width 61 height 15
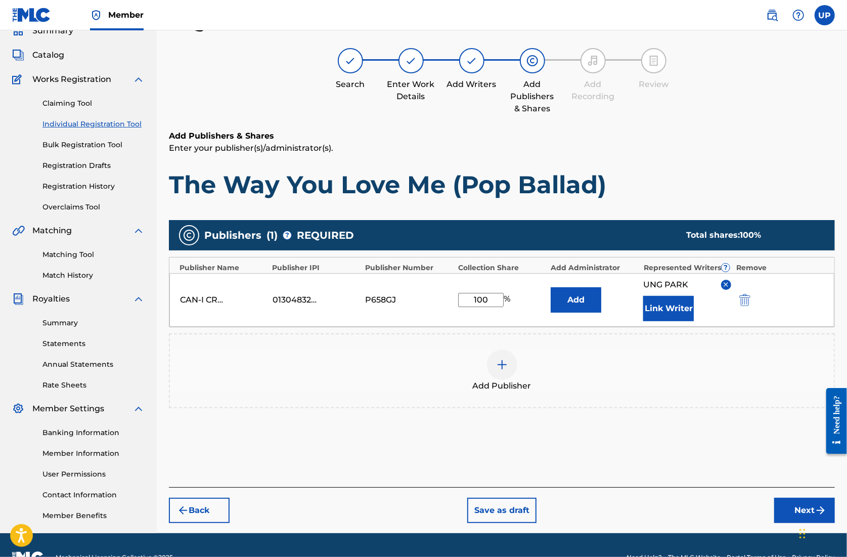
click at [787, 514] on button "Next" at bounding box center [805, 510] width 61 height 25
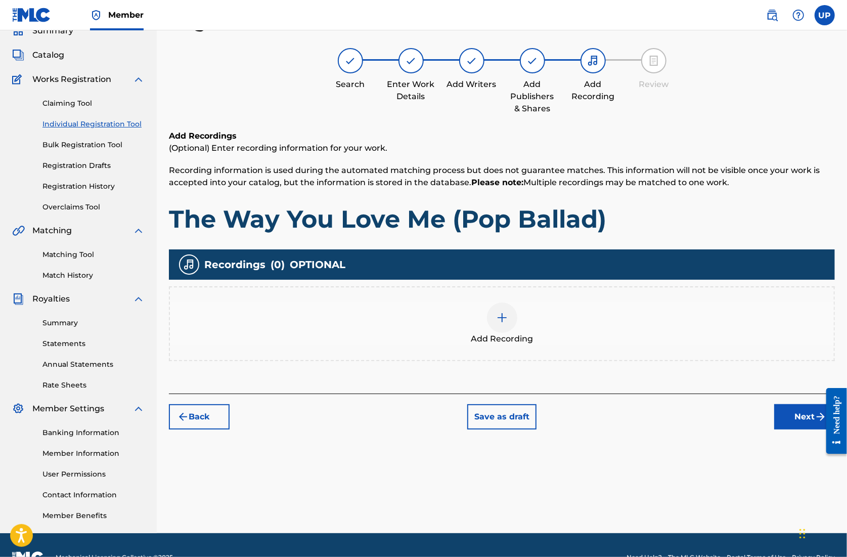
click at [501, 319] on img at bounding box center [502, 318] width 12 height 12
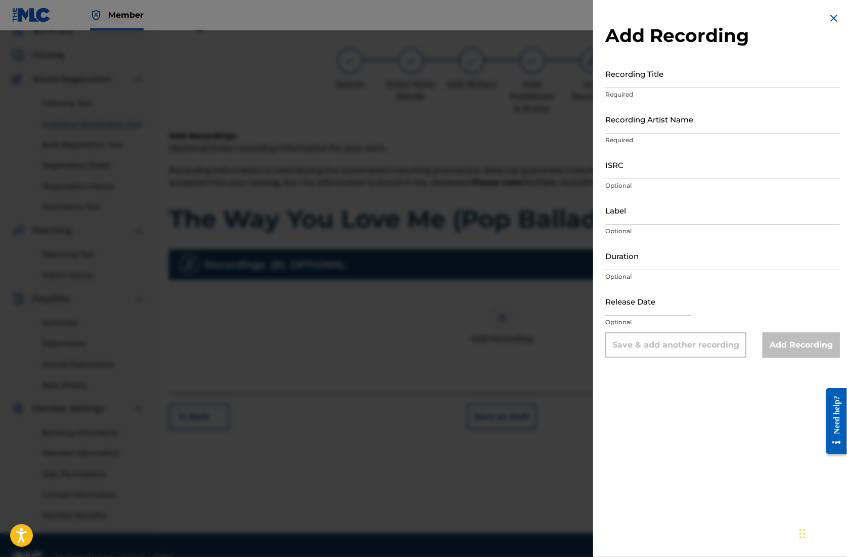
click at [677, 78] on input "Recording Title" at bounding box center [723, 73] width 235 height 29
paste input "The Way You Love Me (Pop Ballad)"
click at [682, 130] on input "Recording Artist Name" at bounding box center [723, 119] width 235 height 29
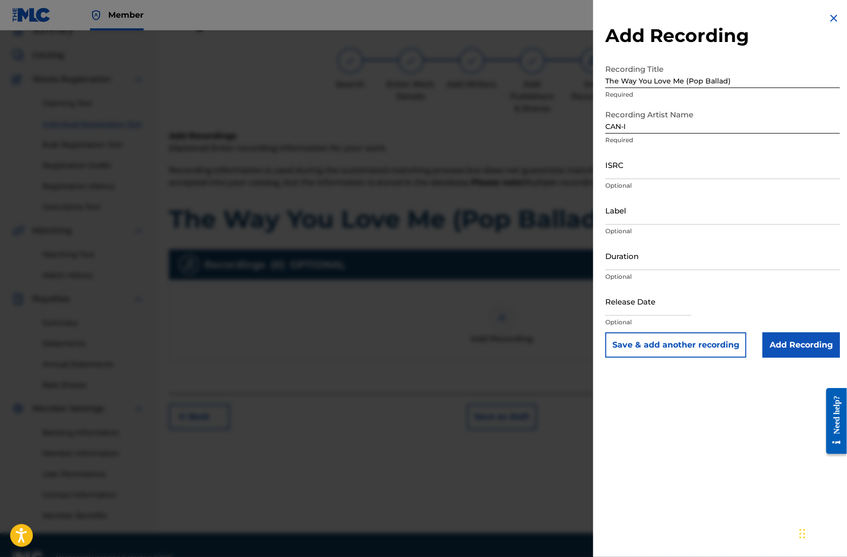
click at [665, 169] on input "ISRC" at bounding box center [723, 164] width 235 height 29
paste input "QZZ792521971"
click at [645, 264] on input "Duration" at bounding box center [723, 255] width 235 height 29
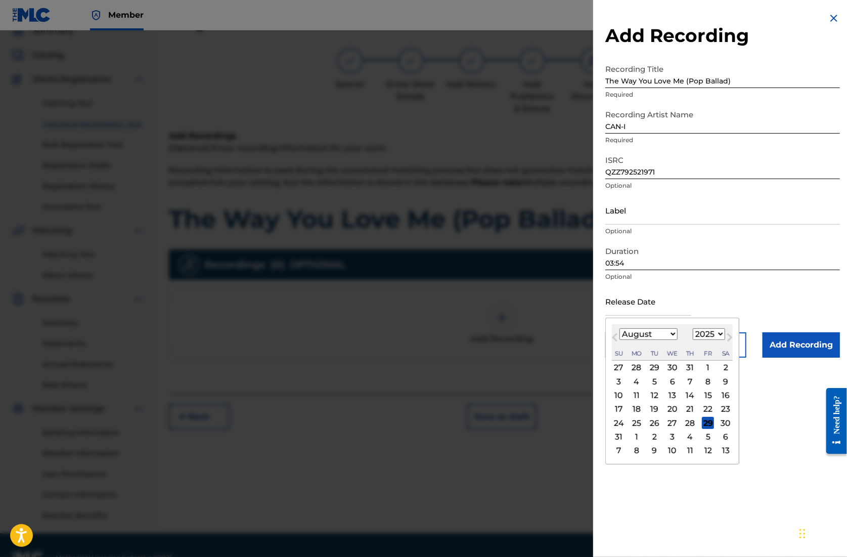
click at [652, 307] on input "text" at bounding box center [649, 301] width 86 height 29
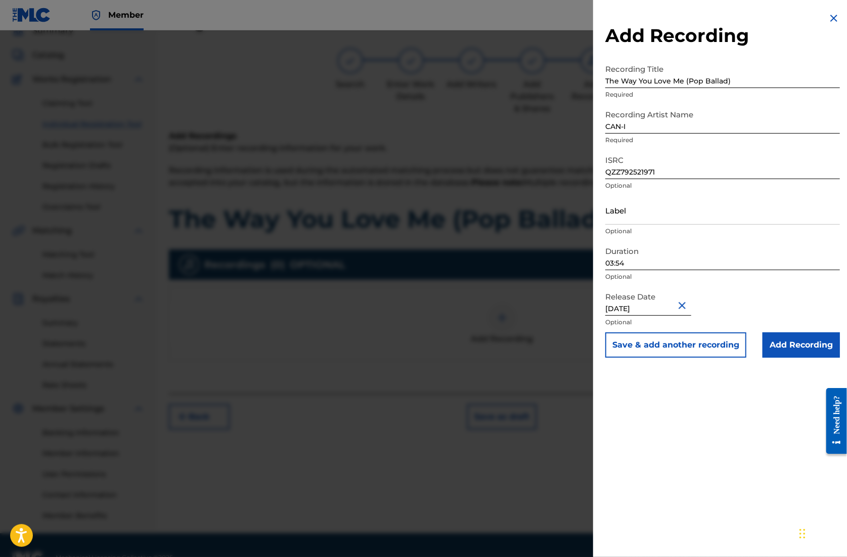
click at [793, 344] on input "Add Recording" at bounding box center [801, 344] width 77 height 25
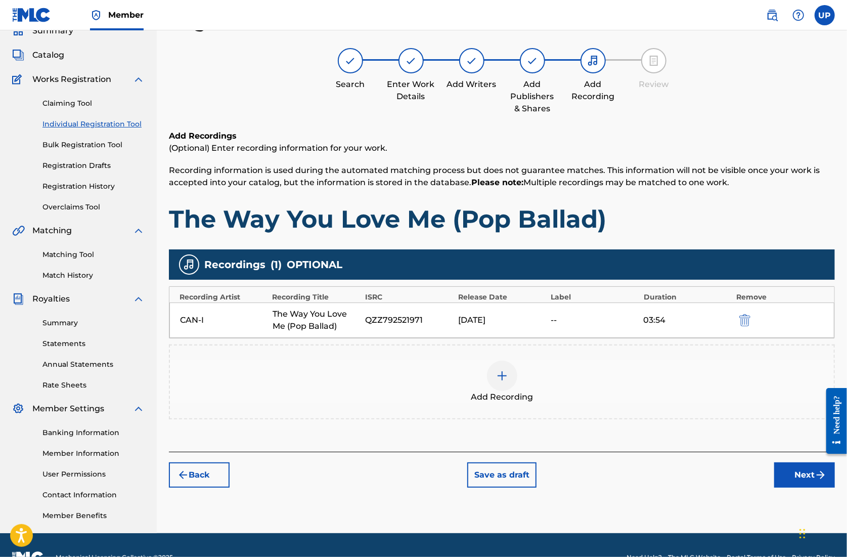
click at [798, 472] on button "Next" at bounding box center [805, 474] width 61 height 25
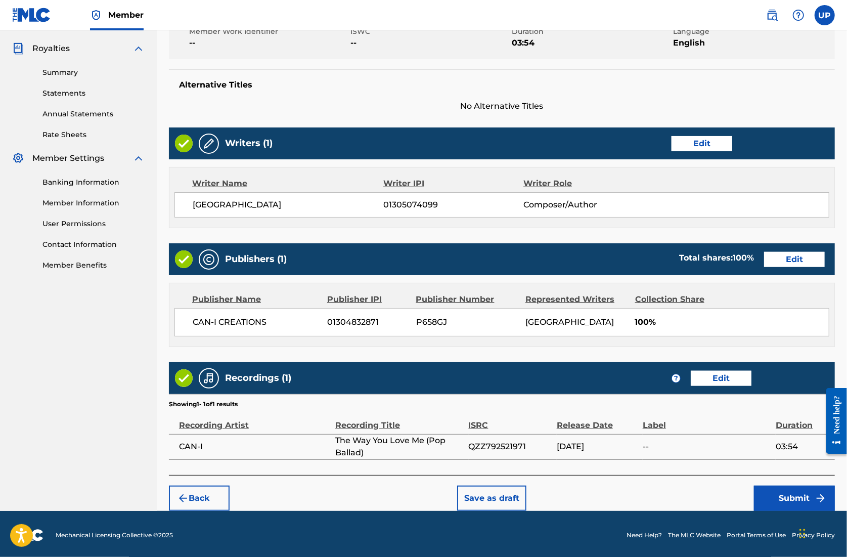
scroll to position [296, 0]
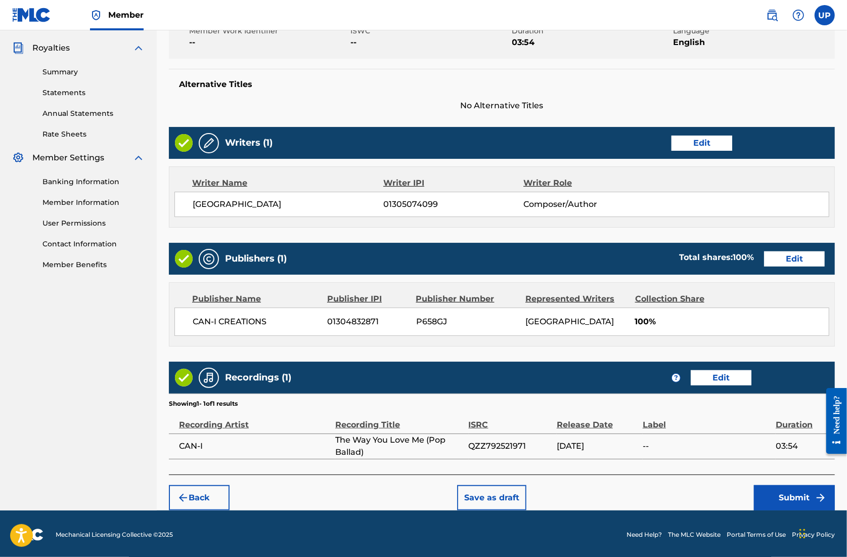
click at [797, 497] on button "Submit" at bounding box center [794, 497] width 81 height 25
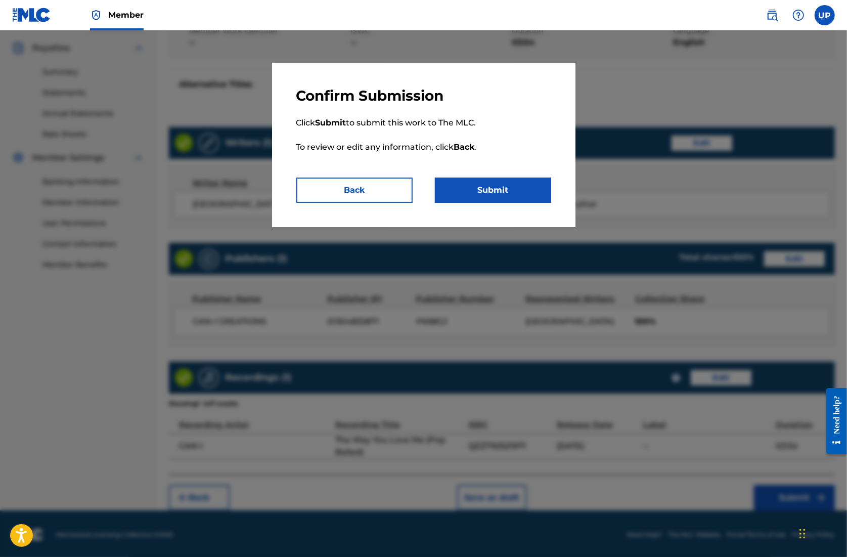
click at [486, 200] on button "Submit" at bounding box center [493, 190] width 116 height 25
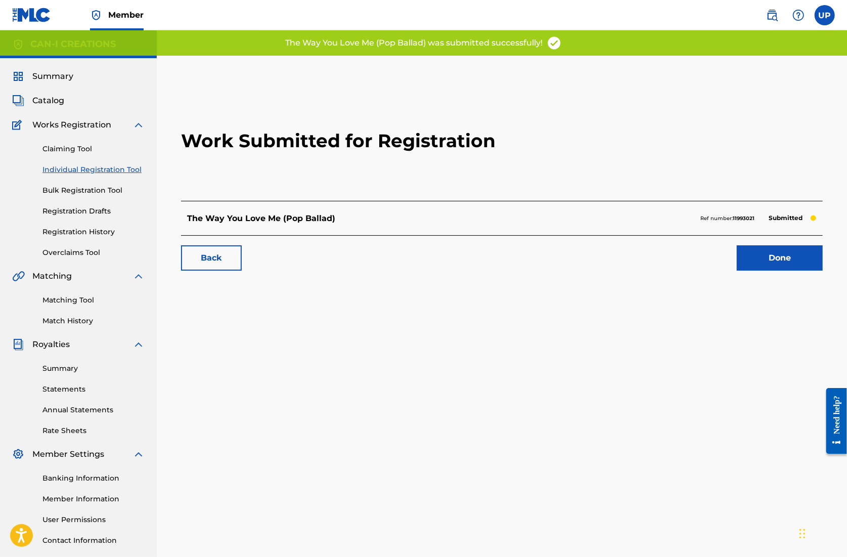
click at [761, 256] on link "Done" at bounding box center [780, 257] width 86 height 25
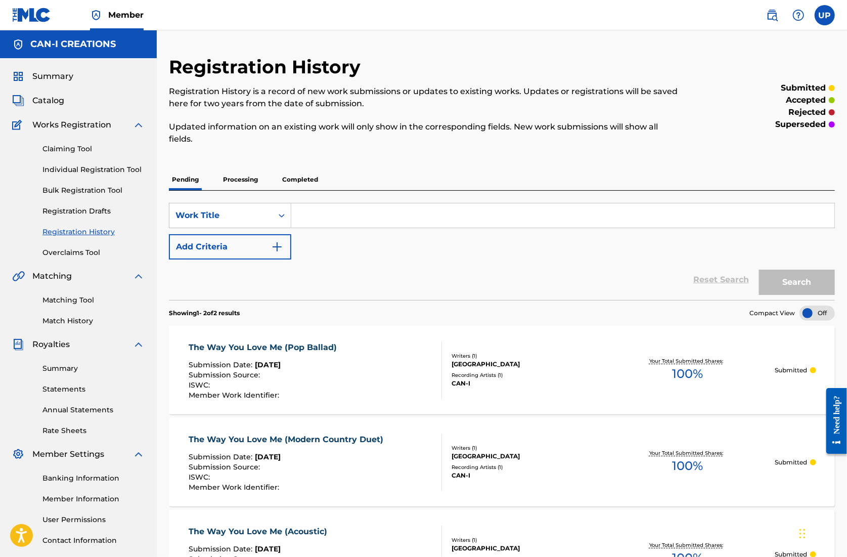
click at [76, 174] on link "Individual Registration Tool" at bounding box center [93, 169] width 102 height 11
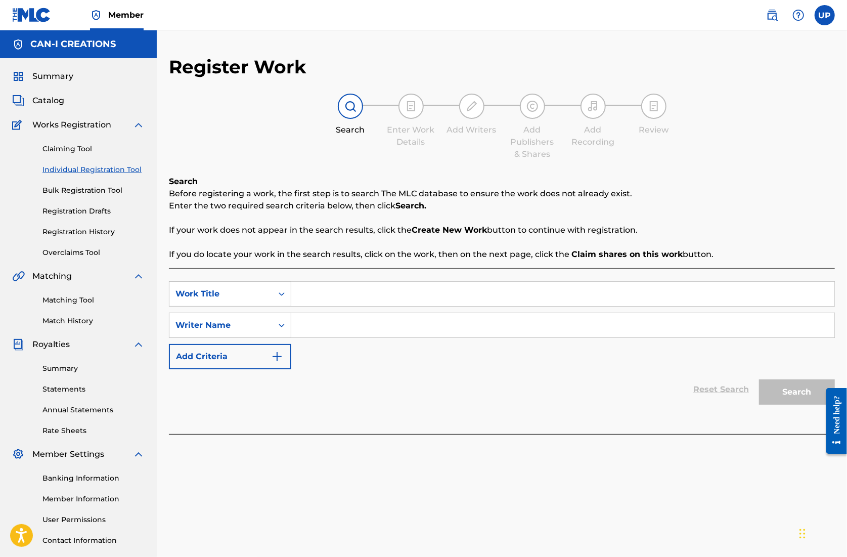
click at [355, 301] on input "Search Form" at bounding box center [562, 294] width 543 height 24
paste input "The Way You Love Me (Acoustic Duet)"
click at [338, 322] on input "Search Form" at bounding box center [562, 325] width 543 height 24
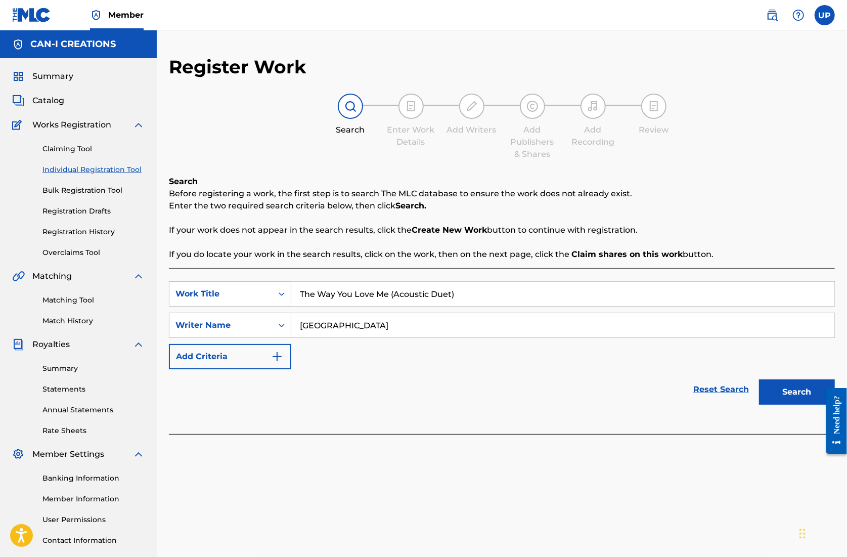
click at [801, 398] on button "Search" at bounding box center [797, 391] width 76 height 25
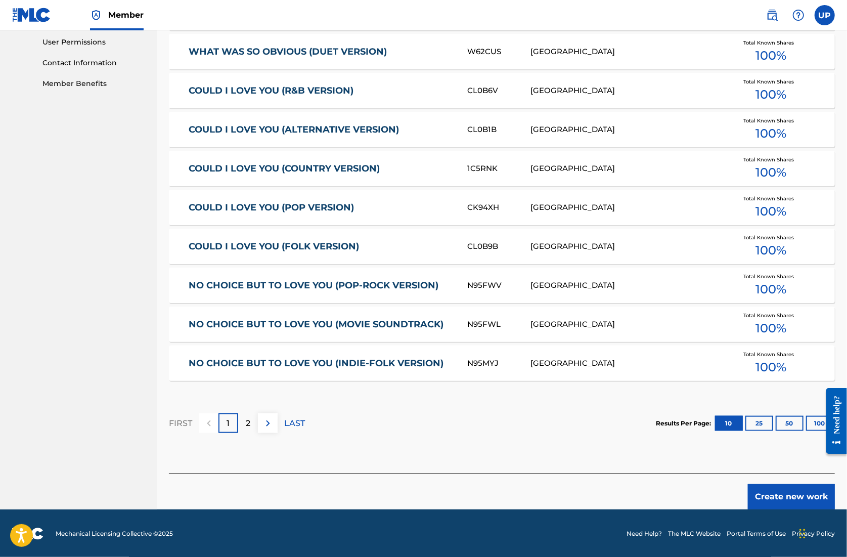
click at [805, 500] on button "Create new work" at bounding box center [791, 496] width 87 height 25
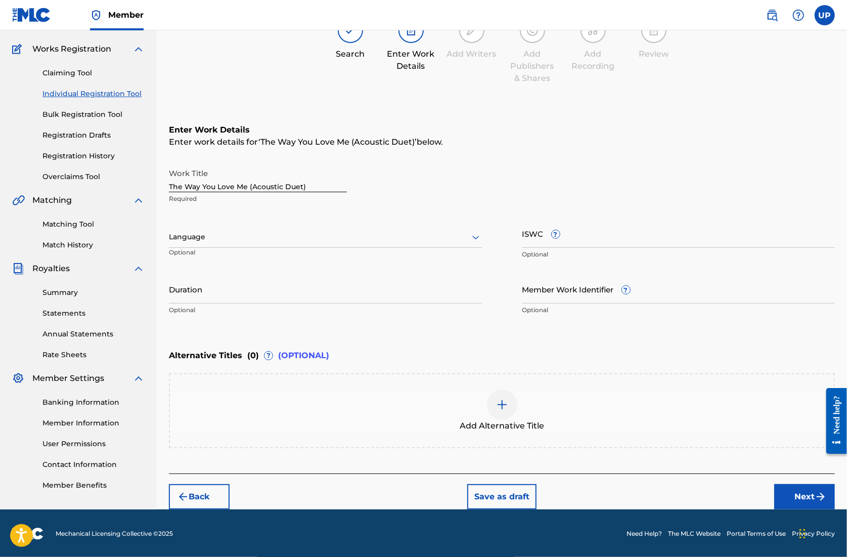
click at [229, 240] on div at bounding box center [325, 237] width 313 height 13
click at [231, 259] on div "English" at bounding box center [325, 259] width 312 height 23
click at [271, 294] on input "Duration" at bounding box center [325, 289] width 313 height 29
click at [798, 494] on button "Next" at bounding box center [805, 496] width 61 height 25
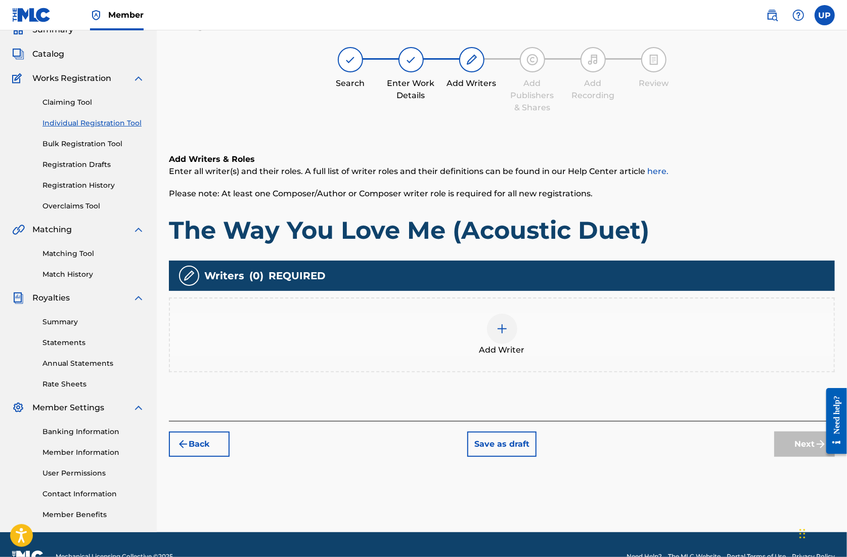
scroll to position [46, 0]
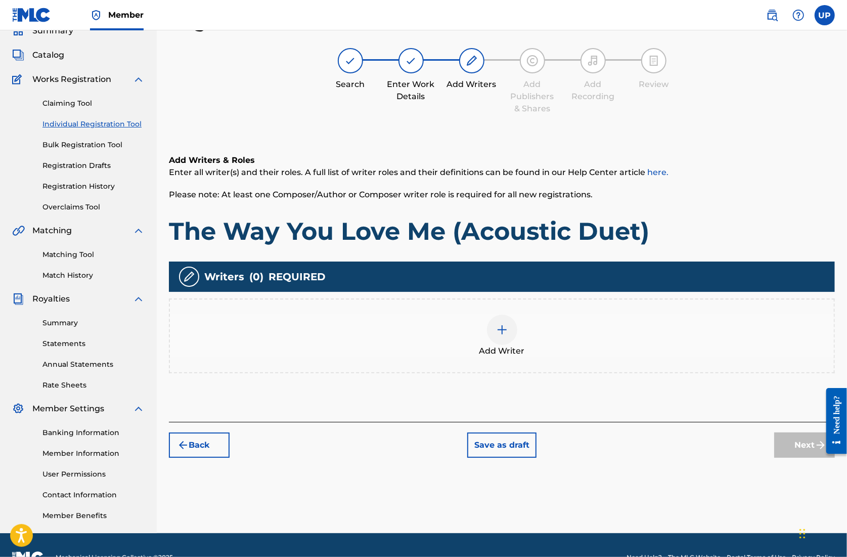
click at [502, 327] on img at bounding box center [502, 330] width 12 height 12
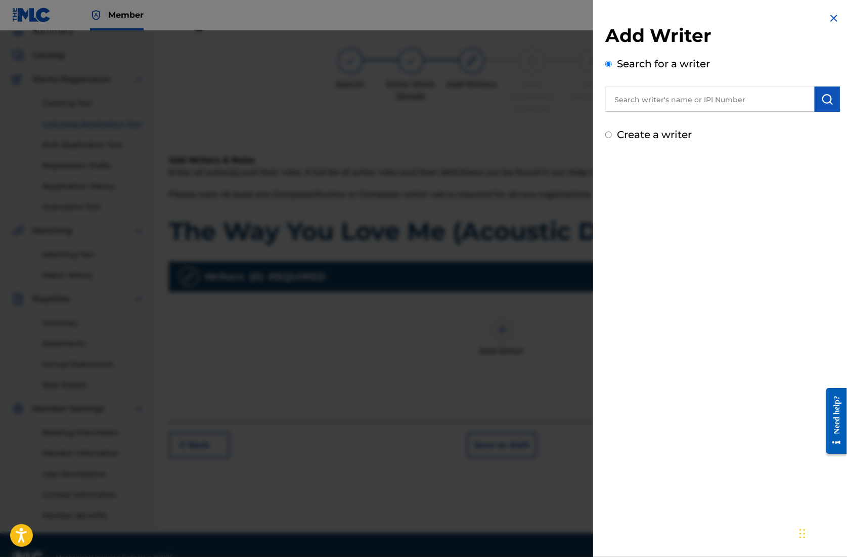
click at [679, 92] on input "text" at bounding box center [710, 99] width 209 height 25
paste input "01305074099"
click at [834, 95] on button "submit" at bounding box center [827, 99] width 25 height 25
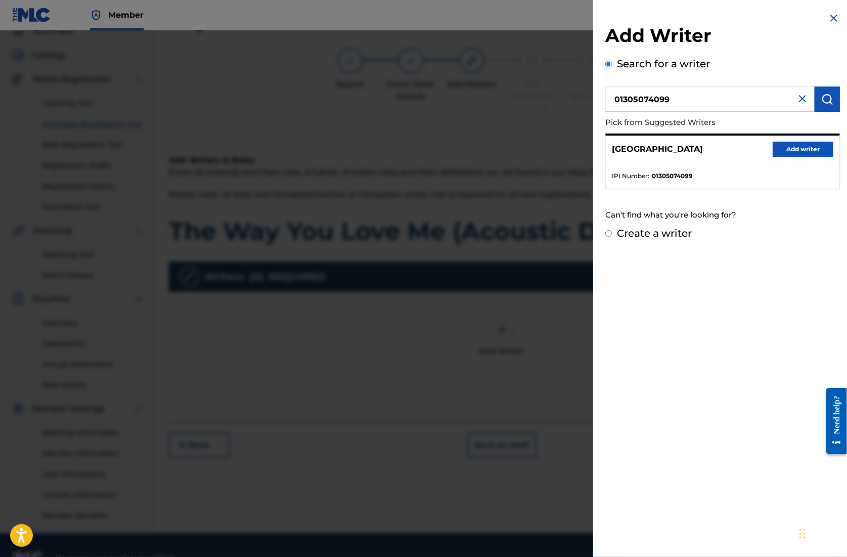
click at [795, 147] on button "Add writer" at bounding box center [803, 149] width 61 height 15
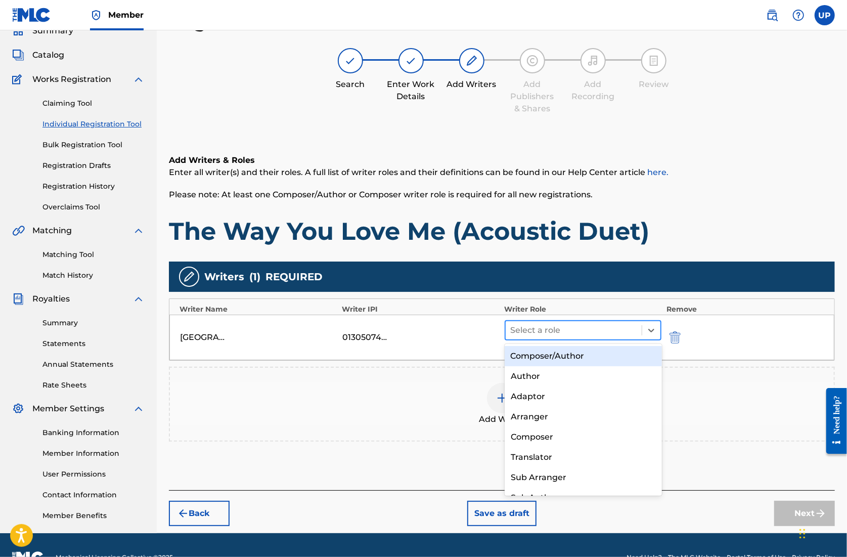
click at [641, 330] on div "Select a role" at bounding box center [574, 330] width 137 height 18
click at [585, 356] on div "Composer/Author" at bounding box center [583, 356] width 157 height 20
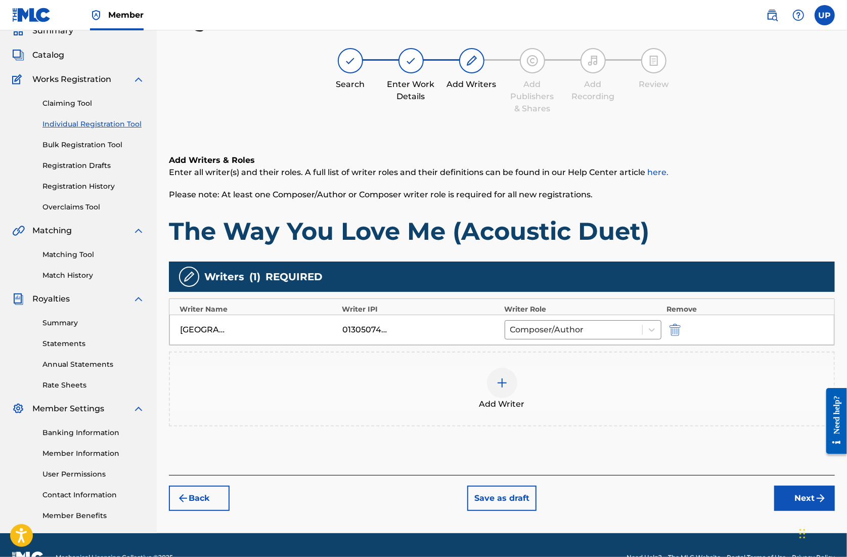
click at [805, 494] on button "Next" at bounding box center [805, 498] width 61 height 25
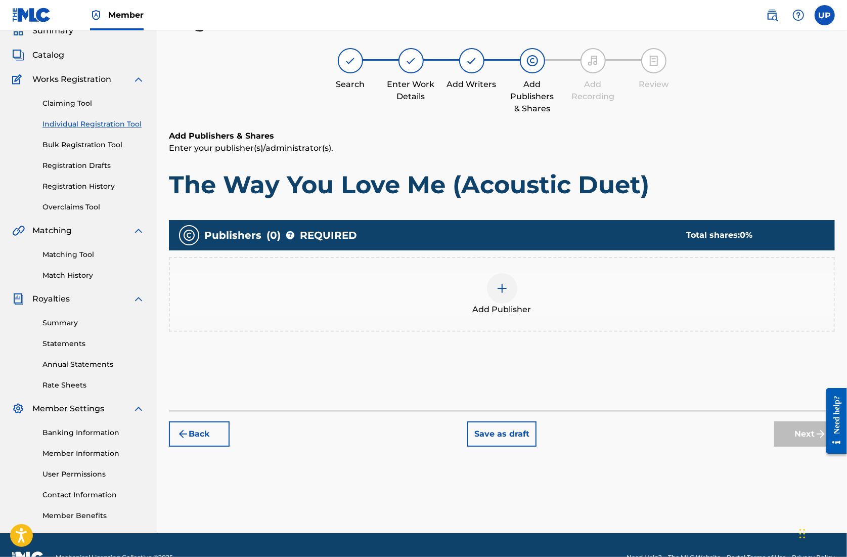
click at [504, 288] on img at bounding box center [502, 288] width 12 height 12
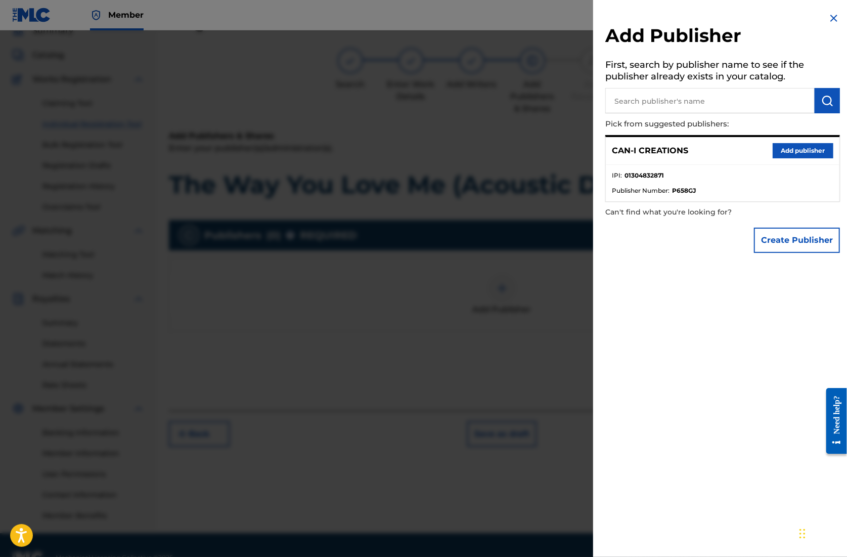
click at [786, 149] on button "Add publisher" at bounding box center [803, 150] width 61 height 15
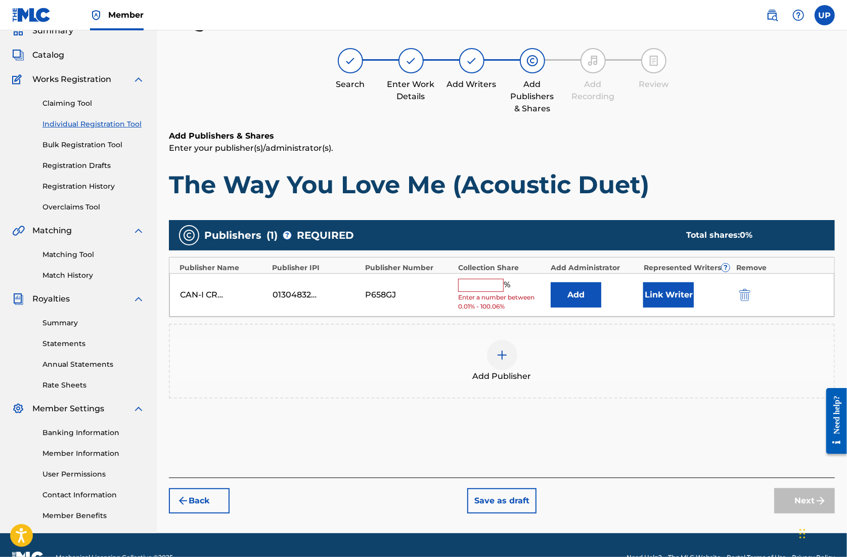
click at [474, 282] on input "text" at bounding box center [481, 285] width 46 height 13
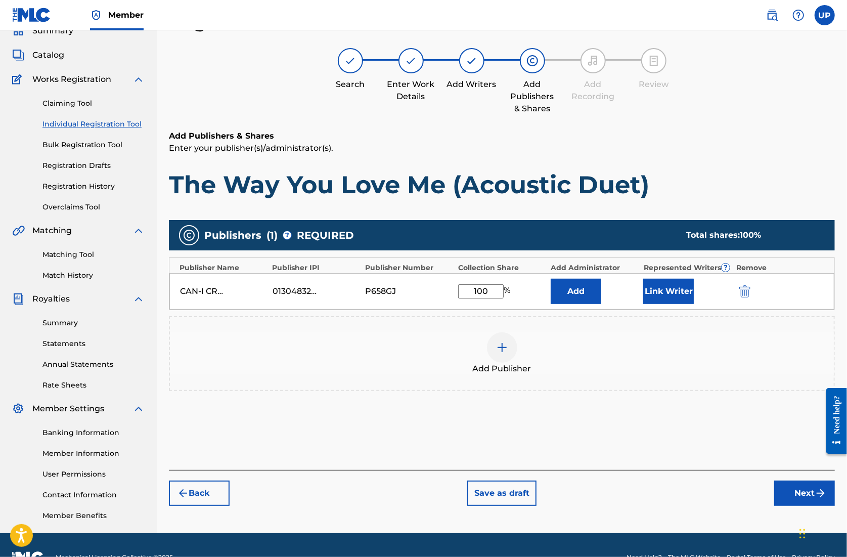
click at [664, 287] on button "Link Writer" at bounding box center [669, 291] width 51 height 25
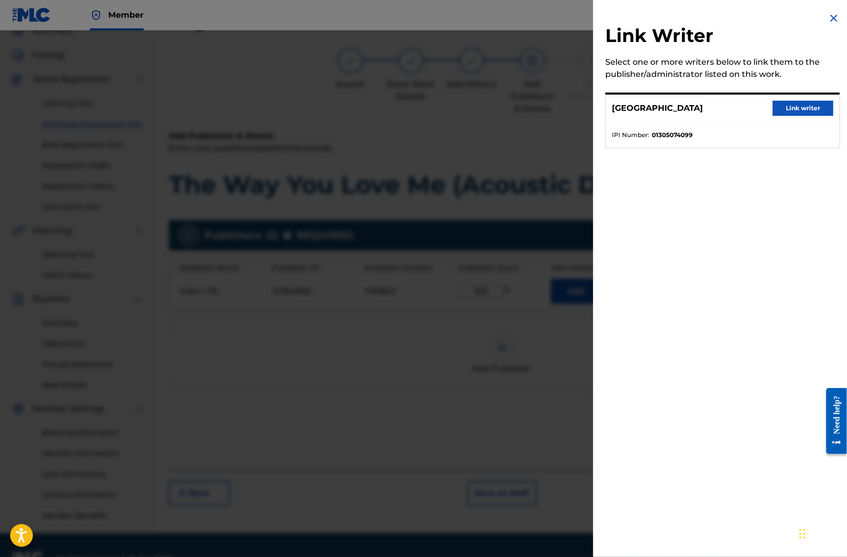
click at [796, 108] on button "Link writer" at bounding box center [803, 108] width 61 height 15
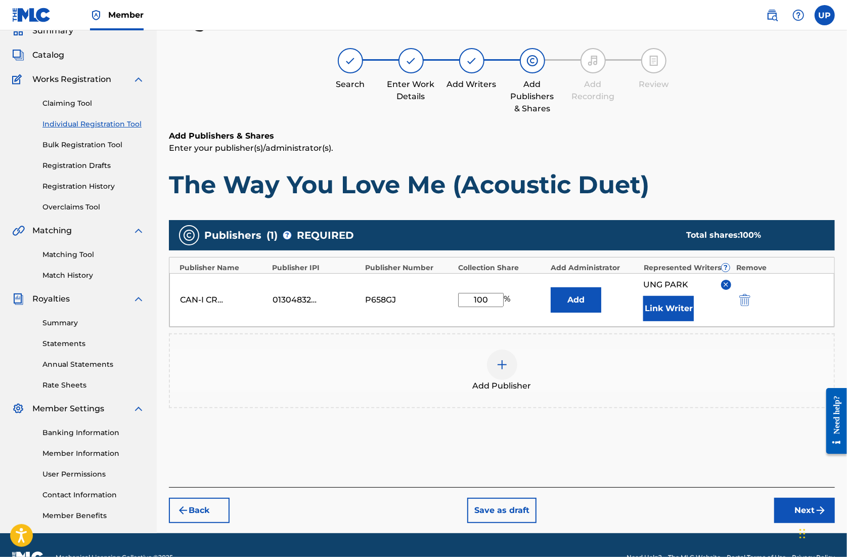
click at [808, 507] on button "Next" at bounding box center [805, 510] width 61 height 25
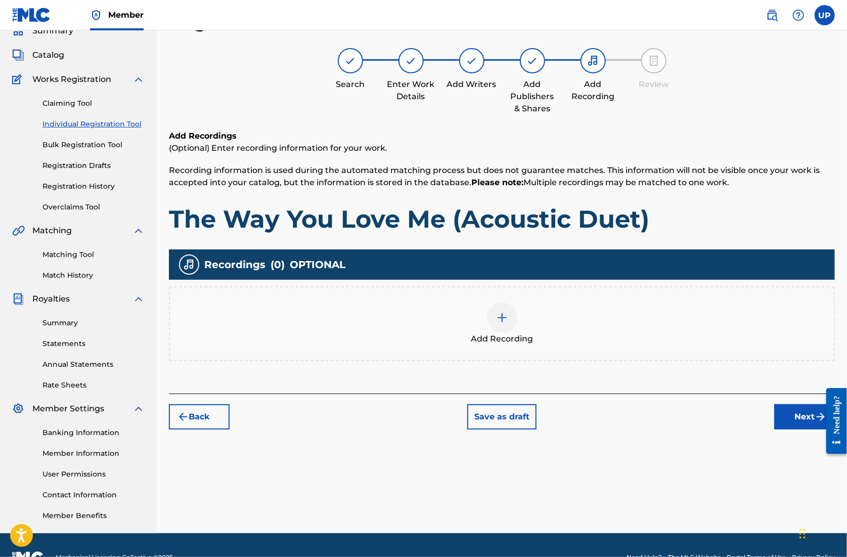
click at [479, 313] on div "Add Recording" at bounding box center [502, 324] width 664 height 42
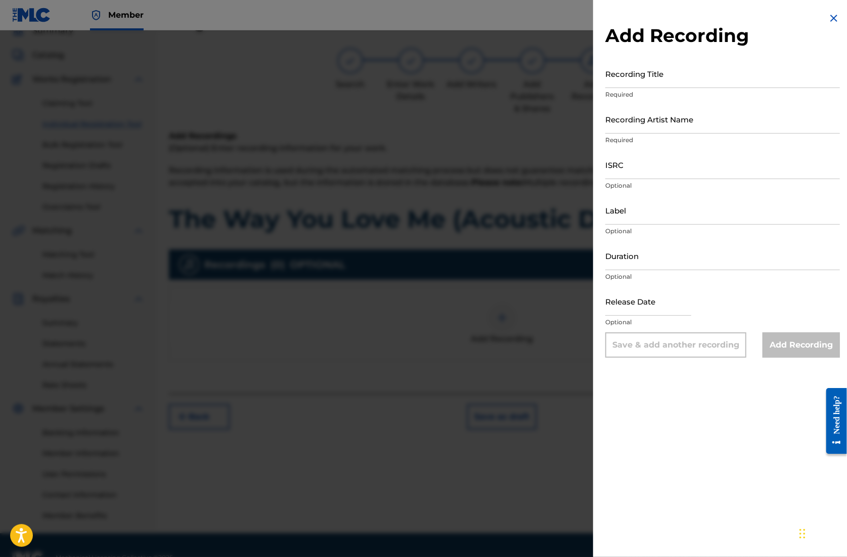
click at [650, 81] on input "Recording Title" at bounding box center [723, 73] width 235 height 29
paste input "The Way You Love Me (Acoustic Duet)"
click at [654, 128] on input "Recording Artist Name" at bounding box center [723, 119] width 235 height 29
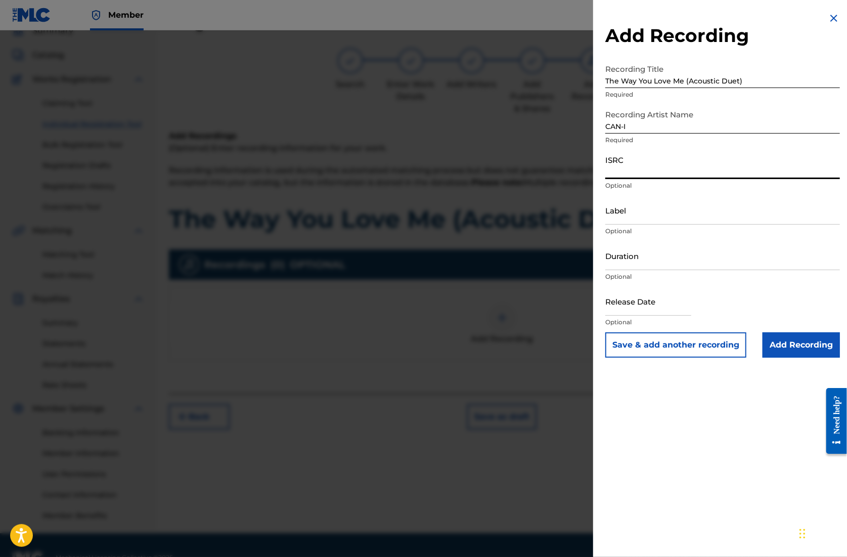
click at [646, 172] on input "ISRC" at bounding box center [723, 164] width 235 height 29
click at [624, 173] on input "ISRC" at bounding box center [723, 164] width 235 height 29
paste input "QZZ792521972"
click at [628, 263] on input "Duration" at bounding box center [723, 255] width 235 height 29
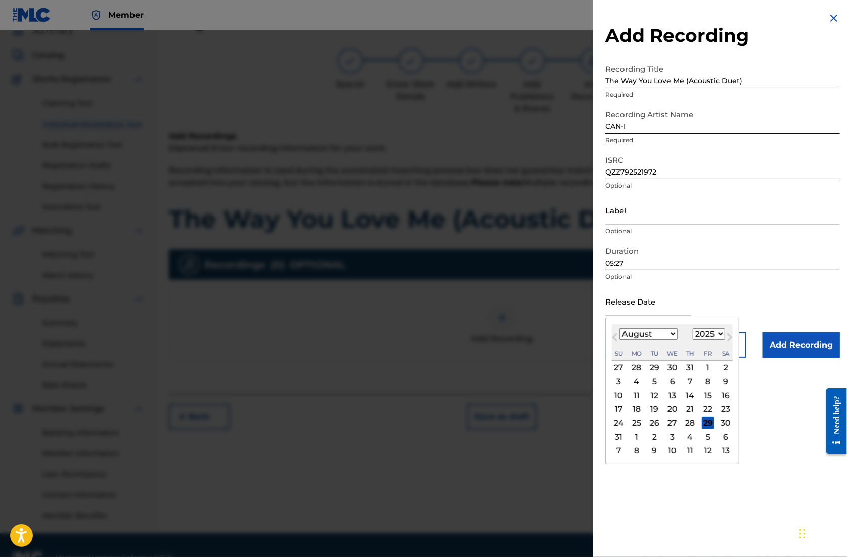
click at [646, 309] on input "text" at bounding box center [649, 301] width 86 height 29
click at [790, 309] on div "Release Date [DATE] Previous Month Next Month August [DATE] February March Apri…" at bounding box center [723, 310] width 235 height 46
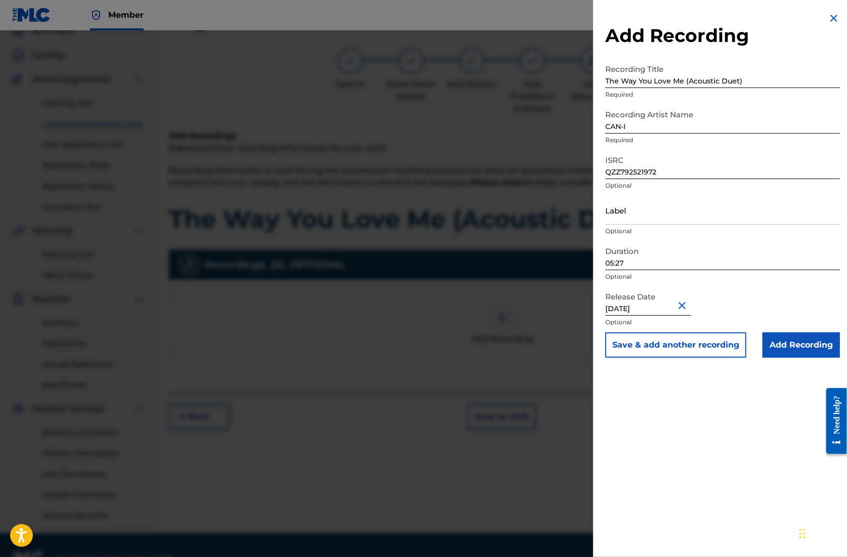
click at [813, 350] on input "Add Recording" at bounding box center [801, 344] width 77 height 25
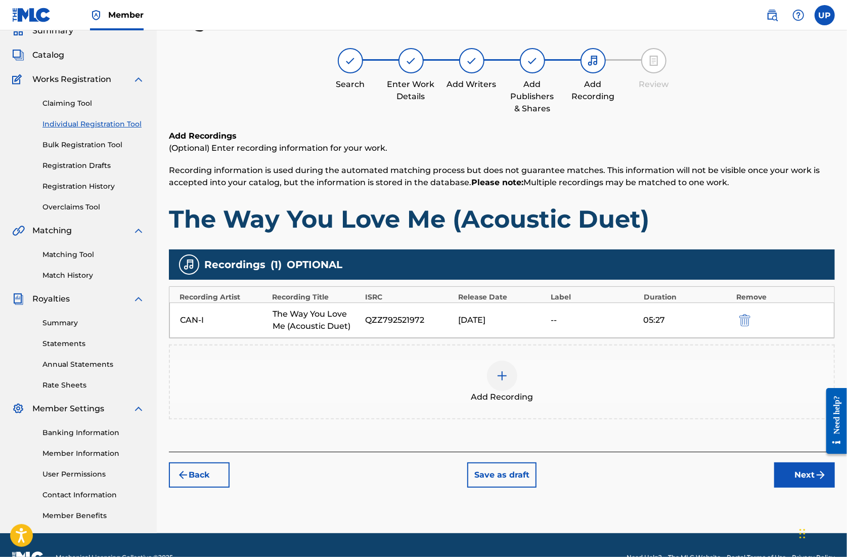
click at [803, 474] on button "Next" at bounding box center [805, 474] width 61 height 25
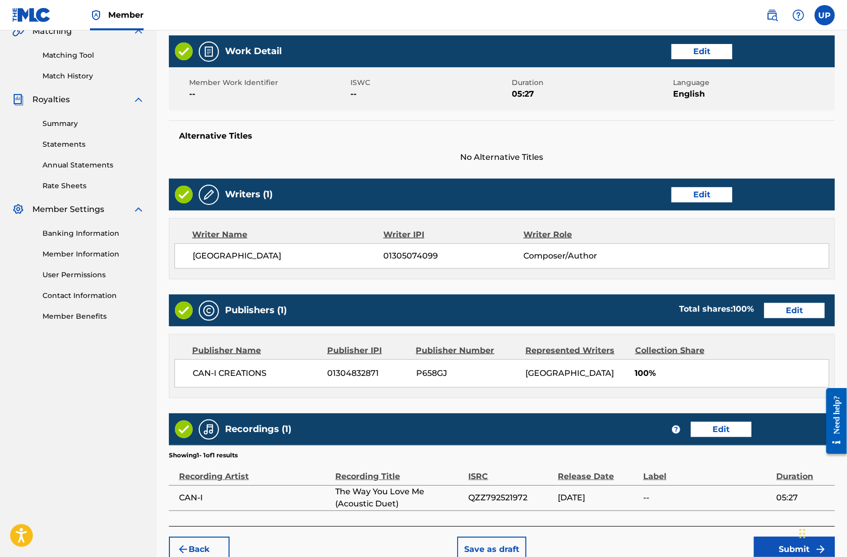
scroll to position [296, 0]
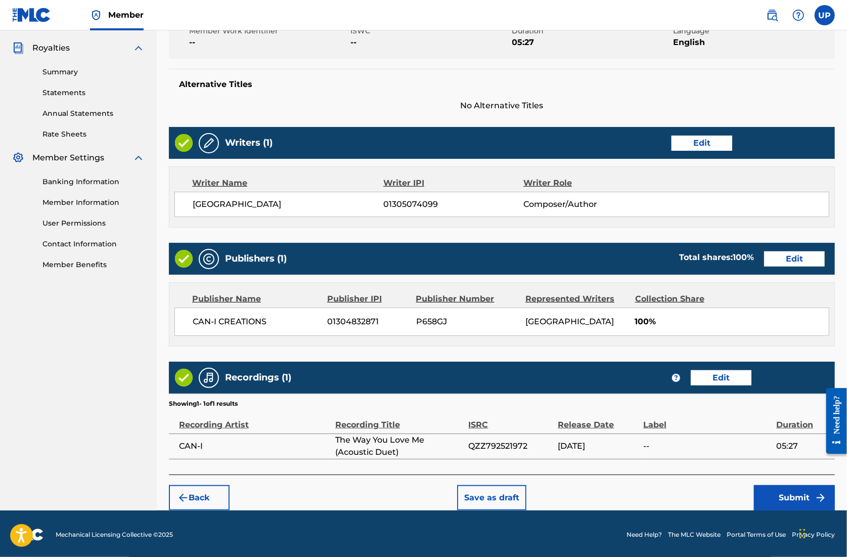
drag, startPoint x: 807, startPoint y: 498, endPoint x: 721, endPoint y: 419, distance: 116.4
click at [721, 419] on div "Register Work Search Enter Work Details Add Writers Add Publishers & Shares Add…" at bounding box center [502, 134] width 666 height 751
click at [798, 497] on button "Submit" at bounding box center [794, 497] width 81 height 25
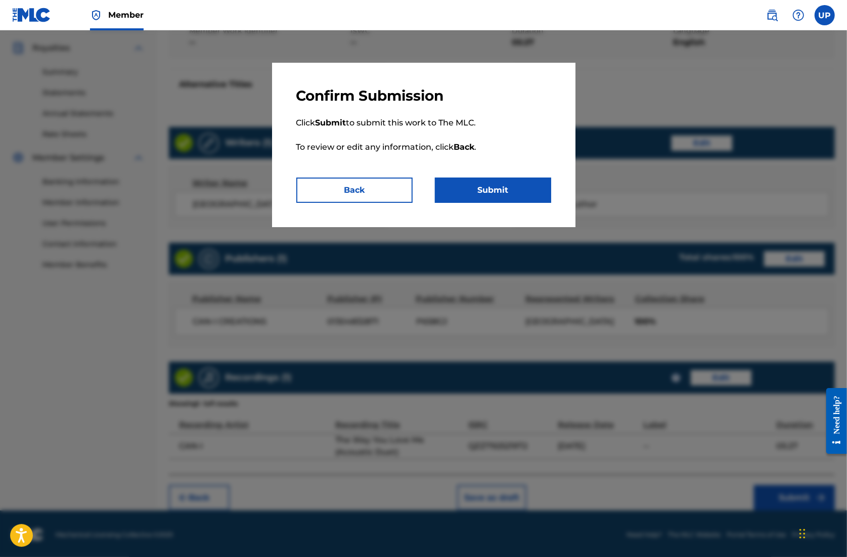
click at [509, 194] on button "Submit" at bounding box center [493, 190] width 116 height 25
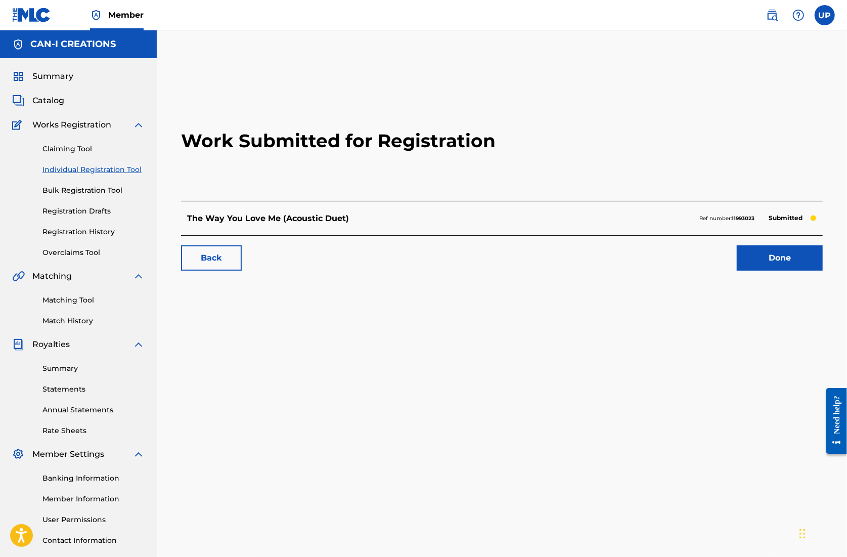
click at [783, 253] on link "Done" at bounding box center [780, 257] width 86 height 25
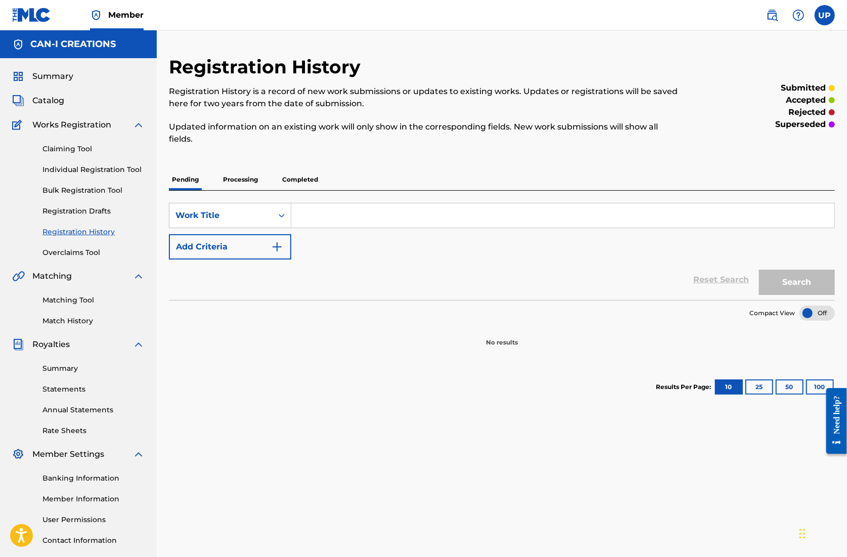
click at [86, 168] on link "Individual Registration Tool" at bounding box center [93, 169] width 102 height 11
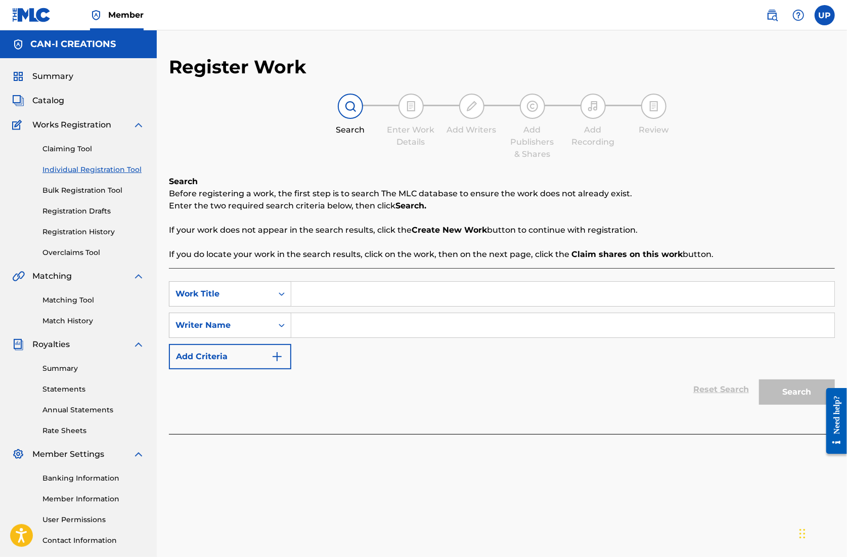
click at [327, 293] on input "Search Form" at bounding box center [562, 294] width 543 height 24
paste input "The Way You Love Me (K-Pop Ballad [DEMOGRAPHIC_DATA])"
click at [338, 326] on input "Search Form" at bounding box center [562, 325] width 543 height 24
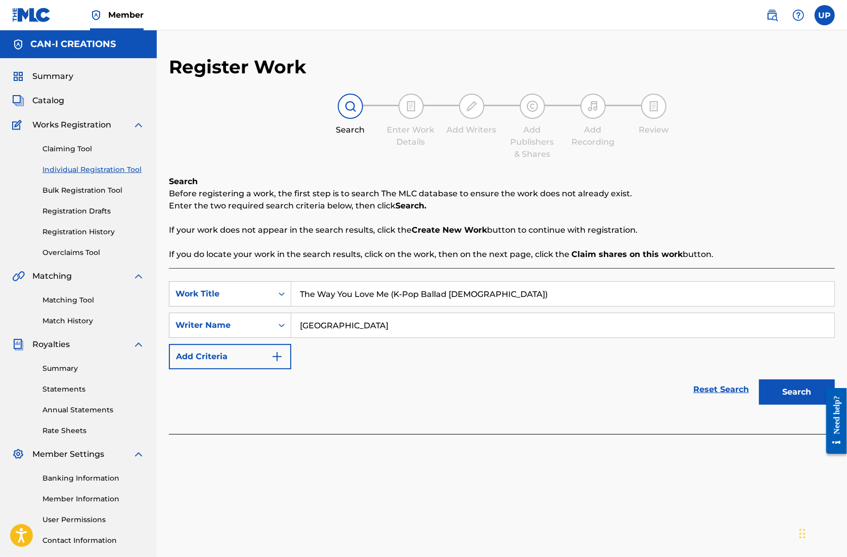
click at [793, 395] on button "Search" at bounding box center [797, 391] width 76 height 25
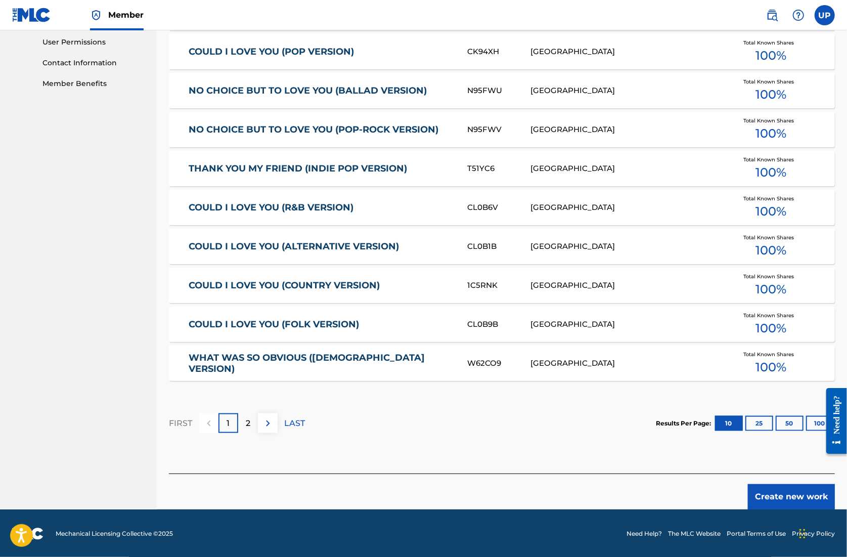
click at [791, 495] on button "Create new work" at bounding box center [791, 496] width 87 height 25
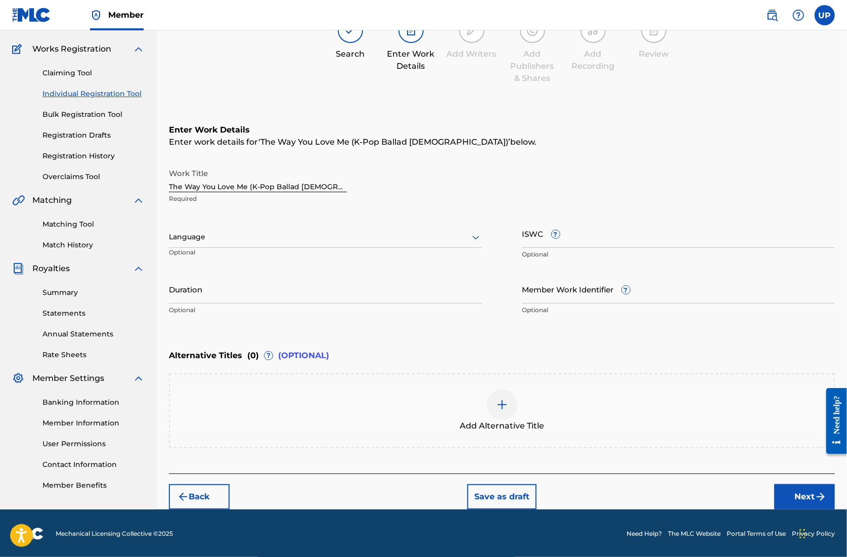
click at [225, 238] on div at bounding box center [325, 237] width 313 height 13
click at [233, 257] on div "English" at bounding box center [325, 259] width 312 height 23
click at [309, 298] on input "Duration" at bounding box center [325, 289] width 313 height 29
click at [806, 498] on button "Next" at bounding box center [805, 496] width 61 height 25
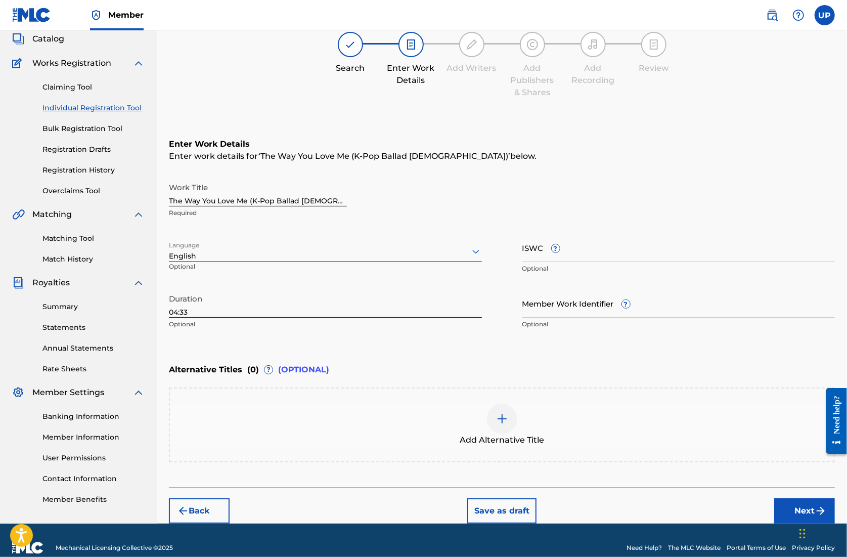
scroll to position [46, 0]
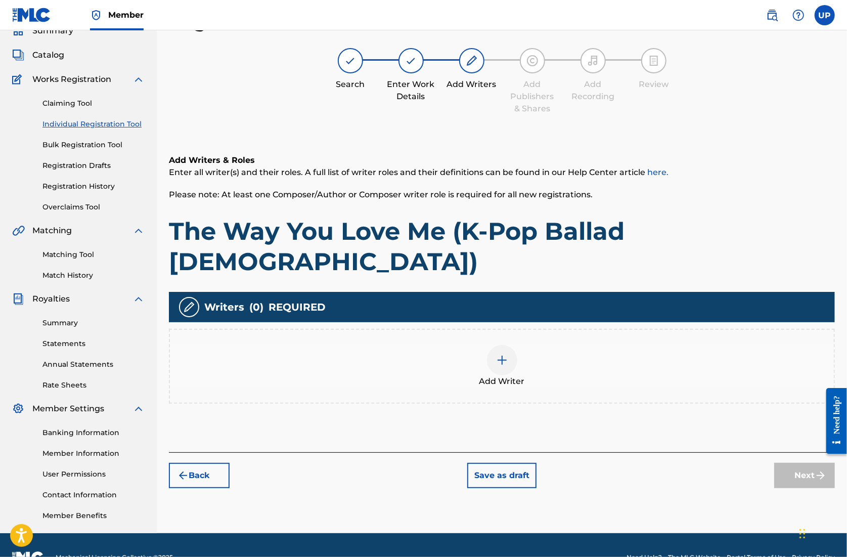
click at [505, 354] on img at bounding box center [502, 360] width 12 height 12
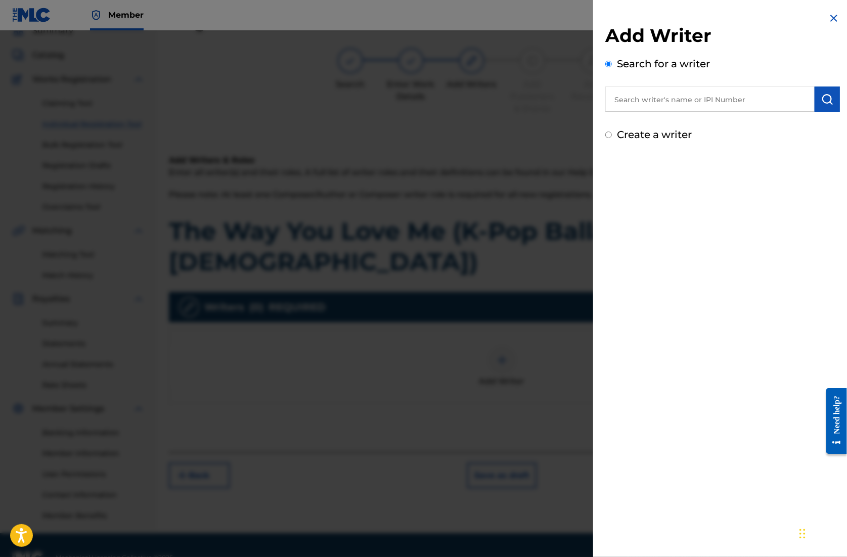
click at [663, 100] on input "text" at bounding box center [710, 99] width 209 height 25
paste input "01305074099"
click at [827, 101] on img "submit" at bounding box center [828, 99] width 12 height 12
click at [818, 104] on button "submit" at bounding box center [827, 99] width 25 height 25
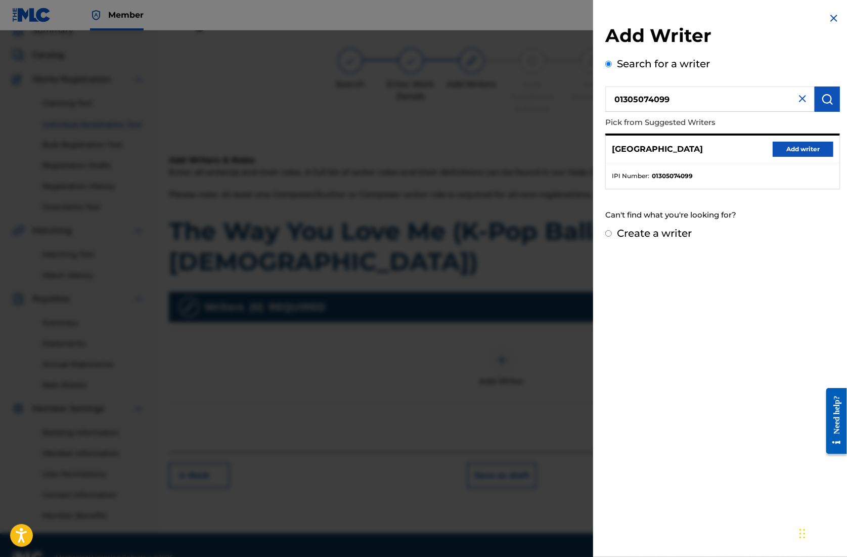
click at [798, 148] on button "Add writer" at bounding box center [803, 149] width 61 height 15
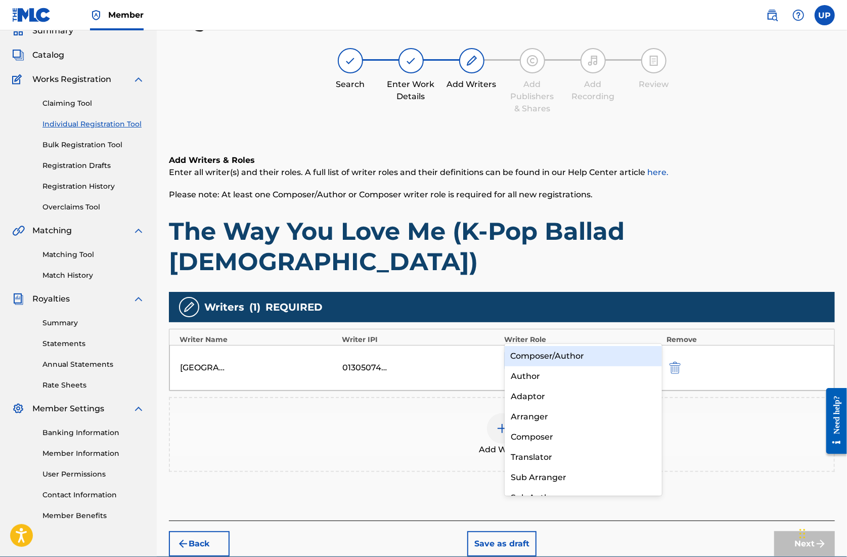
click at [586, 354] on div at bounding box center [574, 361] width 126 height 14
click at [572, 353] on div "Composer/Author" at bounding box center [583, 356] width 157 height 20
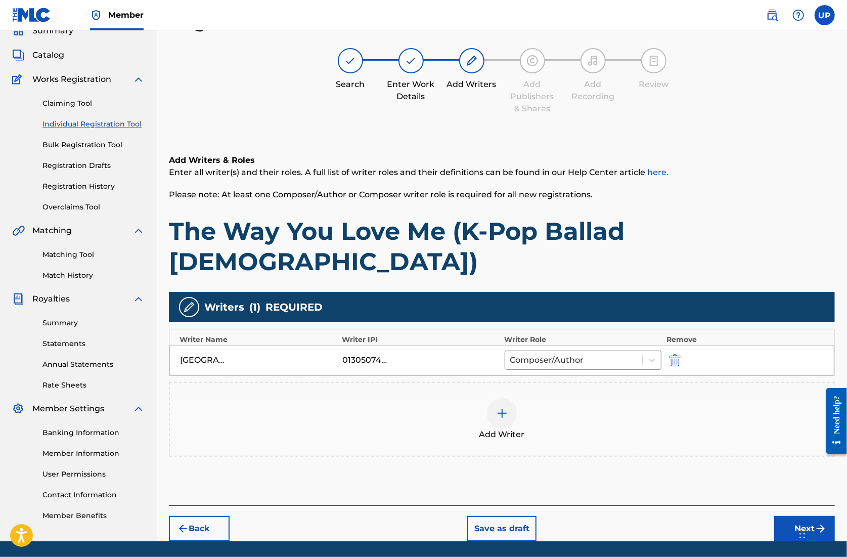
click at [819, 523] on img "submit" at bounding box center [821, 529] width 12 height 12
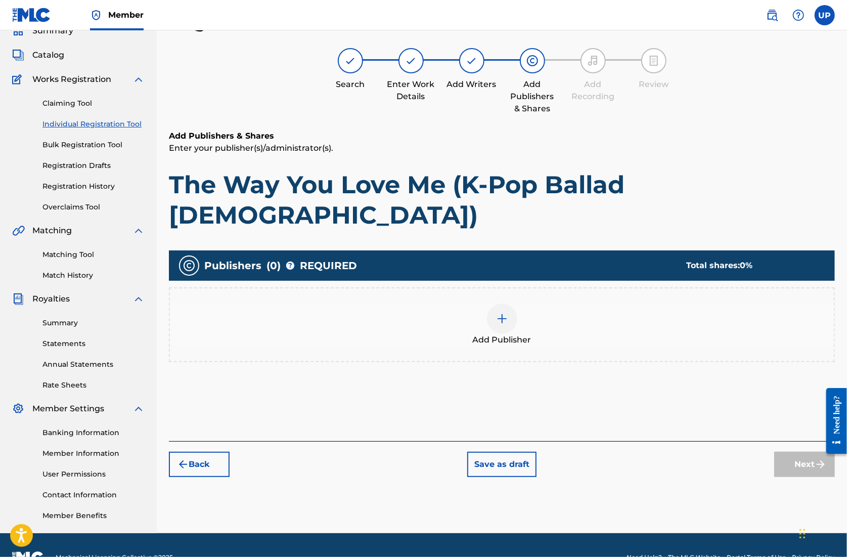
click at [509, 304] on div at bounding box center [502, 319] width 30 height 30
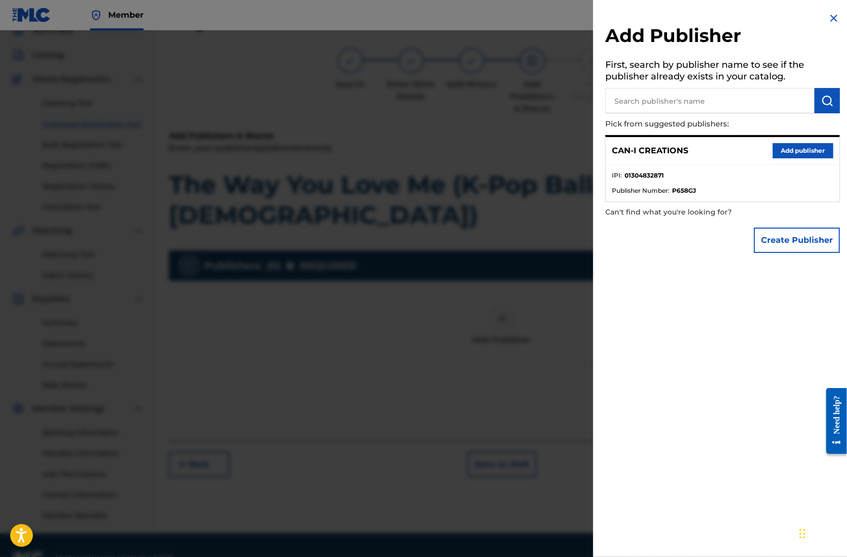
click at [808, 152] on button "Add publisher" at bounding box center [803, 150] width 61 height 15
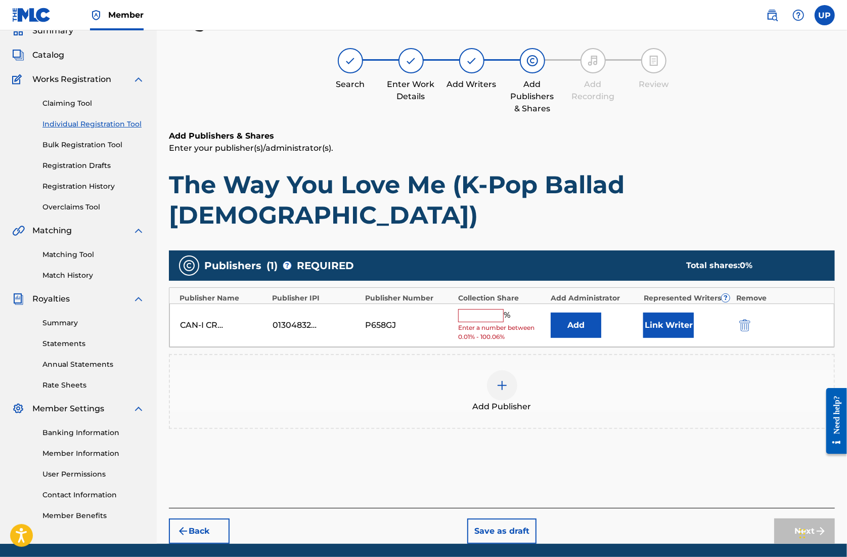
click at [469, 309] on div "% Enter a number between 0.01% - 100.06%" at bounding box center [502, 325] width 88 height 33
click at [464, 309] on input "text" at bounding box center [481, 315] width 46 height 13
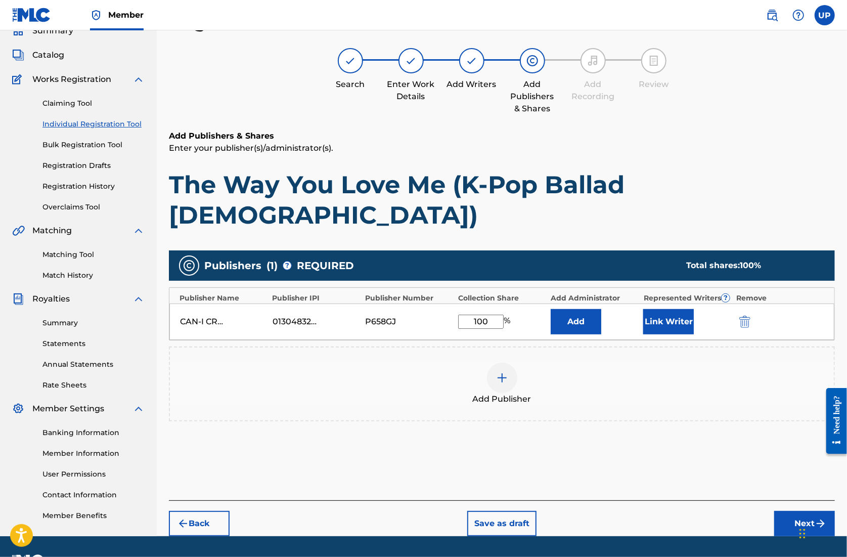
click at [660, 309] on button "Link Writer" at bounding box center [669, 321] width 51 height 25
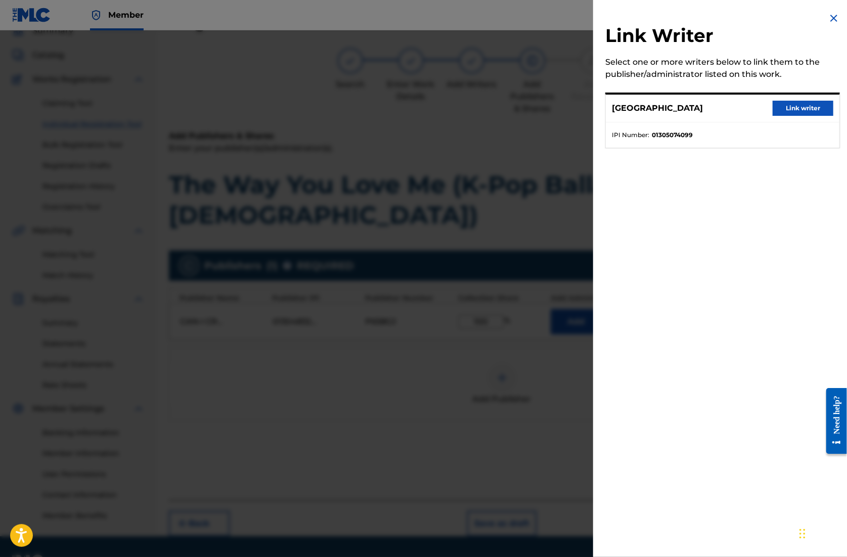
click at [791, 106] on button "Link writer" at bounding box center [803, 108] width 61 height 15
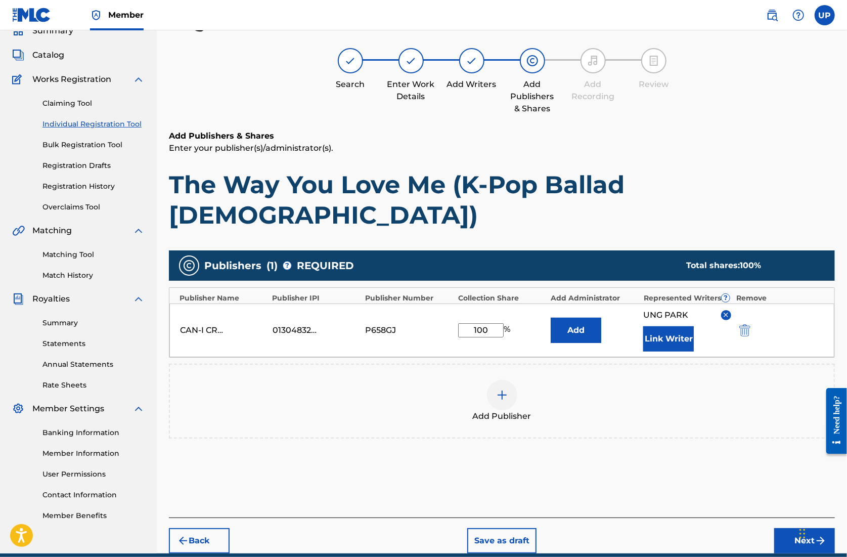
click at [791, 528] on button "Next" at bounding box center [805, 540] width 61 height 25
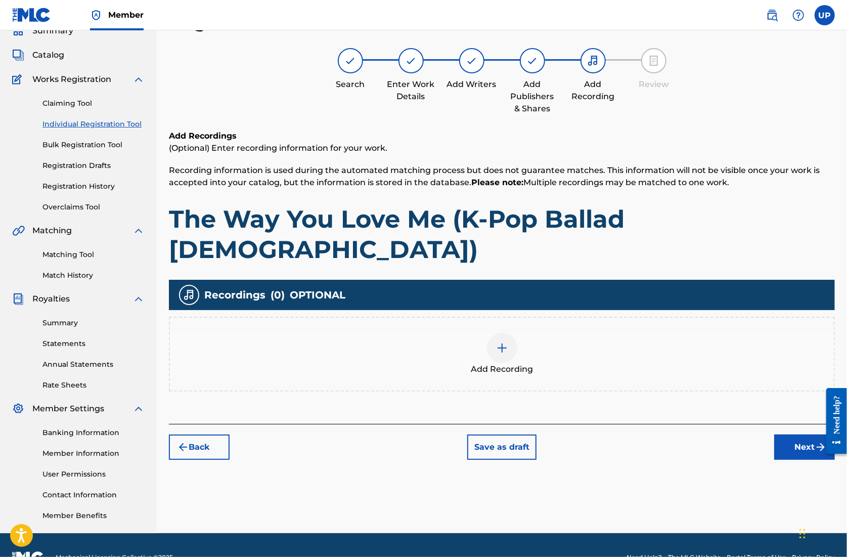
click at [507, 342] on img at bounding box center [502, 348] width 12 height 12
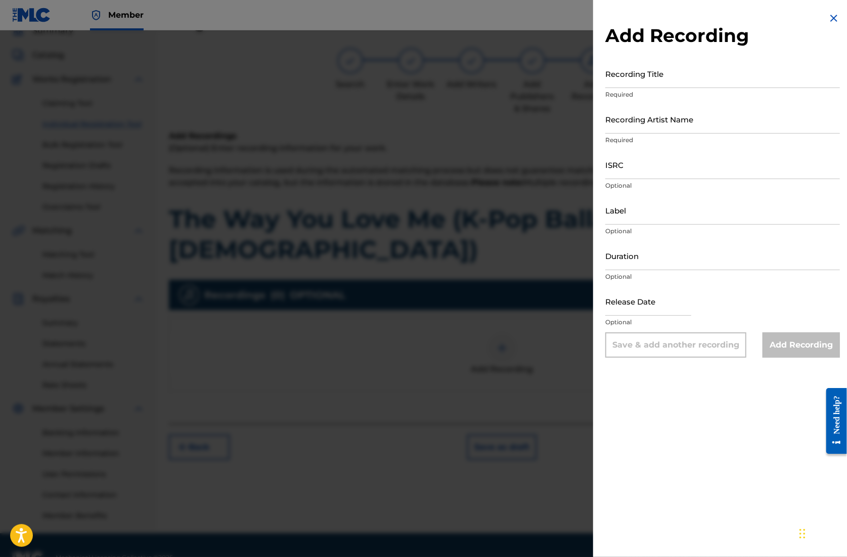
click at [668, 79] on input "Recording Title" at bounding box center [723, 73] width 235 height 29
paste input "01305074099"
click at [666, 75] on input "01305074099" at bounding box center [723, 73] width 235 height 29
drag, startPoint x: 668, startPoint y: 80, endPoint x: 581, endPoint y: 81, distance: 86.5
click at [581, 81] on div "Add Recording Recording Title 01305074099 Required Recording Artist Name Requir…" at bounding box center [423, 293] width 847 height 527
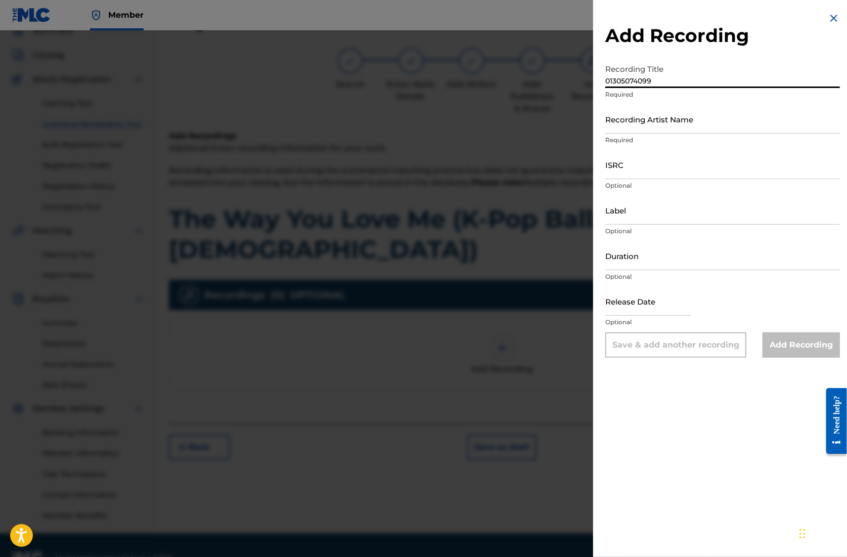
paste input "The Way You Love Me (K-Pop Ballad [DEMOGRAPHIC_DATA])"
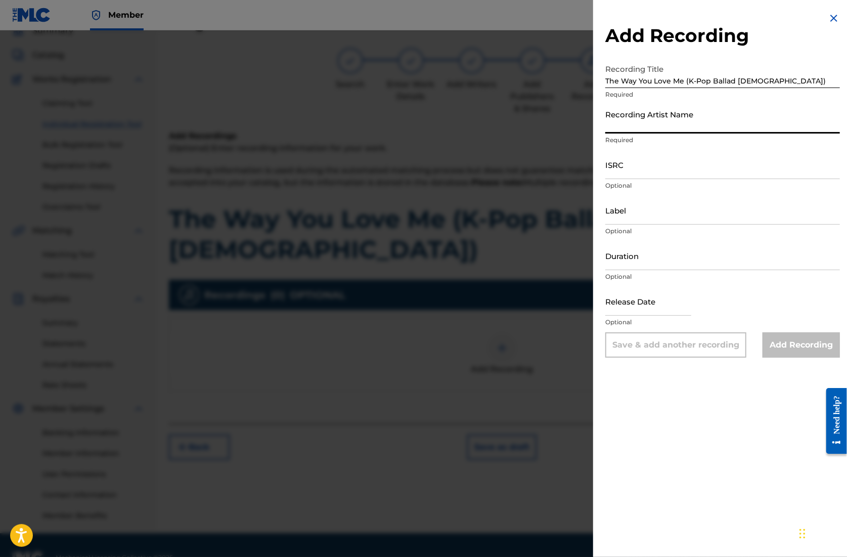
click at [640, 125] on input "Recording Artist Name" at bounding box center [723, 119] width 235 height 29
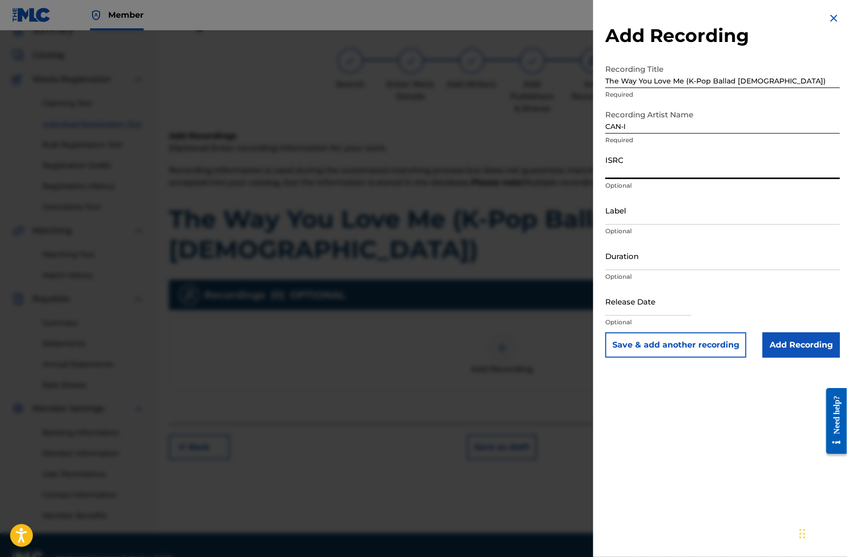
click at [631, 174] on input "ISRC" at bounding box center [723, 164] width 235 height 29
paste input "QZZ782567979"
click at [629, 221] on input "Label" at bounding box center [723, 210] width 235 height 29
click at [635, 259] on input "Duration" at bounding box center [723, 255] width 235 height 29
click at [663, 307] on input "text" at bounding box center [649, 301] width 86 height 29
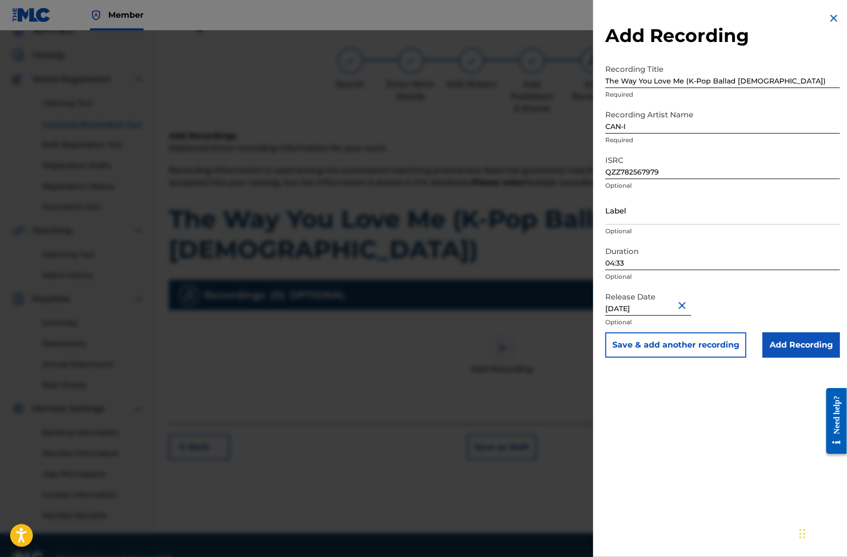
click at [796, 346] on input "Add Recording" at bounding box center [801, 344] width 77 height 25
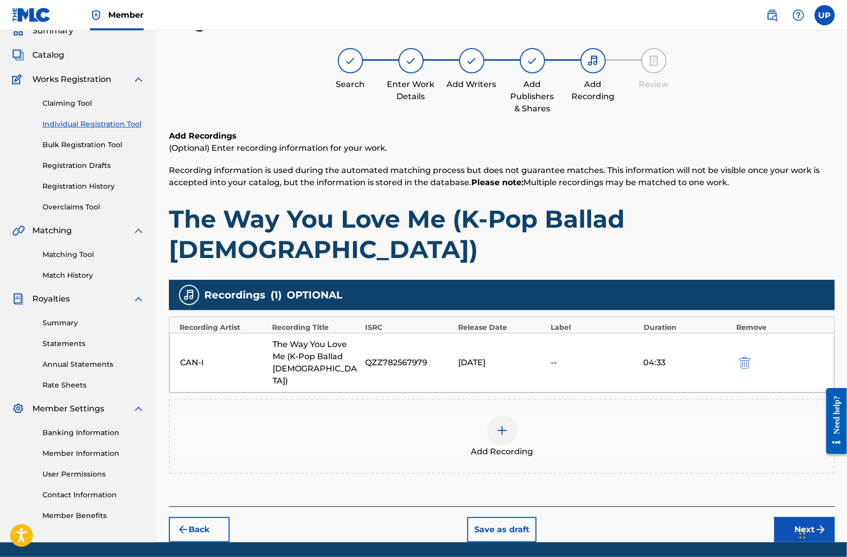
click at [819, 524] on img "submit" at bounding box center [821, 530] width 12 height 12
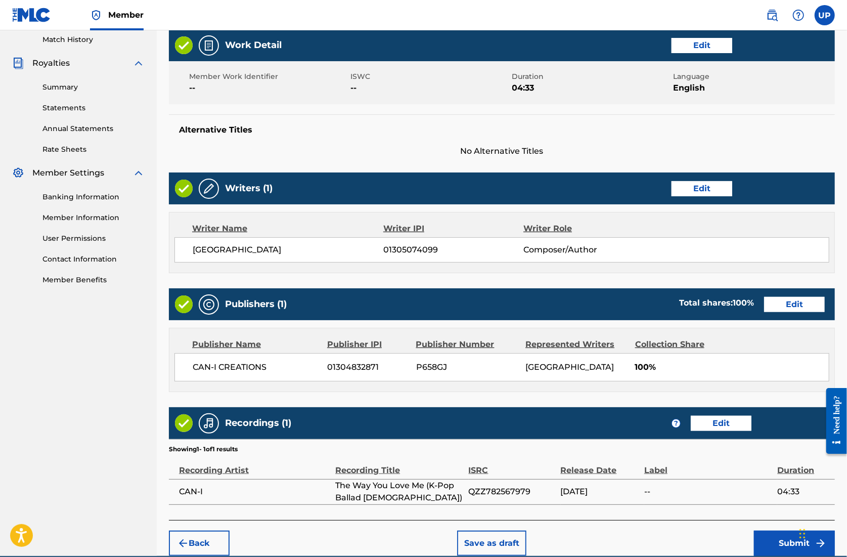
scroll to position [296, 0]
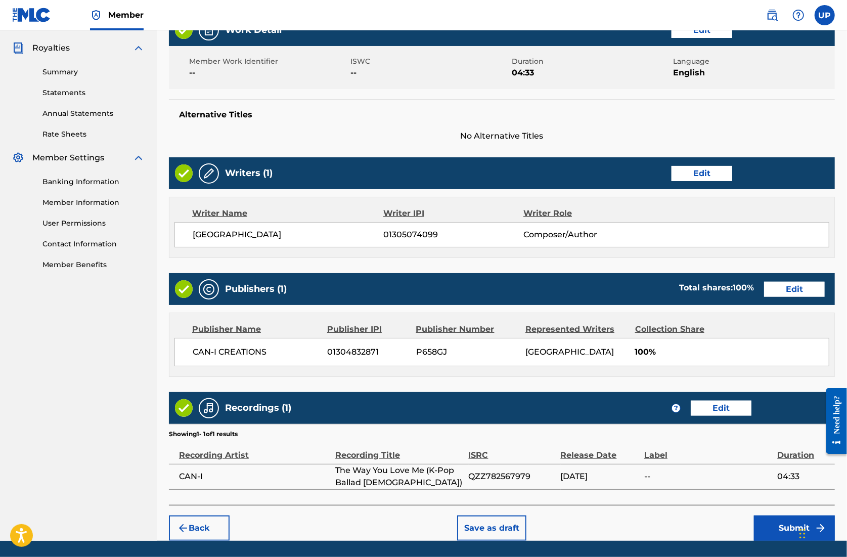
drag, startPoint x: 777, startPoint y: 491, endPoint x: 654, endPoint y: 445, distance: 131.5
click at [653, 444] on div "Register Work Search Enter Work Details Add Writers Add Publishers & Shares Add…" at bounding box center [502, 150] width 666 height 782
click at [779, 516] on button "Submit" at bounding box center [794, 528] width 81 height 25
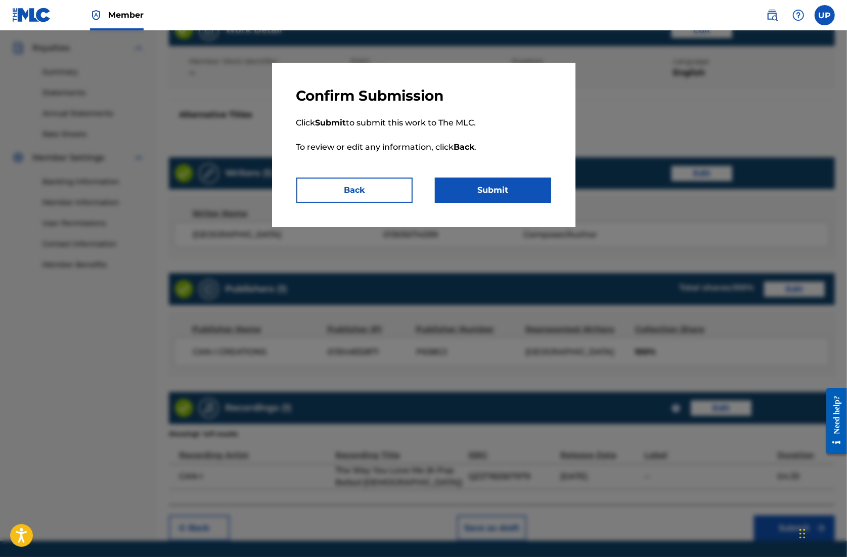
click at [483, 193] on button "Submit" at bounding box center [493, 190] width 116 height 25
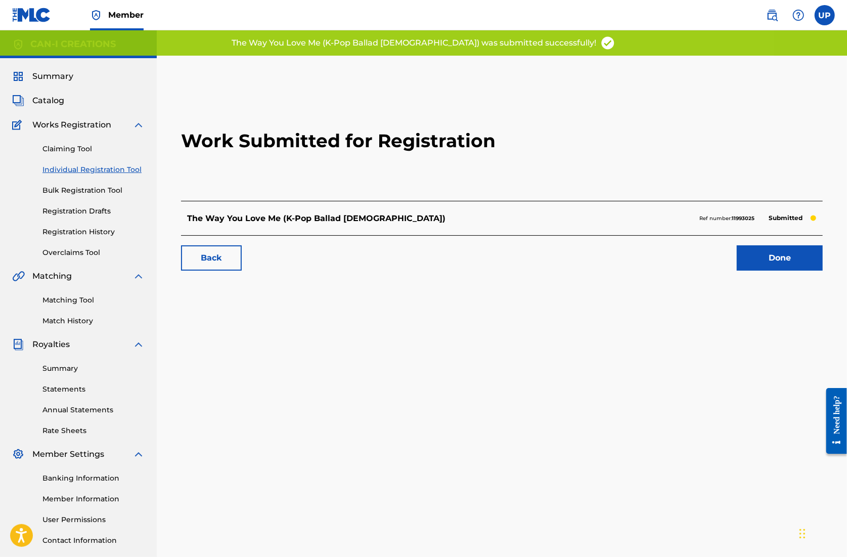
click at [773, 256] on link "Done" at bounding box center [780, 257] width 86 height 25
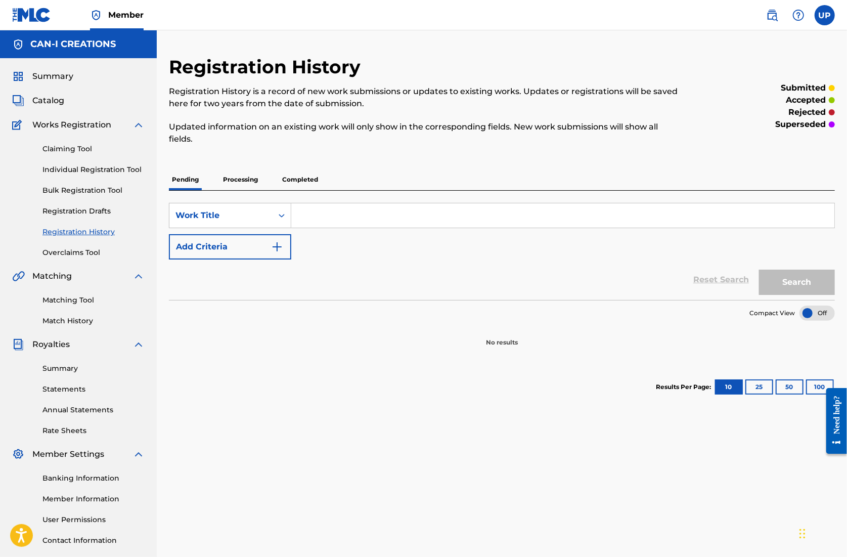
click at [314, 216] on input "Search Form" at bounding box center [562, 215] width 543 height 24
paste input "The Way You Love Me (Pop Ballad Duet)"
click at [87, 174] on link "Individual Registration Tool" at bounding box center [93, 169] width 102 height 11
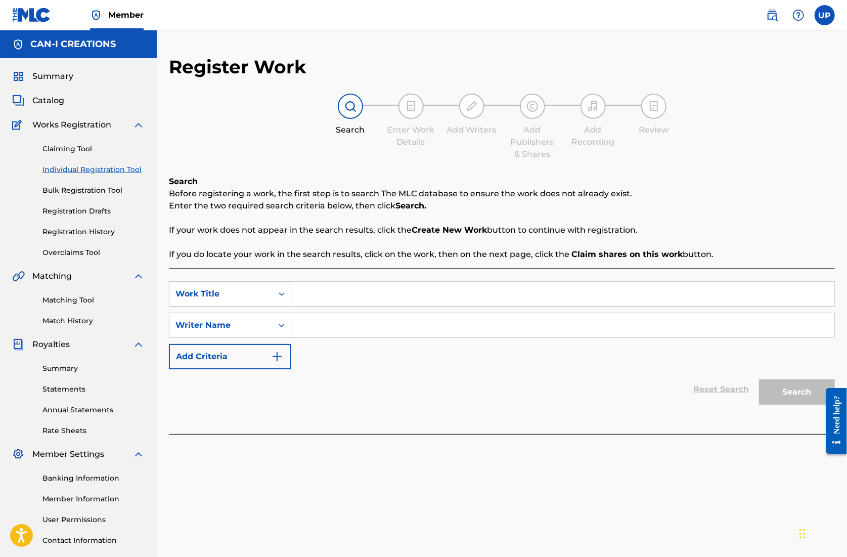
click at [339, 291] on input "Search Form" at bounding box center [562, 294] width 543 height 24
paste input "The Way You Love Me (Pop Ballad Duet)"
click at [333, 328] on input "Search Form" at bounding box center [562, 325] width 543 height 24
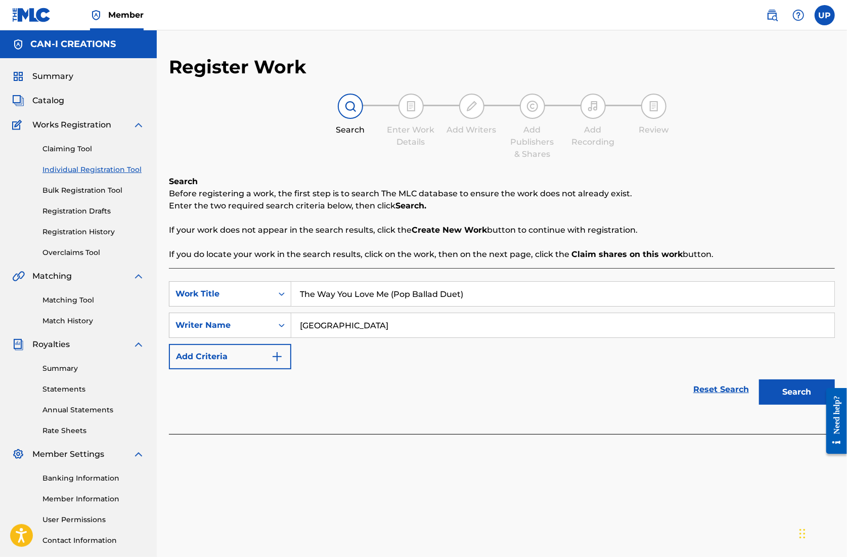
click at [794, 391] on button "Search" at bounding box center [797, 391] width 76 height 25
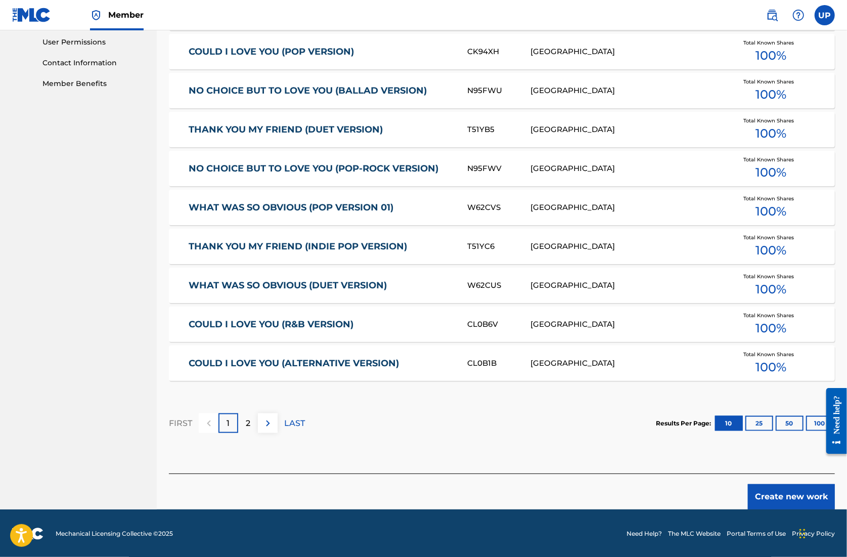
click at [799, 491] on button "Create new work" at bounding box center [791, 496] width 87 height 25
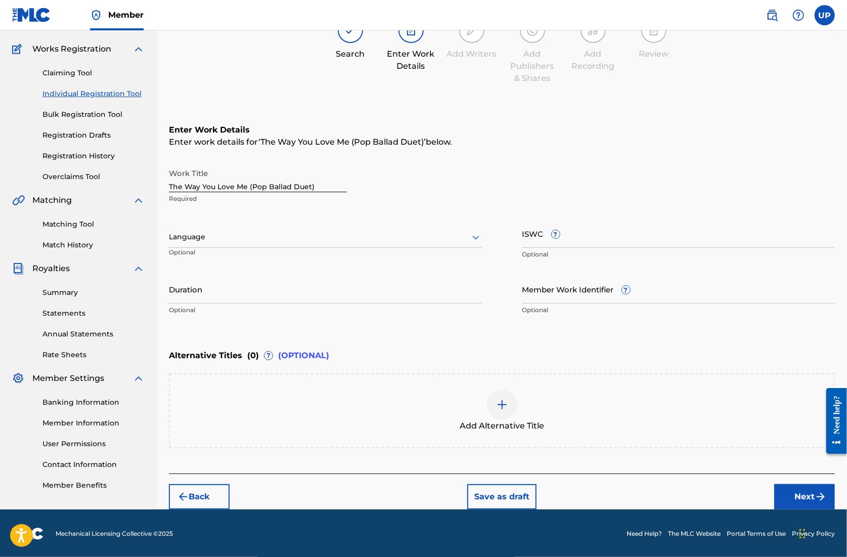
click at [239, 239] on div at bounding box center [325, 237] width 313 height 13
click at [229, 260] on div "English Spanish (Afan) Oromo Abkhazian Afar Afrikaans Albanian Amharic Arabic A…" at bounding box center [325, 324] width 312 height 152
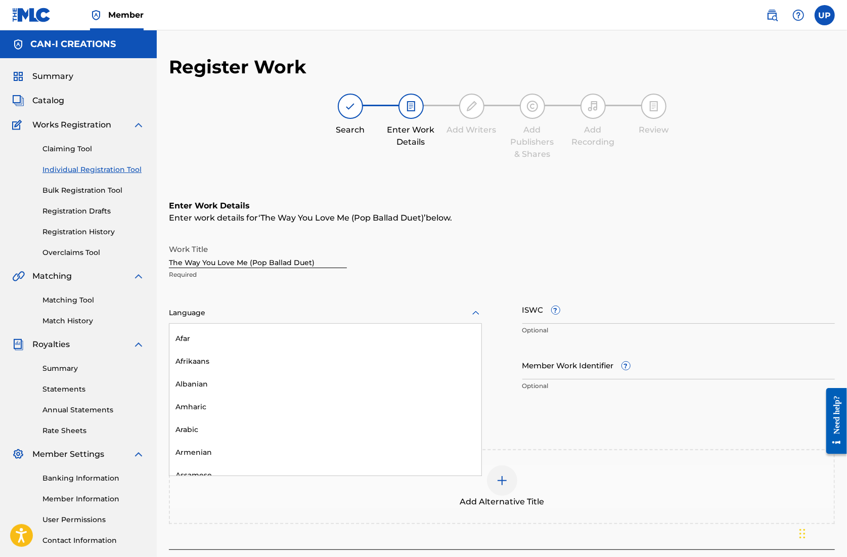
scroll to position [0, 0]
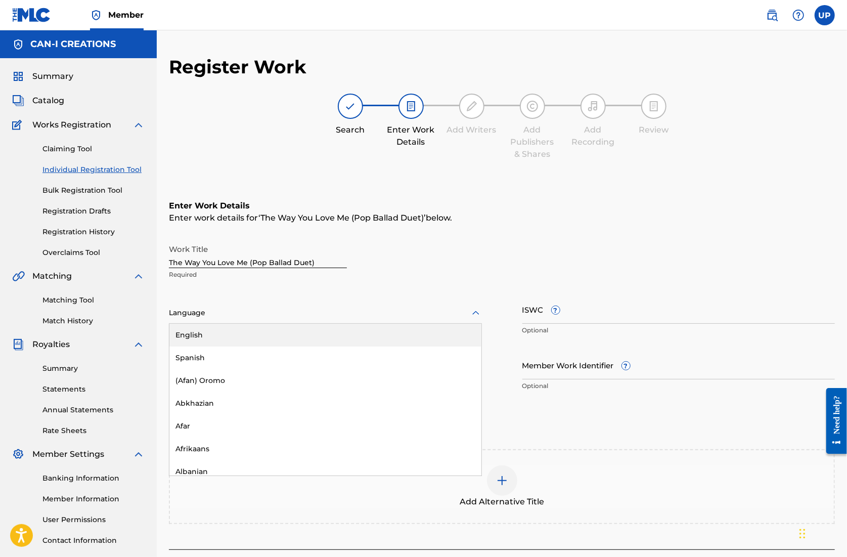
click at [191, 335] on div "English" at bounding box center [325, 335] width 312 height 23
click at [236, 362] on input "Duration" at bounding box center [325, 365] width 313 height 29
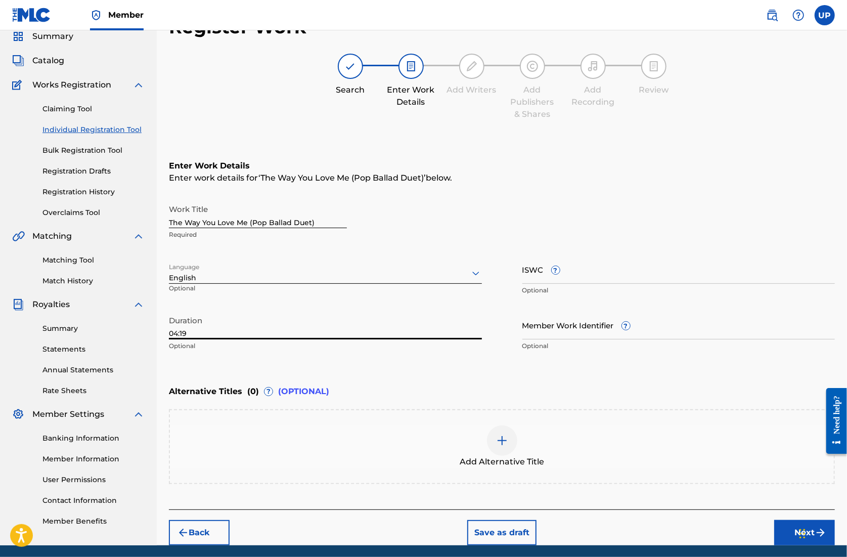
scroll to position [76, 0]
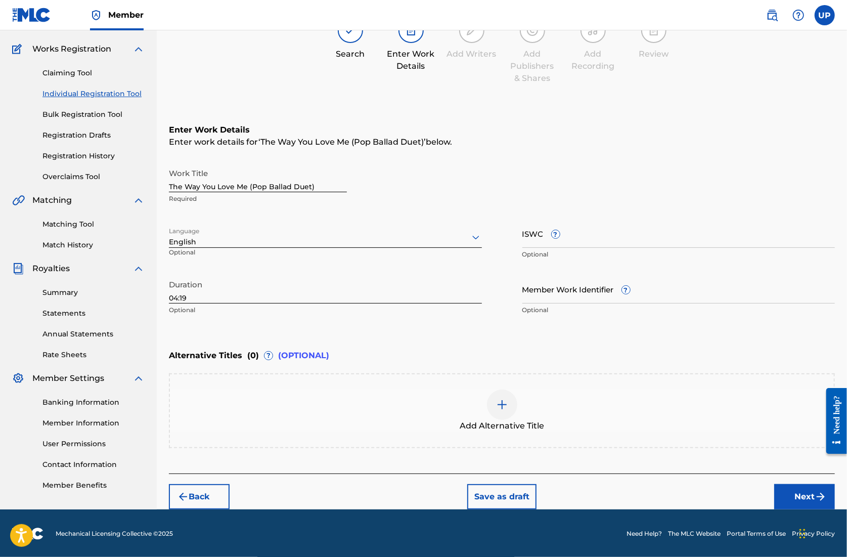
click at [795, 492] on button "Next" at bounding box center [805, 496] width 61 height 25
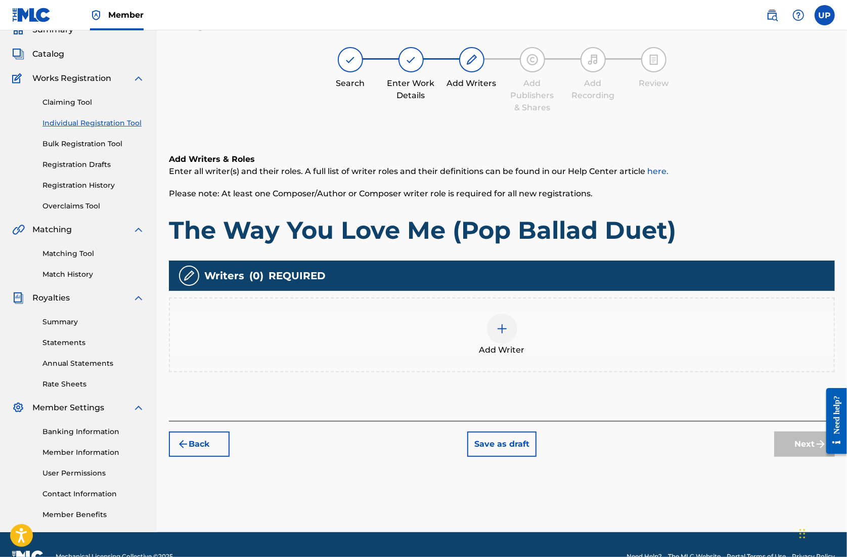
scroll to position [46, 0]
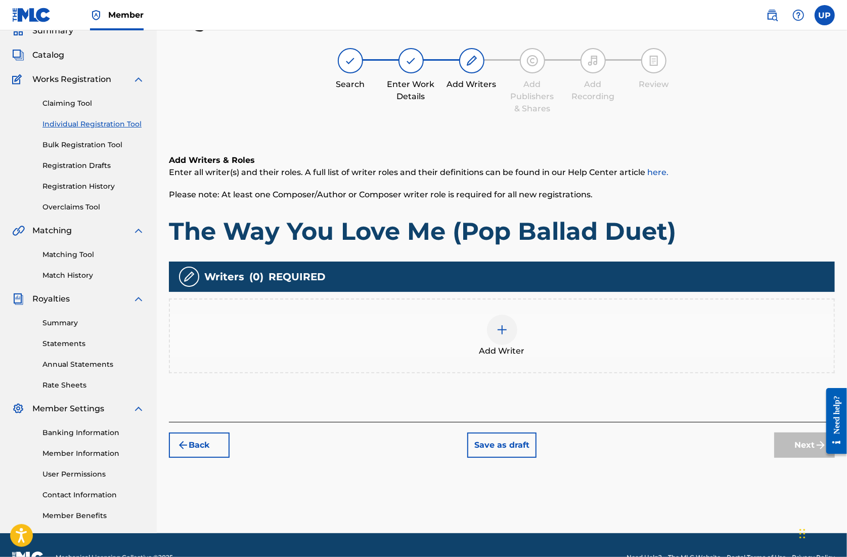
click at [498, 336] on div at bounding box center [502, 330] width 30 height 30
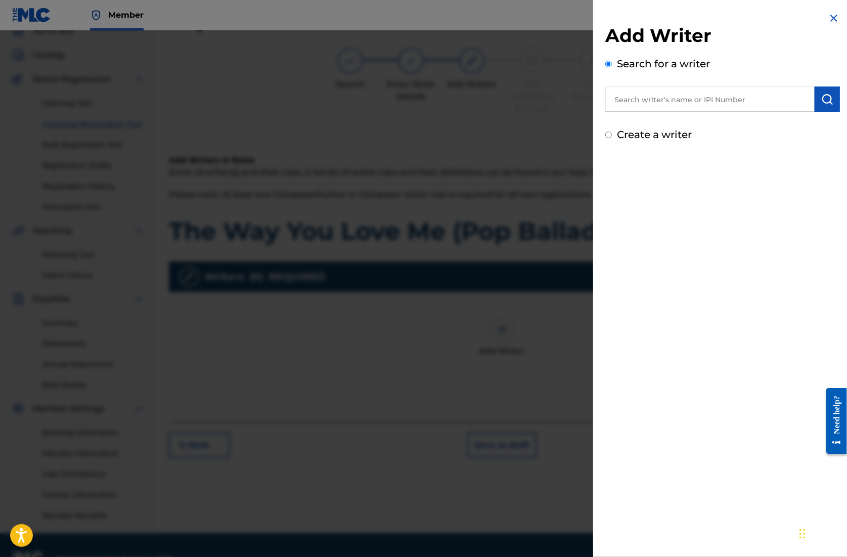
click at [638, 94] on input "text" at bounding box center [710, 99] width 209 height 25
paste input "01305074099"
click at [825, 109] on button "submit" at bounding box center [827, 99] width 25 height 25
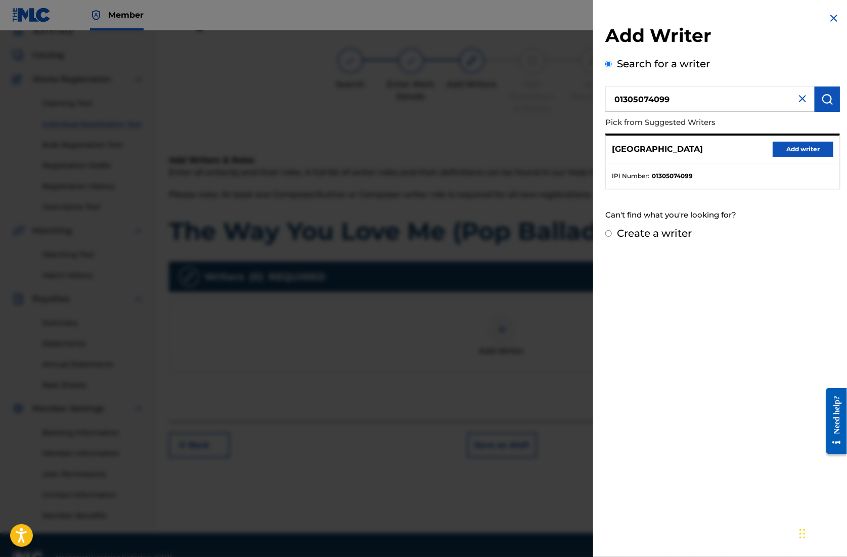
click at [792, 149] on button "Add writer" at bounding box center [803, 149] width 61 height 15
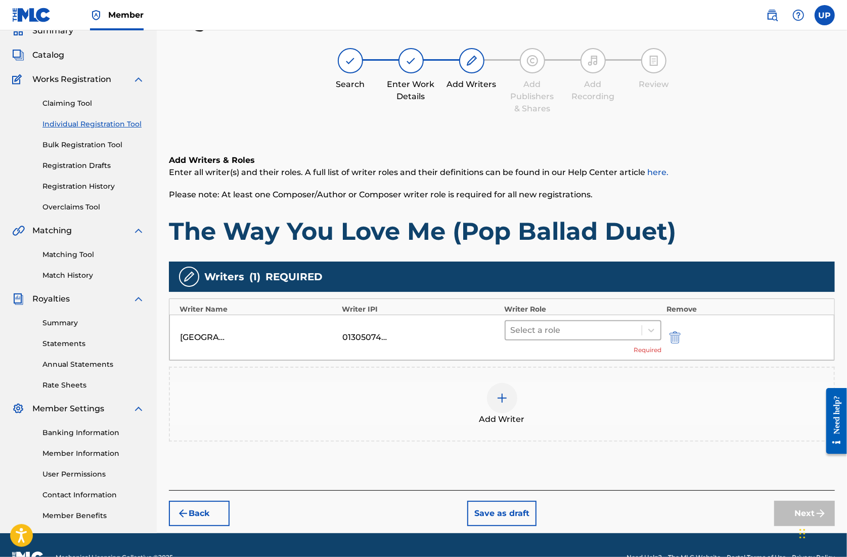
click at [600, 323] on div at bounding box center [574, 330] width 126 height 14
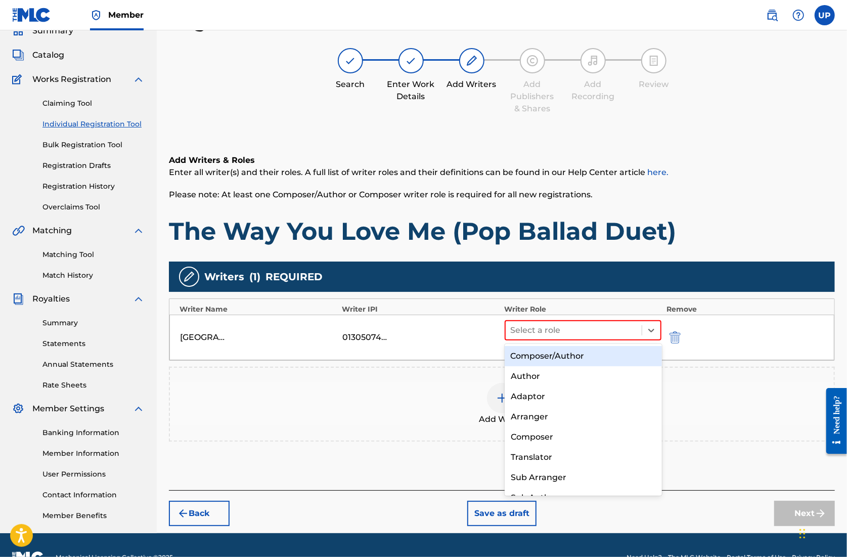
click at [582, 357] on div "Composer/Author" at bounding box center [583, 356] width 157 height 20
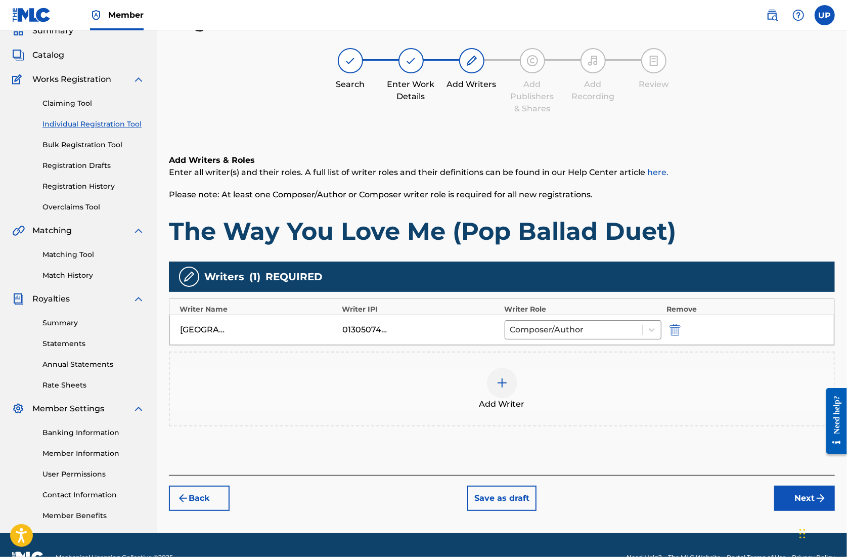
click at [805, 504] on button "Next" at bounding box center [805, 498] width 61 height 25
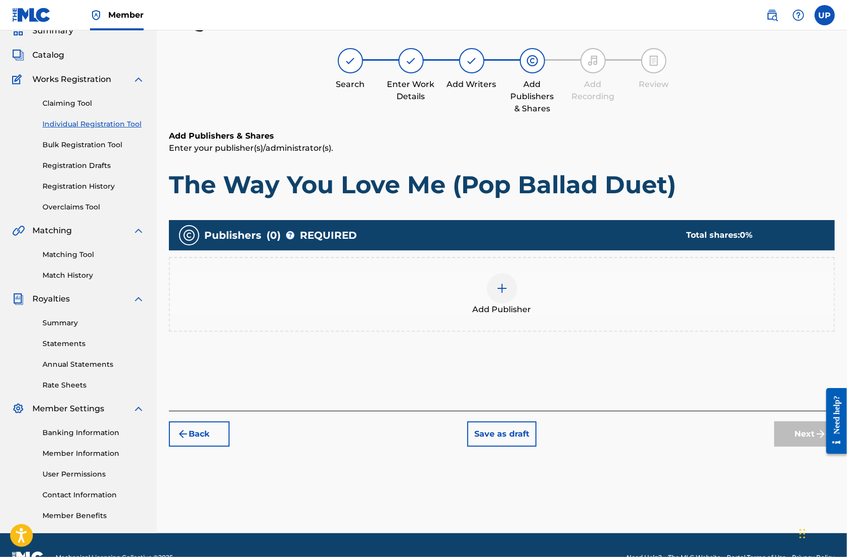
click at [515, 290] on div at bounding box center [502, 288] width 30 height 30
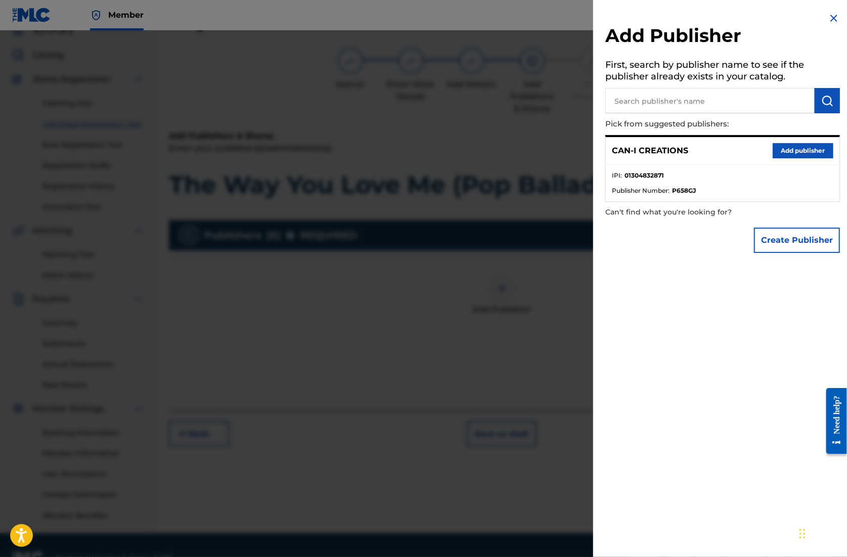
click at [801, 154] on button "Add publisher" at bounding box center [803, 150] width 61 height 15
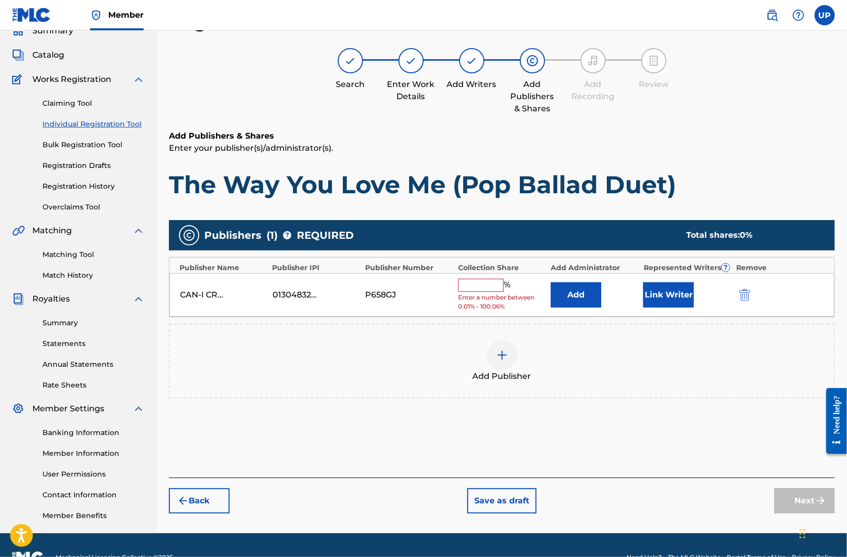
click at [492, 281] on input "text" at bounding box center [481, 285] width 46 height 13
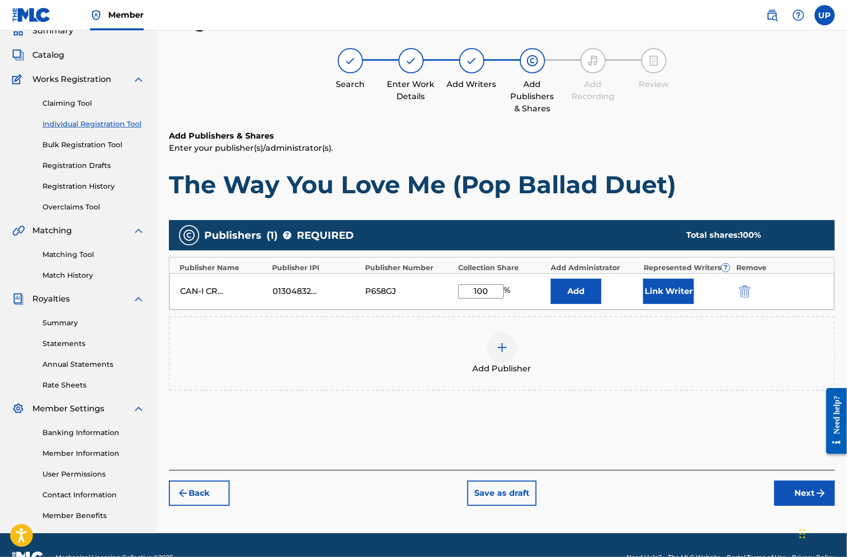
click at [671, 294] on button "Link Writer" at bounding box center [669, 291] width 51 height 25
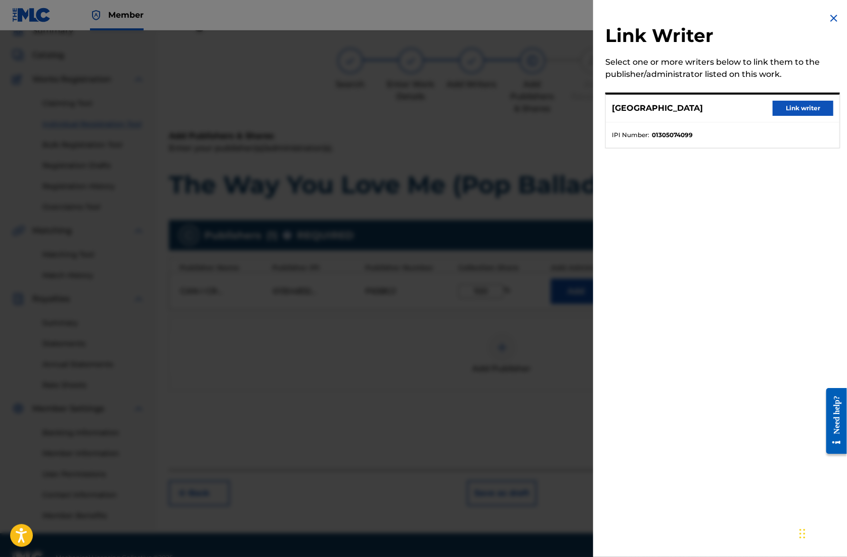
click at [795, 108] on button "Link writer" at bounding box center [803, 108] width 61 height 15
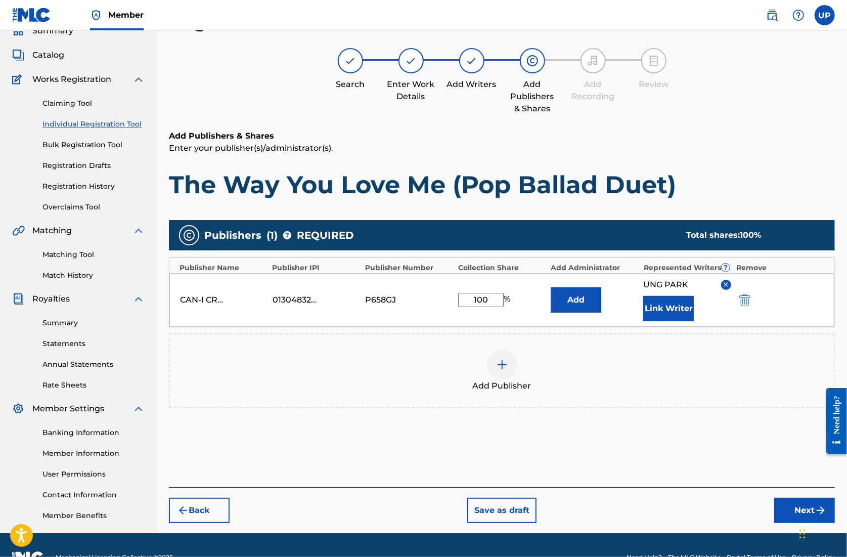
click at [796, 513] on button "Next" at bounding box center [805, 510] width 61 height 25
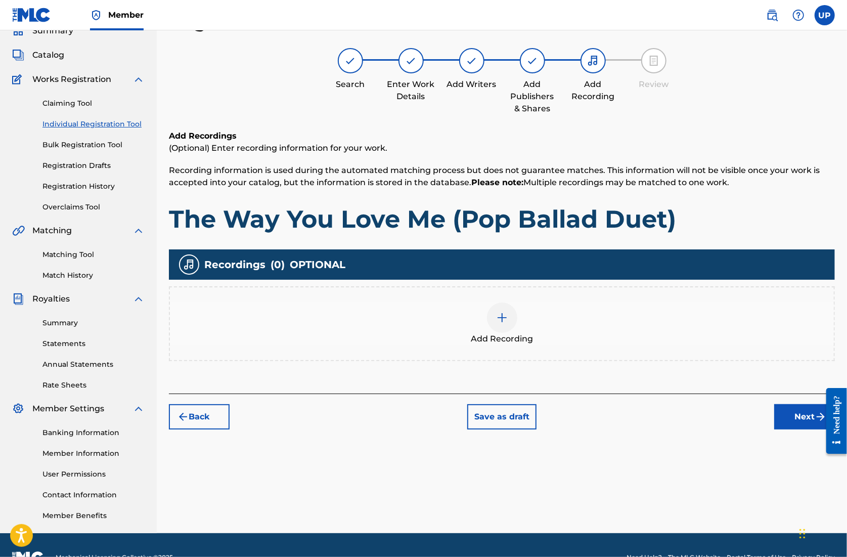
click at [502, 316] on img at bounding box center [502, 318] width 12 height 12
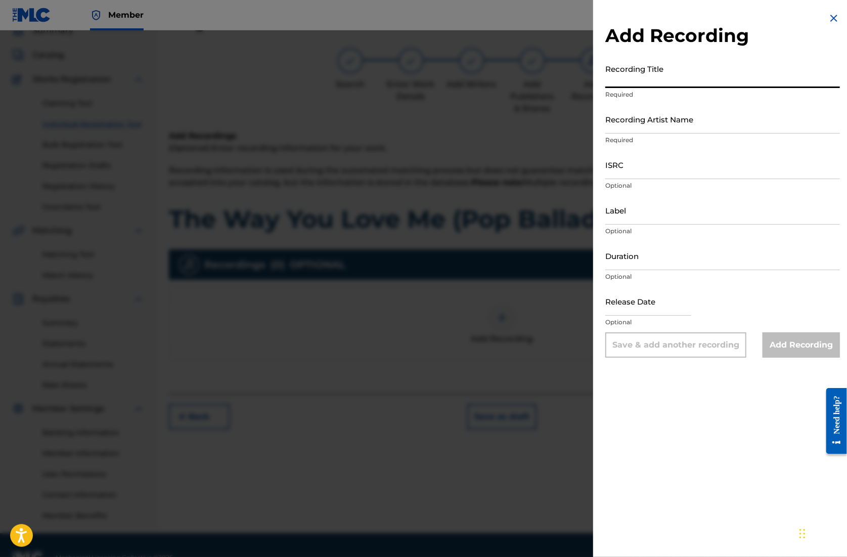
click at [663, 76] on input "Recording Title" at bounding box center [723, 73] width 235 height 29
paste input "The Way You Love Me (Pop Ballad Duet)"
click at [657, 131] on input "Recording Artist Name" at bounding box center [723, 119] width 235 height 29
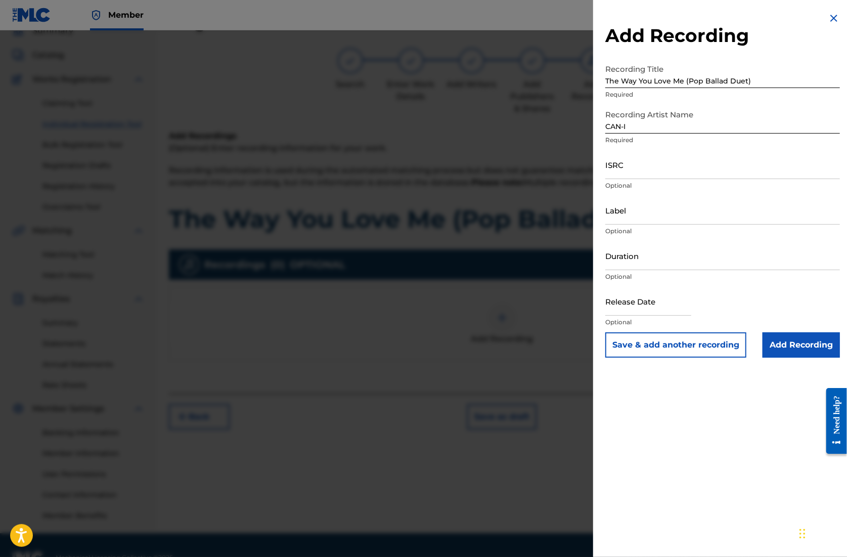
click at [653, 165] on input "ISRC" at bounding box center [723, 164] width 235 height 29
paste input "QZZ792521973"
click at [640, 259] on input "Duration" at bounding box center [723, 255] width 235 height 29
click at [637, 308] on input "text" at bounding box center [649, 301] width 86 height 29
click at [795, 345] on input "Add Recording" at bounding box center [801, 344] width 77 height 25
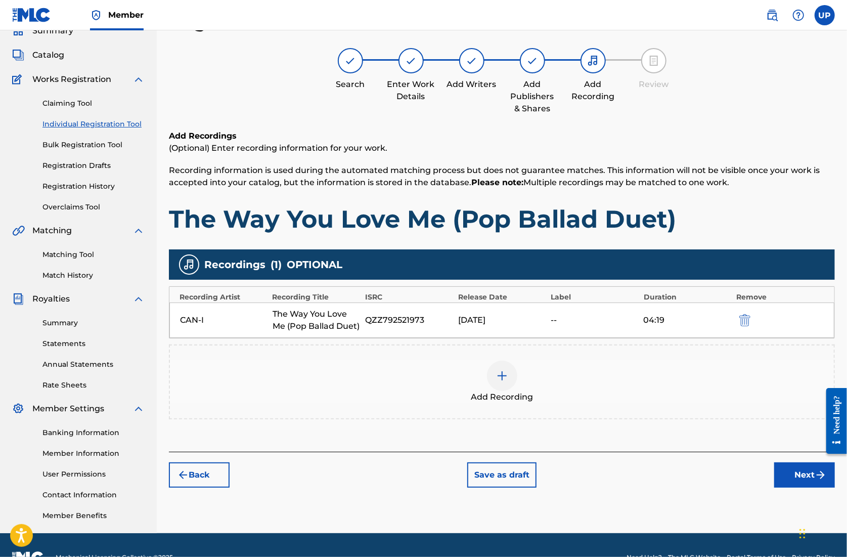
click at [803, 472] on button "Next" at bounding box center [805, 474] width 61 height 25
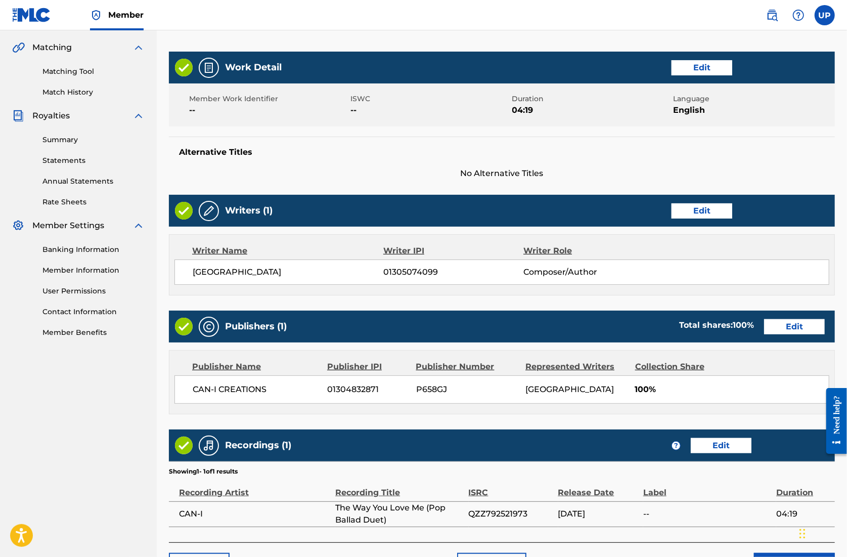
scroll to position [296, 0]
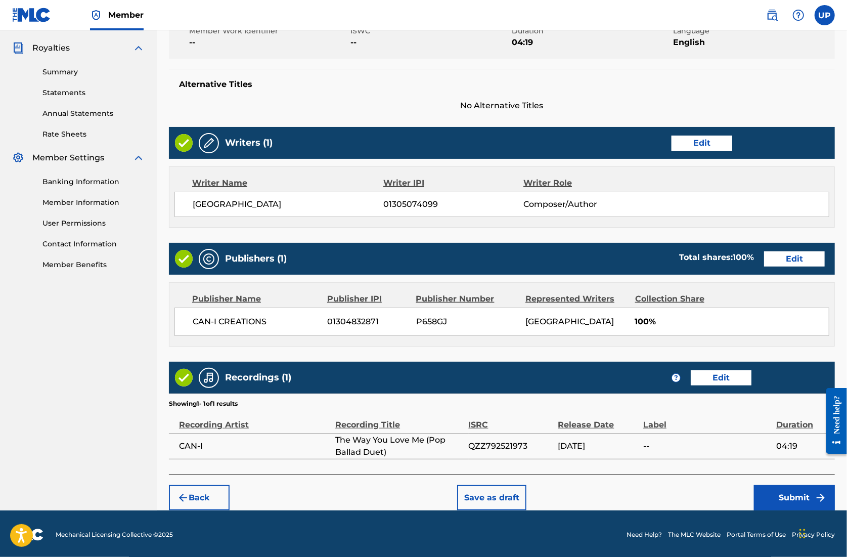
click at [794, 495] on button "Submit" at bounding box center [794, 497] width 81 height 25
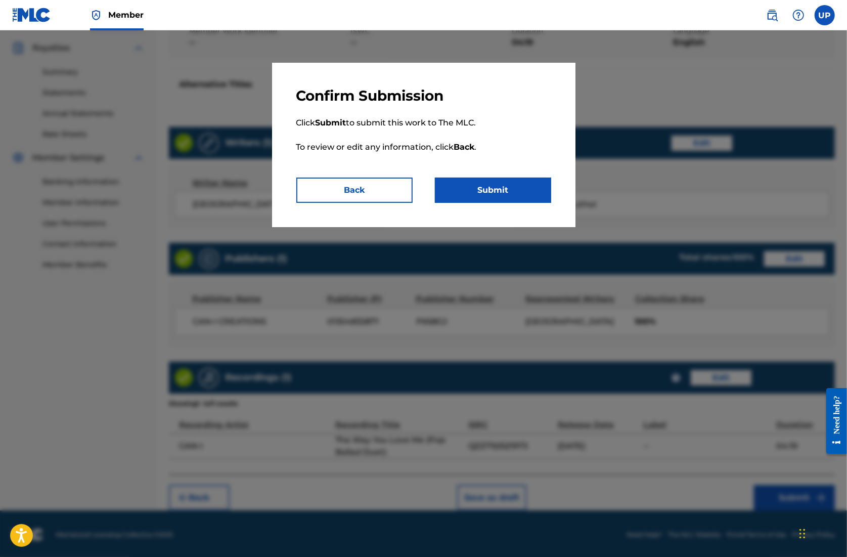
click at [514, 181] on button "Submit" at bounding box center [493, 190] width 116 height 25
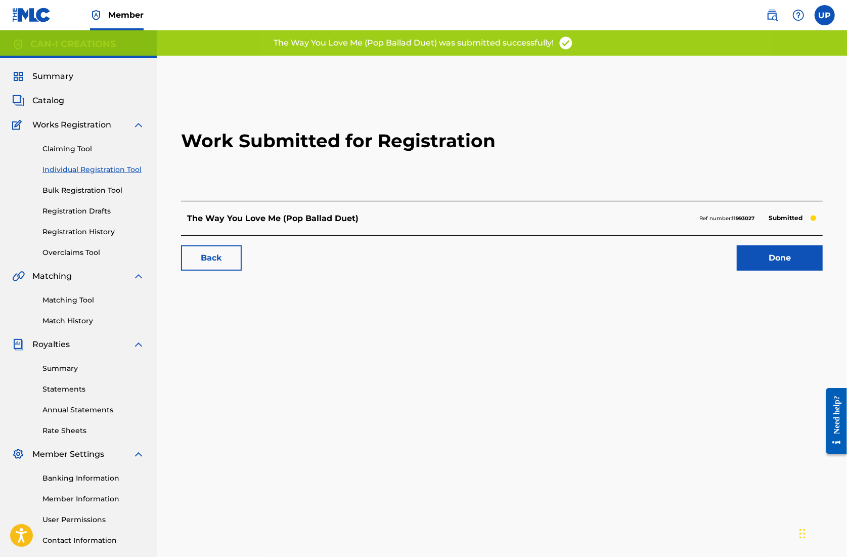
click at [783, 258] on link "Done" at bounding box center [780, 257] width 86 height 25
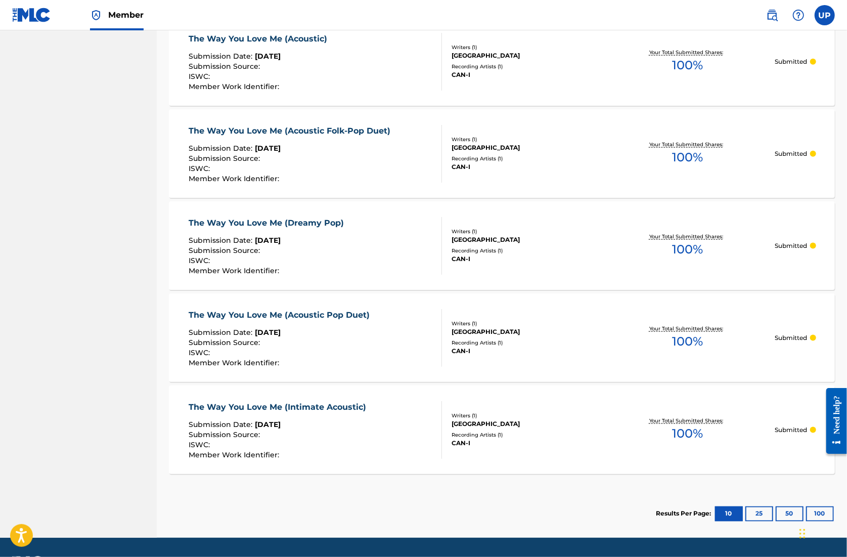
scroll to position [798, 0]
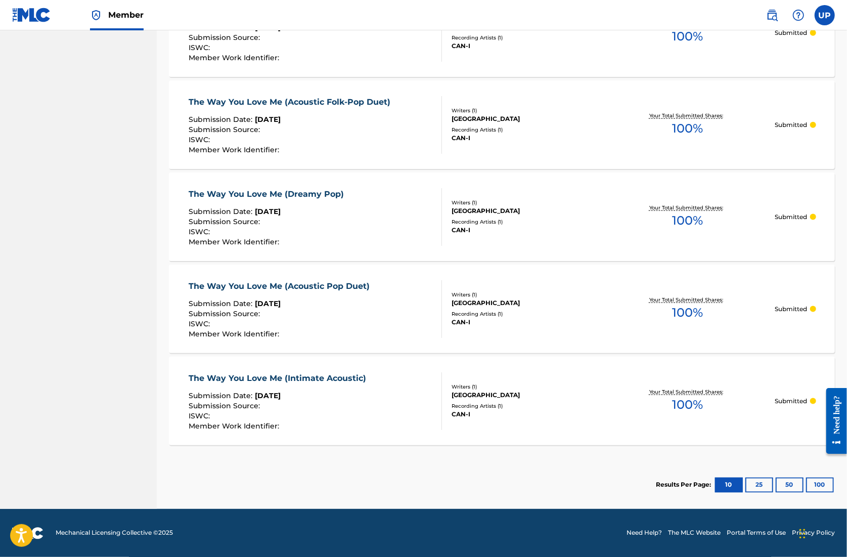
click at [761, 485] on button "25" at bounding box center [760, 485] width 28 height 15
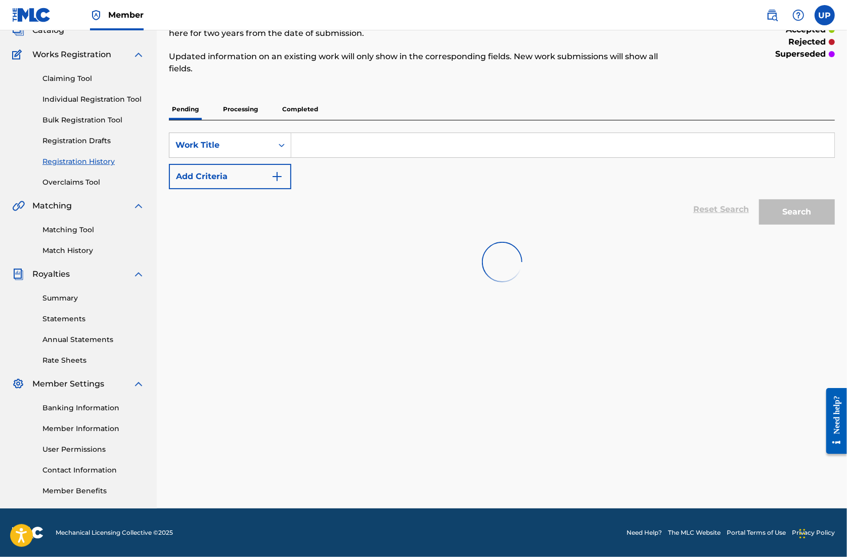
scroll to position [70, 0]
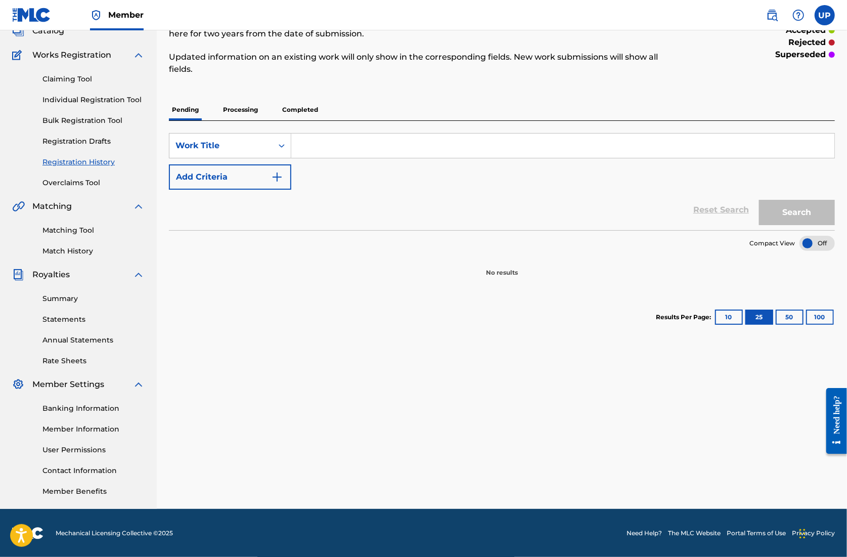
click at [738, 319] on button "10" at bounding box center [729, 317] width 28 height 15
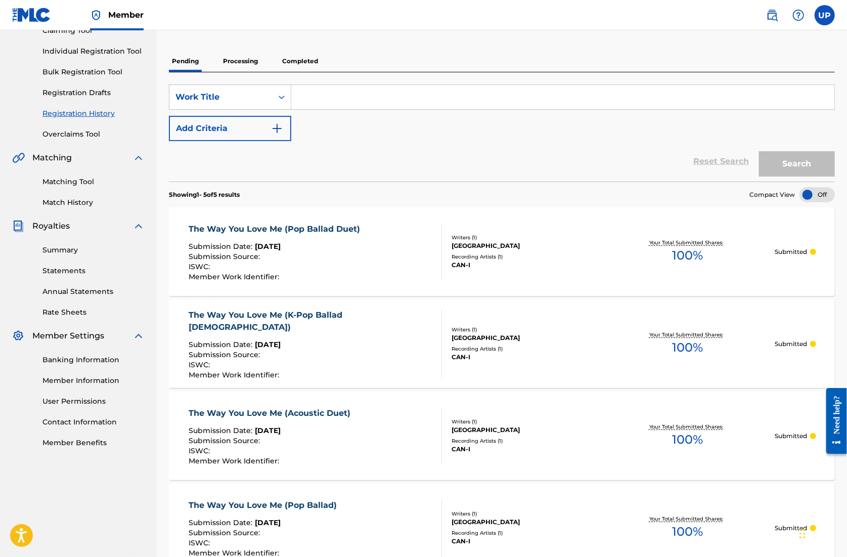
scroll to position [39, 0]
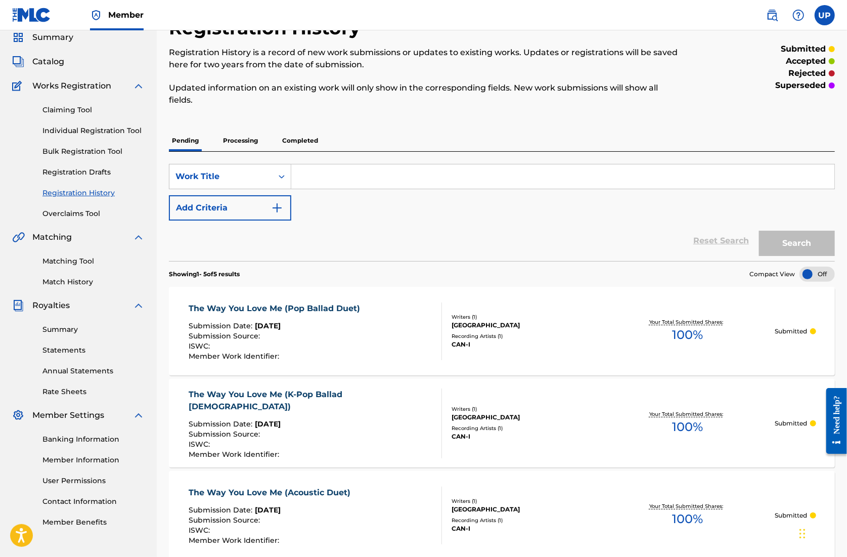
click at [256, 146] on p "Processing" at bounding box center [240, 140] width 41 height 21
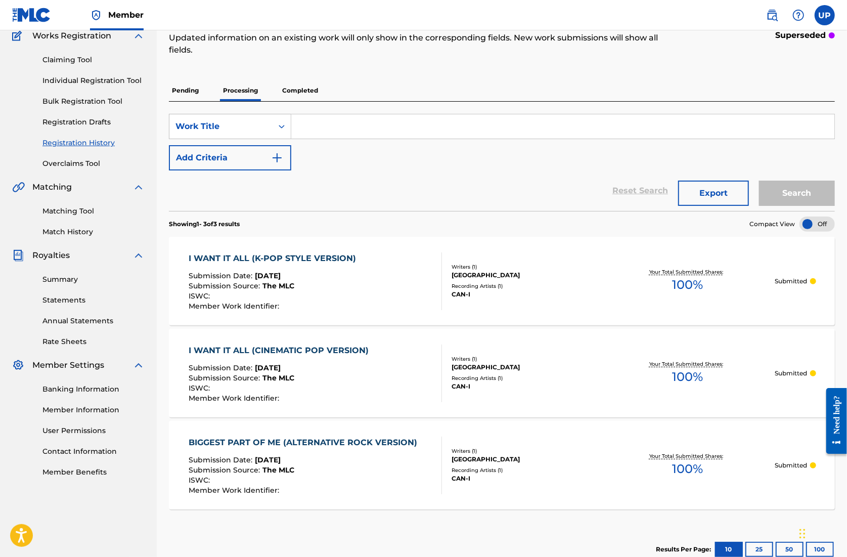
scroll to position [52, 0]
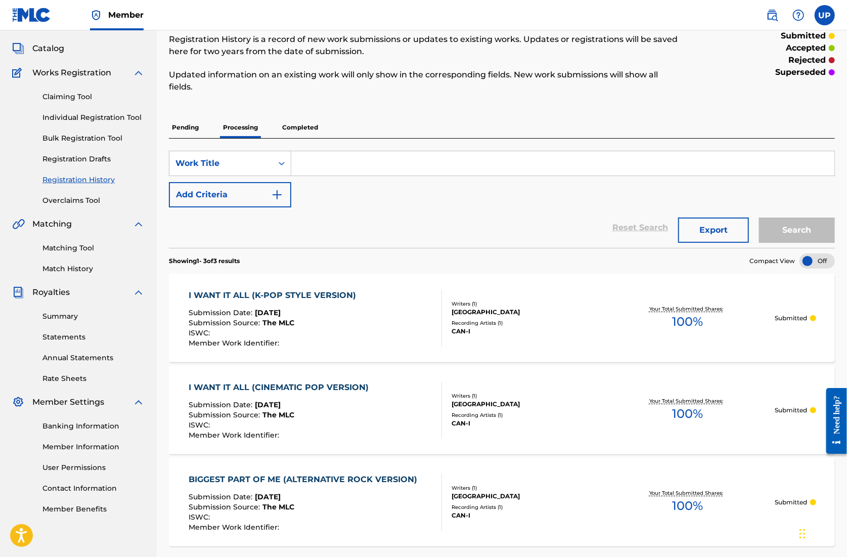
click at [185, 122] on p "Pending" at bounding box center [185, 127] width 33 height 21
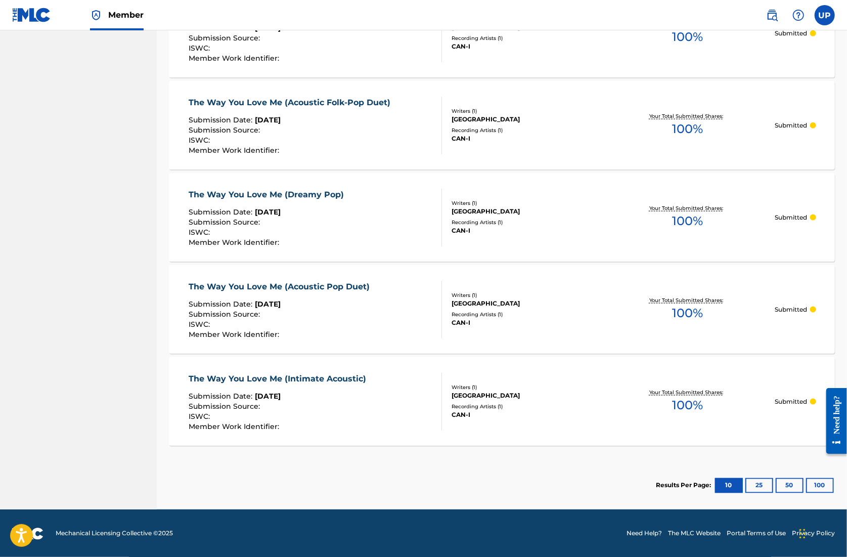
scroll to position [798, 0]
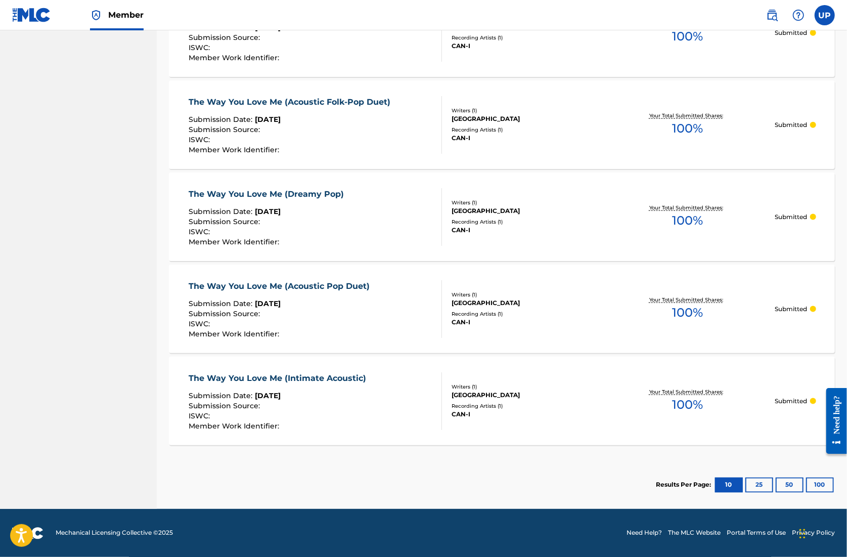
click at [755, 483] on button "25" at bounding box center [760, 485] width 28 height 15
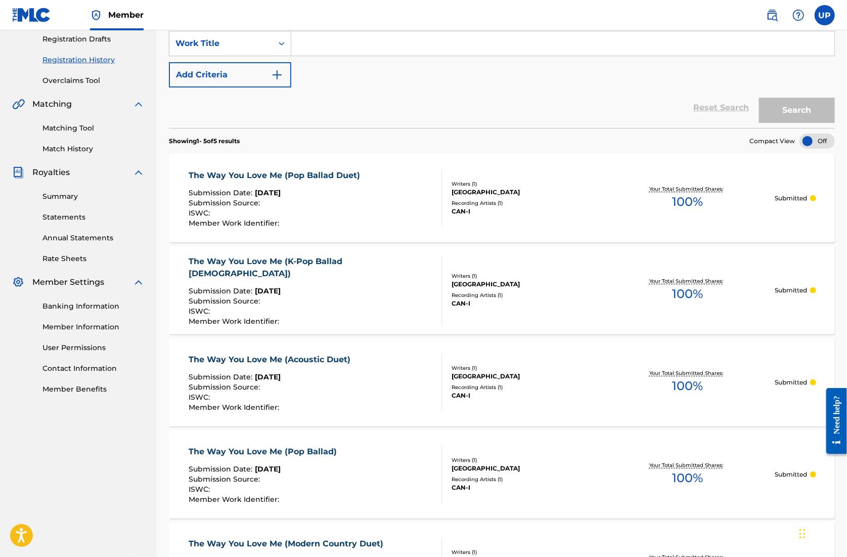
scroll to position [109, 0]
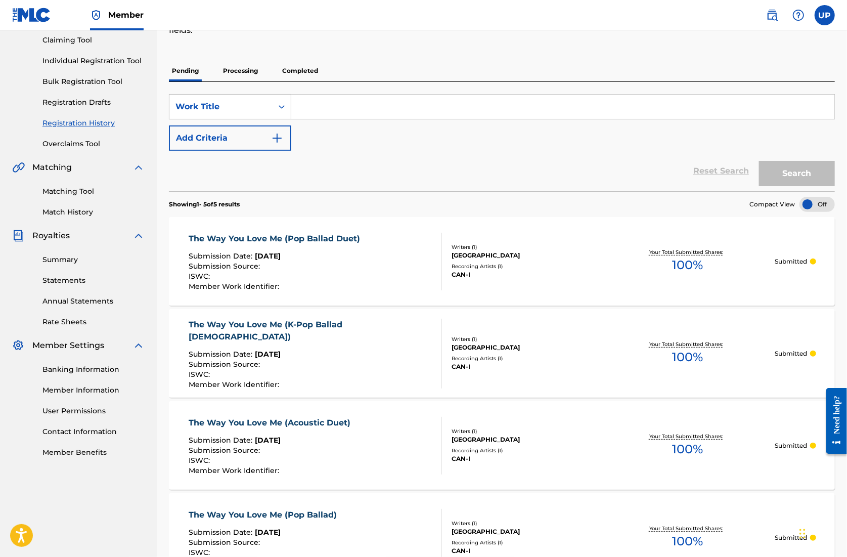
click at [79, 62] on link "Individual Registration Tool" at bounding box center [93, 61] width 102 height 11
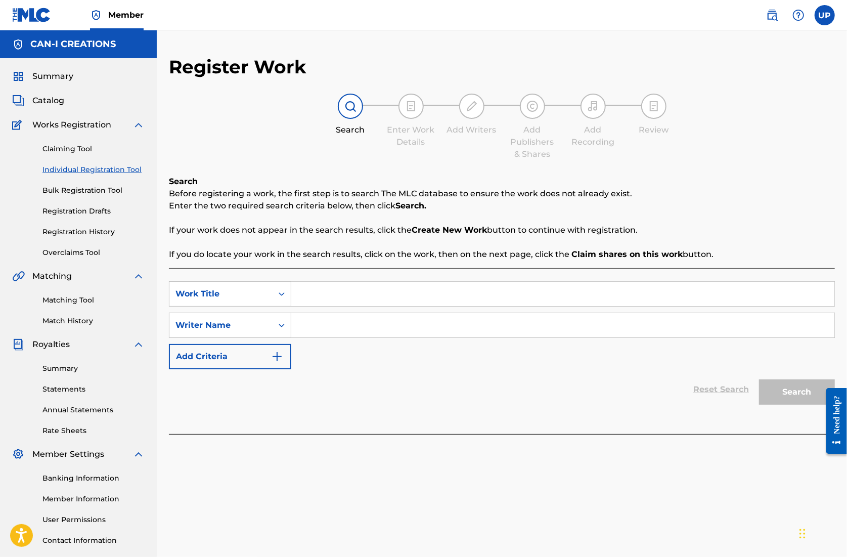
click at [342, 296] on input "Search Form" at bounding box center [562, 294] width 543 height 24
paste input "Eyes That Lied"
click at [339, 329] on input "Search Form" at bounding box center [562, 325] width 543 height 24
click at [812, 399] on button "Search" at bounding box center [797, 391] width 76 height 25
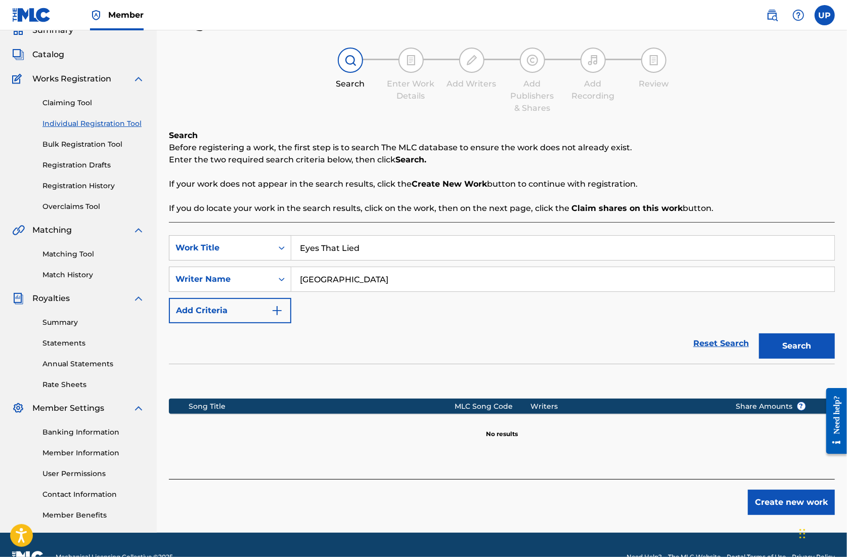
scroll to position [70, 0]
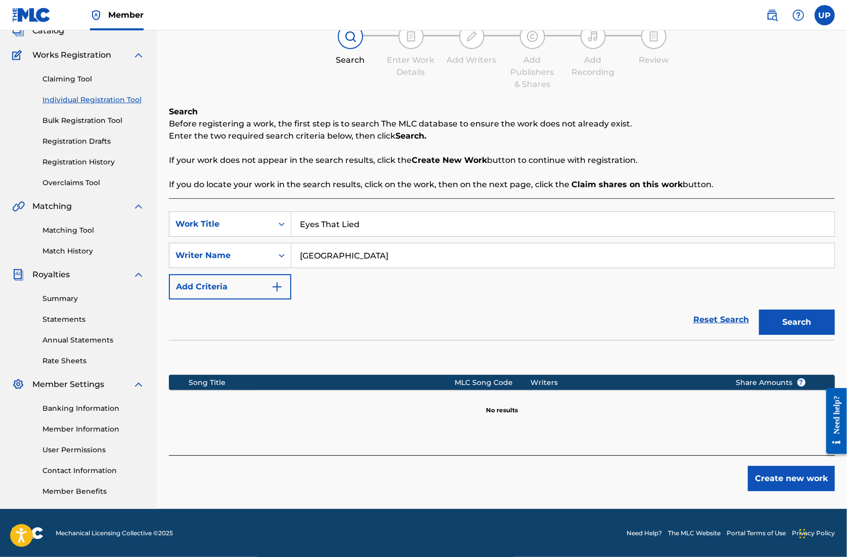
click at [791, 481] on button "Create new work" at bounding box center [791, 478] width 87 height 25
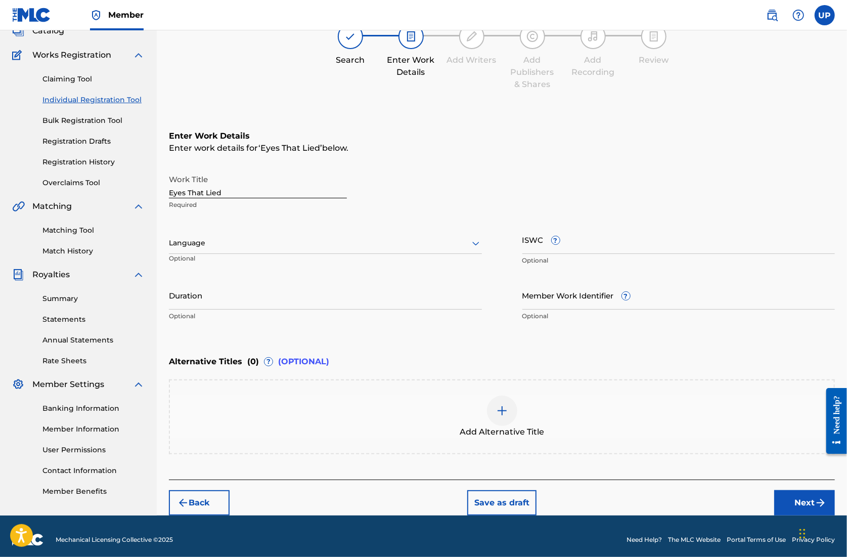
click at [190, 228] on div "Language Optional" at bounding box center [325, 248] width 313 height 46
click at [223, 249] on div "Language" at bounding box center [325, 243] width 313 height 21
click at [222, 265] on div "English" at bounding box center [325, 265] width 312 height 23
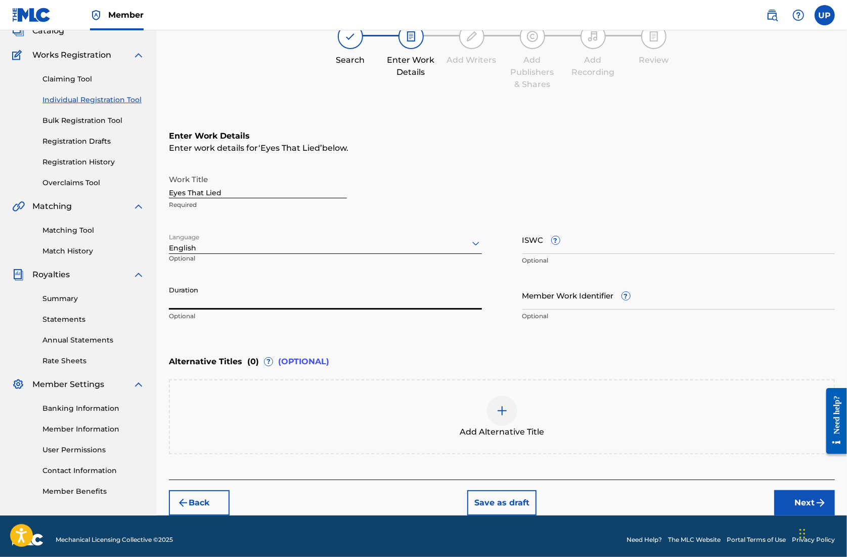
click at [234, 306] on input "Duration" at bounding box center [325, 295] width 313 height 29
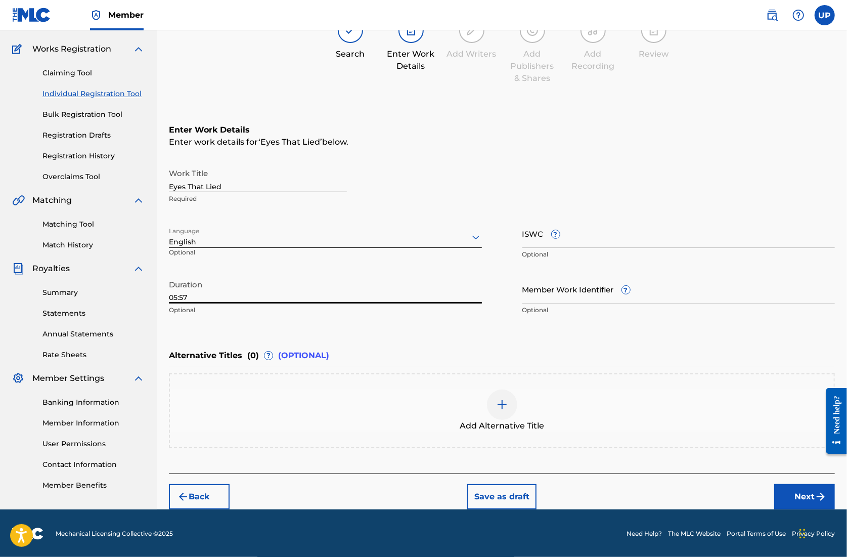
click at [810, 492] on button "Next" at bounding box center [805, 496] width 61 height 25
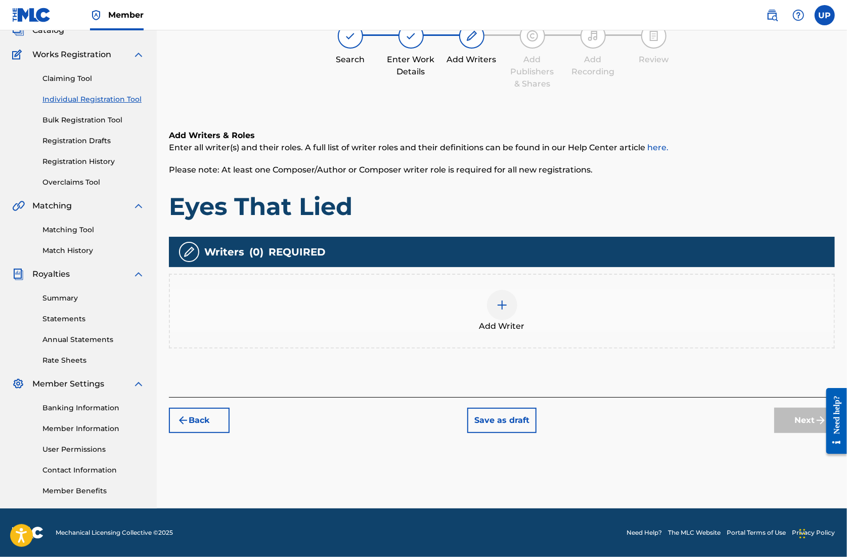
scroll to position [46, 0]
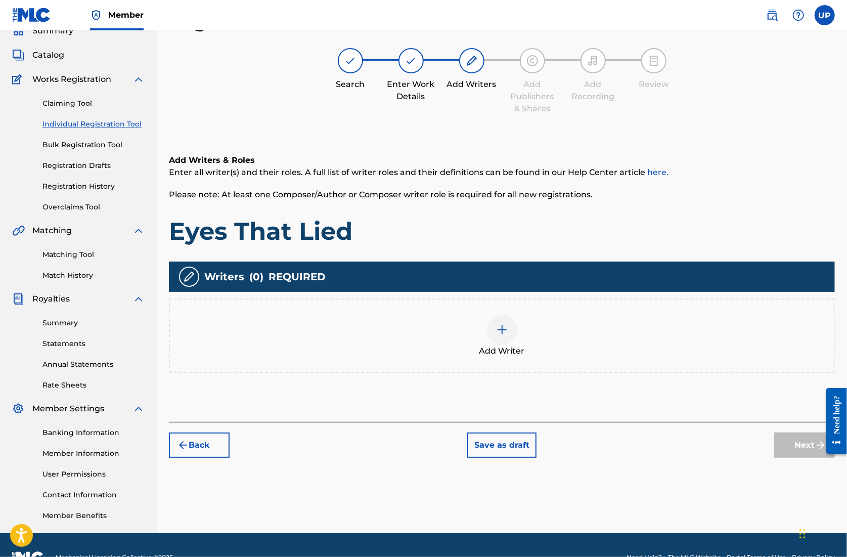
click at [499, 330] on img at bounding box center [502, 330] width 12 height 12
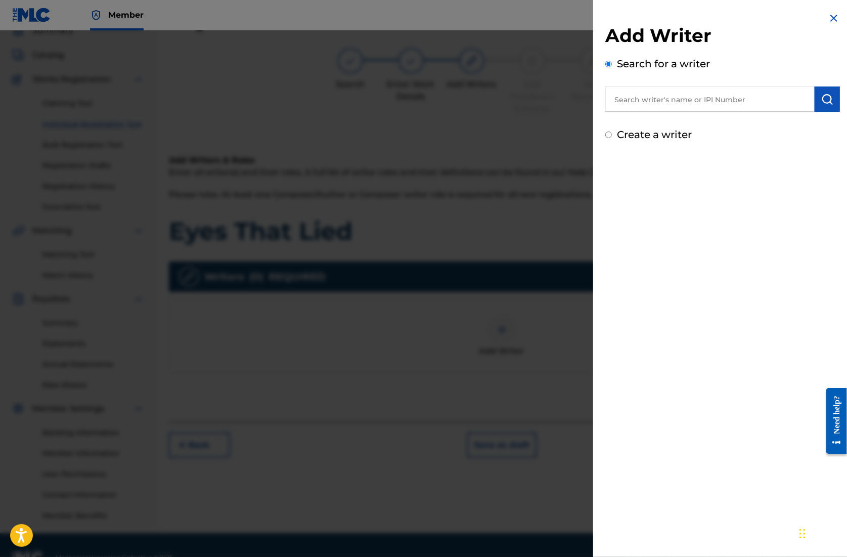
click at [696, 104] on input "text" at bounding box center [710, 99] width 209 height 25
paste input "01305074099"
click at [822, 98] on img "submit" at bounding box center [828, 99] width 12 height 12
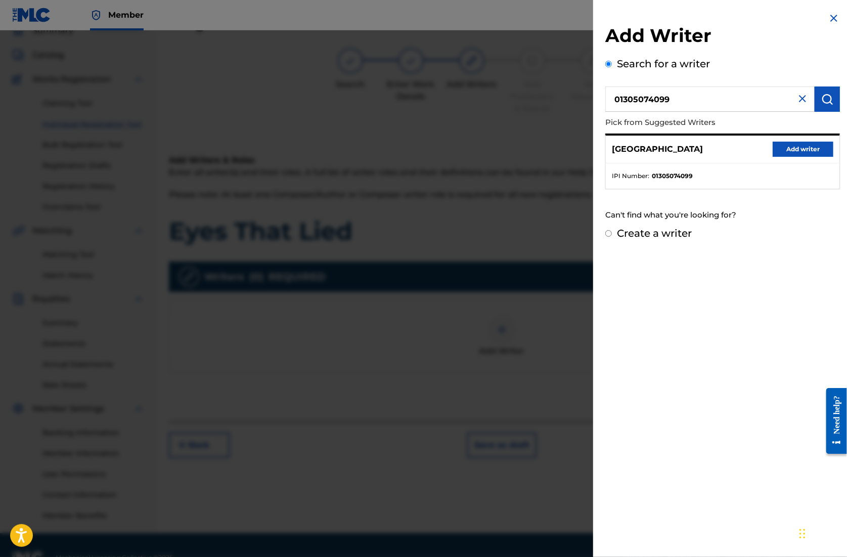
click at [818, 150] on button "Add writer" at bounding box center [803, 149] width 61 height 15
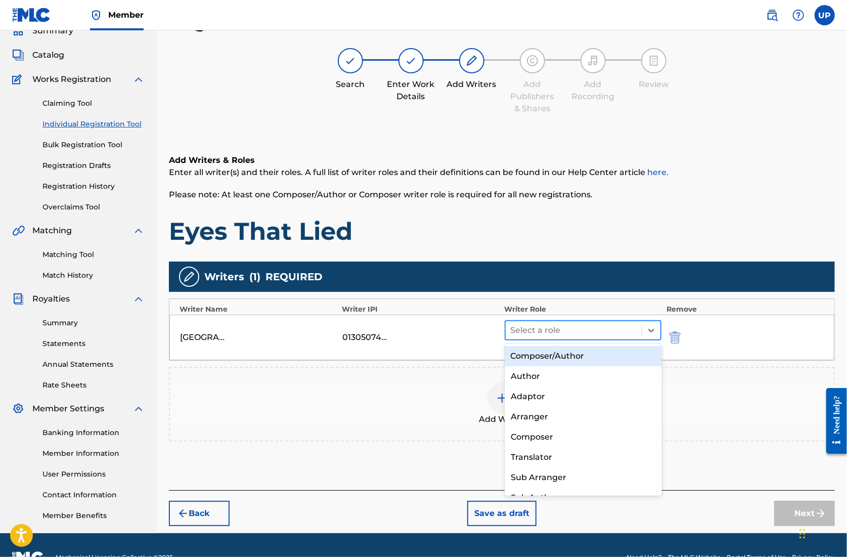
click at [590, 326] on div at bounding box center [574, 330] width 126 height 14
click at [583, 356] on div "Composer/Author" at bounding box center [583, 356] width 157 height 20
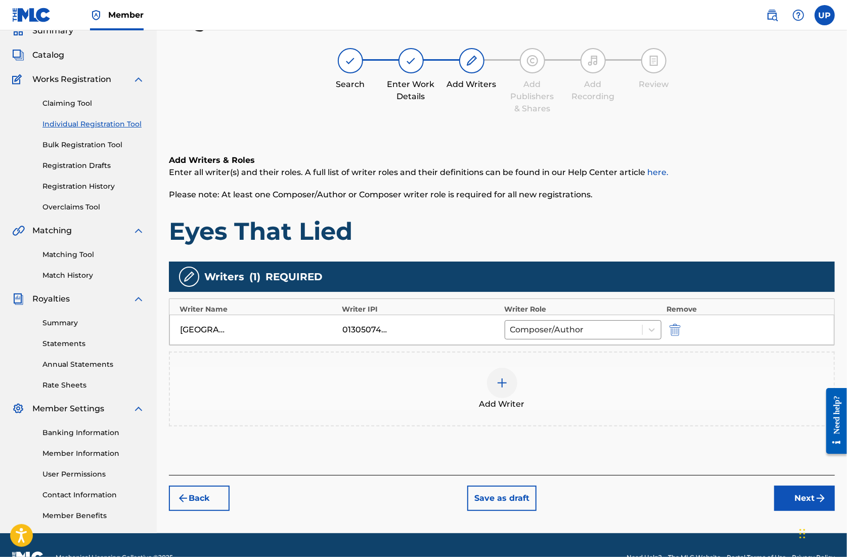
click at [801, 497] on button "Next" at bounding box center [805, 498] width 61 height 25
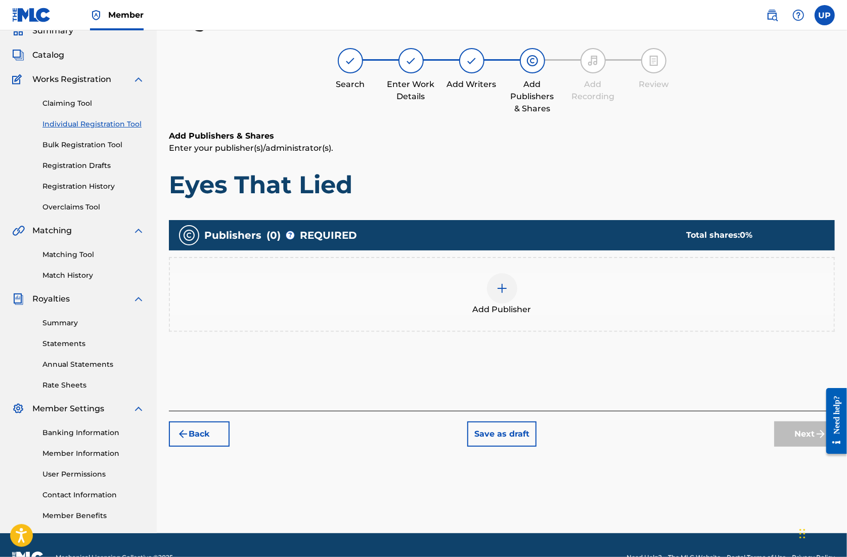
click at [495, 291] on div at bounding box center [502, 288] width 30 height 30
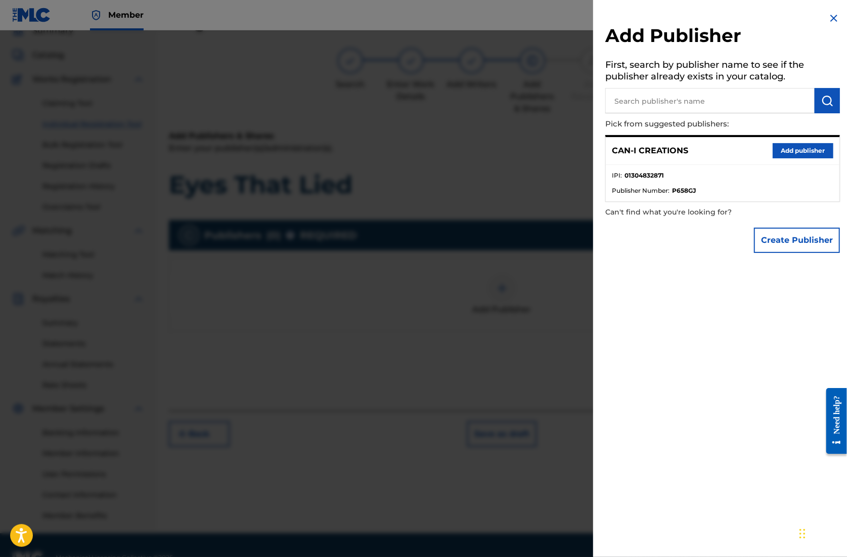
click at [784, 155] on button "Add publisher" at bounding box center [803, 150] width 61 height 15
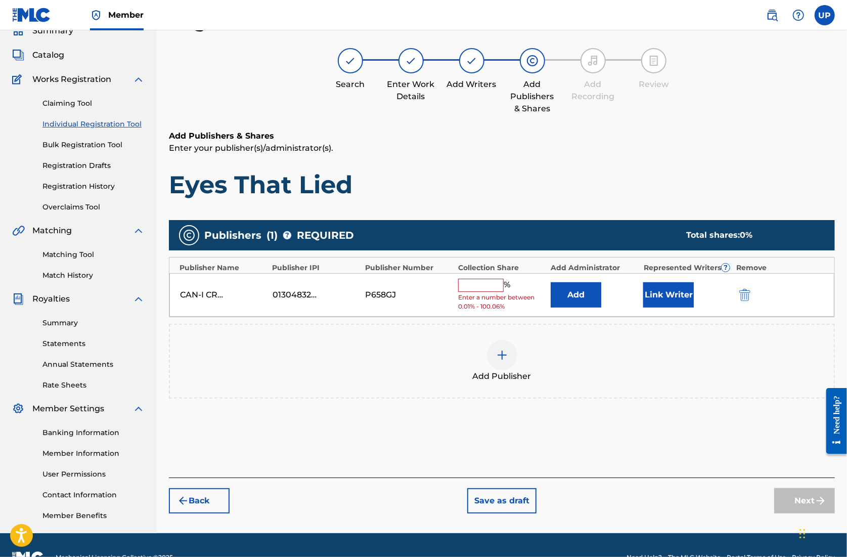
click at [476, 282] on input "text" at bounding box center [481, 285] width 46 height 13
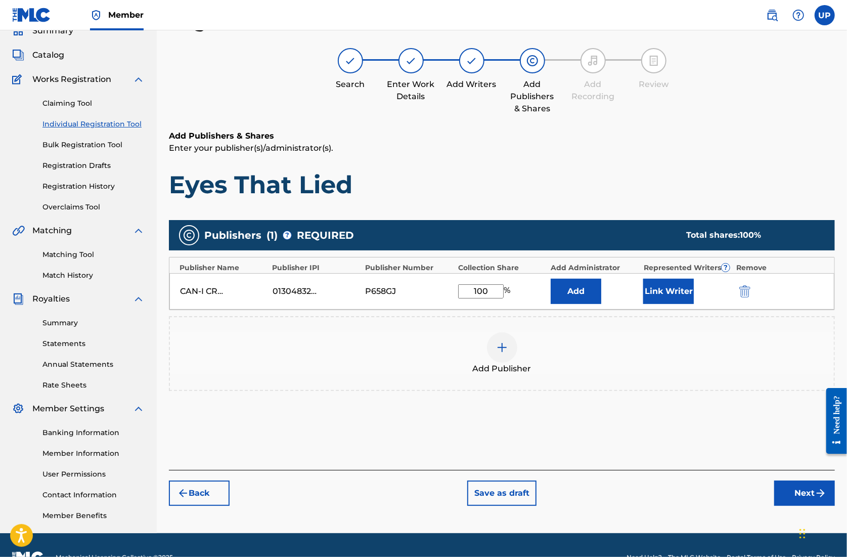
click at [674, 289] on button "Link Writer" at bounding box center [669, 291] width 51 height 25
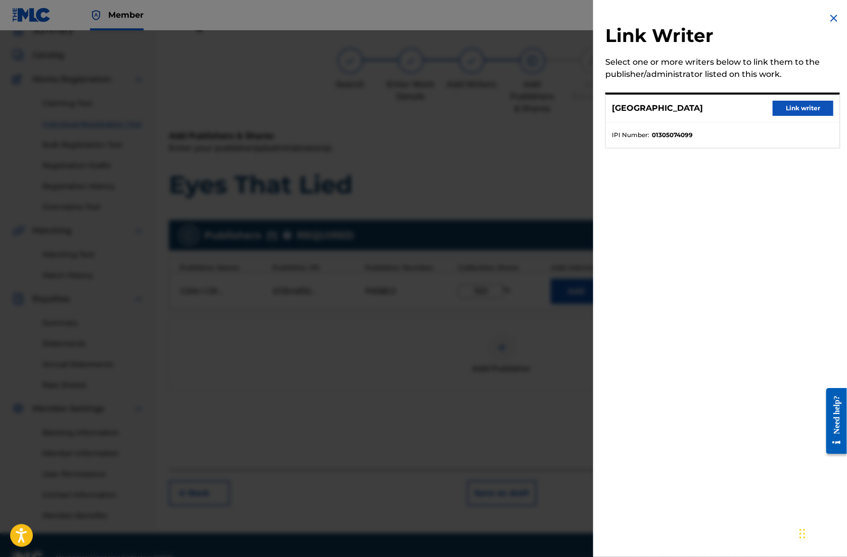
click at [791, 112] on button "Link writer" at bounding box center [803, 108] width 61 height 15
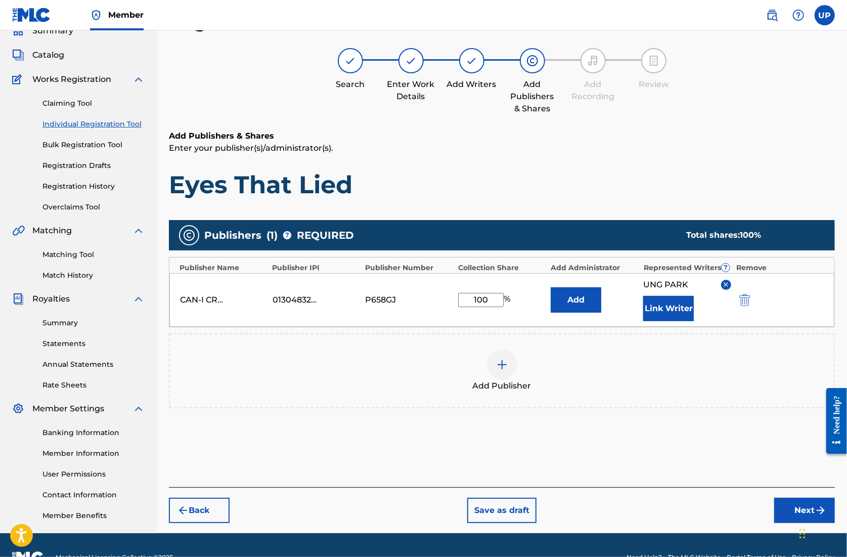
click at [791, 516] on button "Next" at bounding box center [805, 510] width 61 height 25
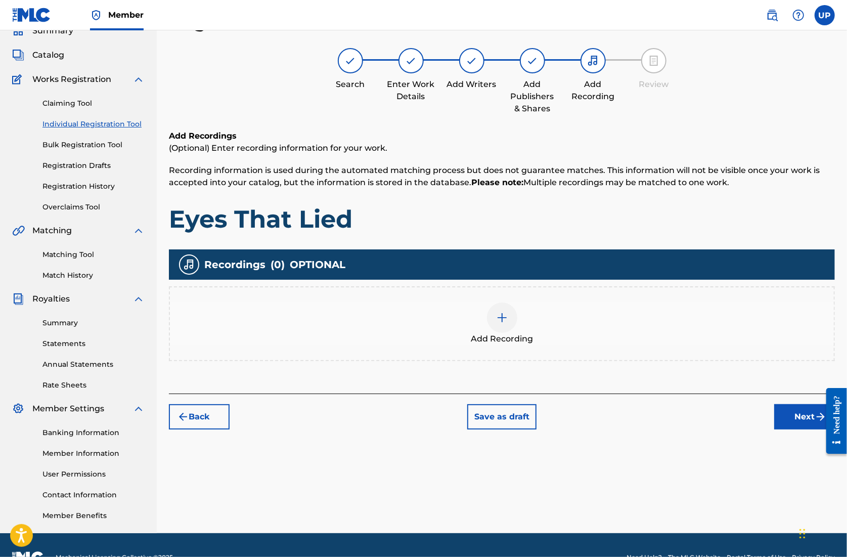
click at [507, 324] on div at bounding box center [502, 318] width 30 height 30
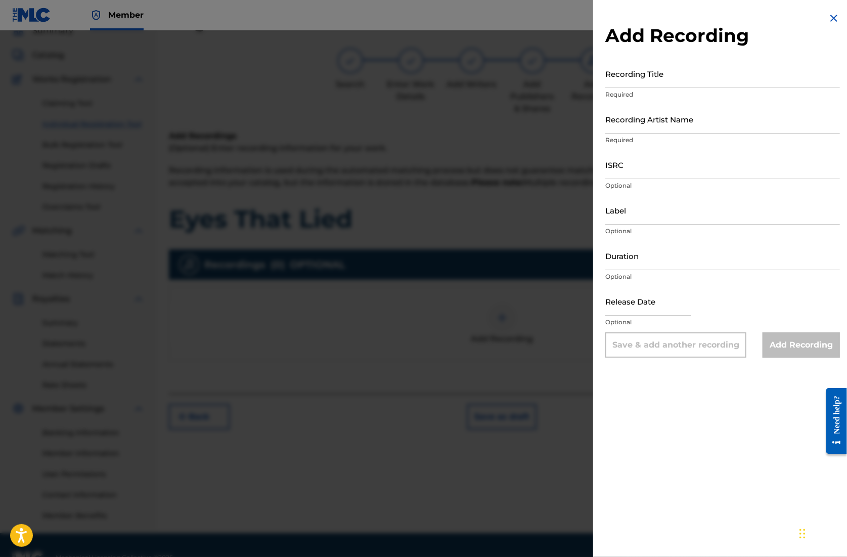
click at [679, 87] on input "Recording Title" at bounding box center [723, 73] width 235 height 29
paste input "Eyes That Lied"
drag, startPoint x: 609, startPoint y: 79, endPoint x: 639, endPoint y: 65, distance: 34.0
click at [609, 79] on input "Eyes That Lied" at bounding box center [723, 73] width 235 height 29
click at [687, 126] on input "Recording Artist Name" at bounding box center [723, 119] width 235 height 29
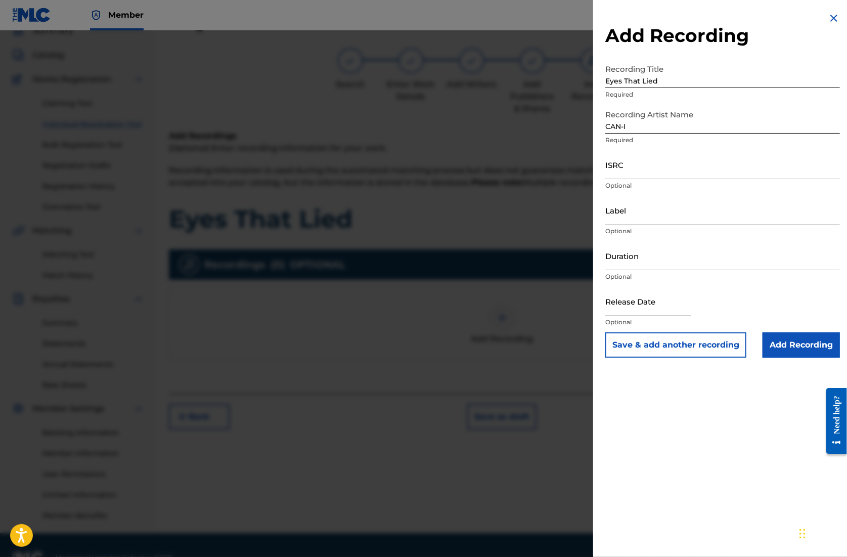
click at [635, 172] on input "ISRC" at bounding box center [723, 164] width 235 height 29
paste input "QZZ7K2507107"
click at [640, 264] on input "Duration" at bounding box center [723, 255] width 235 height 29
click at [655, 306] on input "text" at bounding box center [649, 301] width 86 height 29
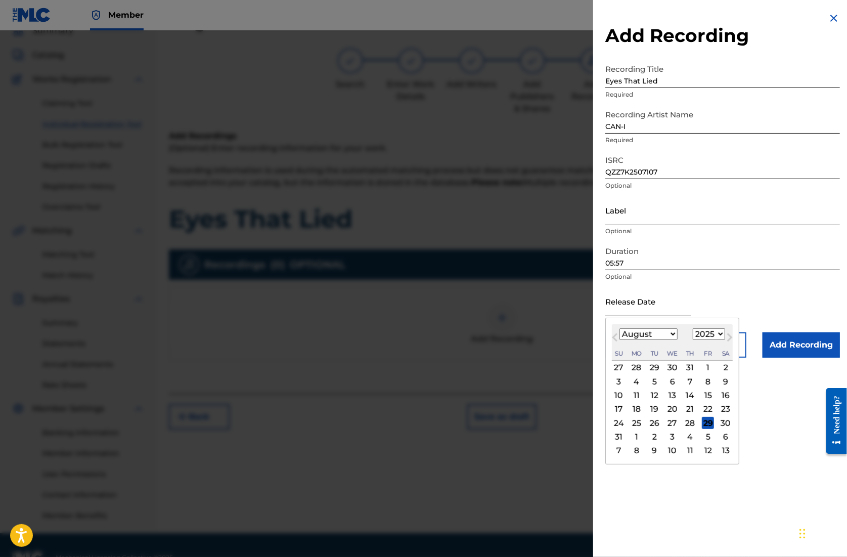
click at [723, 410] on div "23" at bounding box center [726, 409] width 12 height 12
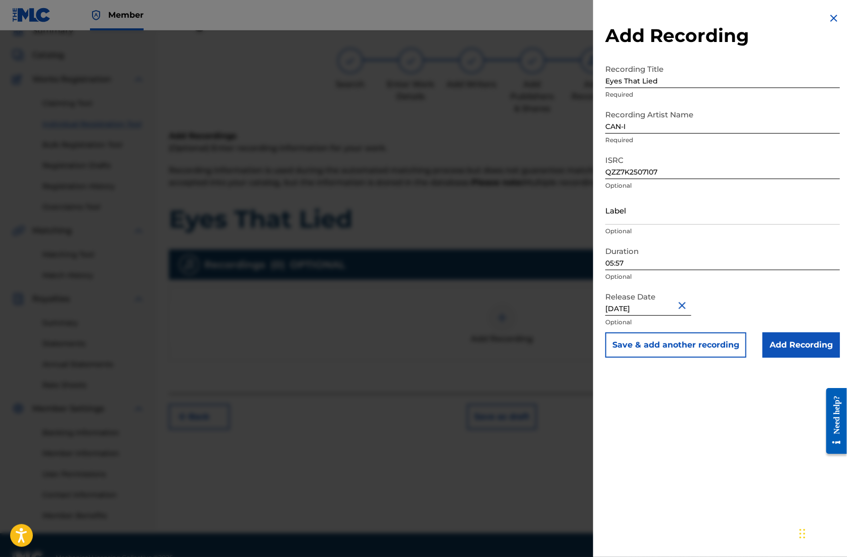
click at [791, 347] on input "Add Recording" at bounding box center [801, 344] width 77 height 25
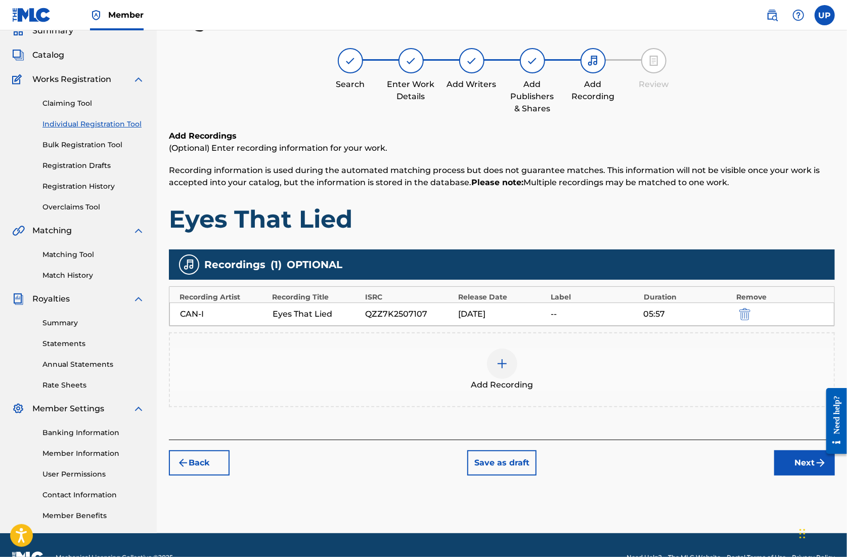
click at [779, 472] on button "Next" at bounding box center [805, 462] width 61 height 25
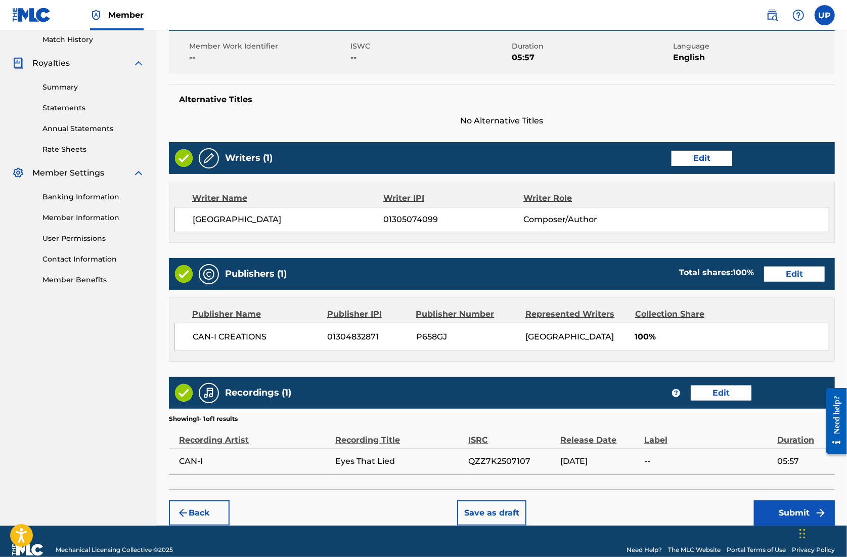
scroll to position [296, 0]
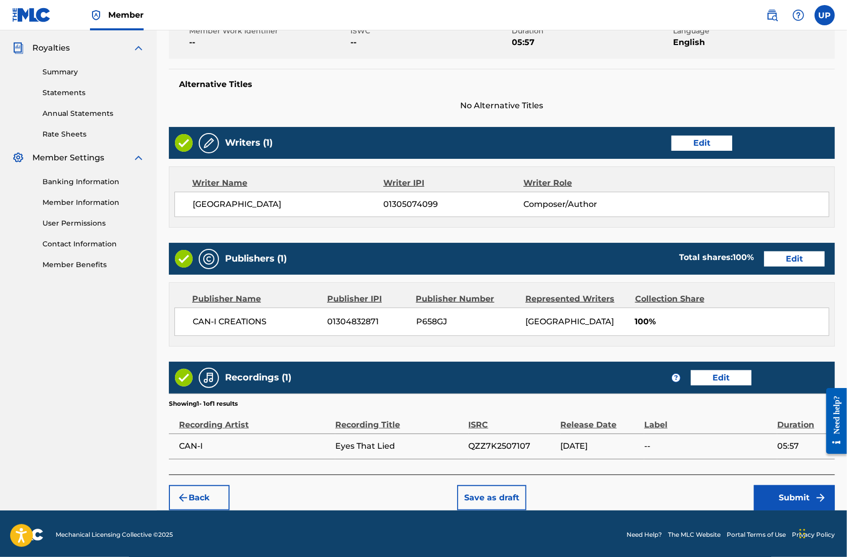
click at [797, 497] on button "Submit" at bounding box center [794, 497] width 81 height 25
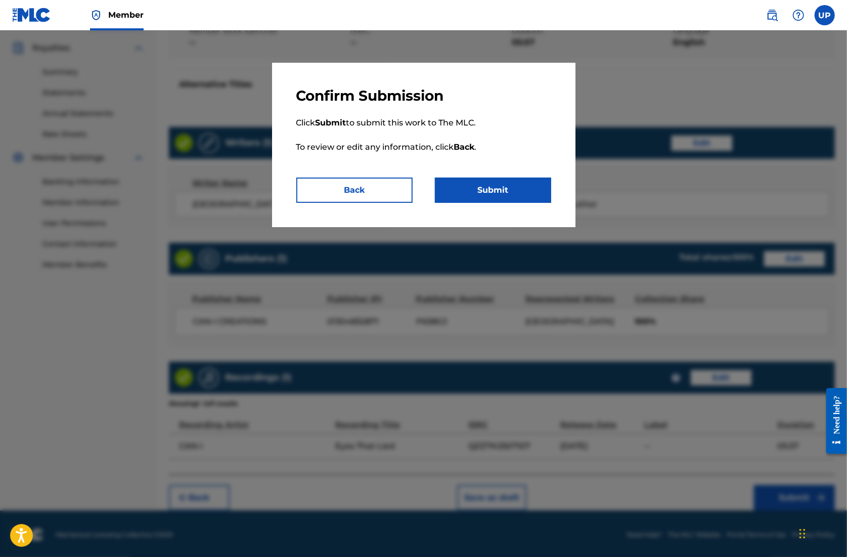
click at [512, 192] on button "Submit" at bounding box center [493, 190] width 116 height 25
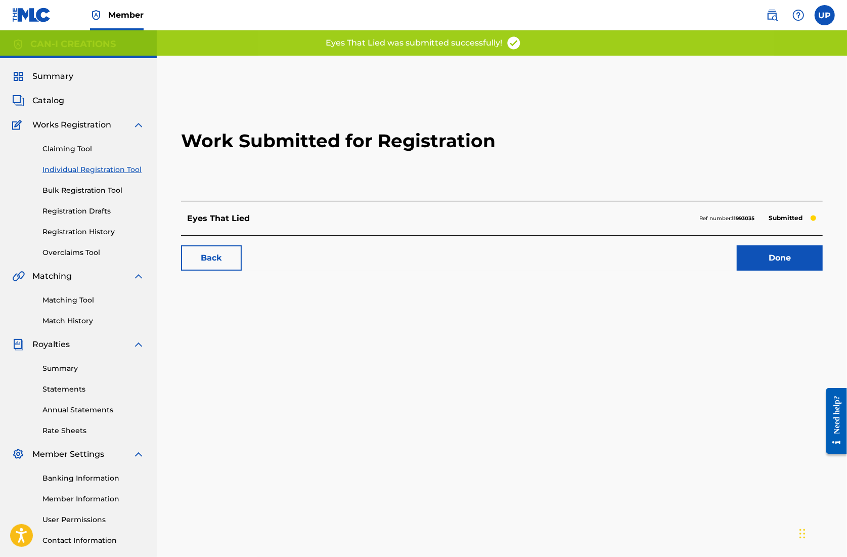
click at [782, 263] on link "Done" at bounding box center [780, 257] width 86 height 25
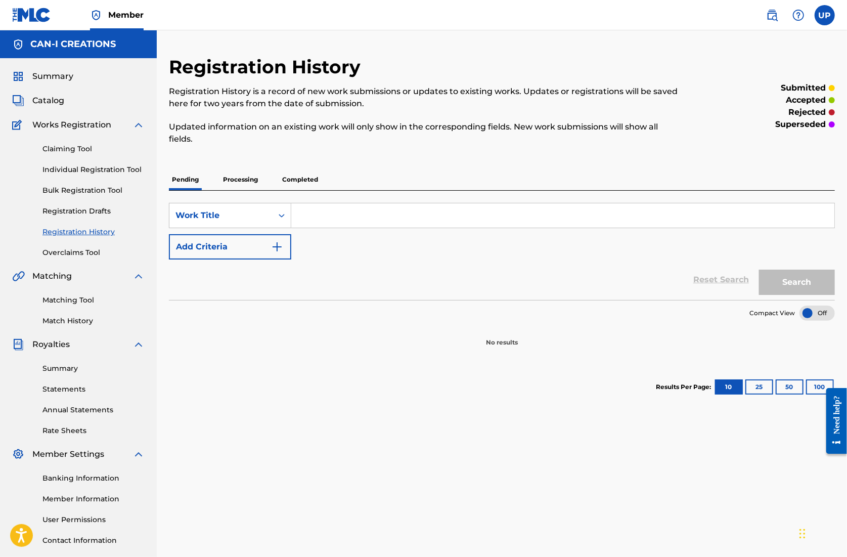
click at [92, 167] on link "Individual Registration Tool" at bounding box center [93, 169] width 102 height 11
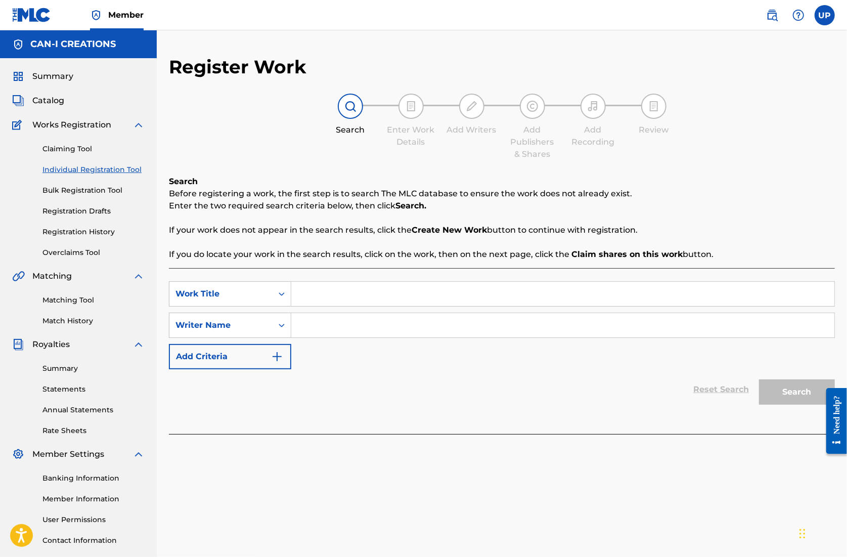
click at [337, 296] on input "Search Form" at bounding box center [562, 294] width 543 height 24
paste input "Eyes That Lied (Country)"
click at [336, 322] on input "Search Form" at bounding box center [562, 325] width 543 height 24
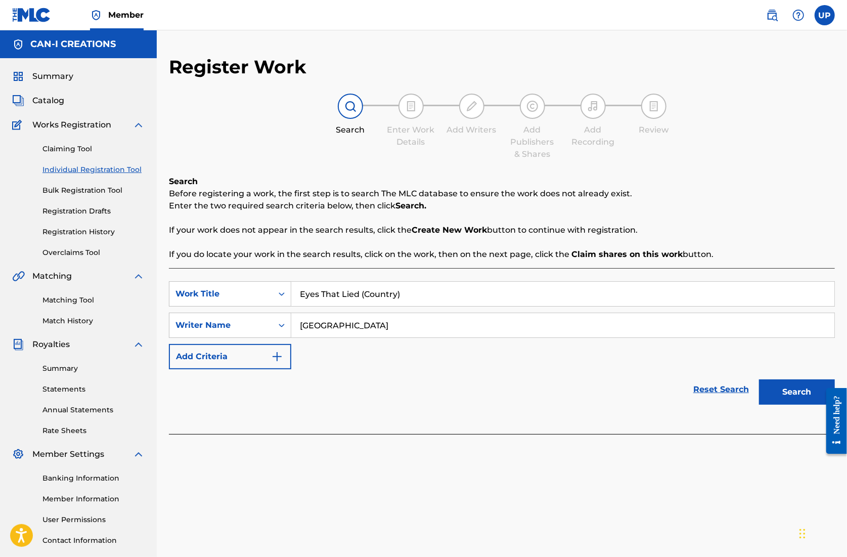
click at [796, 394] on button "Search" at bounding box center [797, 391] width 76 height 25
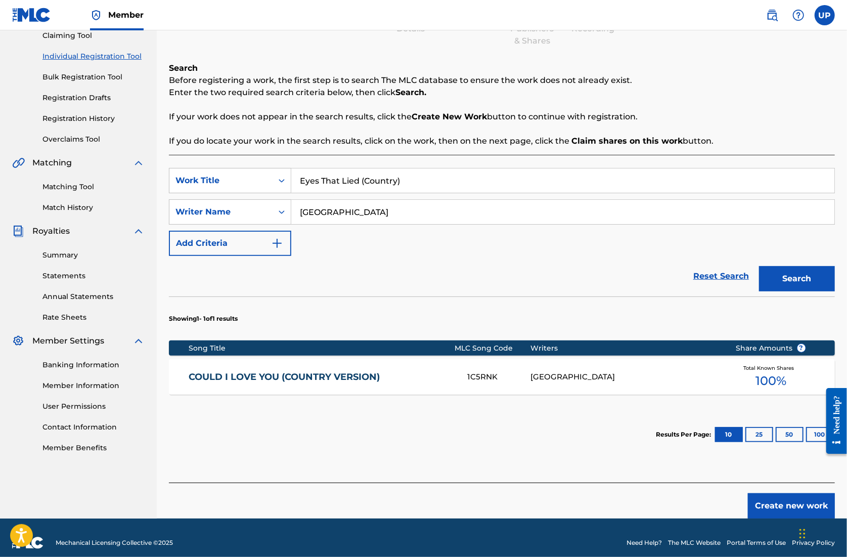
scroll to position [122, 0]
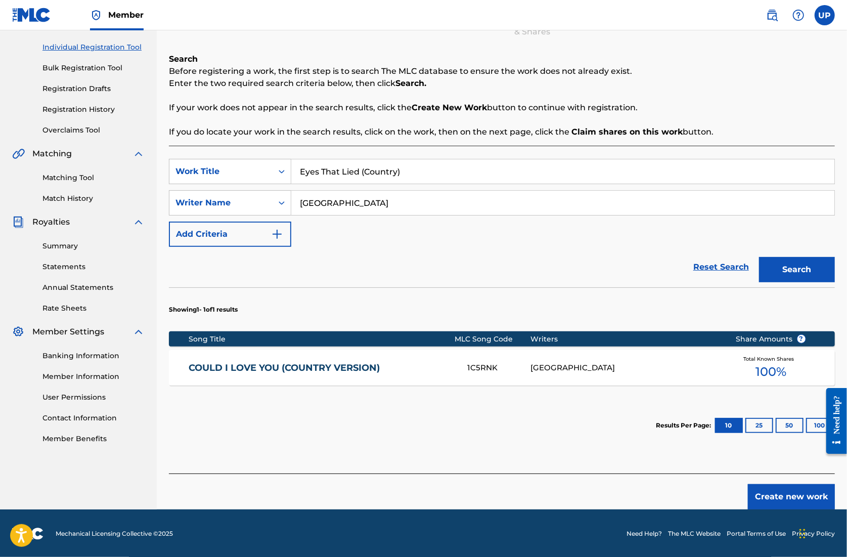
click at [802, 499] on button "Create new work" at bounding box center [791, 496] width 87 height 25
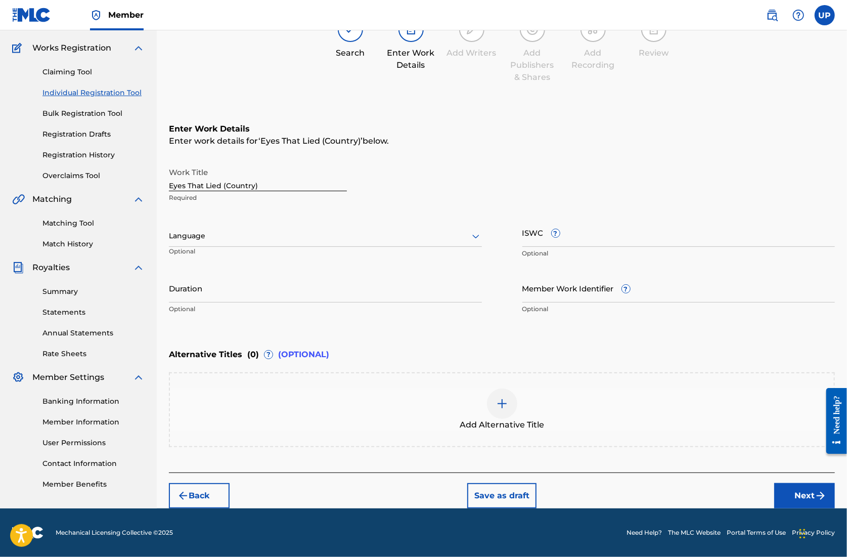
scroll to position [76, 0]
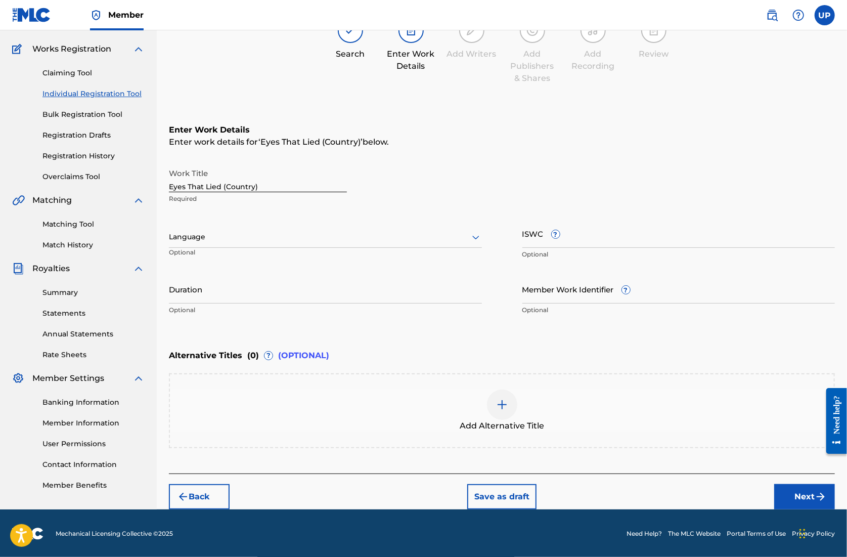
click at [212, 238] on div at bounding box center [325, 237] width 313 height 13
click at [213, 255] on div "English" at bounding box center [325, 259] width 312 height 23
click at [225, 291] on input "Duration" at bounding box center [325, 289] width 313 height 29
click at [804, 495] on button "Next" at bounding box center [805, 496] width 61 height 25
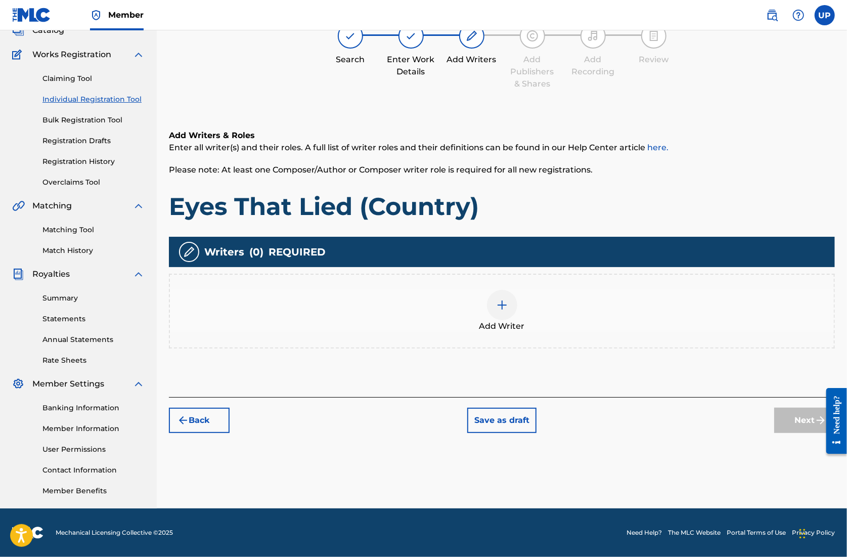
scroll to position [46, 0]
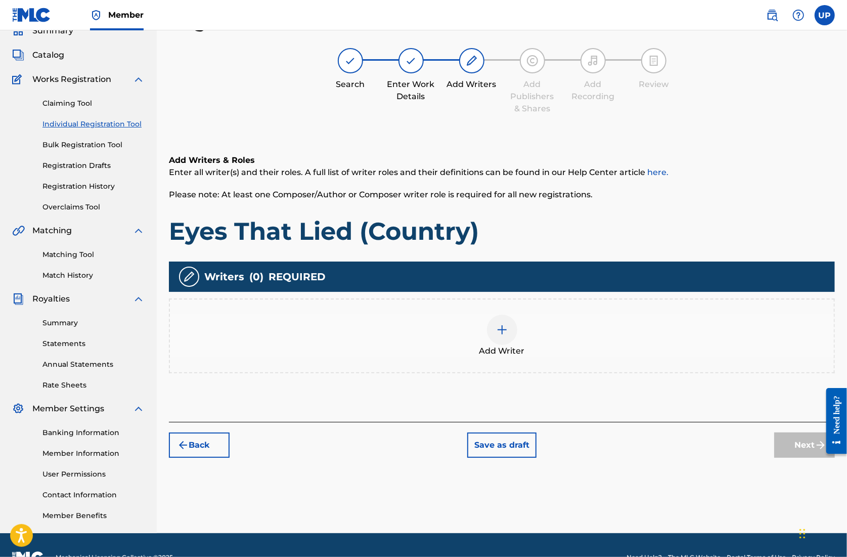
click at [499, 325] on img at bounding box center [502, 330] width 12 height 12
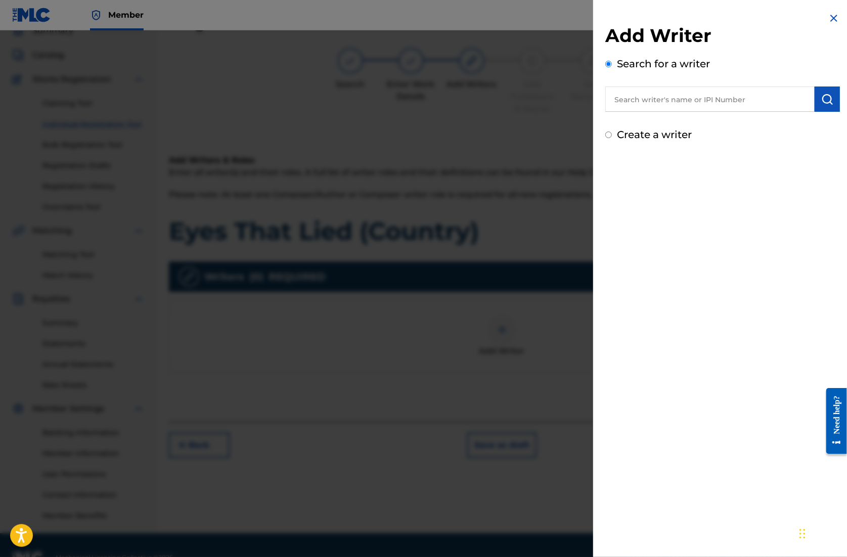
click at [651, 101] on input "text" at bounding box center [710, 99] width 209 height 25
paste input "01305074099"
click at [822, 99] on img "submit" at bounding box center [828, 99] width 12 height 12
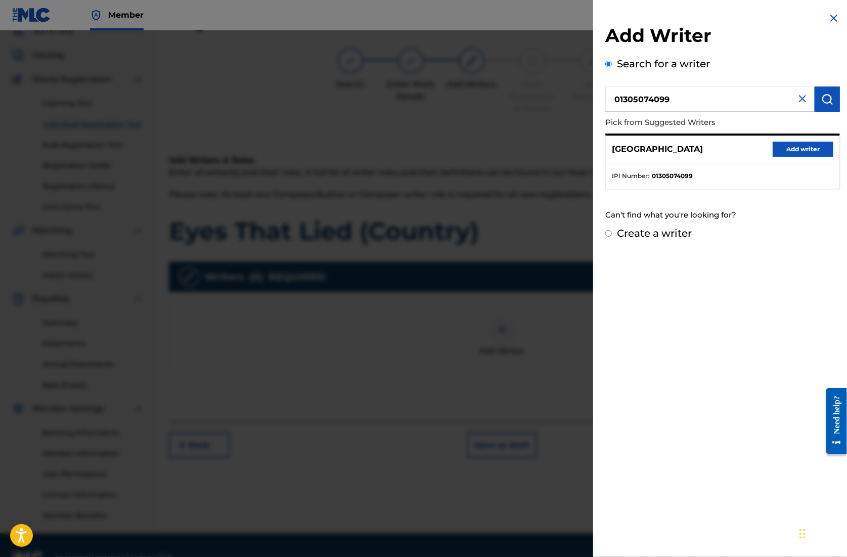
click at [800, 146] on button "Add writer" at bounding box center [803, 149] width 61 height 15
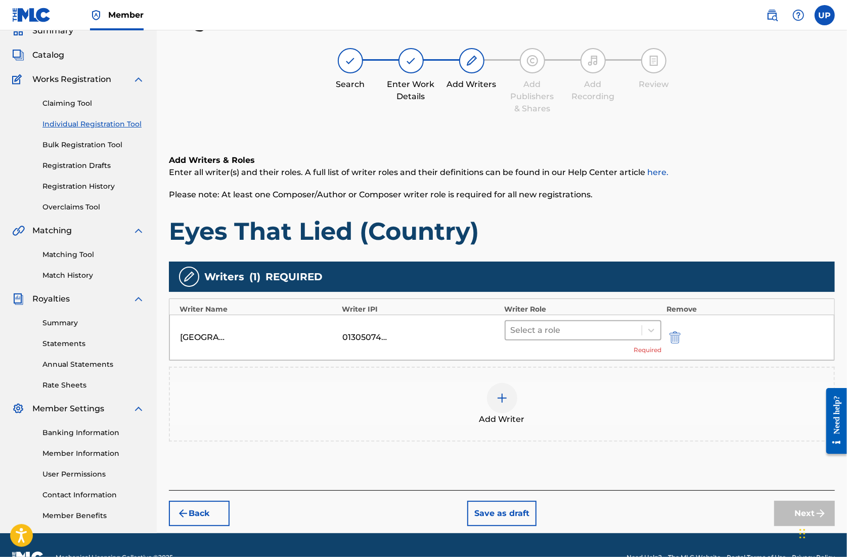
click at [608, 332] on div at bounding box center [574, 330] width 126 height 14
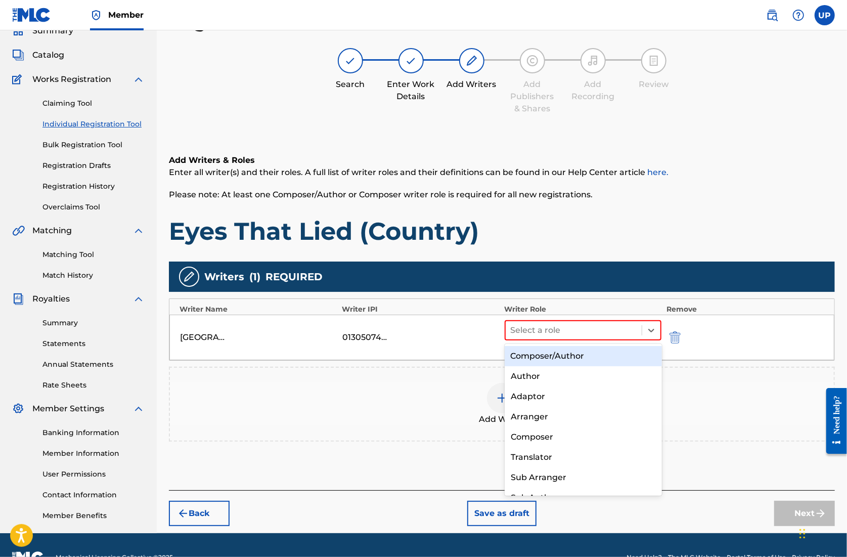
click at [588, 354] on div "Composer/Author" at bounding box center [583, 356] width 157 height 20
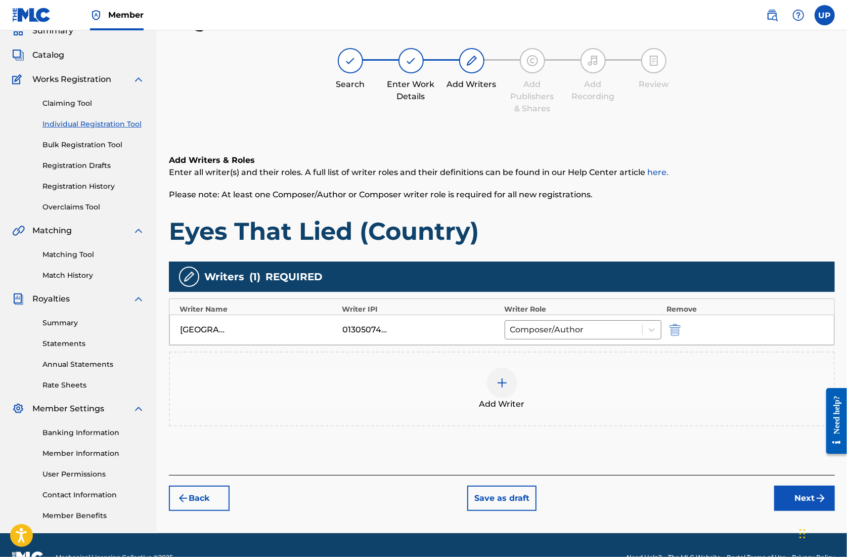
click at [807, 496] on button "Next" at bounding box center [805, 498] width 61 height 25
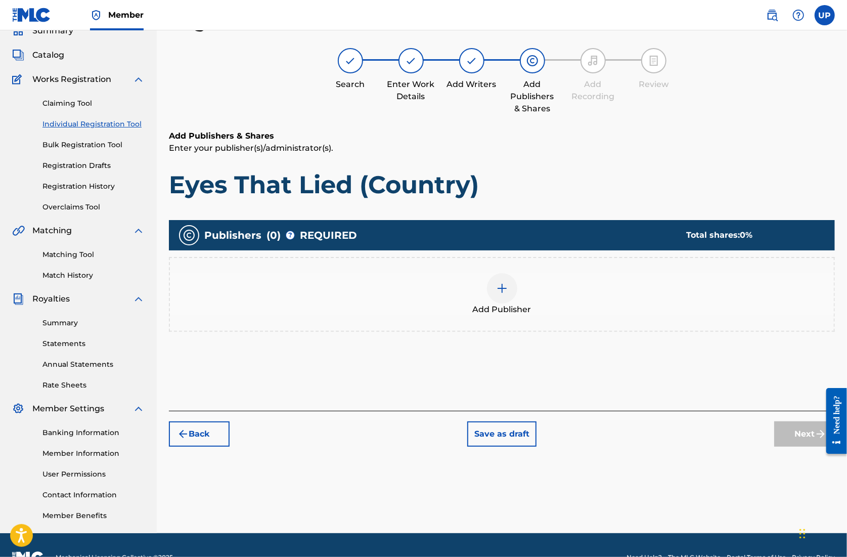
click at [493, 285] on div at bounding box center [502, 288] width 30 height 30
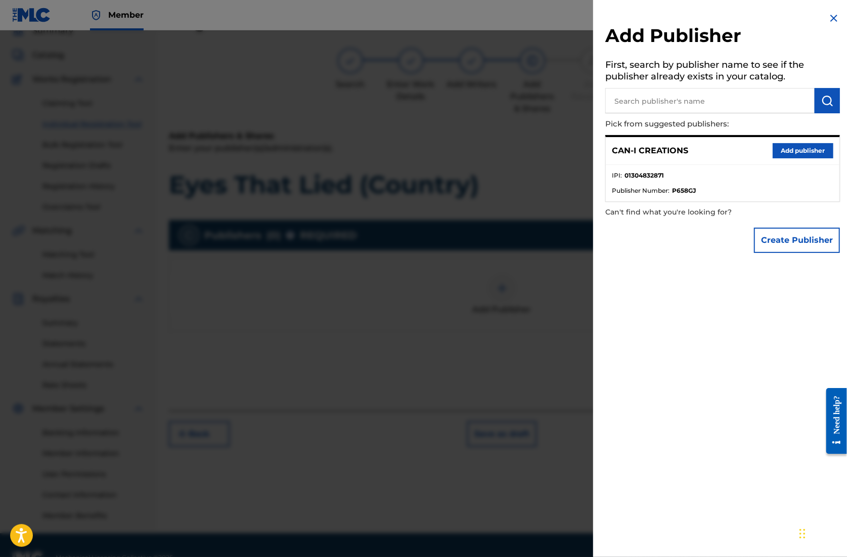
click at [792, 154] on button "Add publisher" at bounding box center [803, 150] width 61 height 15
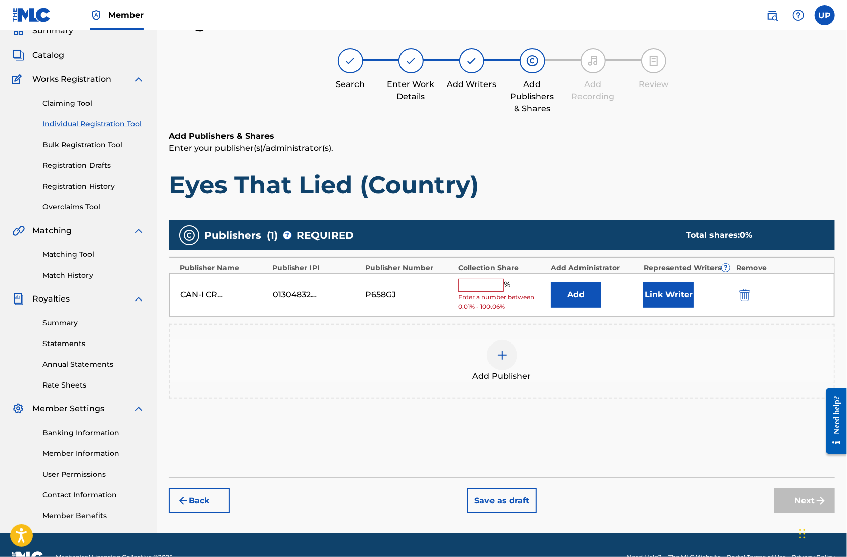
click at [476, 279] on input "text" at bounding box center [481, 285] width 46 height 13
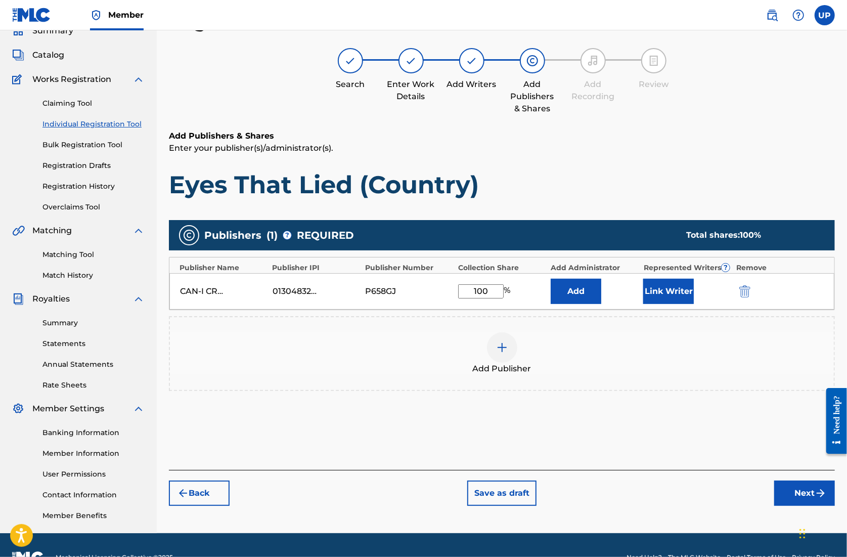
click at [658, 294] on button "Link Writer" at bounding box center [669, 291] width 51 height 25
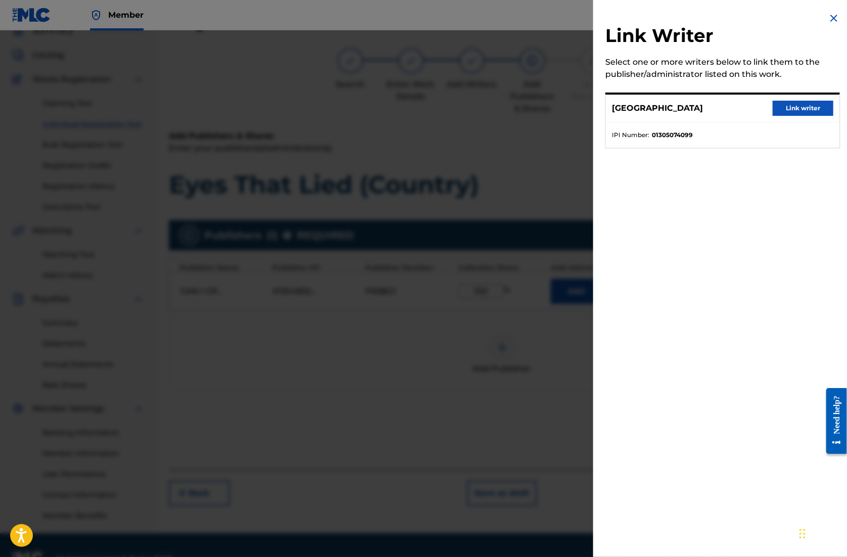
click at [799, 107] on button "Link writer" at bounding box center [803, 108] width 61 height 15
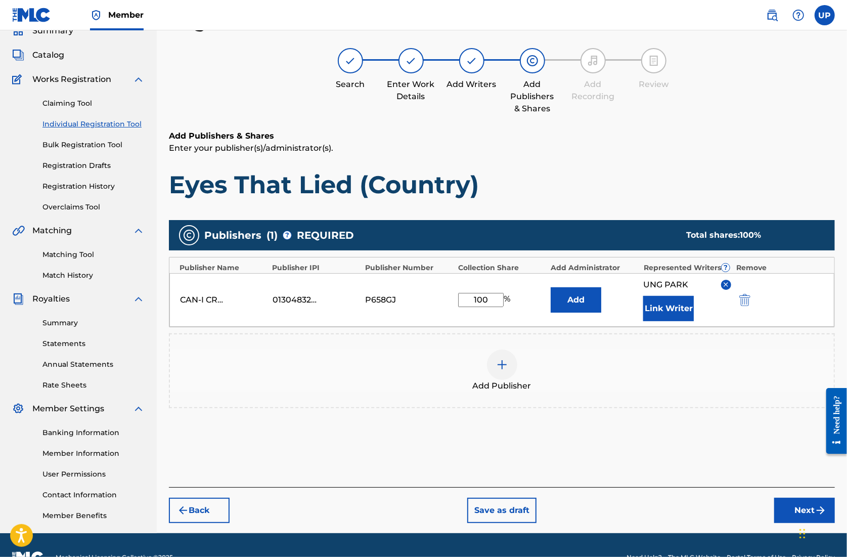
click at [799, 507] on button "Next" at bounding box center [805, 510] width 61 height 25
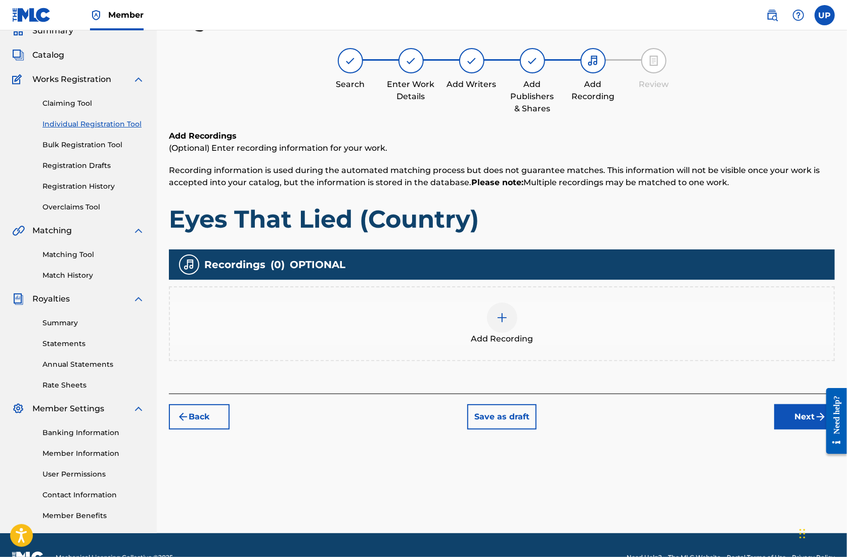
click at [507, 319] on img at bounding box center [502, 318] width 12 height 12
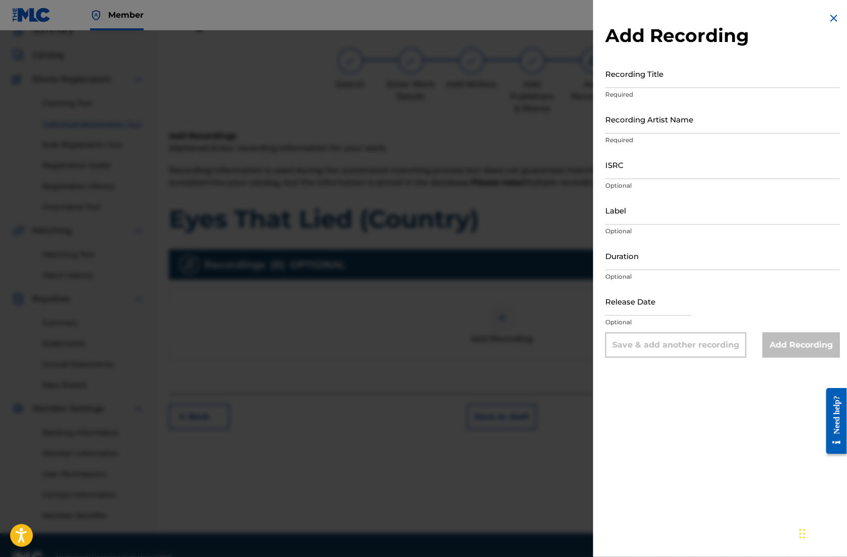
click at [645, 78] on input "Recording Title" at bounding box center [723, 73] width 235 height 29
paste input "Eyes That Lied (Country)"
click at [655, 129] on input "Recording Artist Name" at bounding box center [723, 119] width 235 height 29
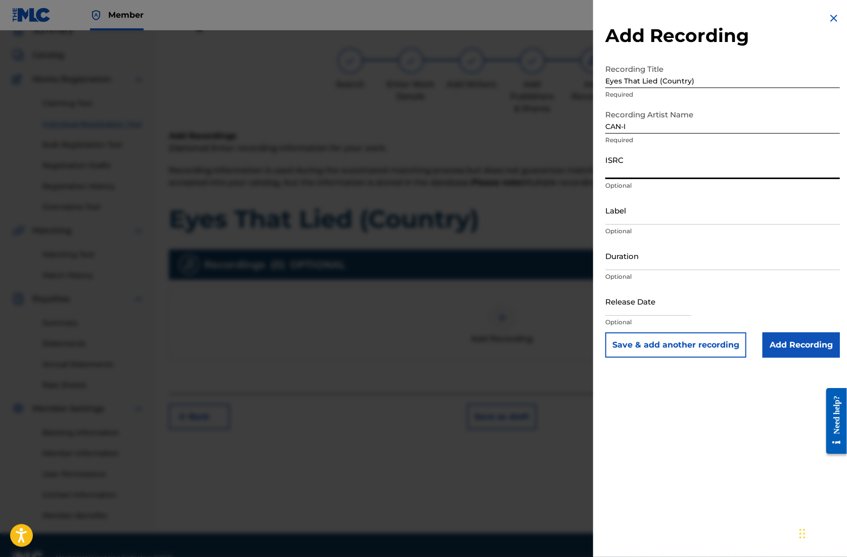
click at [676, 173] on input "ISRC" at bounding box center [723, 164] width 235 height 29
paste input "QZZ7K2507108"
click at [645, 265] on input "Duration" at bounding box center [723, 255] width 235 height 29
click at [652, 309] on input "text" at bounding box center [649, 301] width 86 height 29
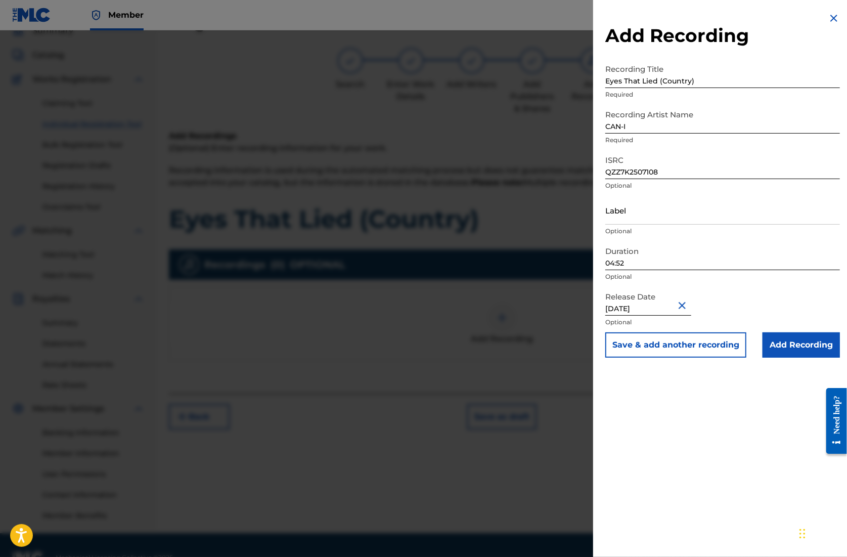
click at [802, 345] on input "Add Recording" at bounding box center [801, 344] width 77 height 25
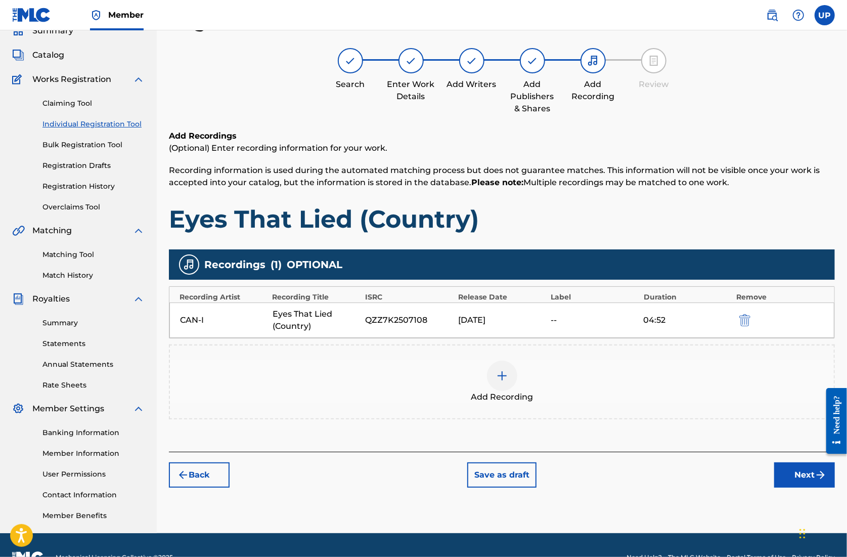
click at [795, 479] on button "Next" at bounding box center [805, 474] width 61 height 25
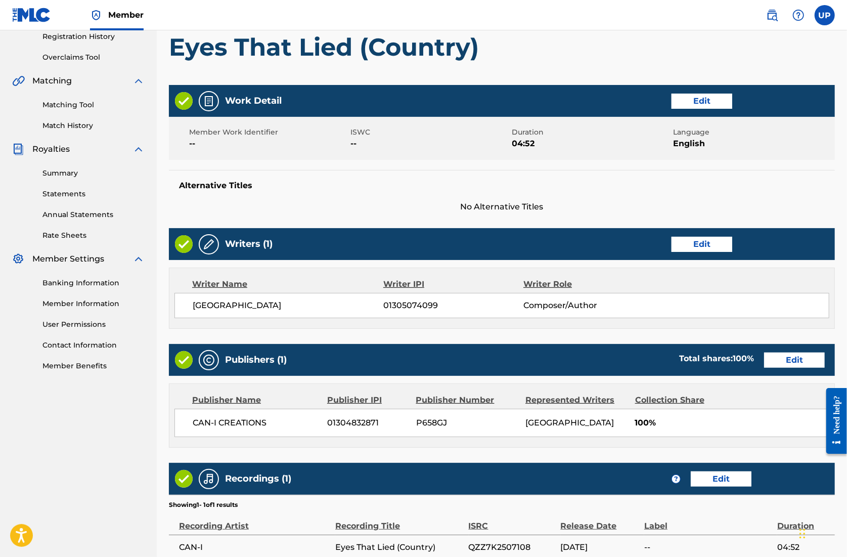
scroll to position [296, 0]
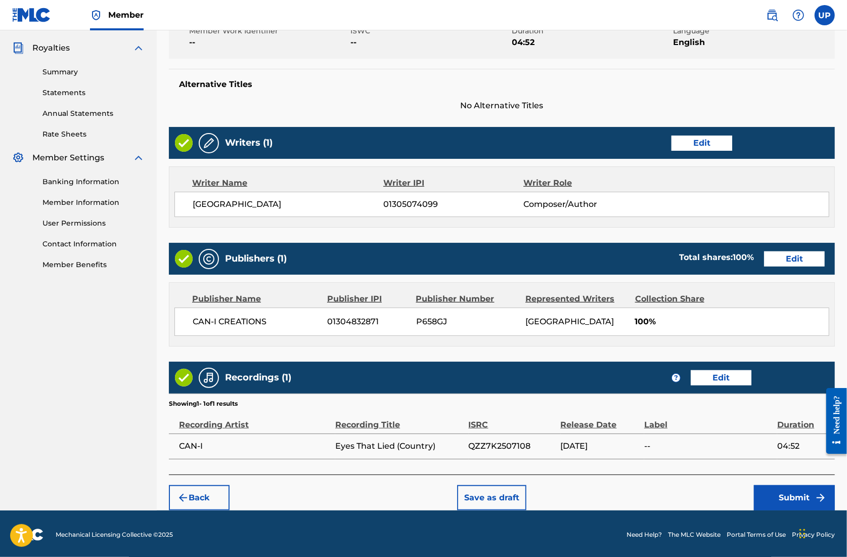
click at [785, 495] on button "Submit" at bounding box center [794, 497] width 81 height 25
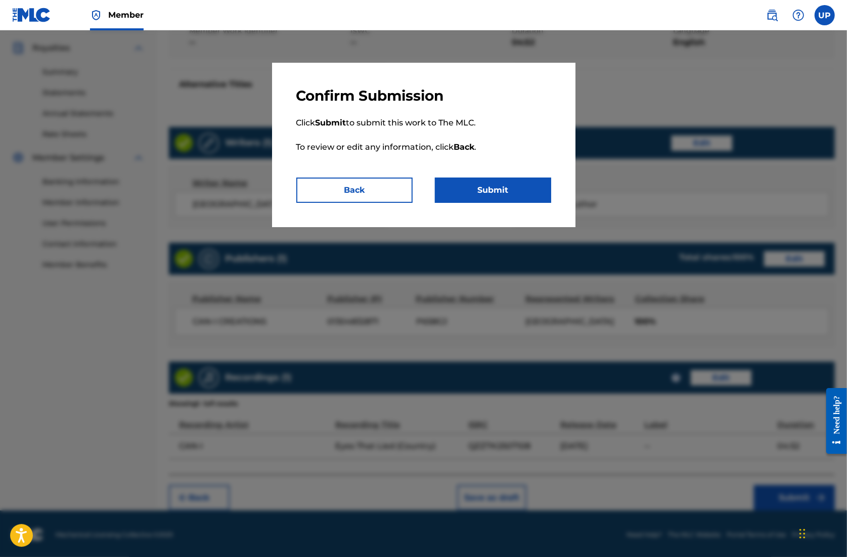
click at [485, 190] on button "Submit" at bounding box center [493, 190] width 116 height 25
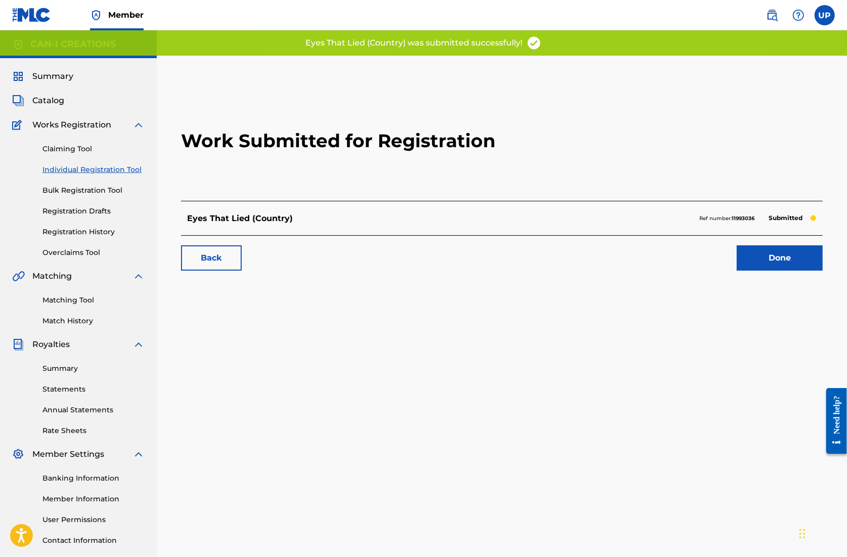
click at [797, 258] on link "Done" at bounding box center [780, 257] width 86 height 25
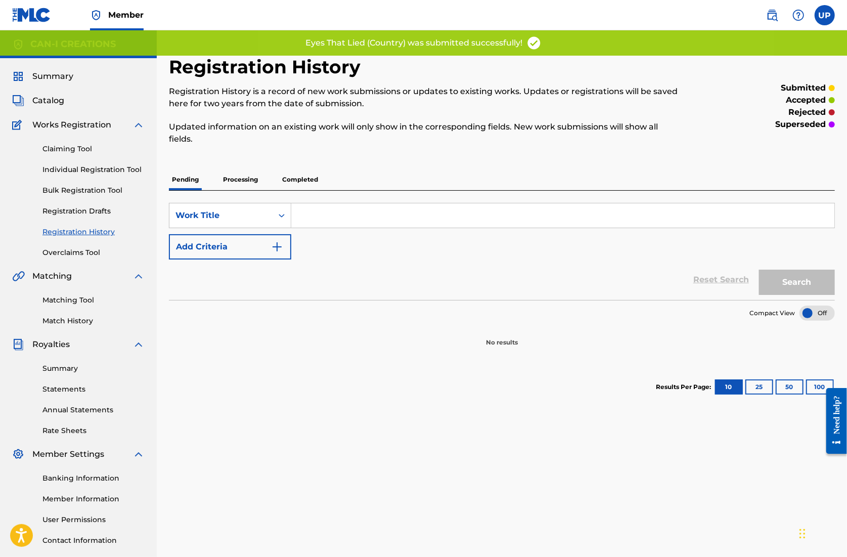
click at [107, 167] on link "Individual Registration Tool" at bounding box center [93, 169] width 102 height 11
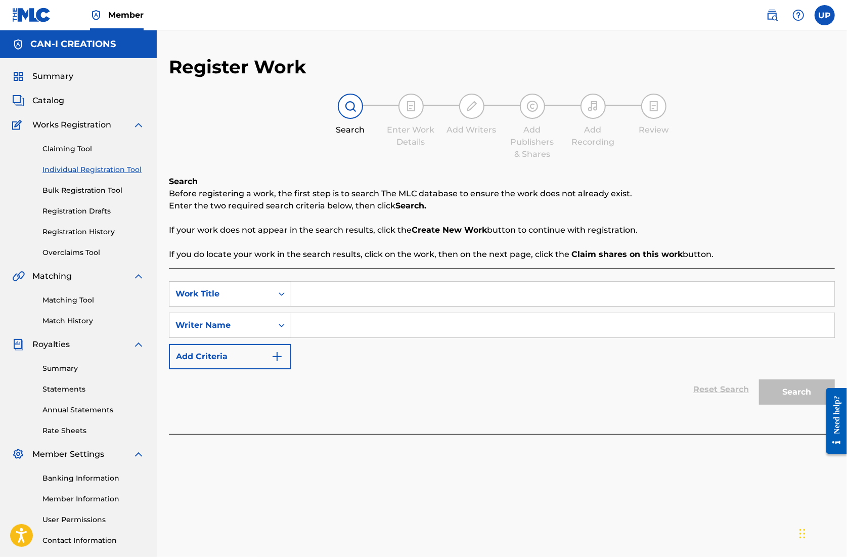
click at [328, 299] on input "Search Form" at bounding box center [562, 294] width 543 height 24
paste input "Eyes That Lied (Indie Folk)"
click at [326, 320] on input "Search Form" at bounding box center [562, 325] width 543 height 24
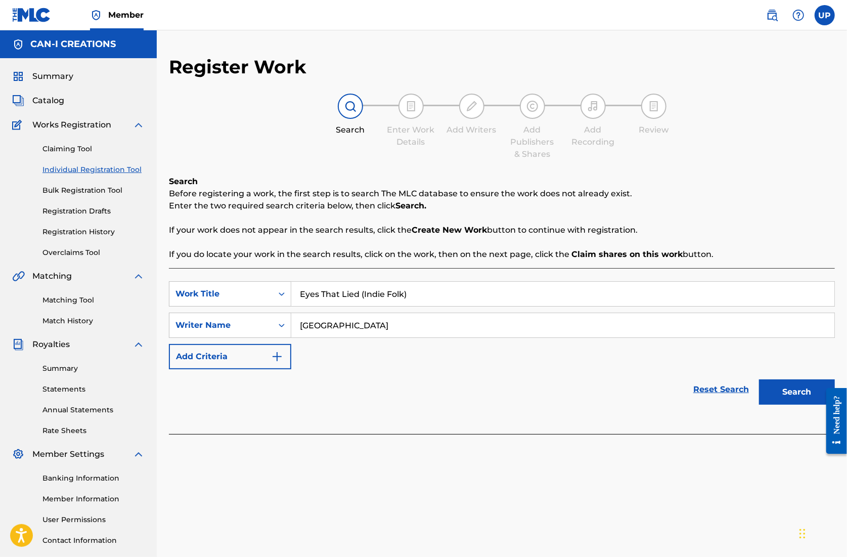
click at [793, 394] on button "Search" at bounding box center [797, 391] width 76 height 25
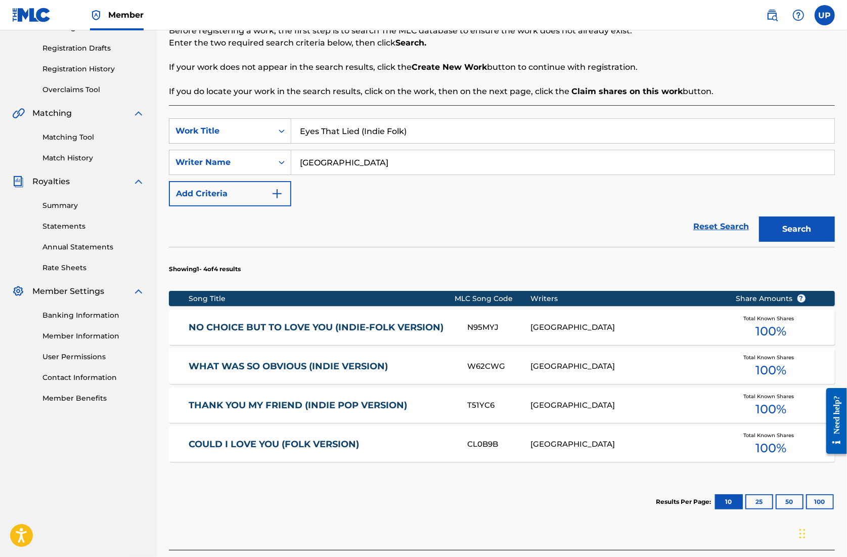
scroll to position [202, 0]
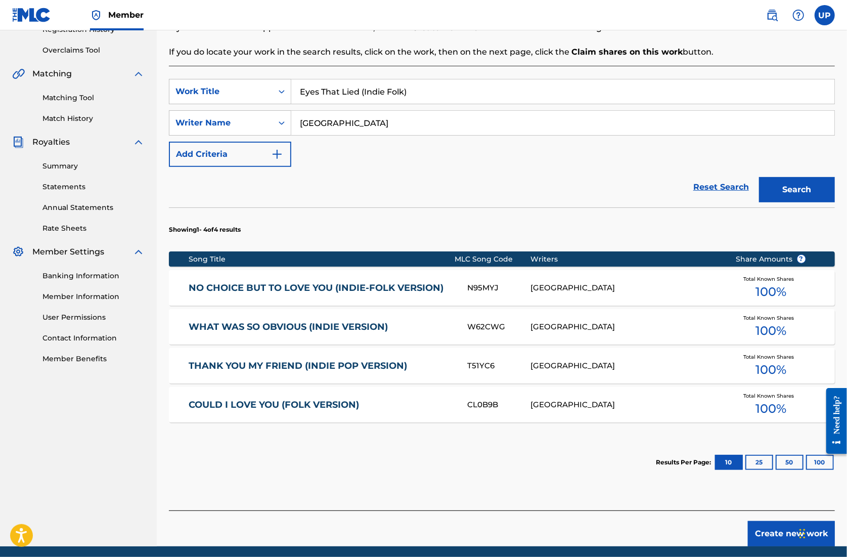
click at [777, 535] on button "Create new work" at bounding box center [791, 533] width 87 height 25
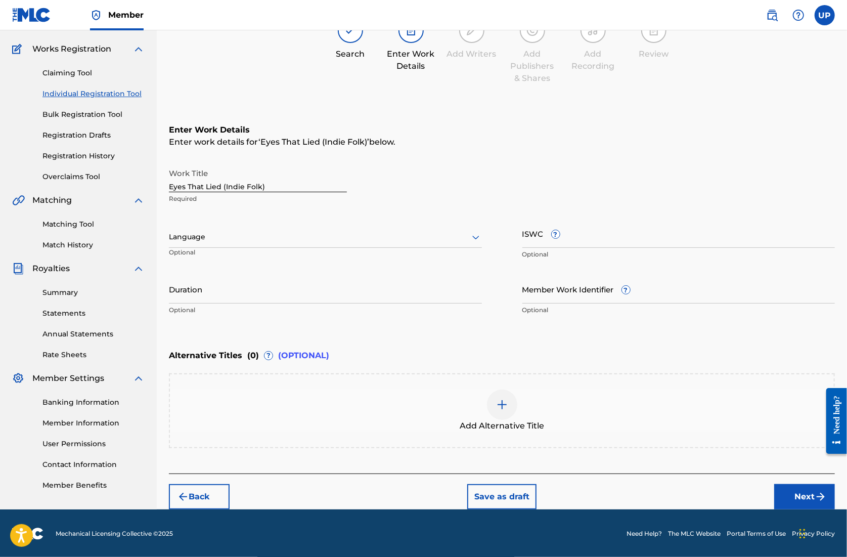
click at [344, 239] on div at bounding box center [325, 237] width 313 height 13
click at [316, 261] on div "English" at bounding box center [325, 259] width 312 height 23
click at [307, 296] on input "Duration" at bounding box center [325, 289] width 313 height 29
click at [803, 490] on button "Next" at bounding box center [805, 496] width 61 height 25
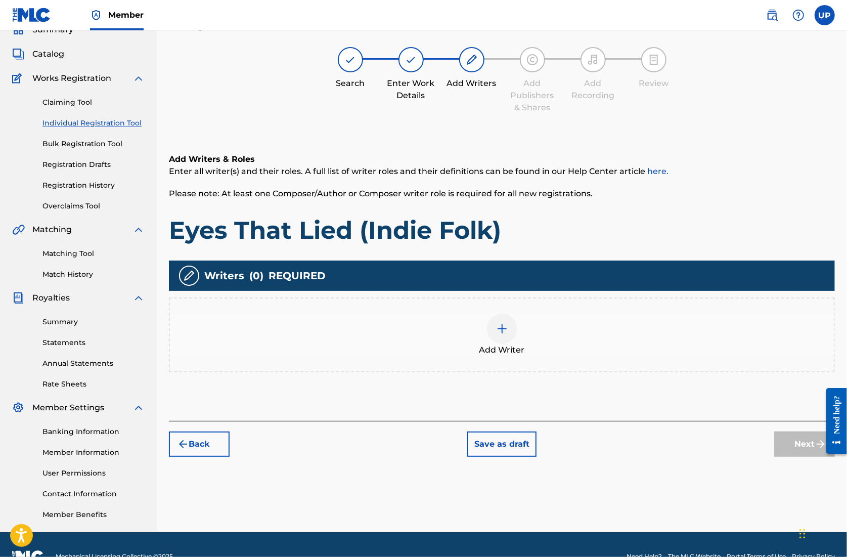
scroll to position [46, 0]
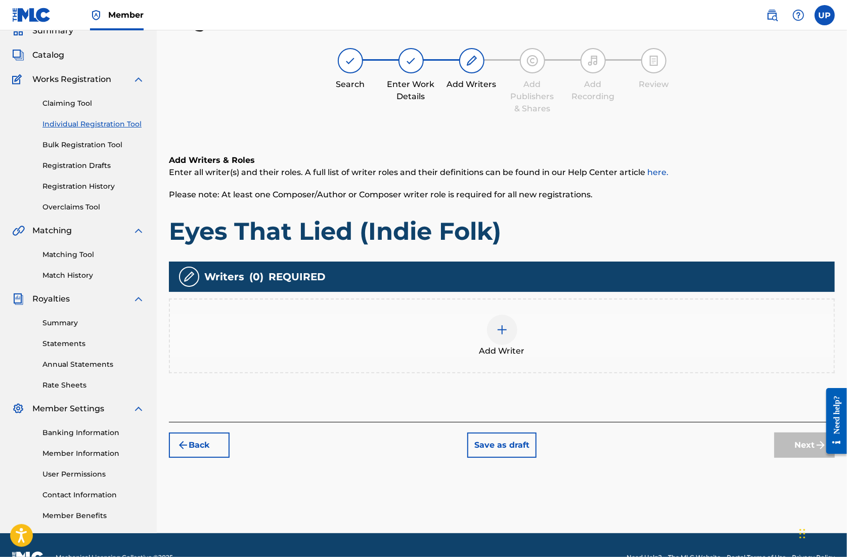
click at [502, 335] on img at bounding box center [502, 330] width 12 height 12
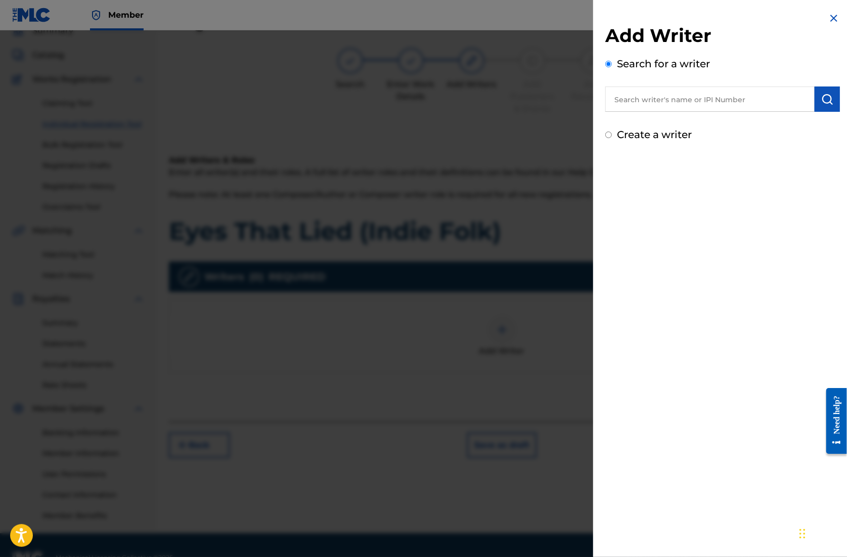
click at [697, 107] on input "text" at bounding box center [710, 99] width 209 height 25
paste input "01305074099"
click at [822, 101] on img "submit" at bounding box center [828, 99] width 12 height 12
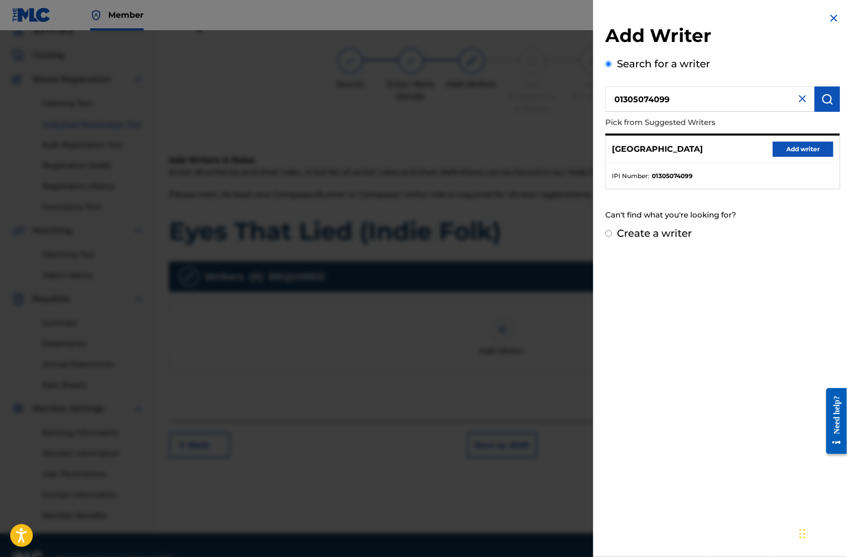
click at [800, 144] on button "Add writer" at bounding box center [803, 149] width 61 height 15
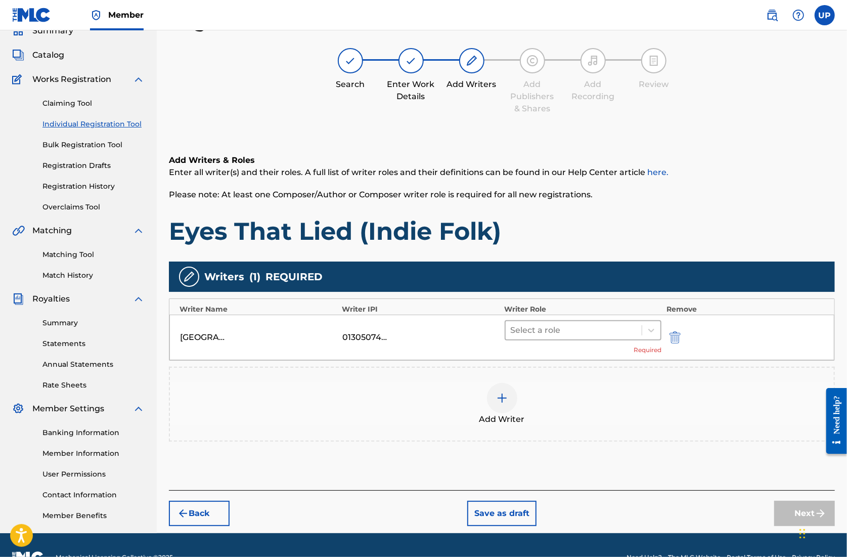
click at [590, 334] on div at bounding box center [574, 330] width 126 height 14
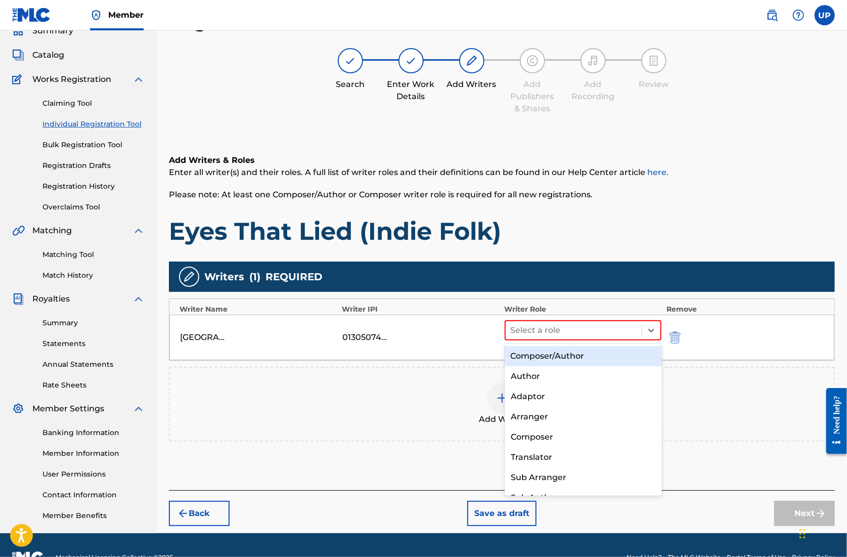
click at [582, 352] on div "Composer/Author" at bounding box center [583, 356] width 157 height 20
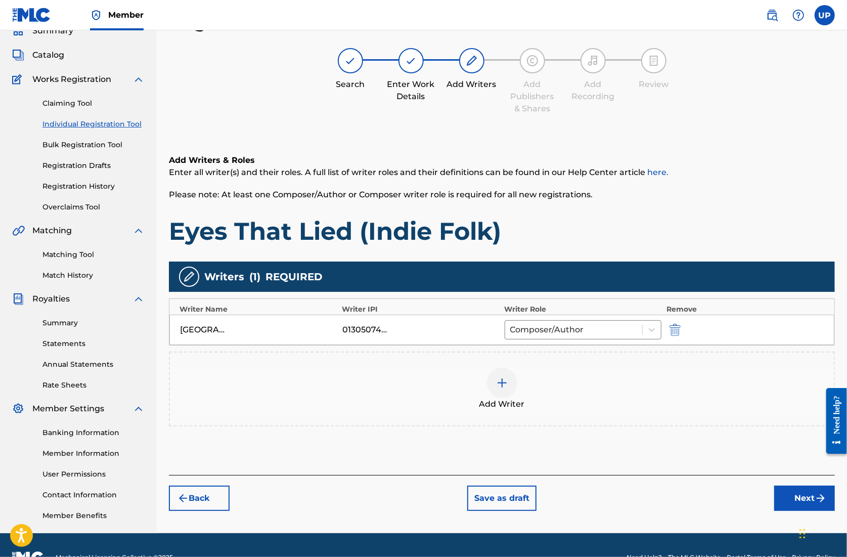
click at [799, 492] on button "Next" at bounding box center [805, 498] width 61 height 25
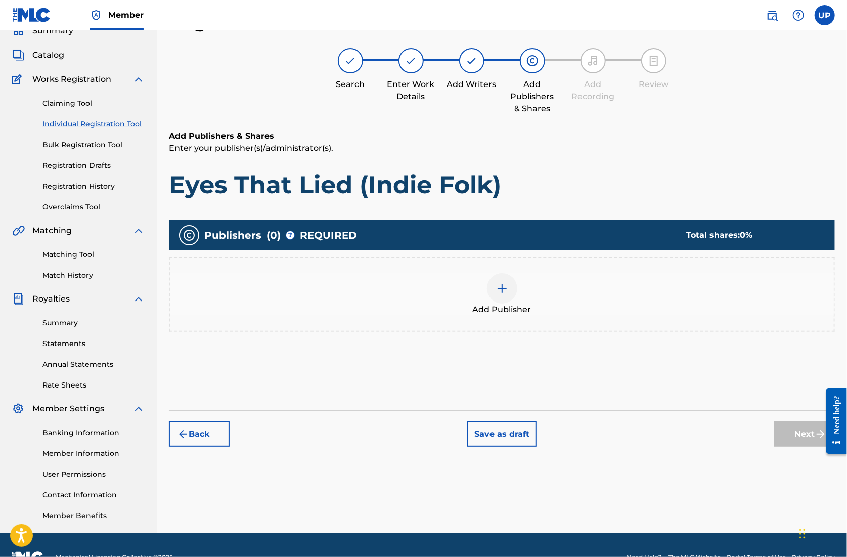
click at [505, 292] on img at bounding box center [502, 288] width 12 height 12
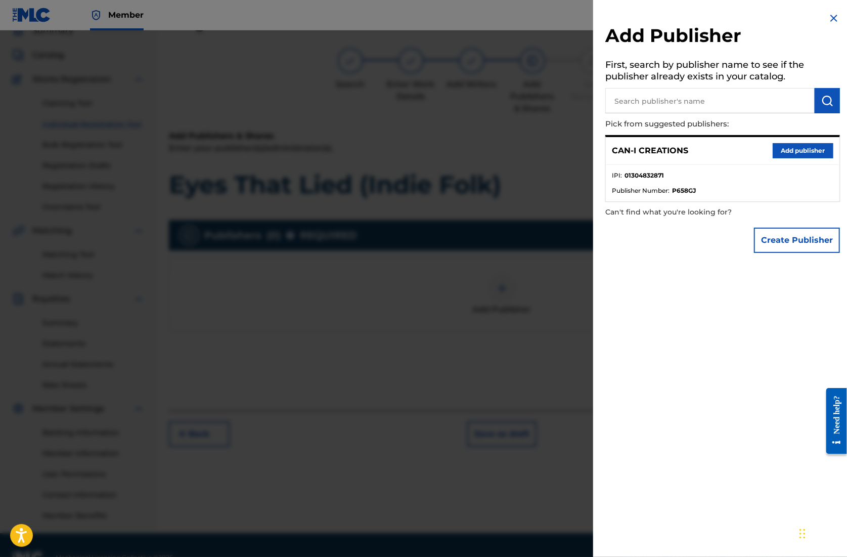
click at [792, 146] on button "Add publisher" at bounding box center [803, 150] width 61 height 15
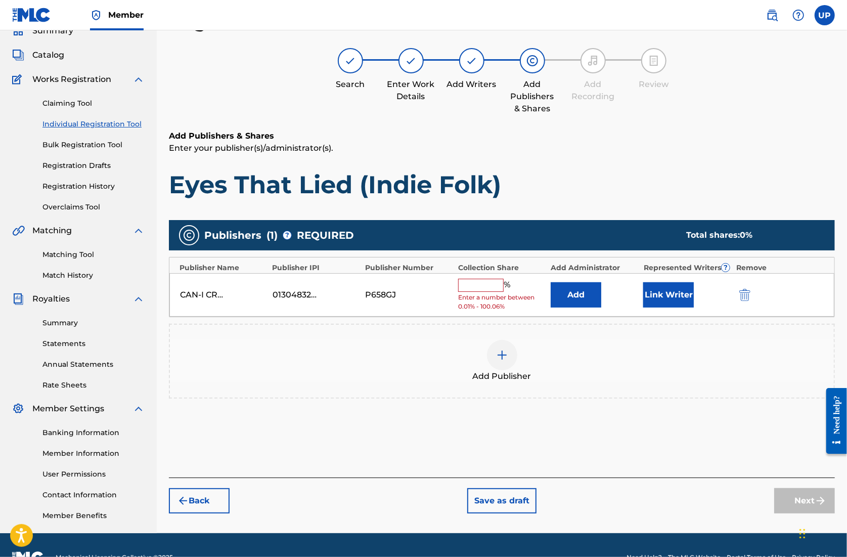
click at [490, 285] on input "text" at bounding box center [481, 285] width 46 height 13
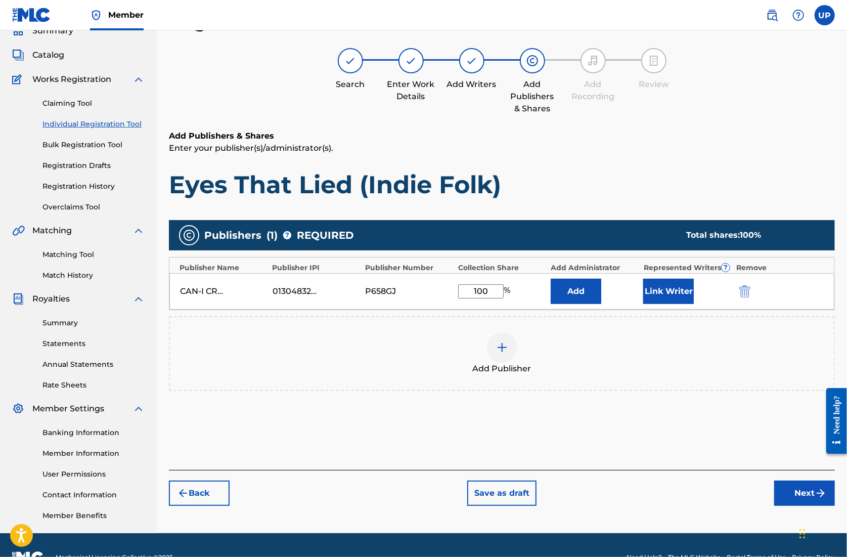
click at [662, 291] on button "Link Writer" at bounding box center [669, 291] width 51 height 25
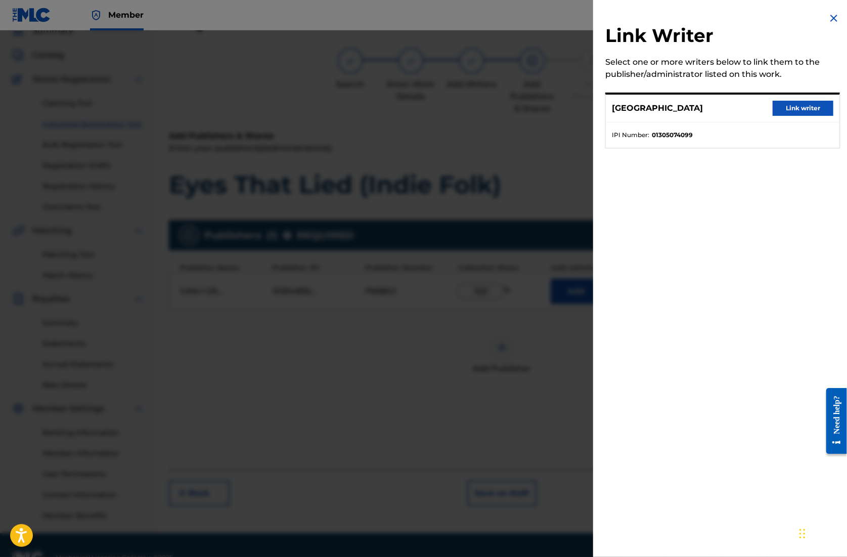
click at [798, 112] on button "Link writer" at bounding box center [803, 108] width 61 height 15
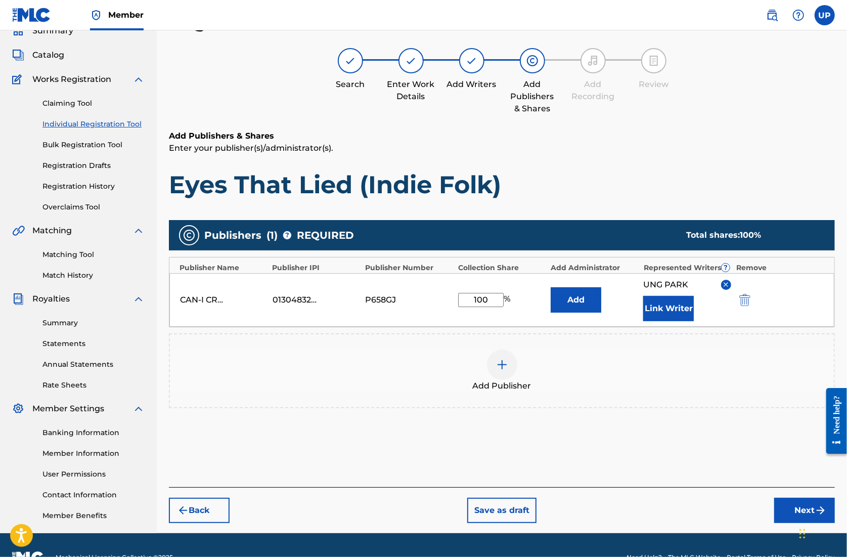
click at [794, 514] on button "Next" at bounding box center [805, 510] width 61 height 25
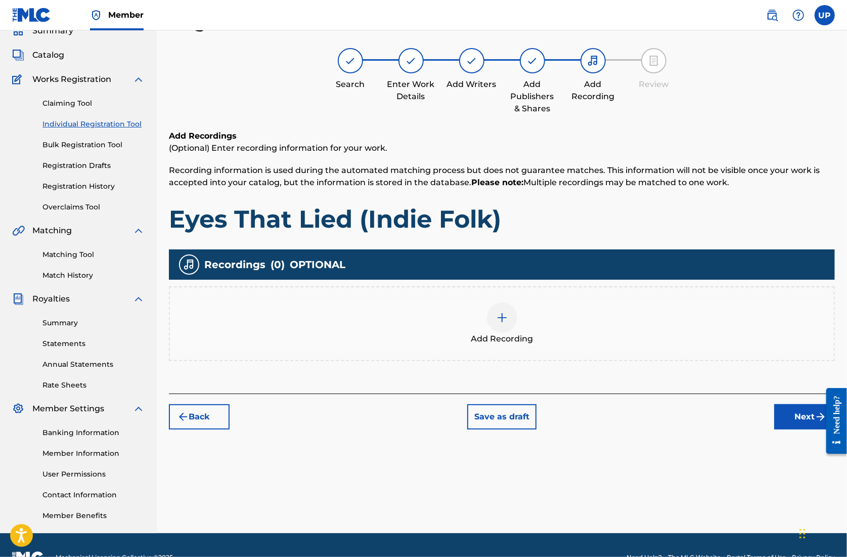
click at [503, 321] on img at bounding box center [502, 318] width 12 height 12
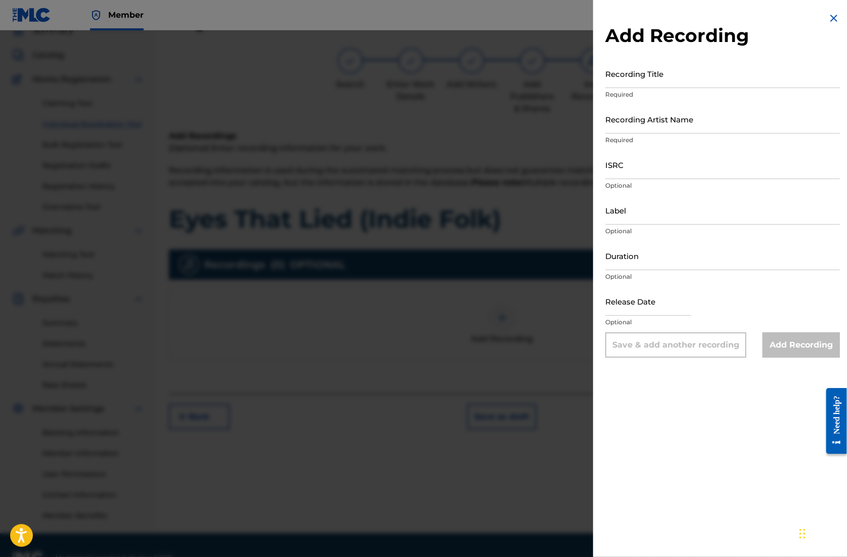
click at [674, 71] on input "Recording Title" at bounding box center [723, 73] width 235 height 29
paste input "Eyes That Lied (Indie Folk)"
click at [641, 135] on div "Recording Artist Name Required" at bounding box center [723, 128] width 235 height 46
click at [639, 122] on input "Recording Artist Name" at bounding box center [723, 119] width 235 height 29
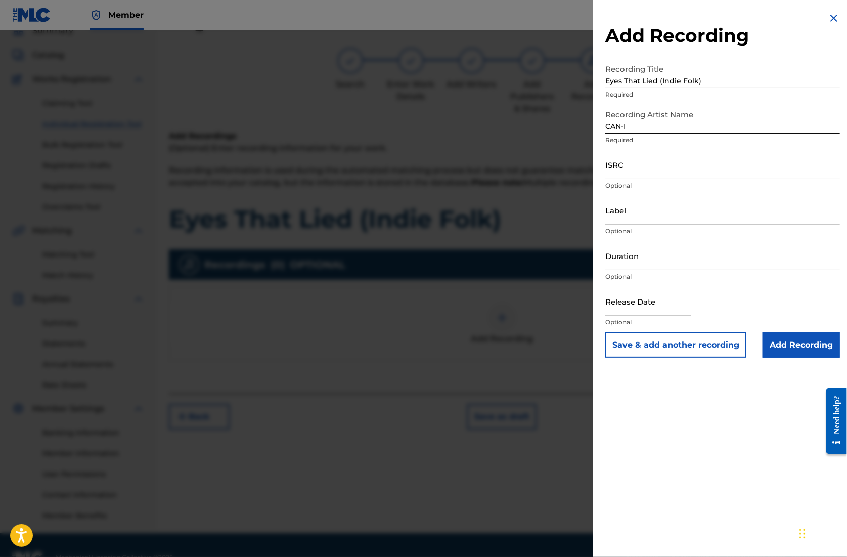
click at [651, 174] on input "ISRC" at bounding box center [723, 164] width 235 height 29
paste input "QZZ7K2507109"
click at [671, 265] on input "Duration" at bounding box center [723, 255] width 235 height 29
click at [675, 303] on input "text" at bounding box center [649, 301] width 86 height 29
click at [777, 348] on input "Add Recording" at bounding box center [801, 344] width 77 height 25
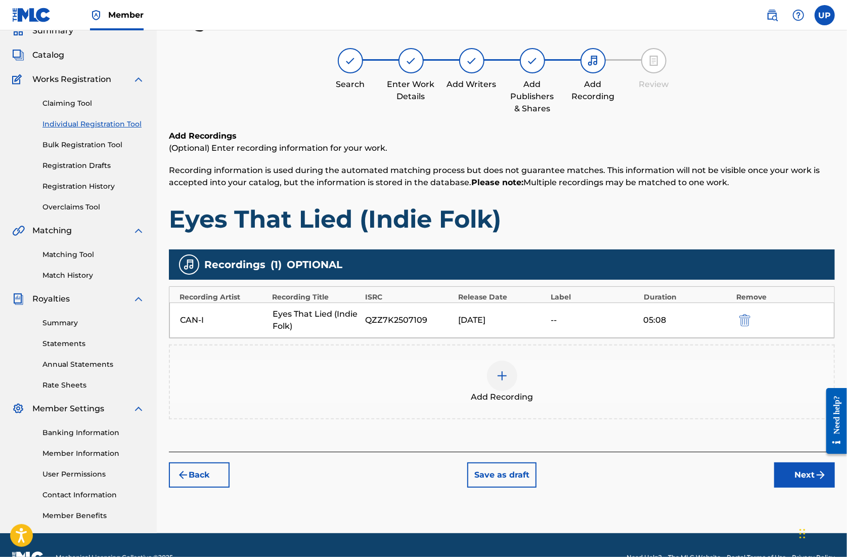
click at [802, 472] on button "Next" at bounding box center [805, 474] width 61 height 25
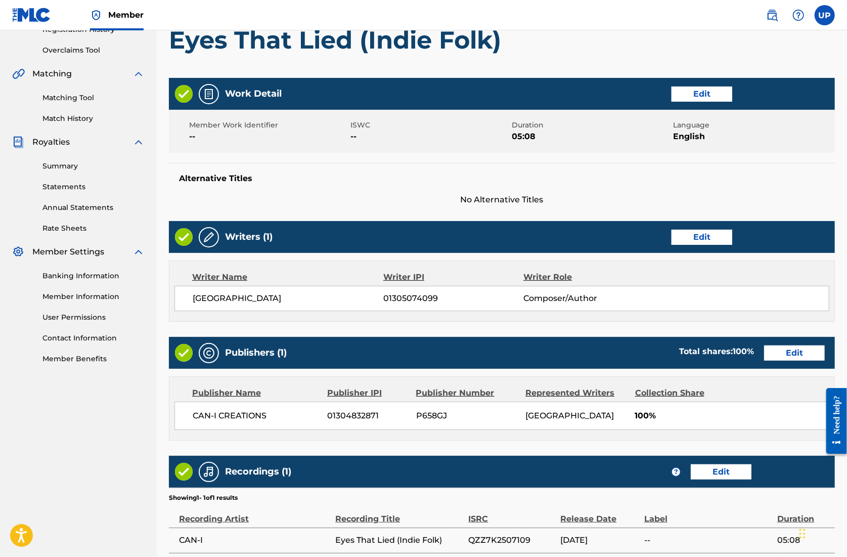
scroll to position [296, 0]
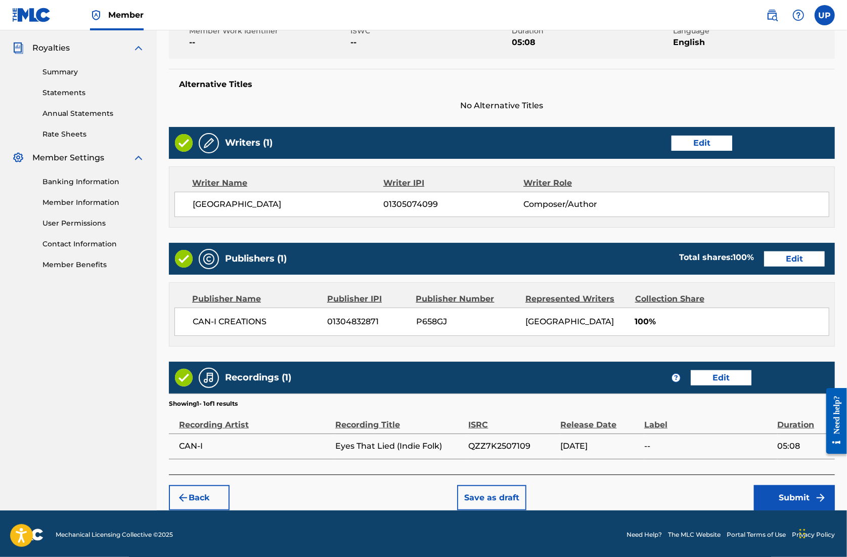
drag, startPoint x: 780, startPoint y: 501, endPoint x: 711, endPoint y: 498, distance: 68.9
click at [711, 498] on div "Back Save as draft Submit" at bounding box center [502, 493] width 666 height 36
click at [789, 501] on button "Submit" at bounding box center [794, 497] width 81 height 25
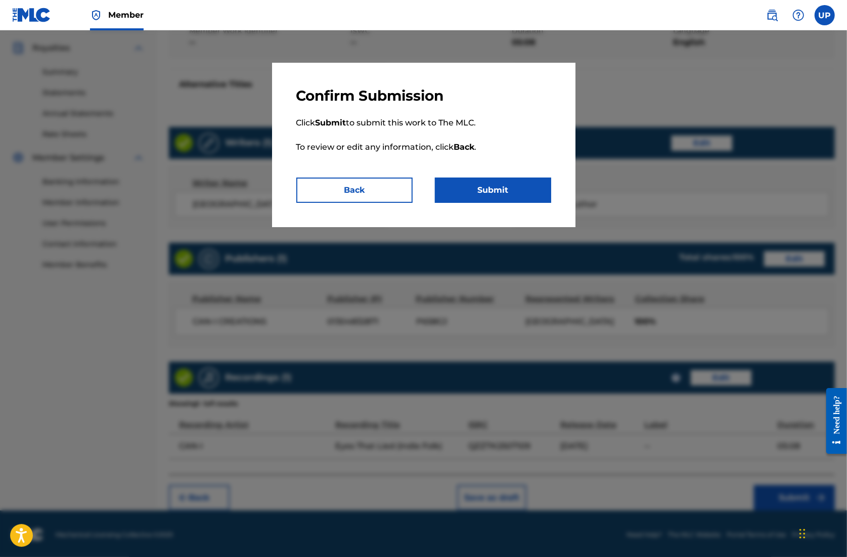
click at [484, 189] on button "Submit" at bounding box center [493, 190] width 116 height 25
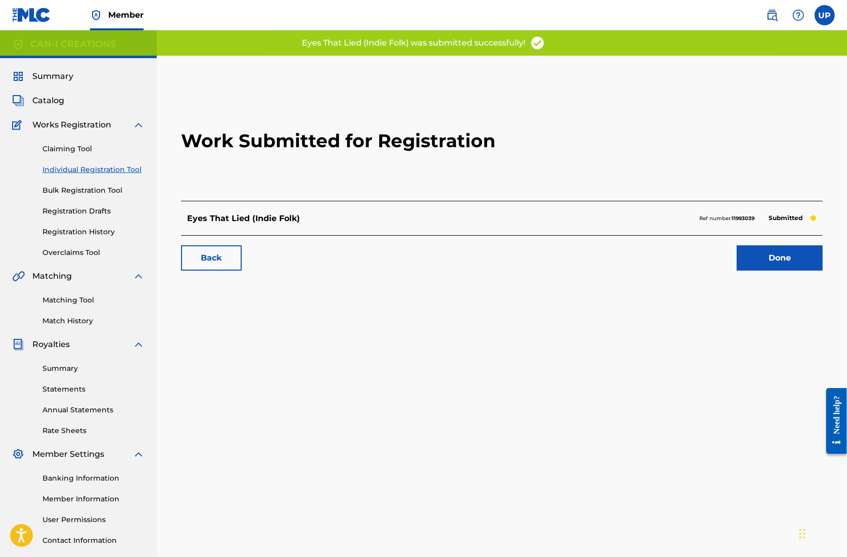
click at [774, 255] on link "Done" at bounding box center [780, 257] width 86 height 25
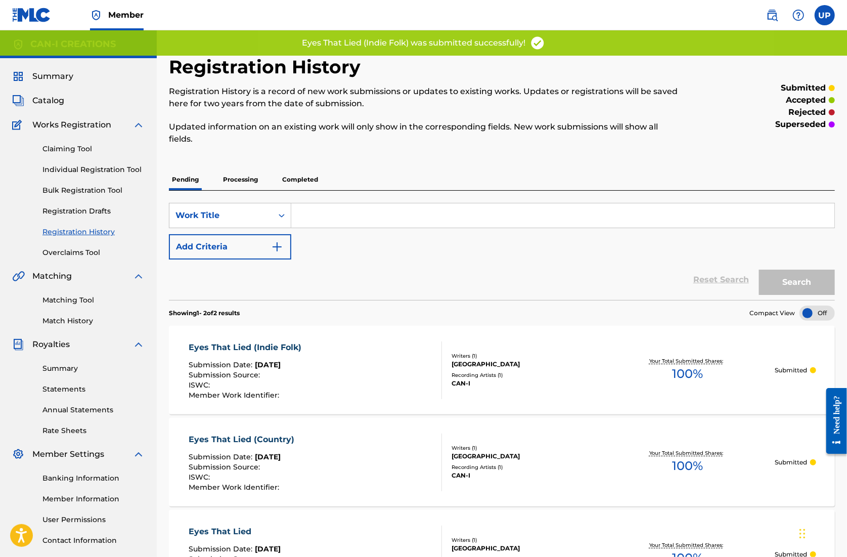
click at [78, 172] on link "Individual Registration Tool" at bounding box center [93, 169] width 102 height 11
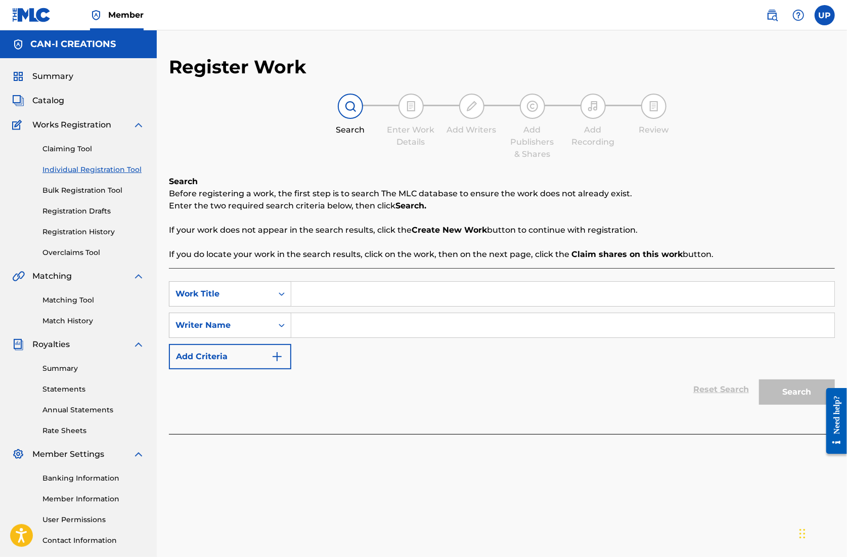
click at [314, 297] on input "Search Form" at bounding box center [562, 294] width 543 height 24
paste input "Eyes That Lied (Hip-Hop)"
click at [328, 329] on input "Search Form" at bounding box center [562, 325] width 543 height 24
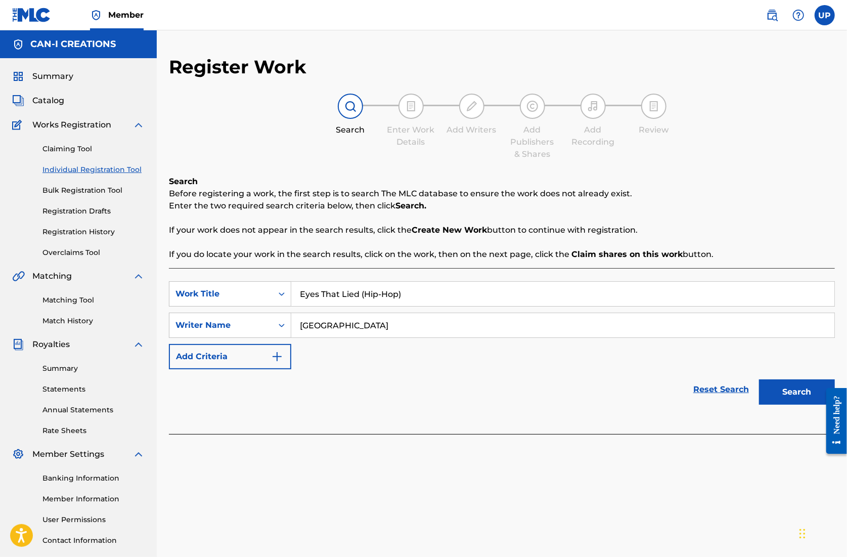
click at [794, 404] on div "Search" at bounding box center [794, 389] width 81 height 40
click at [797, 395] on button "Search" at bounding box center [797, 391] width 76 height 25
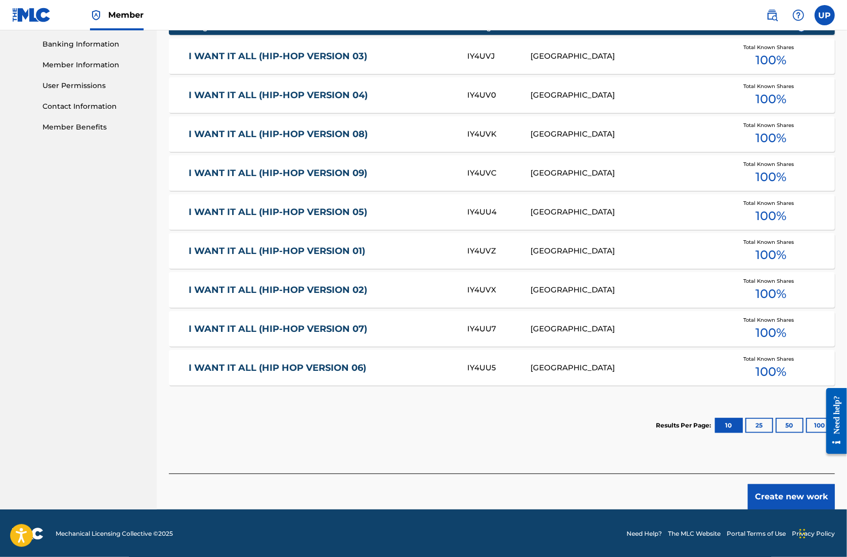
click at [797, 499] on button "Create new work" at bounding box center [791, 496] width 87 height 25
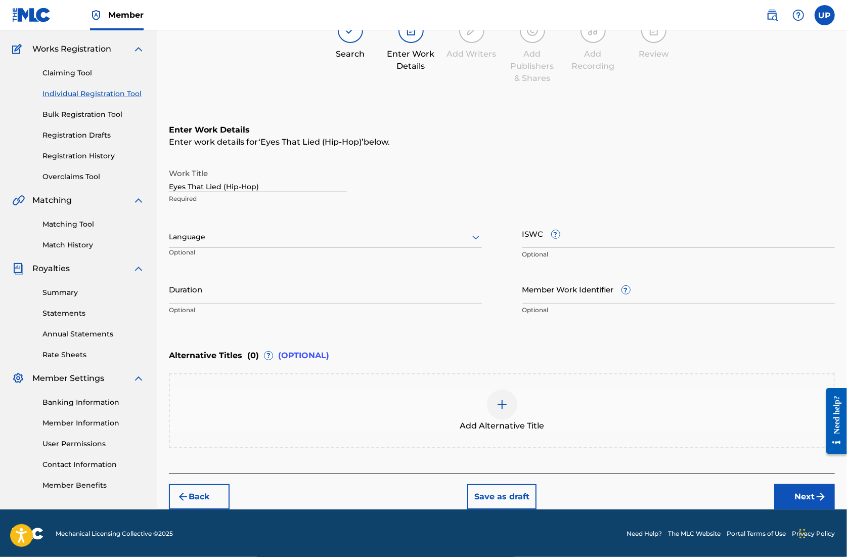
click at [209, 238] on div at bounding box center [325, 237] width 313 height 13
click at [233, 259] on div "English" at bounding box center [325, 259] width 312 height 23
click at [226, 289] on input "Duration" at bounding box center [325, 289] width 313 height 29
click at [798, 495] on button "Next" at bounding box center [805, 496] width 61 height 25
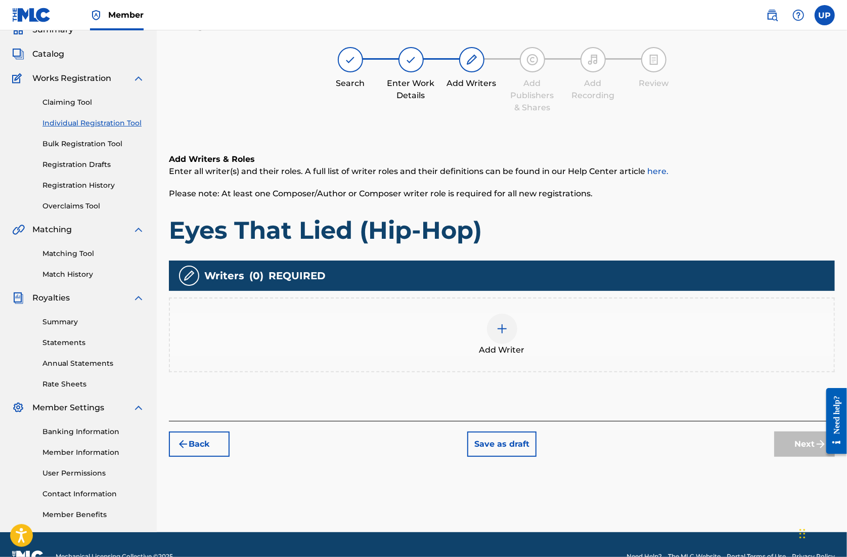
scroll to position [46, 0]
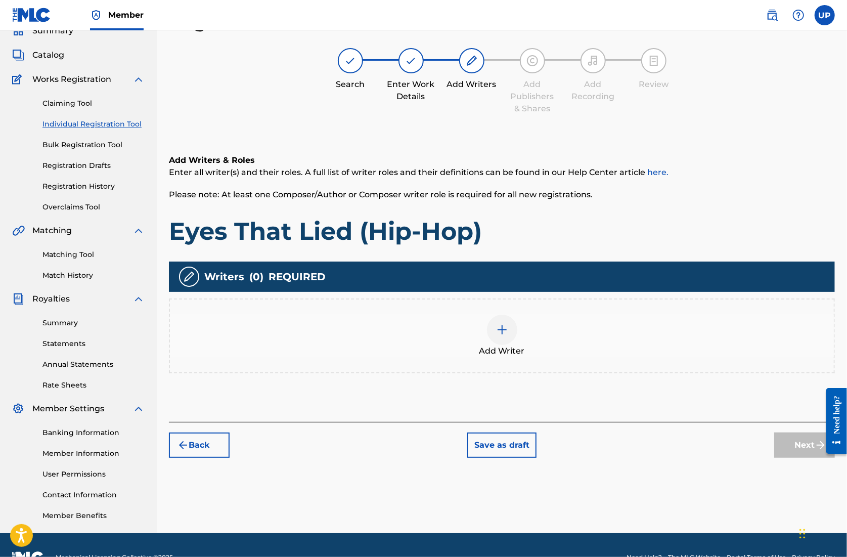
click at [499, 332] on img at bounding box center [502, 330] width 12 height 12
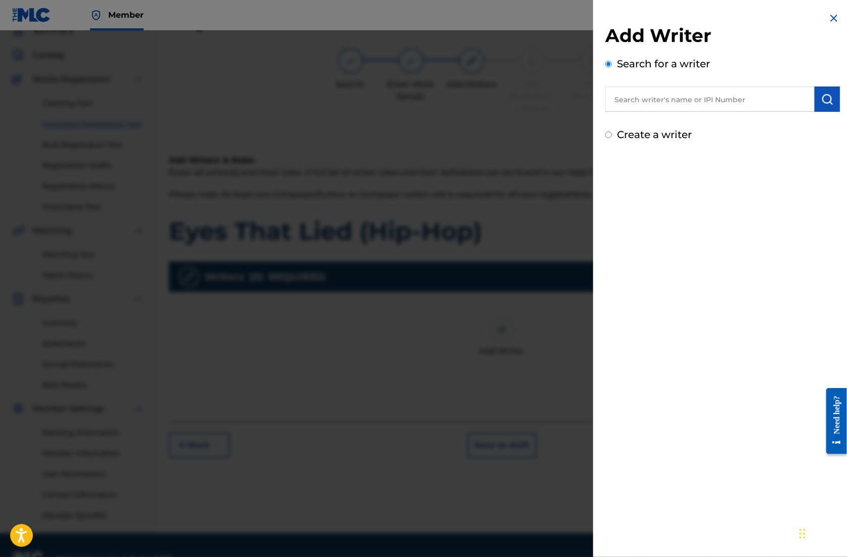
click at [698, 106] on input "text" at bounding box center [710, 99] width 209 height 25
paste input "01305074099"
click at [822, 101] on img "submit" at bounding box center [828, 99] width 12 height 12
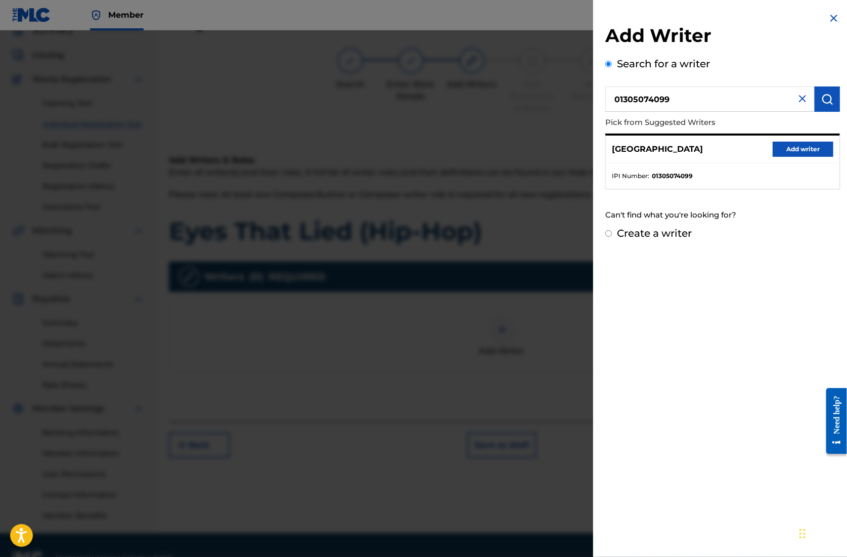
click at [796, 154] on button "Add writer" at bounding box center [803, 149] width 61 height 15
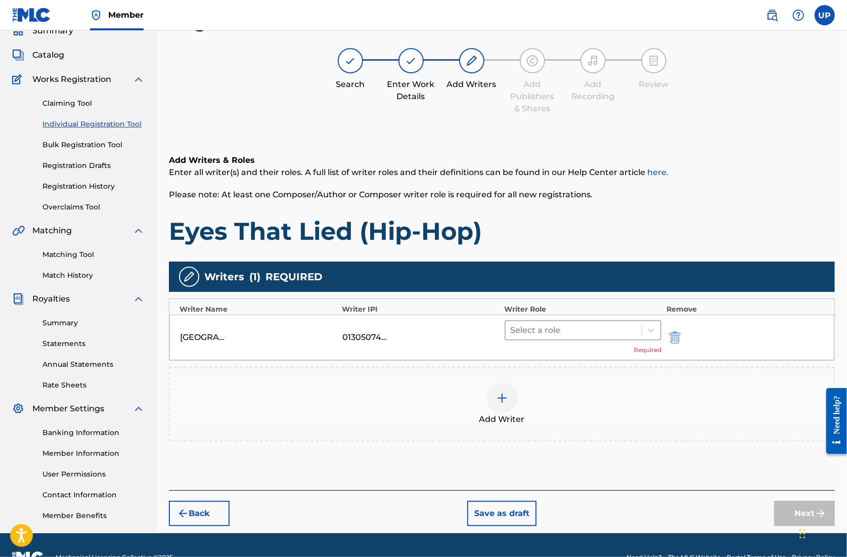
click at [637, 328] on div "Select a role" at bounding box center [574, 330] width 137 height 18
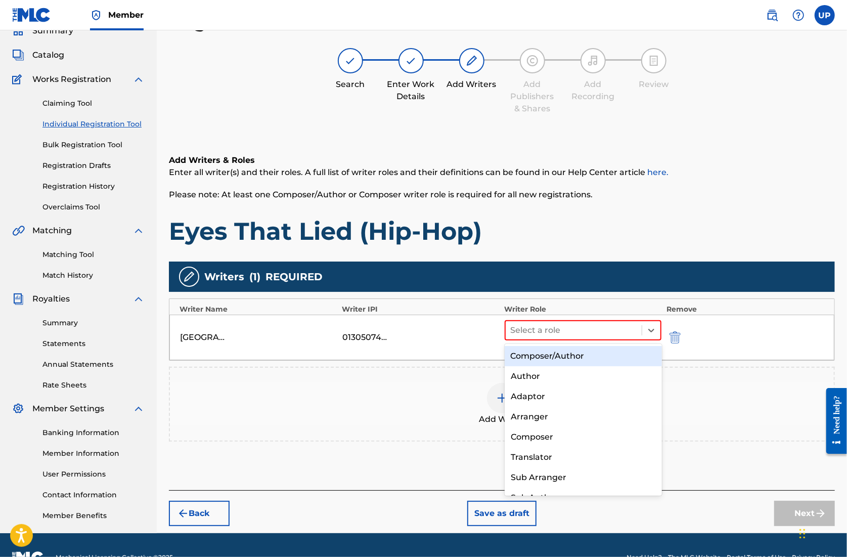
click at [581, 353] on div "Composer/Author" at bounding box center [583, 356] width 157 height 20
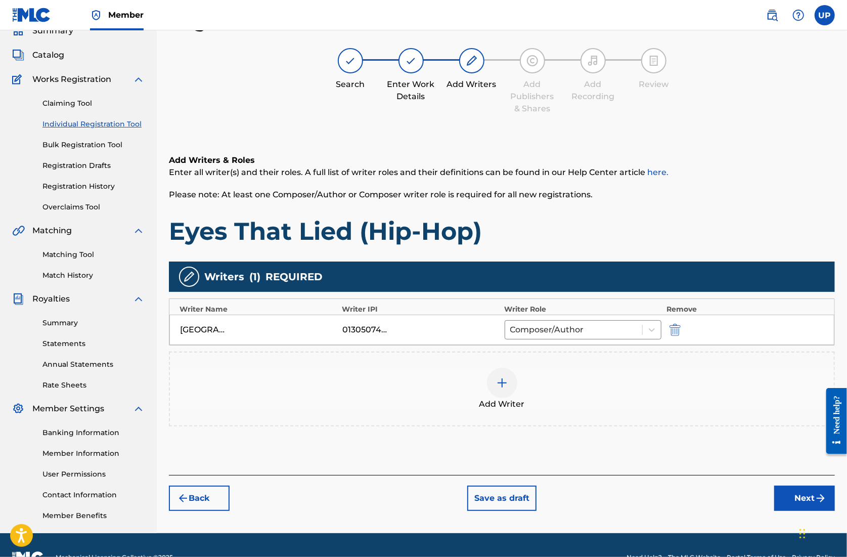
click at [801, 499] on button "Next" at bounding box center [805, 498] width 61 height 25
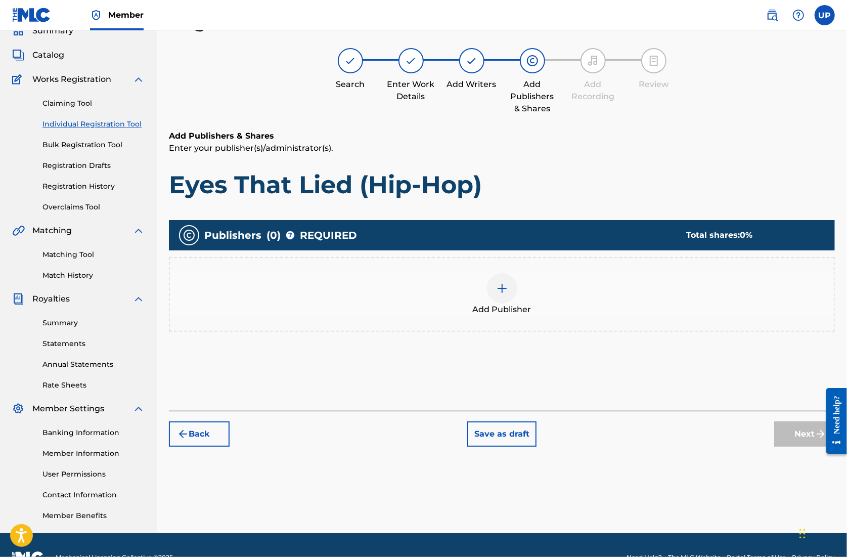
click at [510, 285] on div at bounding box center [502, 288] width 30 height 30
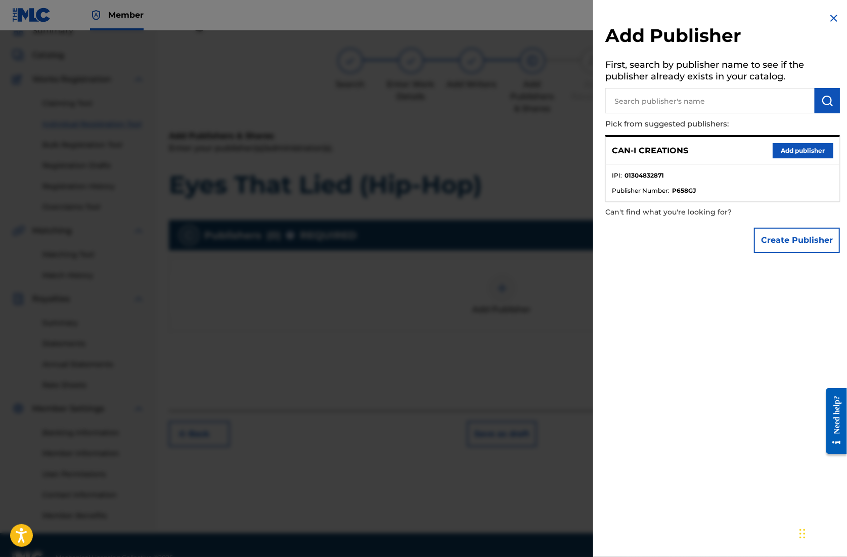
click at [783, 147] on button "Add publisher" at bounding box center [803, 150] width 61 height 15
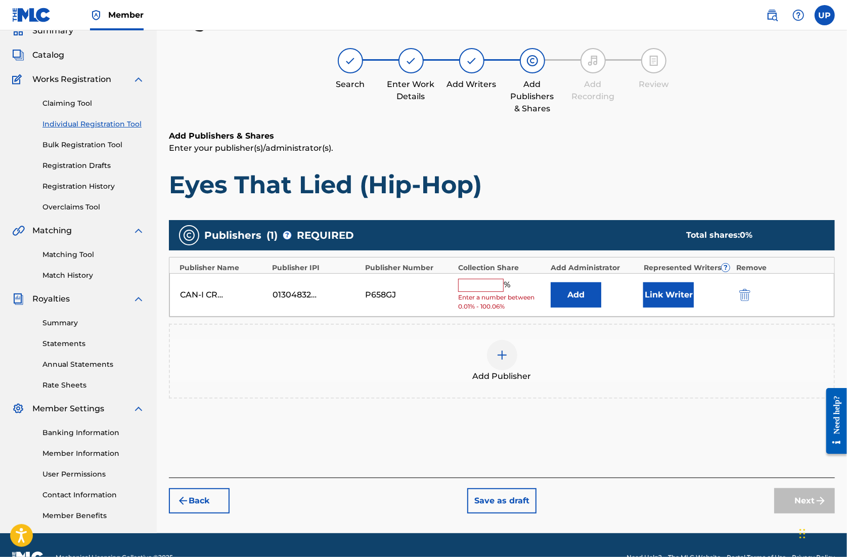
click at [482, 288] on input "text" at bounding box center [481, 285] width 46 height 13
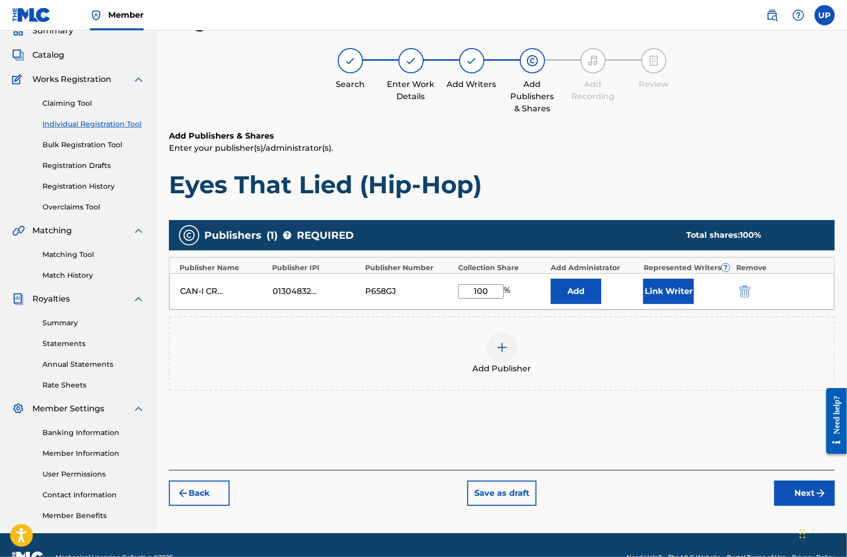
click at [667, 305] on div "CAN-I CREATIONS 01304832871 P658GJ 100 % Add Link Writer" at bounding box center [501, 291] width 665 height 36
click at [662, 291] on button "Link Writer" at bounding box center [669, 291] width 51 height 25
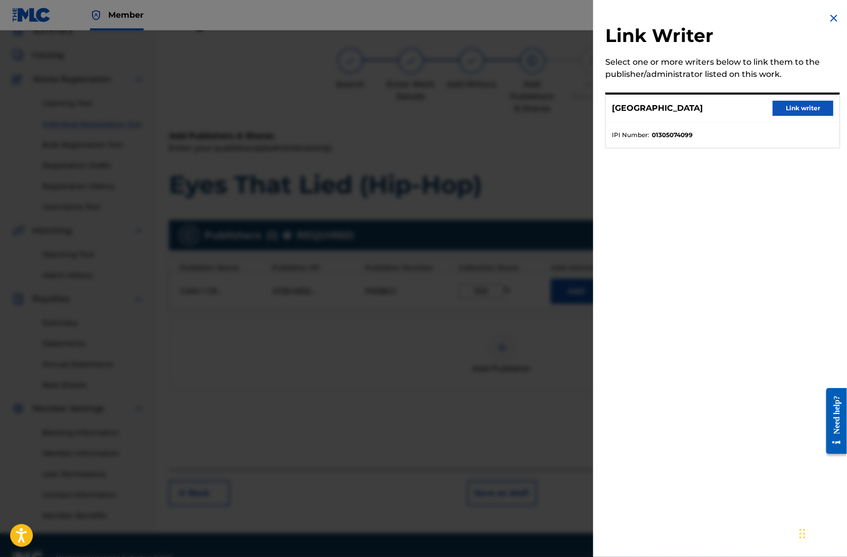
click at [790, 108] on button "Link writer" at bounding box center [803, 108] width 61 height 15
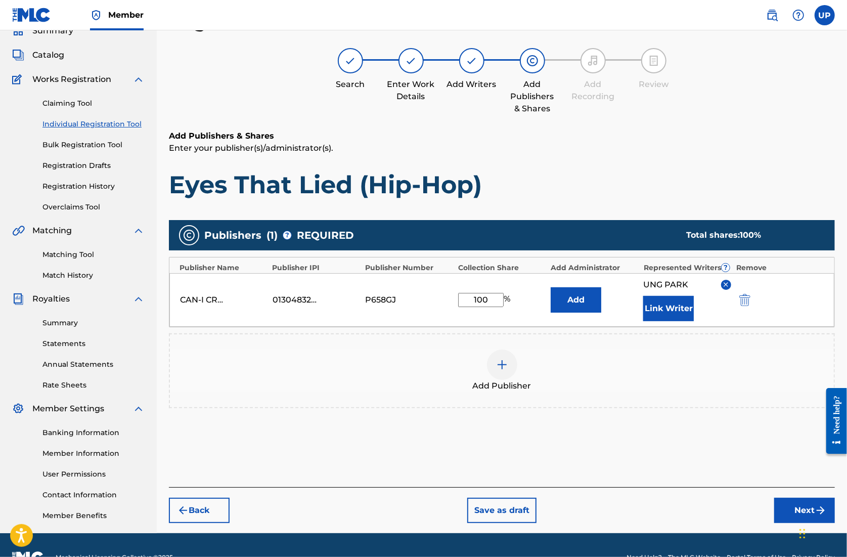
click at [802, 506] on button "Next" at bounding box center [805, 510] width 61 height 25
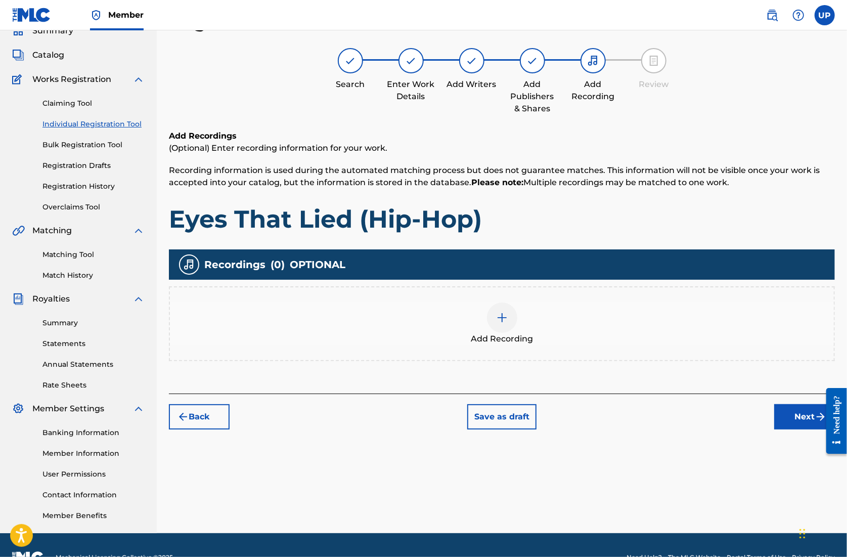
click at [489, 313] on div at bounding box center [502, 318] width 30 height 30
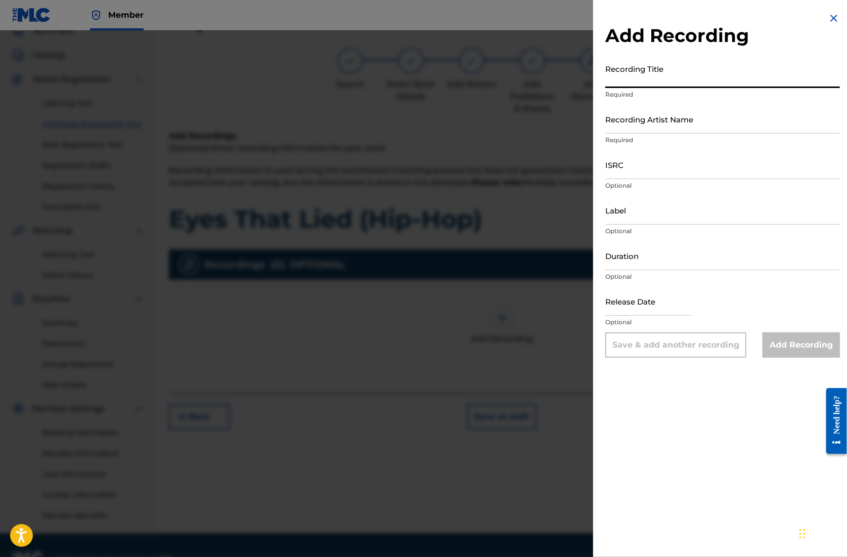
click at [660, 82] on input "Recording Title" at bounding box center [723, 73] width 235 height 29
paste input "Eyes That Lied (Hip-Hop)"
click at [647, 131] on input "Recording Artist Name" at bounding box center [723, 119] width 235 height 29
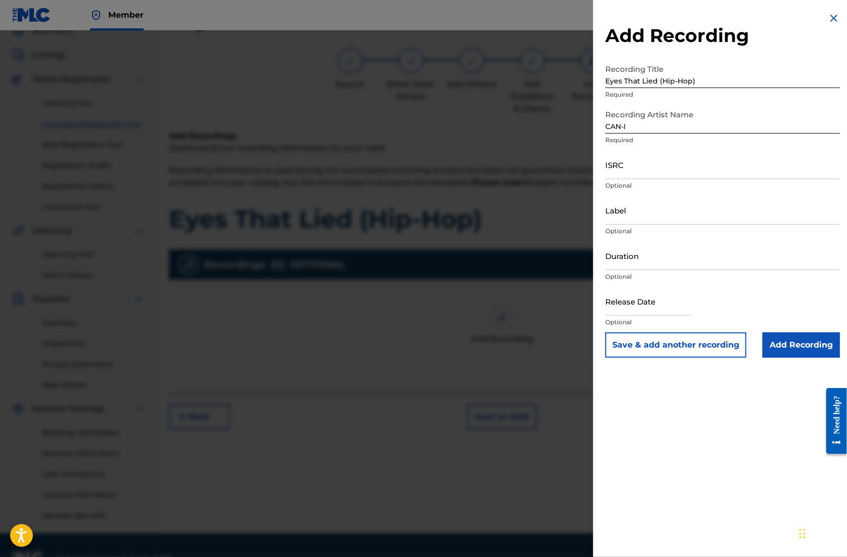
click at [626, 178] on input "ISRC" at bounding box center [723, 164] width 235 height 29
paste input "QZZ7K2507110"
click at [658, 256] on input "Duration" at bounding box center [723, 255] width 235 height 29
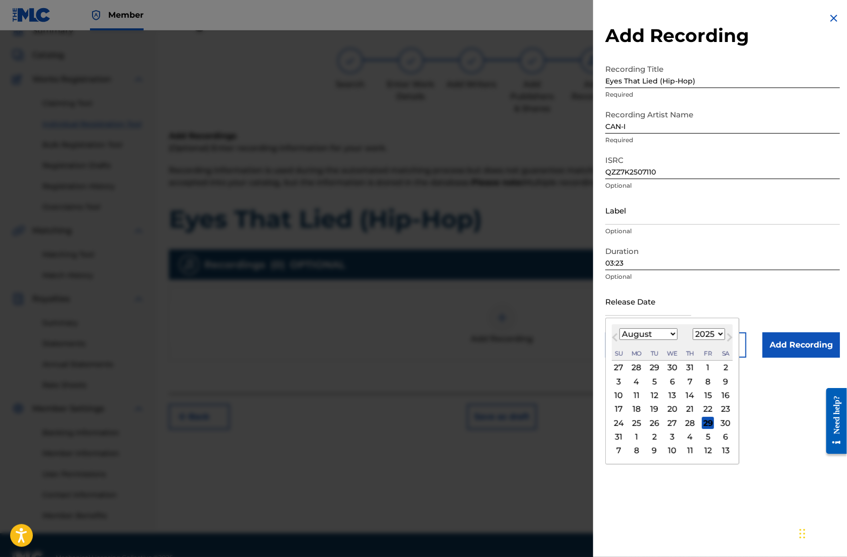
click at [659, 306] on input "text" at bounding box center [649, 301] width 86 height 29
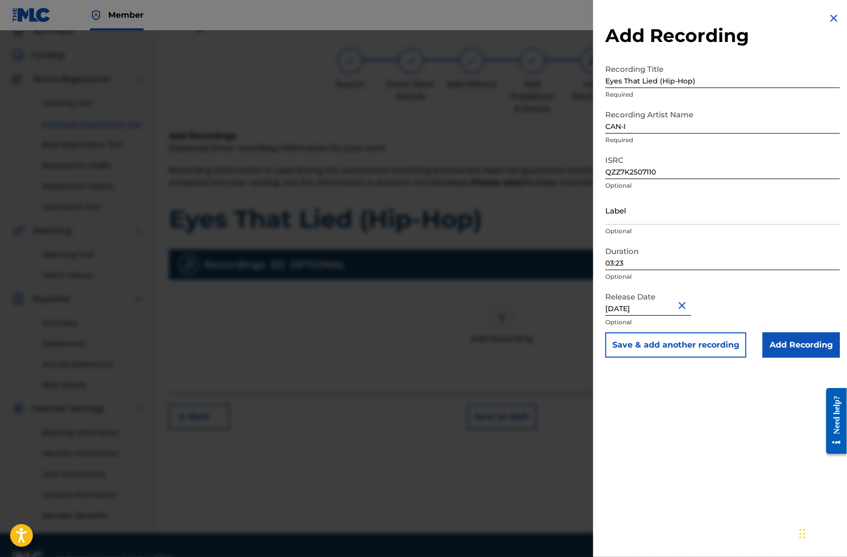
click at [799, 346] on input "Add Recording" at bounding box center [801, 344] width 77 height 25
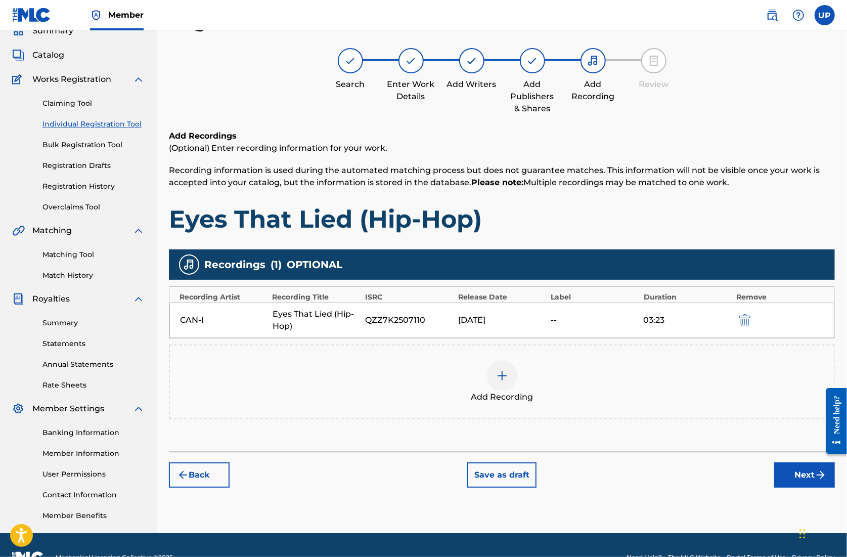
click at [811, 475] on button "Next" at bounding box center [805, 474] width 61 height 25
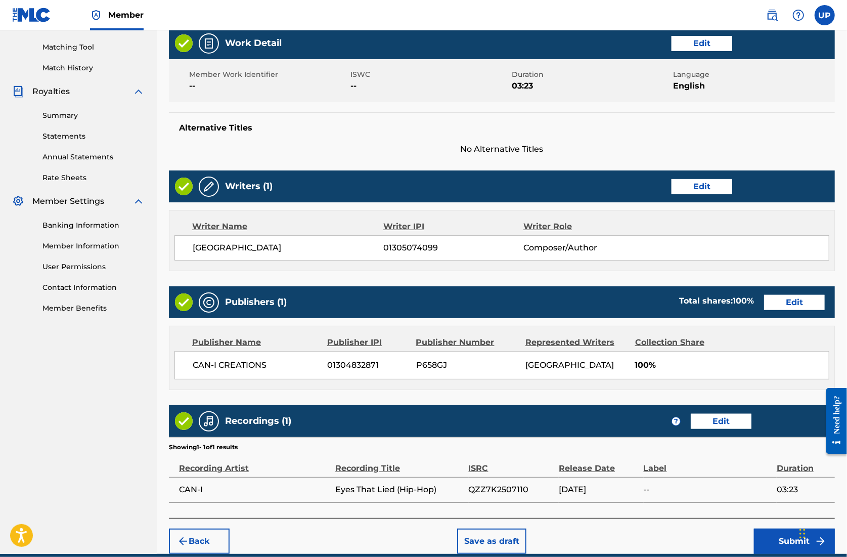
scroll to position [296, 0]
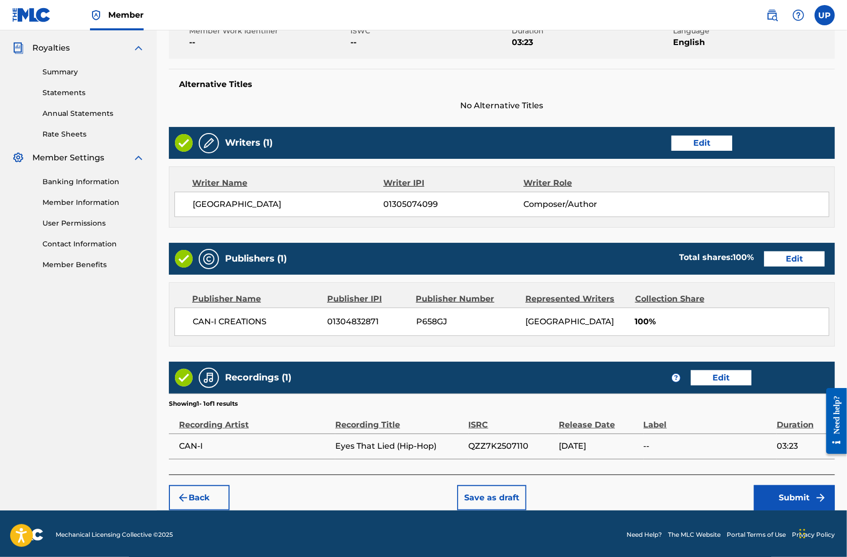
click at [794, 498] on button "Submit" at bounding box center [794, 497] width 81 height 25
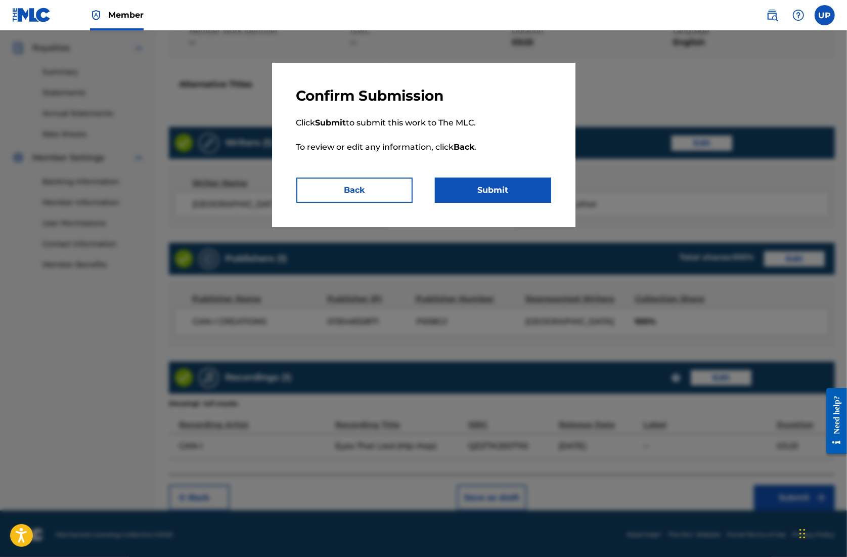
click at [511, 189] on button "Submit" at bounding box center [493, 190] width 116 height 25
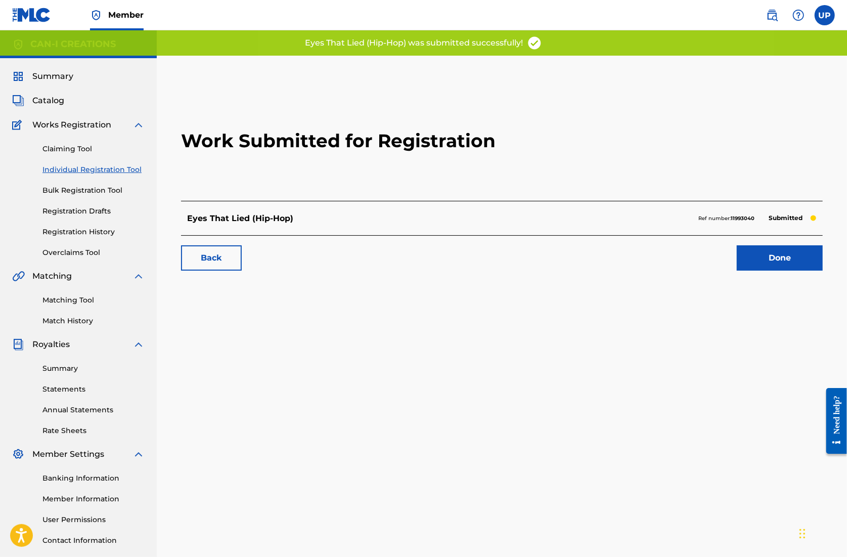
click at [815, 267] on link "Done" at bounding box center [780, 257] width 86 height 25
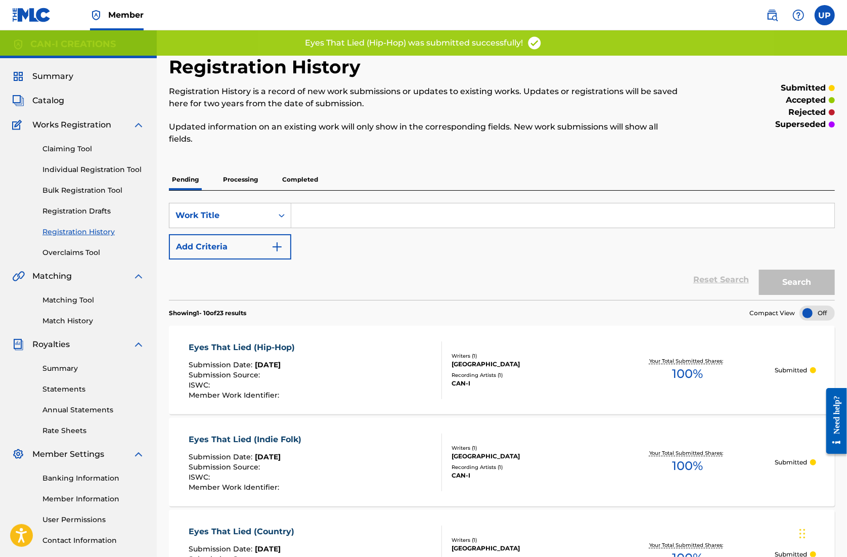
click at [95, 167] on link "Individual Registration Tool" at bounding box center [93, 169] width 102 height 11
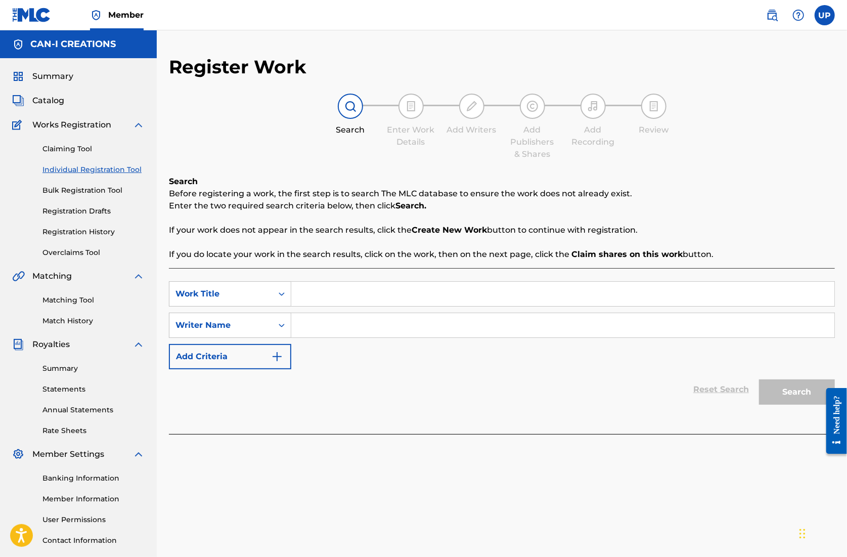
click at [336, 295] on input "Search Form" at bounding box center [562, 294] width 543 height 24
paste input "Eyes That Lied (Alternative Rock)"
click at [346, 326] on input "Search Form" at bounding box center [562, 325] width 543 height 24
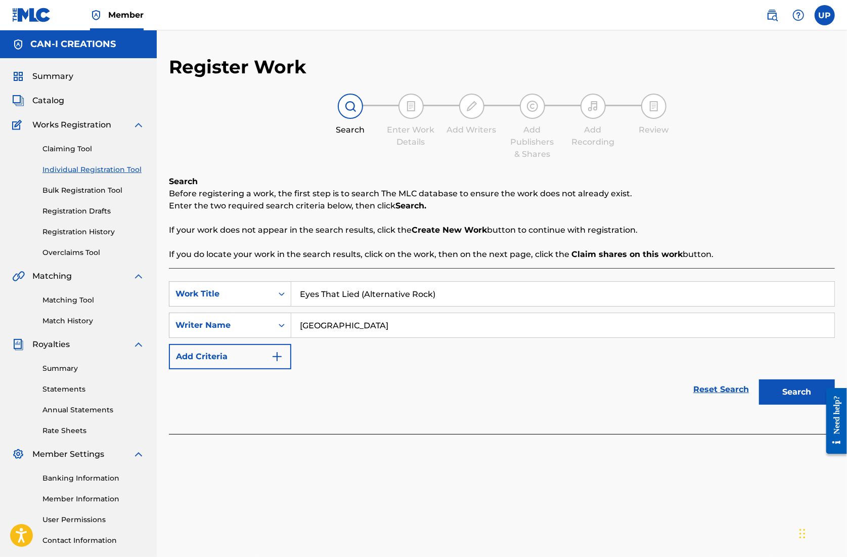
click at [781, 395] on button "Search" at bounding box center [797, 391] width 76 height 25
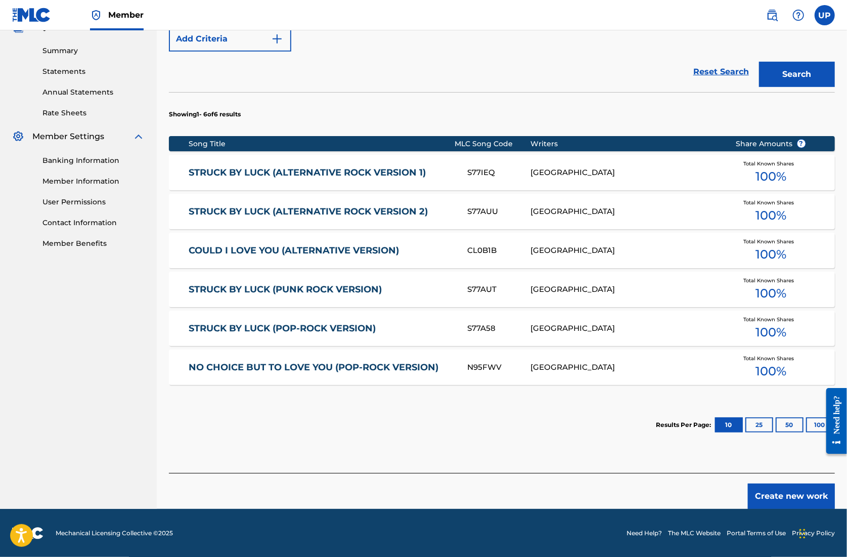
click at [793, 497] on button "Create new work" at bounding box center [791, 496] width 87 height 25
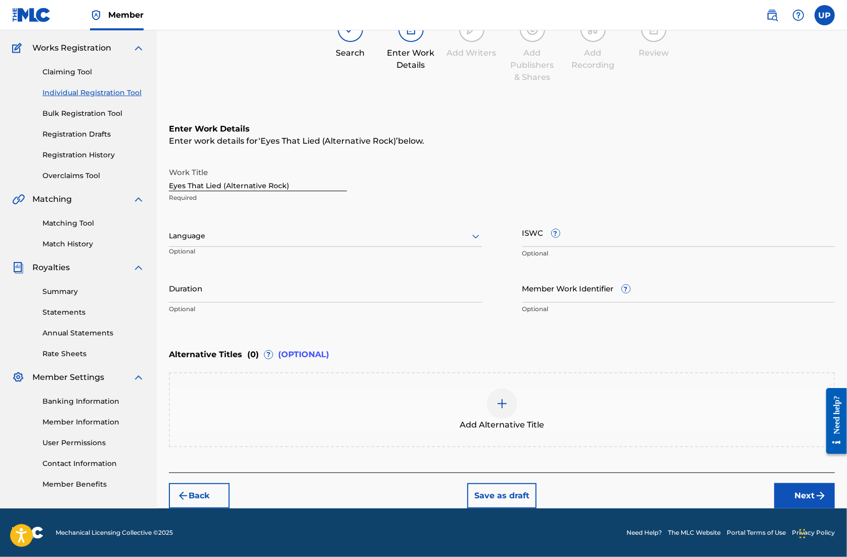
scroll to position [76, 0]
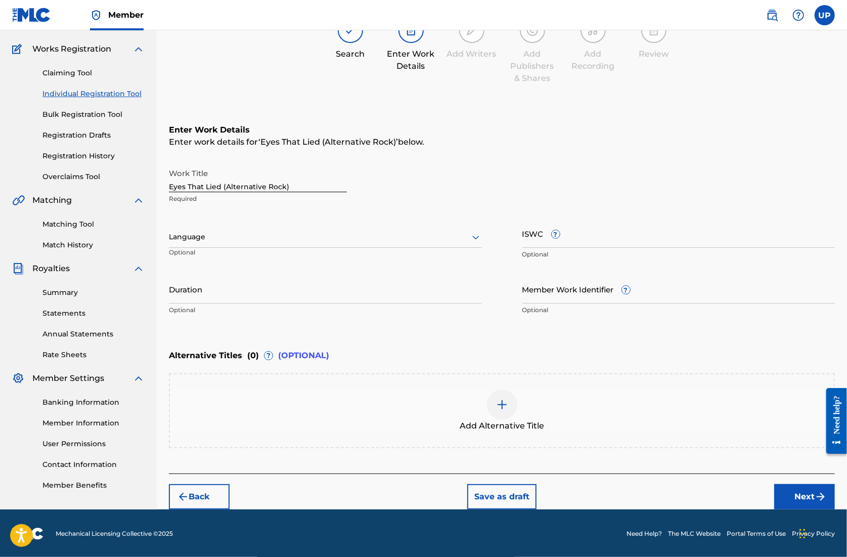
click at [194, 238] on div at bounding box center [325, 237] width 313 height 13
click at [221, 259] on div "English" at bounding box center [325, 259] width 312 height 23
click at [229, 294] on input "Duration" at bounding box center [325, 289] width 313 height 29
click at [792, 493] on button "Next" at bounding box center [805, 496] width 61 height 25
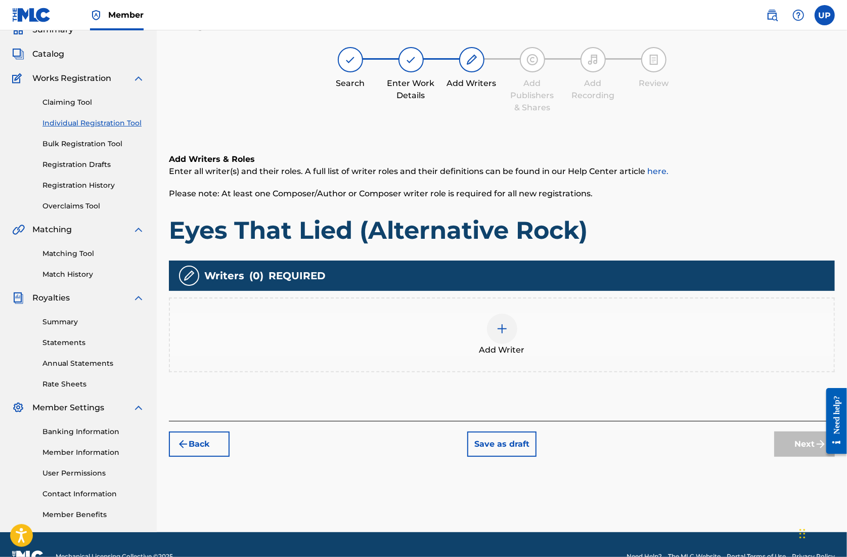
scroll to position [46, 0]
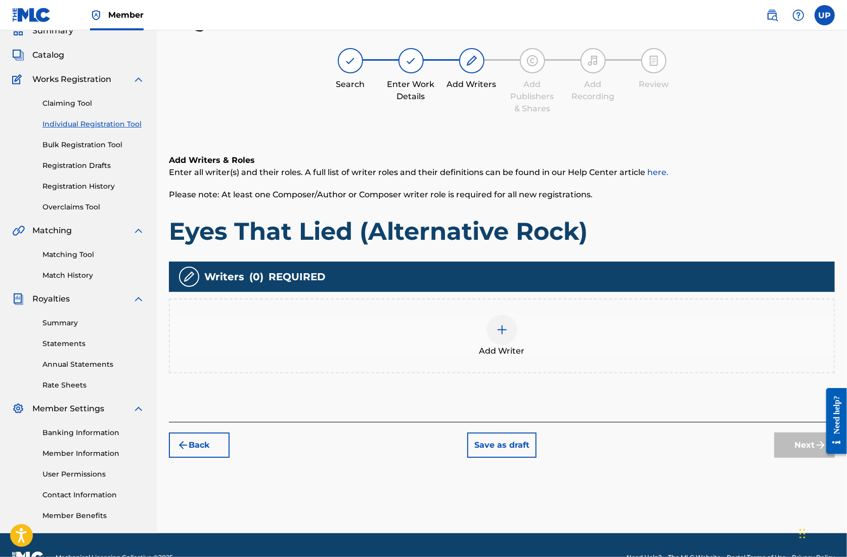
click at [504, 334] on img at bounding box center [502, 330] width 12 height 12
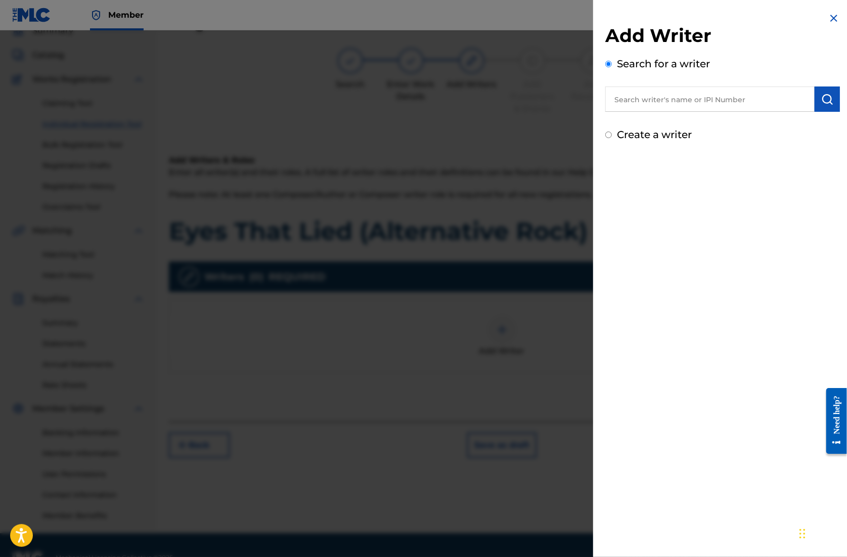
click at [679, 102] on input "text" at bounding box center [710, 99] width 209 height 25
paste
click at [829, 104] on img "submit" at bounding box center [828, 99] width 12 height 12
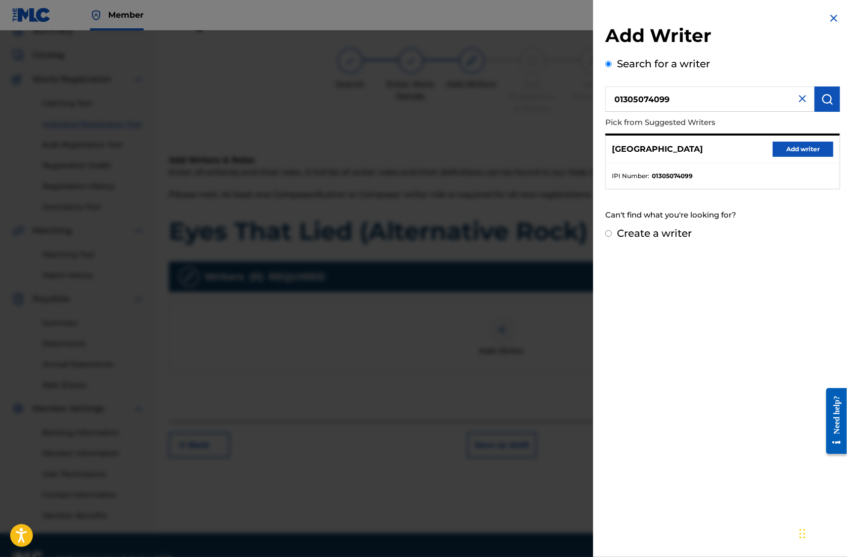
click at [790, 145] on button "Add writer" at bounding box center [803, 149] width 61 height 15
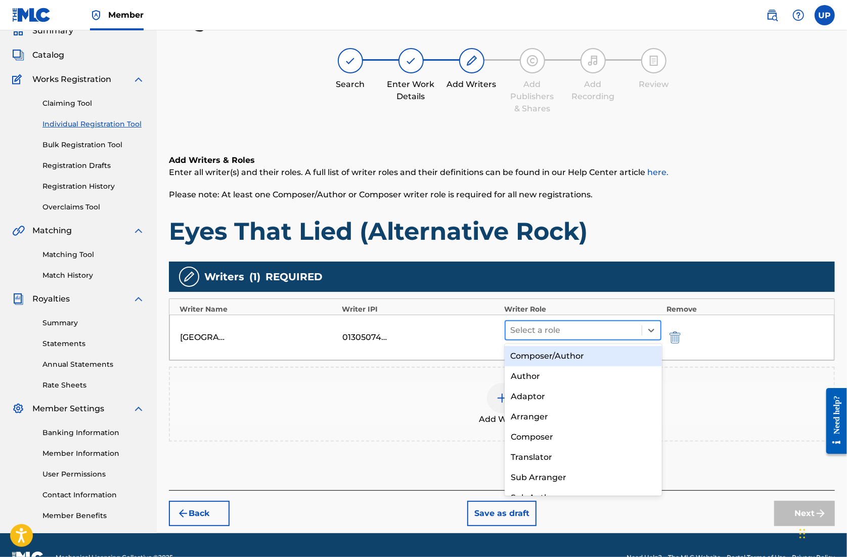
click at [595, 326] on div at bounding box center [574, 330] width 126 height 14
click at [583, 359] on div "Composer/Author" at bounding box center [583, 356] width 157 height 20
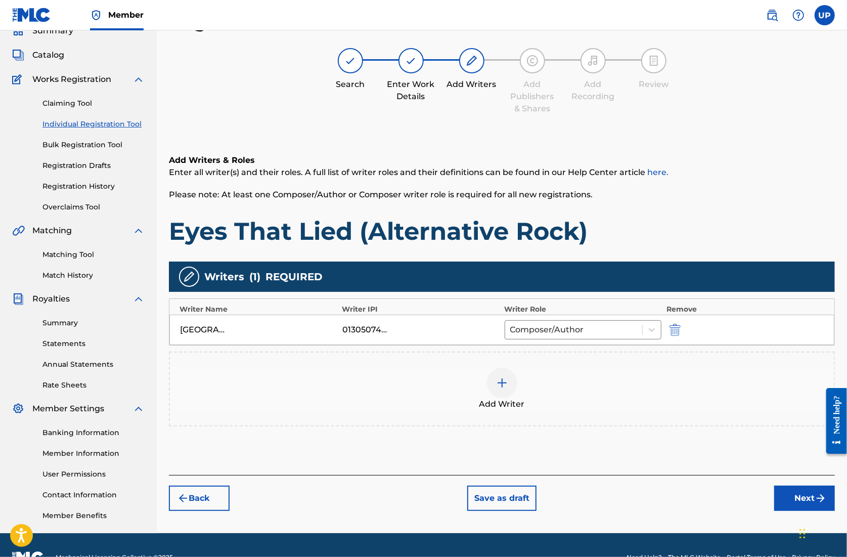
click at [789, 495] on button "Next" at bounding box center [805, 498] width 61 height 25
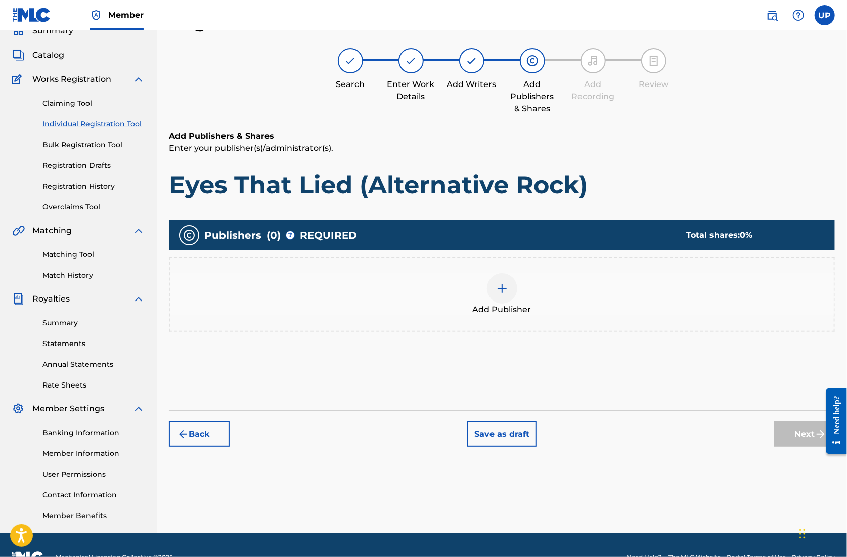
click at [513, 286] on div at bounding box center [502, 288] width 30 height 30
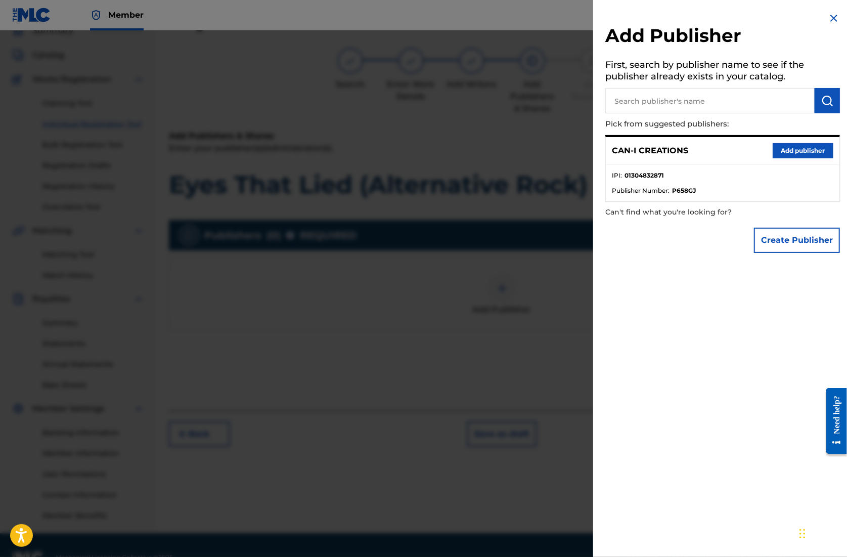
click at [780, 156] on button "Add publisher" at bounding box center [803, 150] width 61 height 15
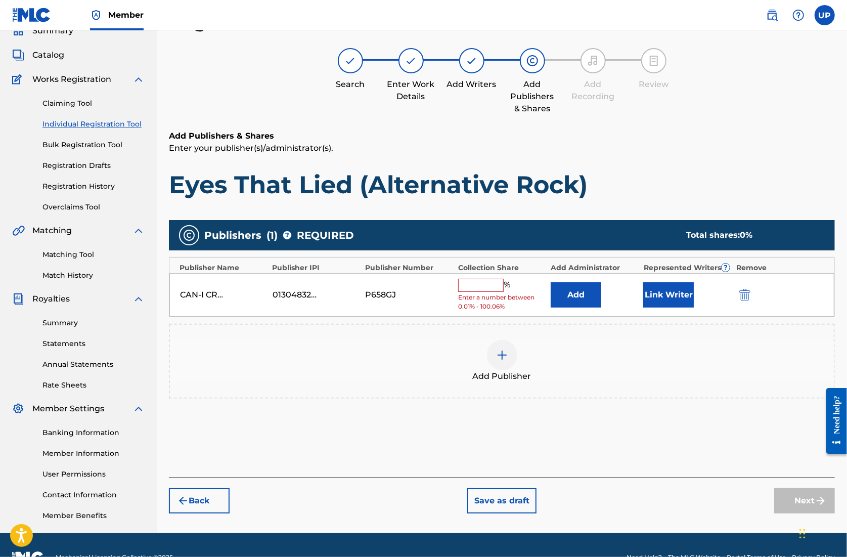
click at [479, 285] on input "text" at bounding box center [481, 285] width 46 height 13
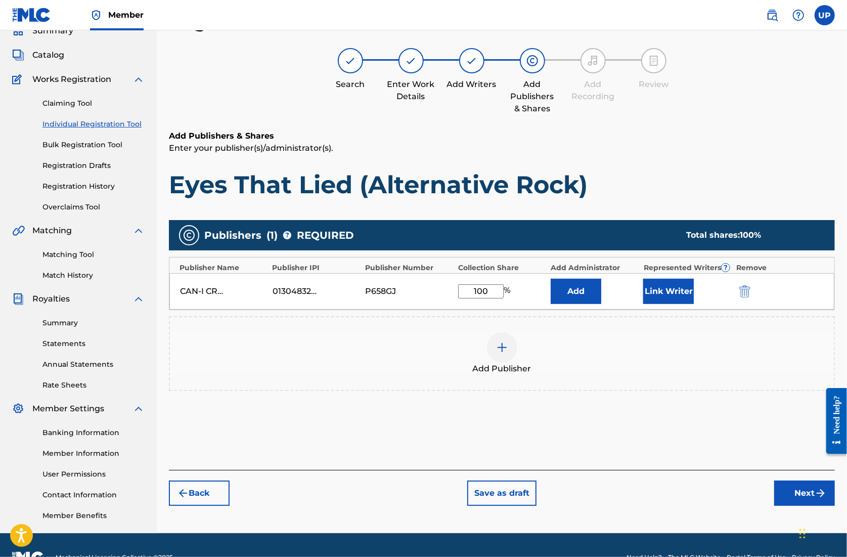
click at [660, 284] on button "Link Writer" at bounding box center [669, 291] width 51 height 25
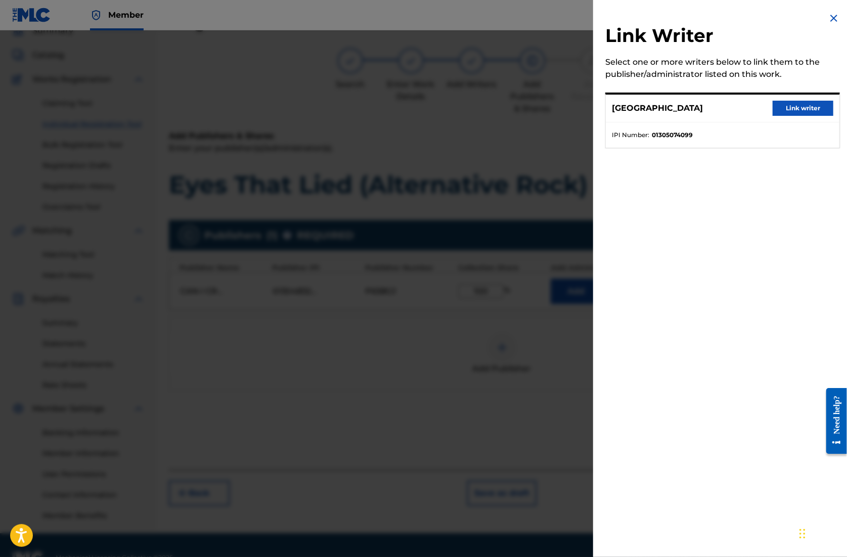
click at [803, 104] on button "Link writer" at bounding box center [803, 108] width 61 height 15
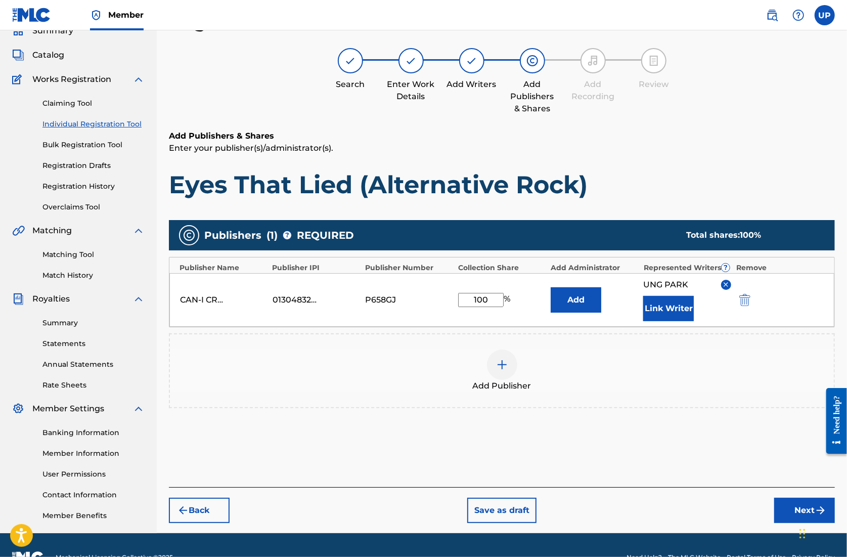
click at [788, 514] on button "Next" at bounding box center [805, 510] width 61 height 25
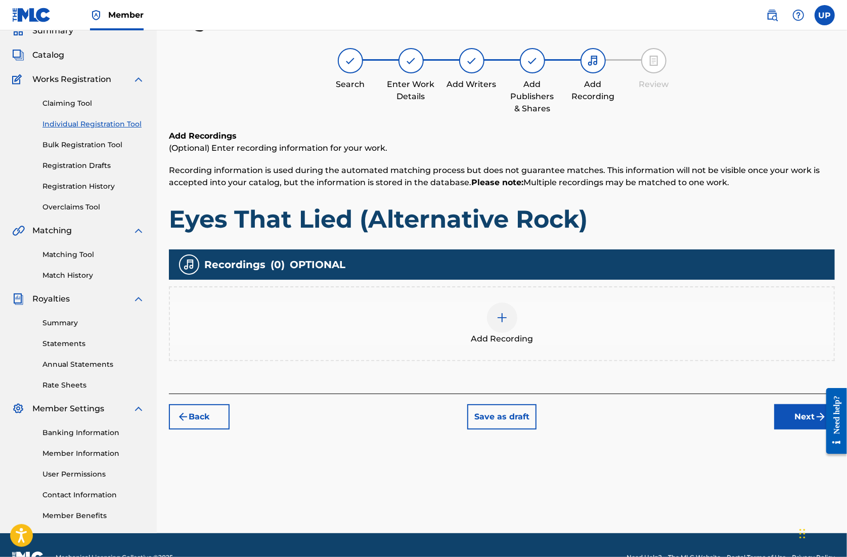
click at [499, 320] on img at bounding box center [502, 318] width 12 height 12
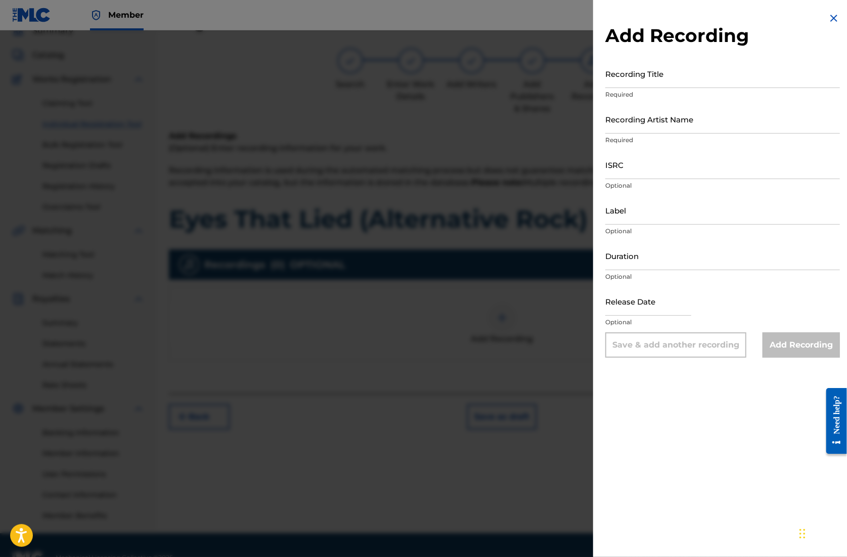
click at [647, 82] on input "Recording Title" at bounding box center [723, 73] width 235 height 29
click at [646, 130] on input "Recording Artist Name" at bounding box center [723, 119] width 235 height 29
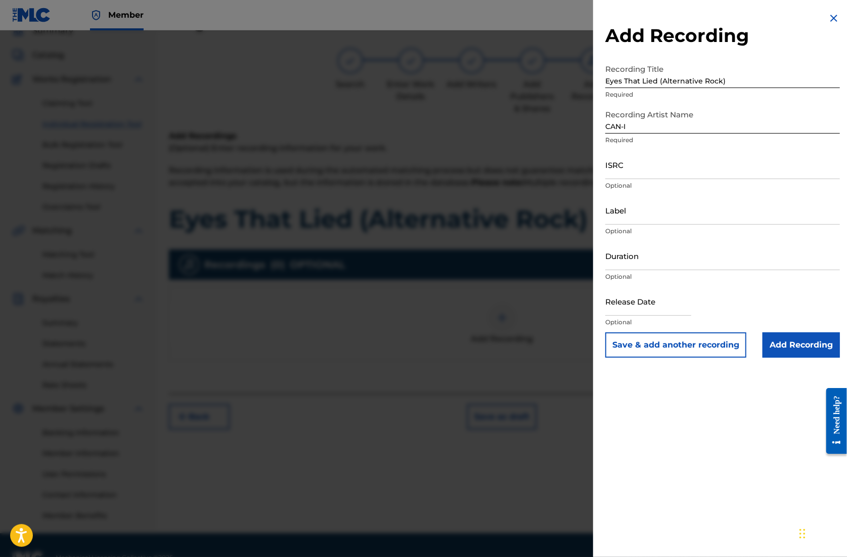
click at [632, 171] on input "ISRC" at bounding box center [723, 164] width 235 height 29
click at [658, 261] on input "Duration" at bounding box center [723, 255] width 235 height 29
click at [649, 309] on input "text" at bounding box center [649, 301] width 86 height 29
click at [808, 344] on input "Add Recording" at bounding box center [801, 344] width 77 height 25
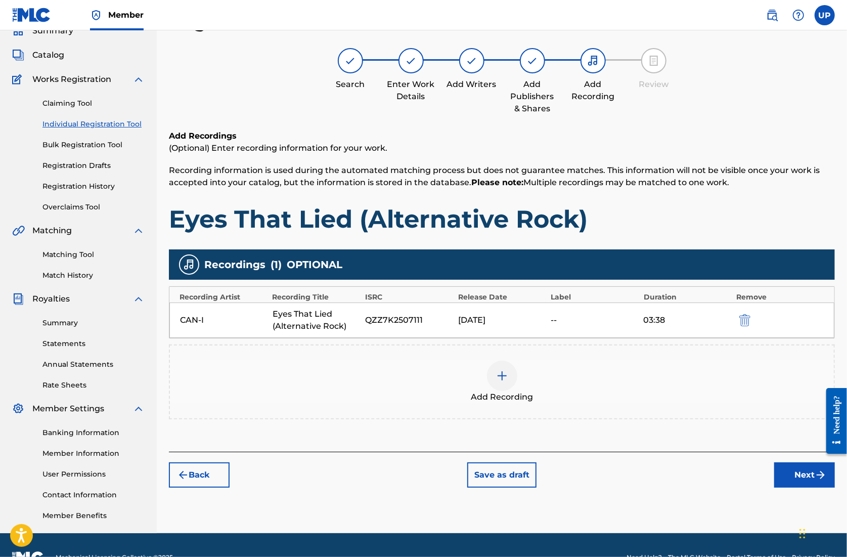
click at [806, 472] on button "Next" at bounding box center [805, 474] width 61 height 25
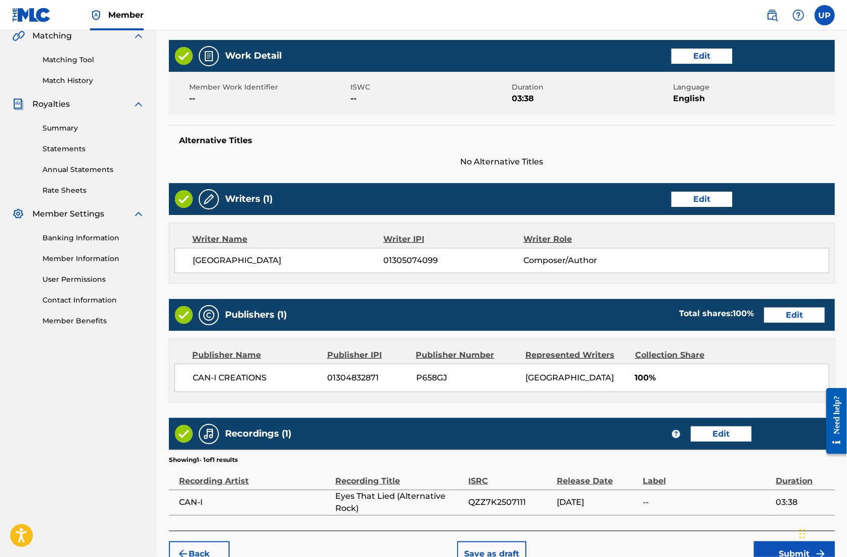
scroll to position [296, 0]
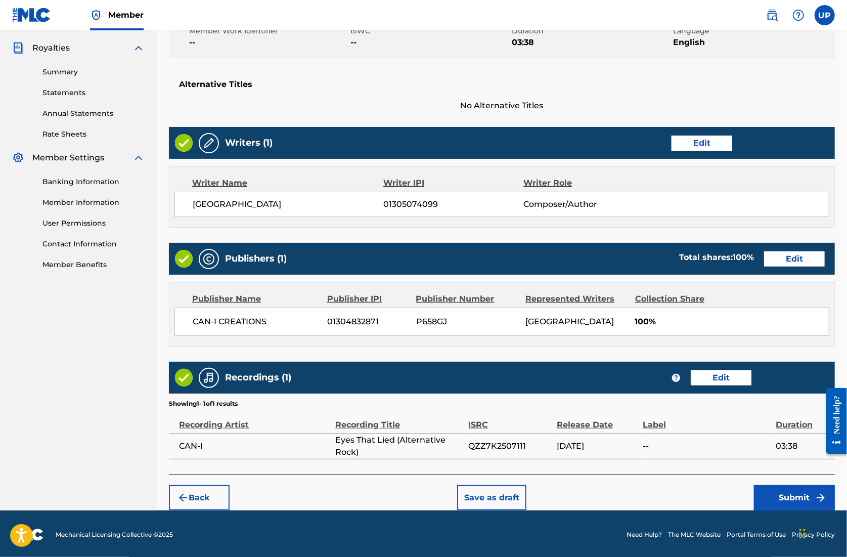
click at [802, 495] on button "Submit" at bounding box center [794, 497] width 81 height 25
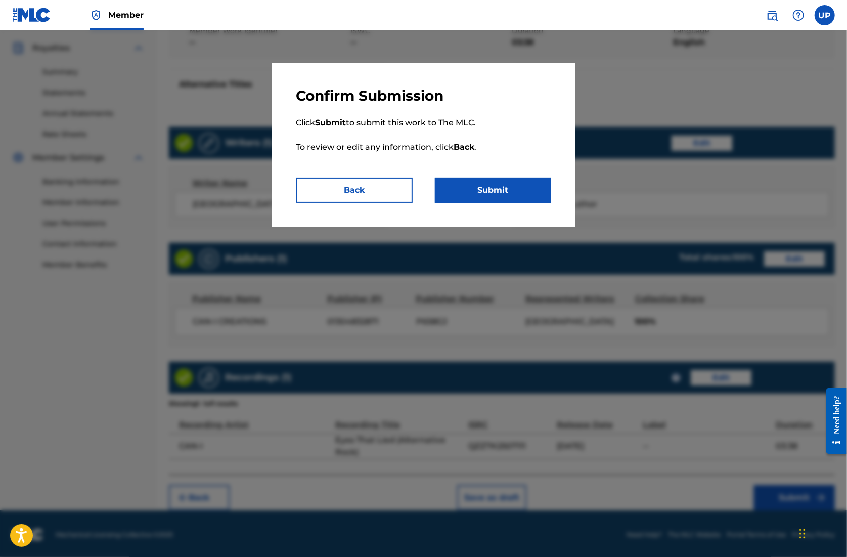
click at [517, 182] on button "Submit" at bounding box center [493, 190] width 116 height 25
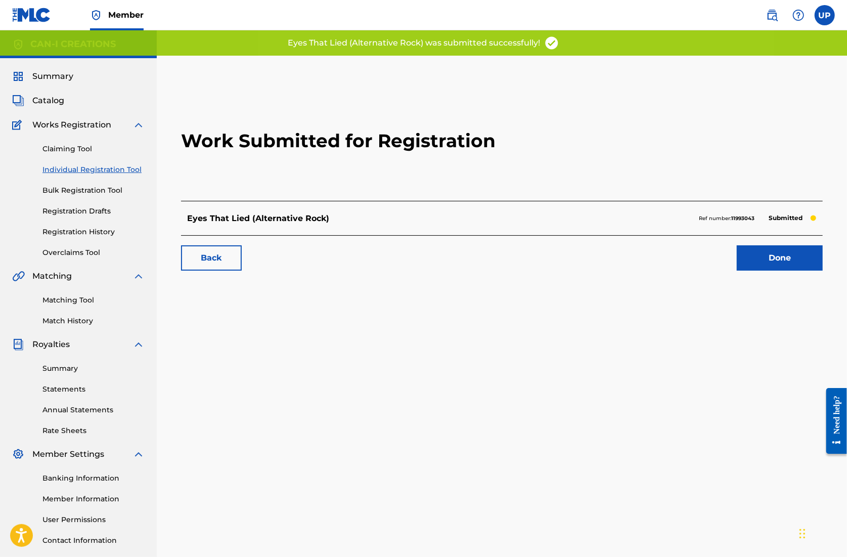
click at [773, 265] on link "Done" at bounding box center [780, 257] width 86 height 25
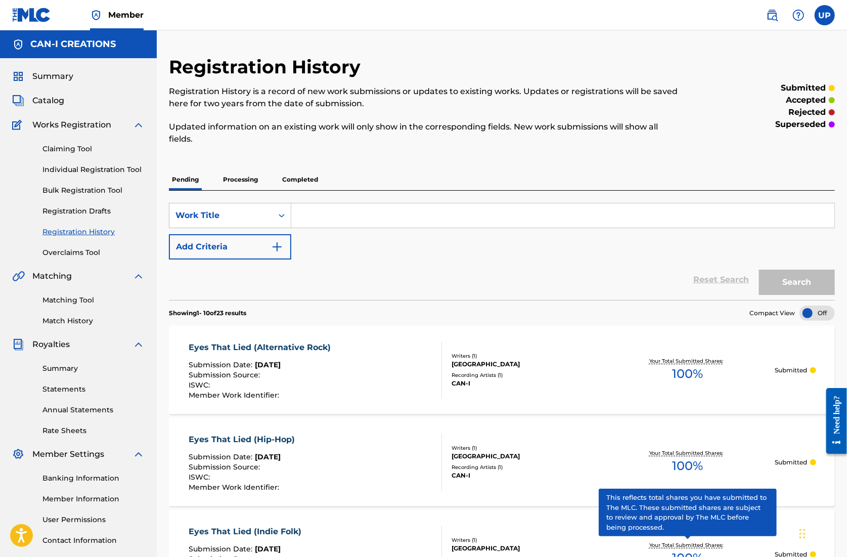
click at [96, 169] on link "Individual Registration Tool" at bounding box center [93, 169] width 102 height 11
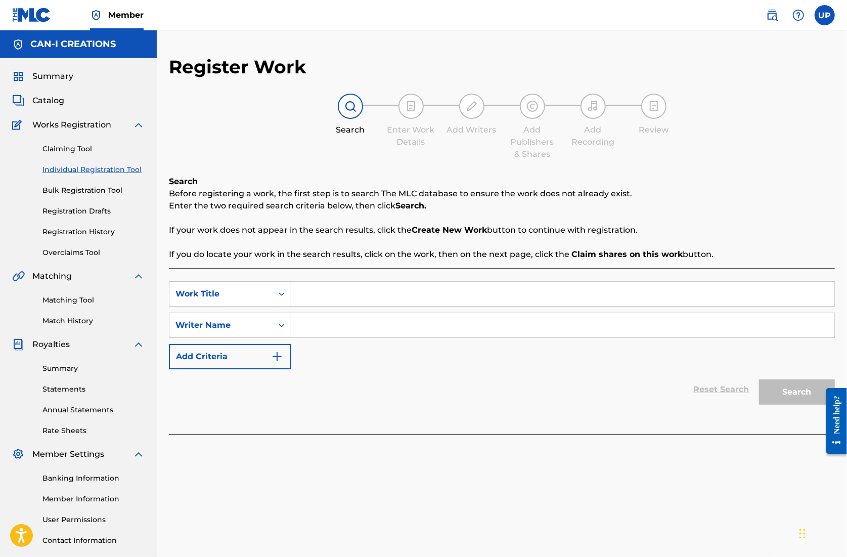
click at [344, 293] on input "Search Form" at bounding box center [562, 294] width 543 height 24
click at [351, 330] on input "Search Form" at bounding box center [562, 325] width 543 height 24
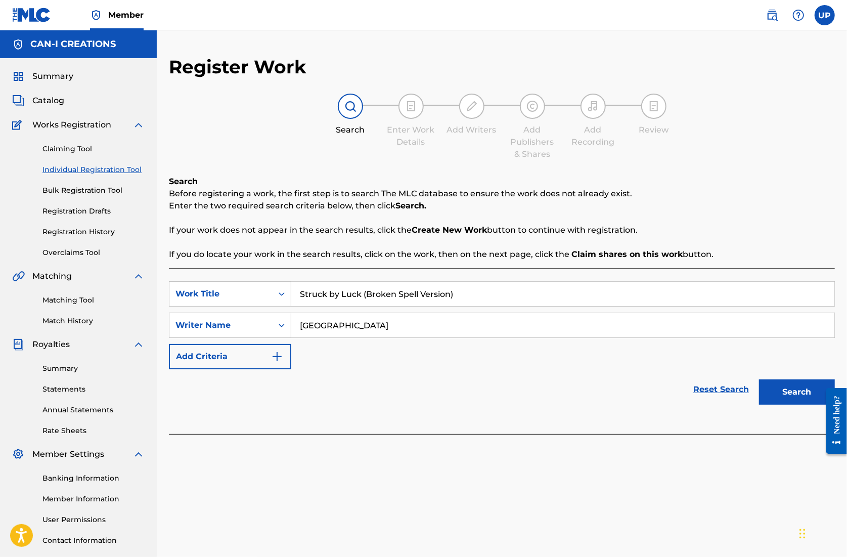
click at [802, 396] on button "Search" at bounding box center [797, 391] width 76 height 25
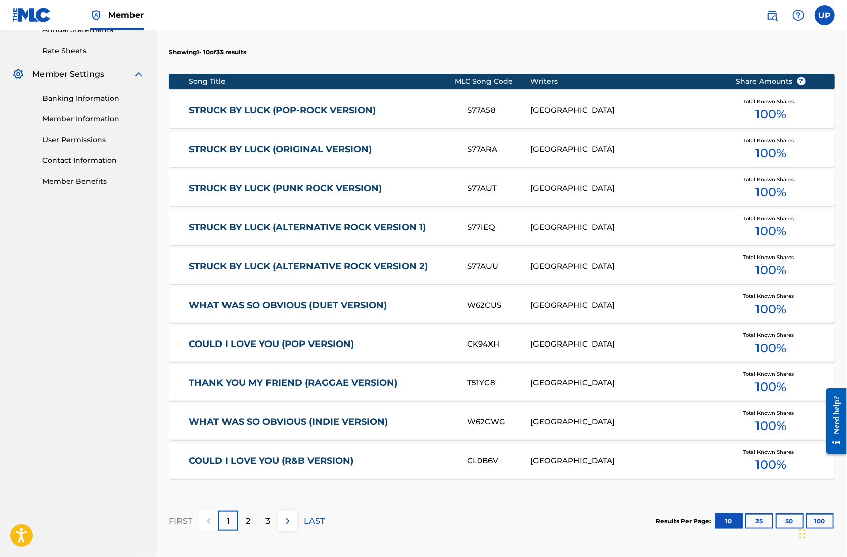
scroll to position [405, 0]
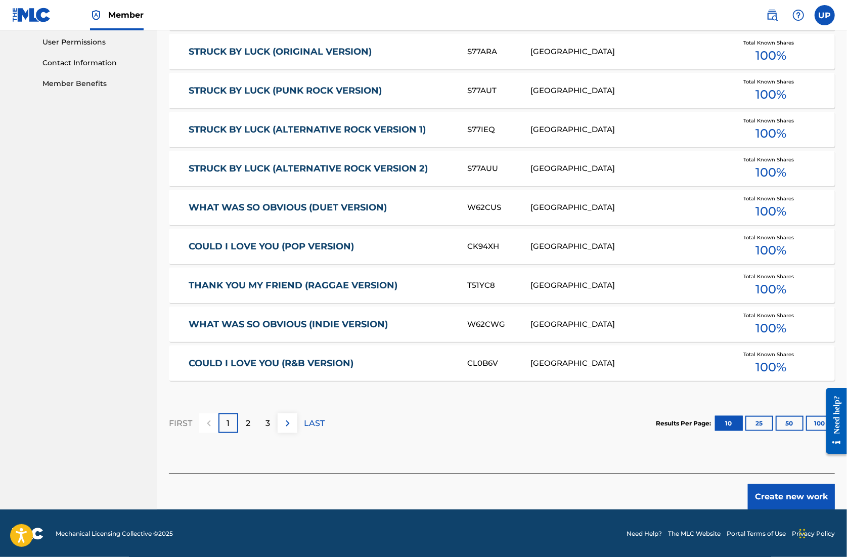
click at [773, 495] on button "Create new work" at bounding box center [791, 496] width 87 height 25
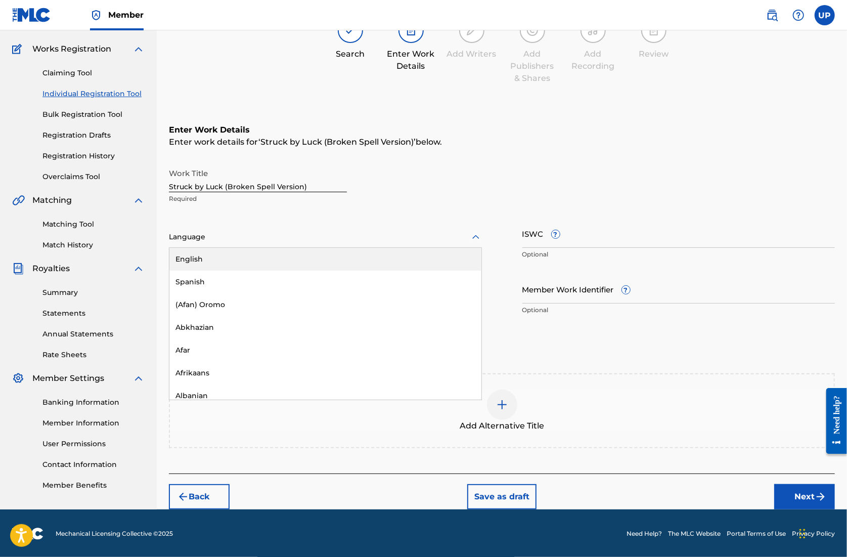
click at [245, 239] on div at bounding box center [325, 237] width 313 height 13
click at [247, 262] on div "English" at bounding box center [325, 259] width 312 height 23
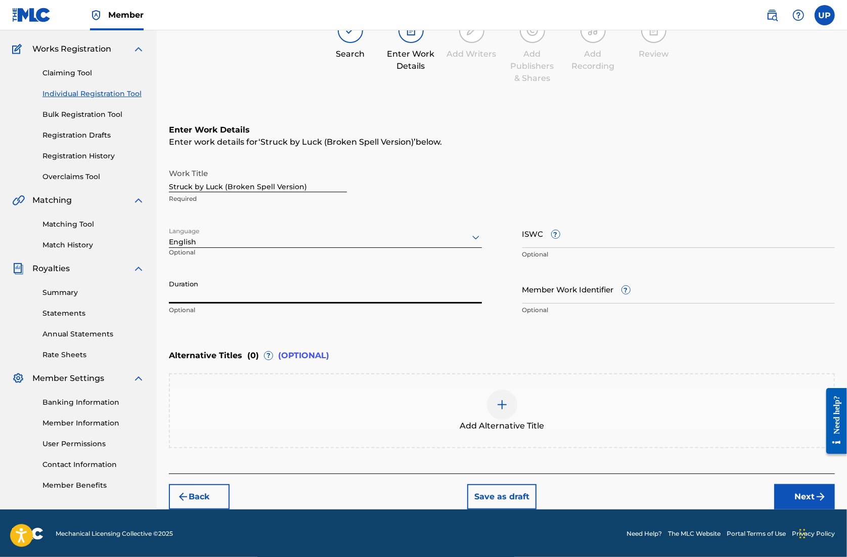
click at [233, 300] on input "Duration" at bounding box center [325, 289] width 313 height 29
click at [808, 493] on button "Next" at bounding box center [805, 496] width 61 height 25
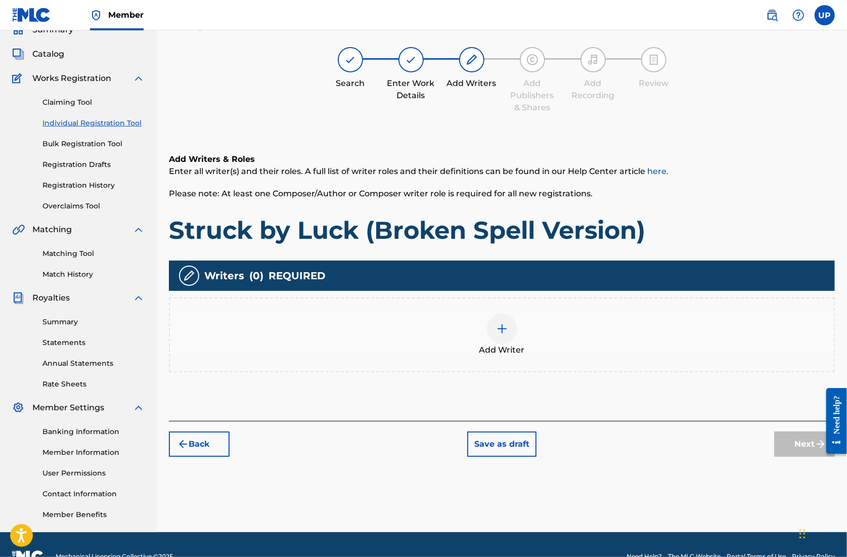
scroll to position [46, 0]
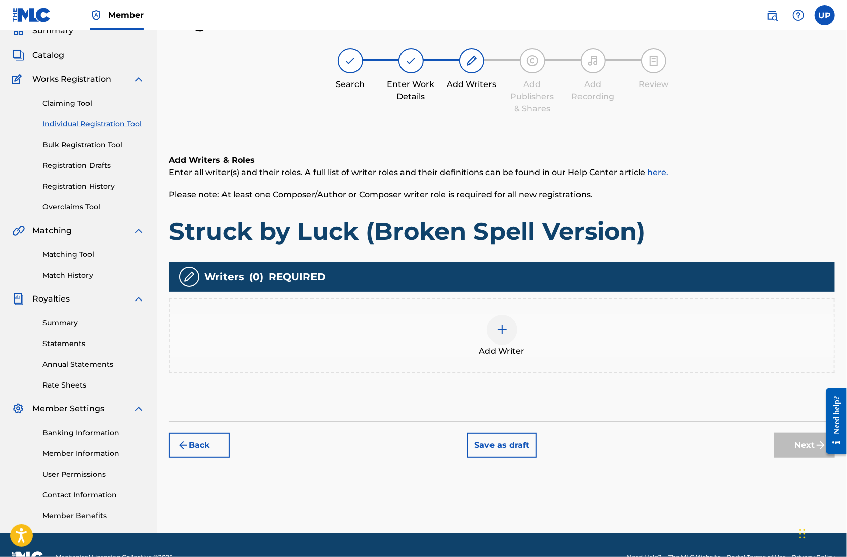
click at [511, 331] on div at bounding box center [502, 330] width 30 height 30
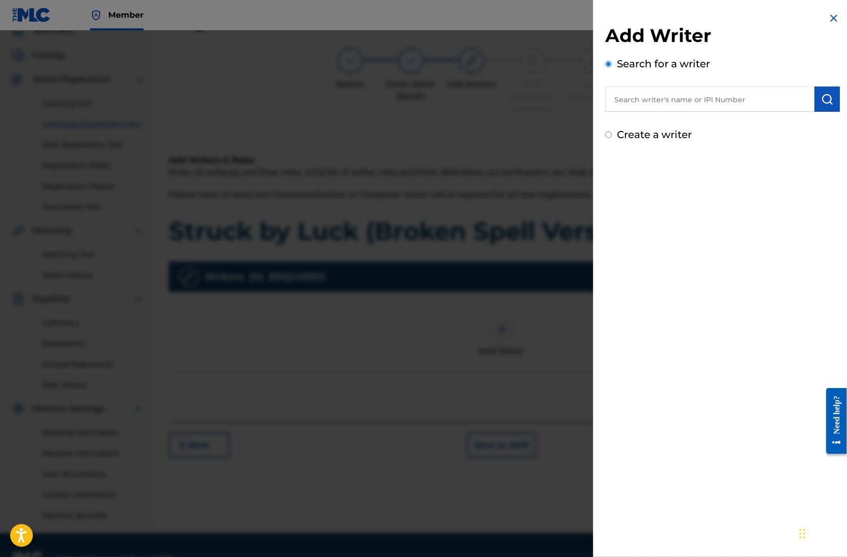
click at [655, 104] on input "text" at bounding box center [710, 99] width 209 height 25
click at [737, 107] on input "text" at bounding box center [710, 99] width 209 height 25
click at [828, 99] on img "submit" at bounding box center [828, 99] width 12 height 12
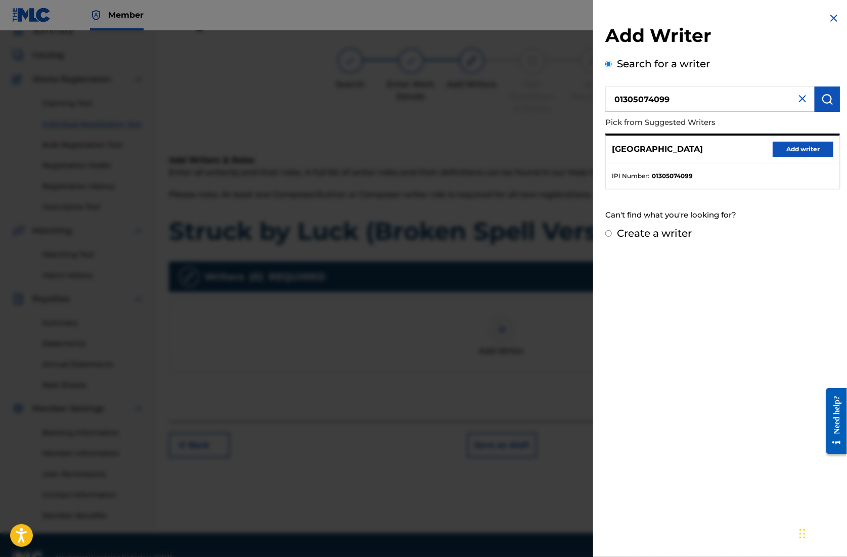
click at [786, 150] on button "Add writer" at bounding box center [803, 149] width 61 height 15
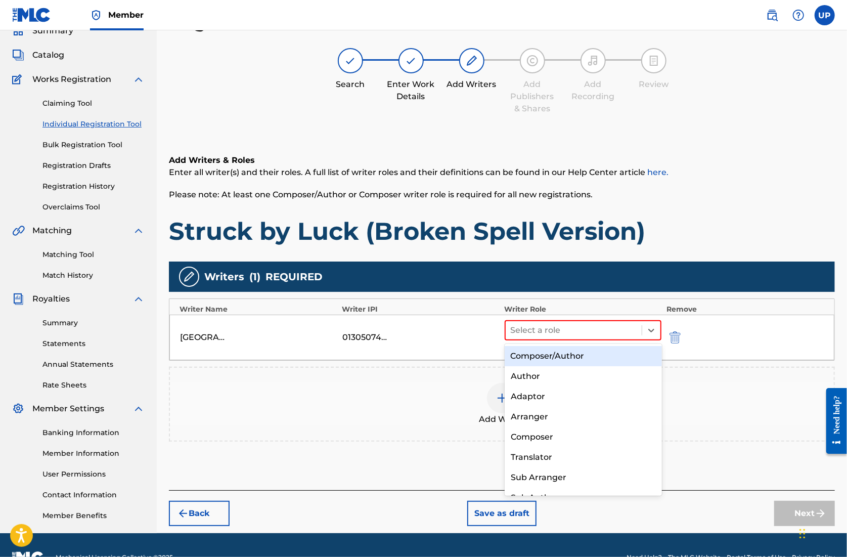
drag, startPoint x: 580, startPoint y: 331, endPoint x: 579, endPoint y: 345, distance: 13.2
click at [581, 331] on div at bounding box center [574, 330] width 126 height 14
click at [569, 355] on div "Composer/Author" at bounding box center [583, 356] width 157 height 20
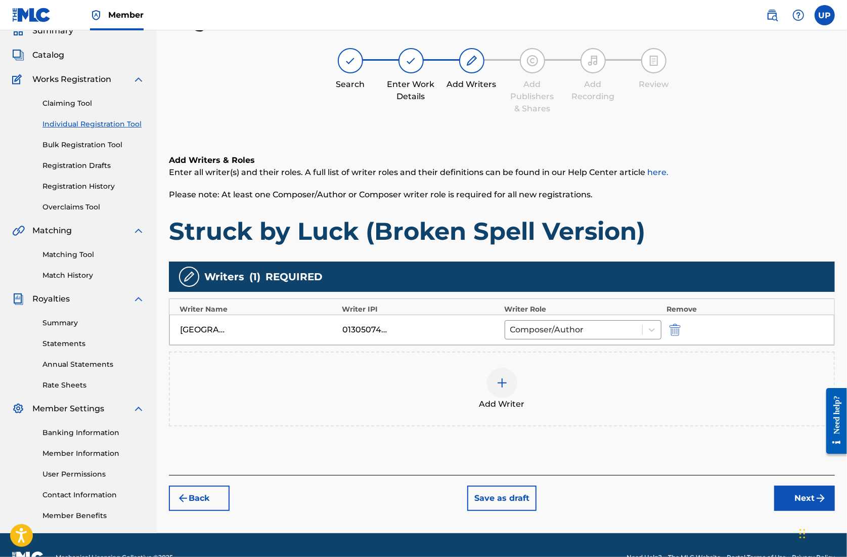
click at [803, 488] on button "Next" at bounding box center [805, 498] width 61 height 25
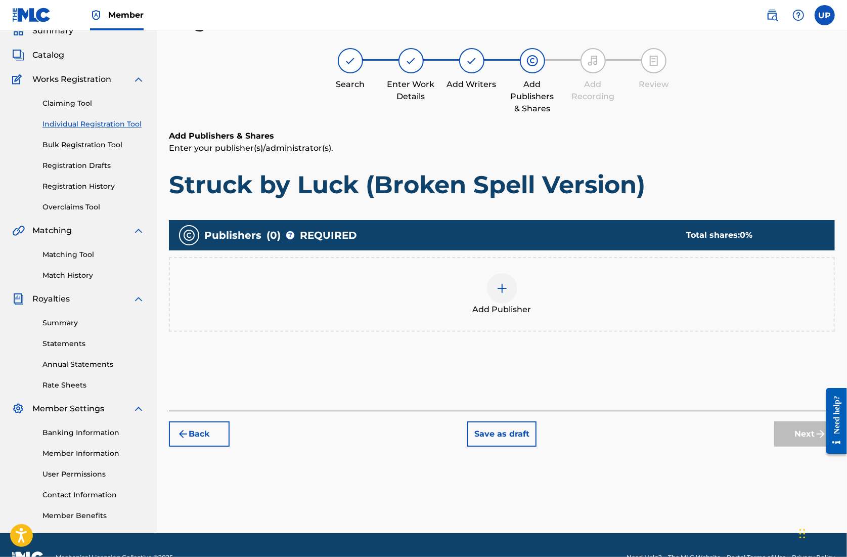
click at [490, 288] on div at bounding box center [502, 288] width 30 height 30
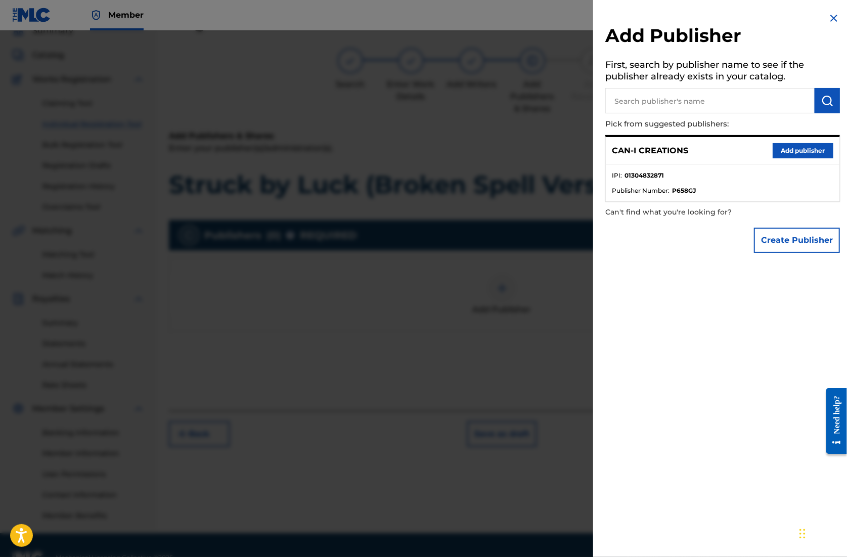
click at [796, 148] on button "Add publisher" at bounding box center [803, 150] width 61 height 15
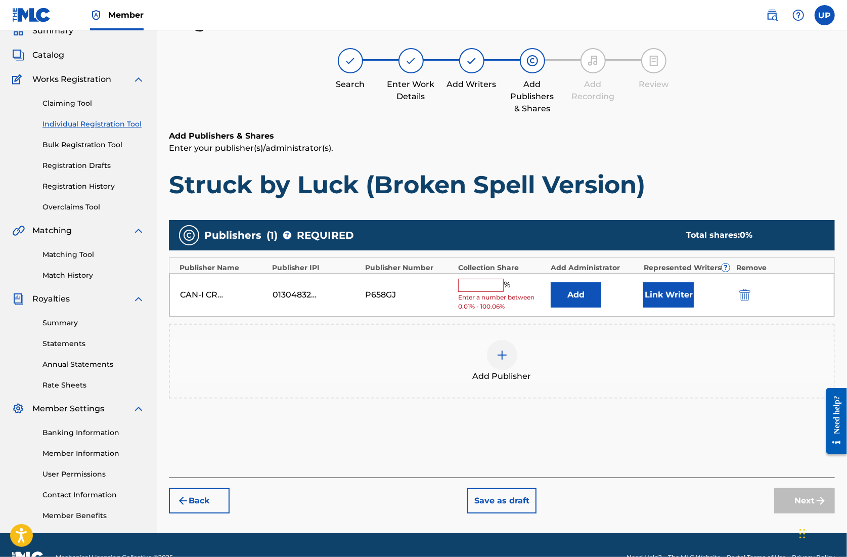
click at [493, 287] on input "text" at bounding box center [481, 285] width 46 height 13
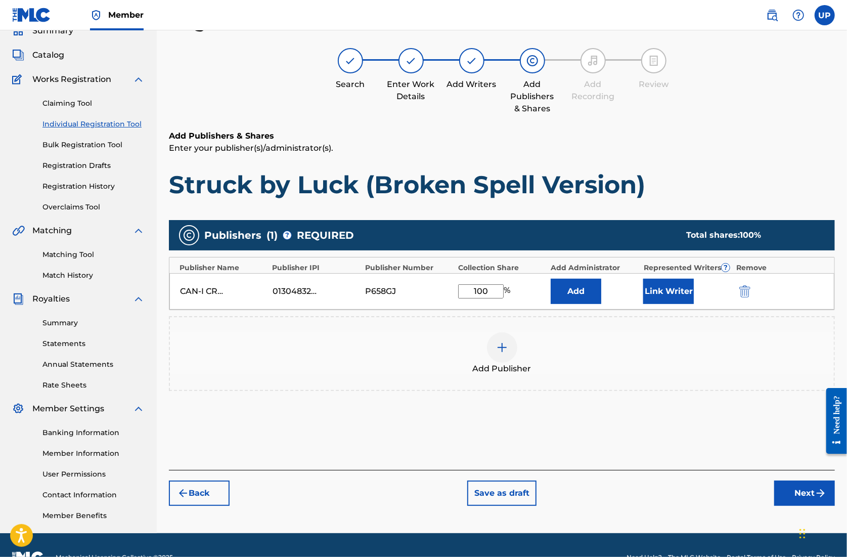
click at [699, 291] on div "Link Writer" at bounding box center [688, 291] width 88 height 25
click at [688, 291] on button "Link Writer" at bounding box center [669, 291] width 51 height 25
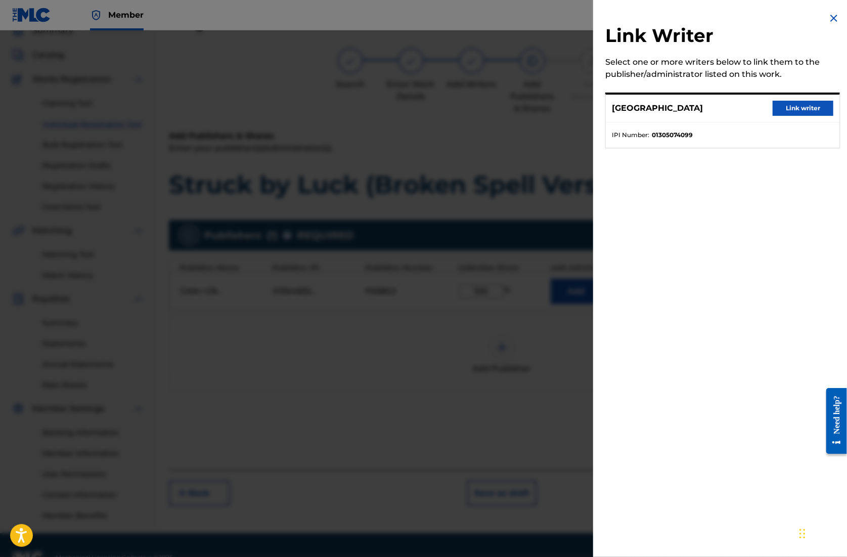
click at [793, 112] on button "Link writer" at bounding box center [803, 108] width 61 height 15
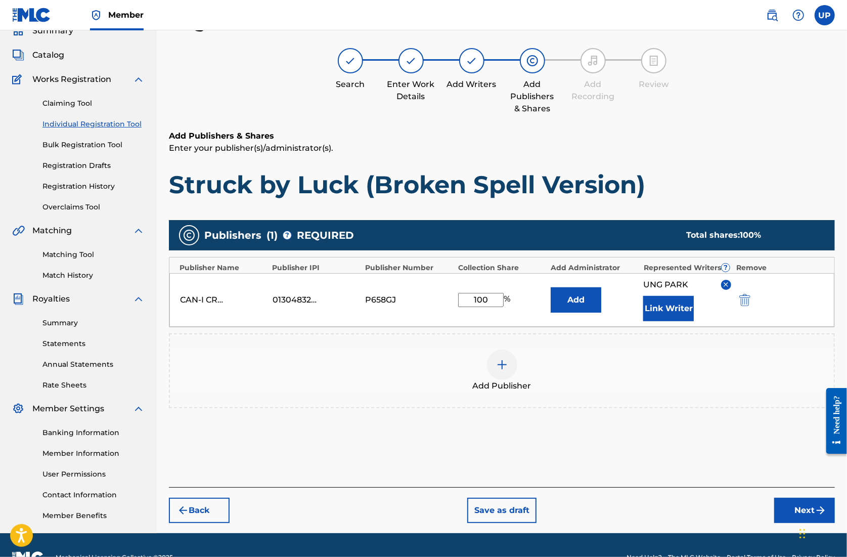
click at [796, 508] on button "Next" at bounding box center [805, 510] width 61 height 25
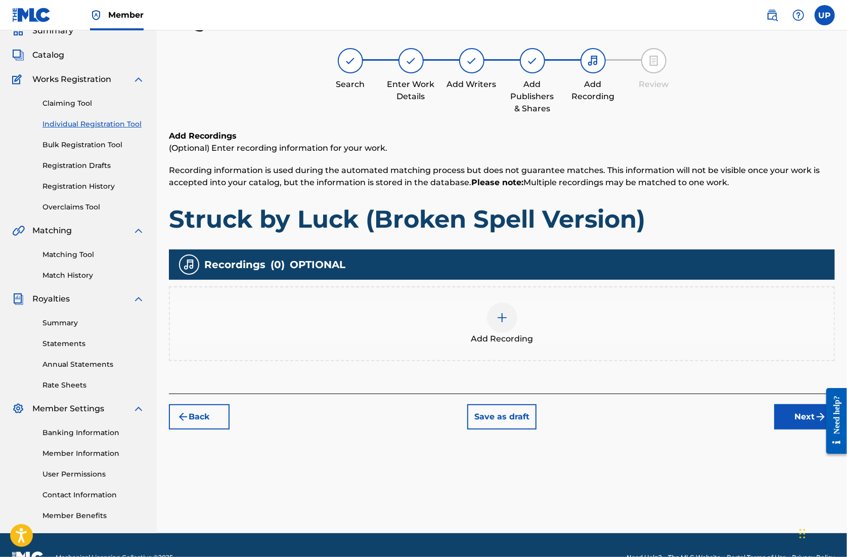
click at [517, 316] on div "Add Recording" at bounding box center [502, 324] width 664 height 42
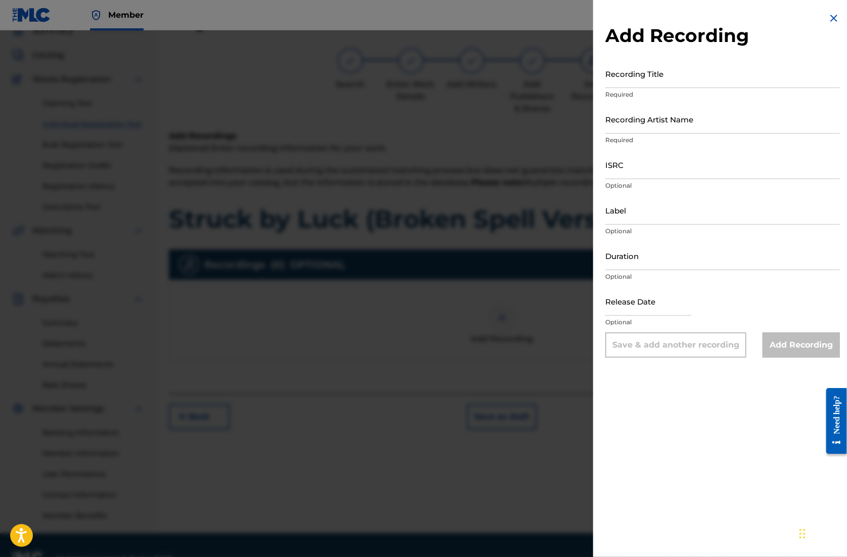
click at [624, 82] on input "Recording Title" at bounding box center [723, 73] width 235 height 29
click at [634, 123] on input "Recording Artist Name" at bounding box center [723, 119] width 235 height 29
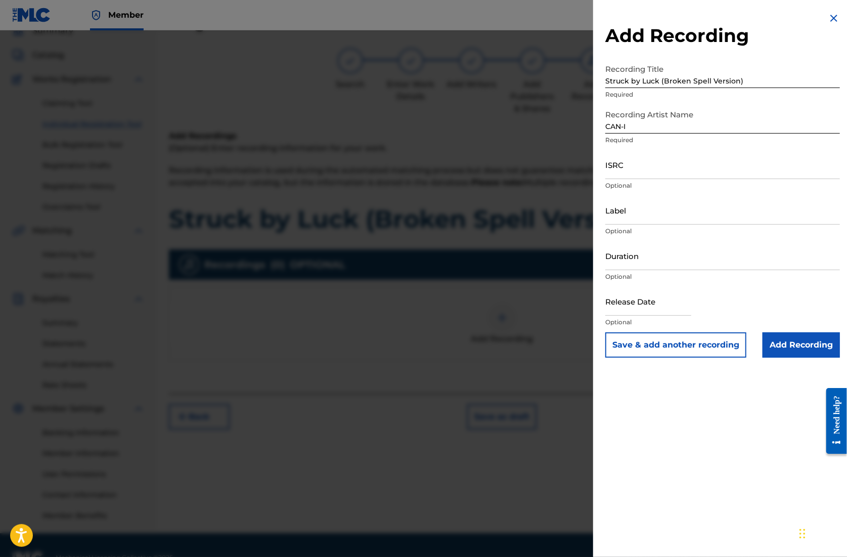
click at [637, 173] on input "ISRC" at bounding box center [723, 164] width 235 height 29
drag, startPoint x: 665, startPoint y: 268, endPoint x: 661, endPoint y: 263, distance: 6.5
click at [663, 267] on input "Duration" at bounding box center [723, 255] width 235 height 29
click at [636, 309] on input "text" at bounding box center [649, 301] width 86 height 29
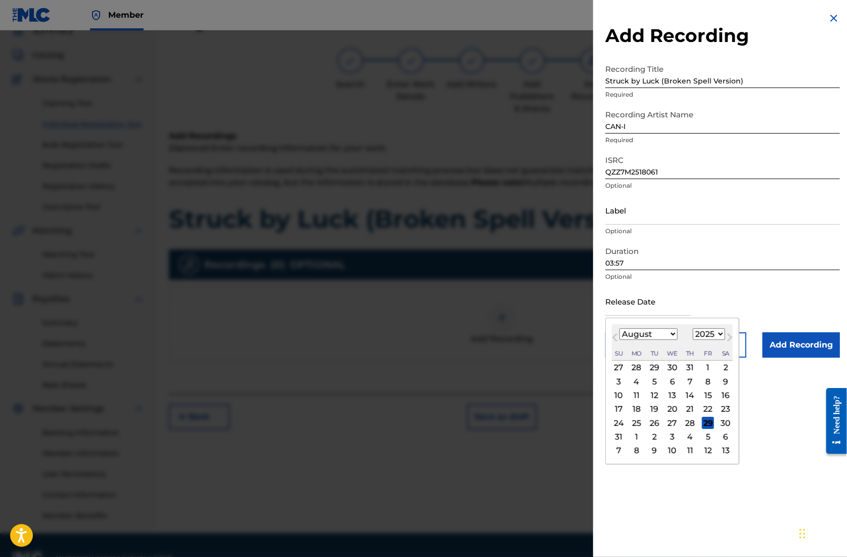
click at [662, 420] on div "24 25 26 27 28 29 30" at bounding box center [672, 423] width 121 height 14
click at [669, 422] on div "27" at bounding box center [673, 423] width 12 height 12
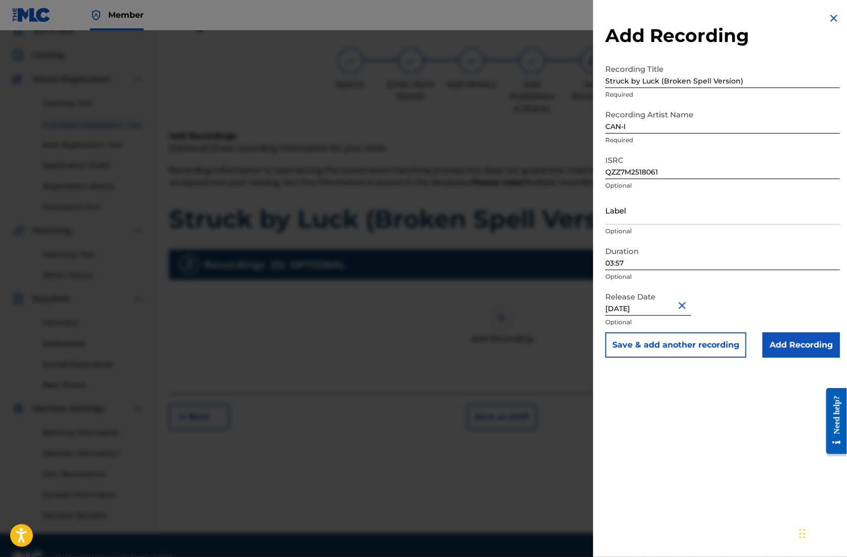
click at [812, 347] on input "Add Recording" at bounding box center [801, 344] width 77 height 25
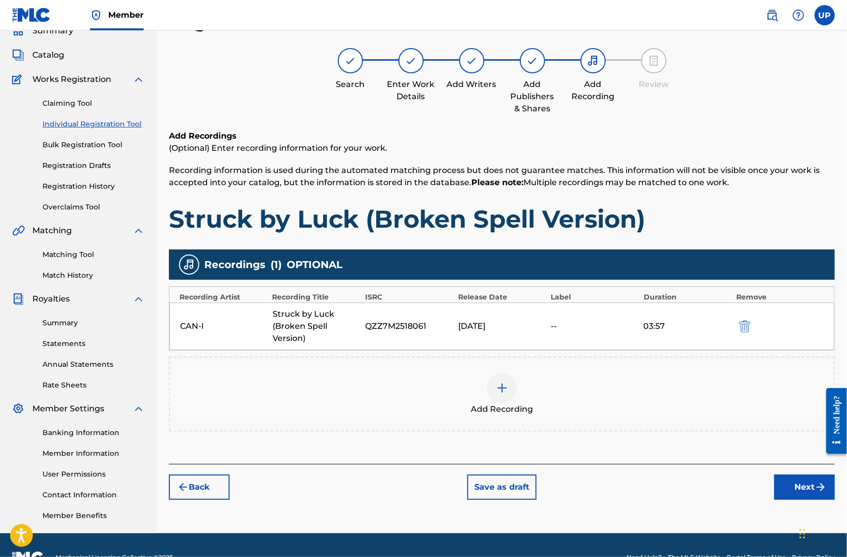
click at [802, 500] on div "Register Work Search Enter Work Details Add Writers Add Publishers & Shares Add…" at bounding box center [502, 271] width 691 height 523
click at [802, 496] on button "Next" at bounding box center [805, 487] width 61 height 25
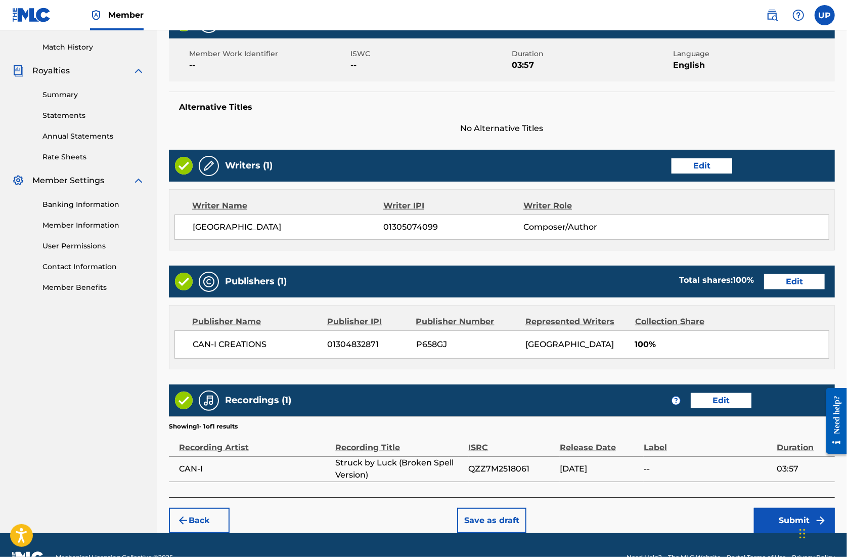
scroll to position [296, 0]
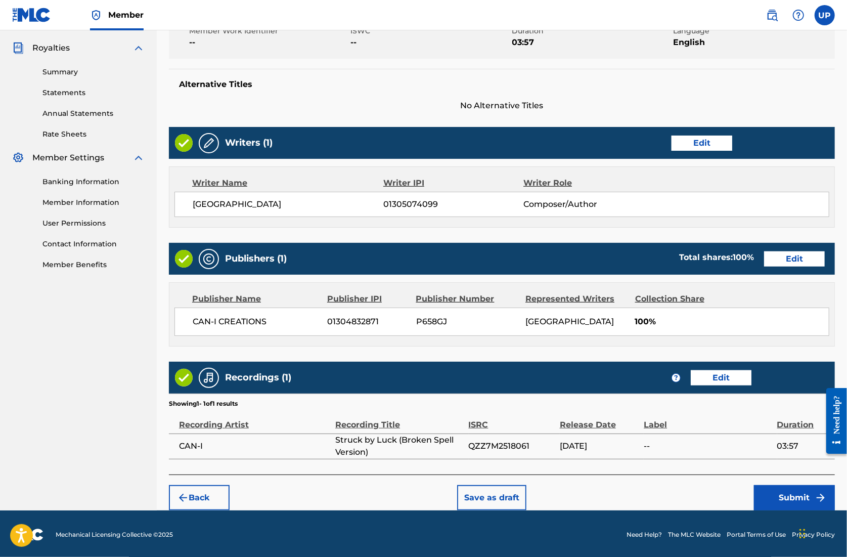
click at [806, 496] on button "Submit" at bounding box center [794, 497] width 81 height 25
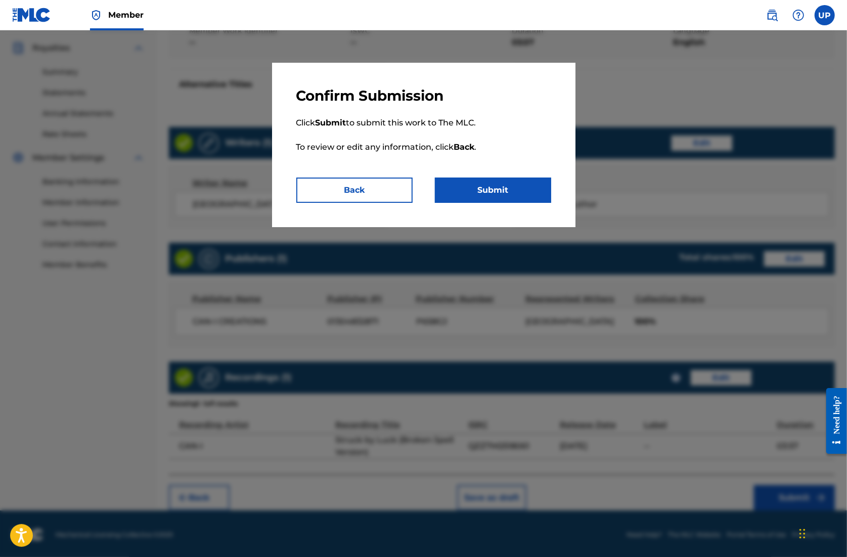
click at [511, 189] on button "Submit" at bounding box center [493, 190] width 116 height 25
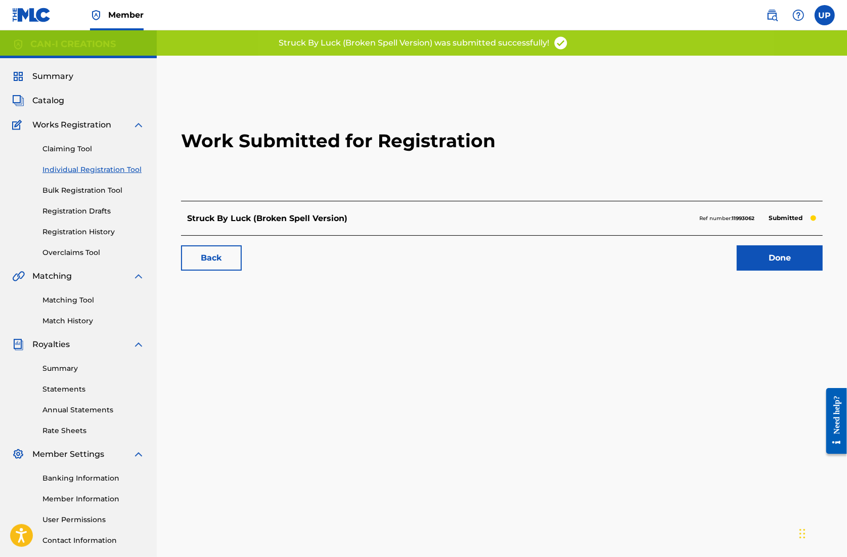
click at [785, 261] on link "Done" at bounding box center [780, 257] width 86 height 25
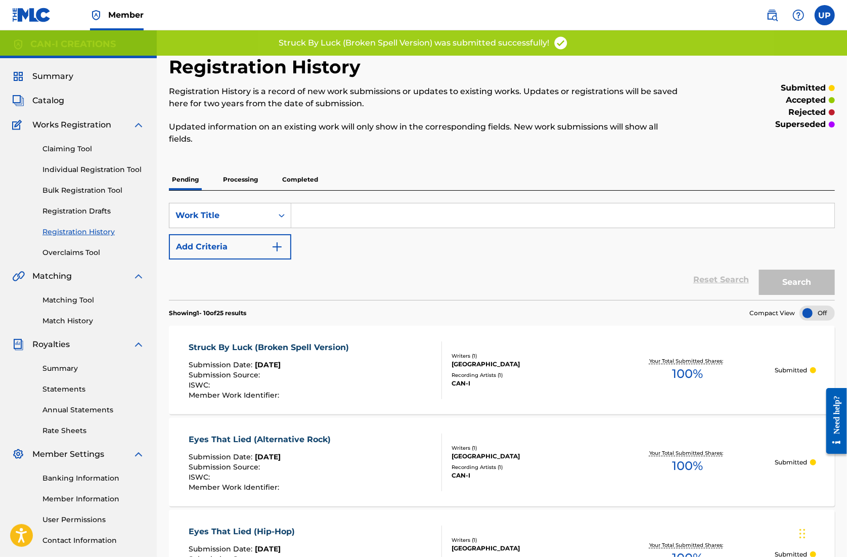
click at [98, 170] on link "Individual Registration Tool" at bounding box center [93, 169] width 102 height 11
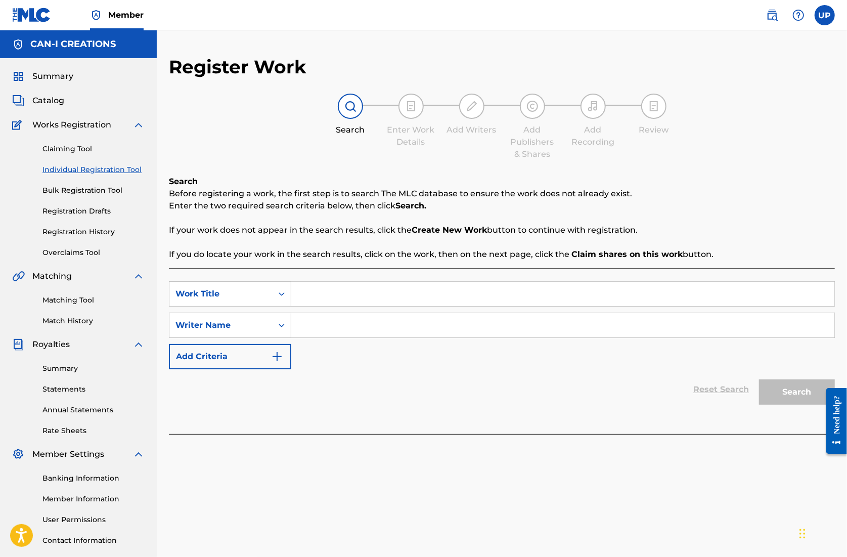
click at [406, 298] on input "Search Form" at bounding box center [562, 294] width 543 height 24
click at [390, 335] on input "Search Form" at bounding box center [562, 325] width 543 height 24
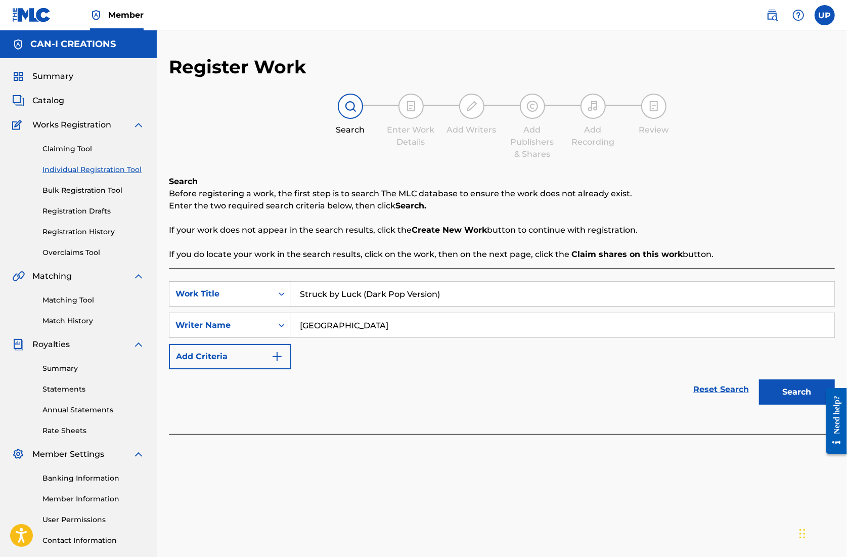
click at [795, 391] on button "Search" at bounding box center [797, 391] width 76 height 25
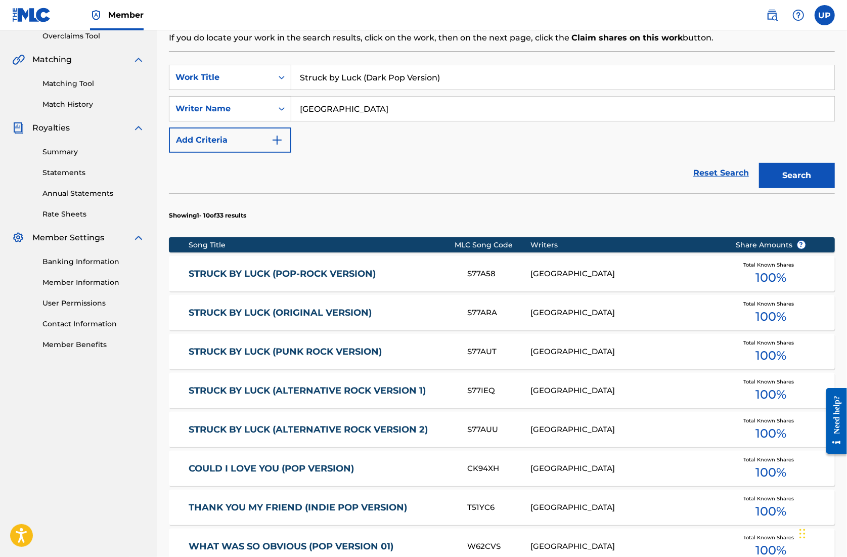
scroll to position [478, 0]
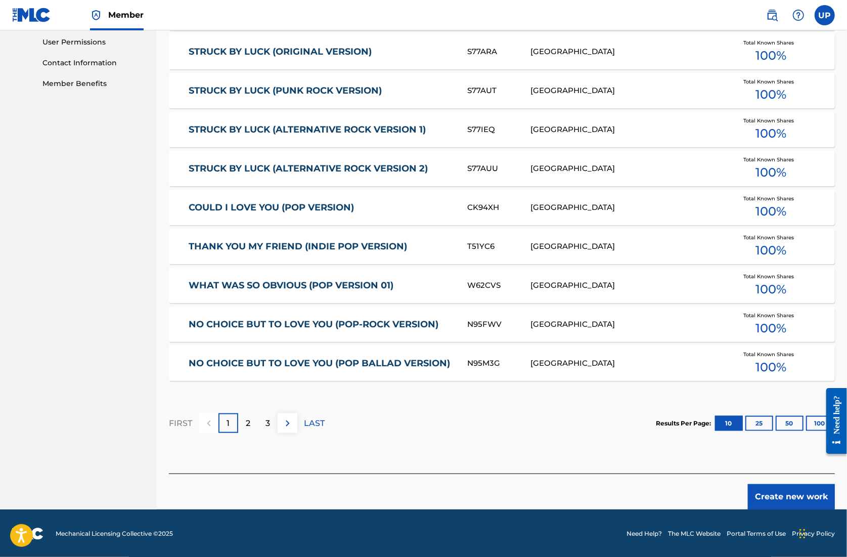
click at [787, 496] on button "Create new work" at bounding box center [791, 496] width 87 height 25
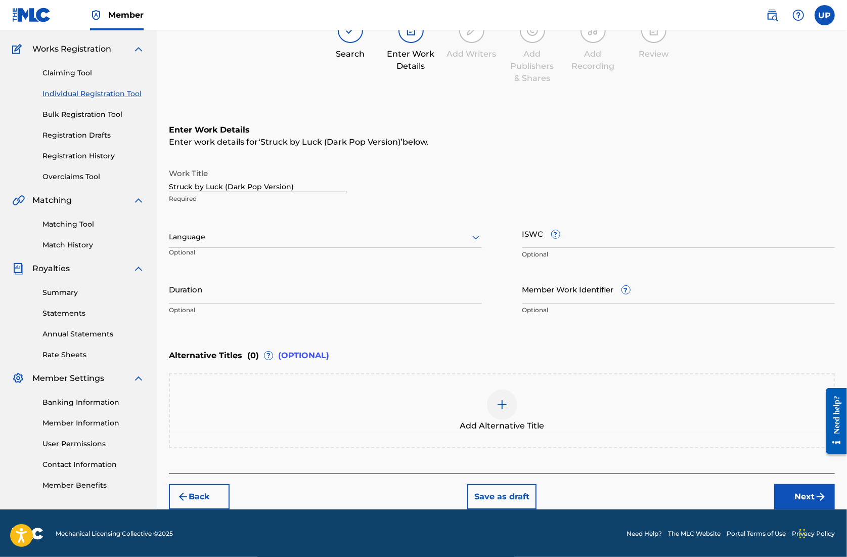
click at [310, 228] on div "Language" at bounding box center [325, 237] width 313 height 21
click at [286, 255] on div "English" at bounding box center [325, 259] width 312 height 23
click at [253, 291] on input "Duration" at bounding box center [325, 289] width 313 height 29
click at [802, 490] on button "Next" at bounding box center [805, 496] width 61 height 25
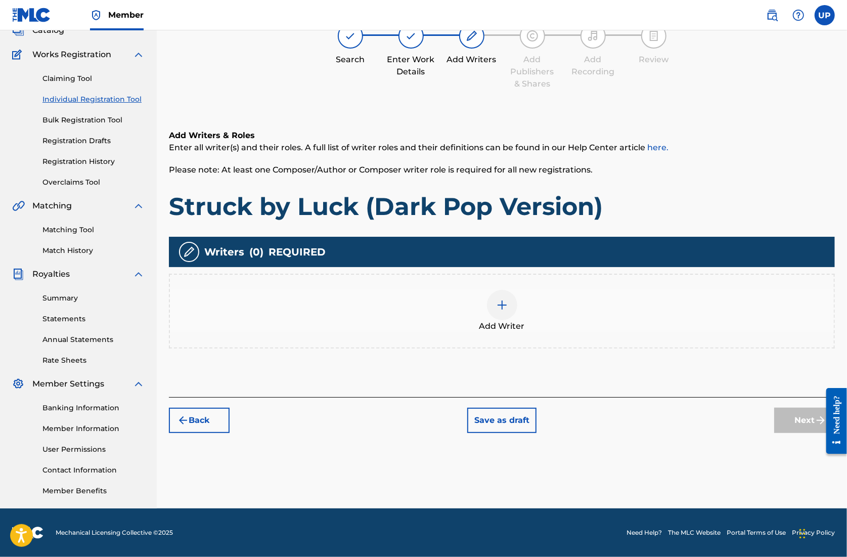
scroll to position [46, 0]
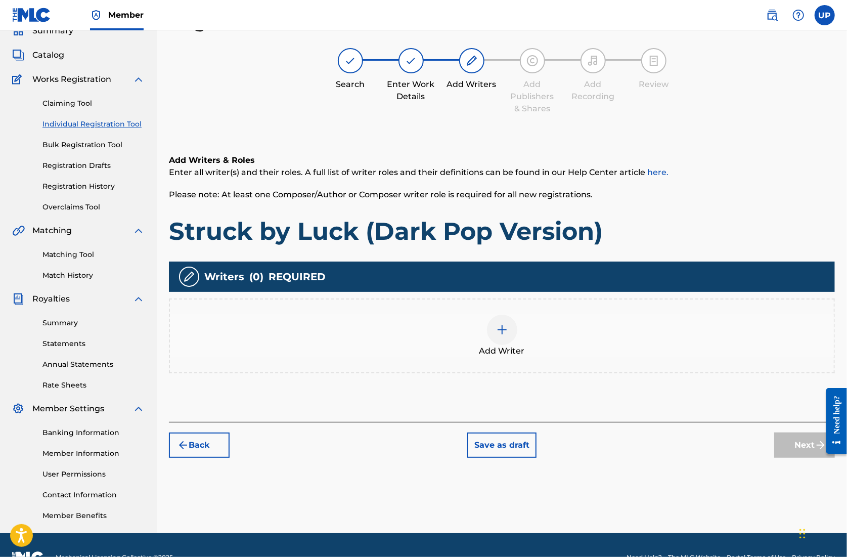
click at [499, 325] on img at bounding box center [502, 330] width 12 height 12
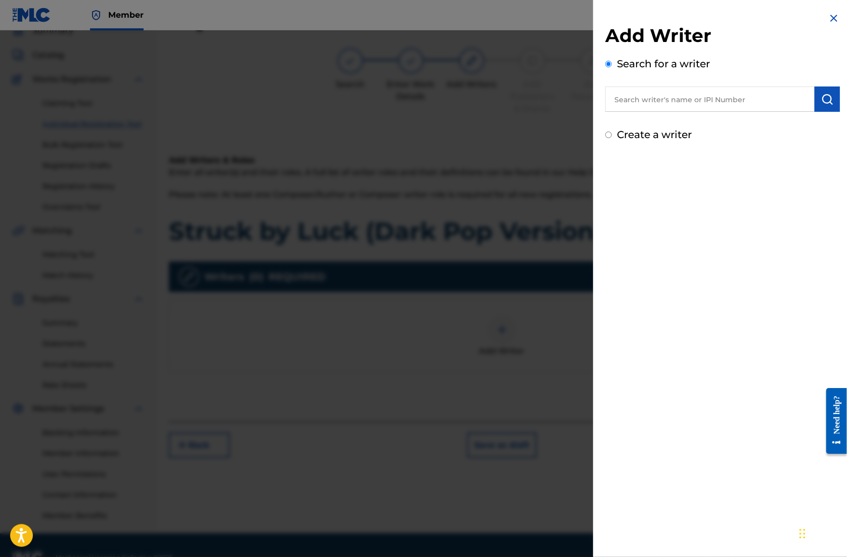
click at [666, 103] on input "text" at bounding box center [710, 99] width 209 height 25
click at [830, 97] on img "submit" at bounding box center [828, 99] width 12 height 12
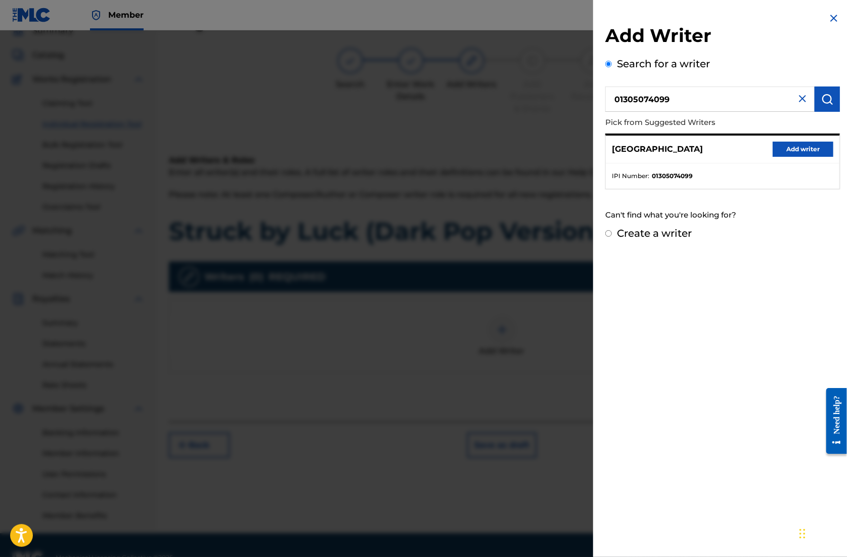
click at [792, 145] on button "Add writer" at bounding box center [803, 149] width 61 height 15
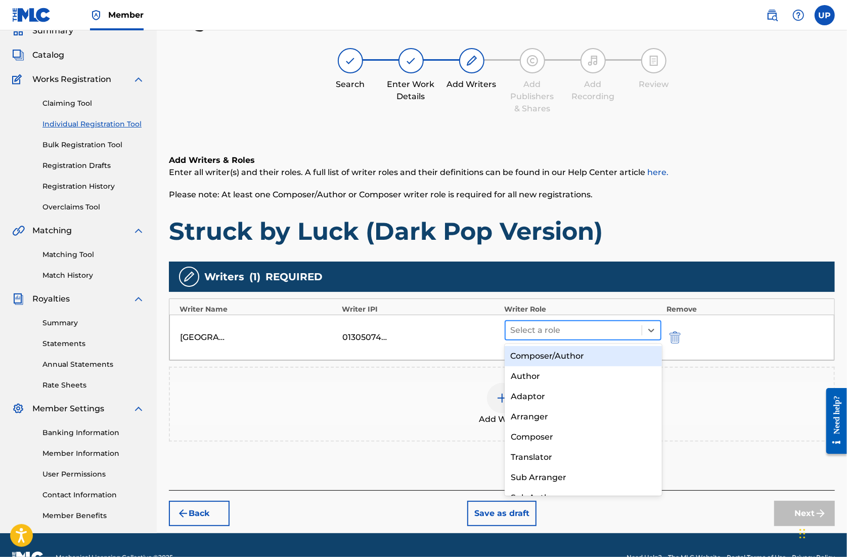
click at [605, 326] on div at bounding box center [574, 330] width 126 height 14
click at [607, 352] on div "Composer/Author" at bounding box center [583, 356] width 157 height 20
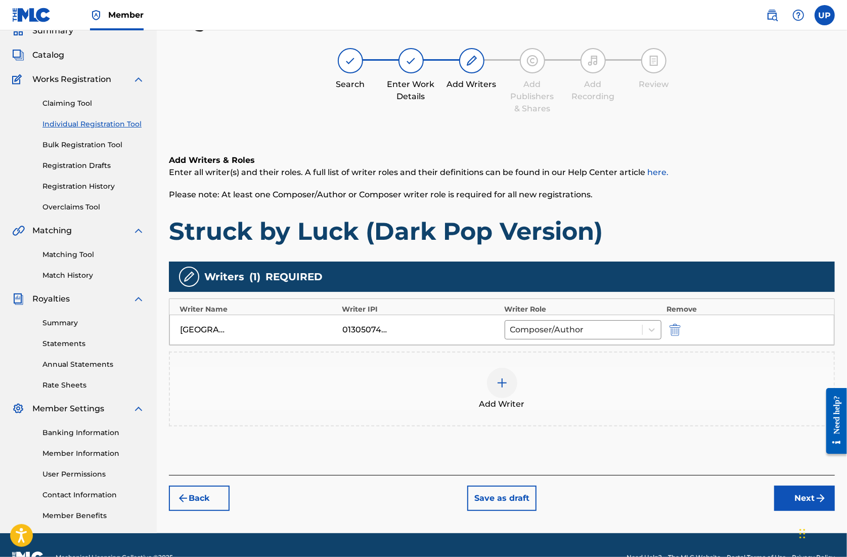
click at [796, 498] on button "Next" at bounding box center [805, 498] width 61 height 25
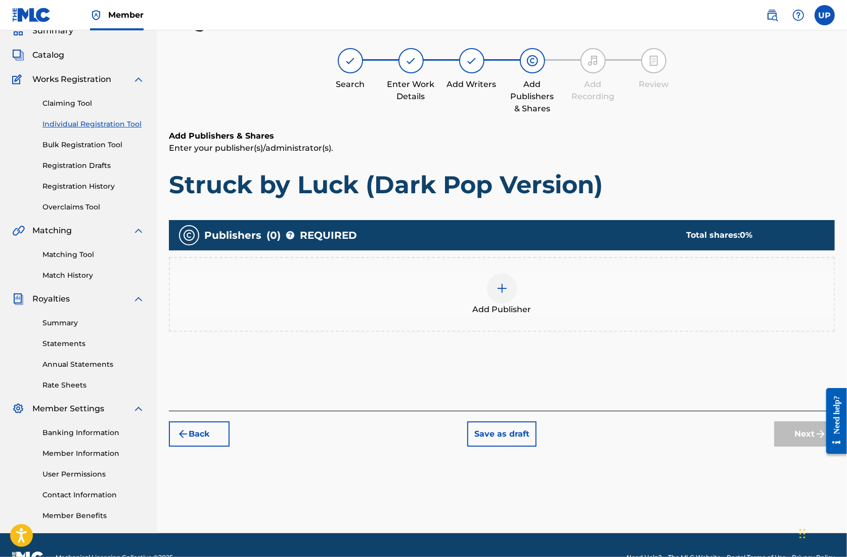
click at [504, 292] on img at bounding box center [502, 288] width 12 height 12
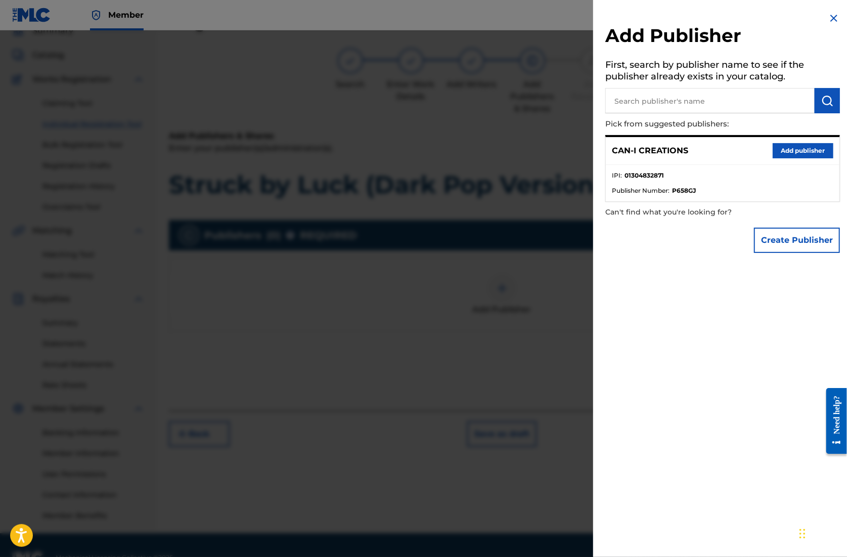
click at [794, 150] on button "Add publisher" at bounding box center [803, 150] width 61 height 15
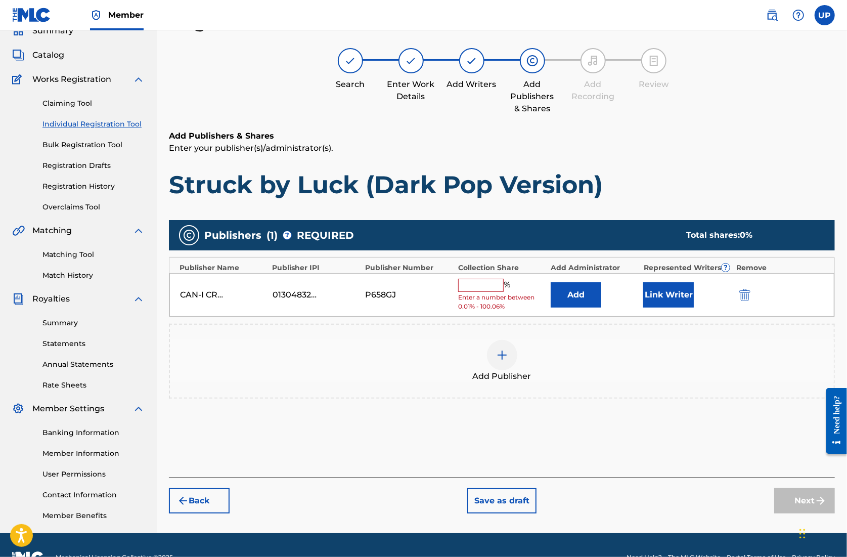
click at [485, 282] on input "text" at bounding box center [481, 285] width 46 height 13
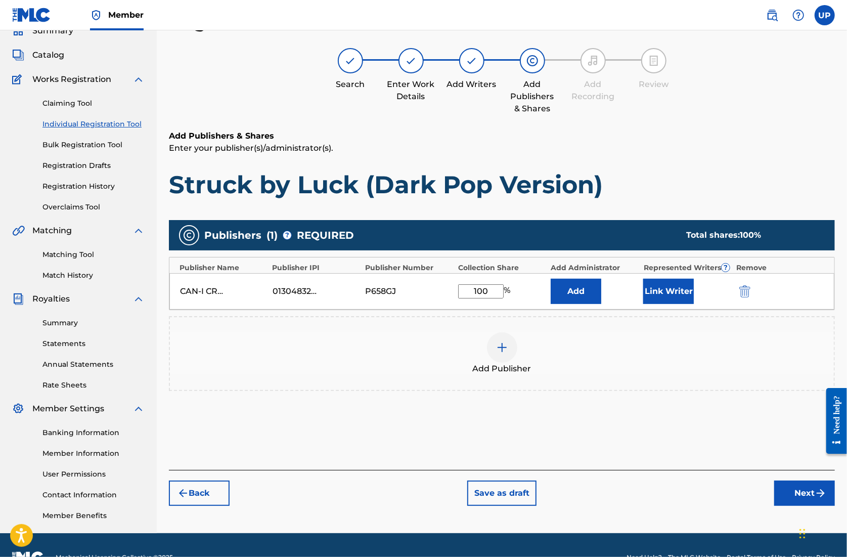
click at [669, 293] on button "Link Writer" at bounding box center [669, 291] width 51 height 25
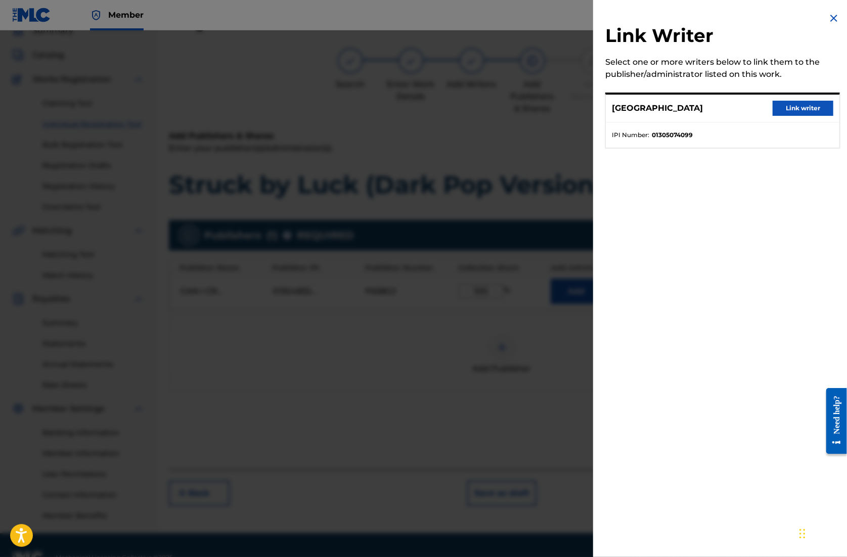
click at [799, 110] on button "Link writer" at bounding box center [803, 108] width 61 height 15
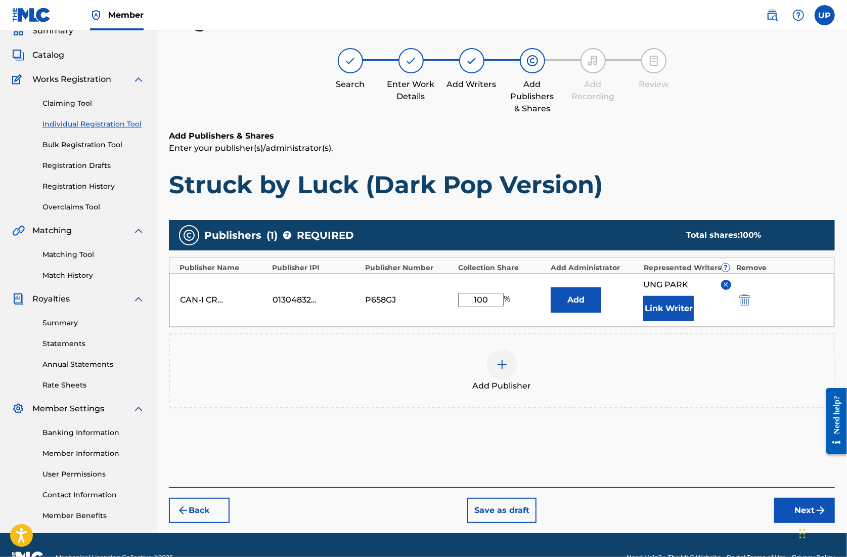
click at [798, 505] on button "Next" at bounding box center [805, 510] width 61 height 25
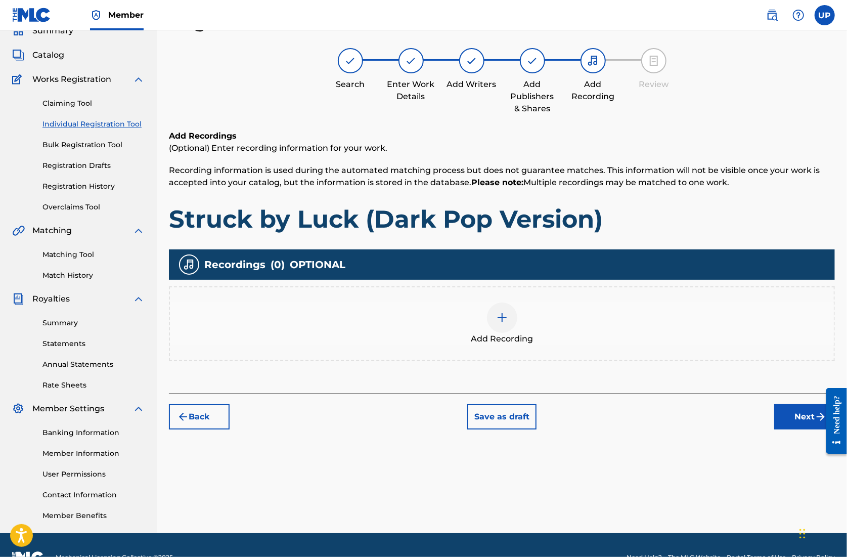
click at [510, 315] on div at bounding box center [502, 318] width 30 height 30
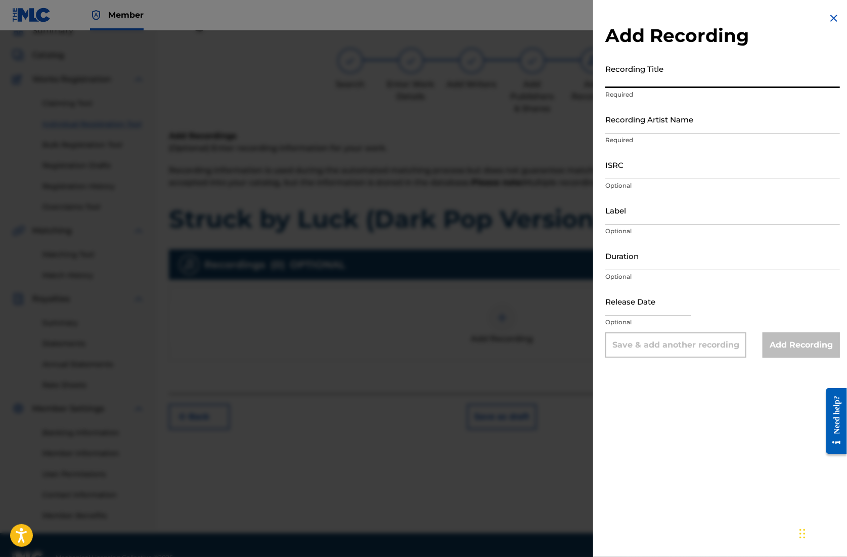
click at [639, 82] on input "Recording Title" at bounding box center [723, 73] width 235 height 29
click at [654, 129] on input "Recording Artist Name" at bounding box center [723, 119] width 235 height 29
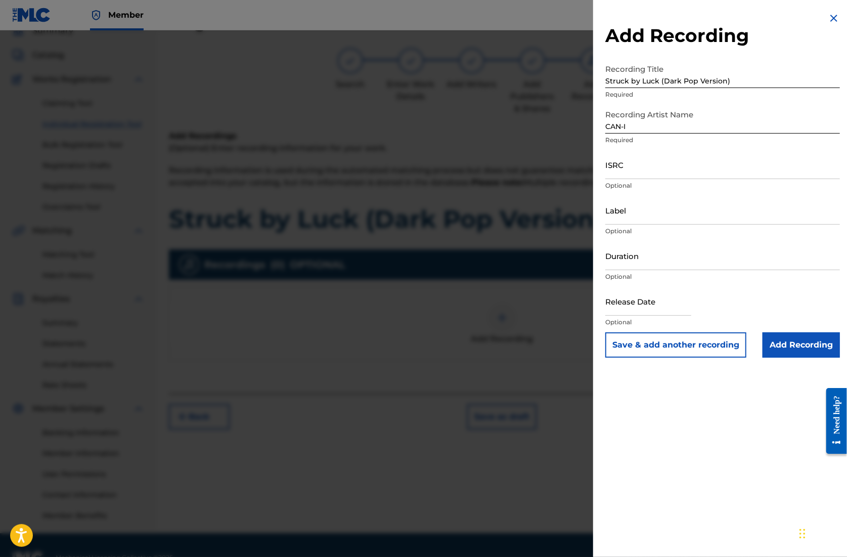
click at [661, 163] on input "ISRC" at bounding box center [723, 164] width 235 height 29
click at [604, 269] on div "Add Recording Recording Title Struck by Luck (Dark Pop Version) Required Record…" at bounding box center [722, 185] width 259 height 370
click at [623, 266] on input "Duration" at bounding box center [723, 255] width 235 height 29
click at [689, 313] on input "text" at bounding box center [649, 301] width 86 height 29
click at [801, 348] on input "Add Recording" at bounding box center [801, 344] width 77 height 25
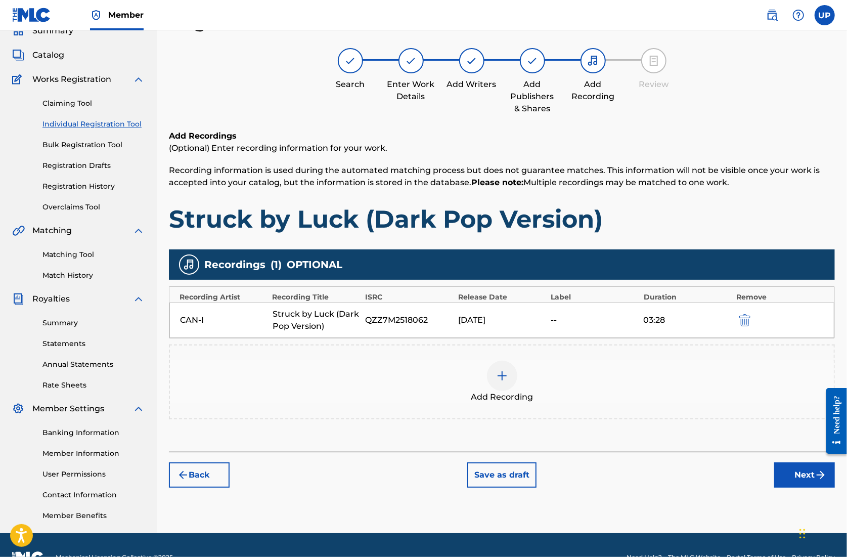
click at [789, 473] on button "Next" at bounding box center [805, 474] width 61 height 25
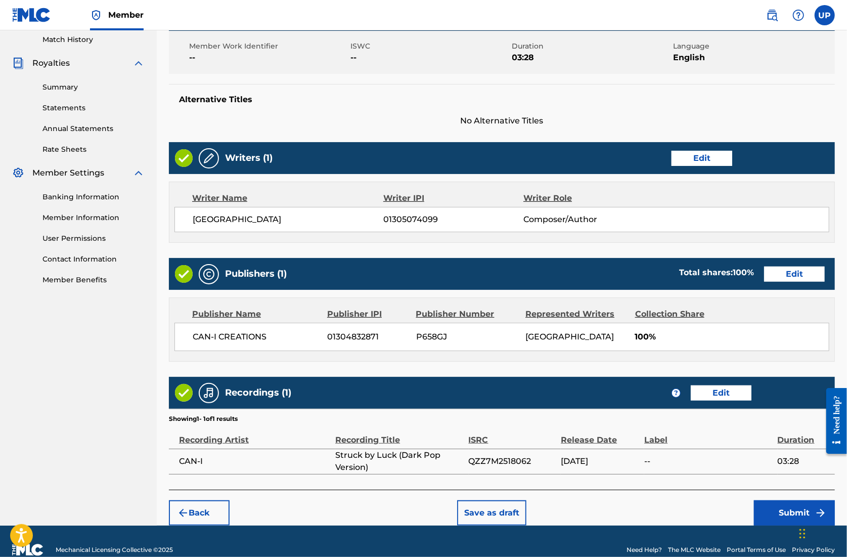
scroll to position [296, 0]
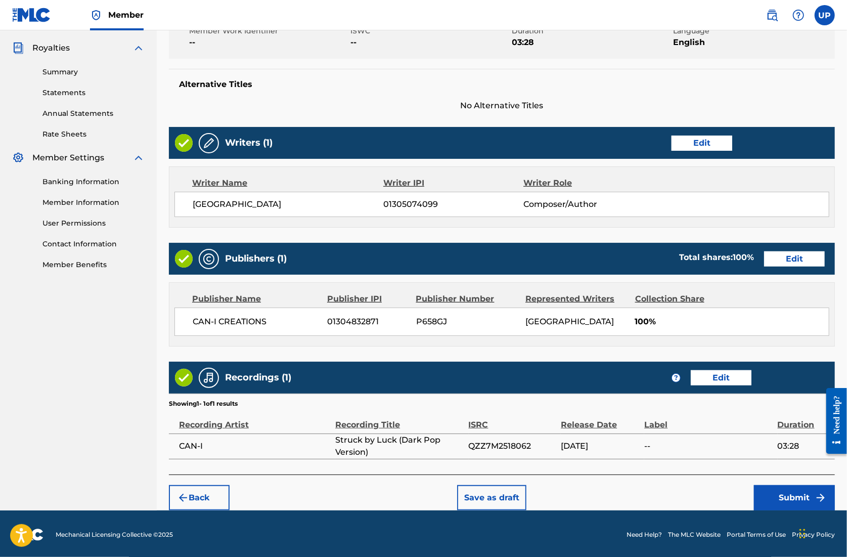
click at [798, 495] on button "Submit" at bounding box center [794, 497] width 81 height 25
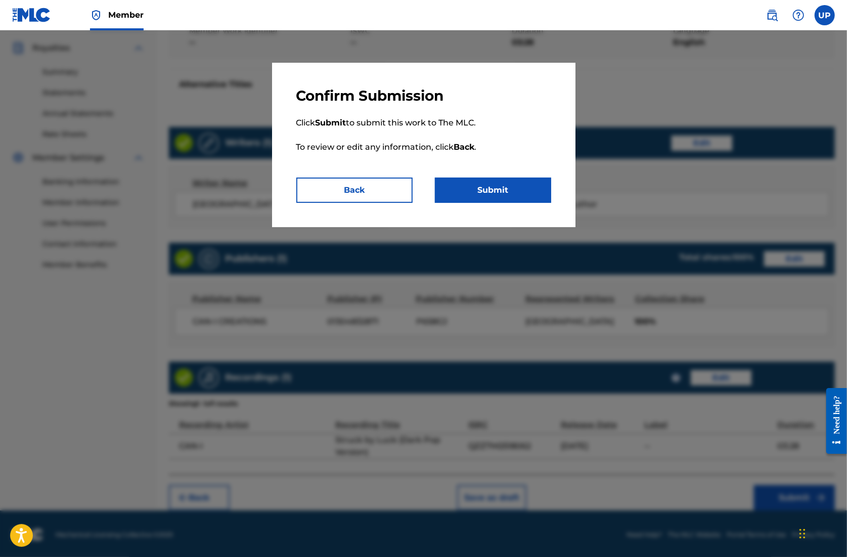
click at [511, 197] on button "Submit" at bounding box center [493, 190] width 116 height 25
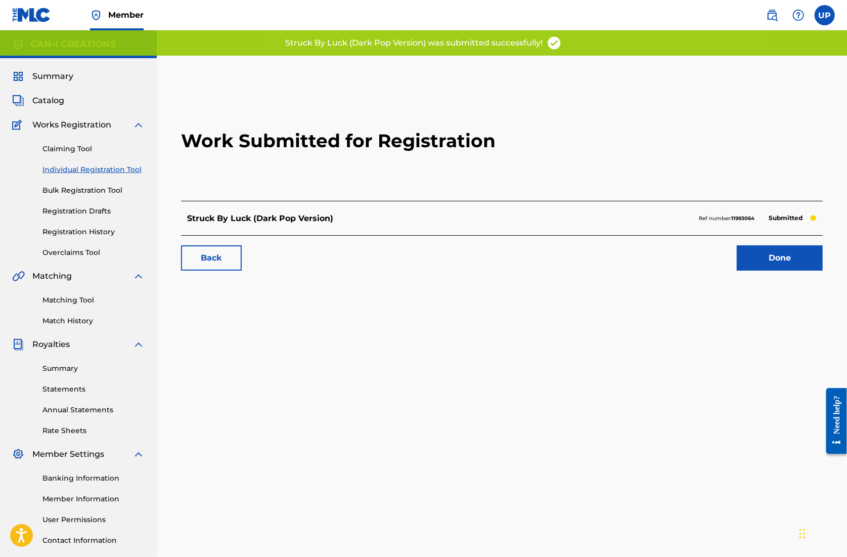
click at [798, 255] on link "Done" at bounding box center [780, 257] width 86 height 25
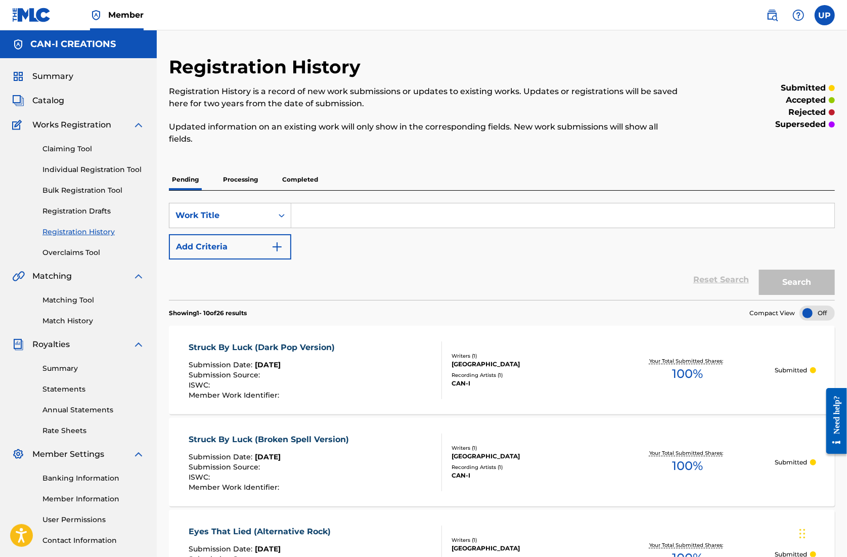
click at [82, 175] on link "Individual Registration Tool" at bounding box center [93, 169] width 102 height 11
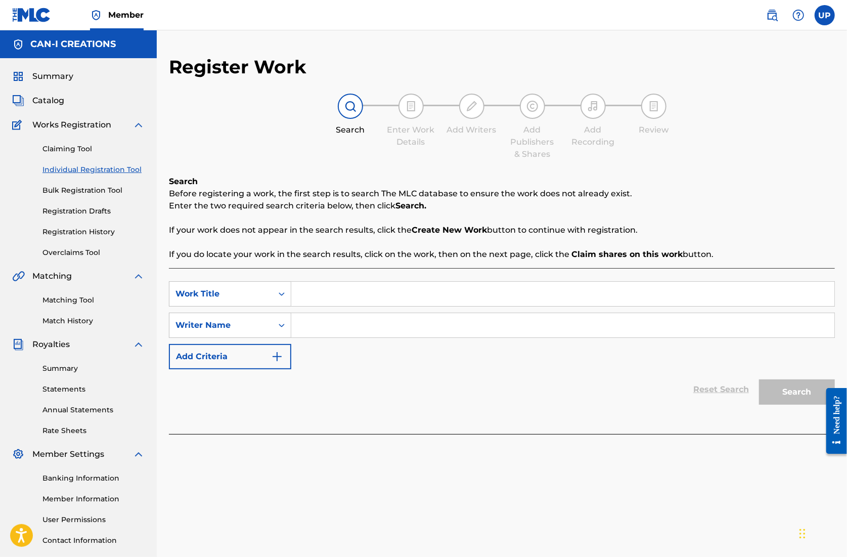
click at [358, 298] on input "Search Form" at bounding box center [562, 294] width 543 height 24
click at [355, 322] on input "Search Form" at bounding box center [562, 325] width 543 height 24
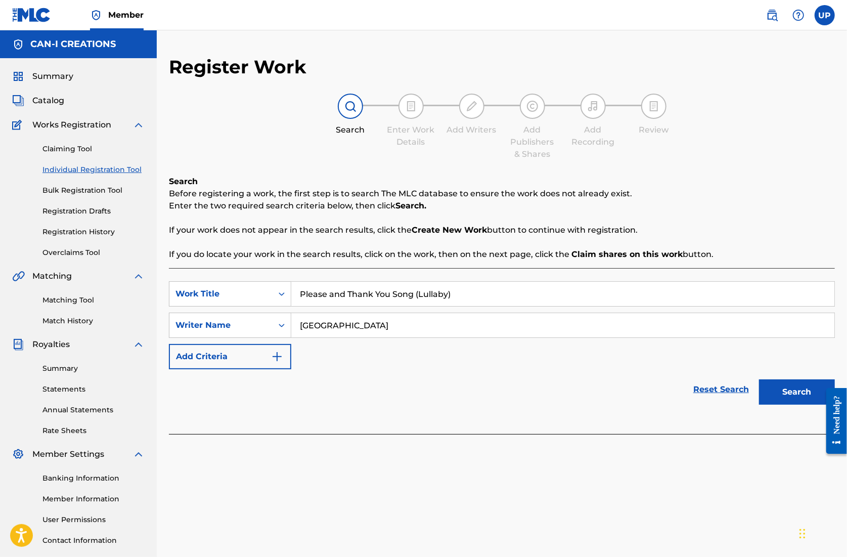
click at [784, 393] on button "Search" at bounding box center [797, 391] width 76 height 25
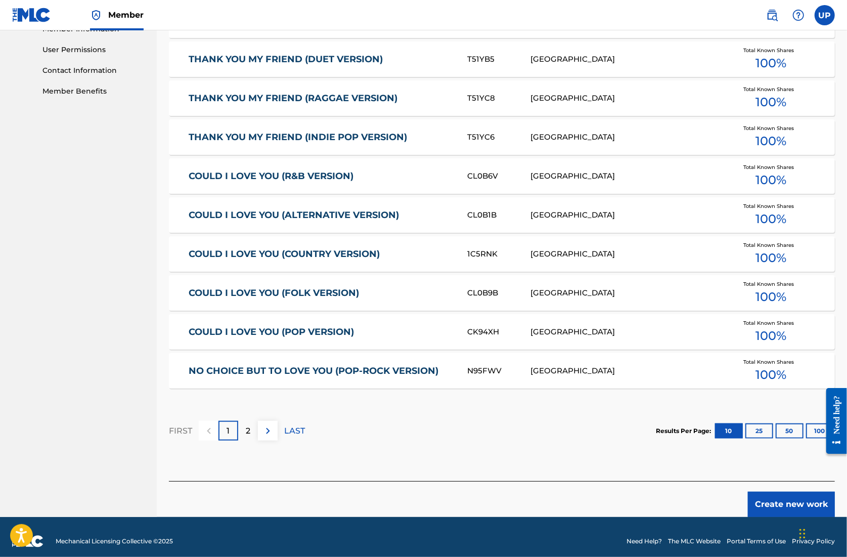
scroll to position [478, 0]
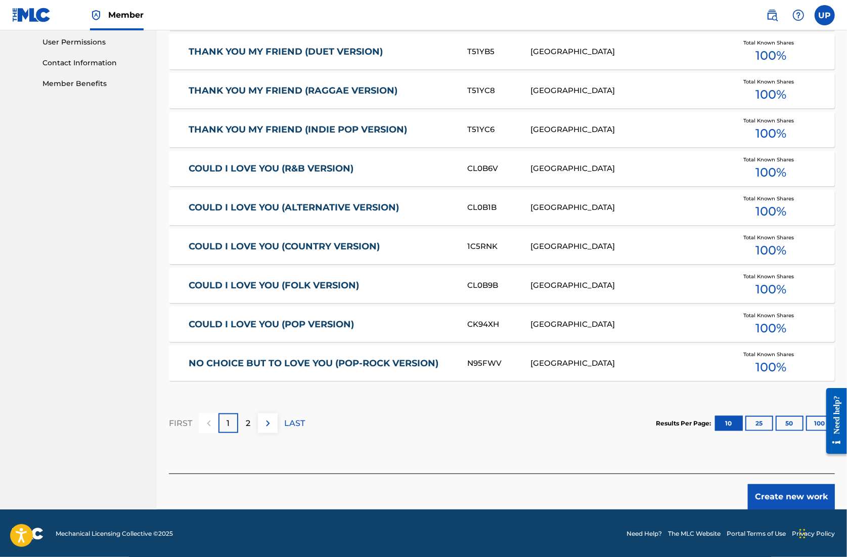
click at [795, 496] on button "Create new work" at bounding box center [791, 496] width 87 height 25
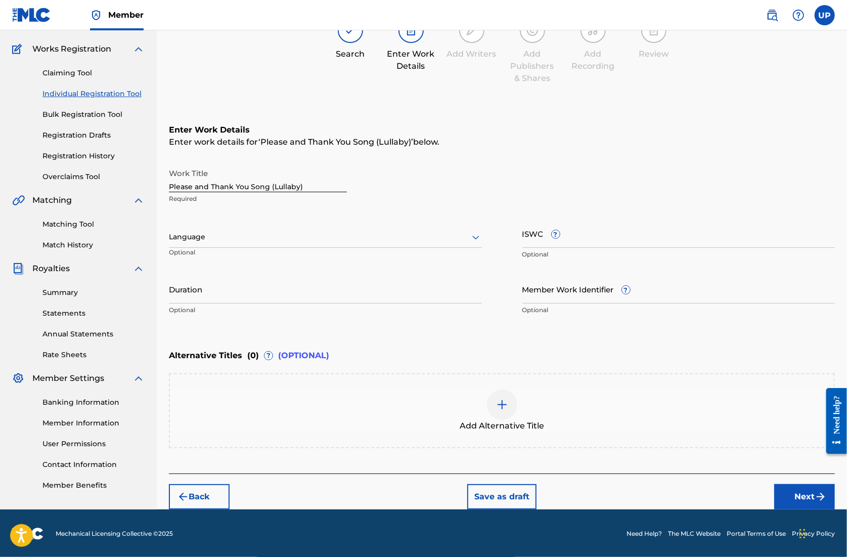
click at [294, 244] on div "Language" at bounding box center [325, 237] width 313 height 21
click at [281, 262] on div "English" at bounding box center [325, 259] width 312 height 23
click at [265, 295] on input "Duration" at bounding box center [325, 289] width 313 height 29
click at [250, 292] on input "Duration" at bounding box center [325, 289] width 313 height 29
click at [792, 494] on button "Next" at bounding box center [805, 496] width 61 height 25
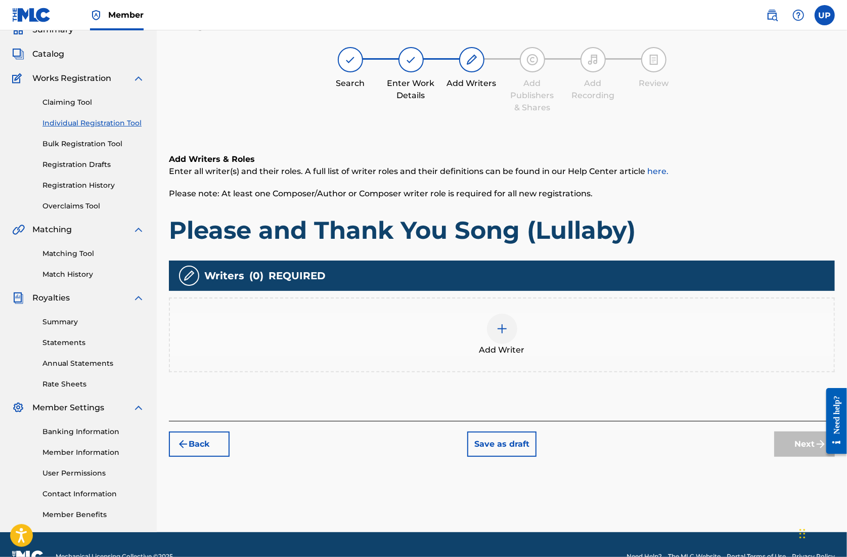
scroll to position [46, 0]
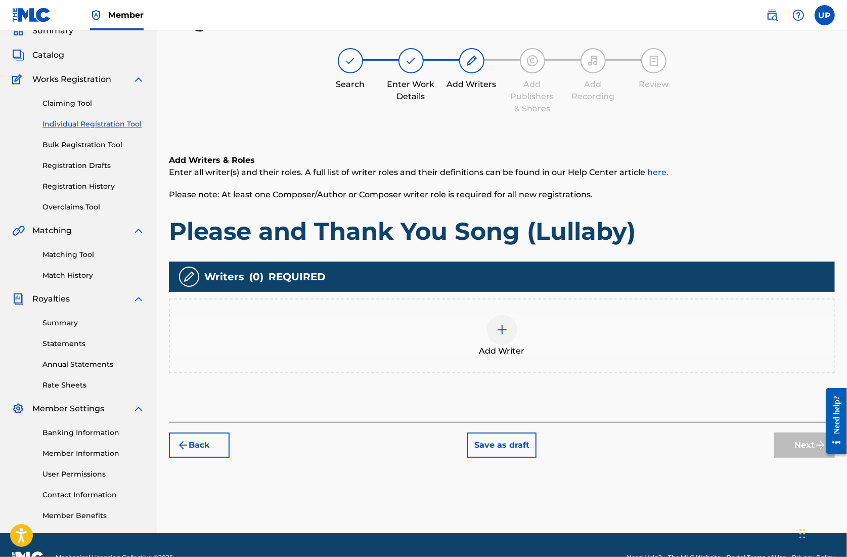
click at [502, 335] on div at bounding box center [502, 330] width 30 height 30
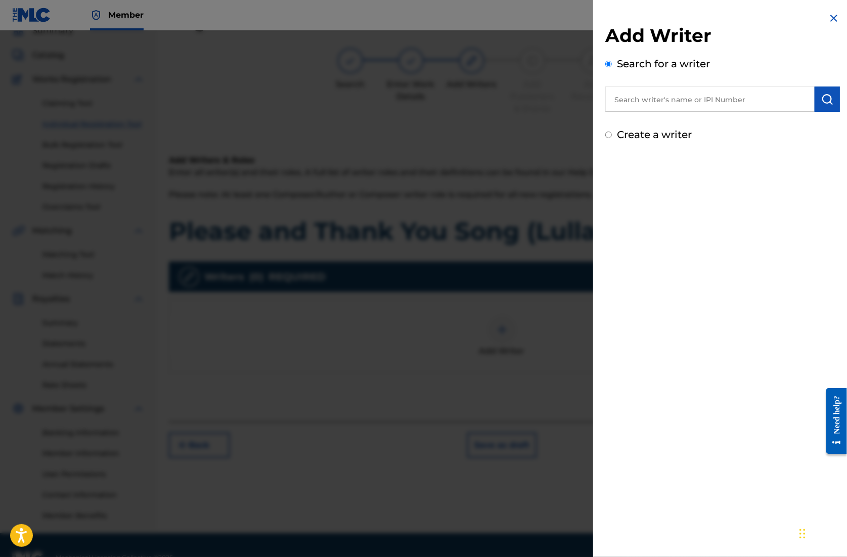
click at [694, 96] on input "text" at bounding box center [710, 99] width 209 height 25
click at [824, 98] on img "submit" at bounding box center [828, 99] width 12 height 12
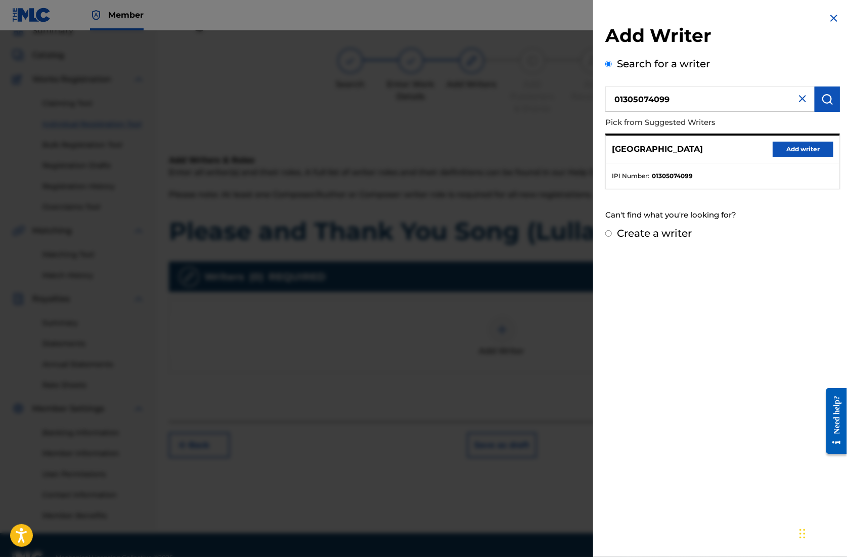
click at [777, 146] on button "Add writer" at bounding box center [803, 149] width 61 height 15
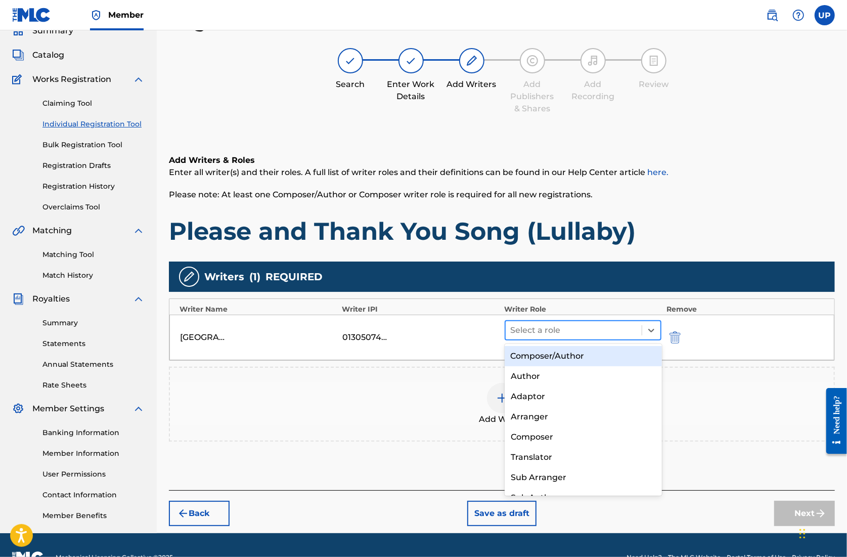
click at [576, 333] on div at bounding box center [574, 330] width 126 height 14
click at [574, 356] on div "Composer/Author" at bounding box center [583, 356] width 157 height 20
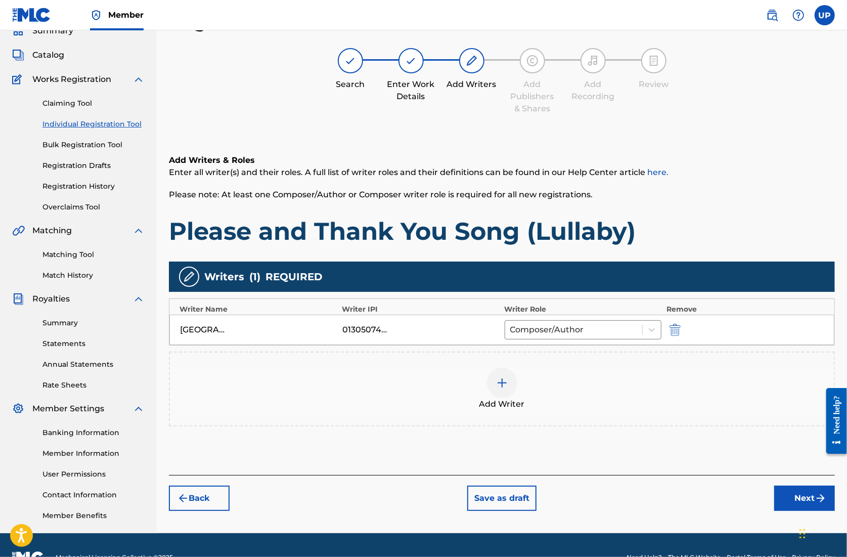
click at [800, 499] on button "Next" at bounding box center [805, 498] width 61 height 25
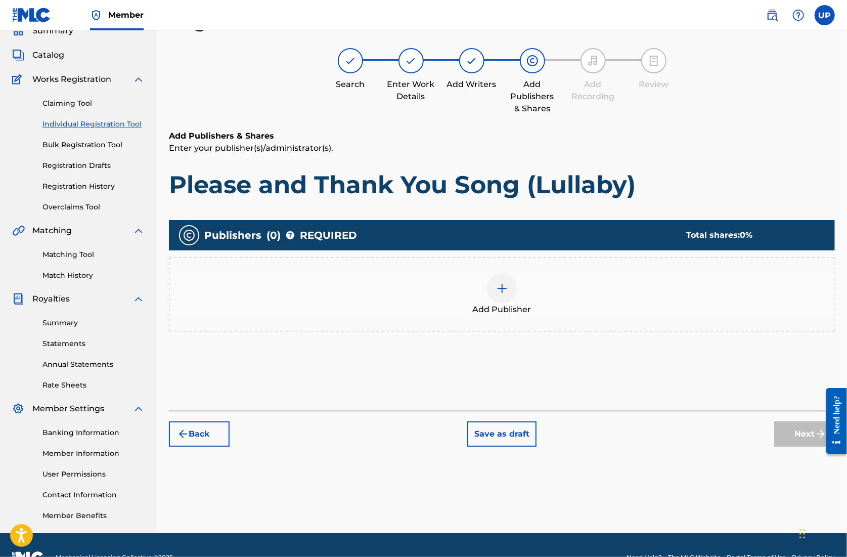
click at [503, 297] on div at bounding box center [502, 288] width 30 height 30
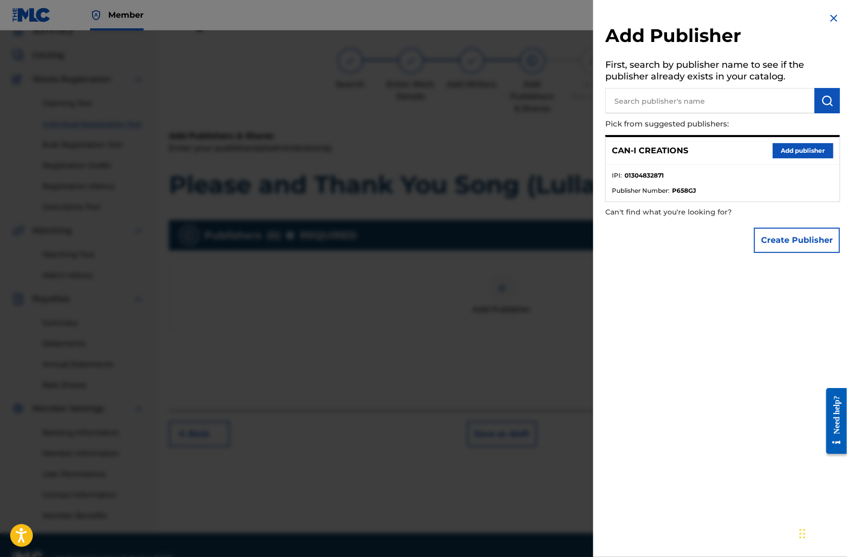
click at [792, 157] on div "CAN-I CREATIONS Add publisher" at bounding box center [723, 151] width 234 height 28
click at [792, 154] on button "Add publisher" at bounding box center [803, 150] width 61 height 15
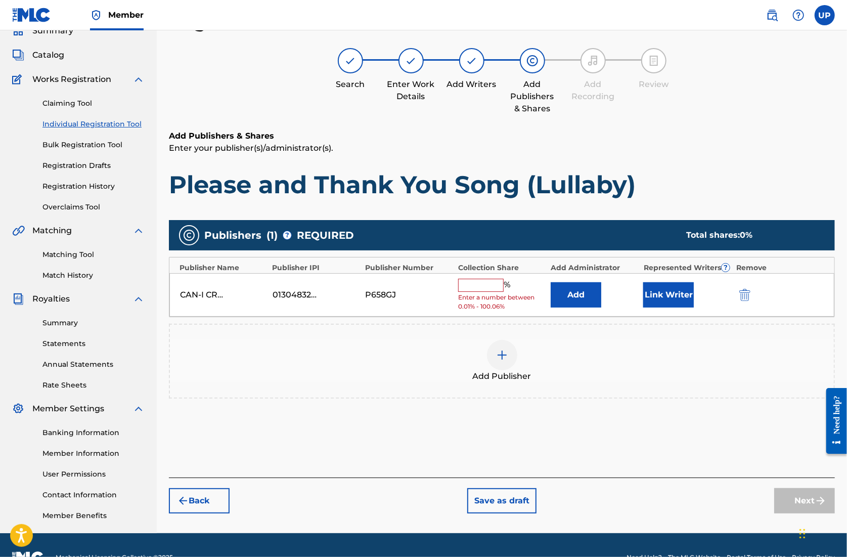
click at [474, 281] on input "text" at bounding box center [481, 285] width 46 height 13
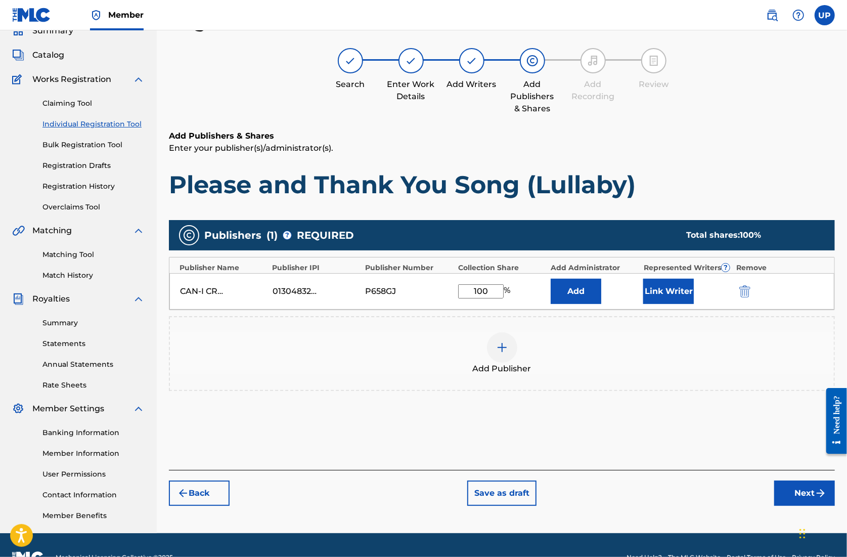
click at [654, 289] on button "Link Writer" at bounding box center [669, 291] width 51 height 25
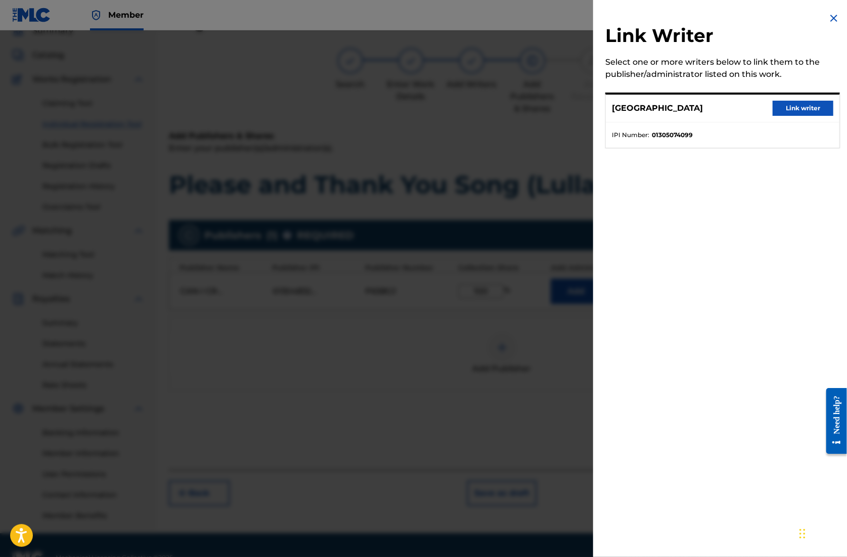
click at [796, 112] on button "Link writer" at bounding box center [803, 108] width 61 height 15
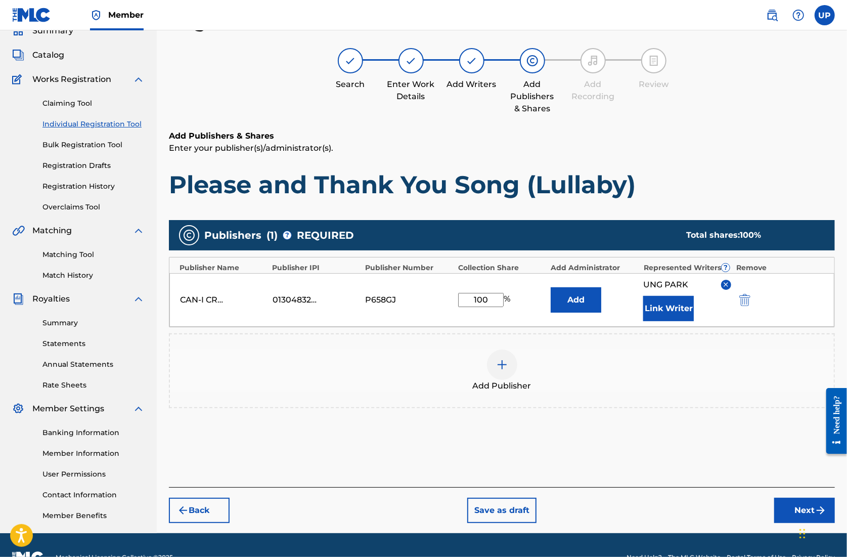
click at [794, 506] on button "Next" at bounding box center [805, 510] width 61 height 25
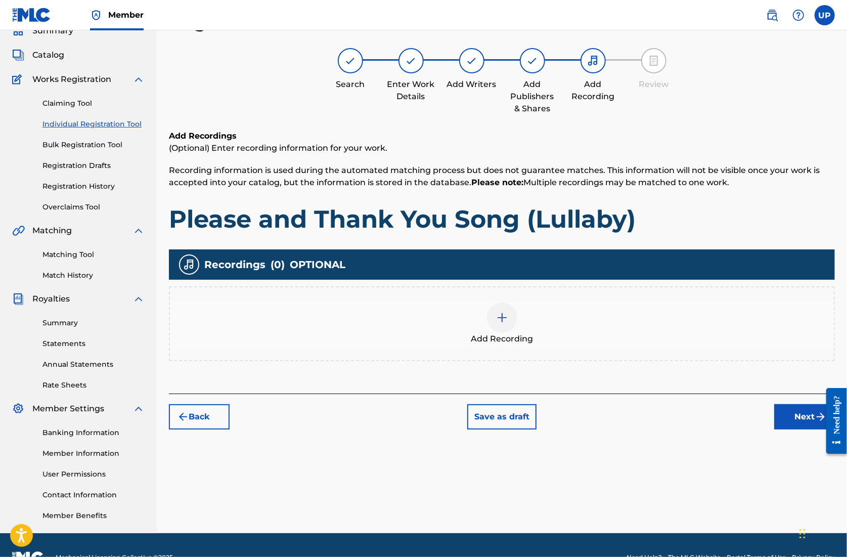
click at [497, 321] on img at bounding box center [502, 318] width 12 height 12
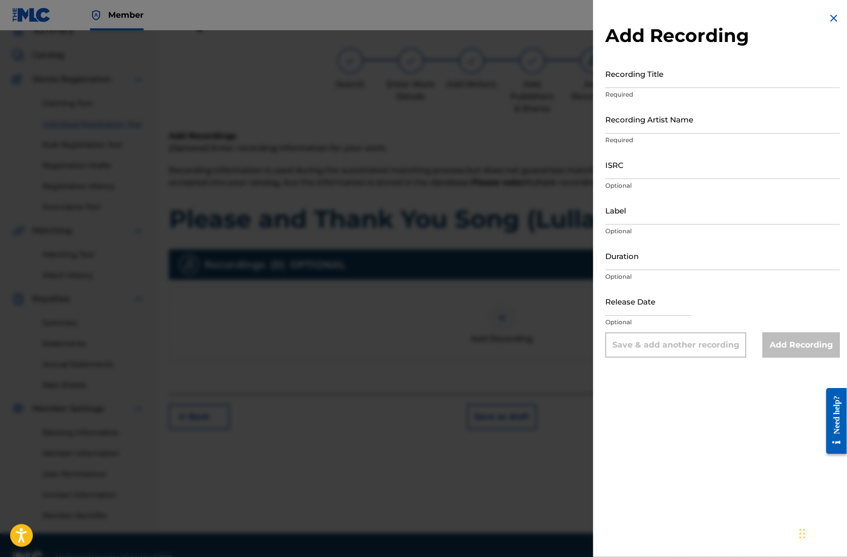
click at [646, 80] on input "Recording Title" at bounding box center [723, 73] width 235 height 29
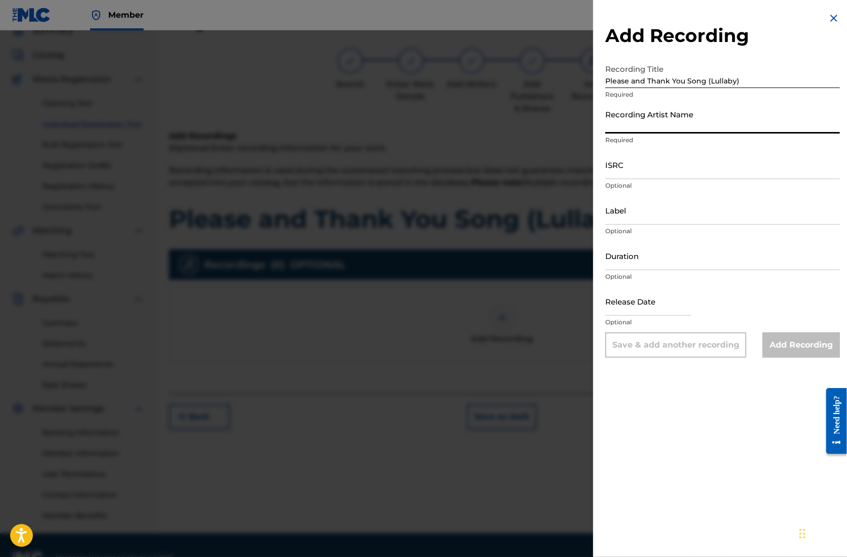
click at [645, 125] on input "Recording Artist Name" at bounding box center [723, 119] width 235 height 29
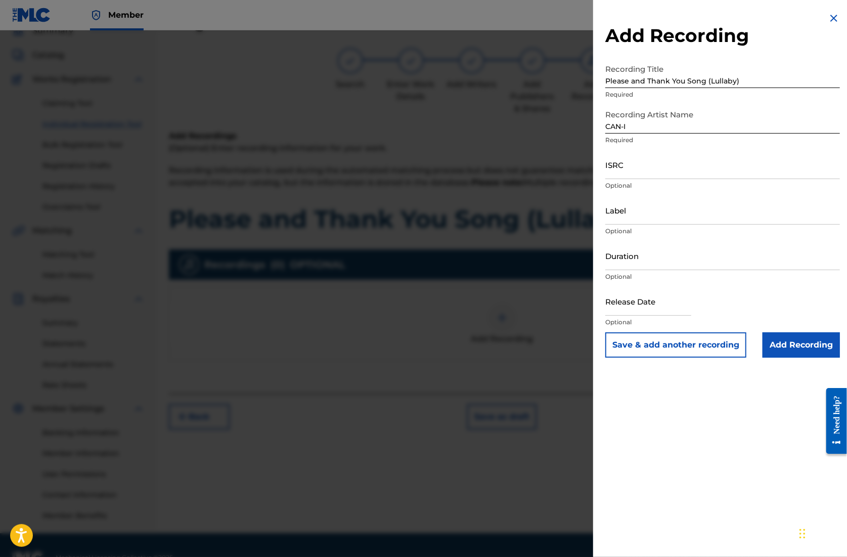
click at [641, 175] on input "ISRC" at bounding box center [723, 164] width 235 height 29
click at [638, 266] on input "Duration" at bounding box center [723, 255] width 235 height 29
click at [656, 305] on input "text" at bounding box center [649, 301] width 86 height 29
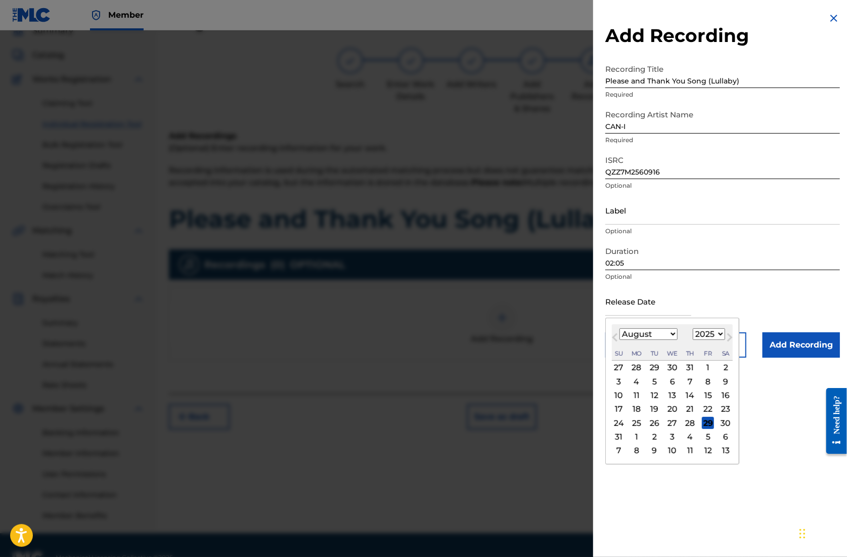
click at [691, 424] on div "28" at bounding box center [690, 423] width 12 height 12
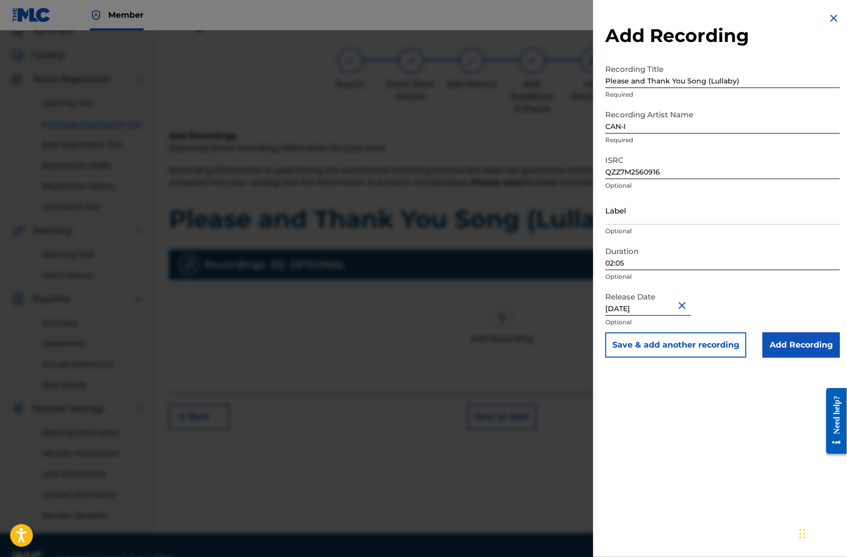
click at [796, 351] on input "Add Recording" at bounding box center [801, 344] width 77 height 25
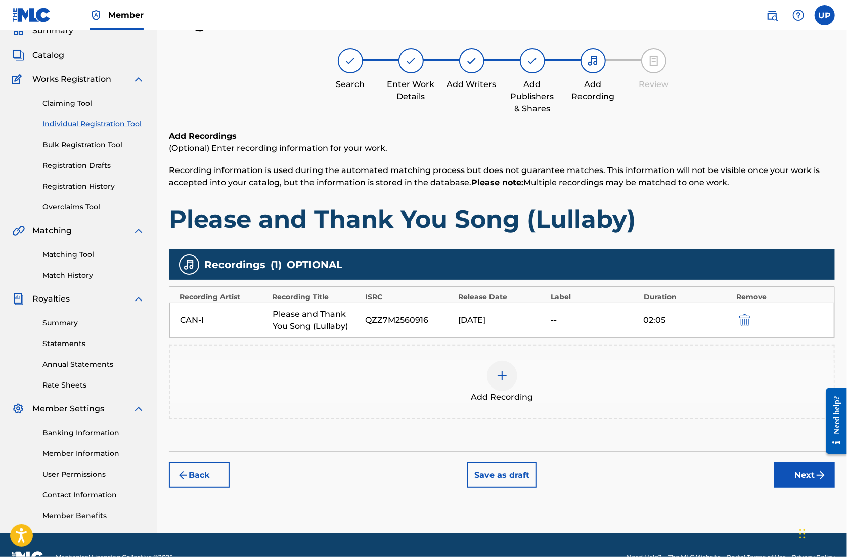
click at [805, 473] on button "Next" at bounding box center [805, 474] width 61 height 25
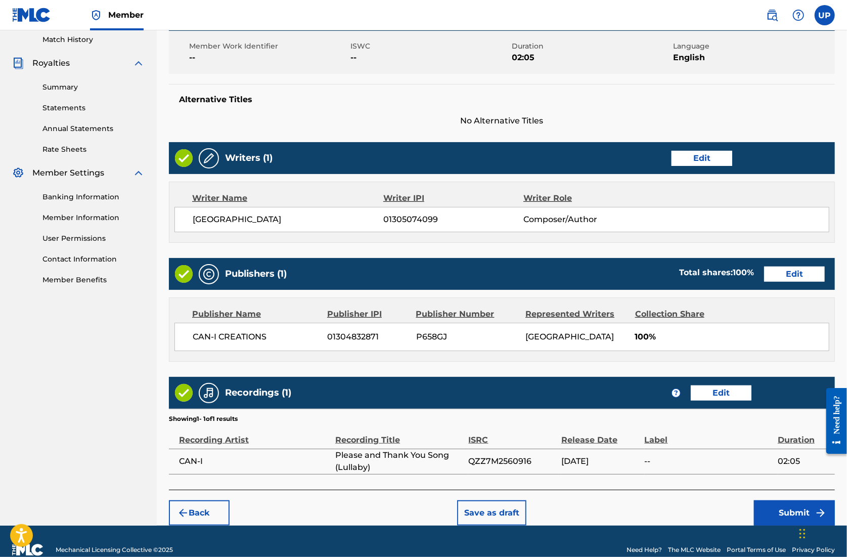
scroll to position [296, 0]
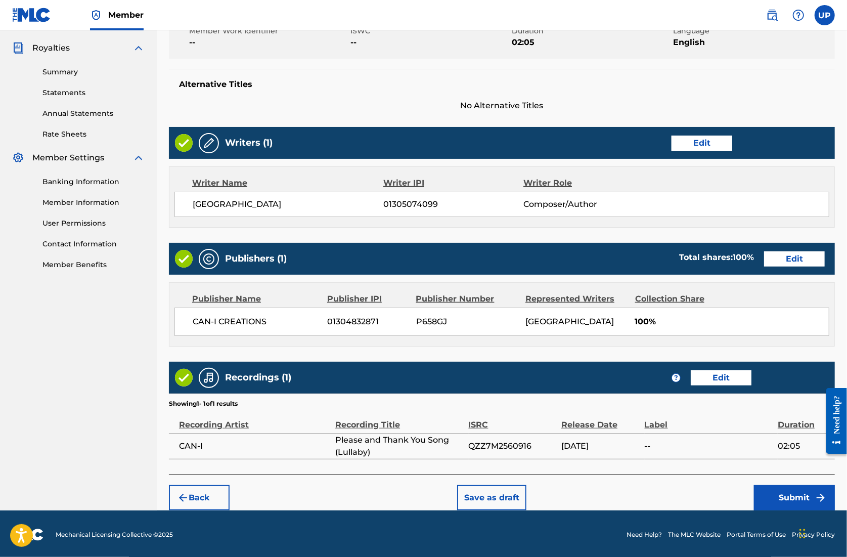
click at [801, 494] on button "Submit" at bounding box center [794, 497] width 81 height 25
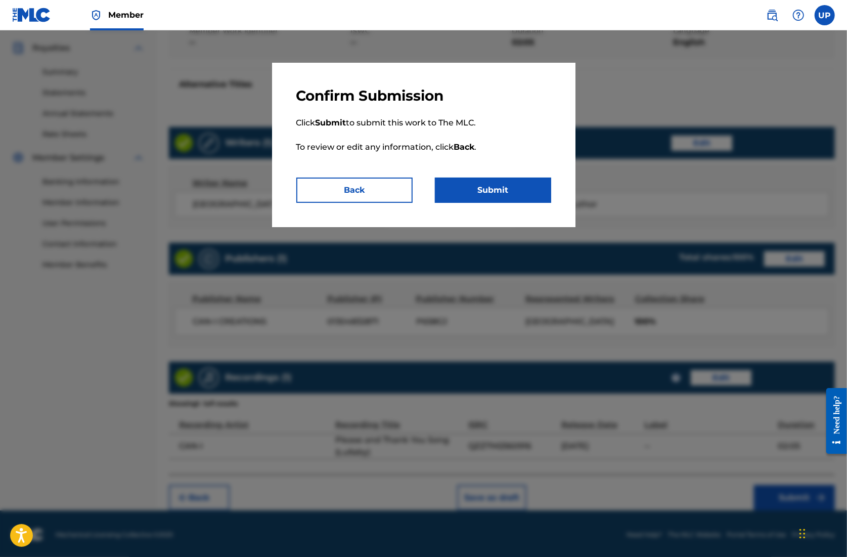
click at [525, 193] on button "Submit" at bounding box center [493, 190] width 116 height 25
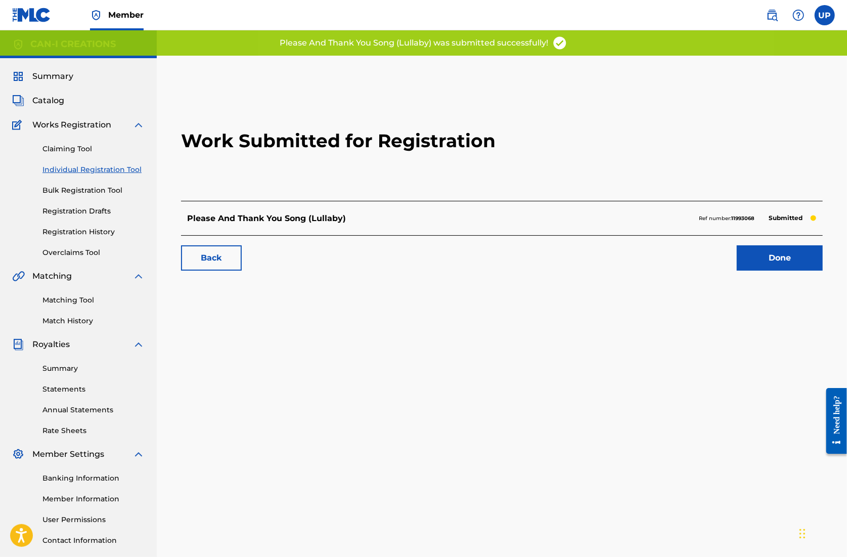
click at [787, 258] on link "Done" at bounding box center [780, 257] width 86 height 25
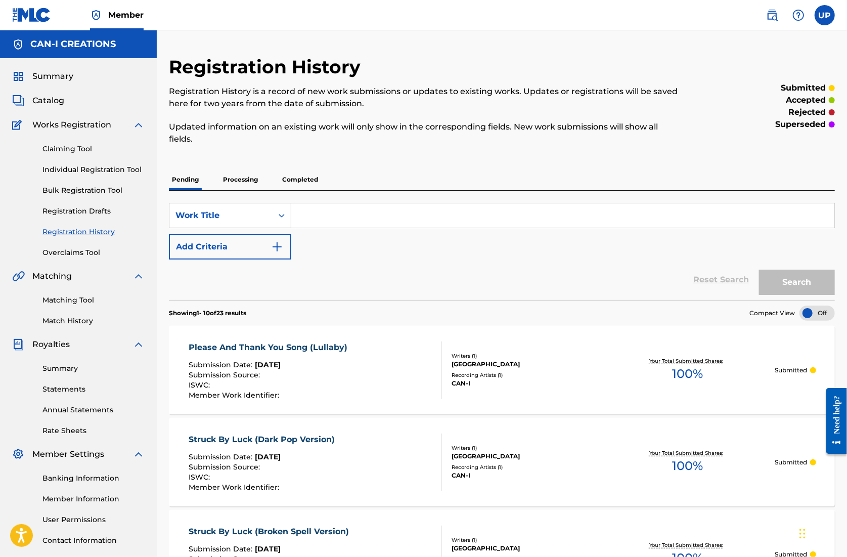
click at [73, 168] on link "Individual Registration Tool" at bounding box center [93, 169] width 102 height 11
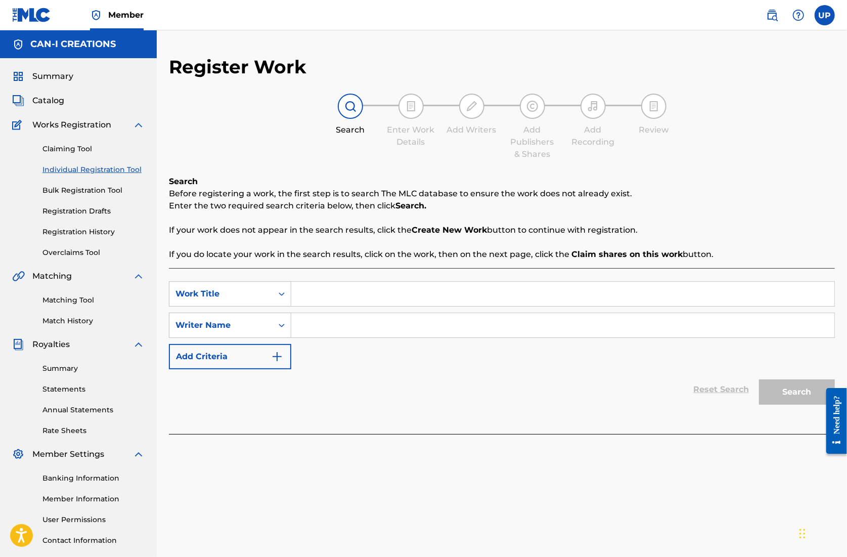
click at [338, 288] on input "Search Form" at bounding box center [562, 294] width 543 height 24
click at [334, 324] on input "Search Form" at bounding box center [562, 325] width 543 height 24
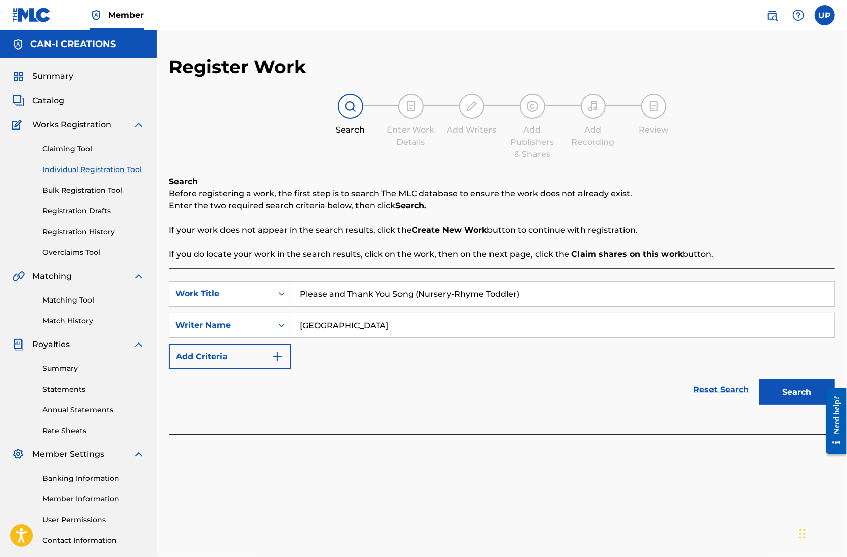
click at [791, 387] on button "Search" at bounding box center [797, 391] width 76 height 25
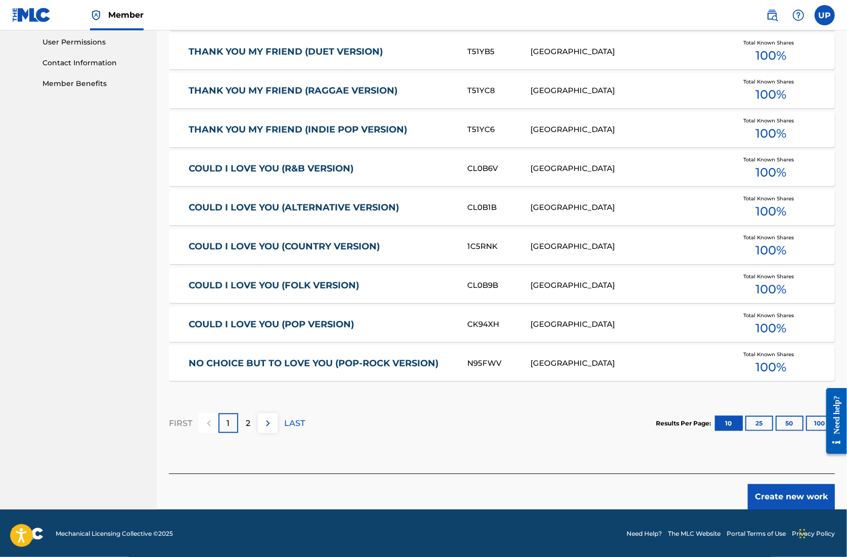
click at [783, 498] on button "Create new work" at bounding box center [791, 496] width 87 height 25
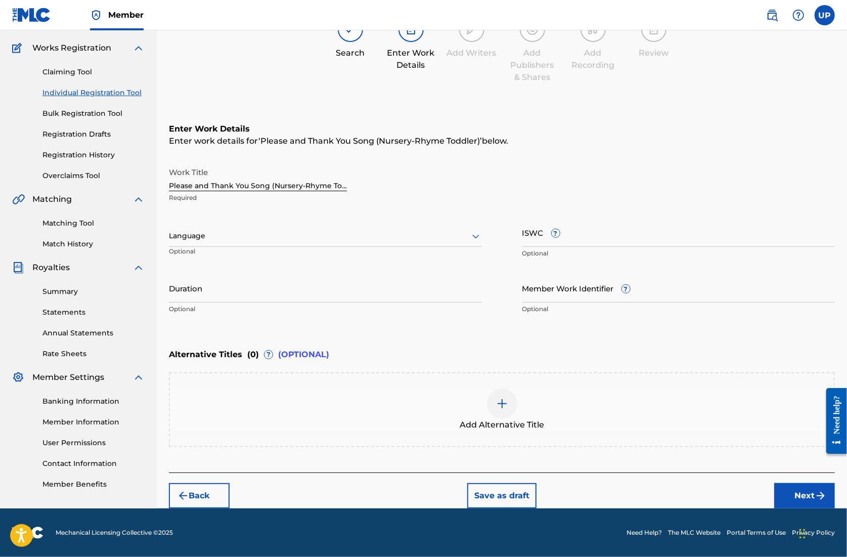
scroll to position [76, 0]
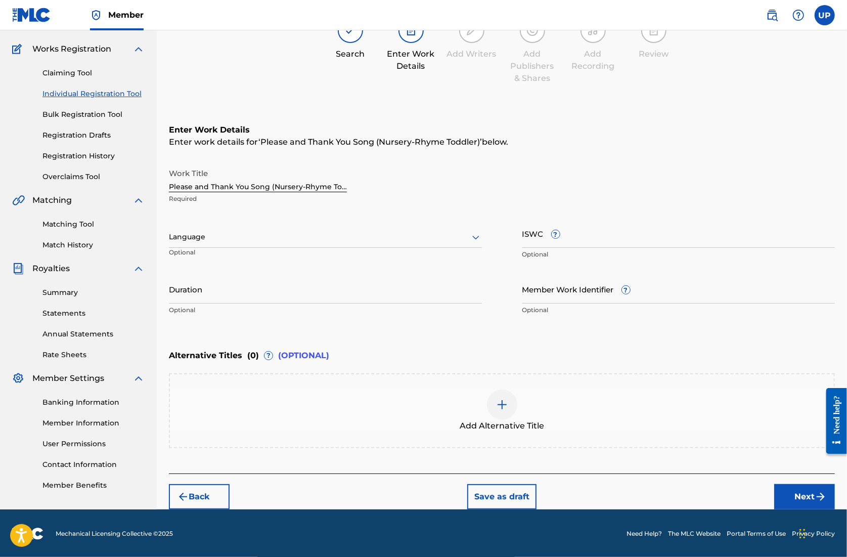
click at [248, 245] on div "Language" at bounding box center [325, 237] width 313 height 21
click at [239, 259] on div "English" at bounding box center [325, 259] width 312 height 23
click at [236, 294] on input "Duration" at bounding box center [325, 289] width 313 height 29
click at [807, 499] on button "Next" at bounding box center [805, 496] width 61 height 25
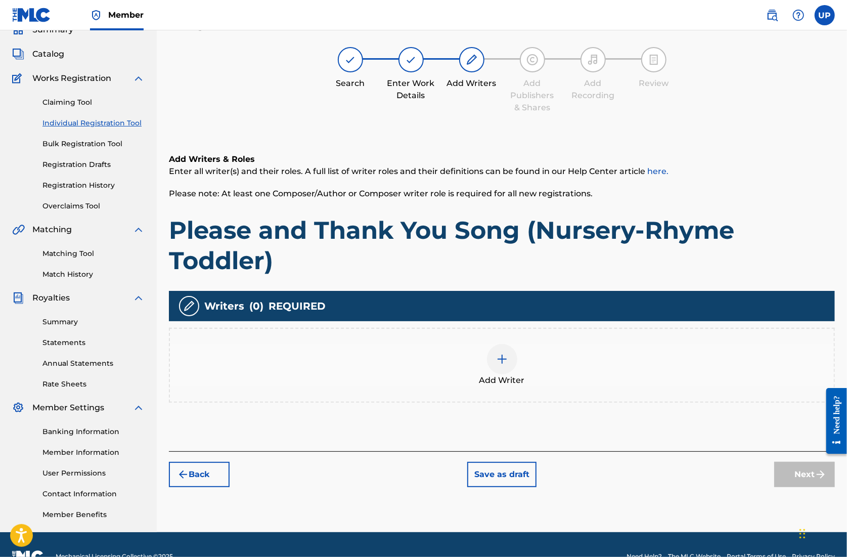
scroll to position [46, 0]
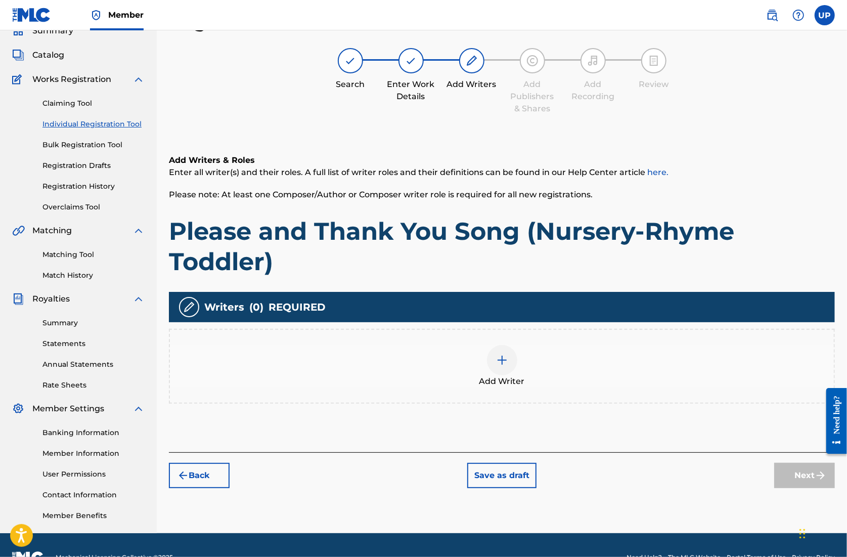
click at [490, 366] on div at bounding box center [502, 360] width 30 height 30
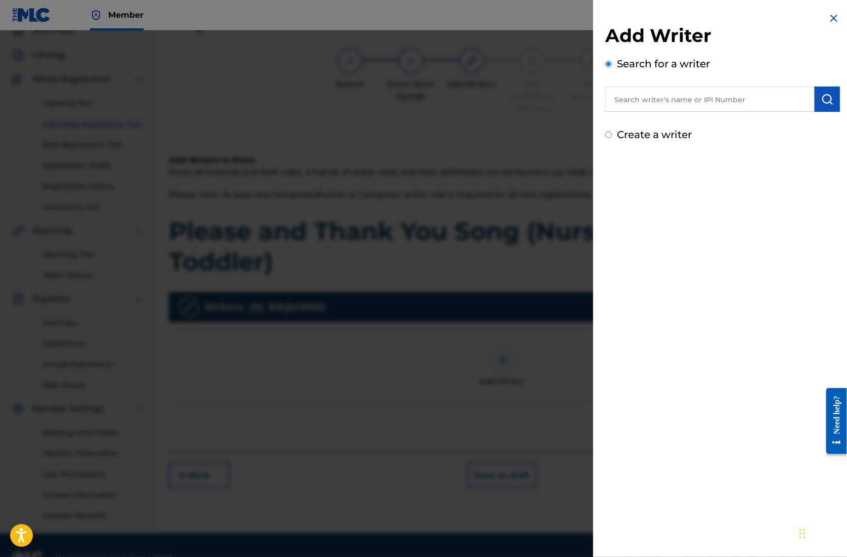
click at [686, 97] on input "text" at bounding box center [710, 99] width 209 height 25
click at [822, 108] on button "submit" at bounding box center [827, 99] width 25 height 25
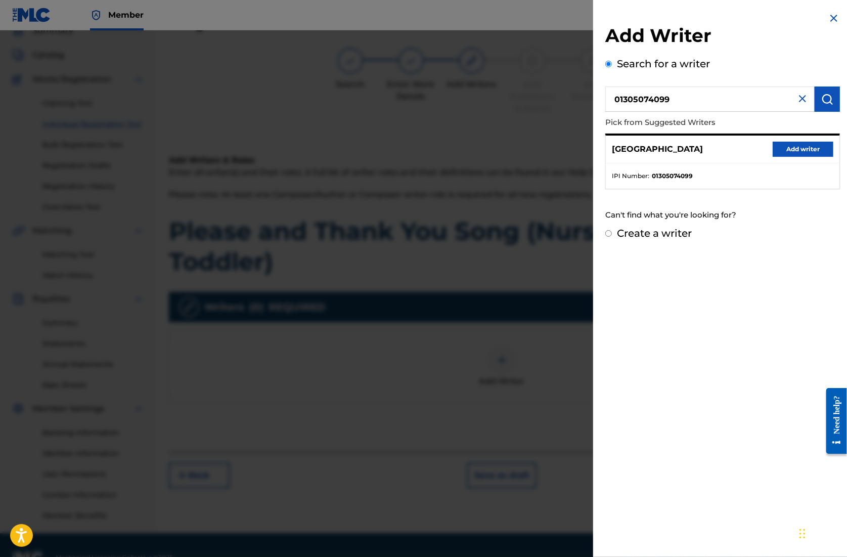
click at [792, 154] on button "Add writer" at bounding box center [803, 149] width 61 height 15
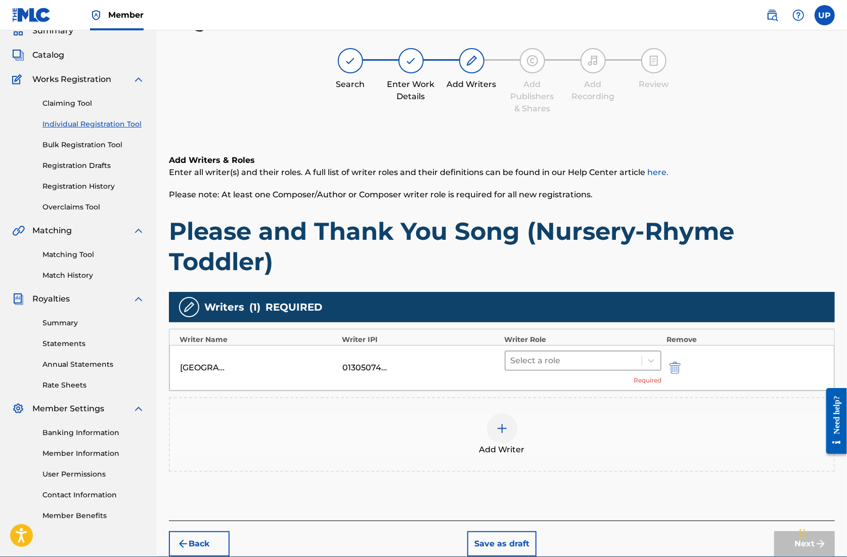
click at [617, 359] on div at bounding box center [574, 361] width 126 height 14
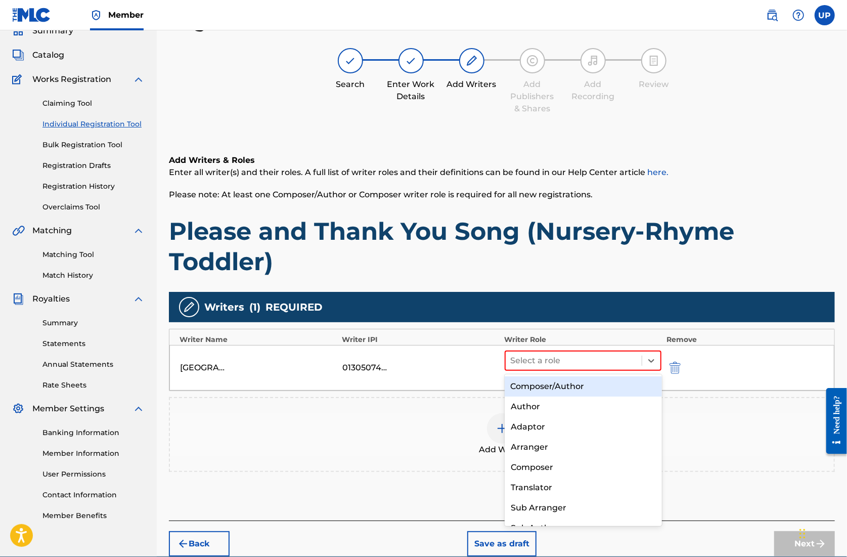
click at [594, 386] on div "Composer/Author" at bounding box center [583, 386] width 157 height 20
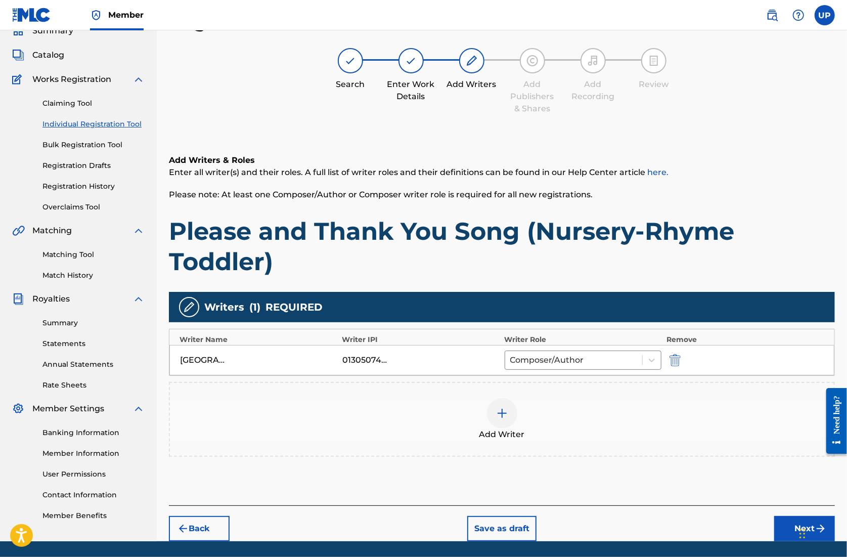
click at [796, 527] on button "Next" at bounding box center [805, 528] width 61 height 25
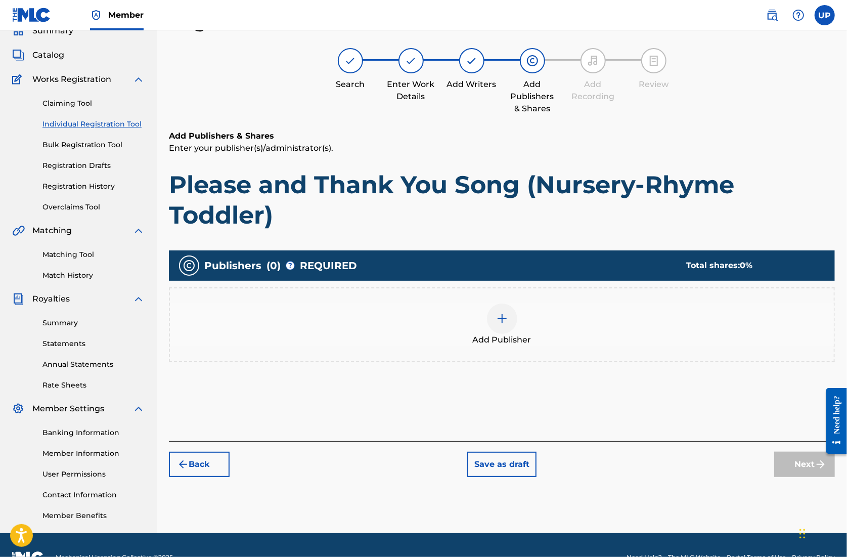
click at [502, 316] on img at bounding box center [502, 319] width 12 height 12
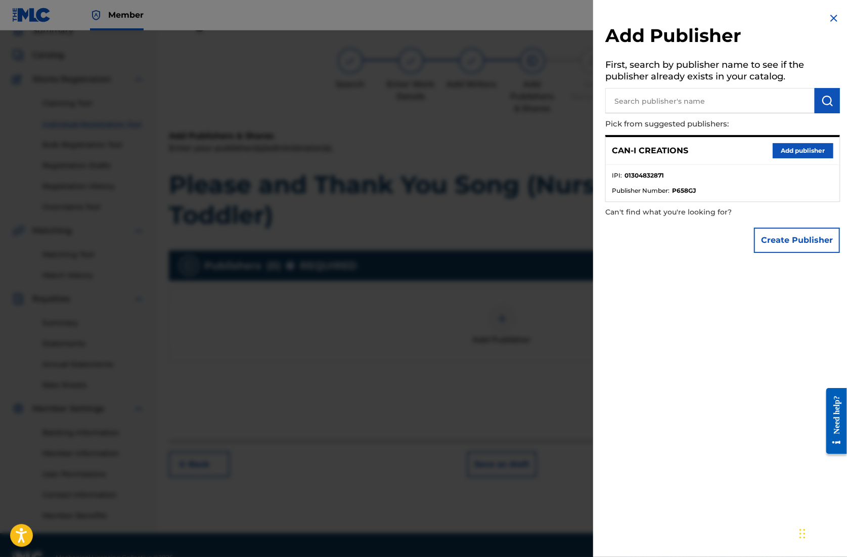
click at [797, 151] on button "Add publisher" at bounding box center [803, 150] width 61 height 15
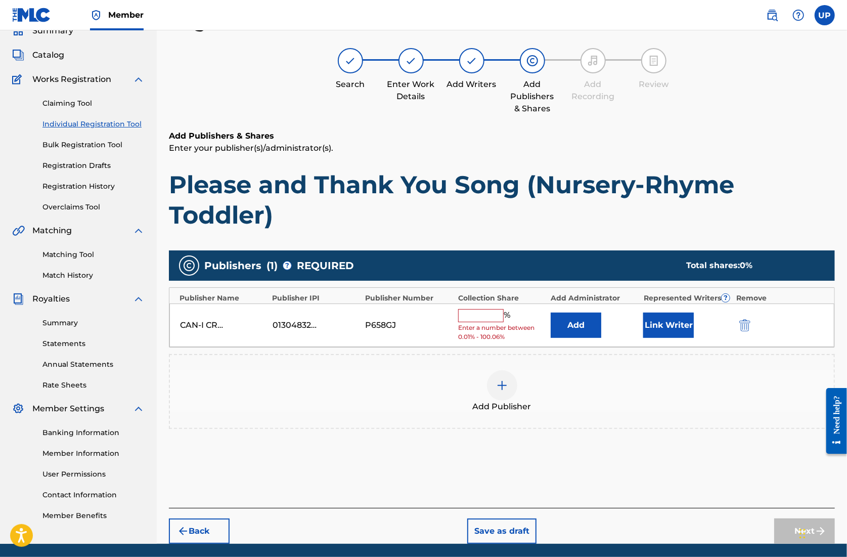
click at [481, 319] on input "text" at bounding box center [481, 315] width 46 height 13
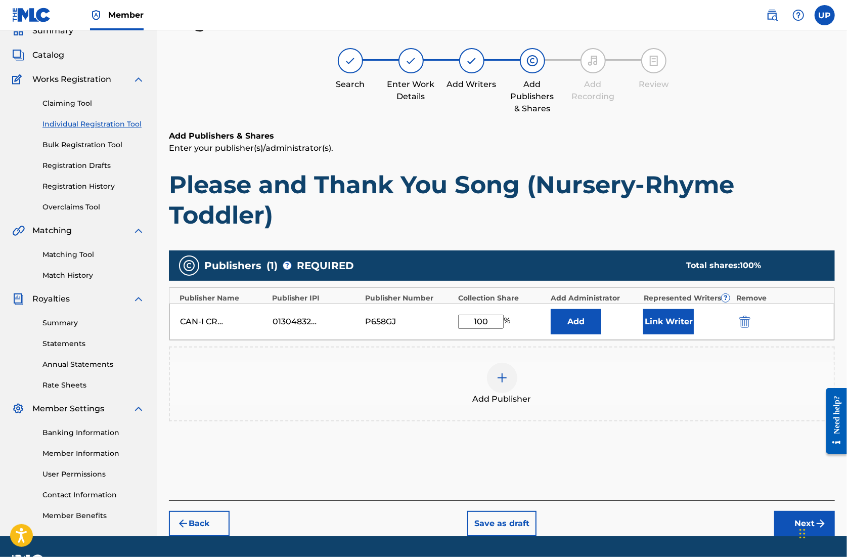
click at [669, 313] on button "Link Writer" at bounding box center [669, 321] width 51 height 25
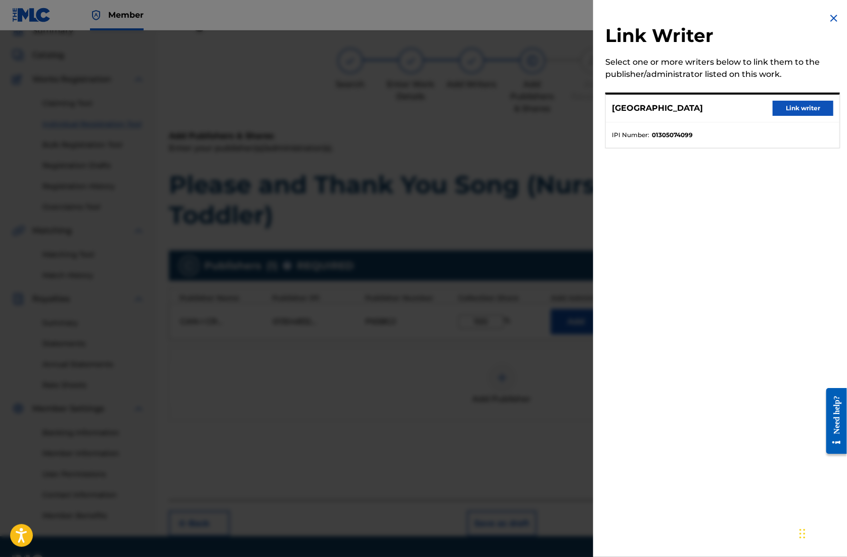
click at [792, 108] on button "Link writer" at bounding box center [803, 108] width 61 height 15
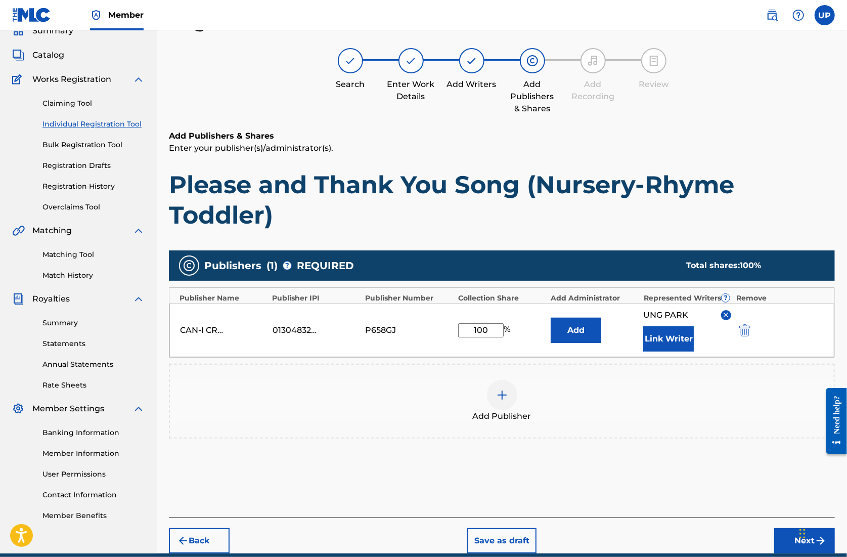
click at [794, 540] on button "Next" at bounding box center [805, 540] width 61 height 25
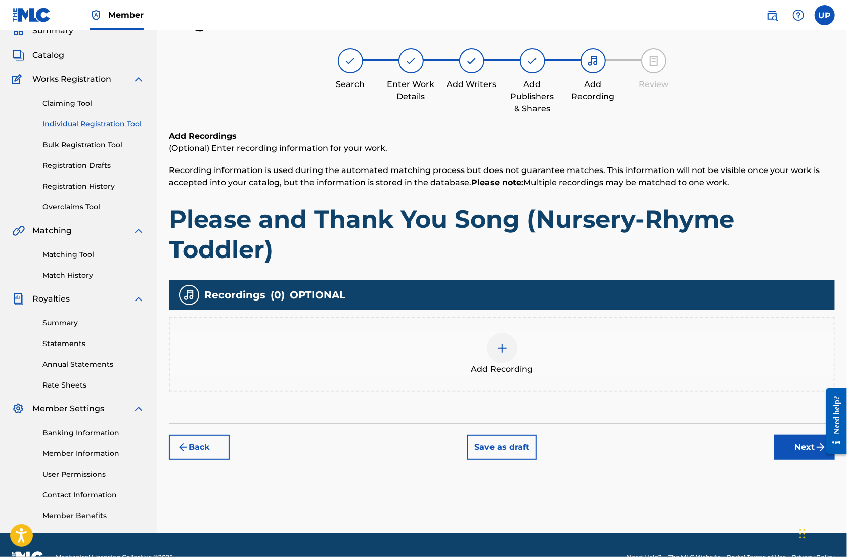
click at [504, 348] on img at bounding box center [502, 348] width 12 height 12
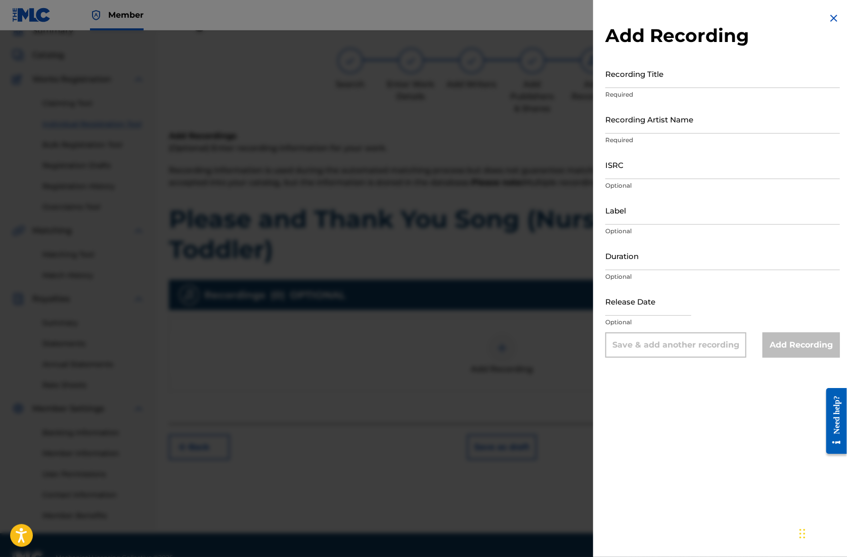
click at [630, 82] on input "Recording Title" at bounding box center [723, 73] width 235 height 29
click at [635, 129] on input "Recording Artist Name" at bounding box center [723, 119] width 235 height 29
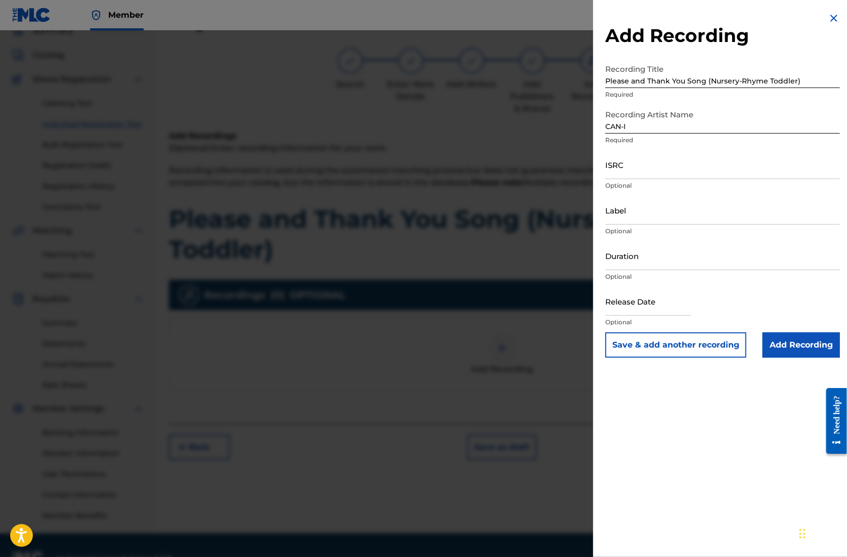
click at [675, 177] on input "ISRC" at bounding box center [723, 164] width 235 height 29
click at [637, 264] on input "Duration" at bounding box center [723, 255] width 235 height 29
click at [646, 308] on input "text" at bounding box center [649, 301] width 86 height 29
click at [800, 352] on input "Add Recording" at bounding box center [801, 344] width 77 height 25
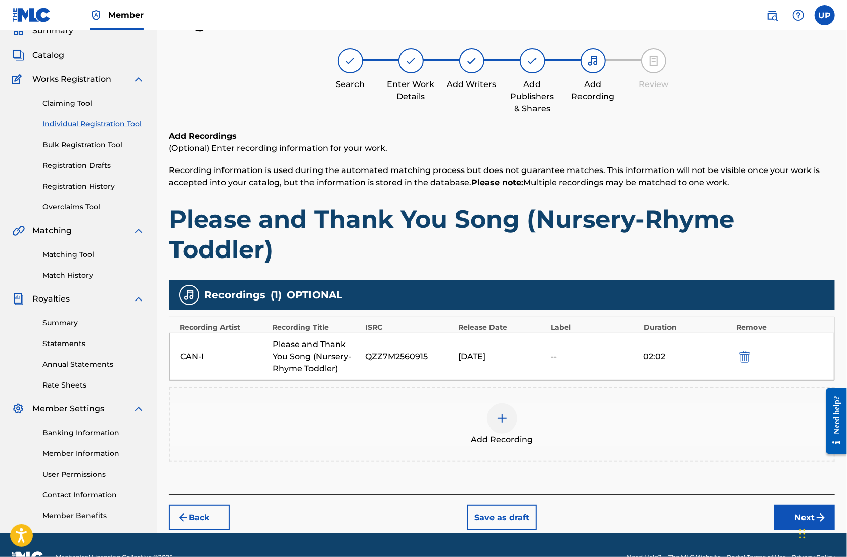
click at [792, 515] on button "Next" at bounding box center [805, 517] width 61 height 25
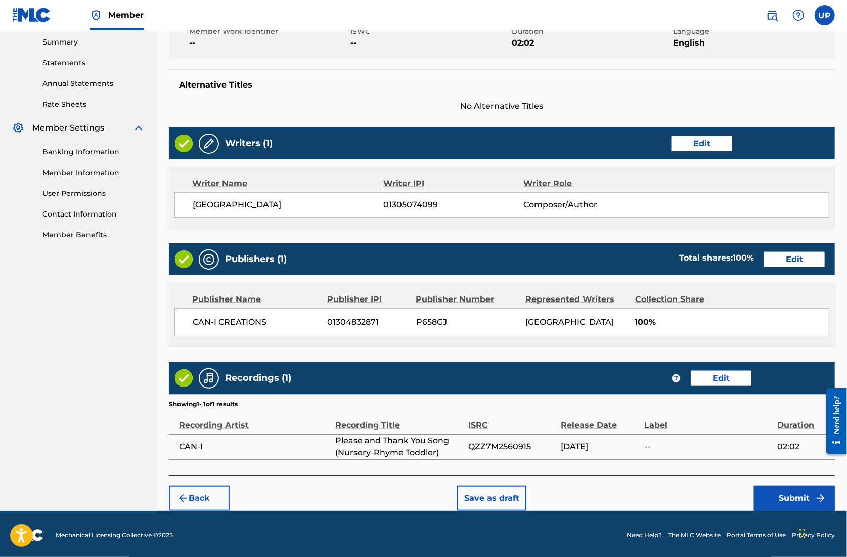
scroll to position [327, 0]
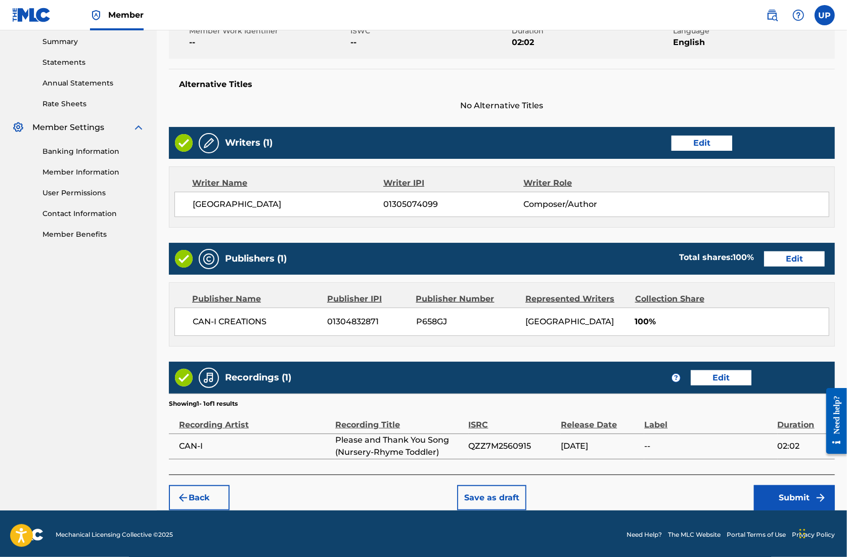
click at [792, 496] on button "Submit" at bounding box center [794, 497] width 81 height 25
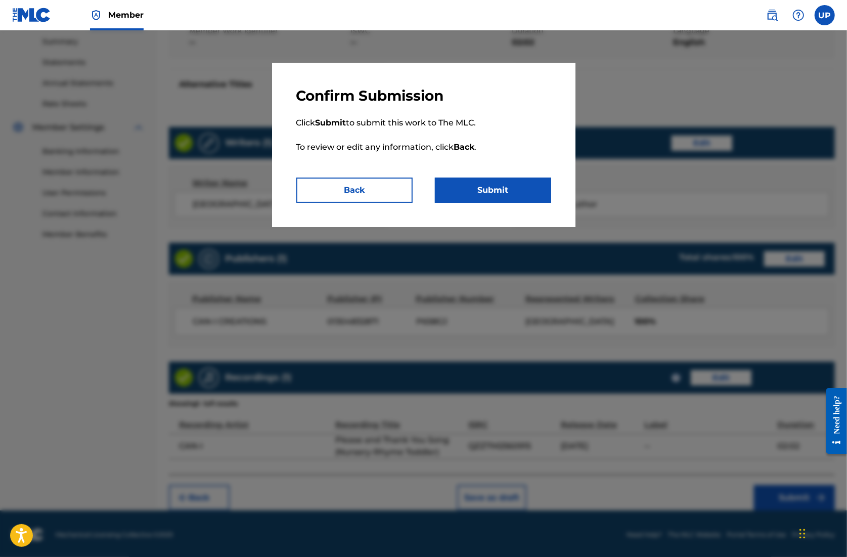
click at [522, 186] on button "Submit" at bounding box center [493, 190] width 116 height 25
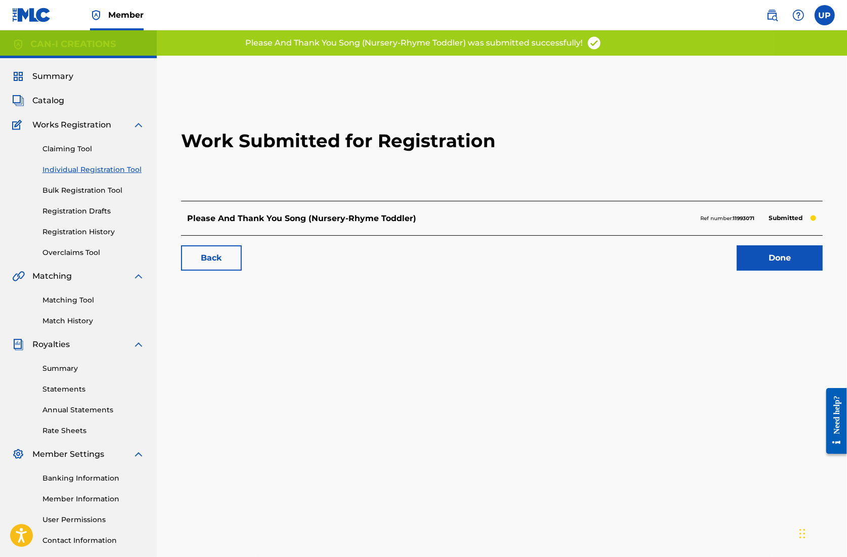
click at [784, 261] on link "Done" at bounding box center [780, 257] width 86 height 25
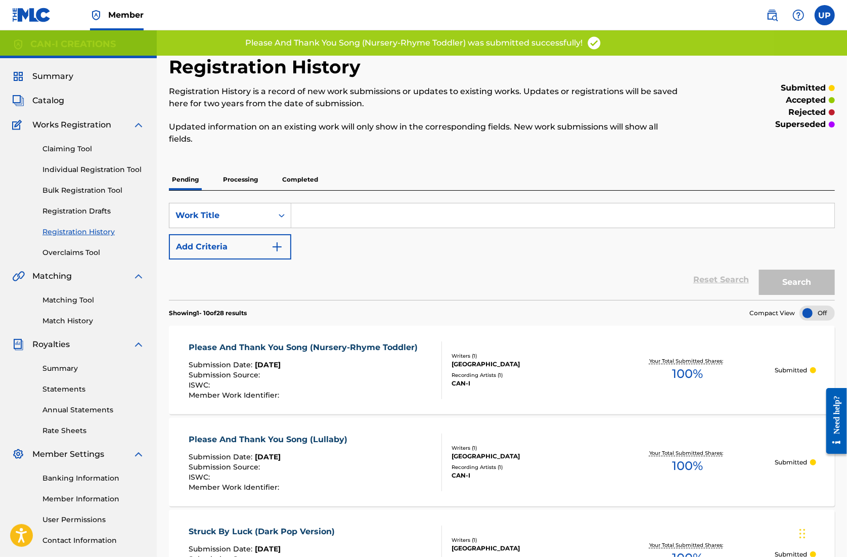
click at [75, 168] on link "Individual Registration Tool" at bounding box center [93, 169] width 102 height 11
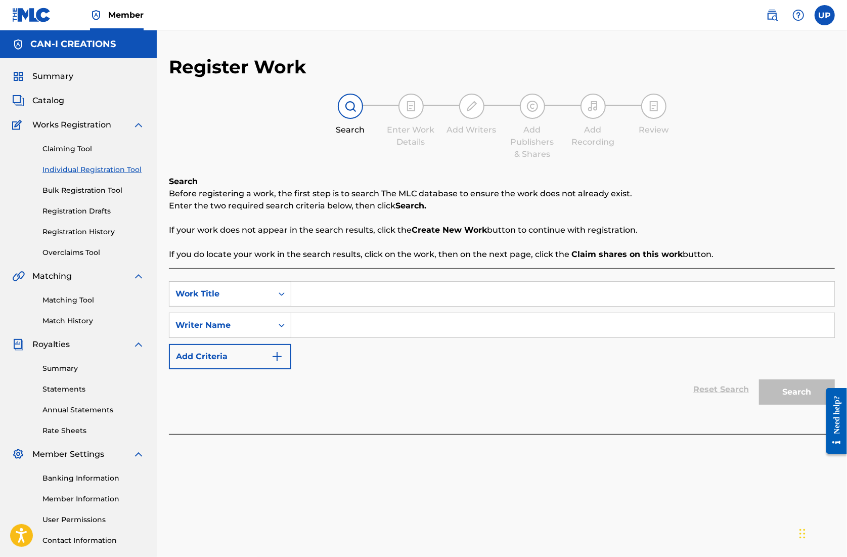
drag, startPoint x: 325, startPoint y: 291, endPoint x: 326, endPoint y: 298, distance: 7.2
click at [326, 291] on input "Search Form" at bounding box center [562, 294] width 543 height 24
click at [328, 320] on input "Search Form" at bounding box center [562, 325] width 543 height 24
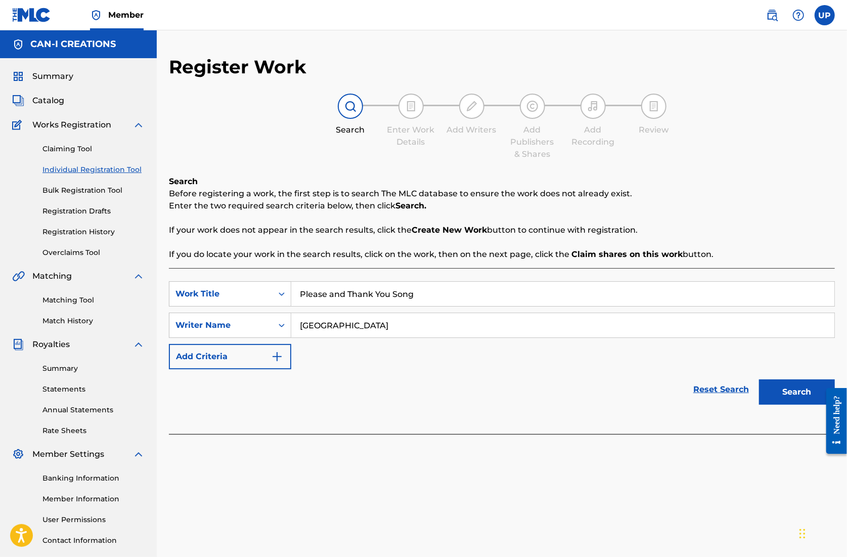
click at [800, 391] on button "Search" at bounding box center [797, 391] width 76 height 25
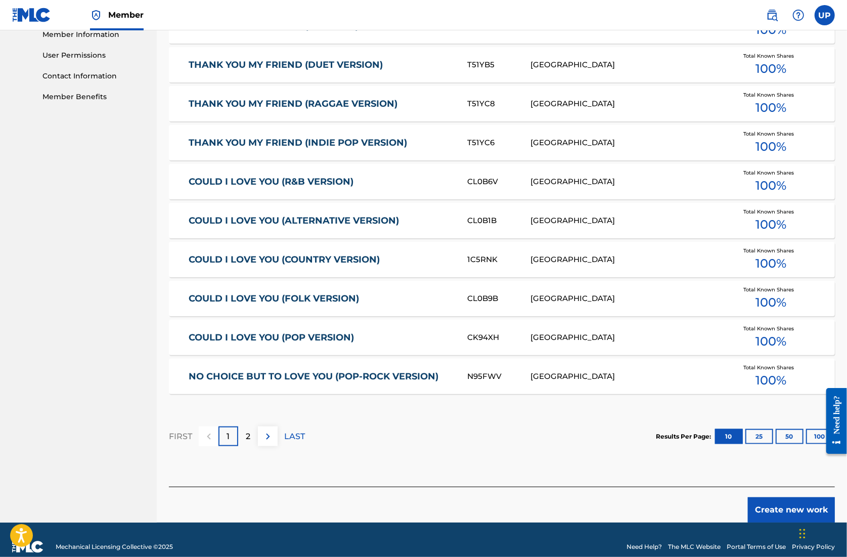
scroll to position [478, 0]
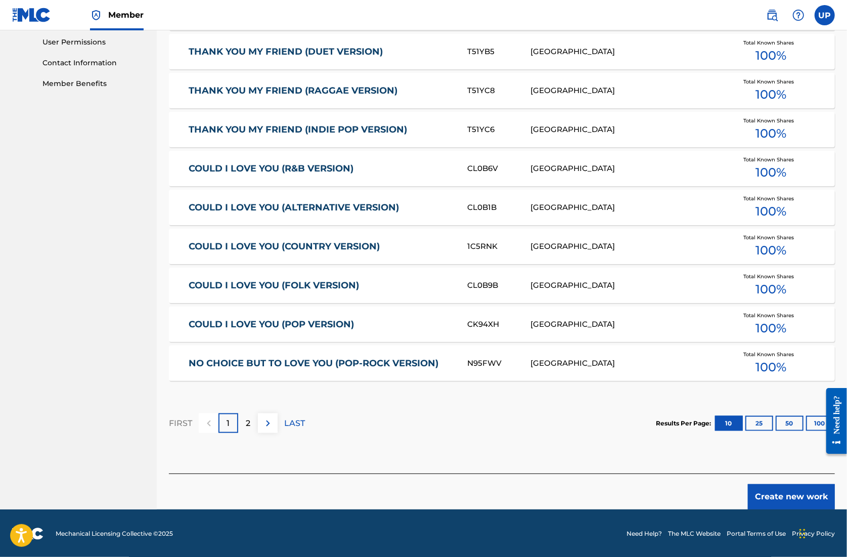
click at [797, 493] on button "Create new work" at bounding box center [791, 496] width 87 height 25
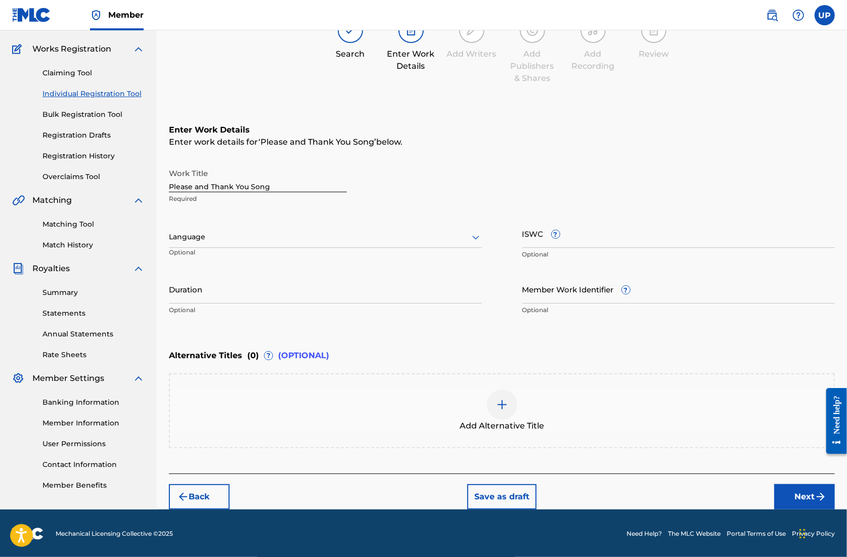
click at [294, 241] on div at bounding box center [325, 237] width 313 height 13
click at [275, 262] on div "English" at bounding box center [325, 259] width 312 height 23
click at [254, 295] on input "Duration" at bounding box center [325, 289] width 313 height 29
click at [816, 491] on img "submit" at bounding box center [821, 497] width 12 height 12
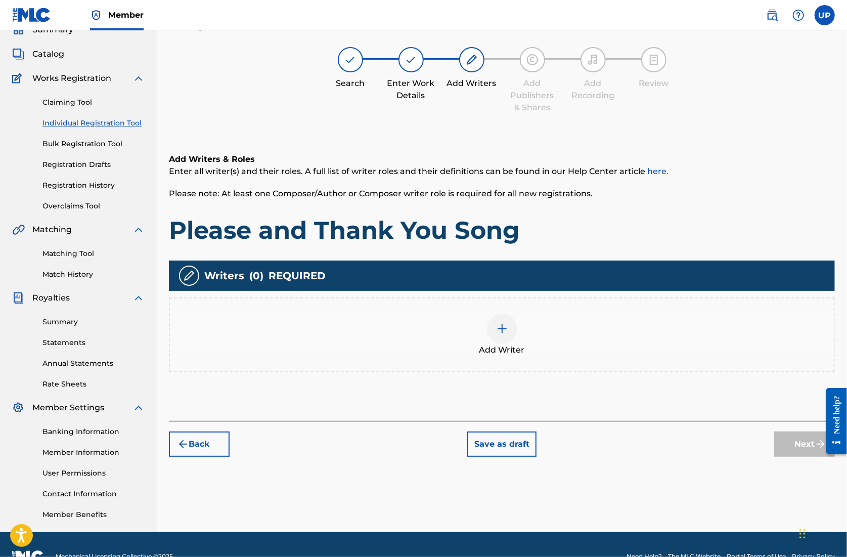
scroll to position [46, 0]
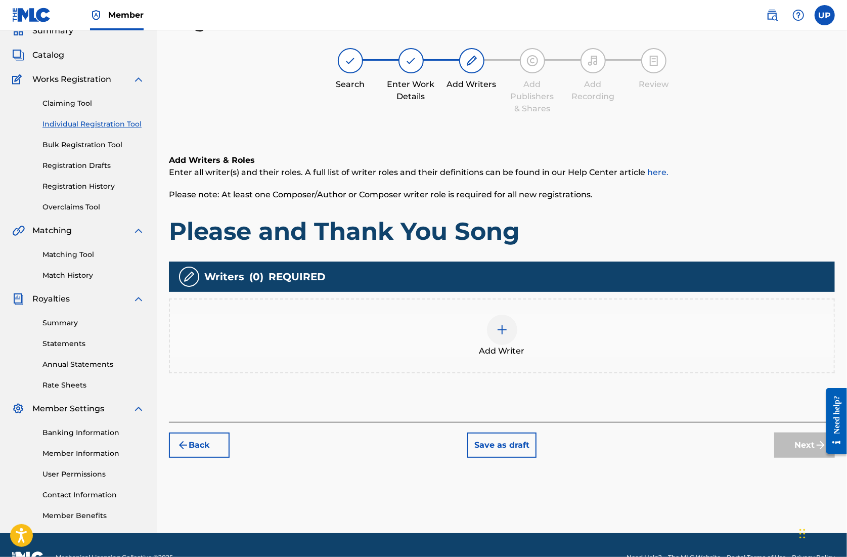
click at [499, 331] on img at bounding box center [502, 330] width 12 height 12
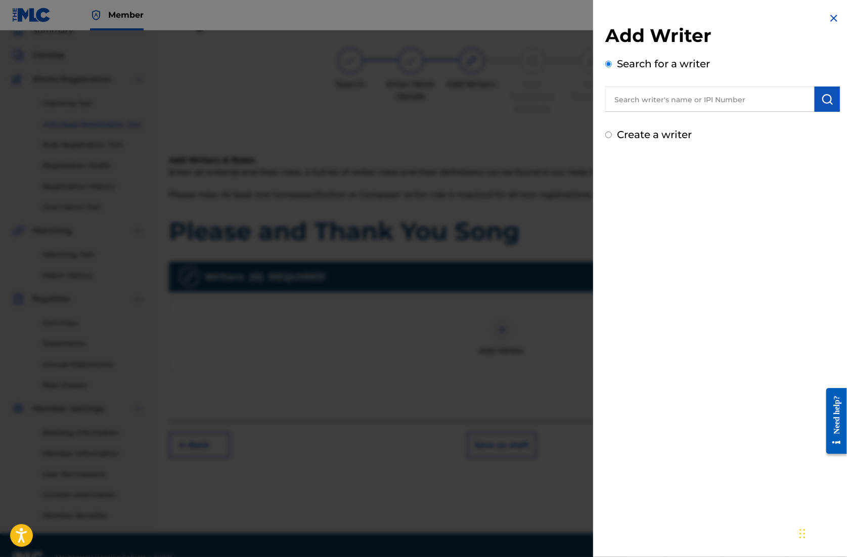
click at [646, 102] on input "text" at bounding box center [710, 99] width 209 height 25
click at [828, 101] on img "submit" at bounding box center [828, 99] width 12 height 12
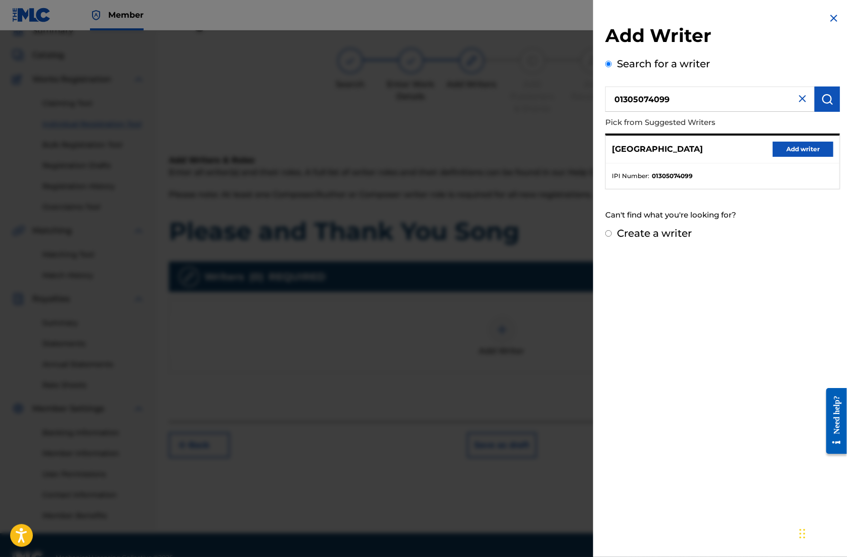
click at [800, 147] on button "Add writer" at bounding box center [803, 149] width 61 height 15
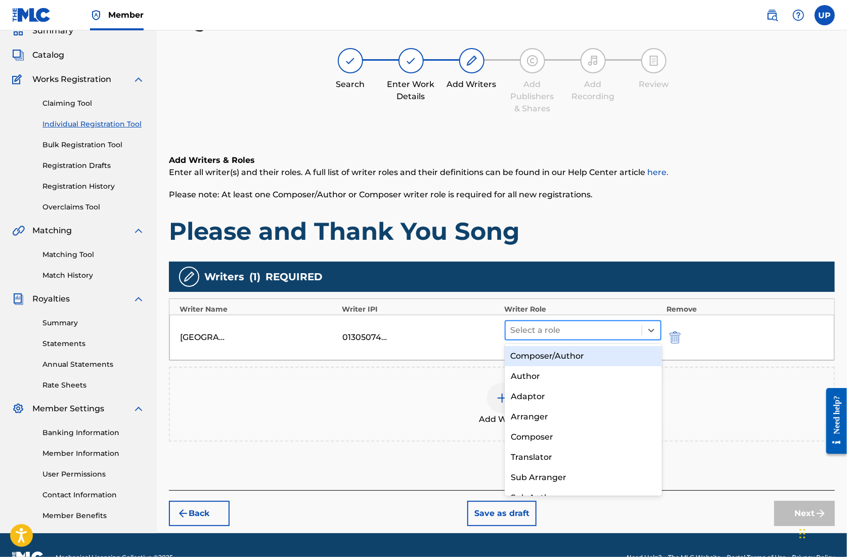
click at [604, 328] on div at bounding box center [574, 330] width 126 height 14
click at [602, 355] on div "Composer/Author" at bounding box center [583, 356] width 157 height 20
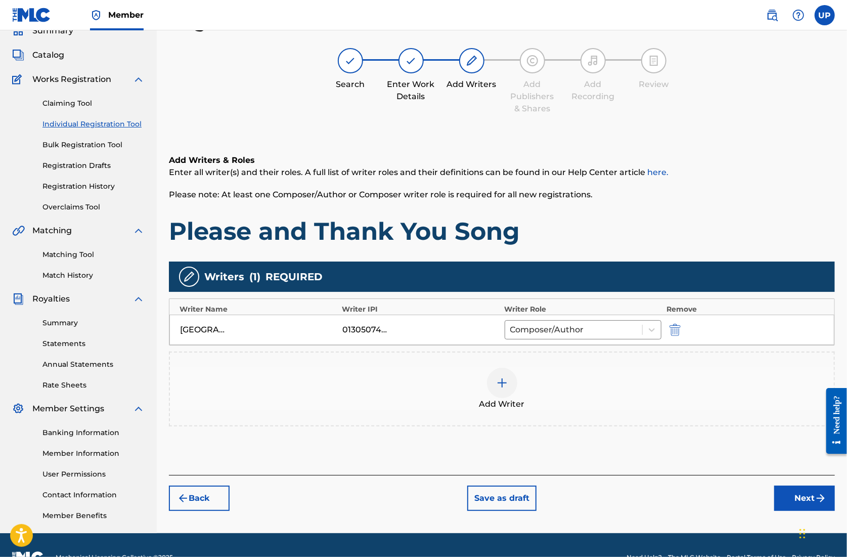
click at [812, 488] on button "Next" at bounding box center [805, 498] width 61 height 25
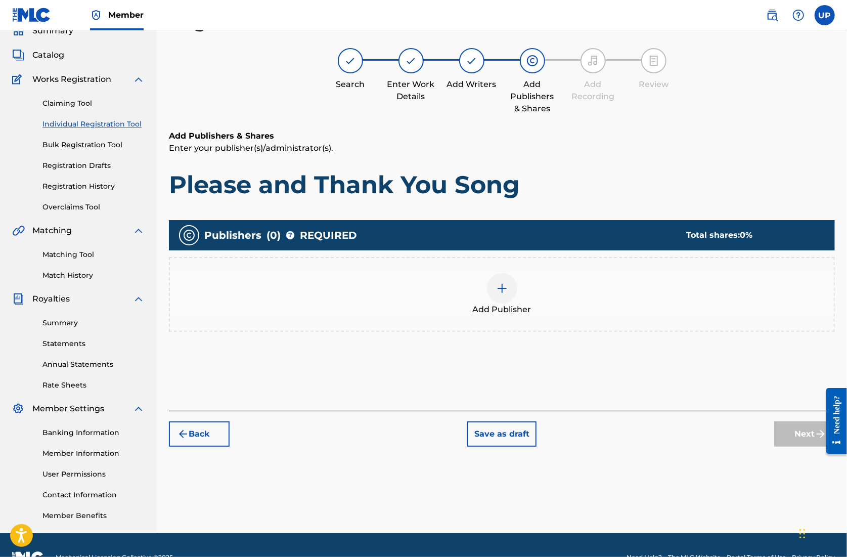
click at [504, 290] on img at bounding box center [502, 288] width 12 height 12
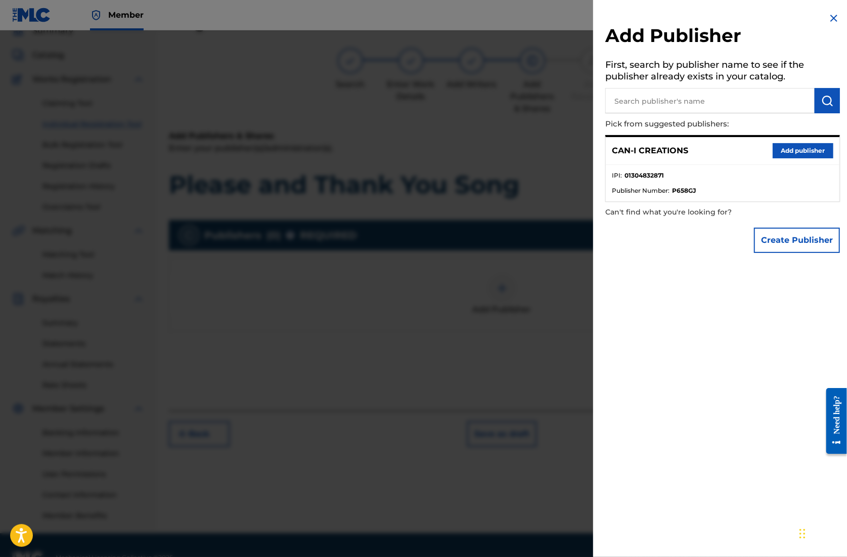
click at [786, 150] on button "Add publisher" at bounding box center [803, 150] width 61 height 15
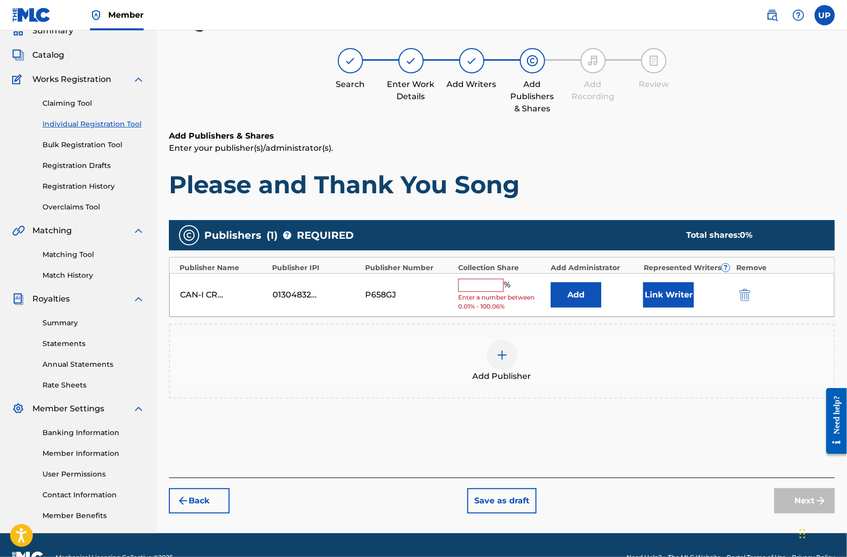
click at [486, 285] on input "text" at bounding box center [481, 285] width 46 height 13
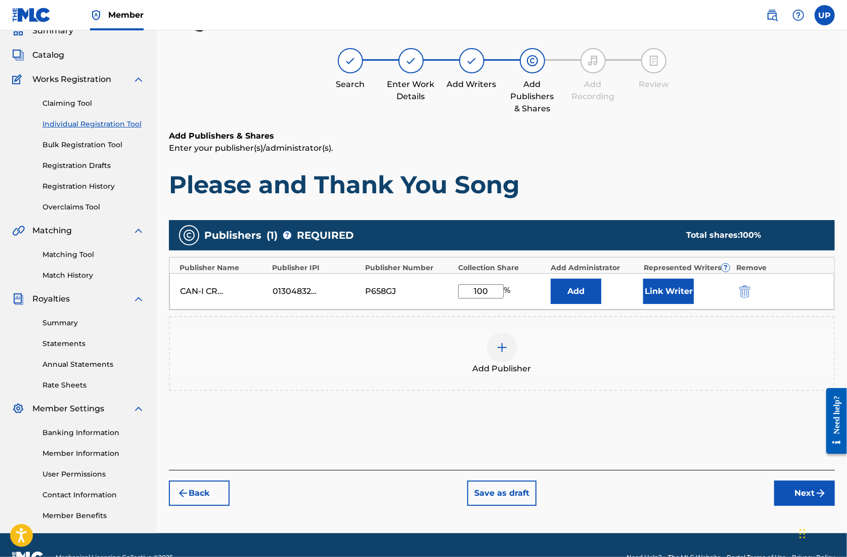
click at [667, 293] on button "Link Writer" at bounding box center [669, 291] width 51 height 25
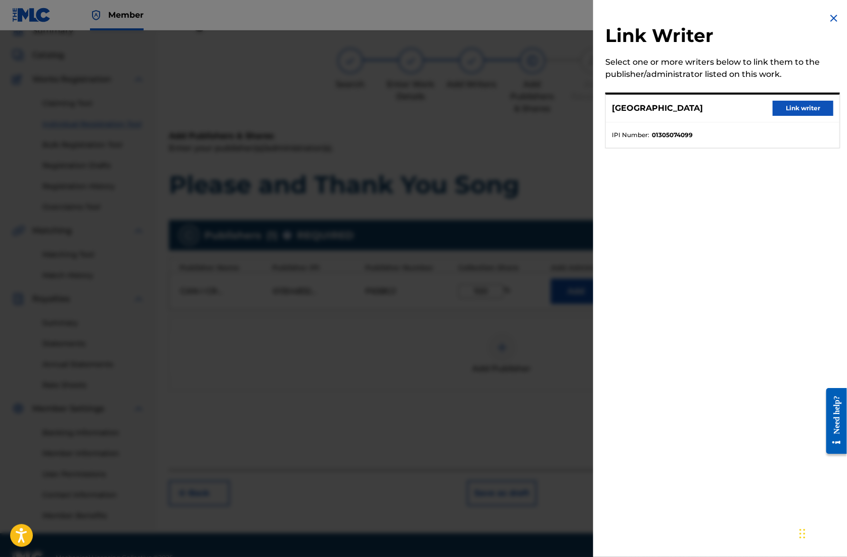
click at [793, 111] on button "Link writer" at bounding box center [803, 108] width 61 height 15
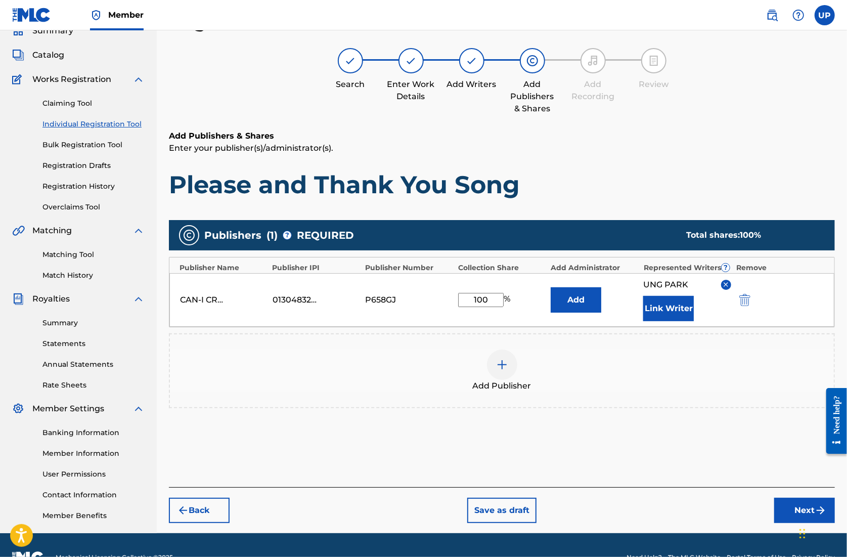
click at [793, 509] on button "Next" at bounding box center [805, 510] width 61 height 25
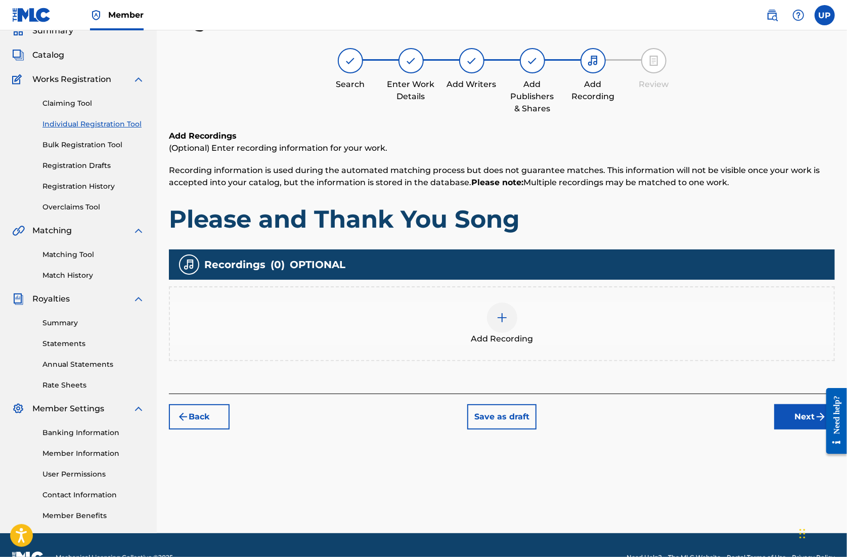
click at [509, 322] on div at bounding box center [502, 318] width 30 height 30
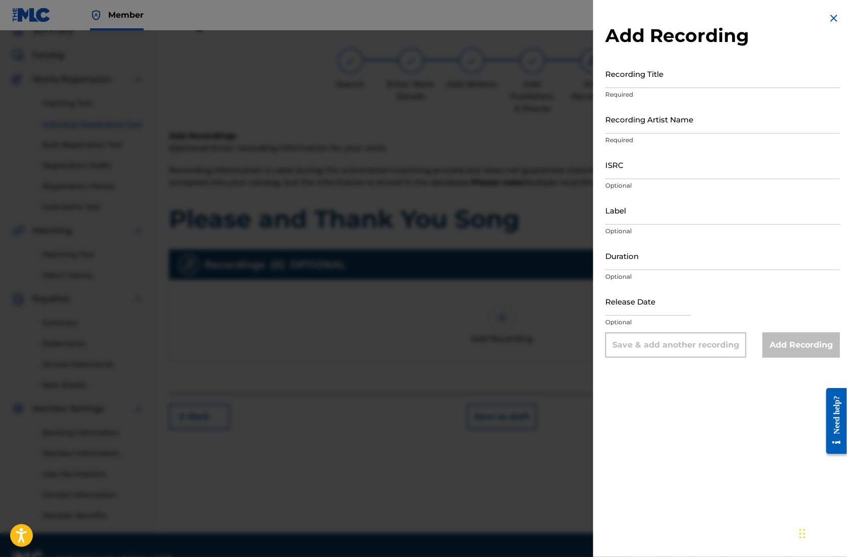
click at [699, 77] on input "Recording Title" at bounding box center [723, 73] width 235 height 29
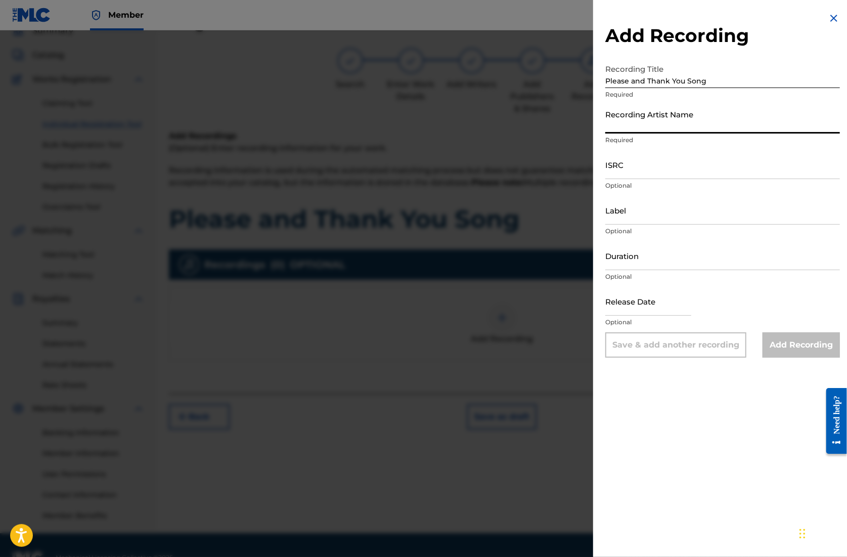
click at [671, 131] on input "Recording Artist Name" at bounding box center [723, 119] width 235 height 29
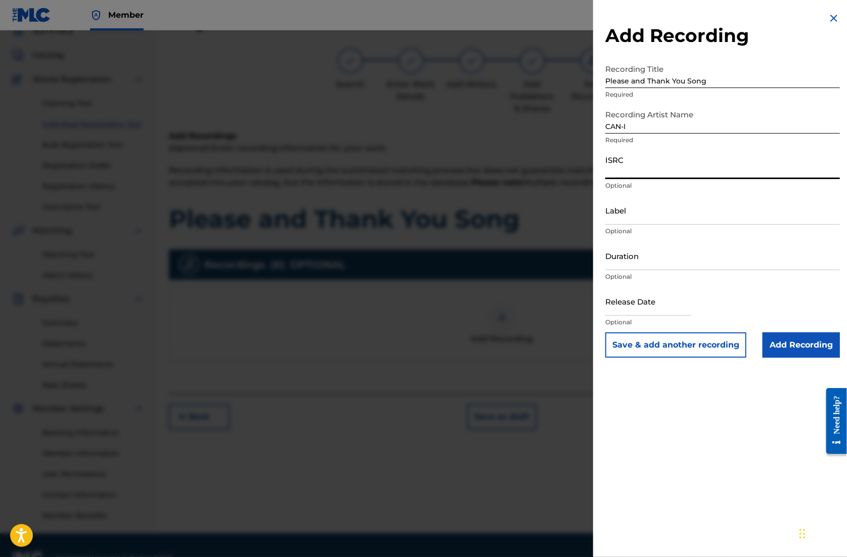
click at [658, 174] on input "ISRC" at bounding box center [723, 164] width 235 height 29
click at [640, 176] on input "ISRC" at bounding box center [723, 164] width 235 height 29
click at [651, 265] on input "Duration" at bounding box center [723, 255] width 235 height 29
click at [668, 309] on input "text" at bounding box center [649, 301] width 86 height 29
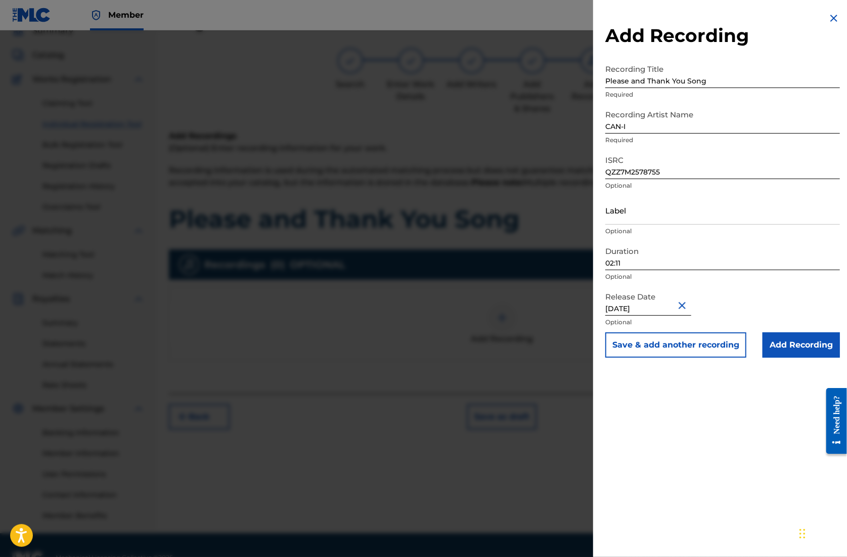
click at [817, 346] on input "Add Recording" at bounding box center [801, 344] width 77 height 25
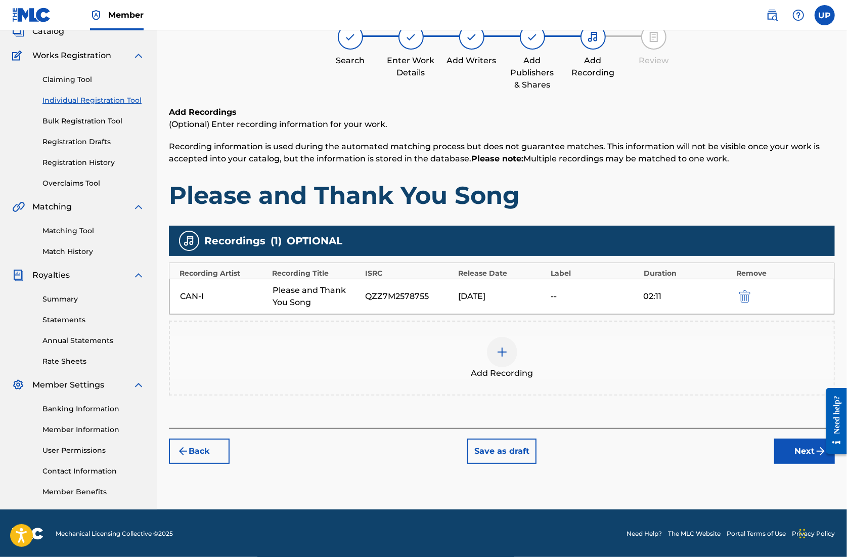
scroll to position [70, 0]
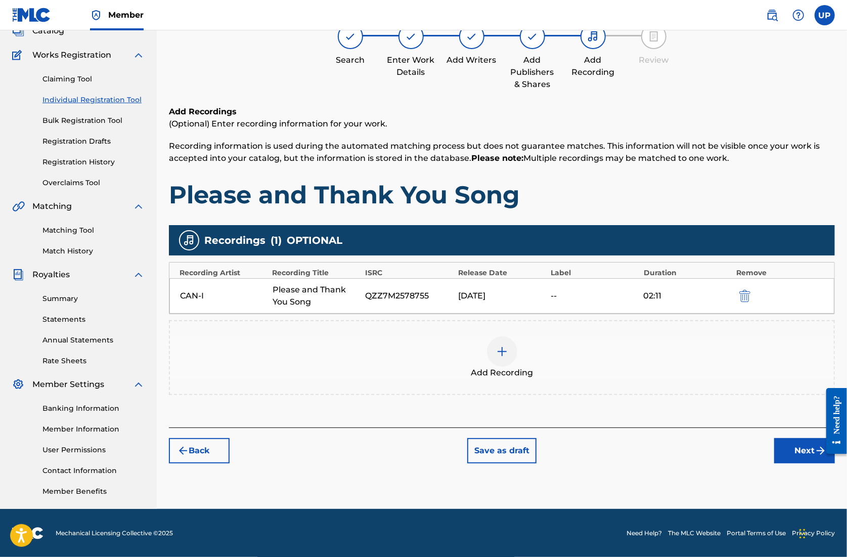
click at [798, 445] on button "Next" at bounding box center [805, 450] width 61 height 25
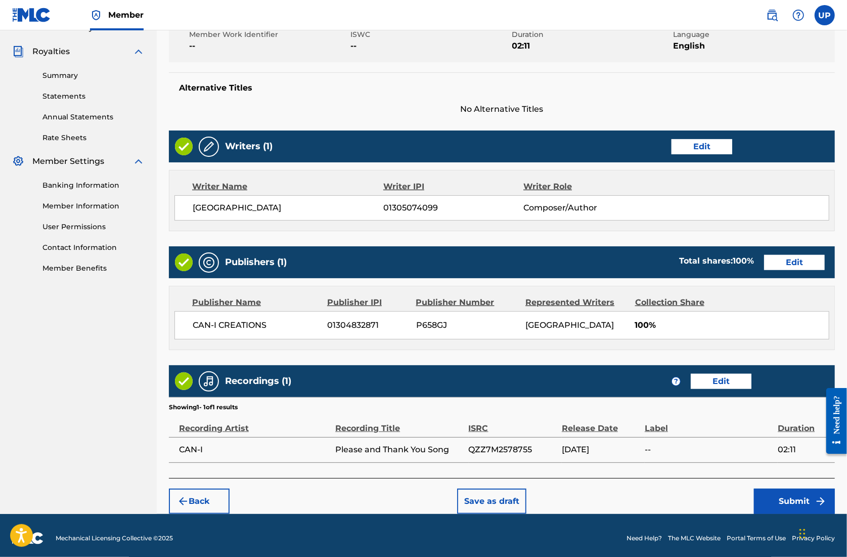
scroll to position [296, 0]
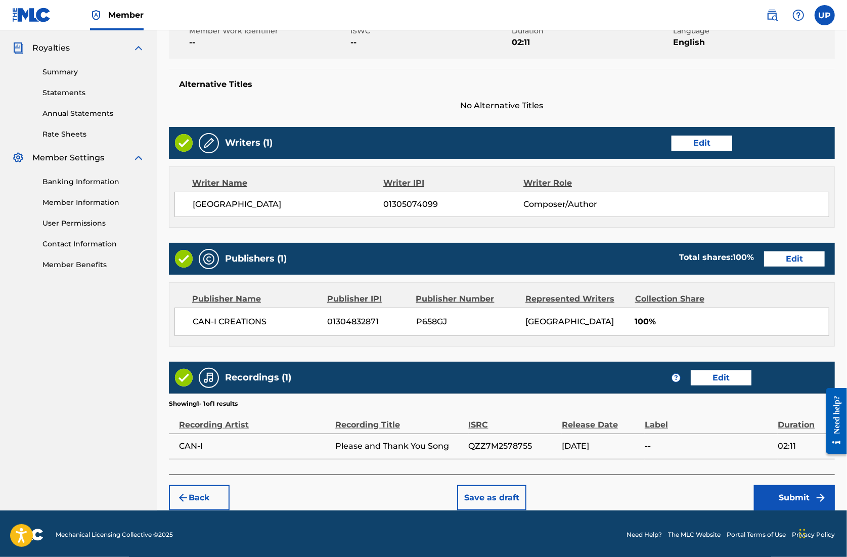
click at [783, 499] on button "Submit" at bounding box center [794, 497] width 81 height 25
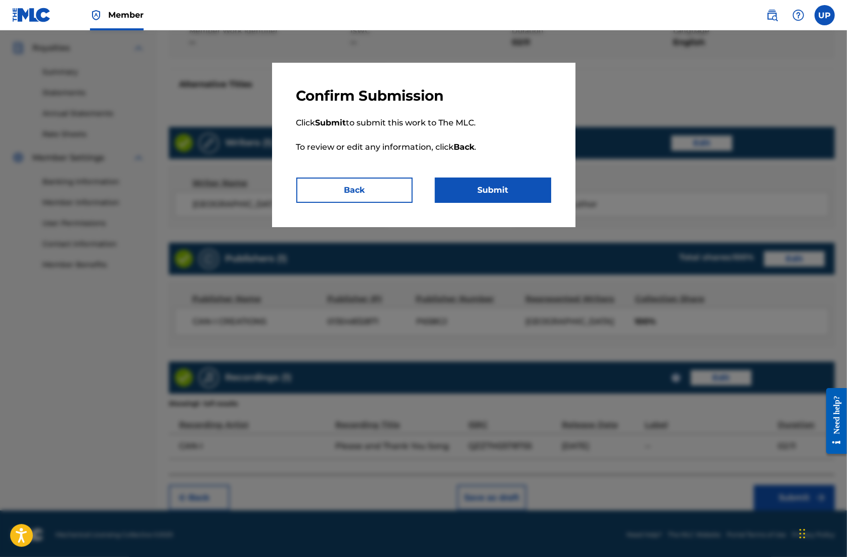
click at [493, 191] on button "Submit" at bounding box center [493, 190] width 116 height 25
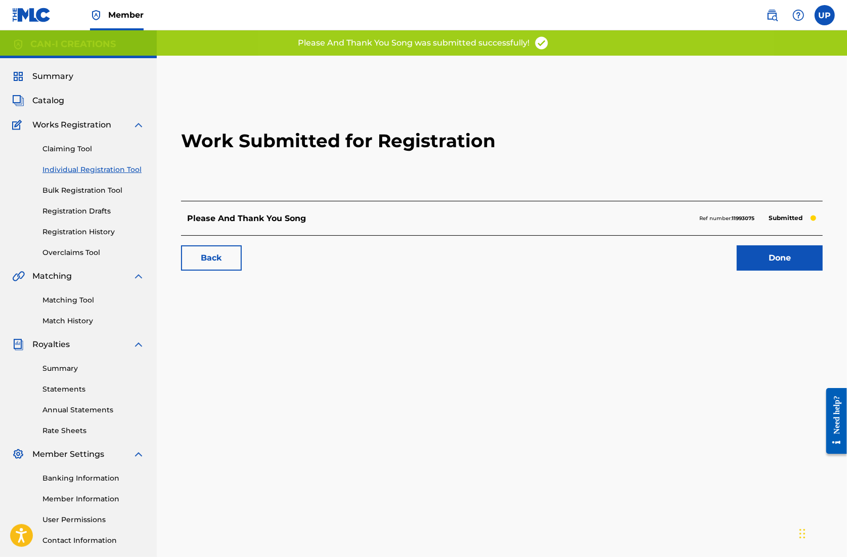
click at [760, 259] on link "Done" at bounding box center [780, 257] width 86 height 25
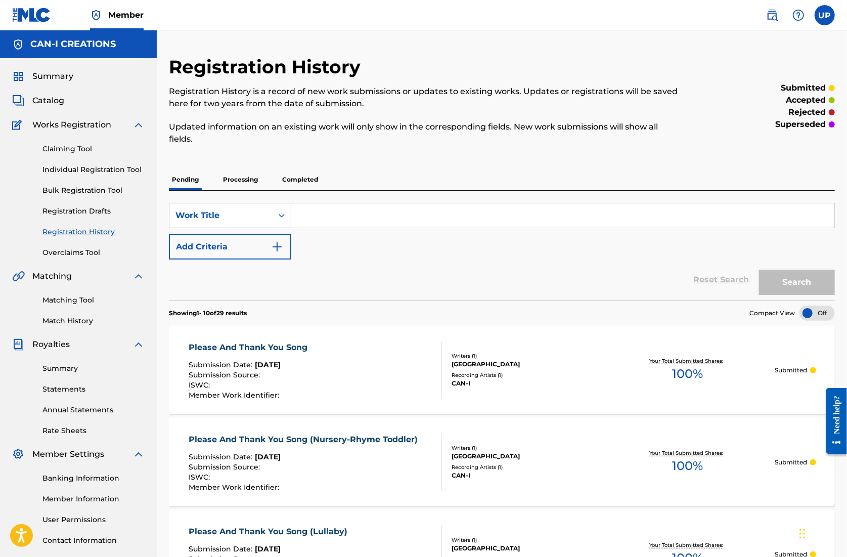
click at [76, 167] on link "Individual Registration Tool" at bounding box center [93, 169] width 102 height 11
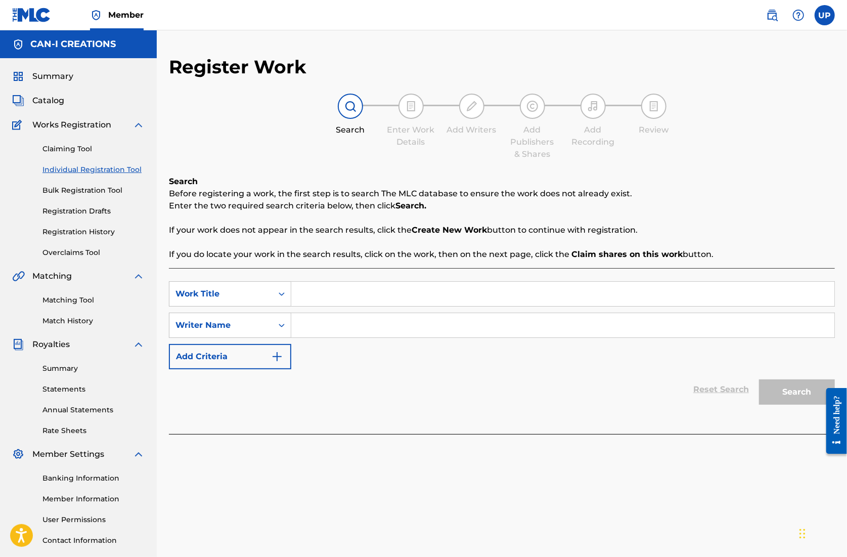
click at [309, 283] on input "Search Form" at bounding box center [562, 294] width 543 height 24
click at [319, 330] on input "Search Form" at bounding box center [562, 325] width 543 height 24
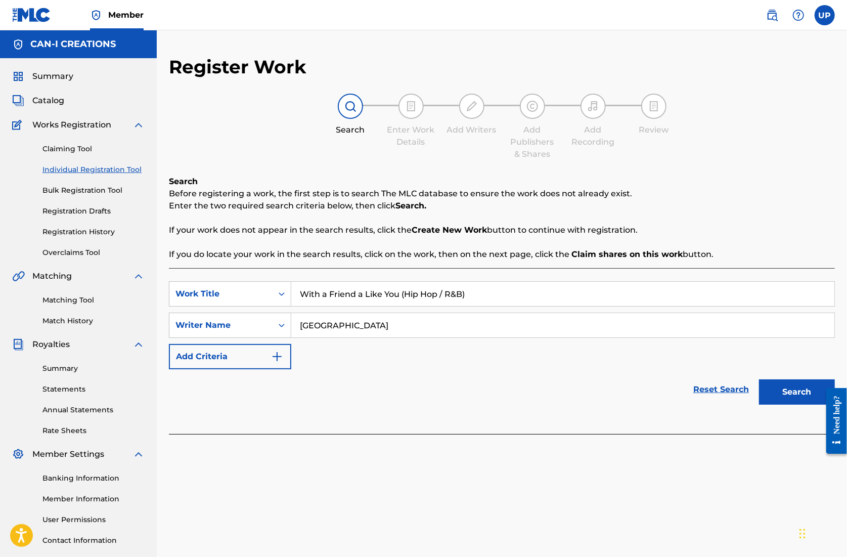
click at [795, 390] on button "Search" at bounding box center [797, 391] width 76 height 25
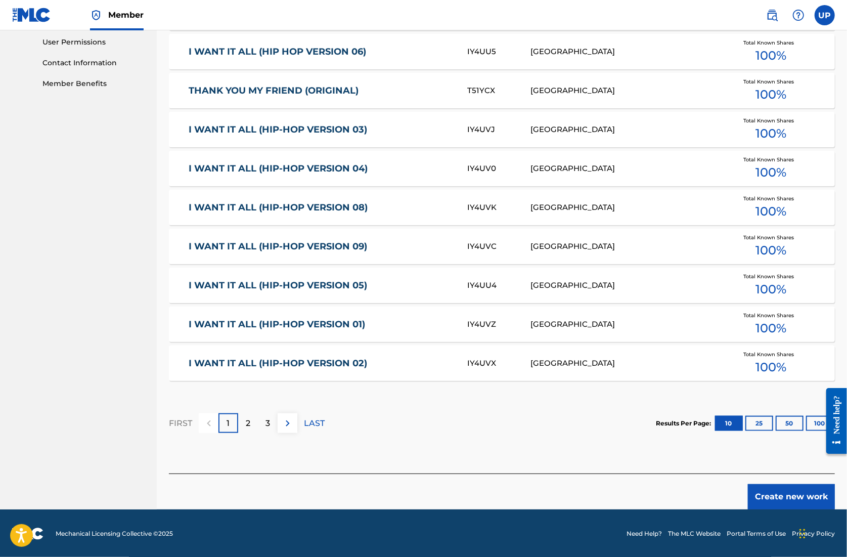
click at [780, 495] on button "Create new work" at bounding box center [791, 496] width 87 height 25
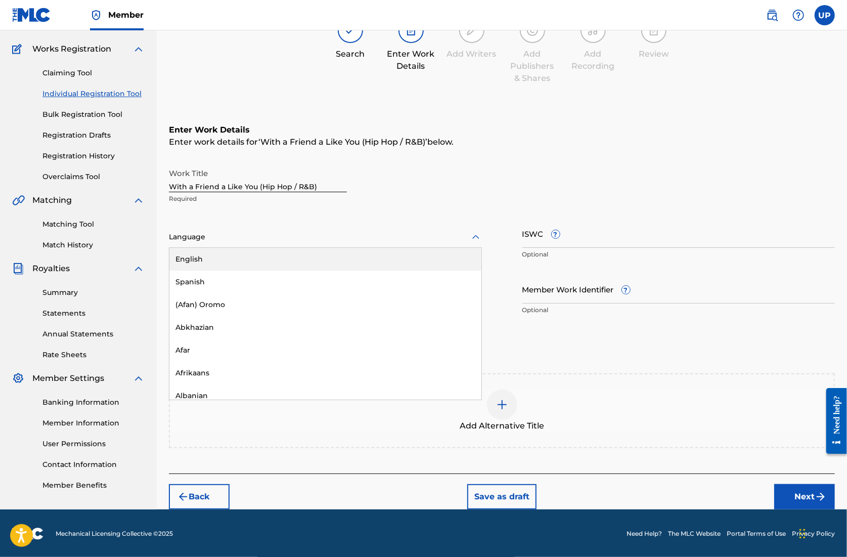
click at [174, 238] on div at bounding box center [325, 237] width 313 height 13
click at [226, 263] on div "English" at bounding box center [325, 259] width 312 height 23
click at [337, 294] on input "Duration" at bounding box center [325, 289] width 313 height 29
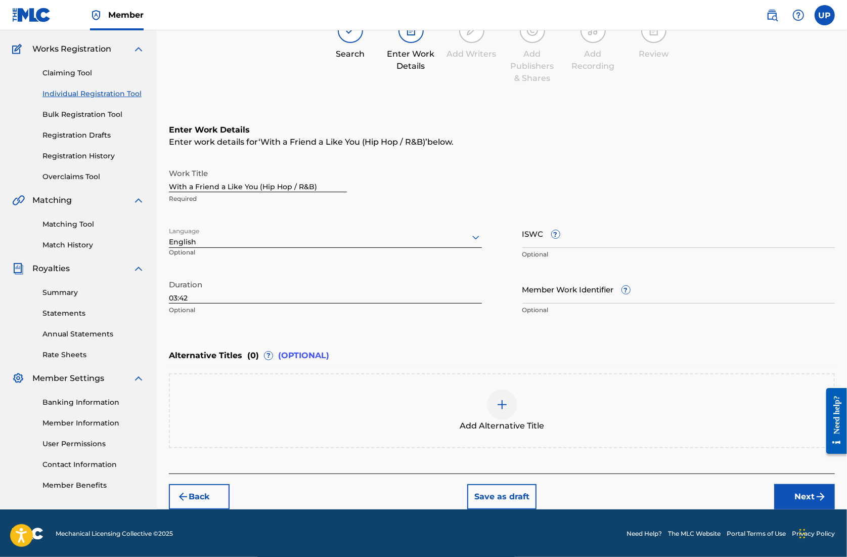
click at [796, 492] on button "Next" at bounding box center [805, 496] width 61 height 25
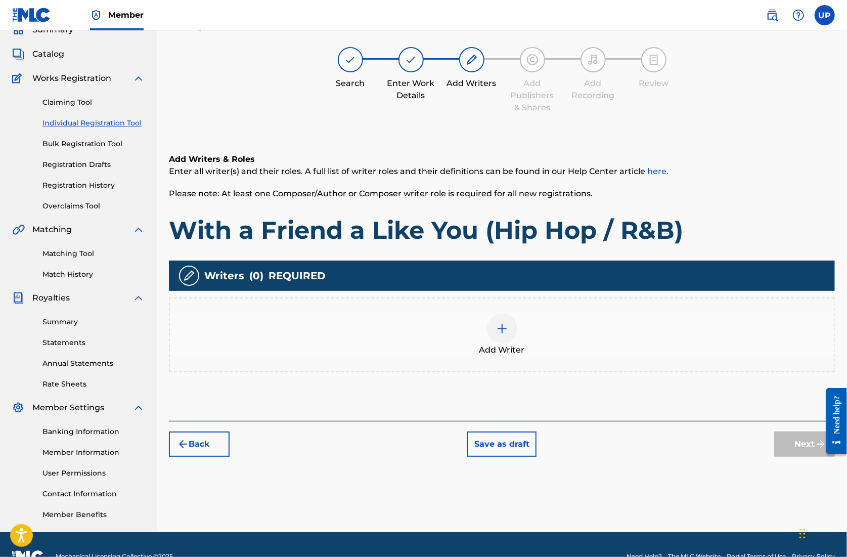
scroll to position [46, 0]
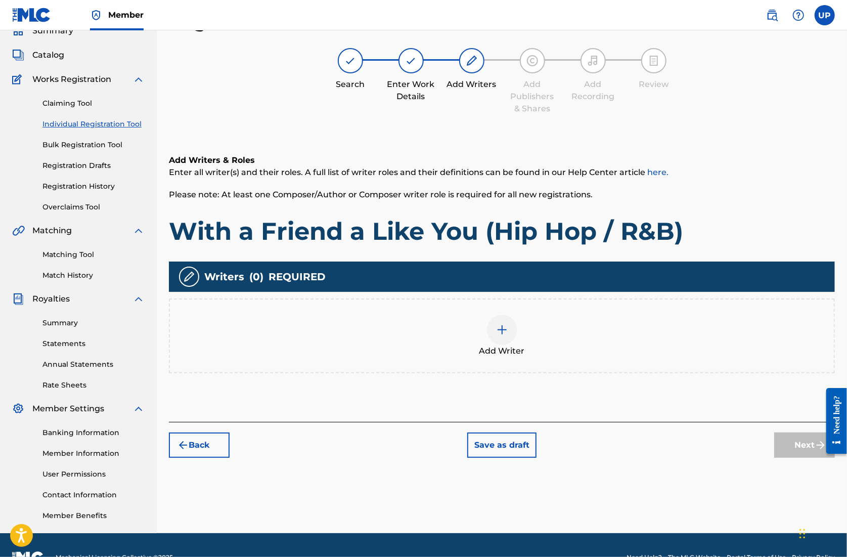
click at [506, 327] on img at bounding box center [502, 330] width 12 height 12
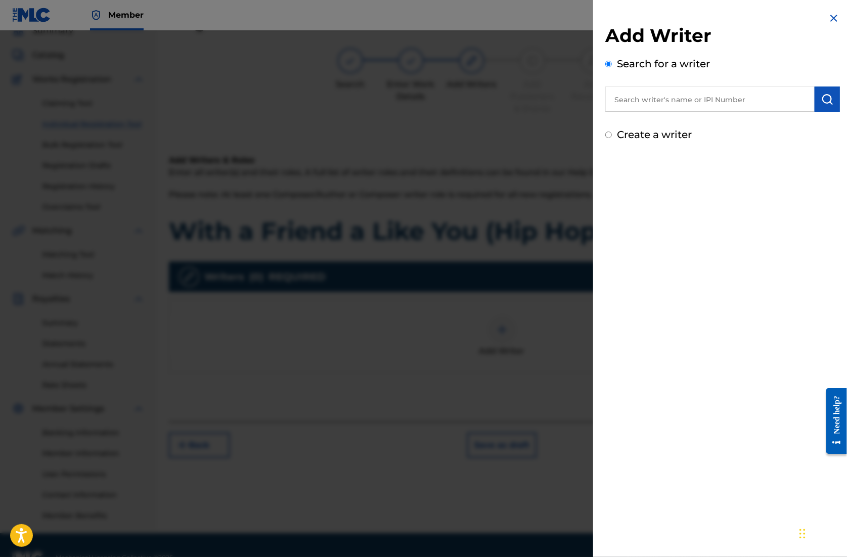
click at [707, 104] on input "text" at bounding box center [710, 99] width 209 height 25
click at [822, 105] on img "submit" at bounding box center [828, 99] width 12 height 12
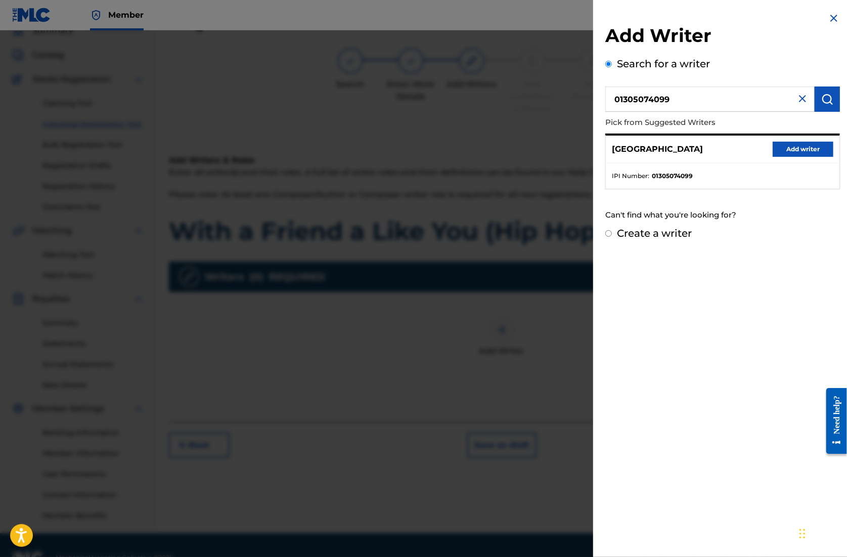
click at [818, 144] on button "Add writer" at bounding box center [803, 149] width 61 height 15
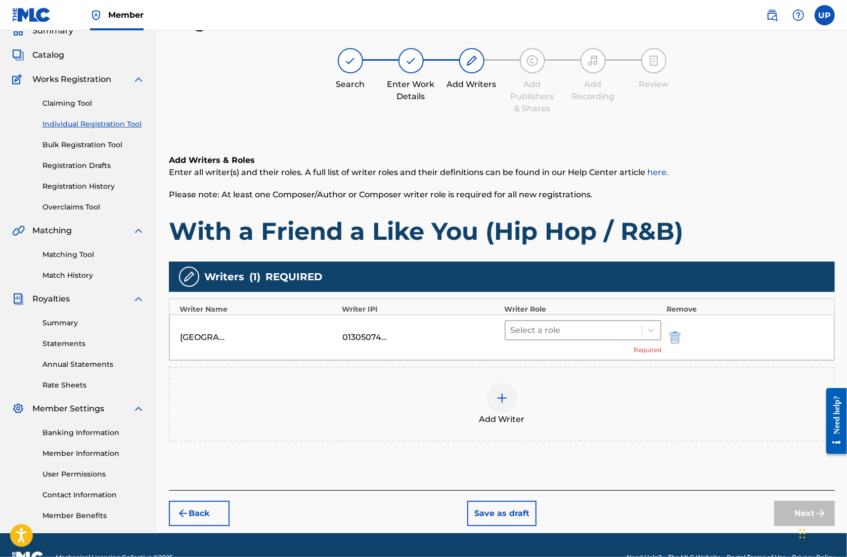
click at [582, 330] on div at bounding box center [574, 330] width 126 height 14
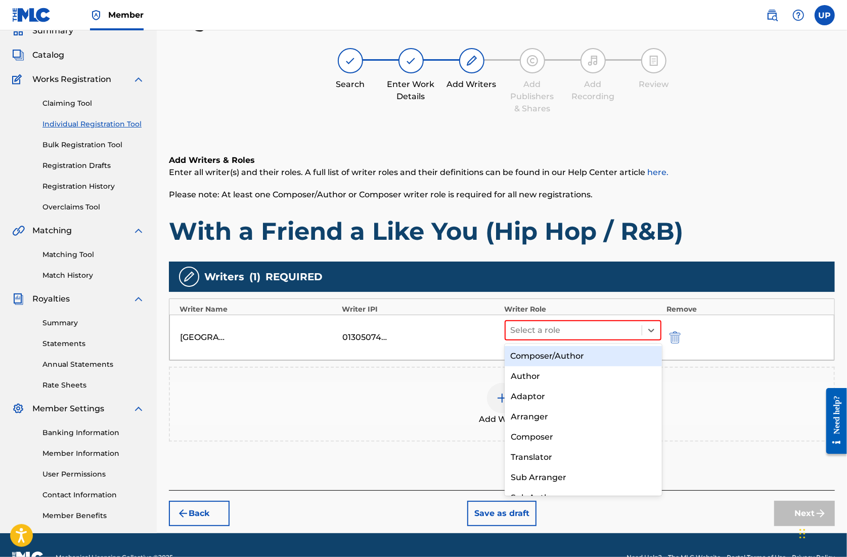
click at [582, 353] on div "Composer/Author" at bounding box center [583, 356] width 157 height 20
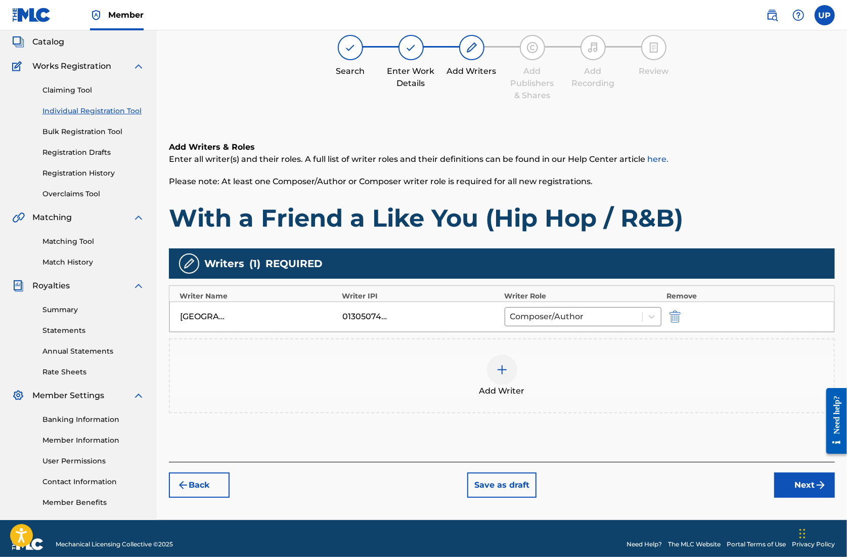
scroll to position [70, 0]
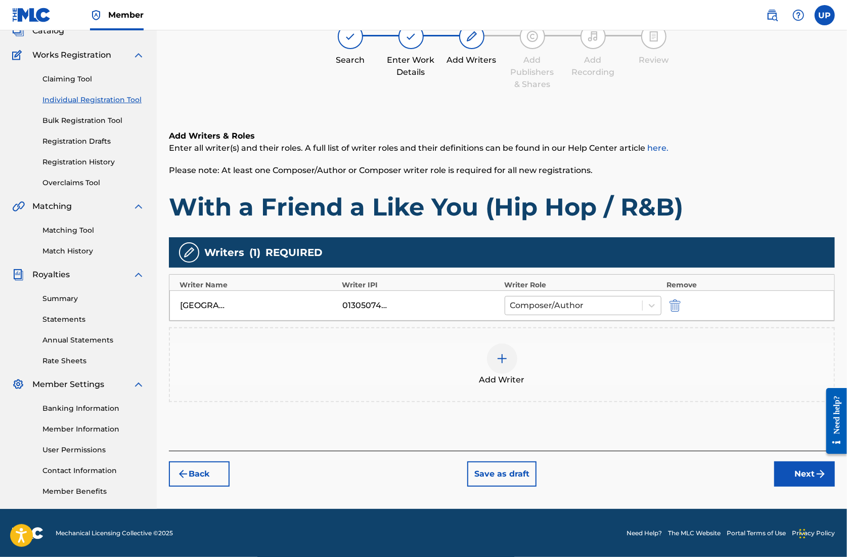
click at [626, 305] on div at bounding box center [573, 305] width 127 height 14
click at [791, 467] on button "Next" at bounding box center [805, 473] width 61 height 25
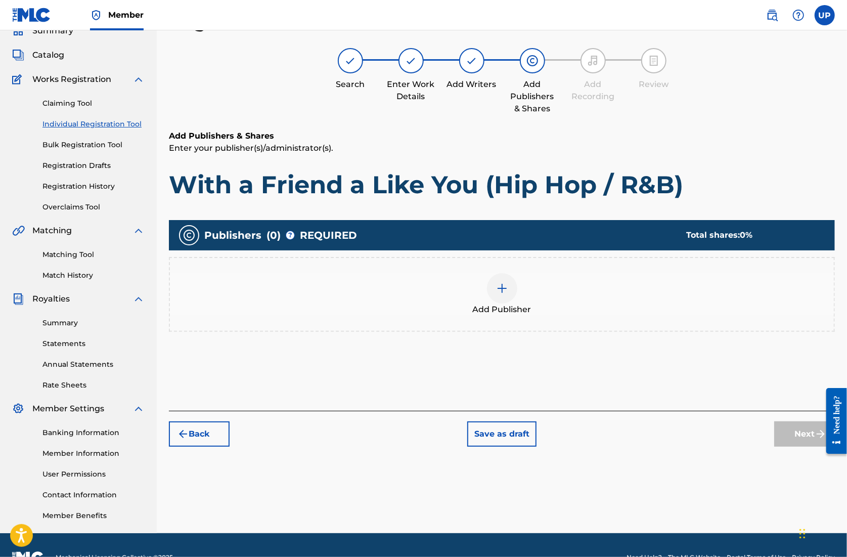
scroll to position [46, 0]
click at [503, 290] on img at bounding box center [502, 288] width 12 height 12
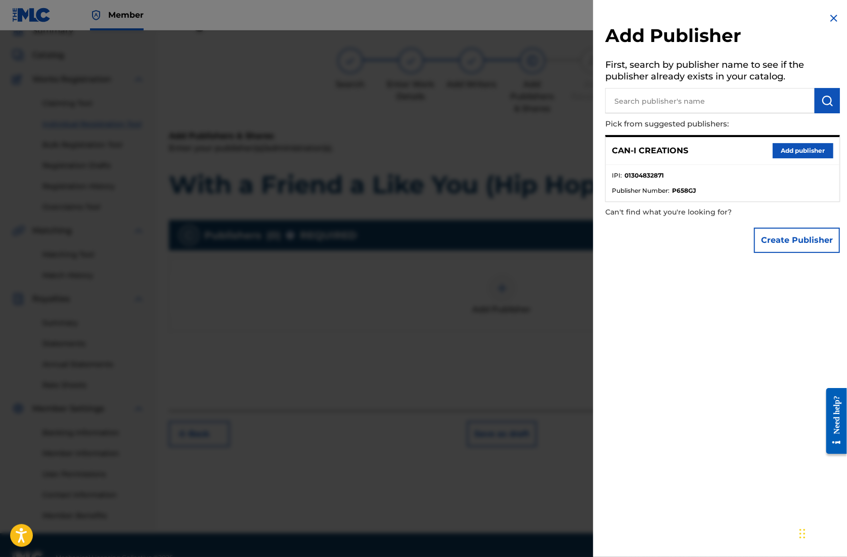
click at [787, 152] on button "Add publisher" at bounding box center [803, 150] width 61 height 15
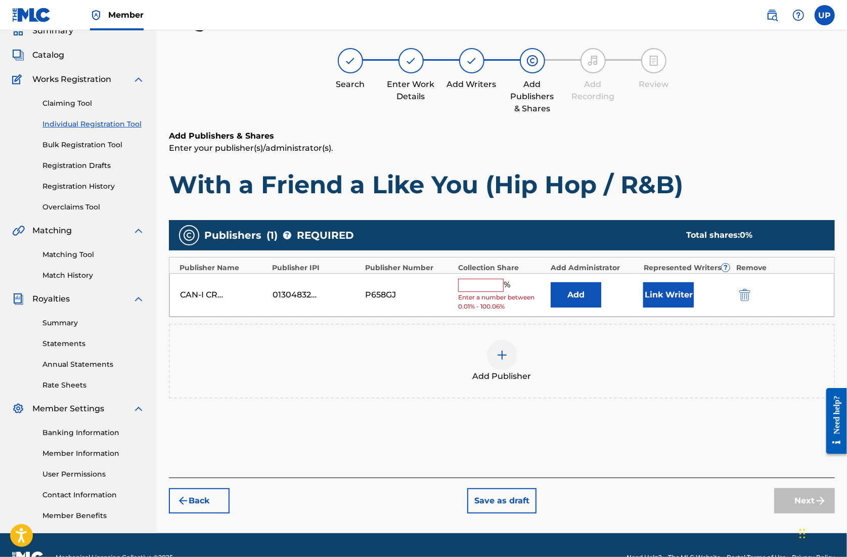
drag, startPoint x: 492, startPoint y: 283, endPoint x: 483, endPoint y: 286, distance: 9.9
click at [492, 283] on input "text" at bounding box center [481, 285] width 46 height 13
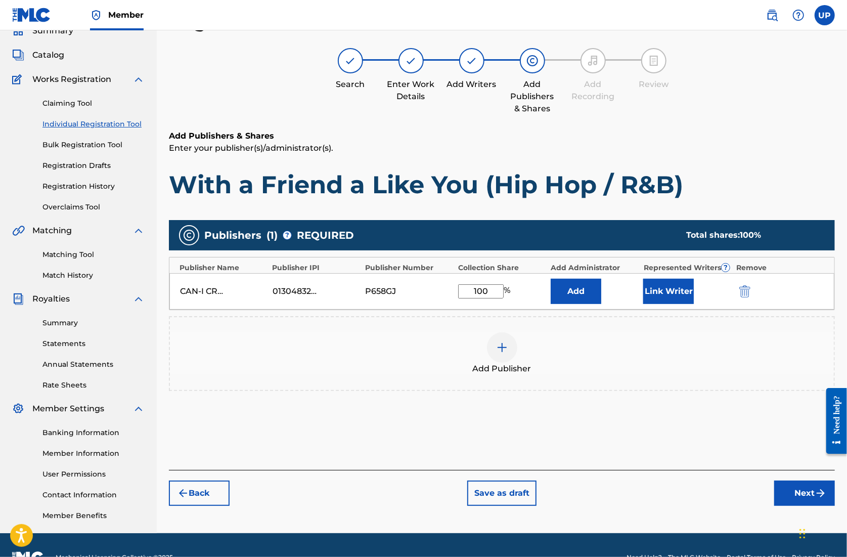
click at [668, 289] on button "Link Writer" at bounding box center [669, 291] width 51 height 25
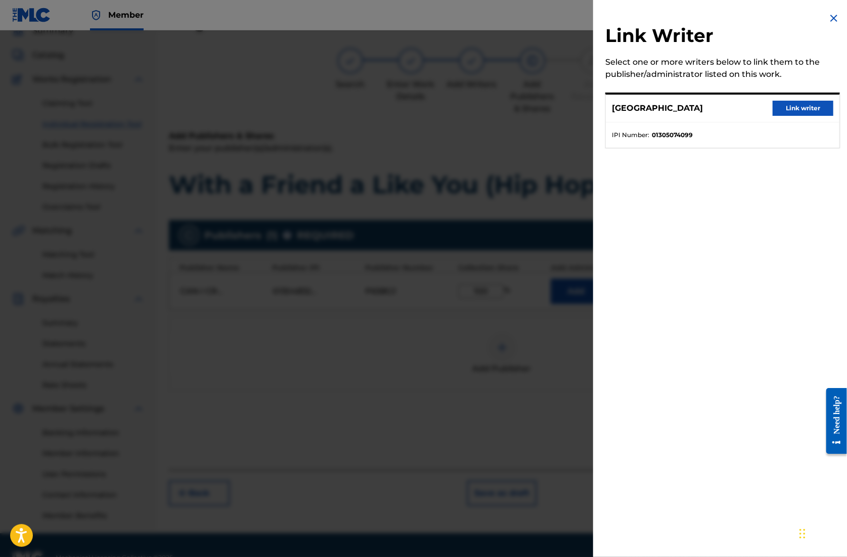
click at [787, 111] on button "Link writer" at bounding box center [803, 108] width 61 height 15
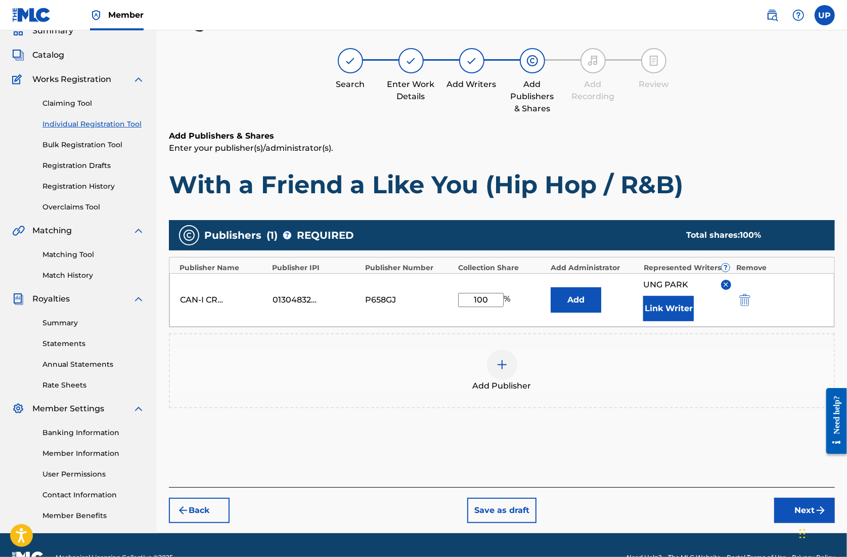
click at [809, 502] on button "Next" at bounding box center [805, 510] width 61 height 25
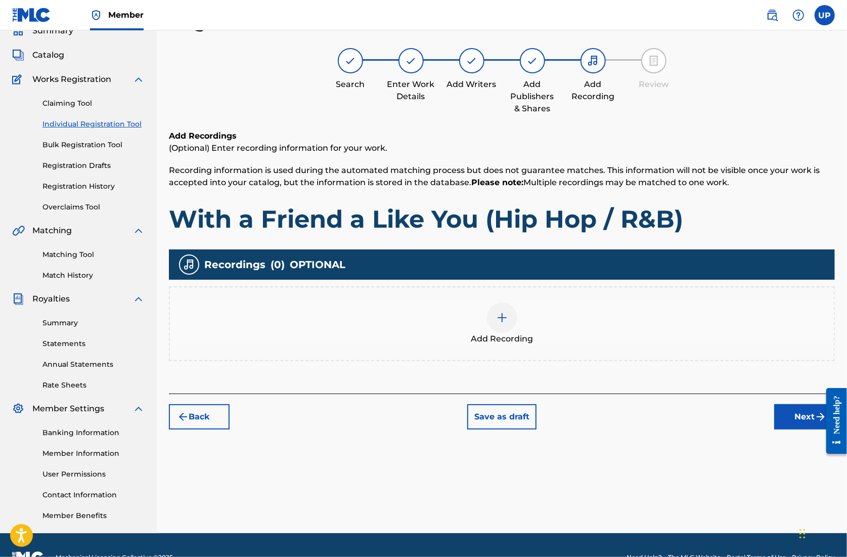
click at [509, 325] on div at bounding box center [502, 318] width 30 height 30
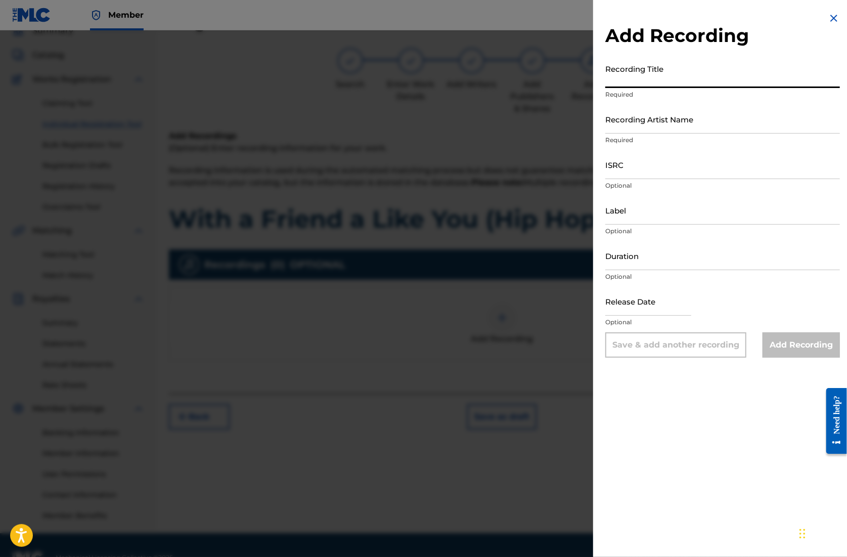
click at [646, 80] on input "Recording Title" at bounding box center [723, 73] width 235 height 29
click at [648, 125] on input "Recording Artist Name" at bounding box center [723, 119] width 235 height 29
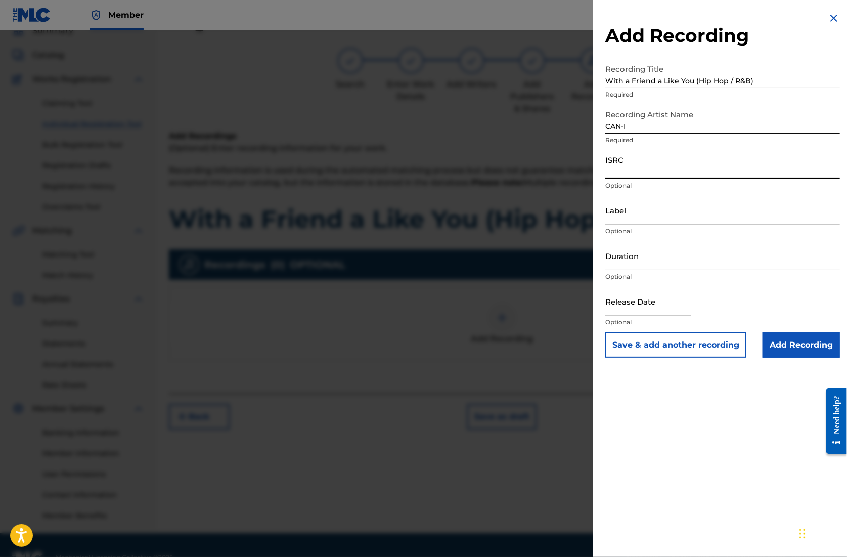
click at [648, 166] on input "ISRC" at bounding box center [723, 164] width 235 height 29
click at [640, 264] on input "Duration" at bounding box center [723, 255] width 235 height 29
click at [660, 310] on input "text" at bounding box center [649, 301] width 86 height 29
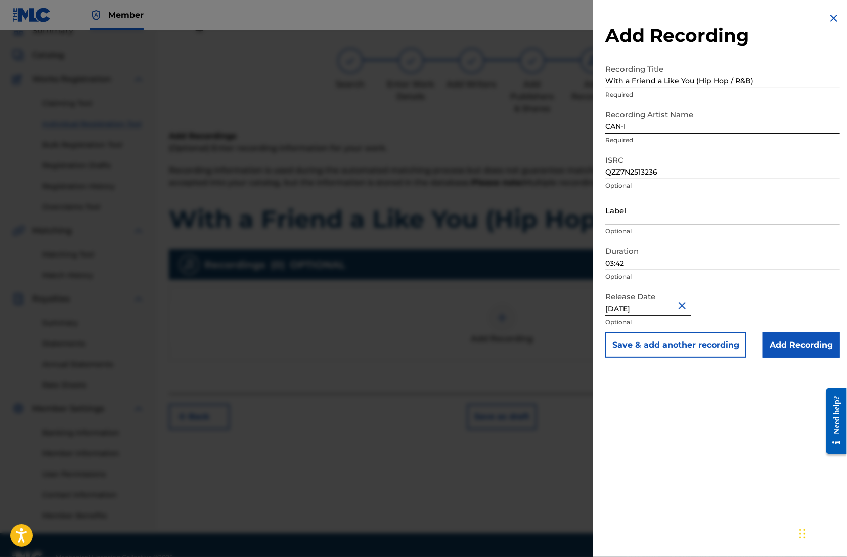
click at [687, 305] on button "Close" at bounding box center [683, 305] width 15 height 31
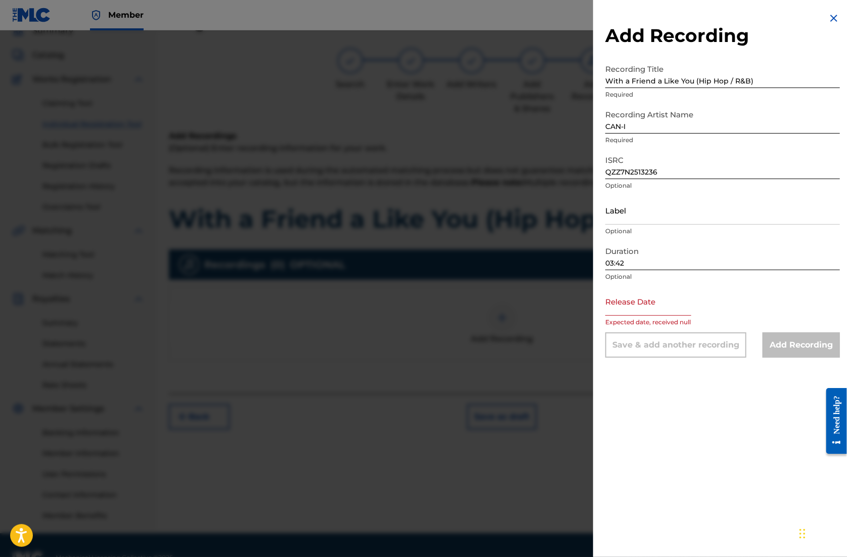
click at [671, 310] on input "text" at bounding box center [649, 301] width 86 height 29
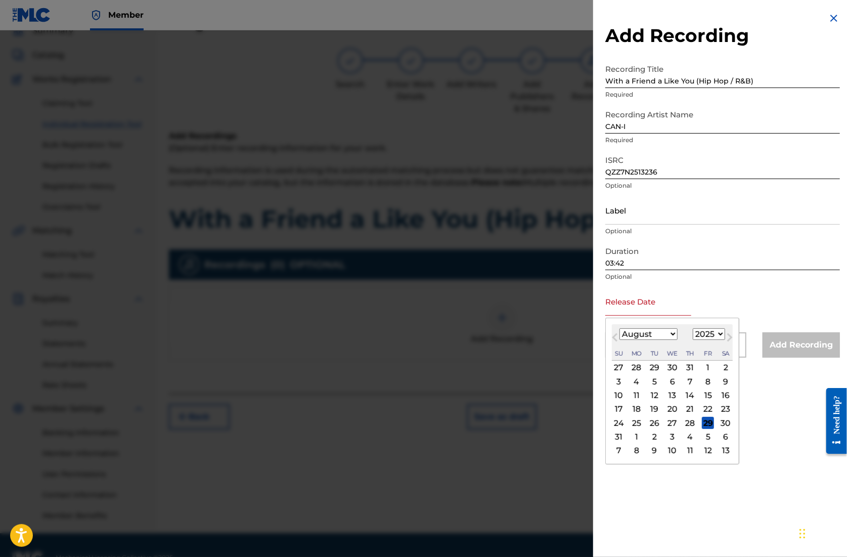
click at [707, 422] on div "29" at bounding box center [708, 423] width 12 height 12
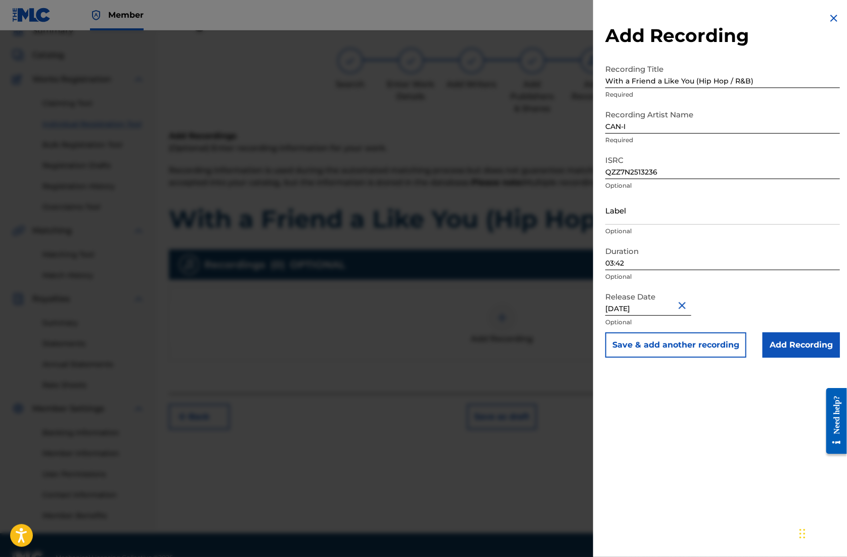
click at [789, 344] on input "Add Recording" at bounding box center [801, 344] width 77 height 25
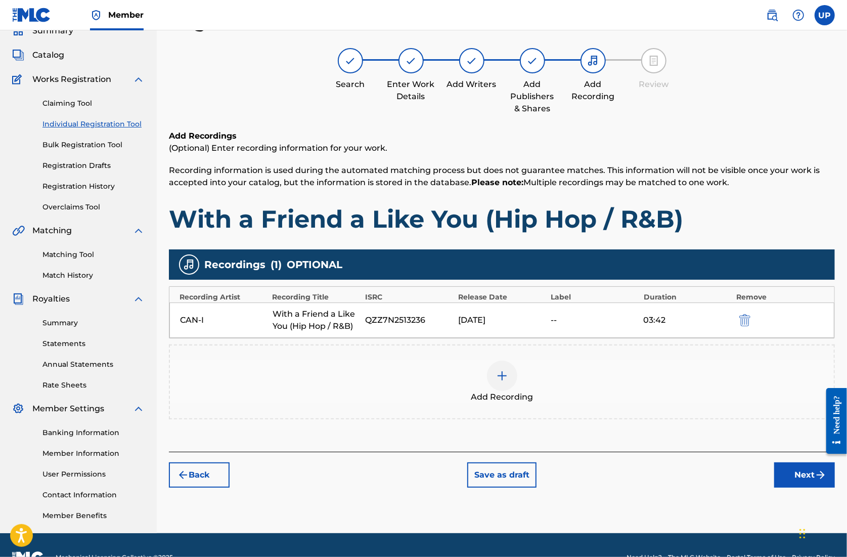
click at [799, 475] on button "Next" at bounding box center [805, 474] width 61 height 25
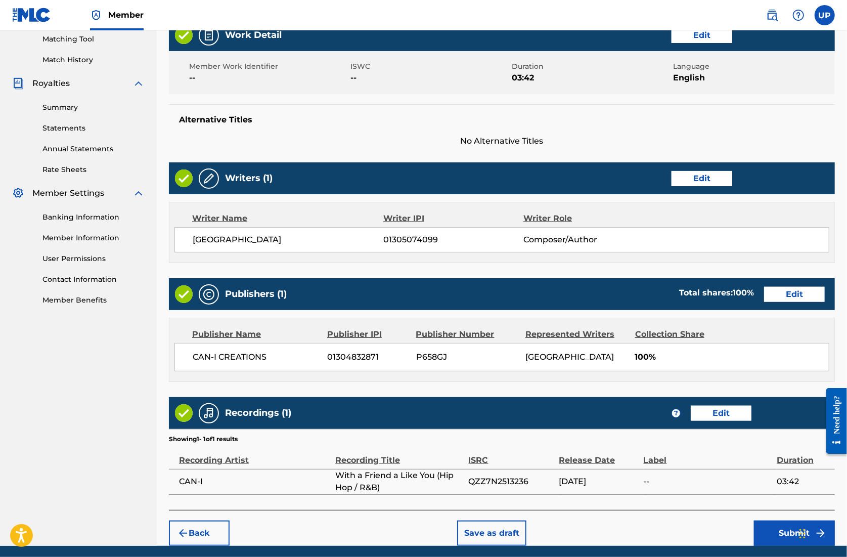
scroll to position [296, 0]
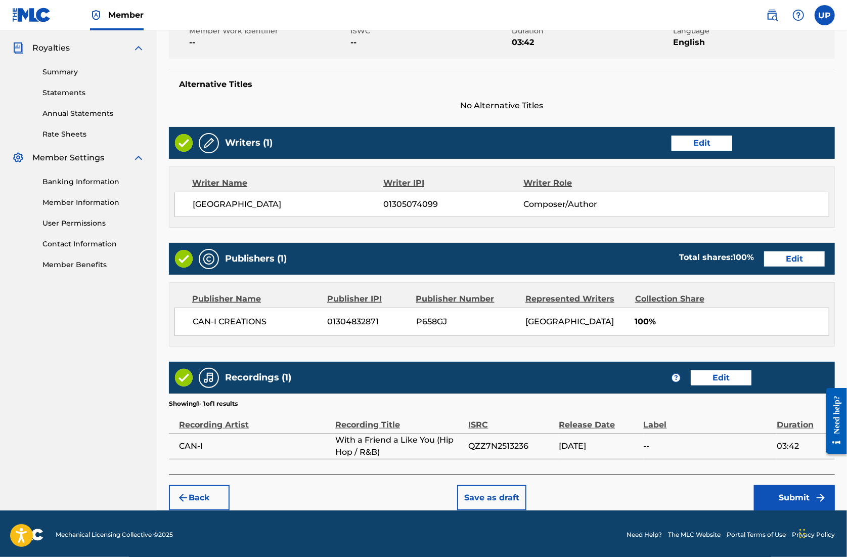
click at [783, 498] on button "Submit" at bounding box center [794, 497] width 81 height 25
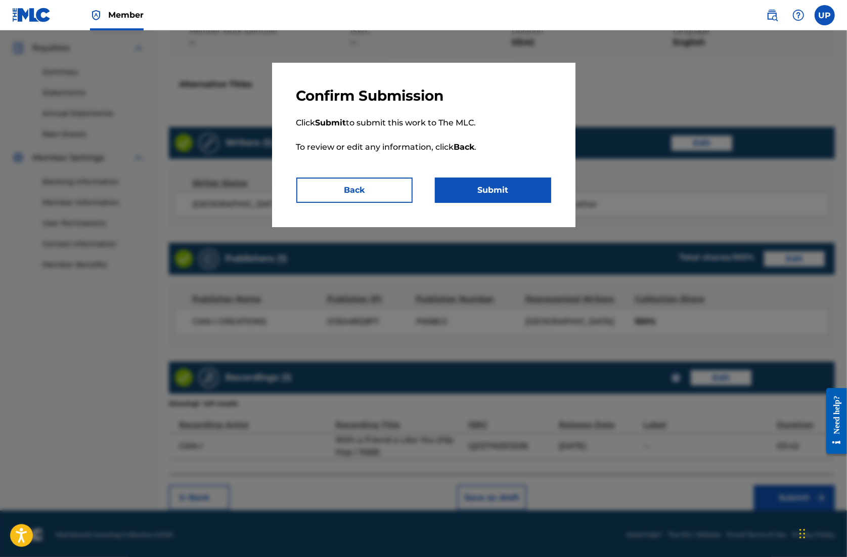
click at [504, 185] on button "Submit" at bounding box center [493, 190] width 116 height 25
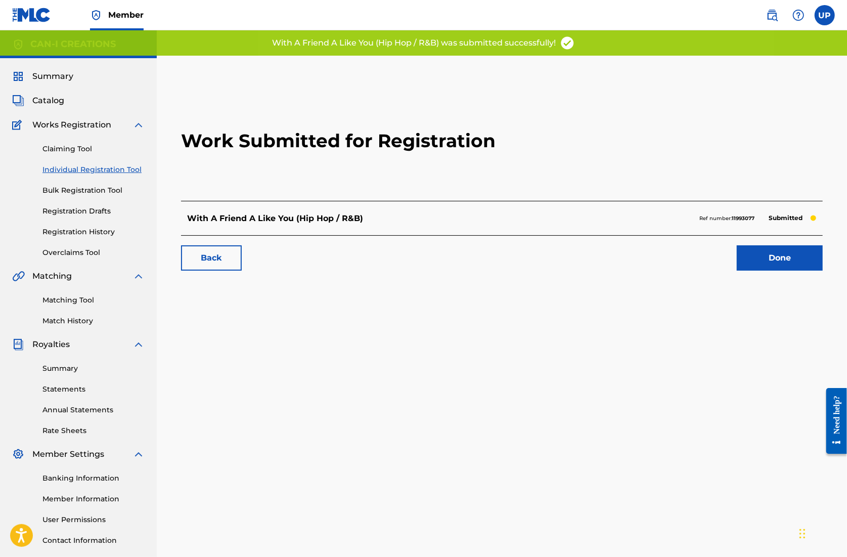
click at [775, 258] on link "Done" at bounding box center [780, 257] width 86 height 25
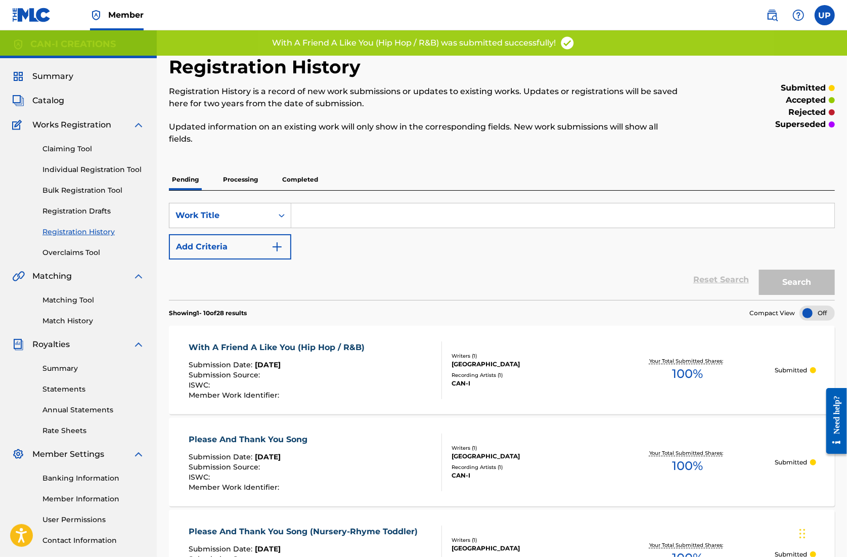
click at [89, 178] on div "Claiming Tool Individual Registration Tool Bulk Registration Tool Registration …" at bounding box center [78, 194] width 133 height 127
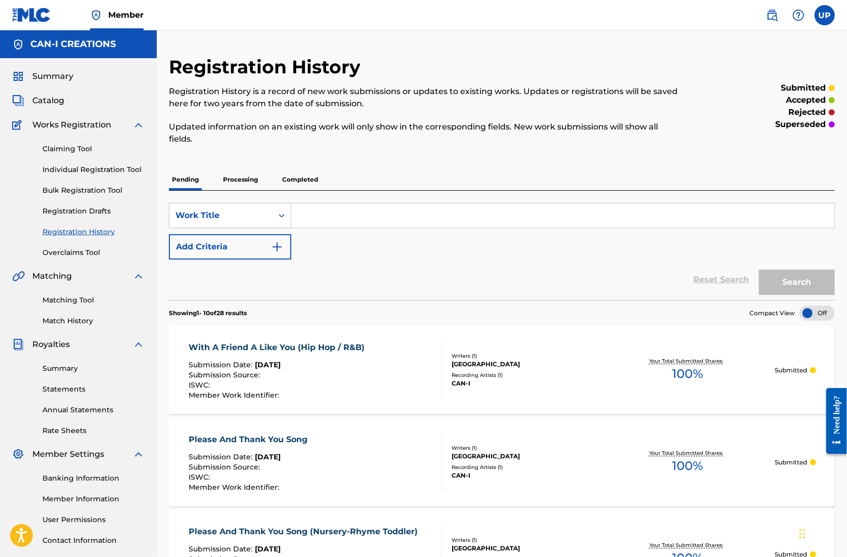
click at [90, 238] on div "Claiming Tool Individual Registration Tool Bulk Registration Tool Registration …" at bounding box center [78, 194] width 133 height 127
click at [90, 235] on link "Registration History" at bounding box center [93, 232] width 102 height 11
click at [224, 183] on p "Processing" at bounding box center [240, 179] width 41 height 21
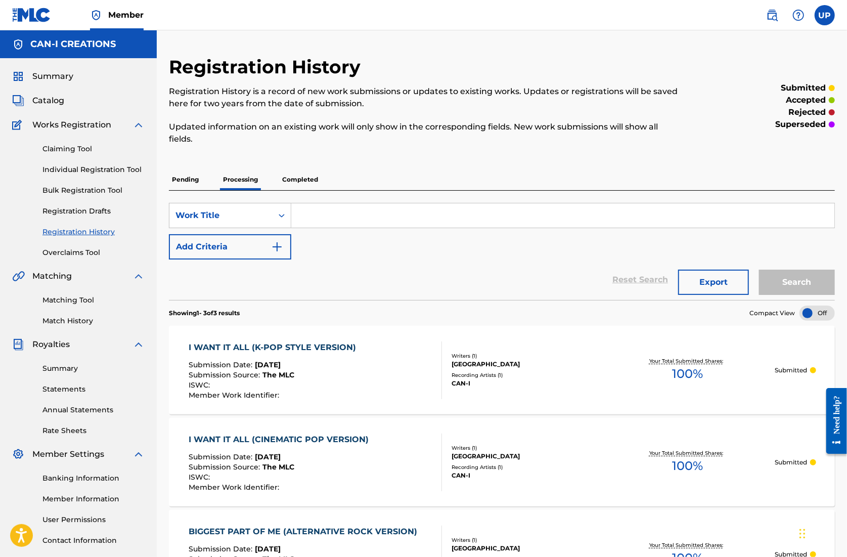
click at [289, 183] on p "Completed" at bounding box center [300, 179] width 42 height 21
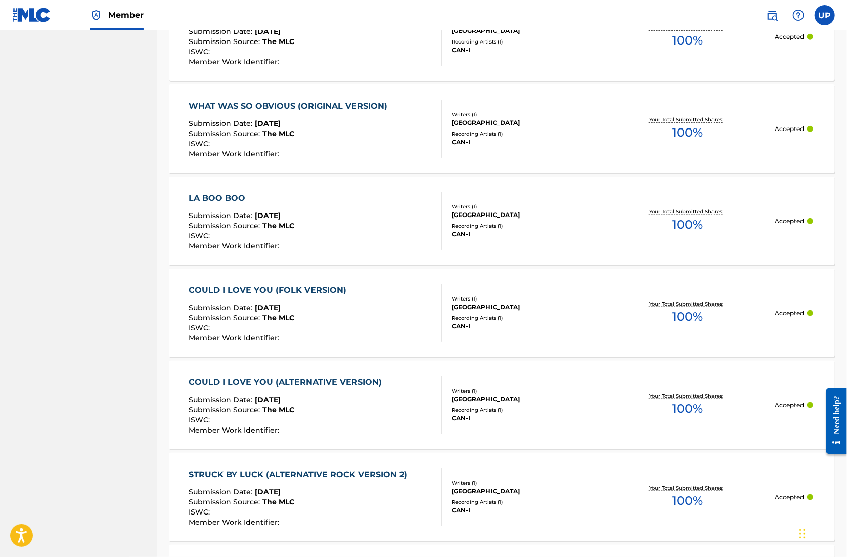
scroll to position [843, 0]
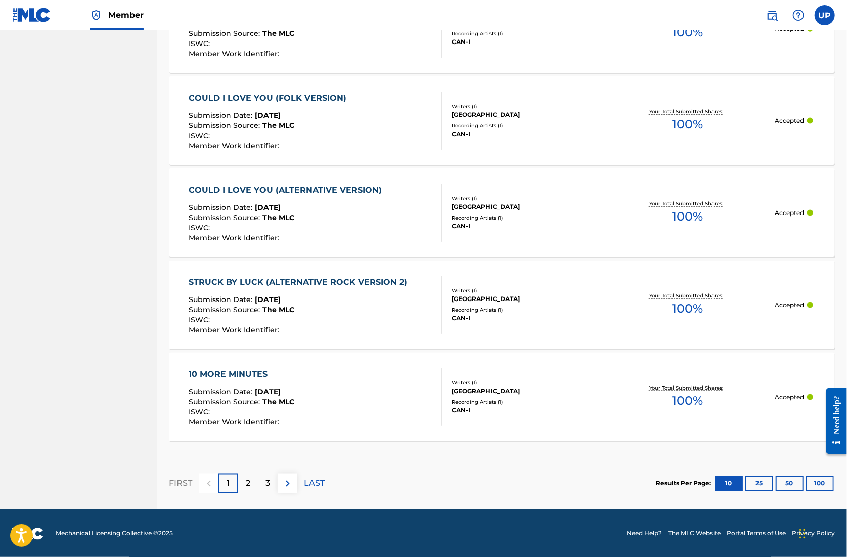
click at [794, 481] on button "50" at bounding box center [790, 483] width 28 height 15
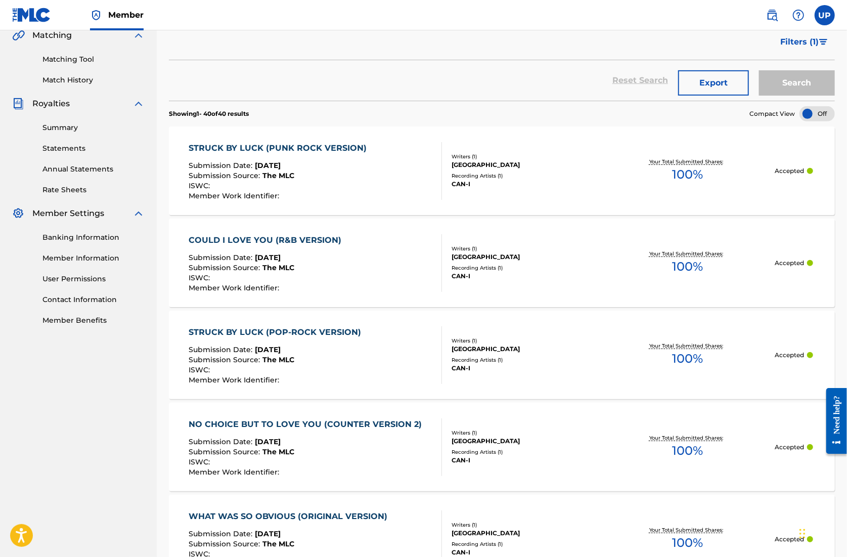
scroll to position [0, 0]
